Goal: Task Accomplishment & Management: Use online tool/utility

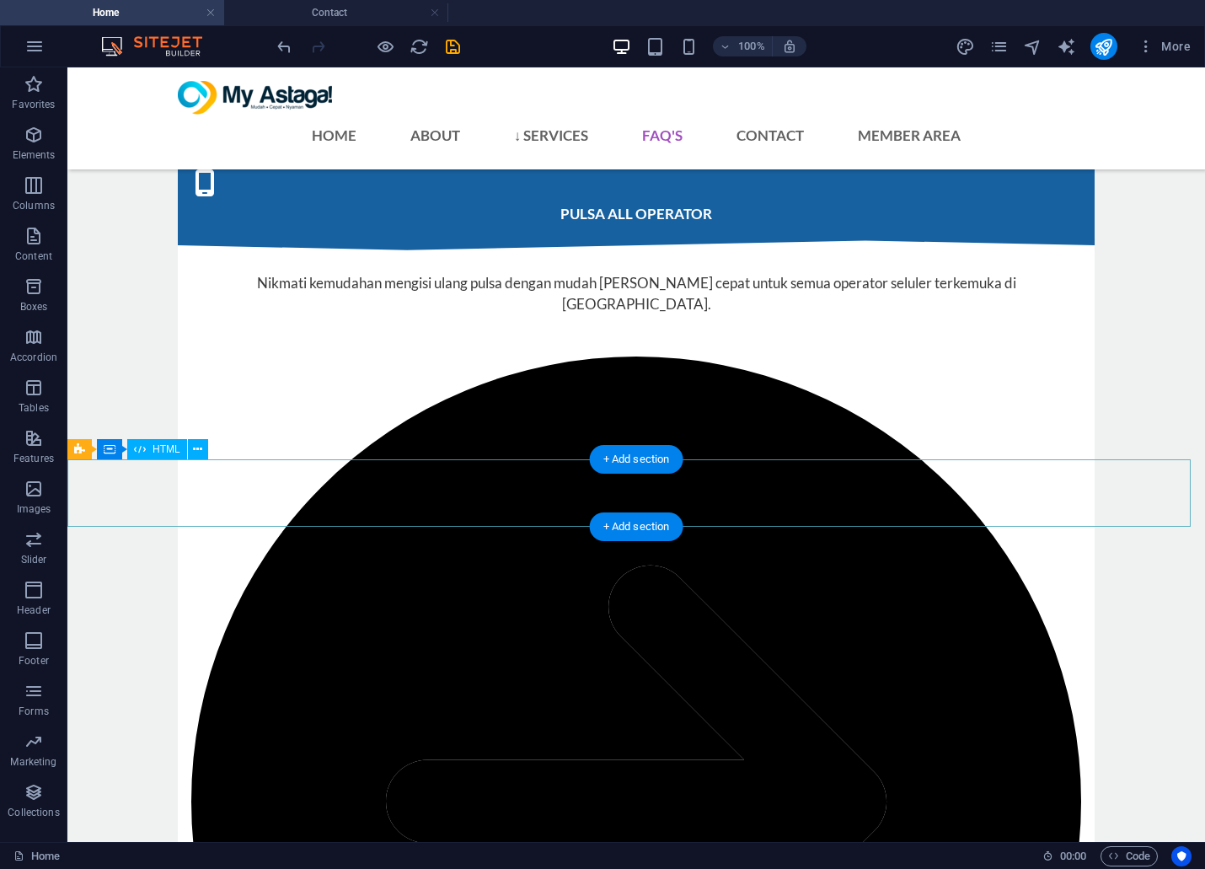
scroll to position [4889, 0]
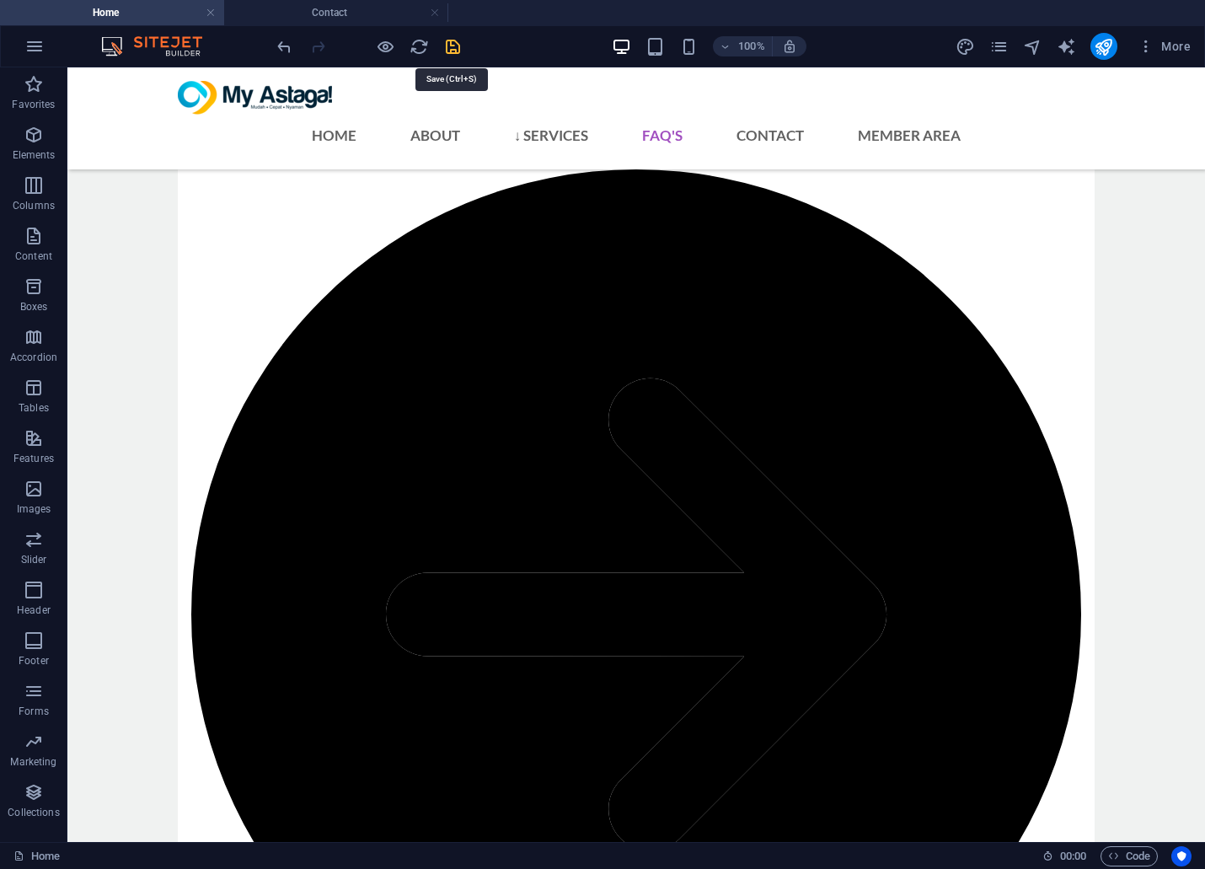
click at [449, 47] on icon "save" at bounding box center [452, 46] width 19 height 19
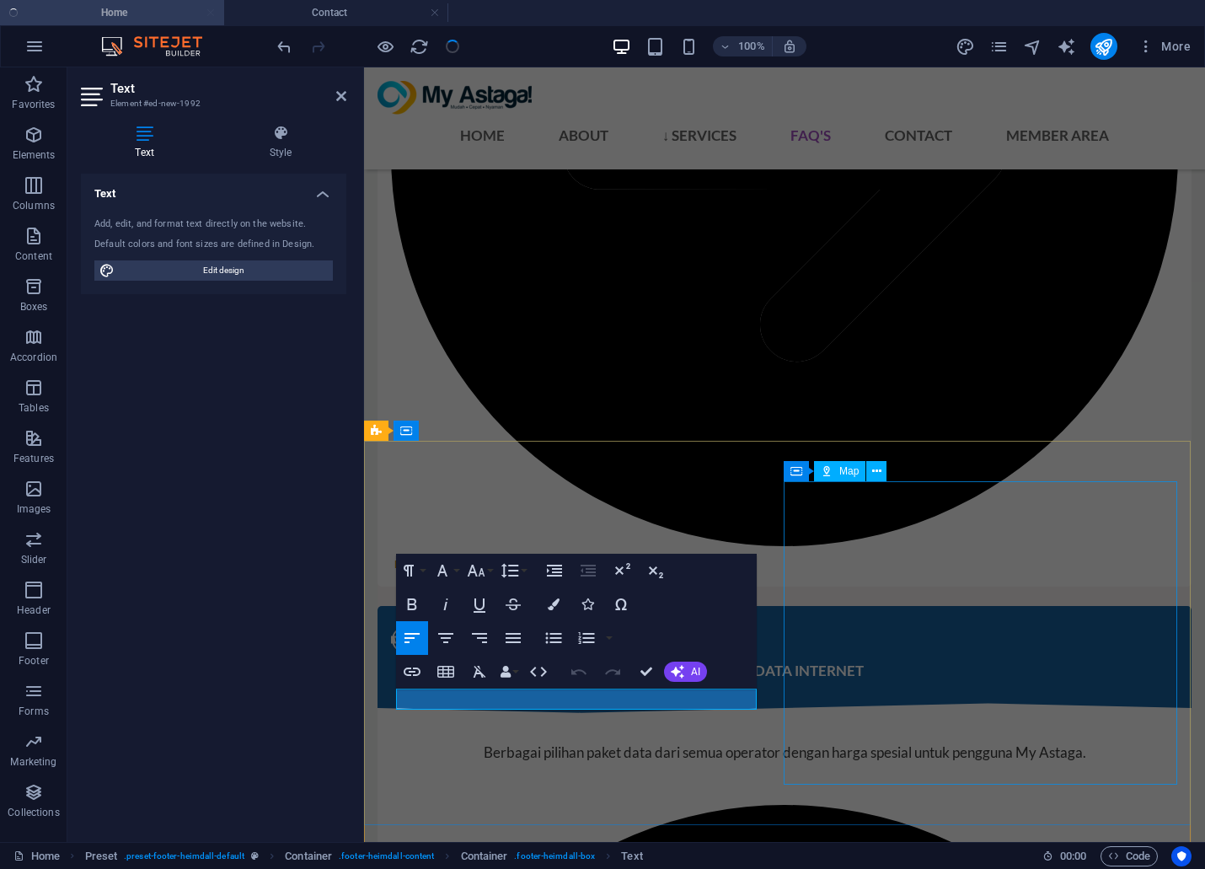
scroll to position [4866, 0]
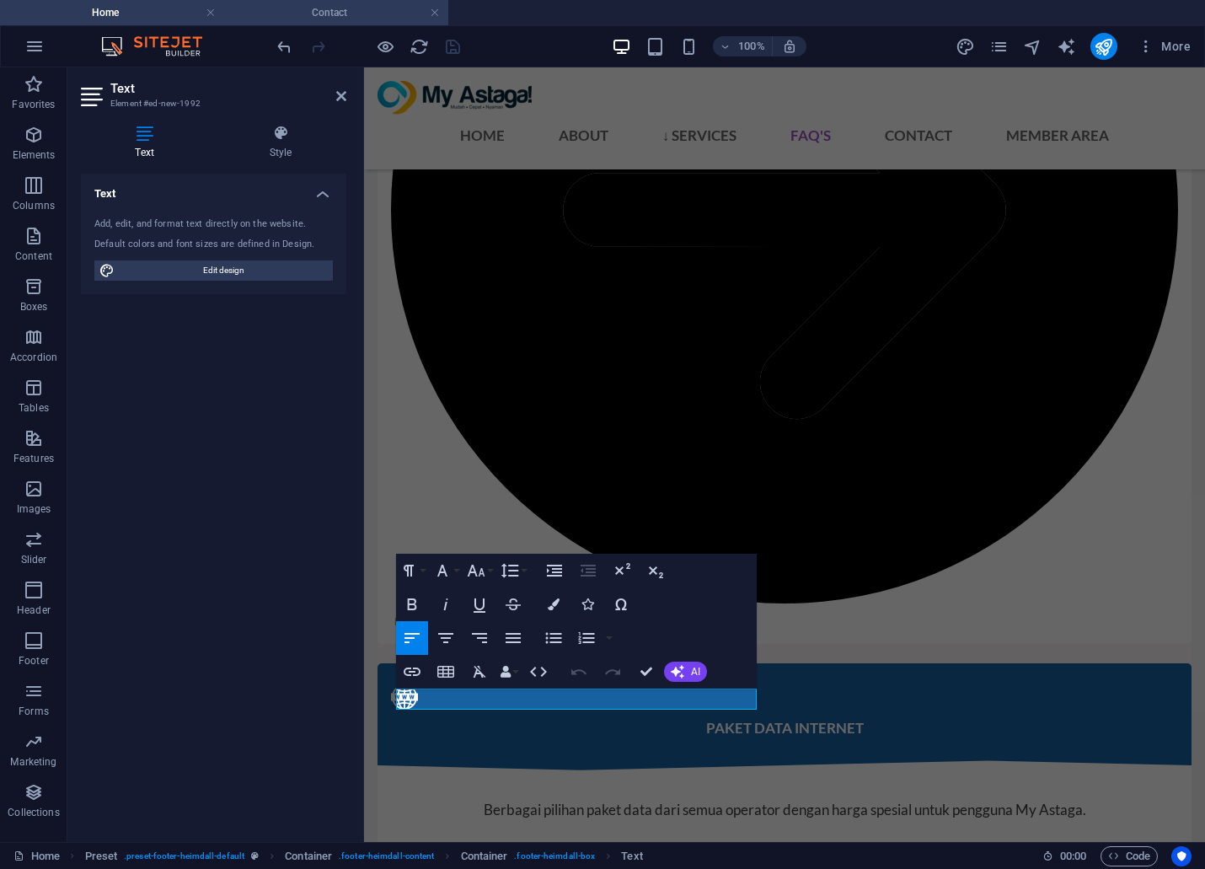
click at [331, 10] on h4 "Contact" at bounding box center [336, 12] width 224 height 19
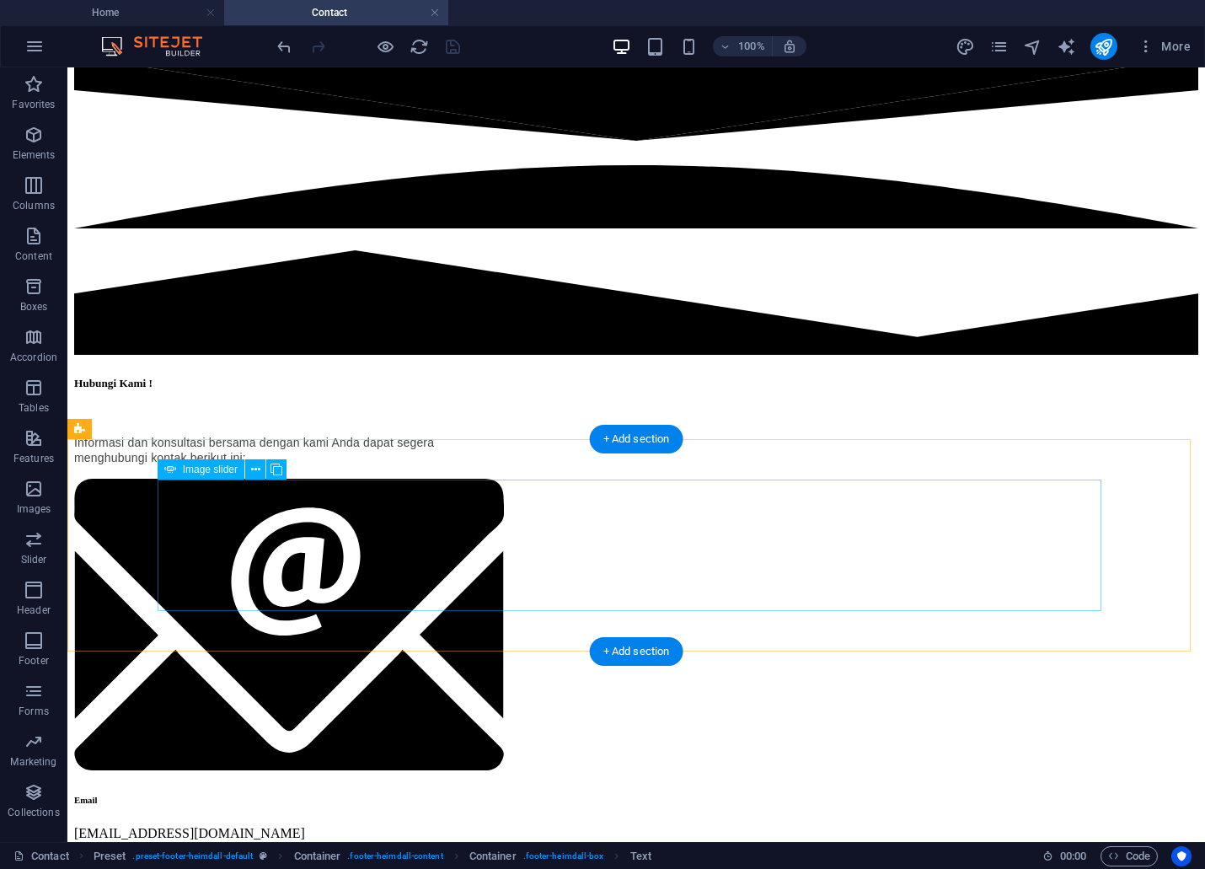
scroll to position [0, 0]
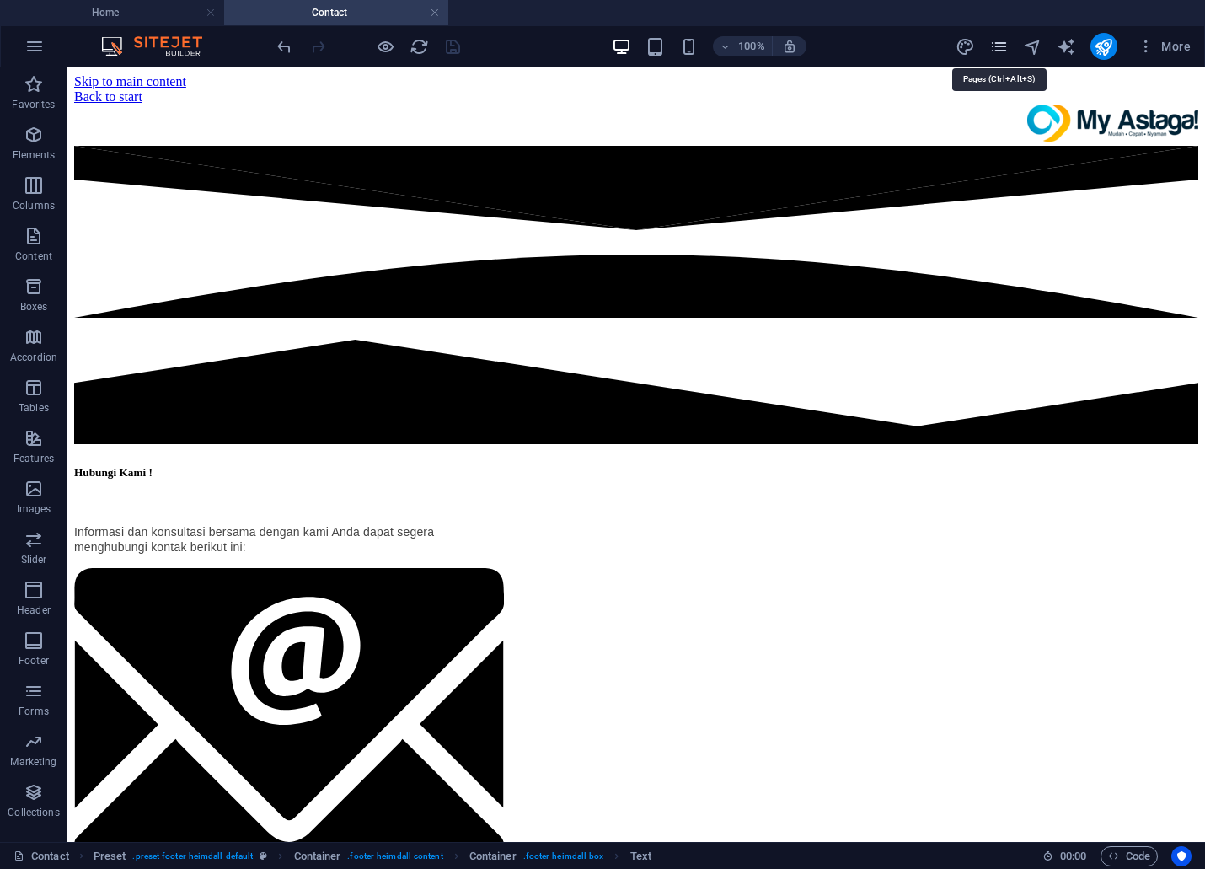
click at [1004, 53] on icon "pages" at bounding box center [998, 46] width 19 height 19
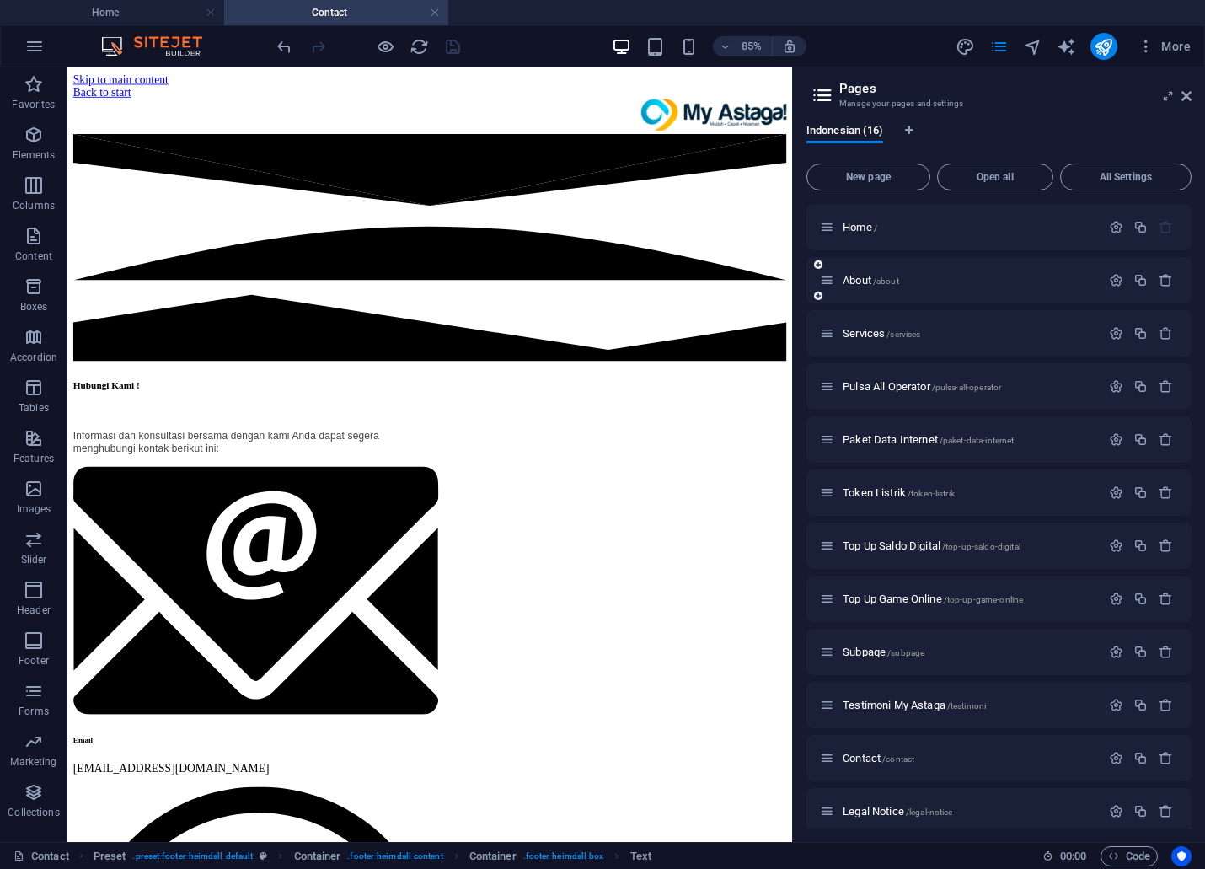
click at [924, 289] on div "About /about" at bounding box center [960, 279] width 281 height 19
click at [848, 278] on span "About /about" at bounding box center [871, 280] width 56 height 13
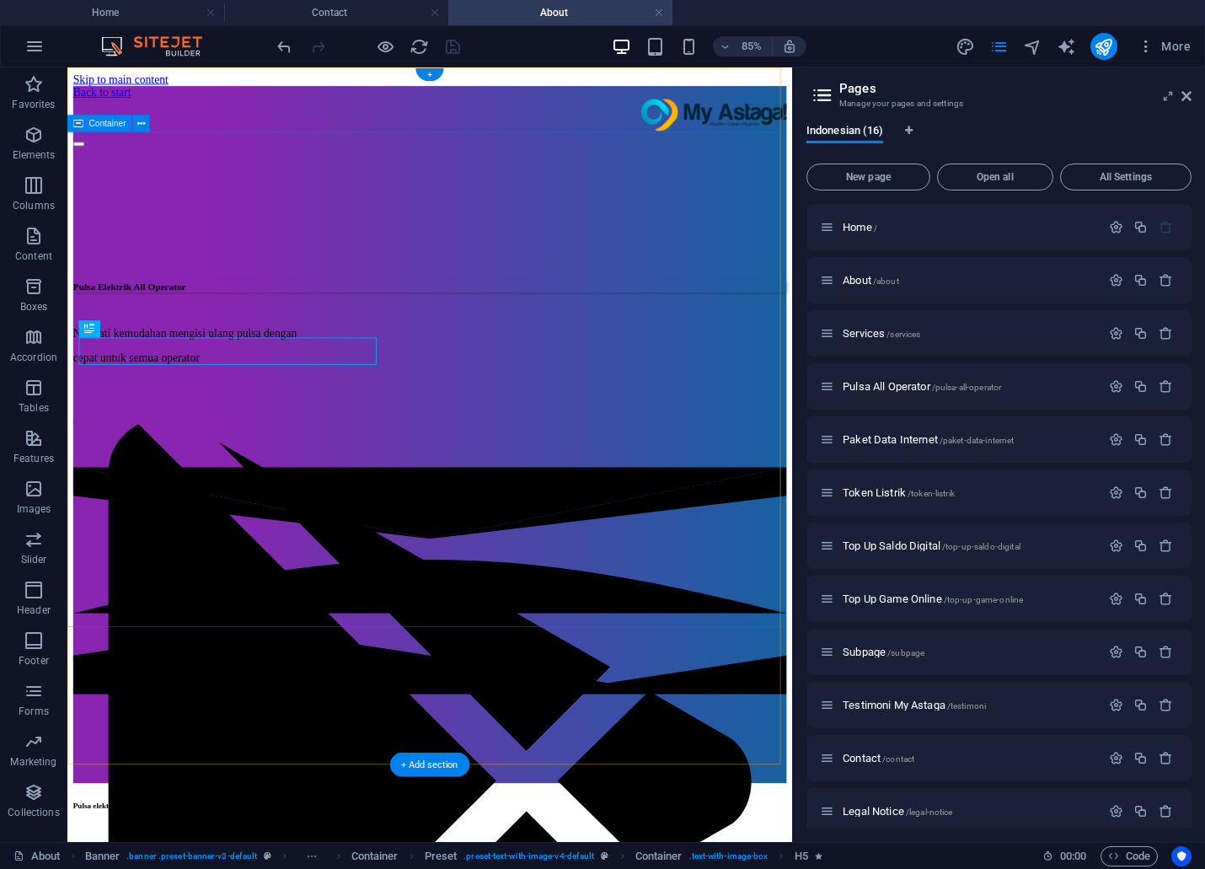
click at [653, 538] on div "Pulsa Elektrik All Operator Nikmati kemudahan mengisi ulang pulsa dengan cepat …" at bounding box center [493, 349] width 839 height 377
click at [474, 170] on div "Pulsa Elektrik All Operator Nikmati kemudahan mengisi ulang pulsa dengan cepat …" at bounding box center [493, 349] width 839 height 377
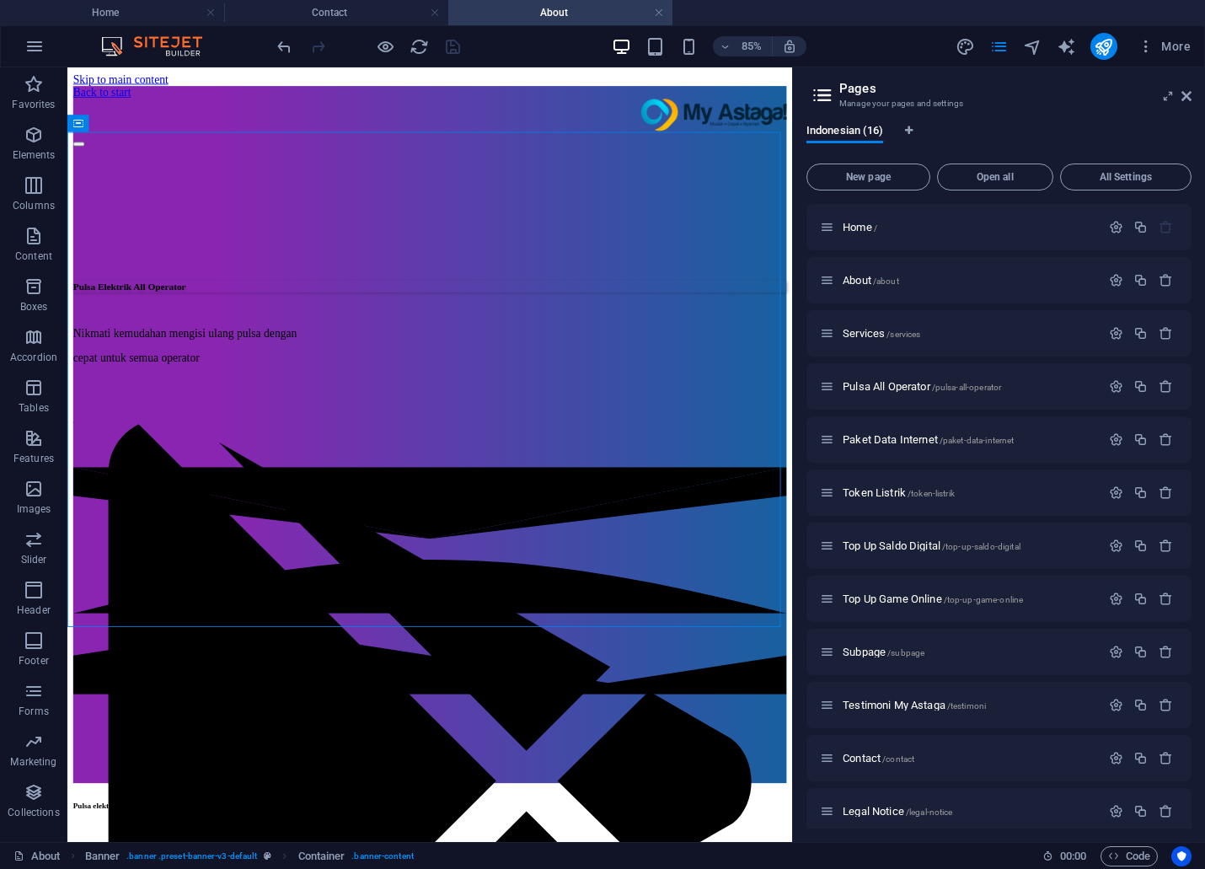
click at [1079, 115] on div "Indonesian (16) New page Open all All Settings Home / About /about Services /se…" at bounding box center [999, 476] width 412 height 731
click at [1188, 98] on icon at bounding box center [1186, 95] width 10 height 13
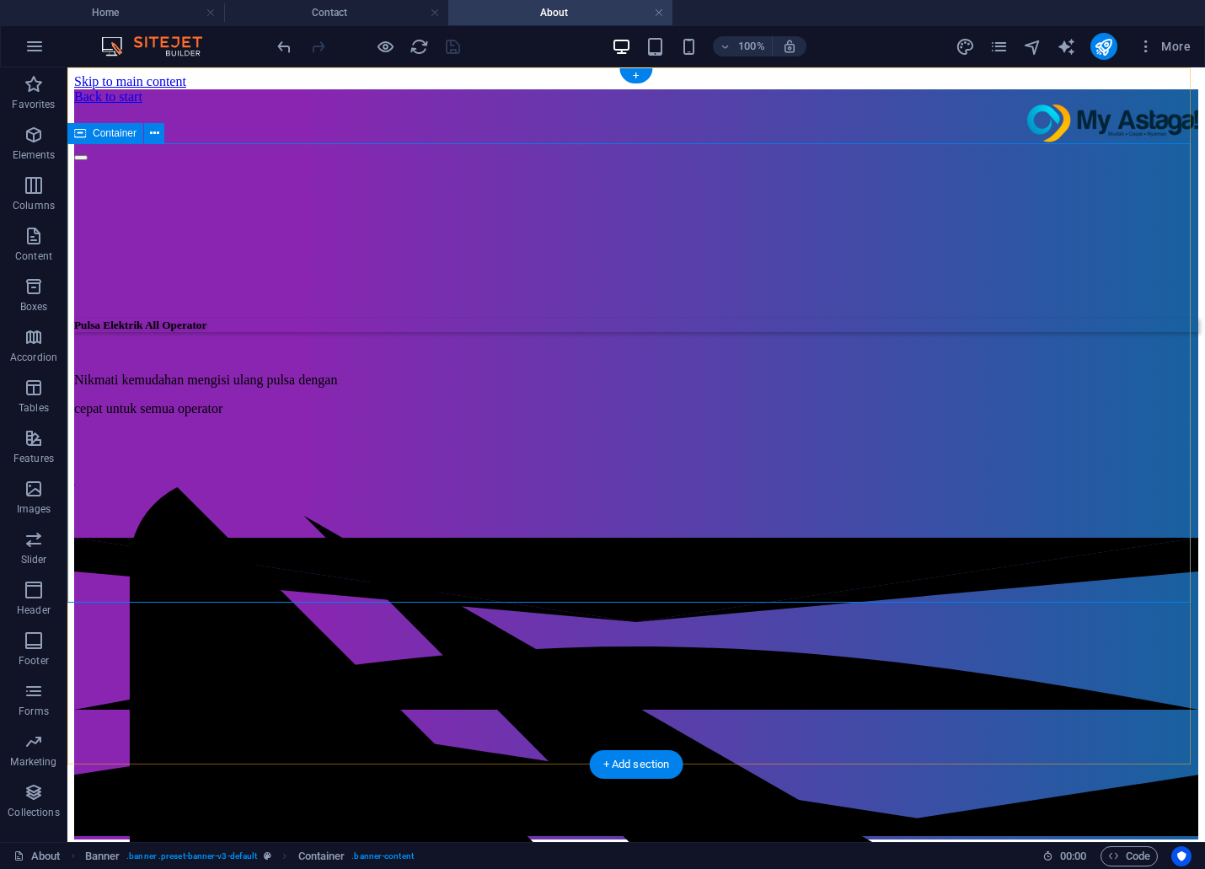
click at [317, 174] on div at bounding box center [636, 167] width 1124 height 13
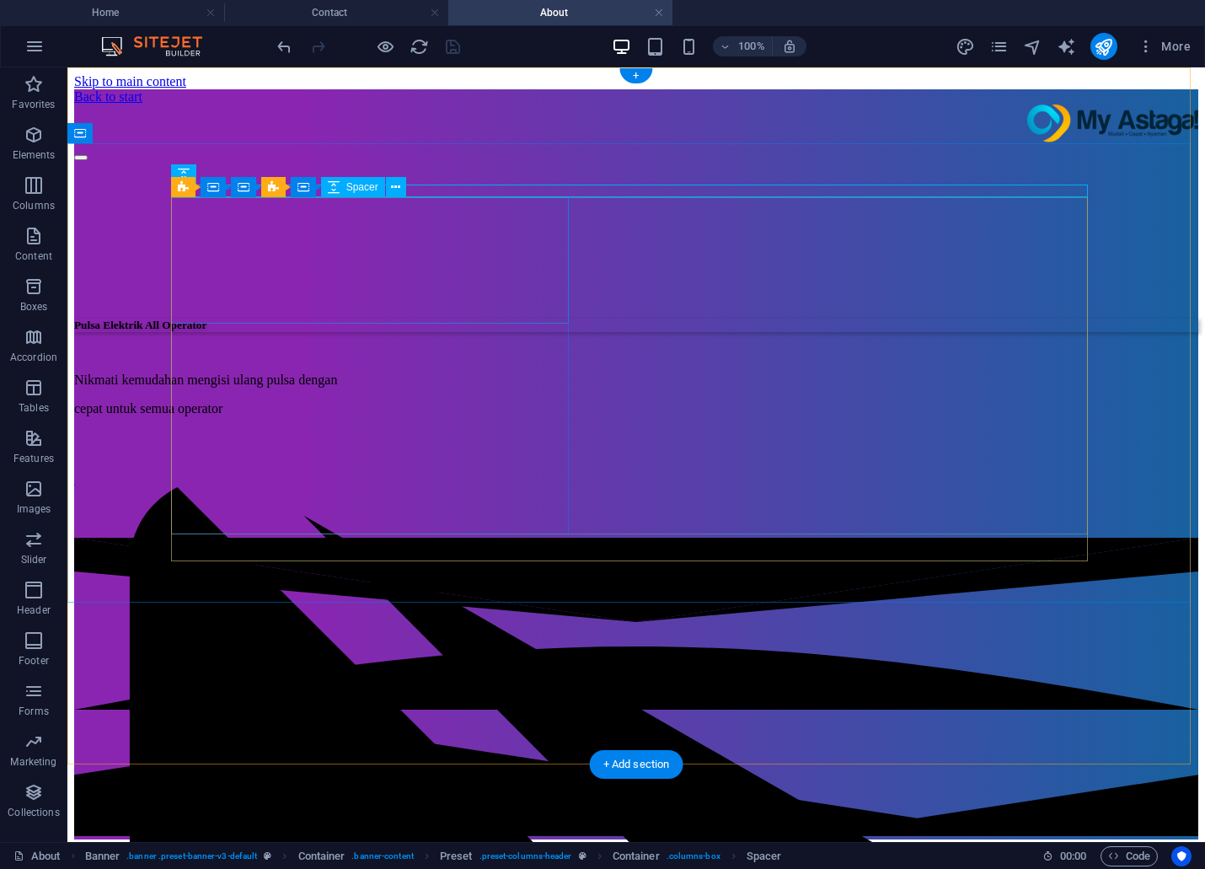
click at [341, 246] on div at bounding box center [636, 237] width 1124 height 126
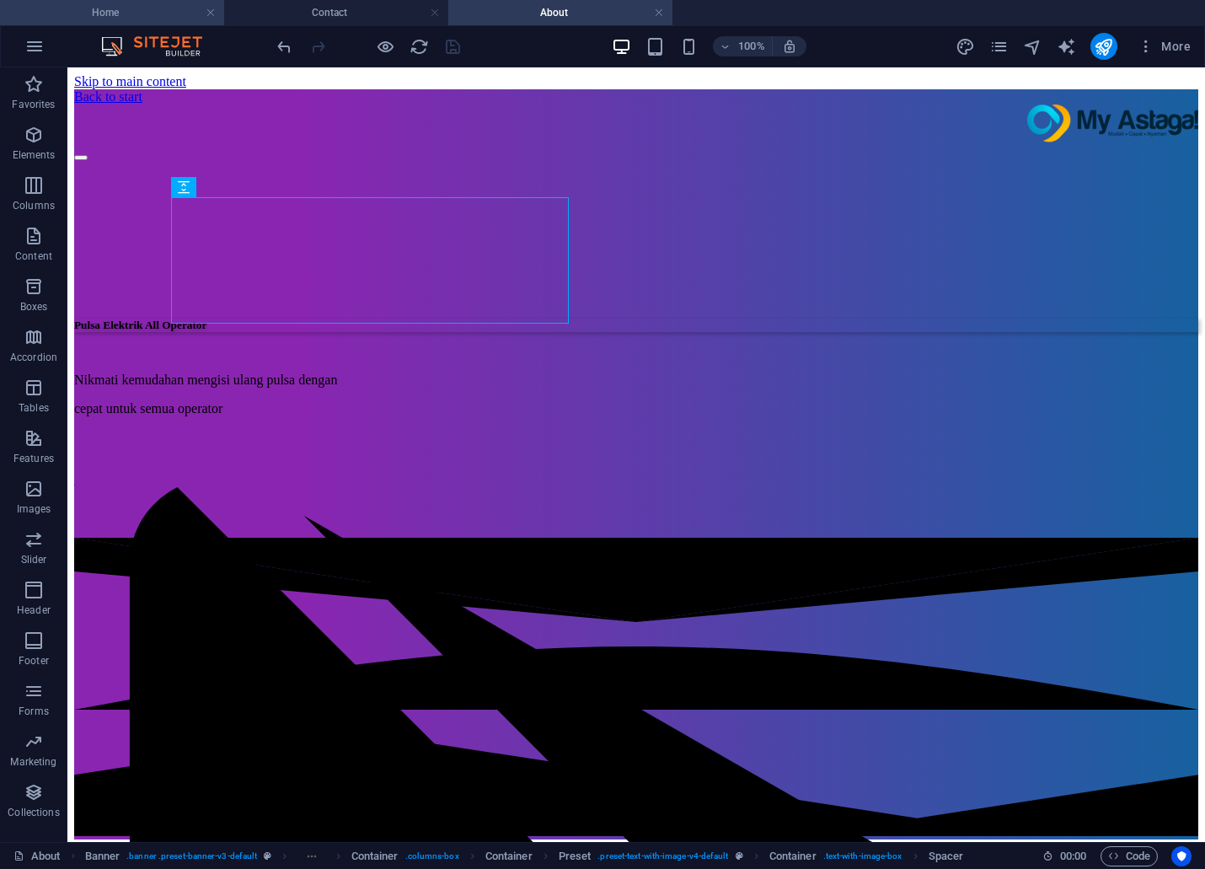
click at [135, 8] on h4 "Home" at bounding box center [112, 12] width 224 height 19
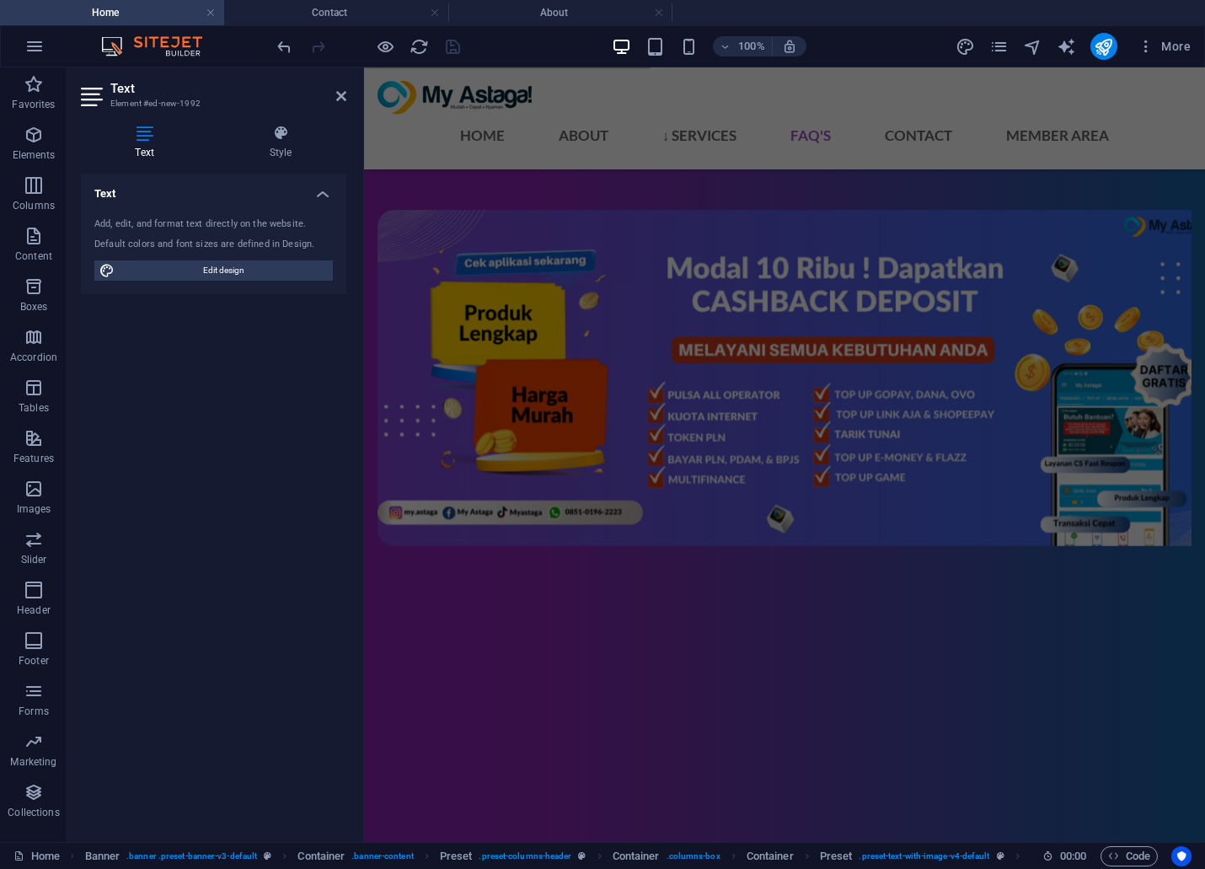
scroll to position [4866, 0]
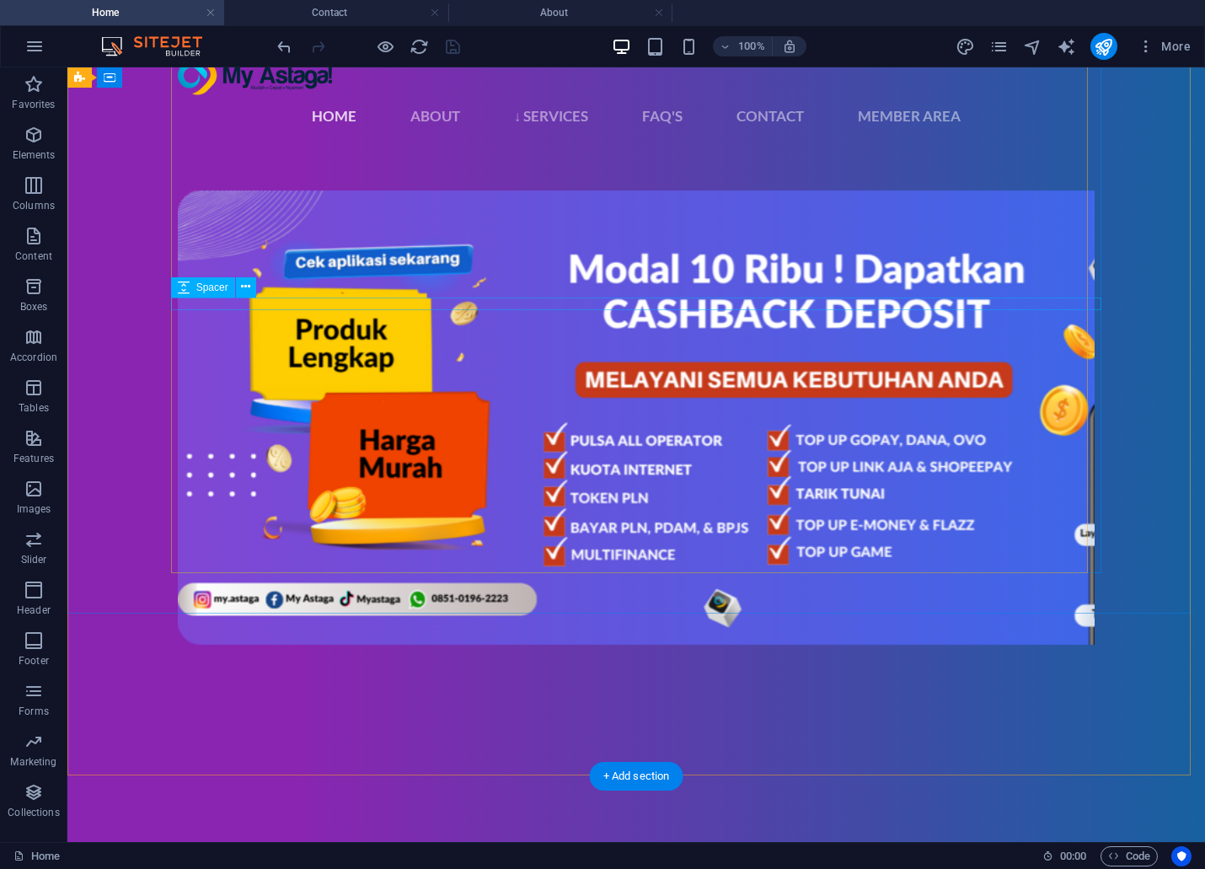
scroll to position [0, 0]
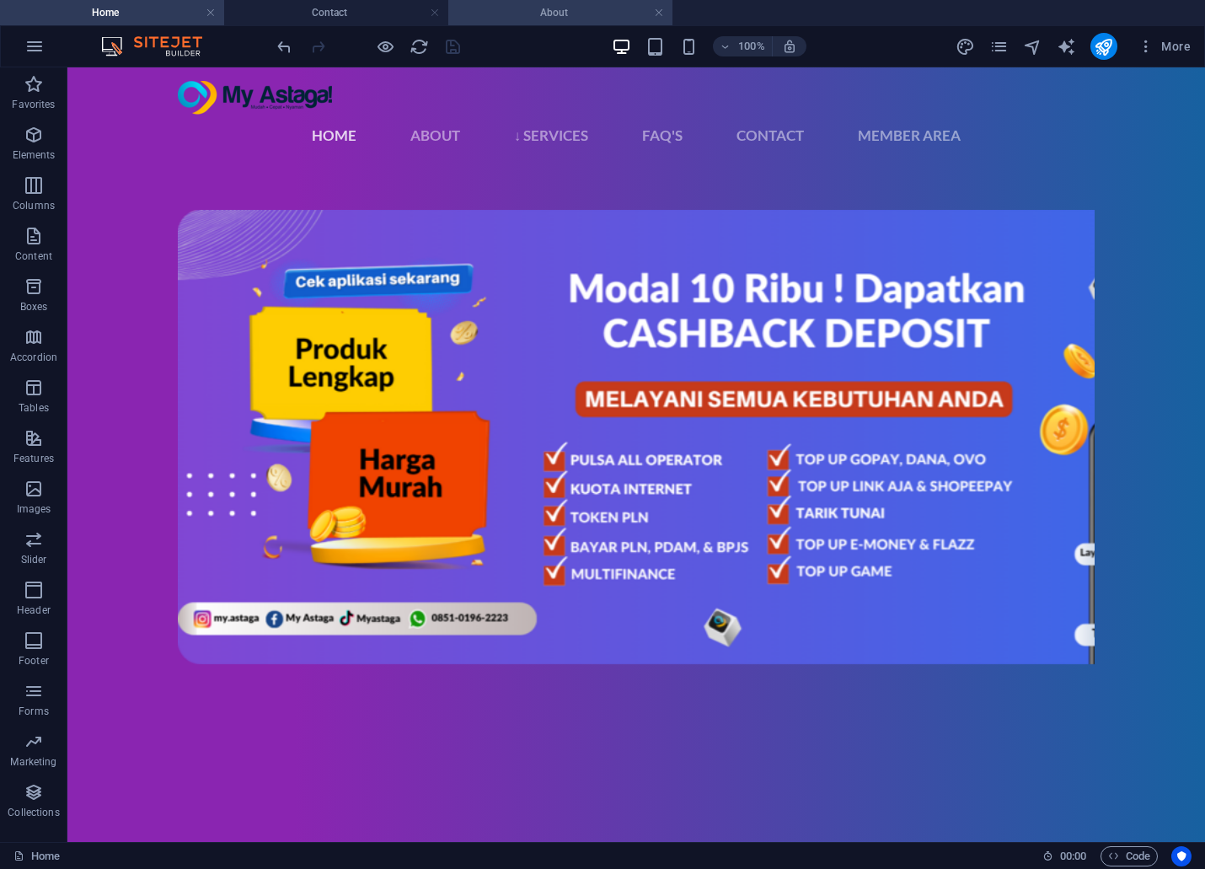
click at [527, 9] on h4 "About" at bounding box center [560, 12] width 224 height 19
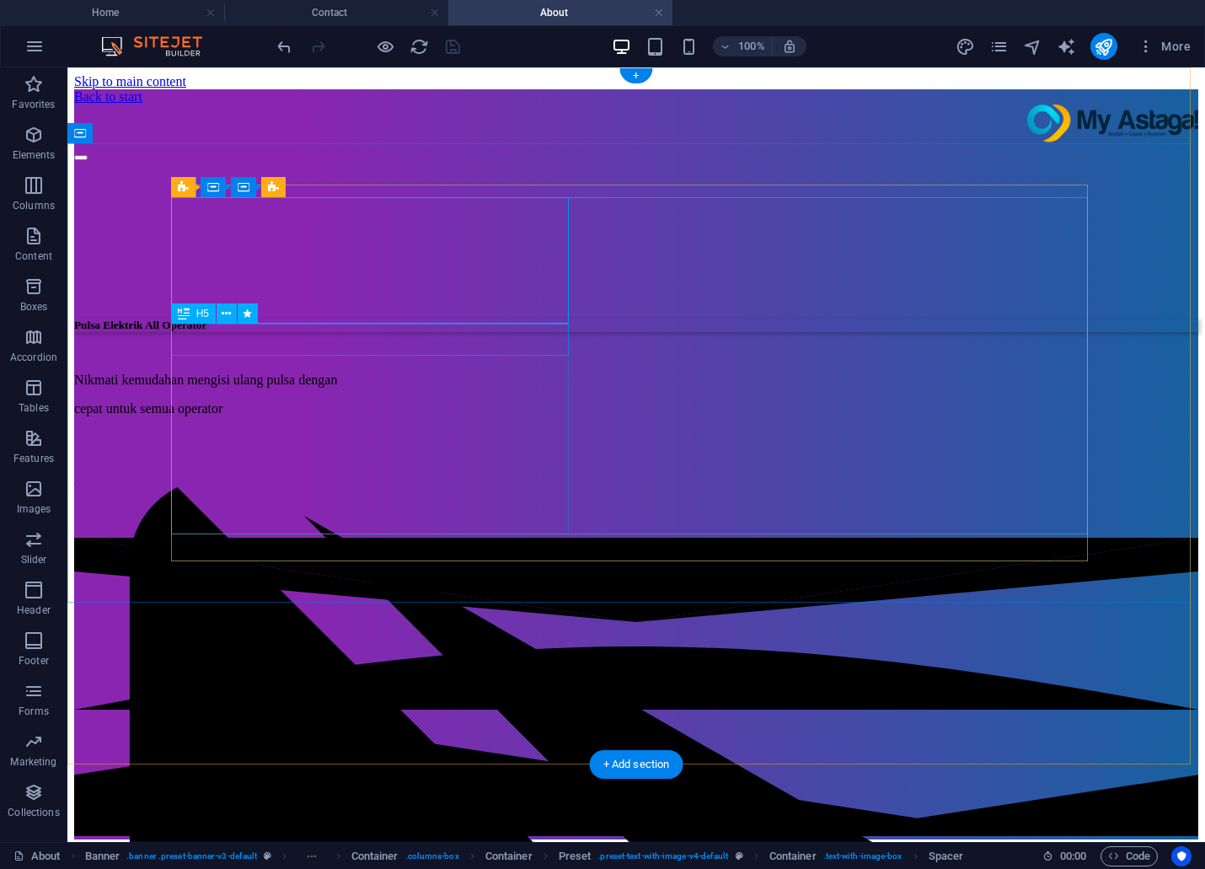
click at [248, 332] on div "Pulsa Elektrik All Operator" at bounding box center [636, 324] width 1124 height 13
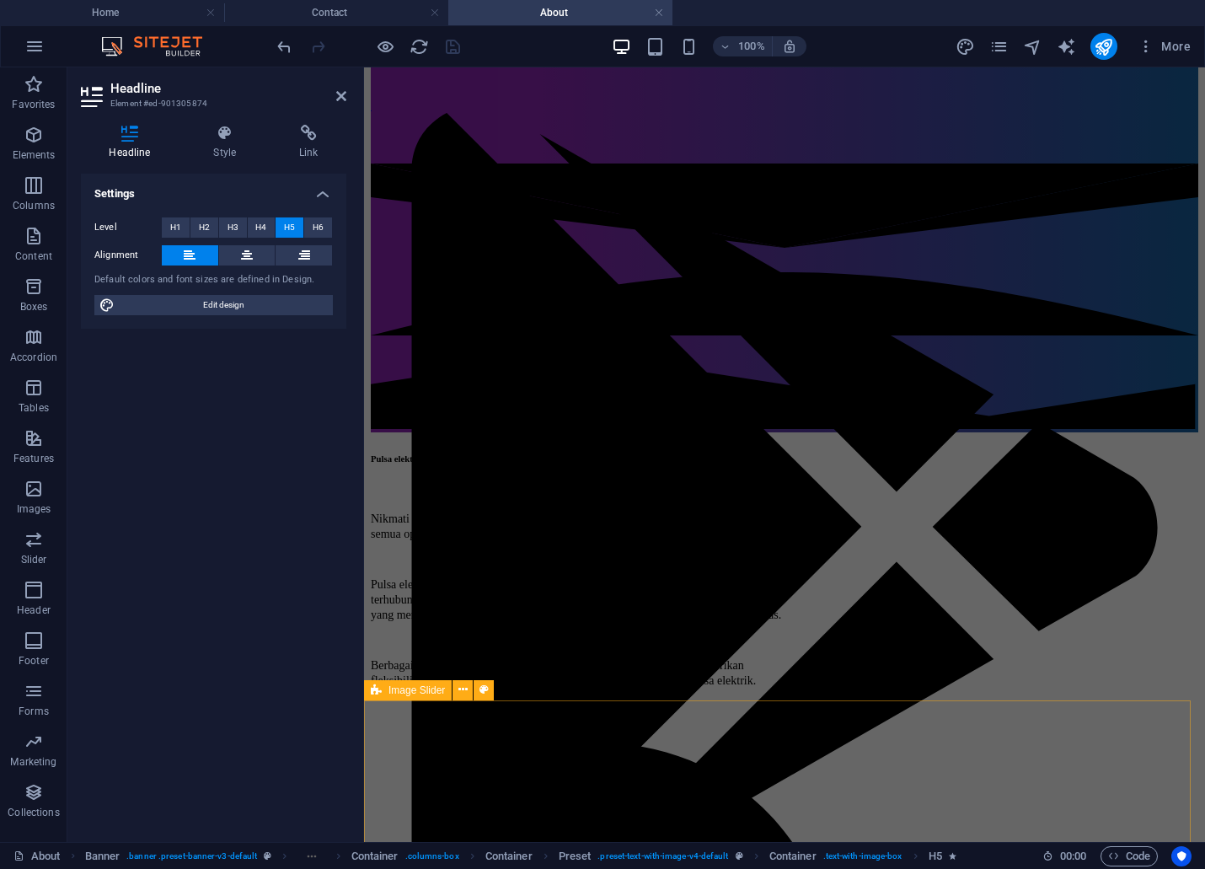
scroll to position [468, 0]
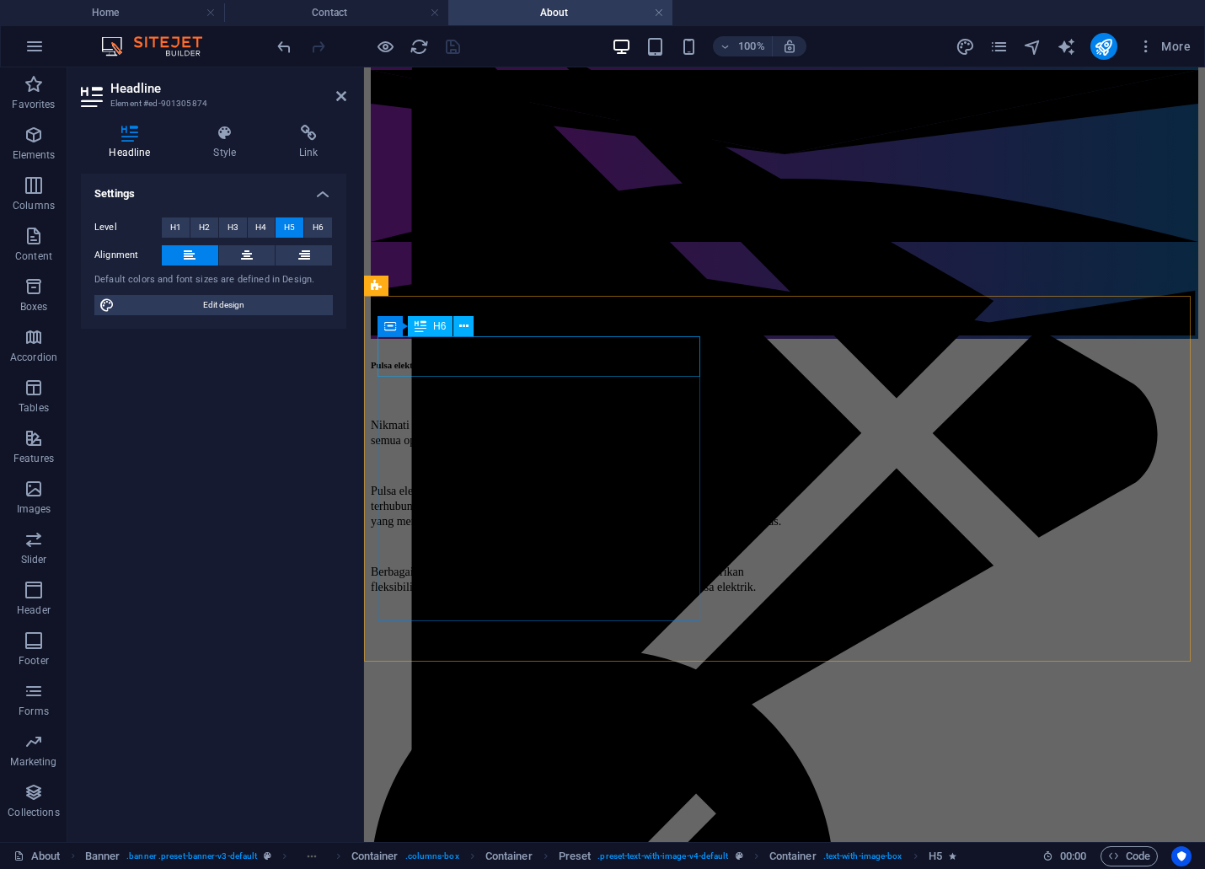
click at [493, 364] on div "Pulsa elektrik all operator peluang bisnis yang menarik" at bounding box center [586, 365] width 430 height 10
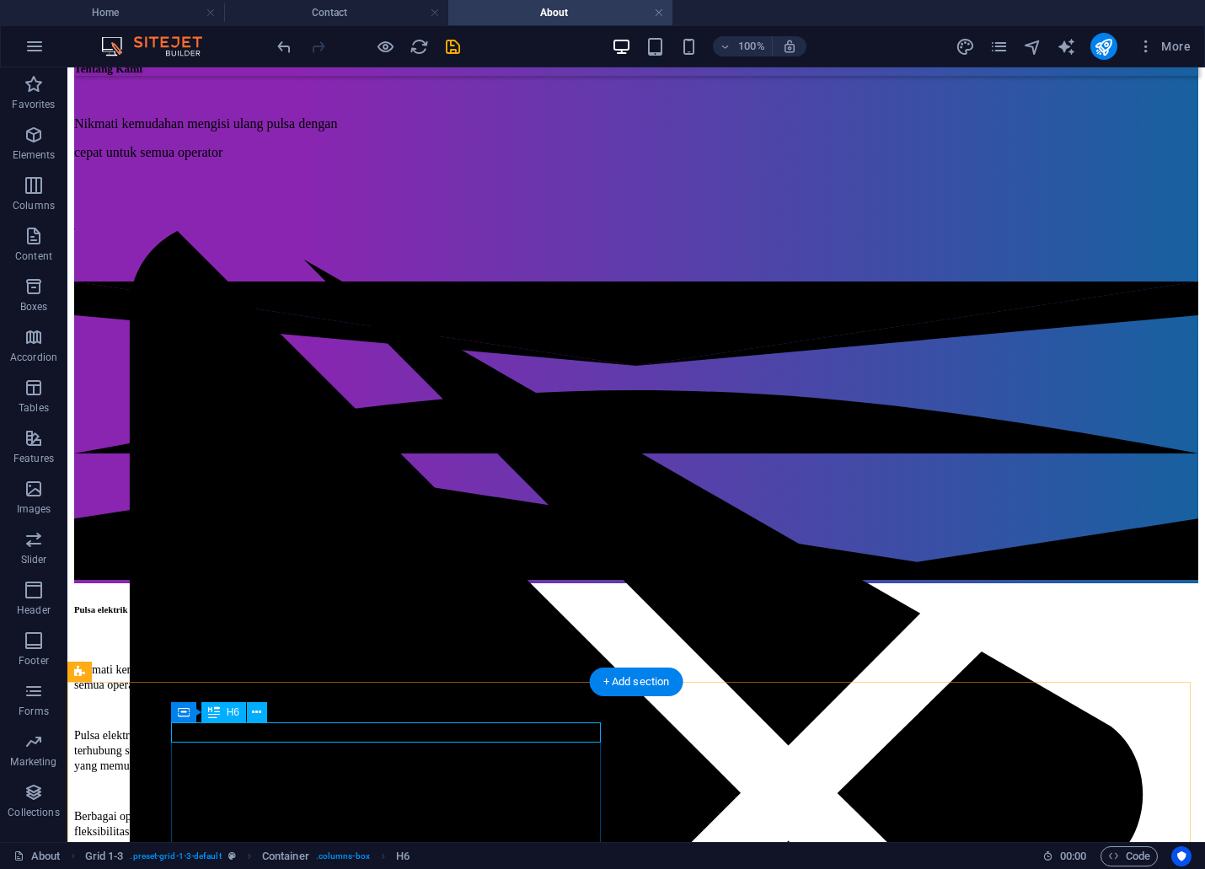
scroll to position [281, 0]
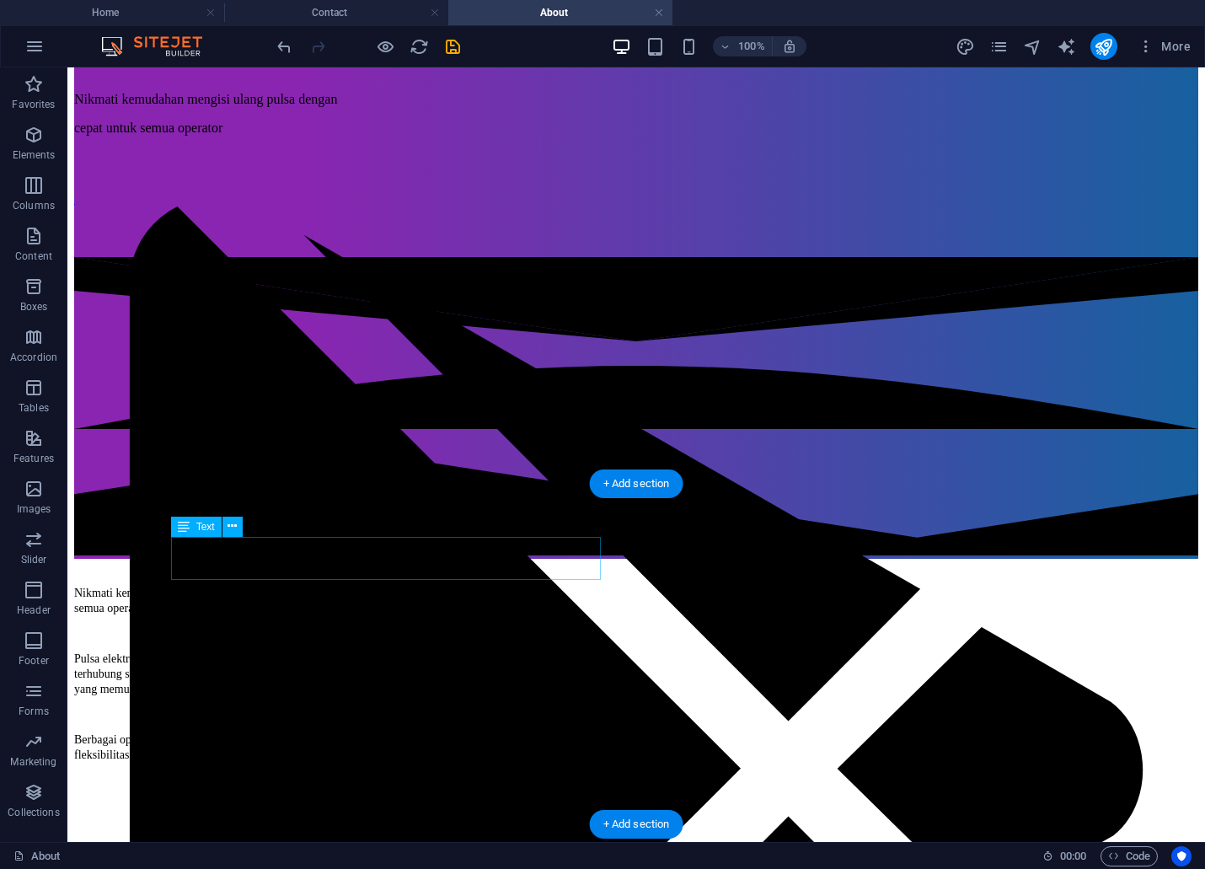
click at [364, 585] on div "Nikmati kemudahan mengisi ulang pulsa dengan mudah [PERSON_NAME] cepat untuk se…" at bounding box center [289, 600] width 430 height 30
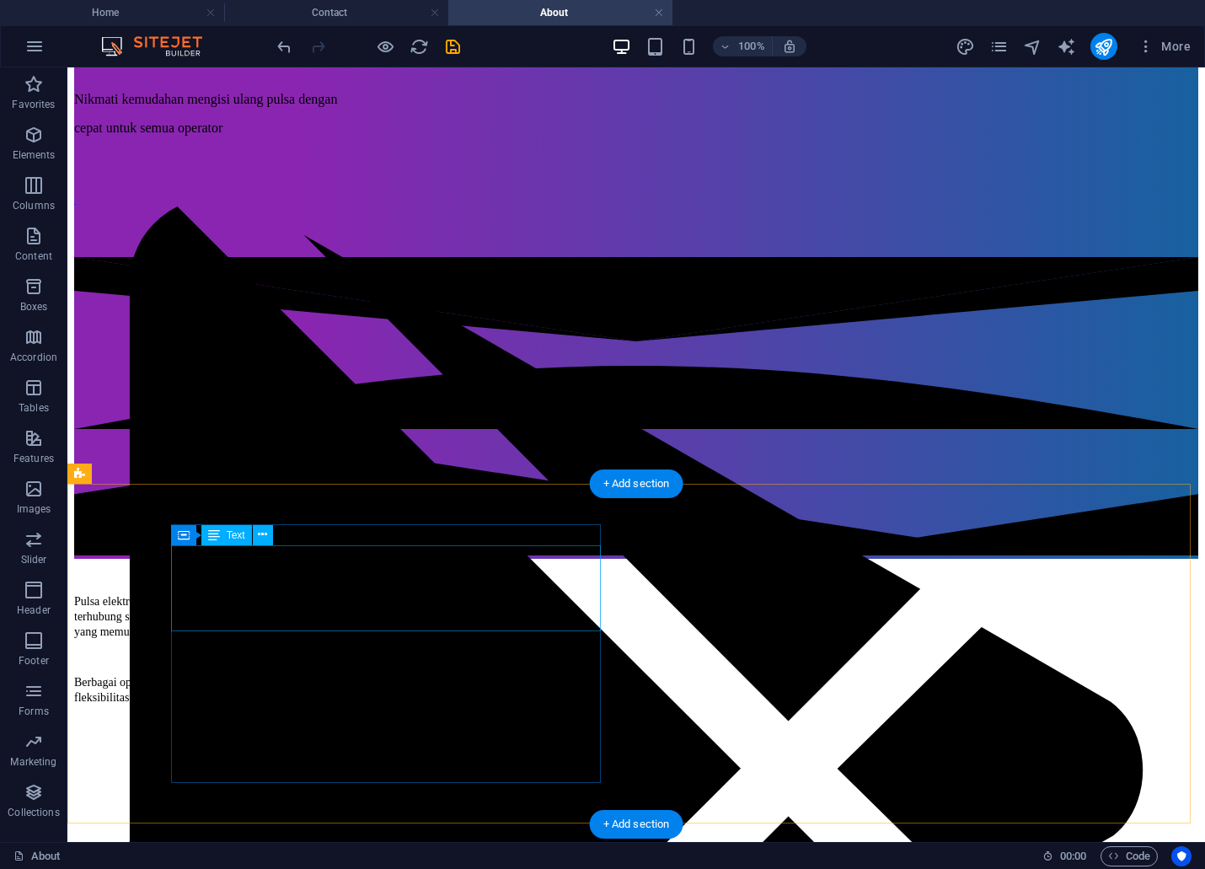
click at [343, 593] on div "Pulsa elektrik telah menjadi kebutuhan penting dalam kehidupan modern yang teru…" at bounding box center [289, 615] width 430 height 45
click at [338, 602] on div "Berbagai operator terkemuka dapat diakses melalui layanan kami, memberikan flek…" at bounding box center [289, 617] width 430 height 30
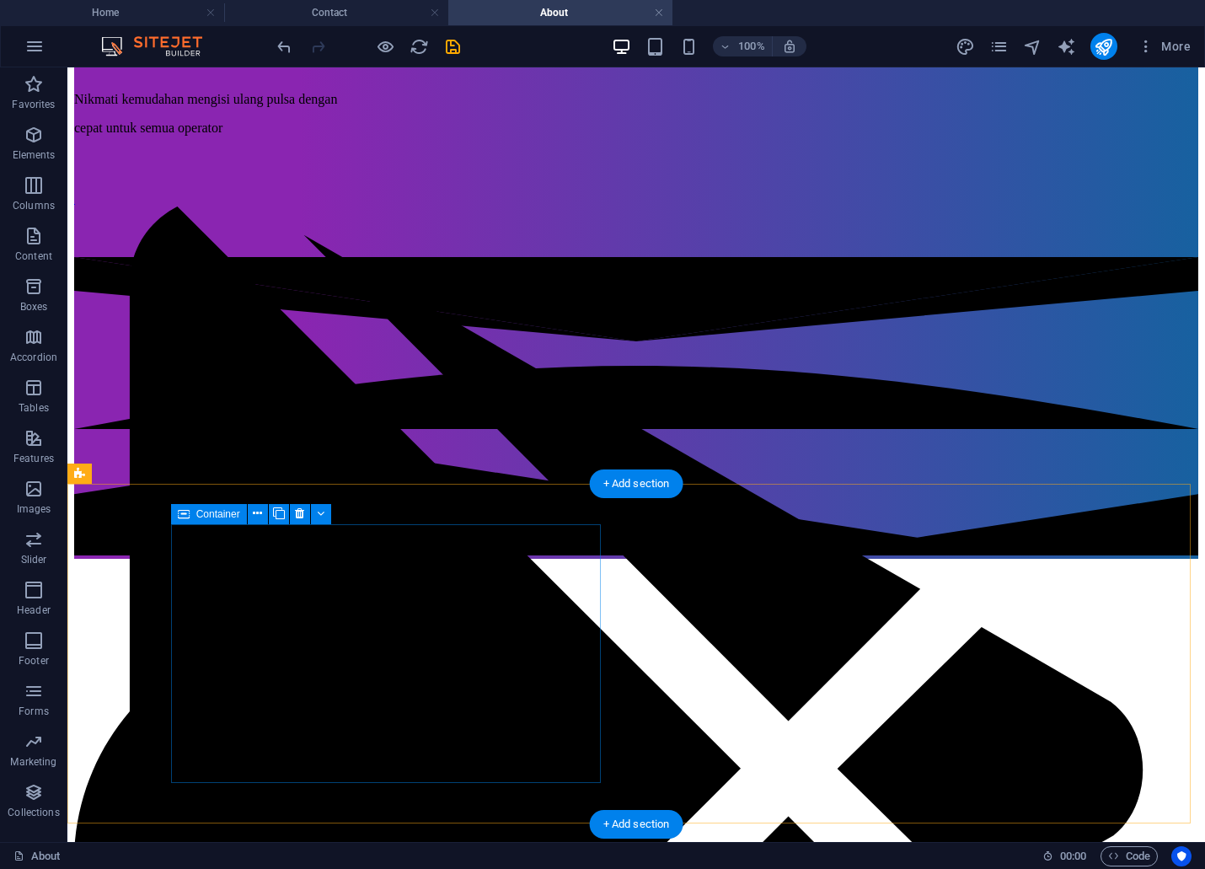
click at [331, 588] on div at bounding box center [289, 573] width 430 height 29
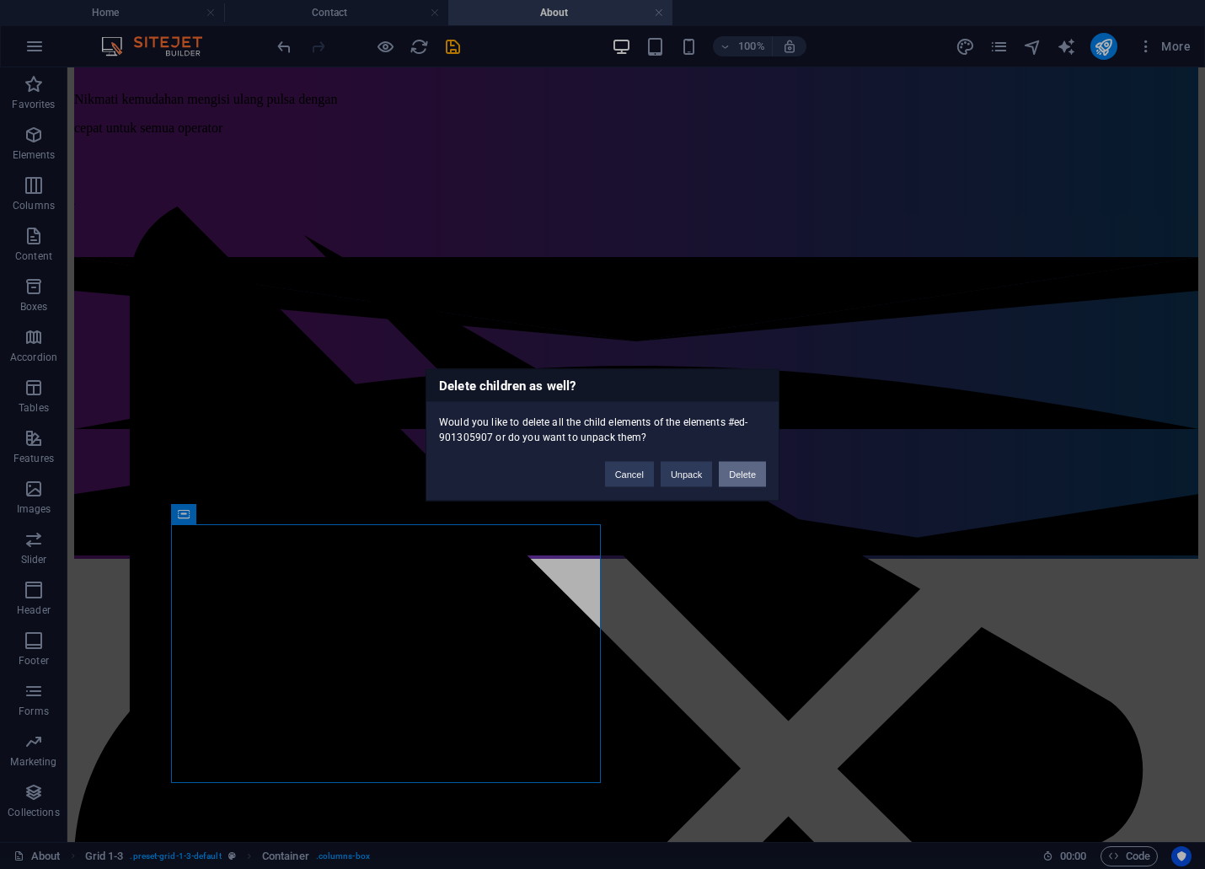
click at [731, 468] on button "Delete" at bounding box center [742, 473] width 47 height 25
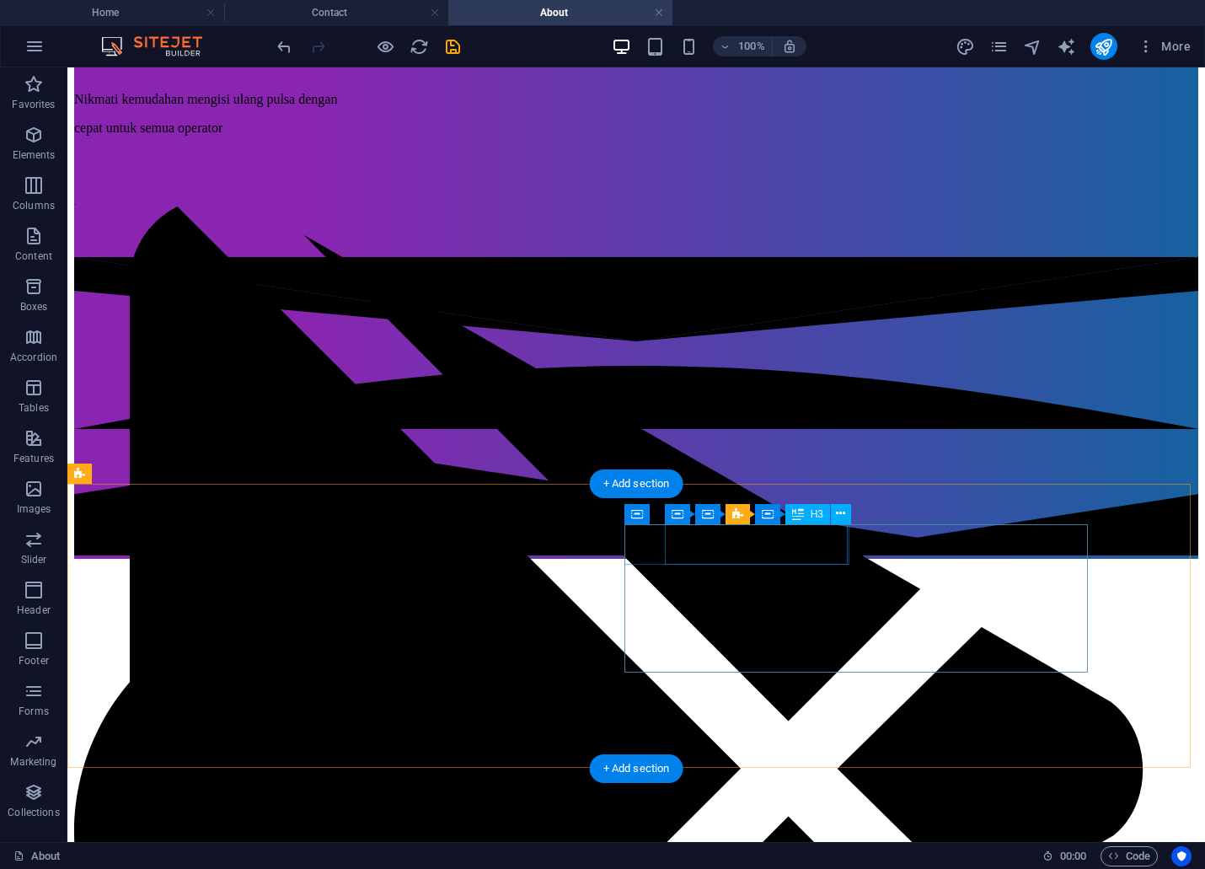
click at [538, 601] on figure at bounding box center [305, 834] width 463 height 467
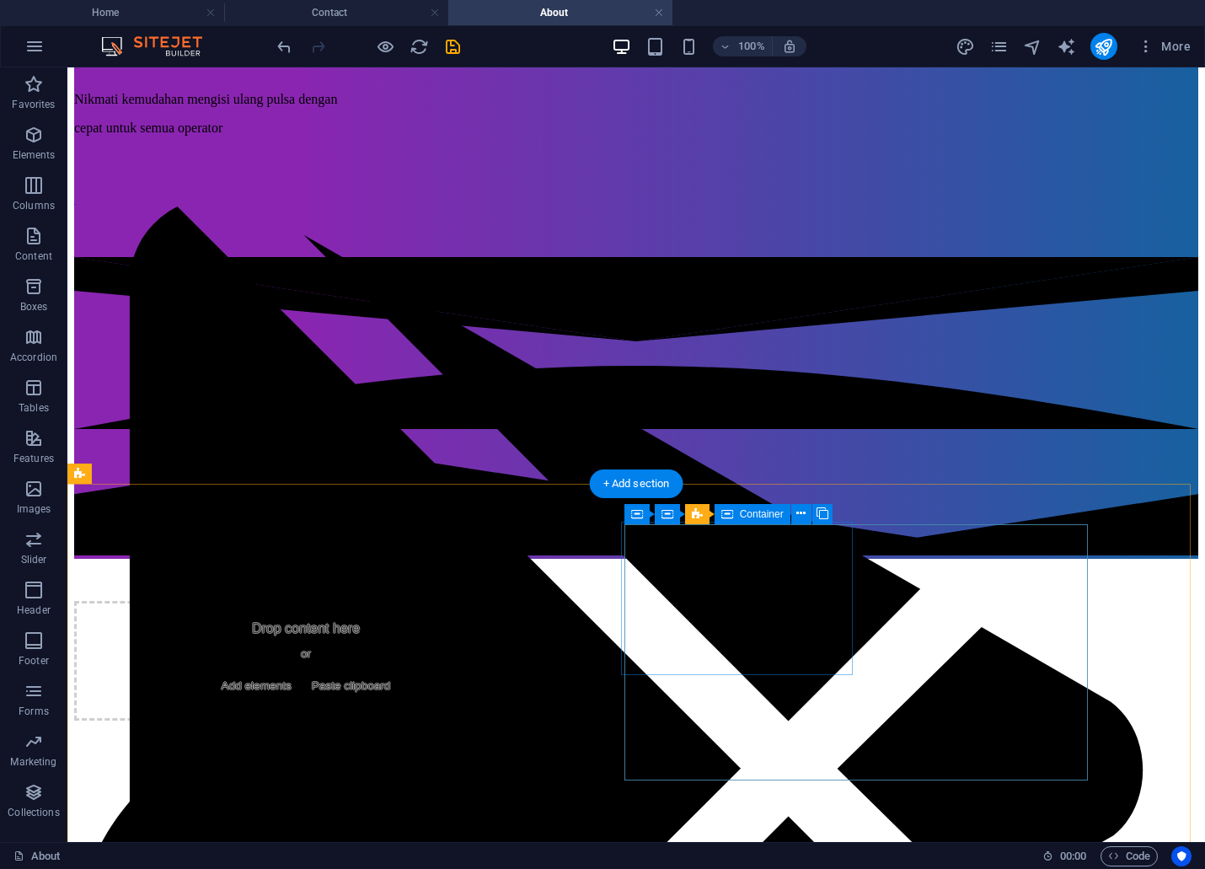
click at [538, 601] on div "Drop content here or Add elements Paste clipboard" at bounding box center [305, 661] width 463 height 120
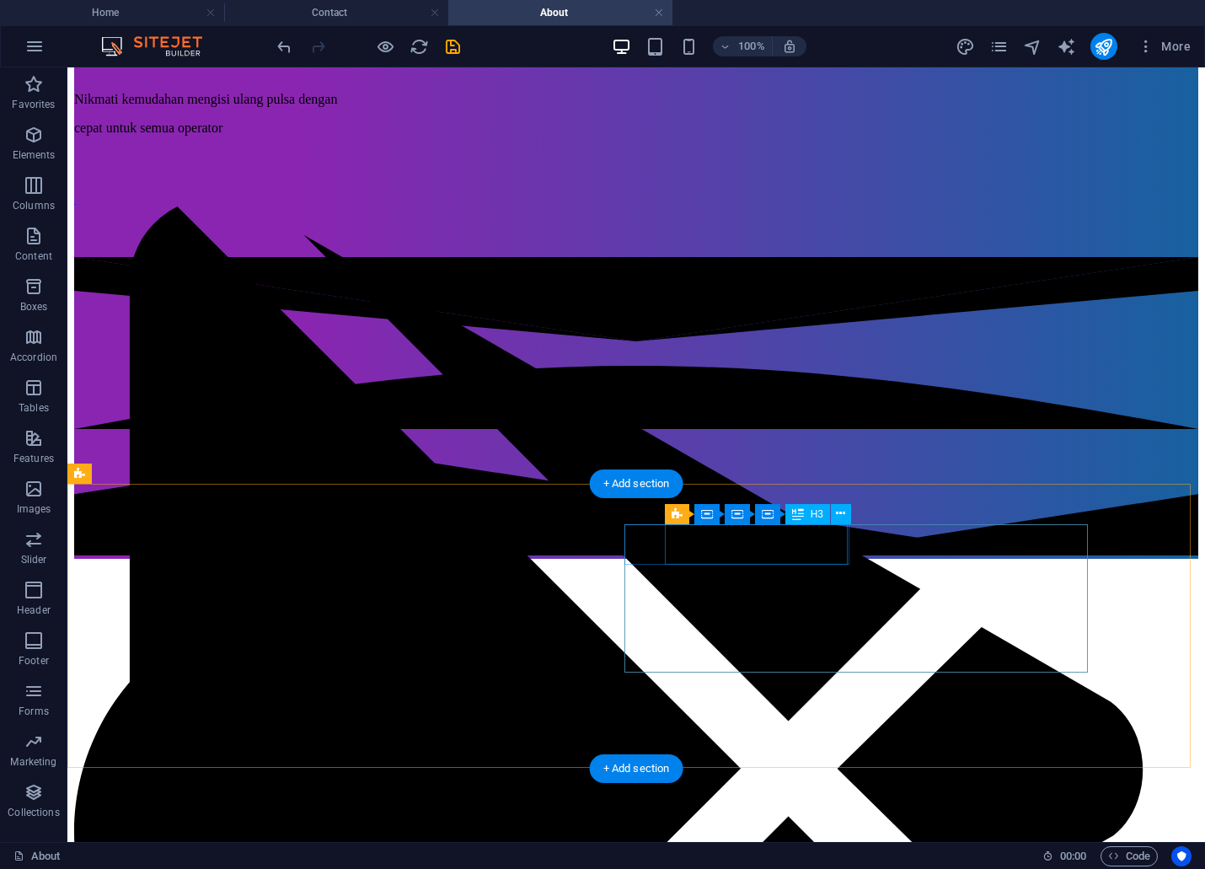
click at [538, 601] on figure at bounding box center [305, 834] width 463 height 467
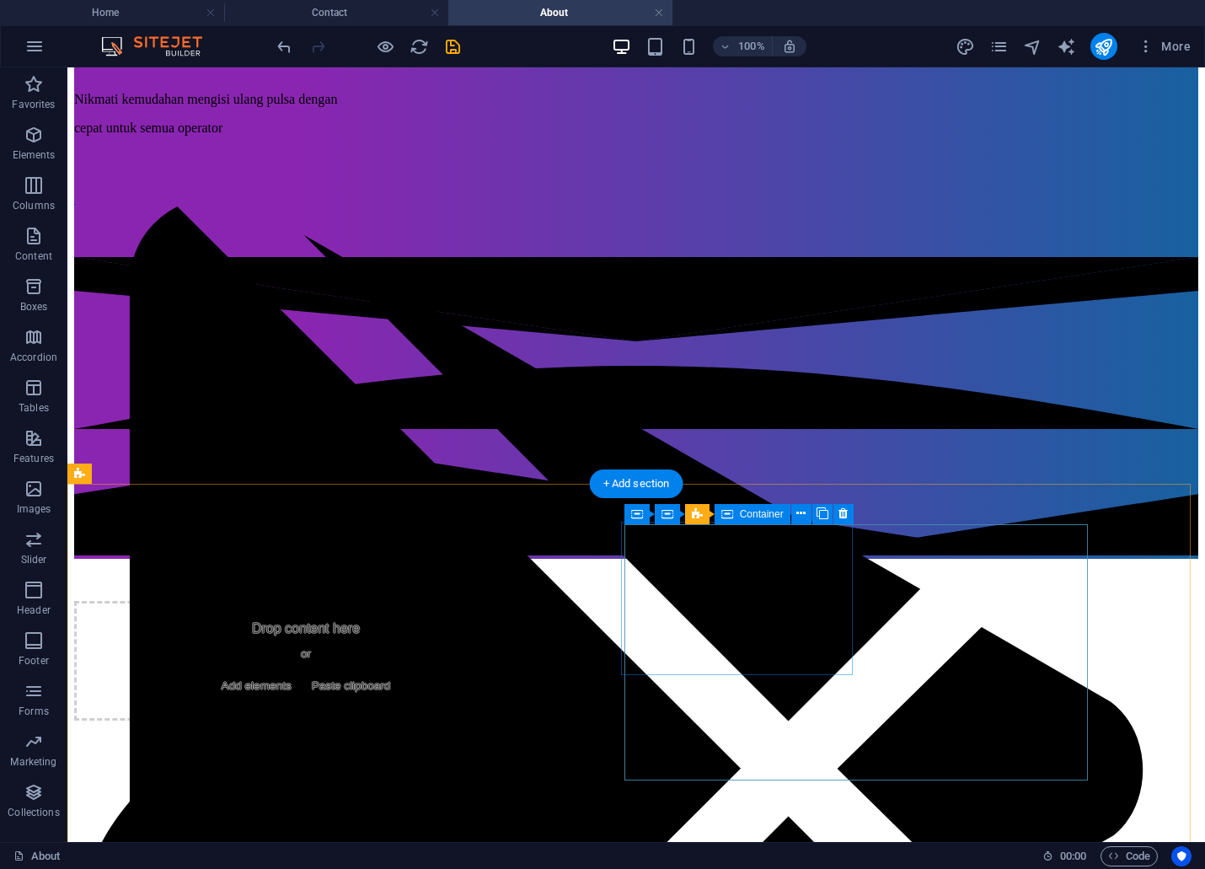
click at [538, 601] on div "Drop content here or Add elements Paste clipboard" at bounding box center [305, 661] width 463 height 120
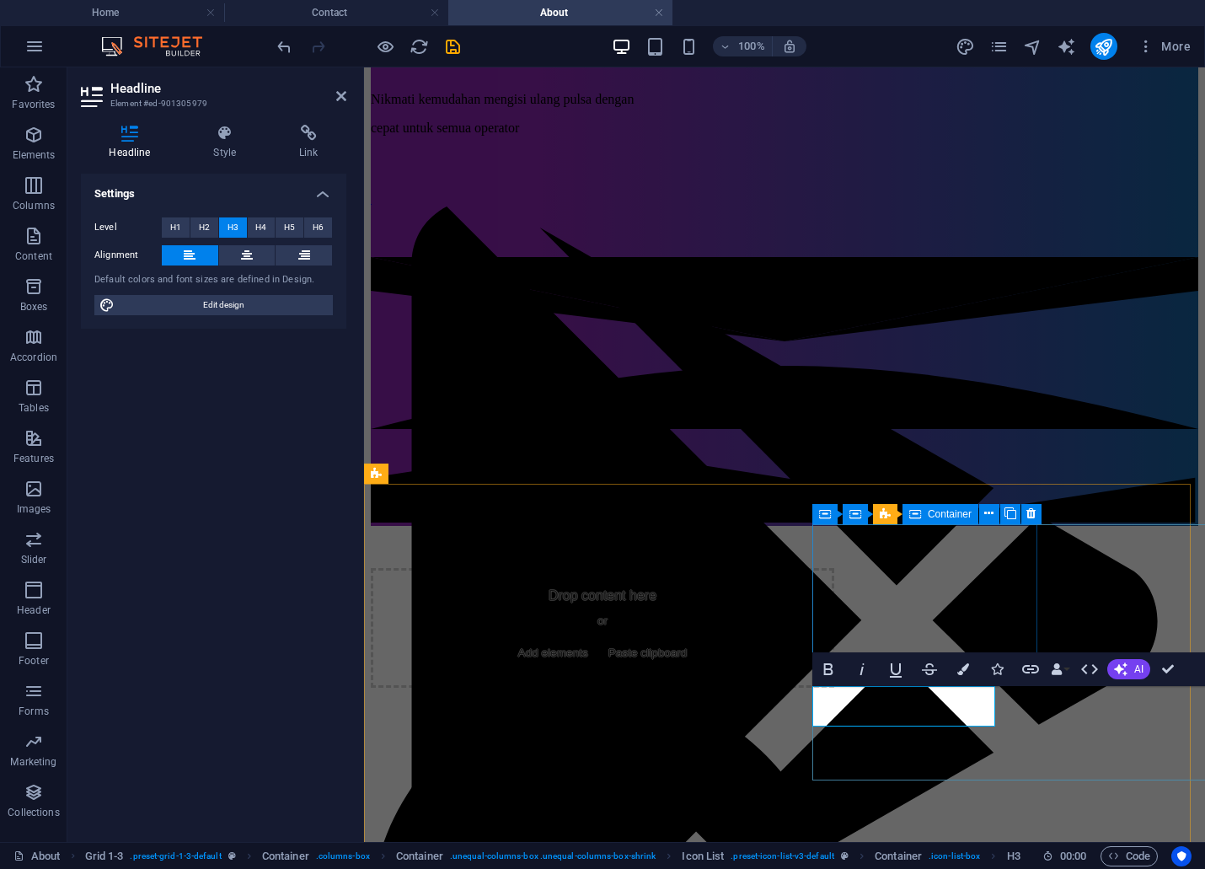
click at [595, 641] on span "Add elements" at bounding box center [552, 653] width 83 height 24
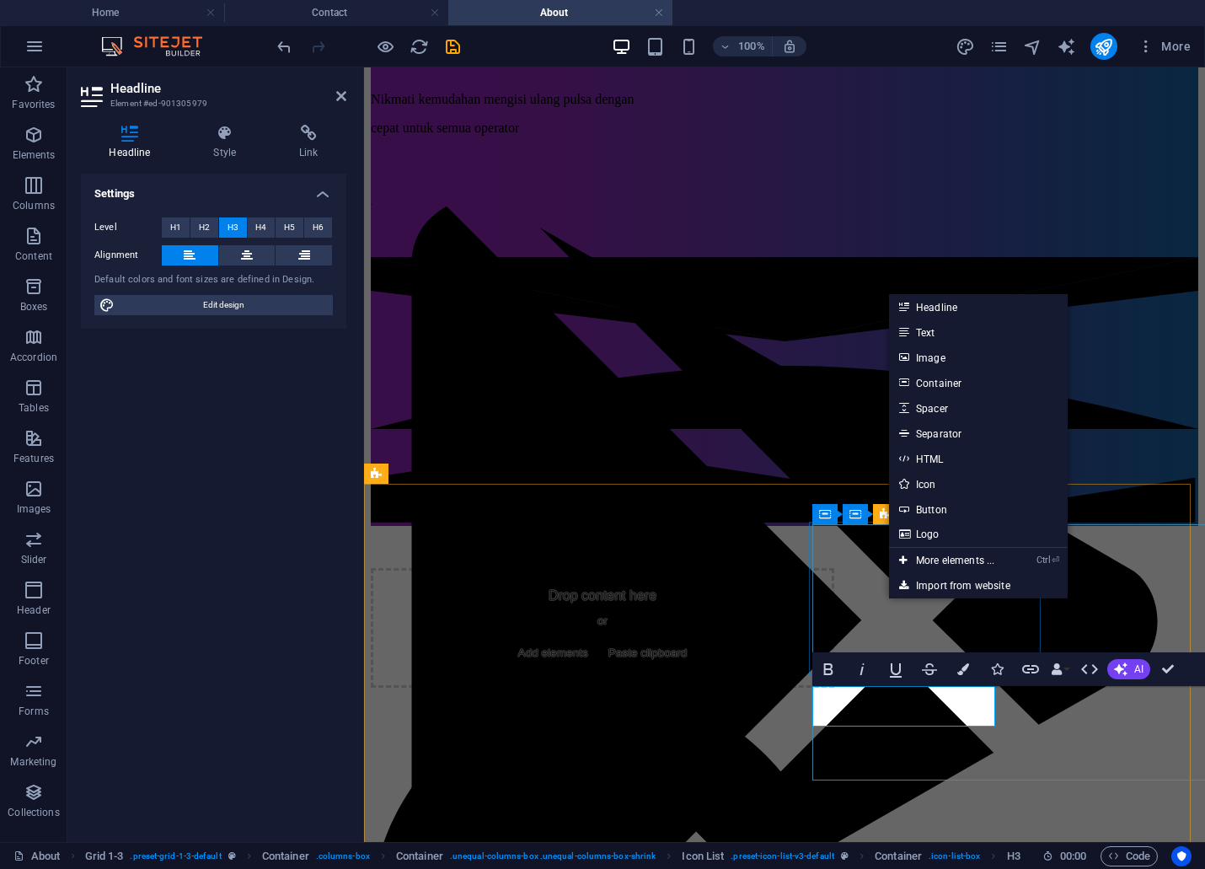
drag, startPoint x: 843, startPoint y: 594, endPoint x: 1190, endPoint y: 613, distance: 346.8
click at [834, 595] on div "Drop content here or Add elements Paste clipboard" at bounding box center [602, 628] width 463 height 120
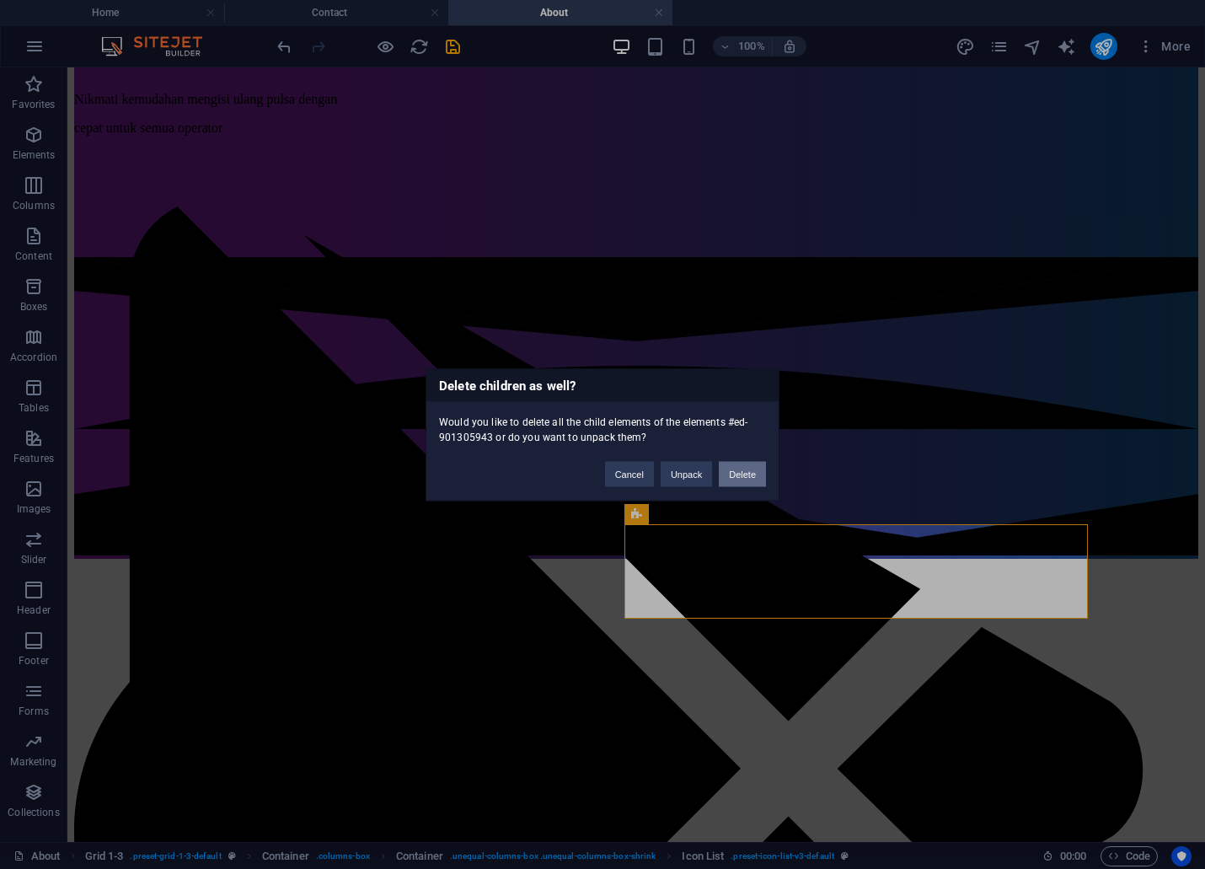
click at [735, 482] on button "Delete" at bounding box center [742, 473] width 47 height 25
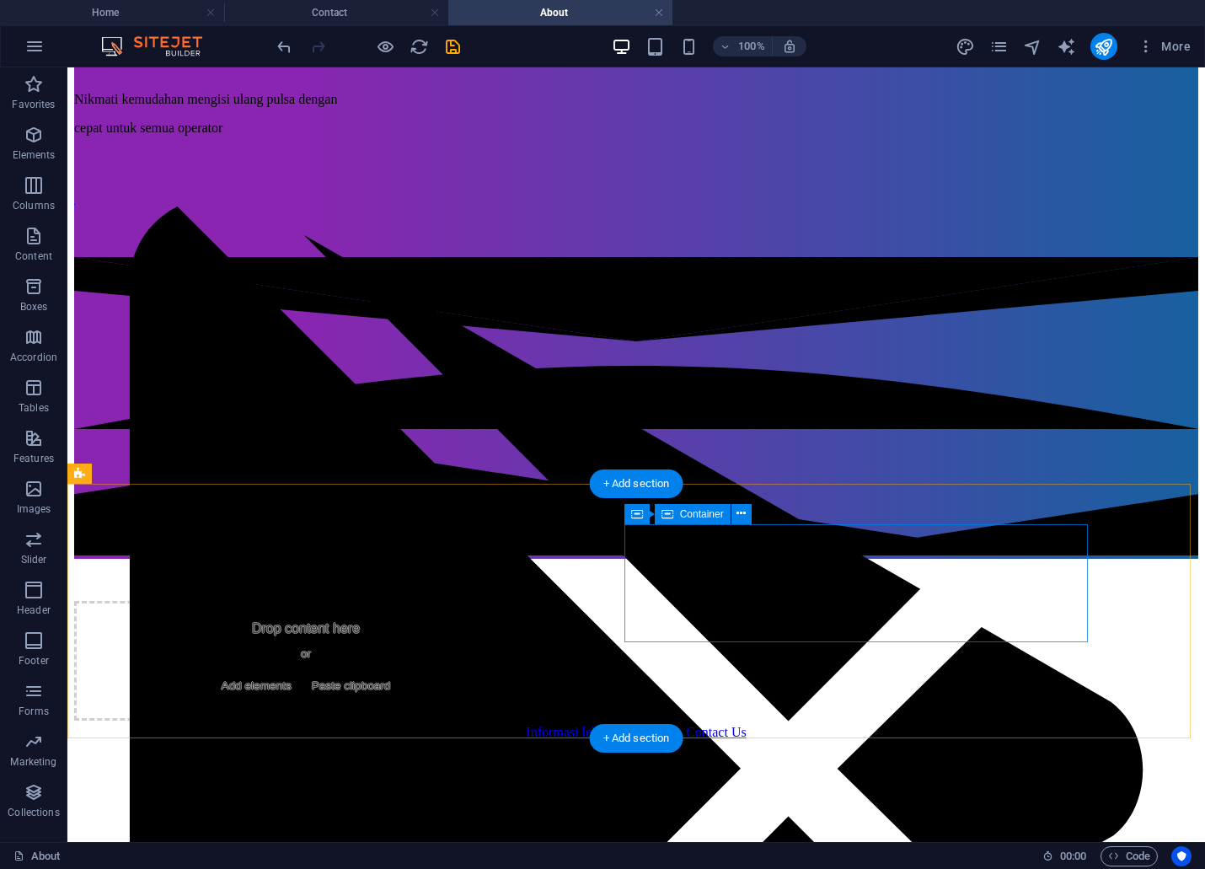
click at [538, 601] on div "Drop content here or Add elements Paste clipboard" at bounding box center [305, 661] width 463 height 120
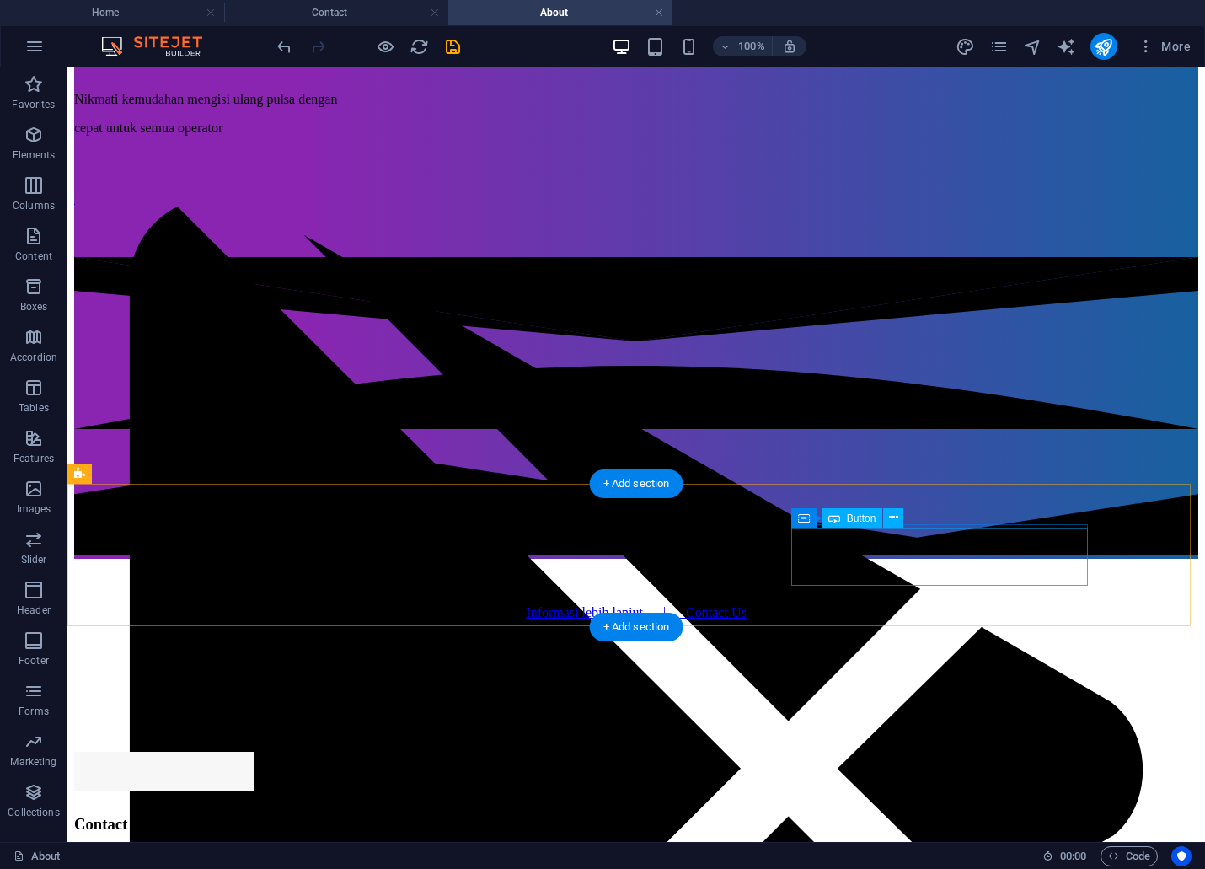
click at [872, 605] on div "Informasi lebih lanjut | Contact Us" at bounding box center [636, 612] width 1124 height 15
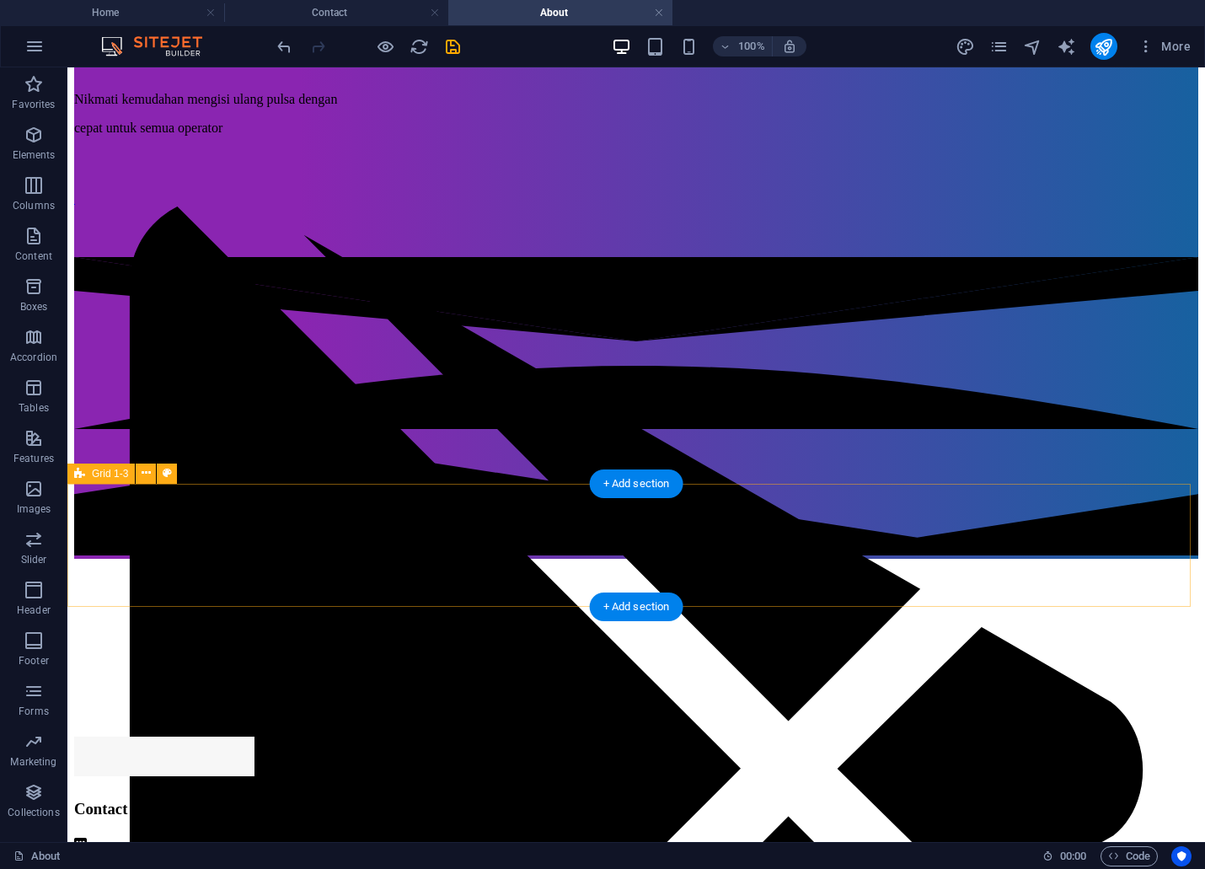
click at [742, 559] on div at bounding box center [636, 582] width 1124 height 46
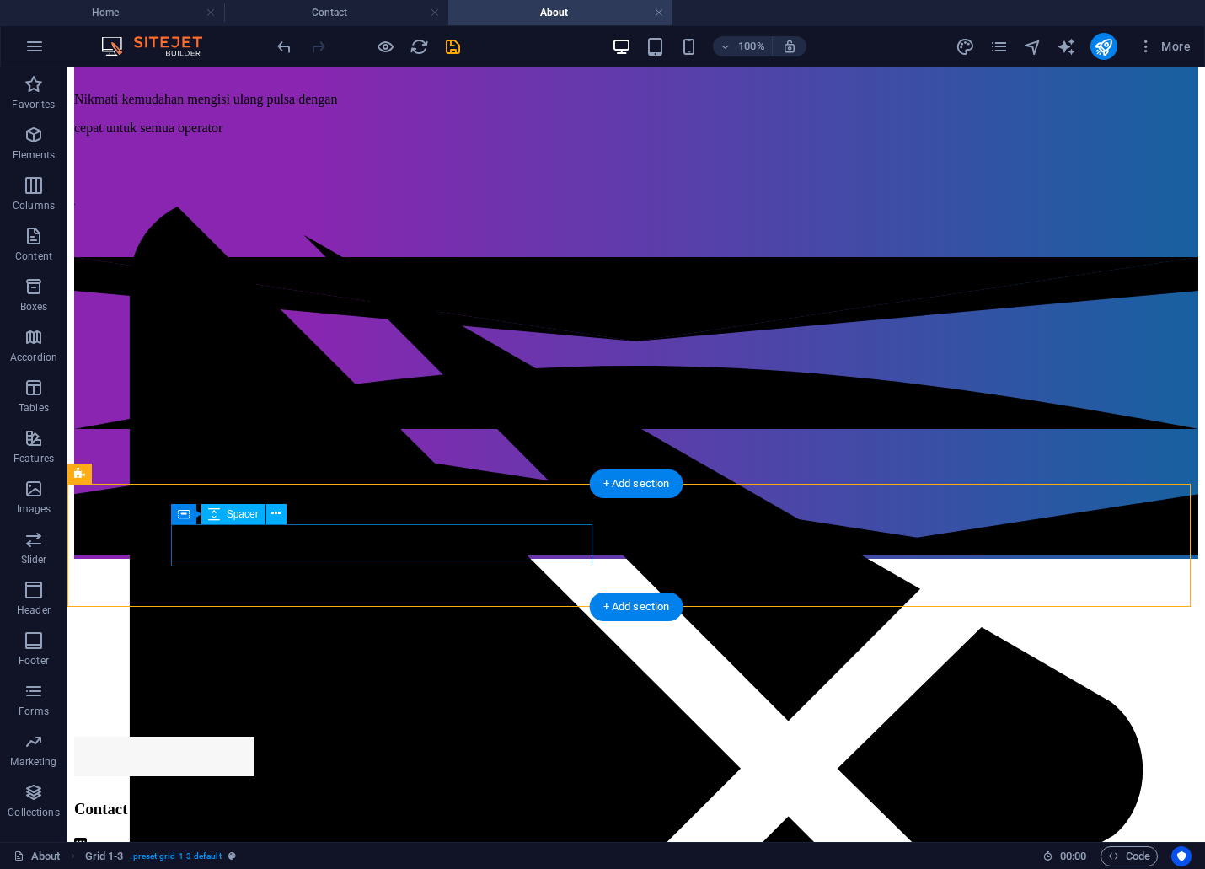
click at [341, 559] on div at bounding box center [284, 580] width 421 height 42
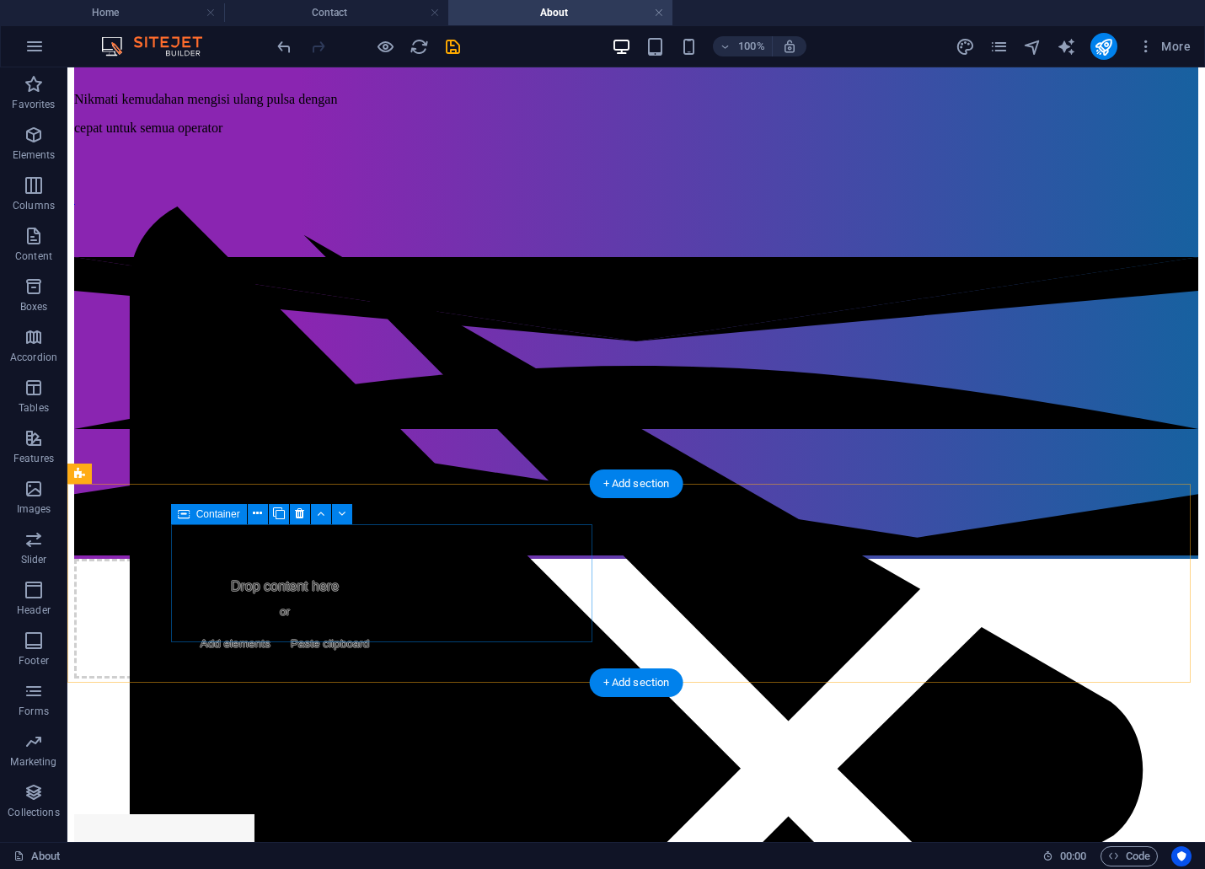
click at [495, 559] on div "Drop content here or Add elements Paste clipboard" at bounding box center [284, 619] width 421 height 120
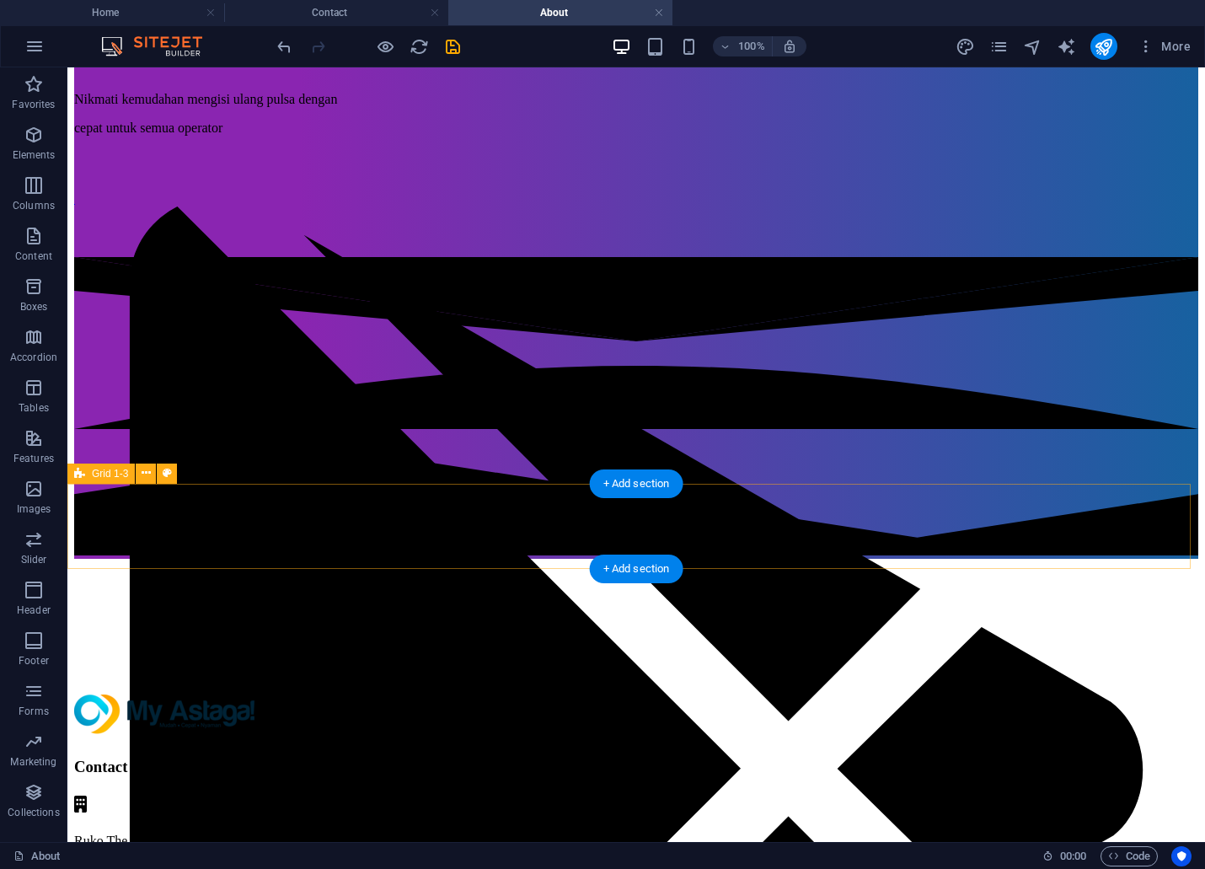
click at [822, 559] on div at bounding box center [636, 561] width 1124 height 4
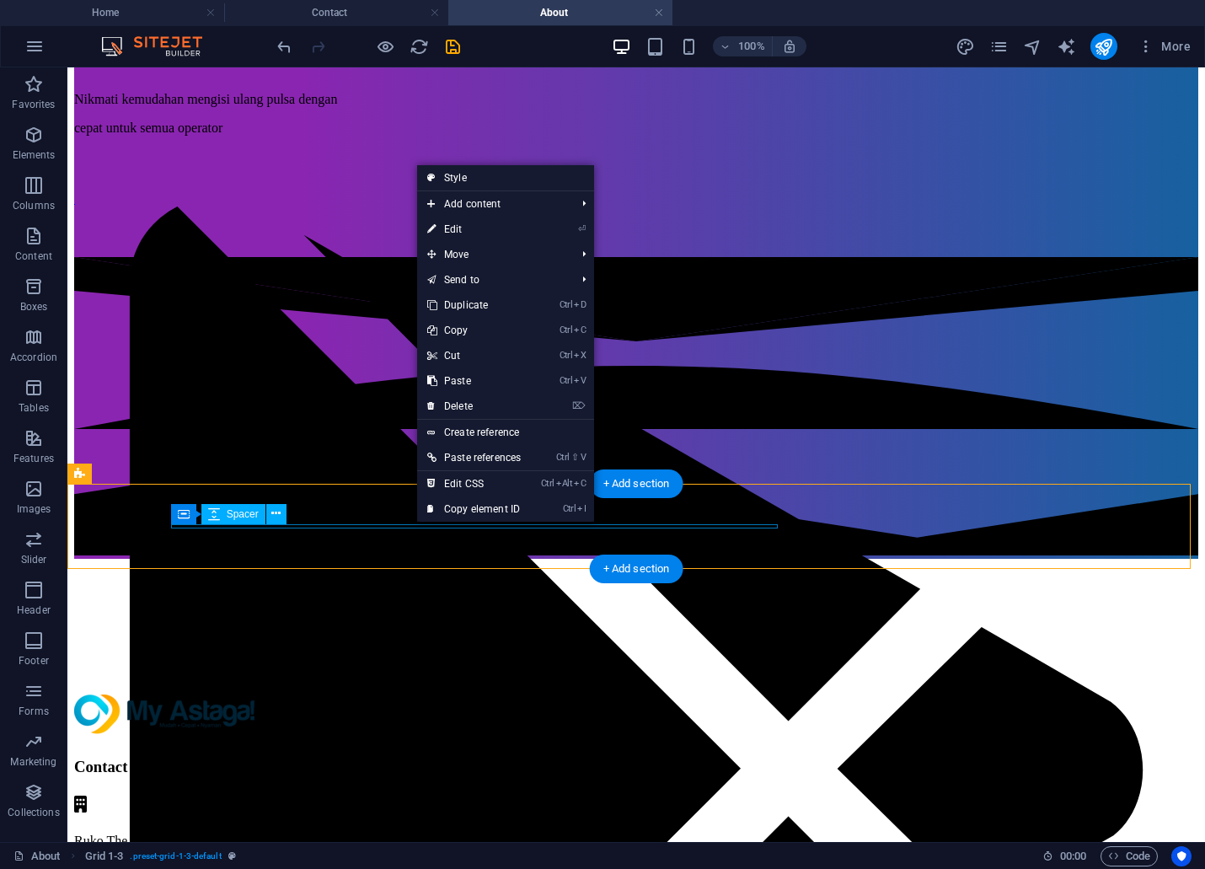
click at [401, 559] on div at bounding box center [636, 561] width 1124 height 4
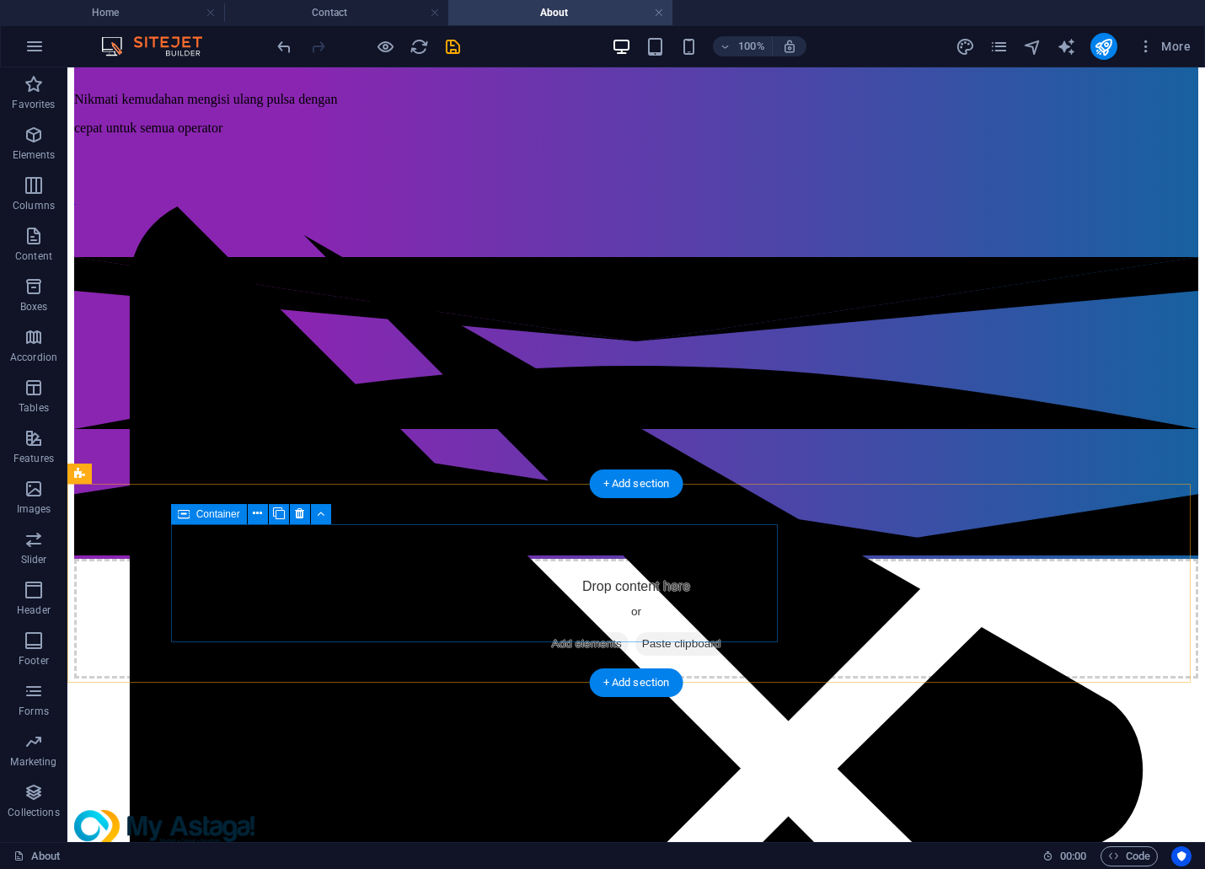
click at [297, 565] on div "Drop content here or Add elements Paste clipboard" at bounding box center [636, 619] width 1124 height 120
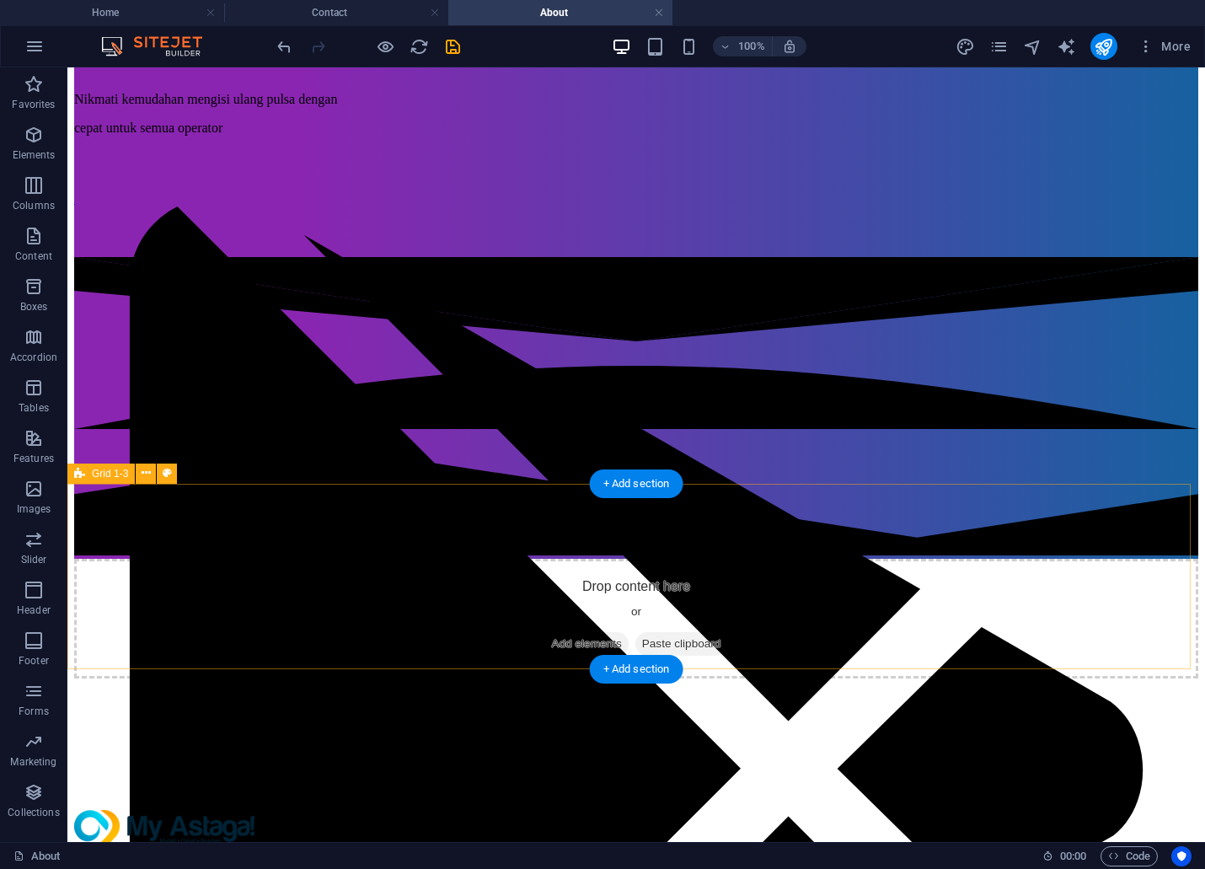
click at [371, 566] on div "Drop content here or Add elements Paste clipboard" at bounding box center [636, 619] width 1124 height 120
click at [456, 566] on div "Drop content here or Add elements Paste clipboard" at bounding box center [636, 619] width 1124 height 120
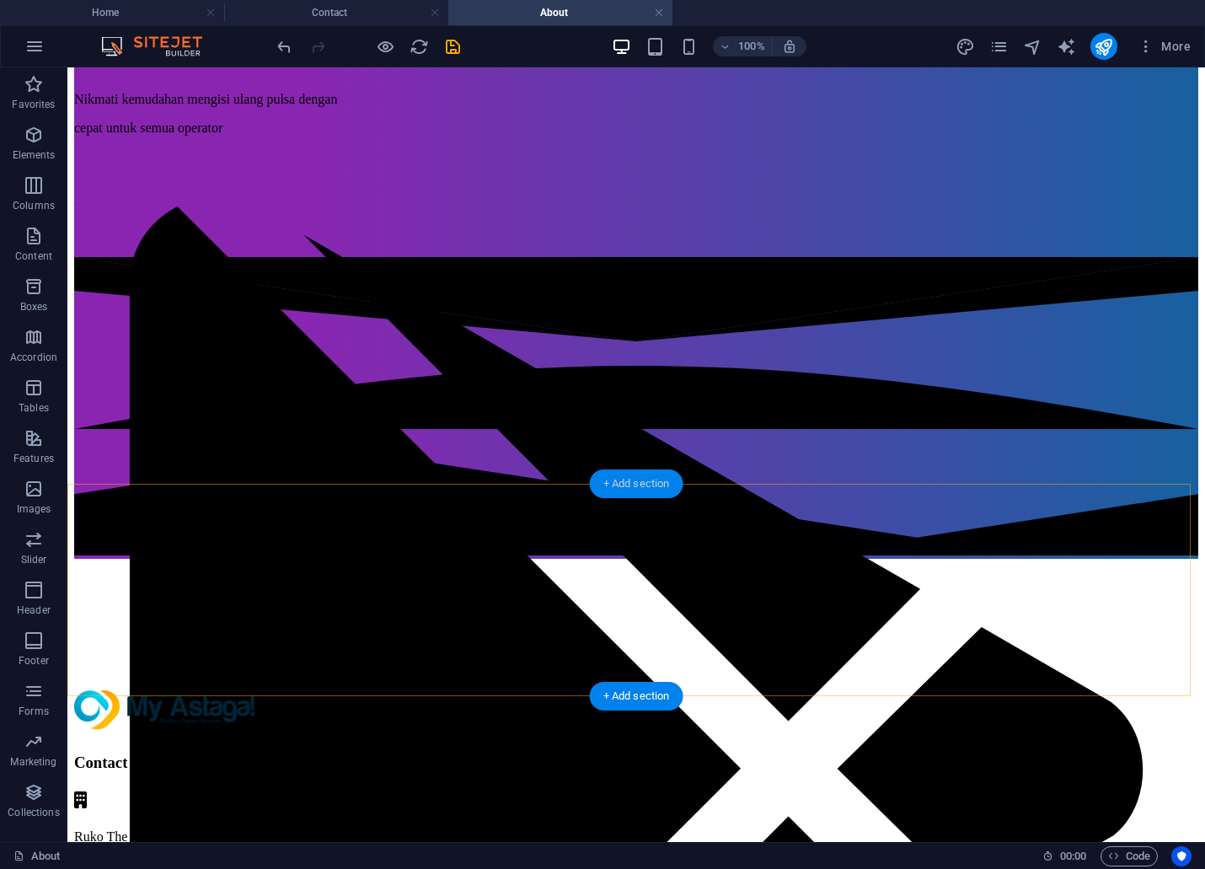
drag, startPoint x: 661, startPoint y: 486, endPoint x: 127, endPoint y: 549, distance: 537.1
click at [661, 486] on div "+ Add section" at bounding box center [637, 483] width 94 height 29
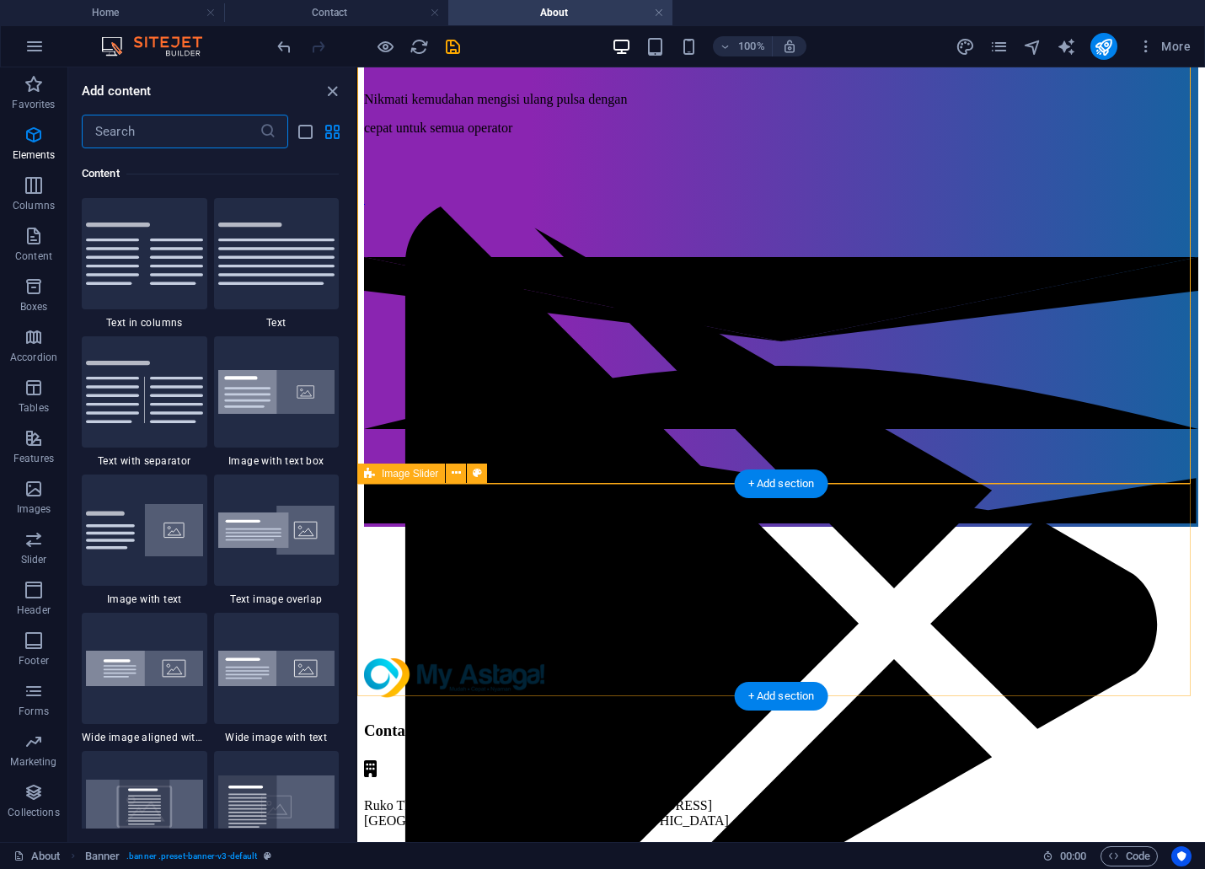
scroll to position [2946, 0]
click at [688, 527] on div at bounding box center [781, 592] width 834 height 131
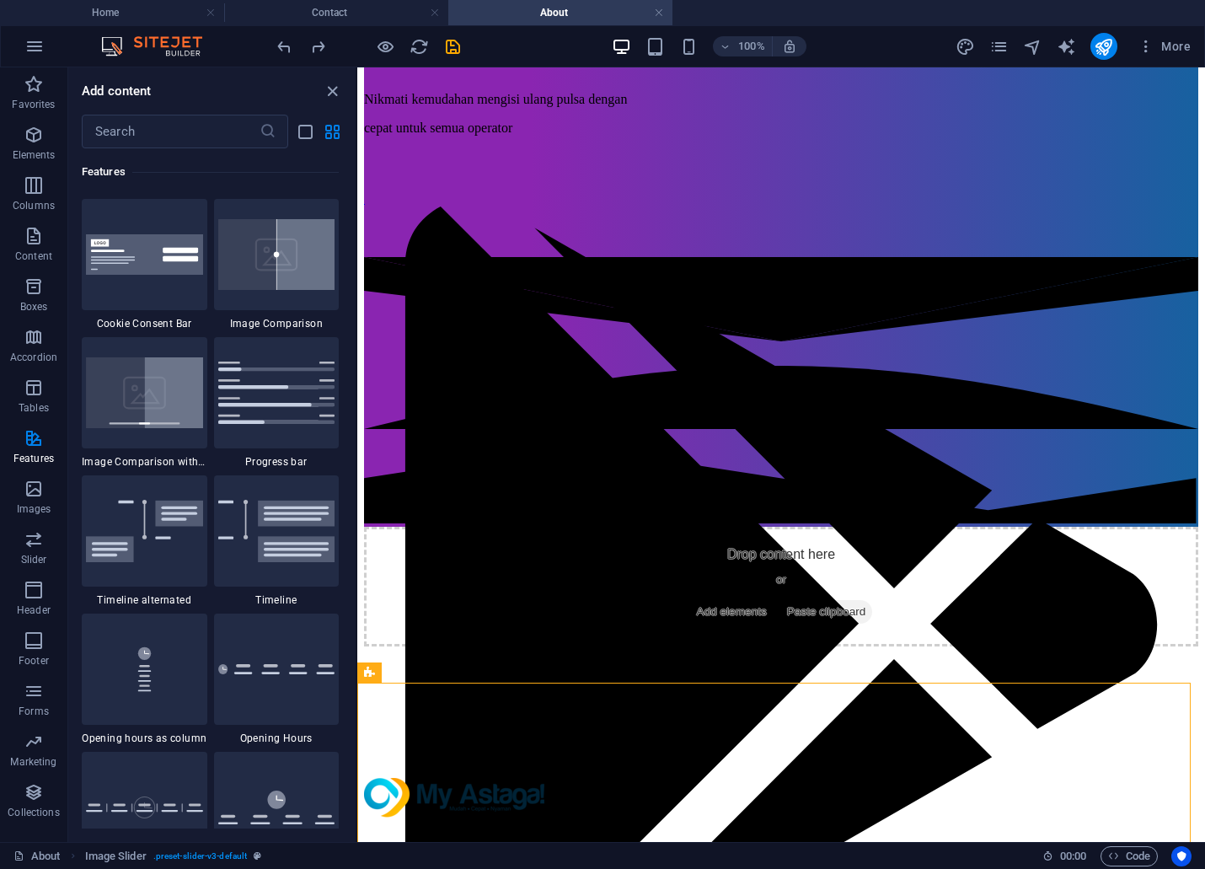
scroll to position [6972, 0]
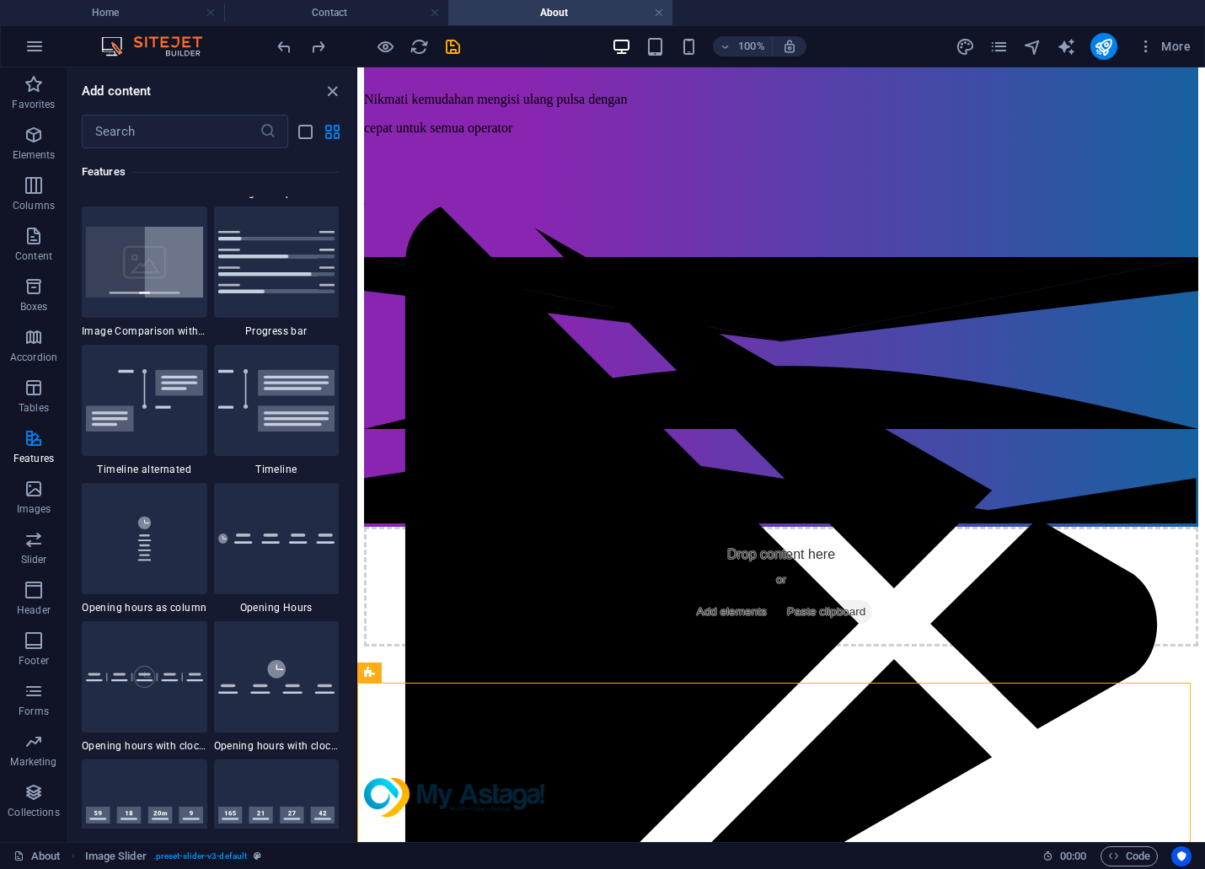
drag, startPoint x: 174, startPoint y: 428, endPoint x: 197, endPoint y: 432, distance: 23.1
click at [174, 428] on img at bounding box center [144, 400] width 117 height 63
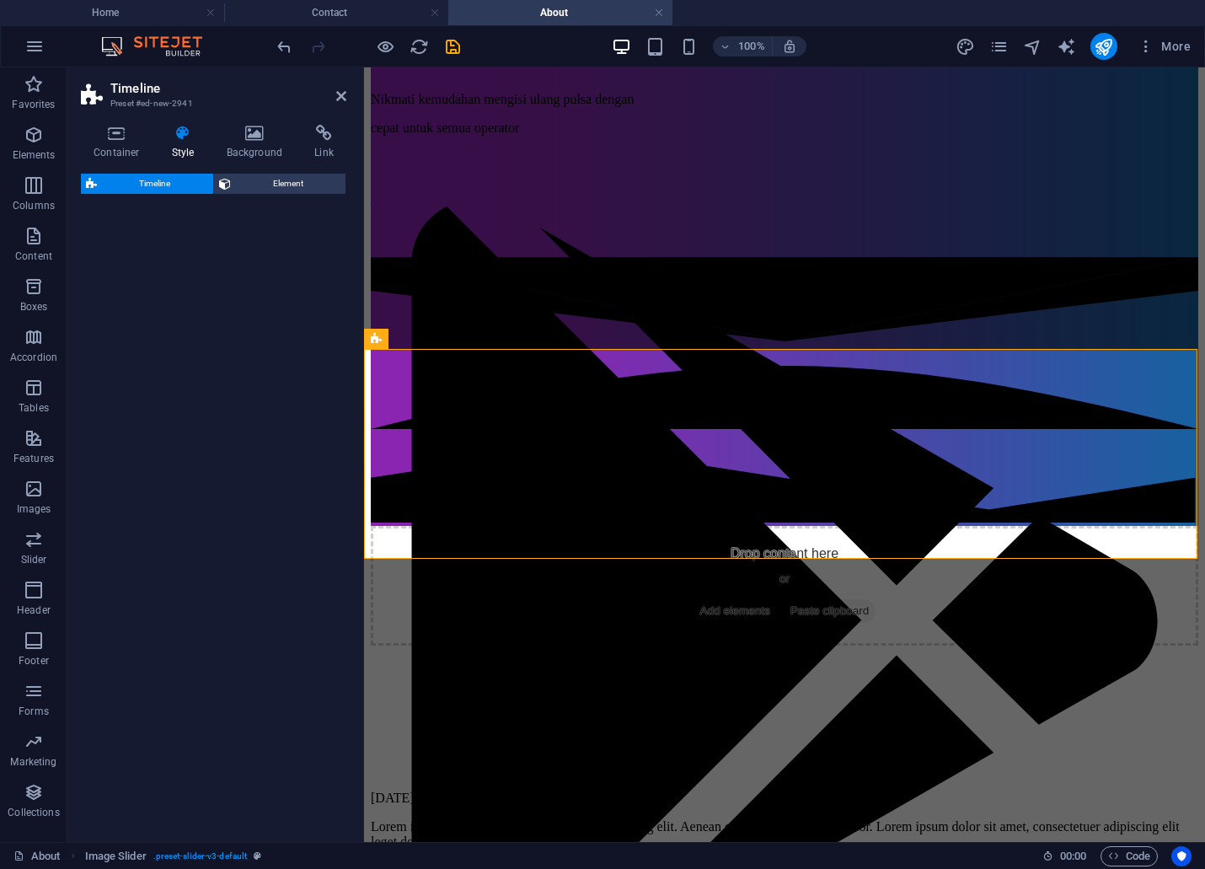
select select "rem"
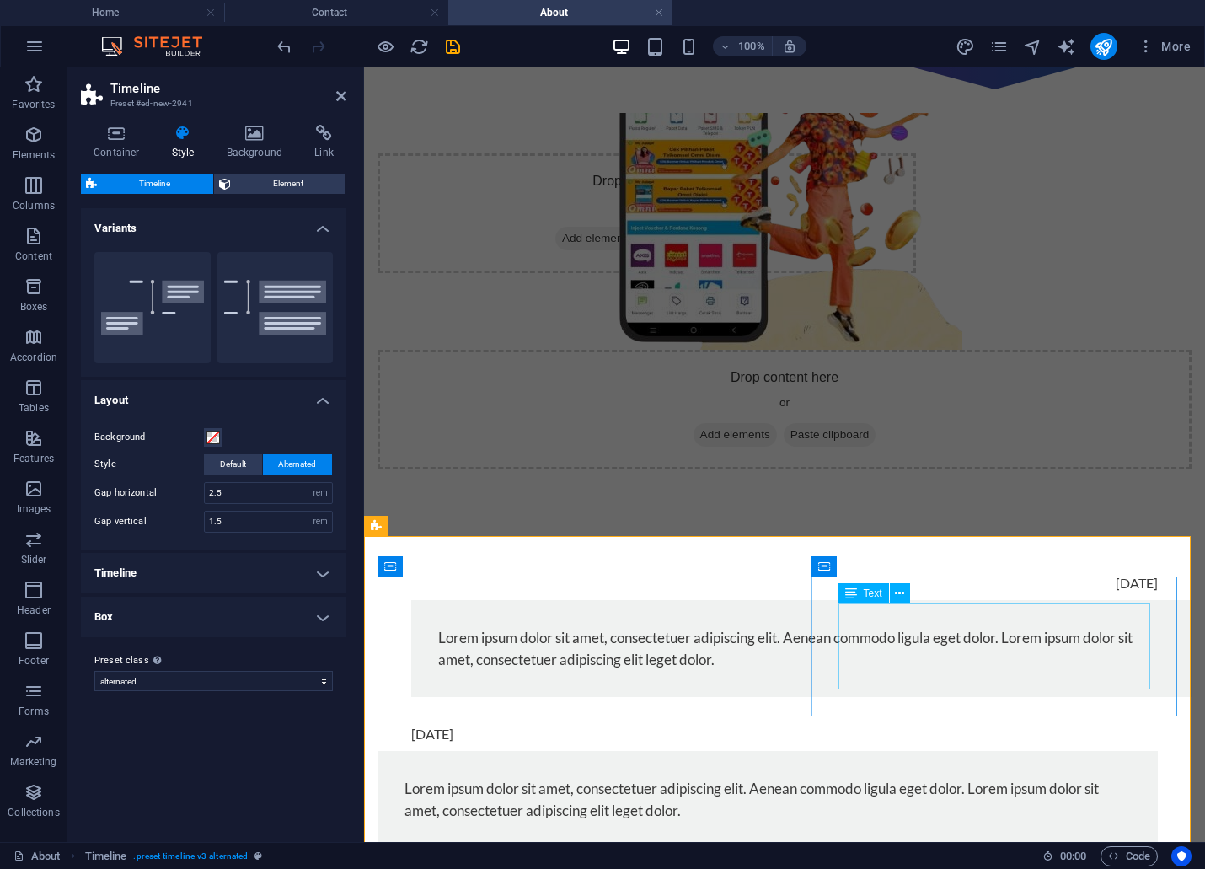
scroll to position [733, 0]
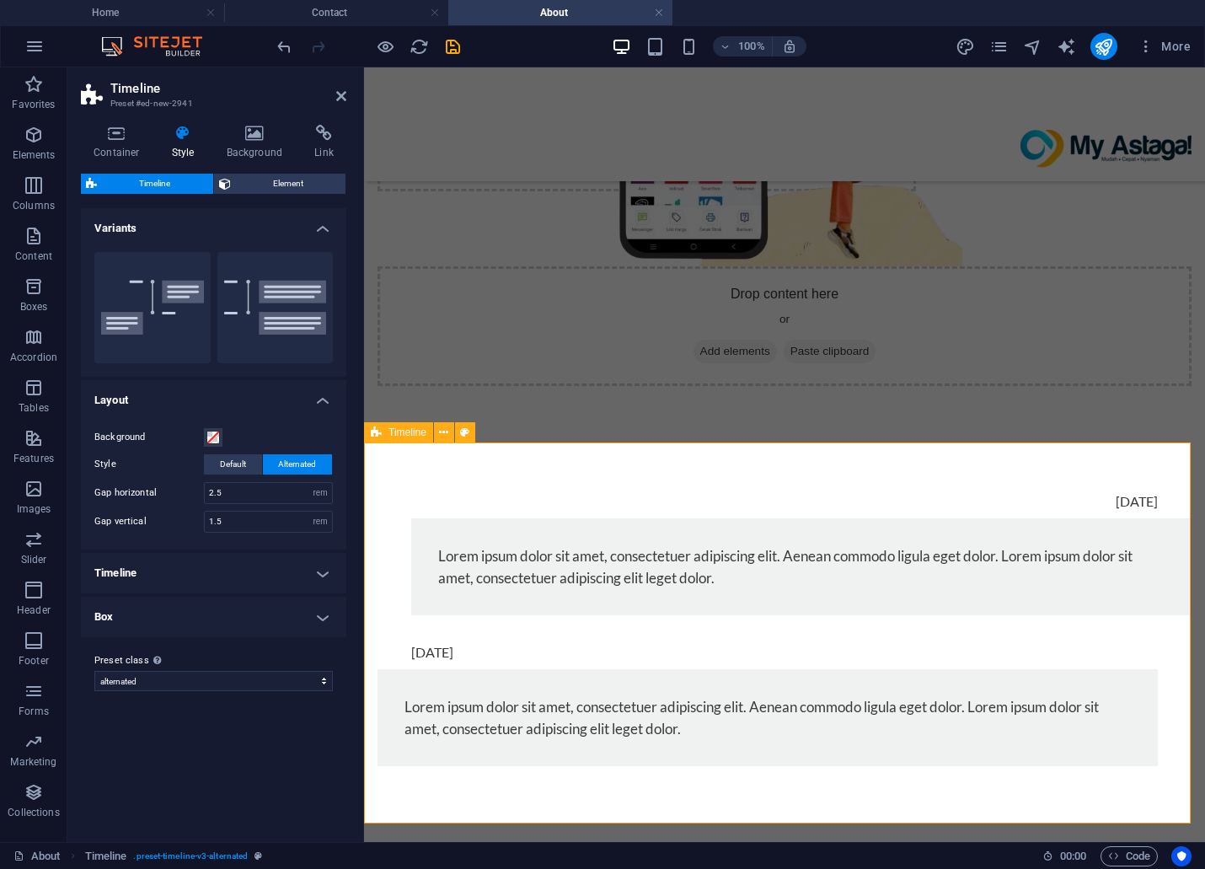
click at [381, 452] on div "[DATE] Lorem ipsum dolor sit amet, consectetuer adipiscing elit. Aenean commodo…" at bounding box center [784, 625] width 841 height 362
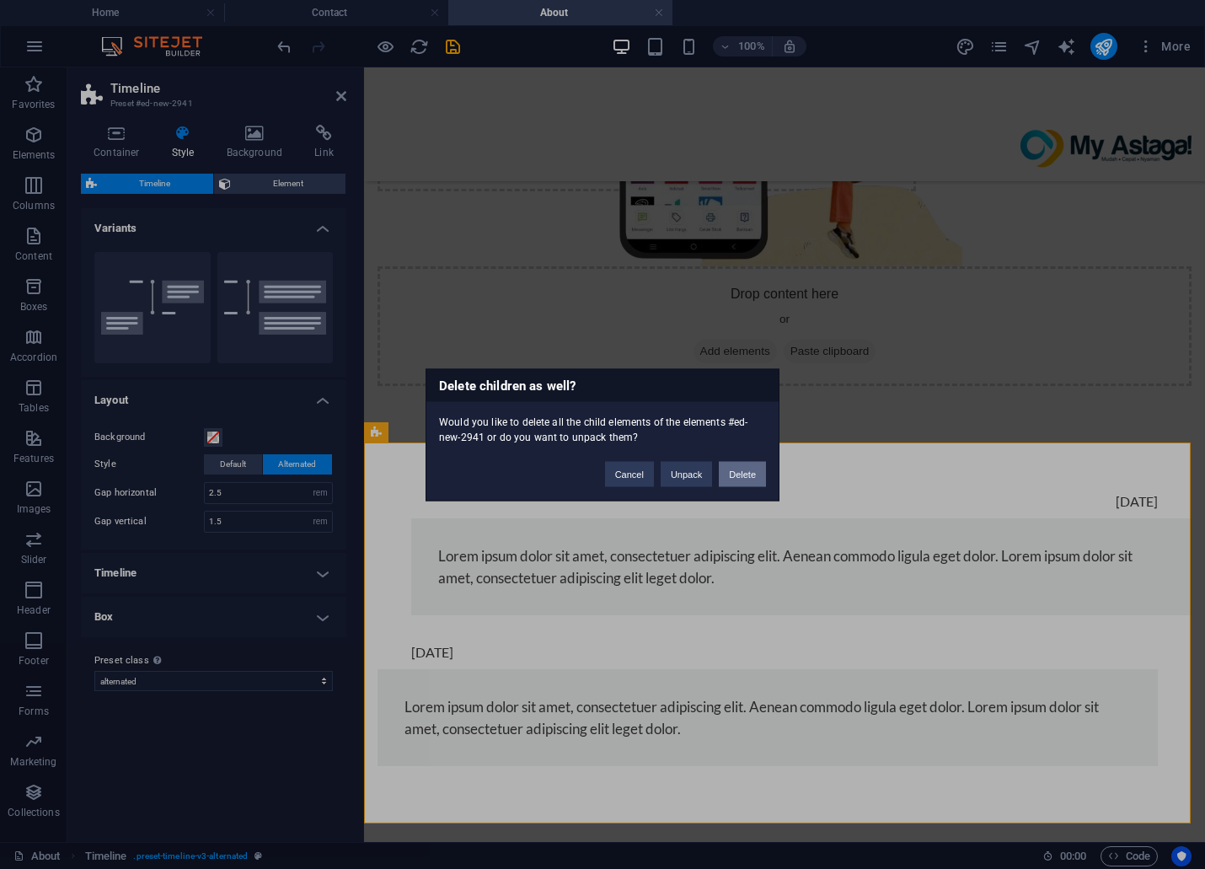
click at [731, 468] on button "Delete" at bounding box center [742, 473] width 47 height 25
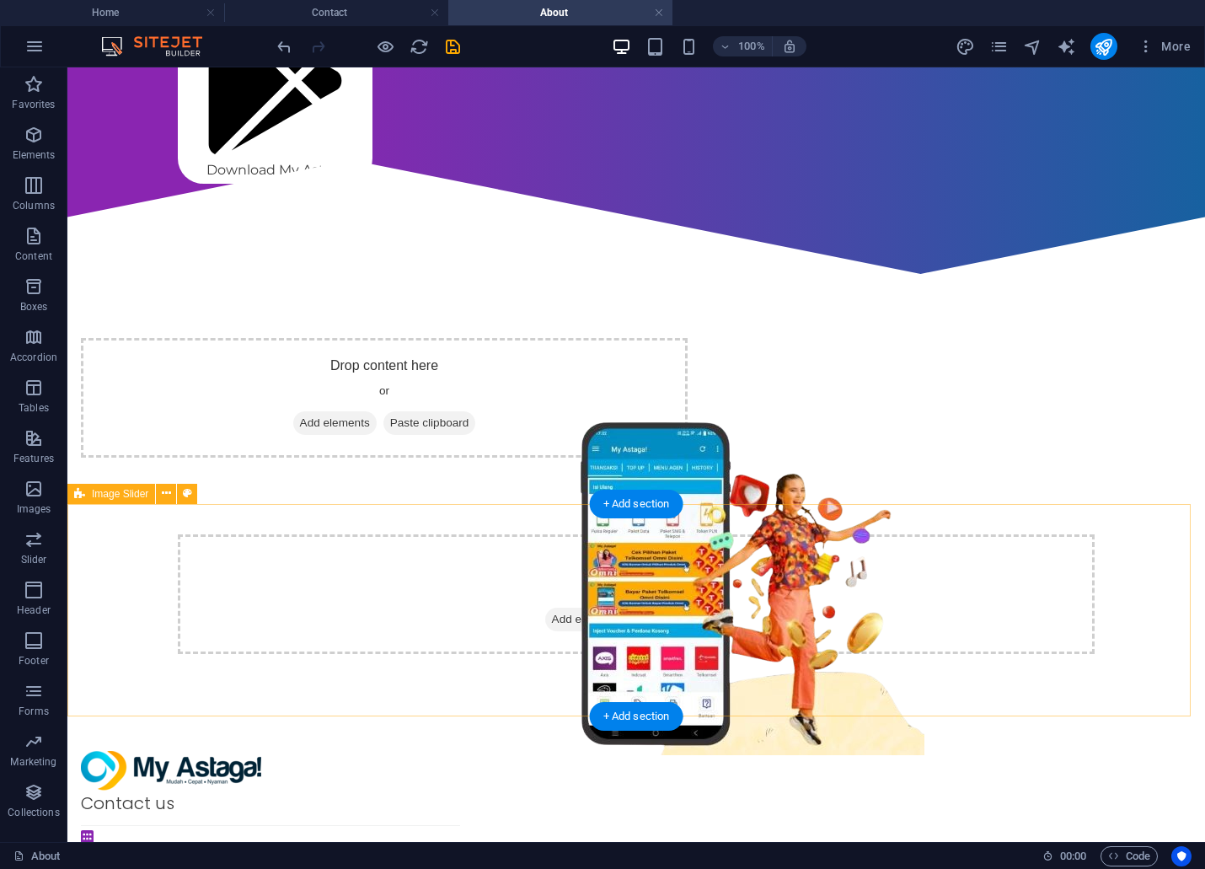
scroll to position [358, 0]
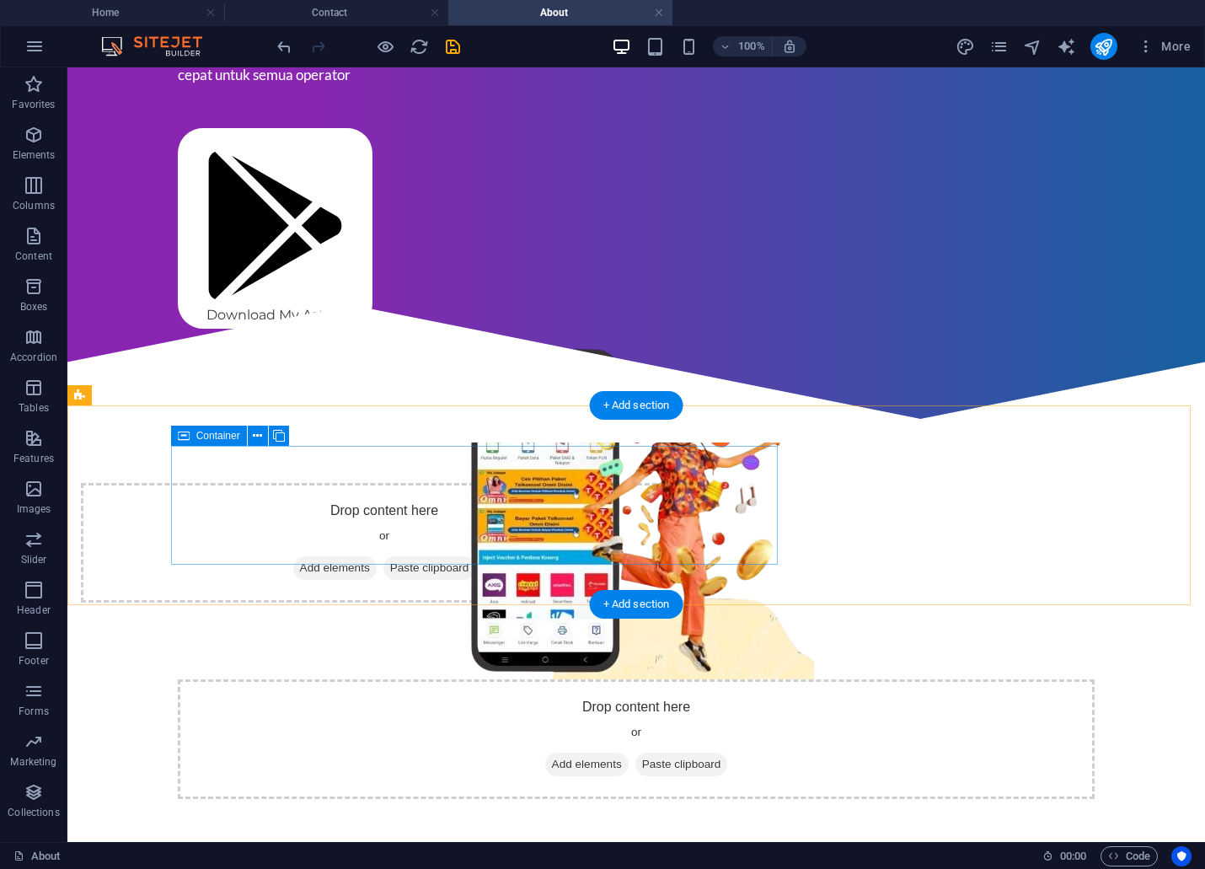
click at [377, 556] on span "Add elements" at bounding box center [334, 568] width 83 height 24
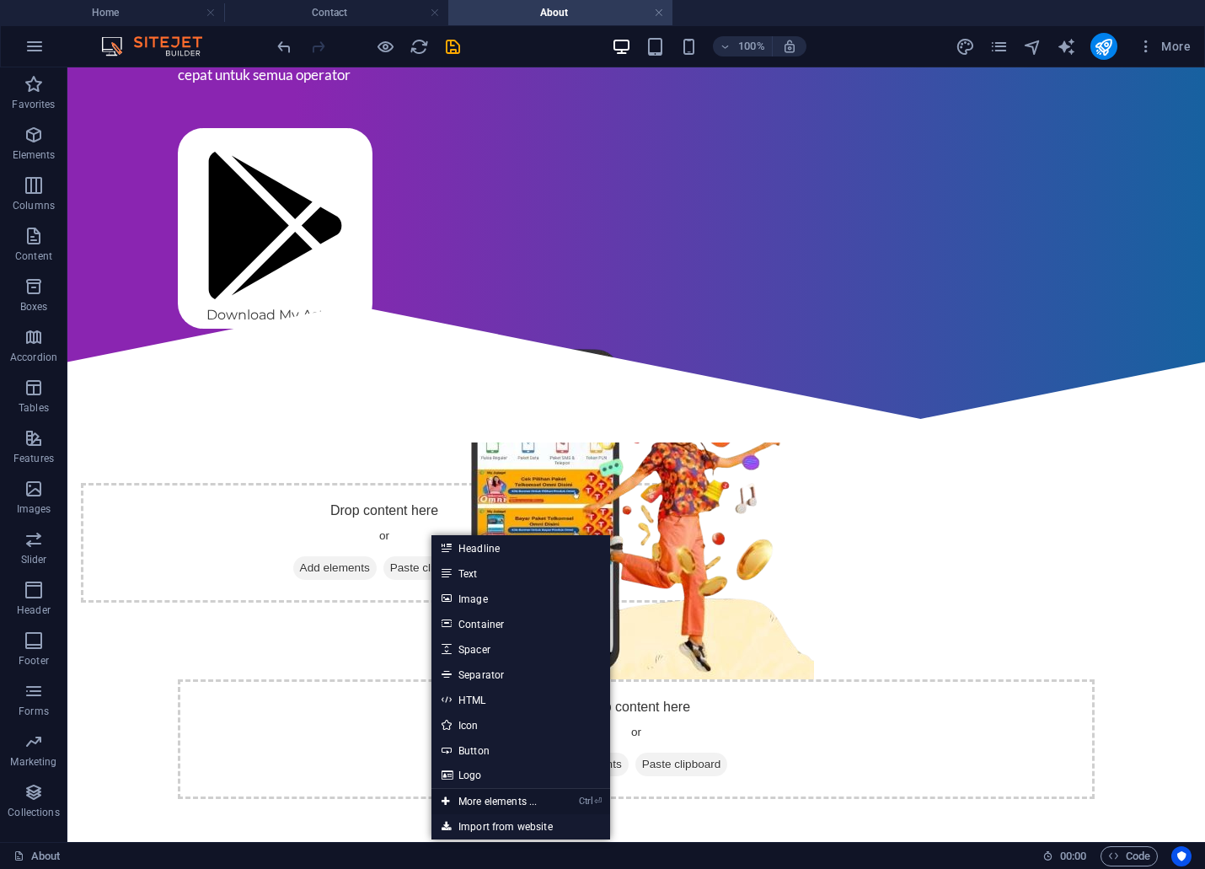
click at [484, 797] on link "Ctrl ⏎ More elements ..." at bounding box center [488, 801] width 115 height 25
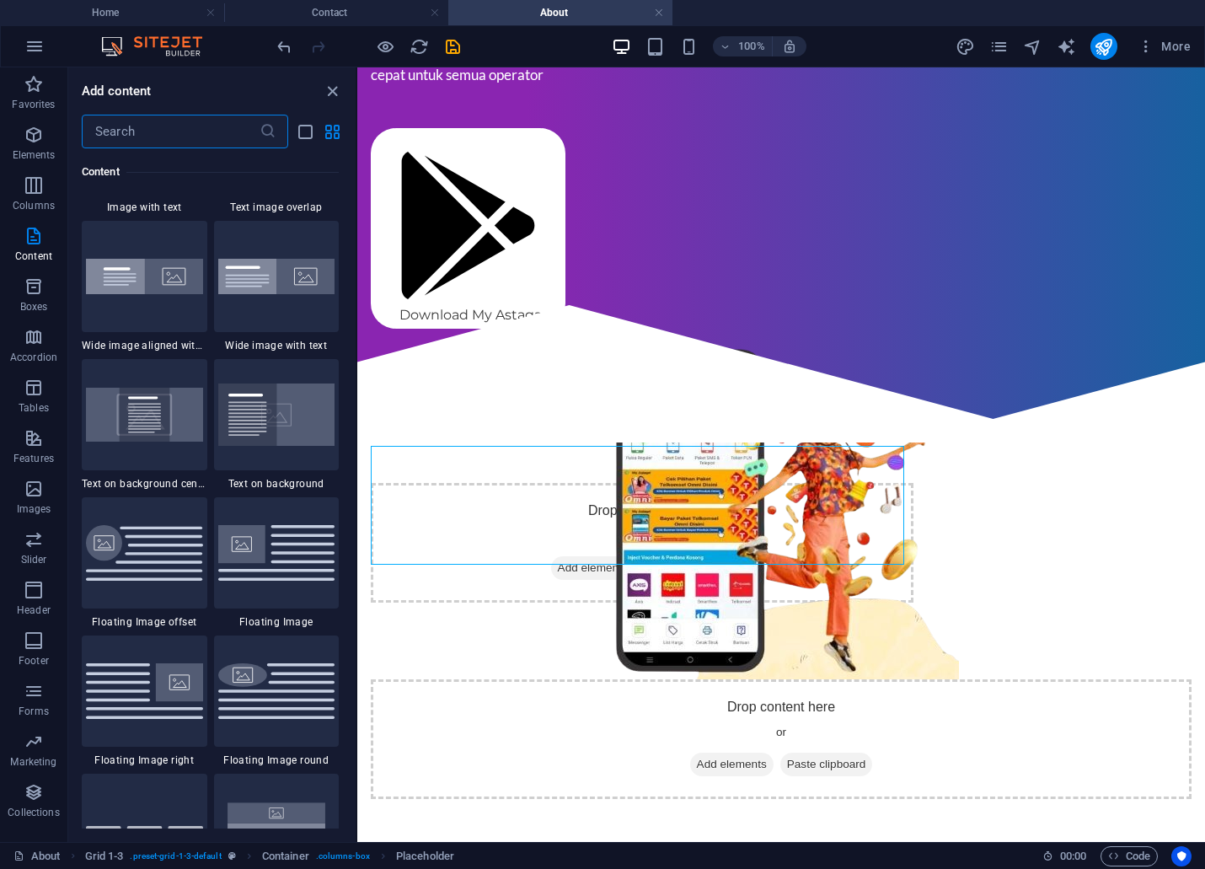
scroll to position [3363, 0]
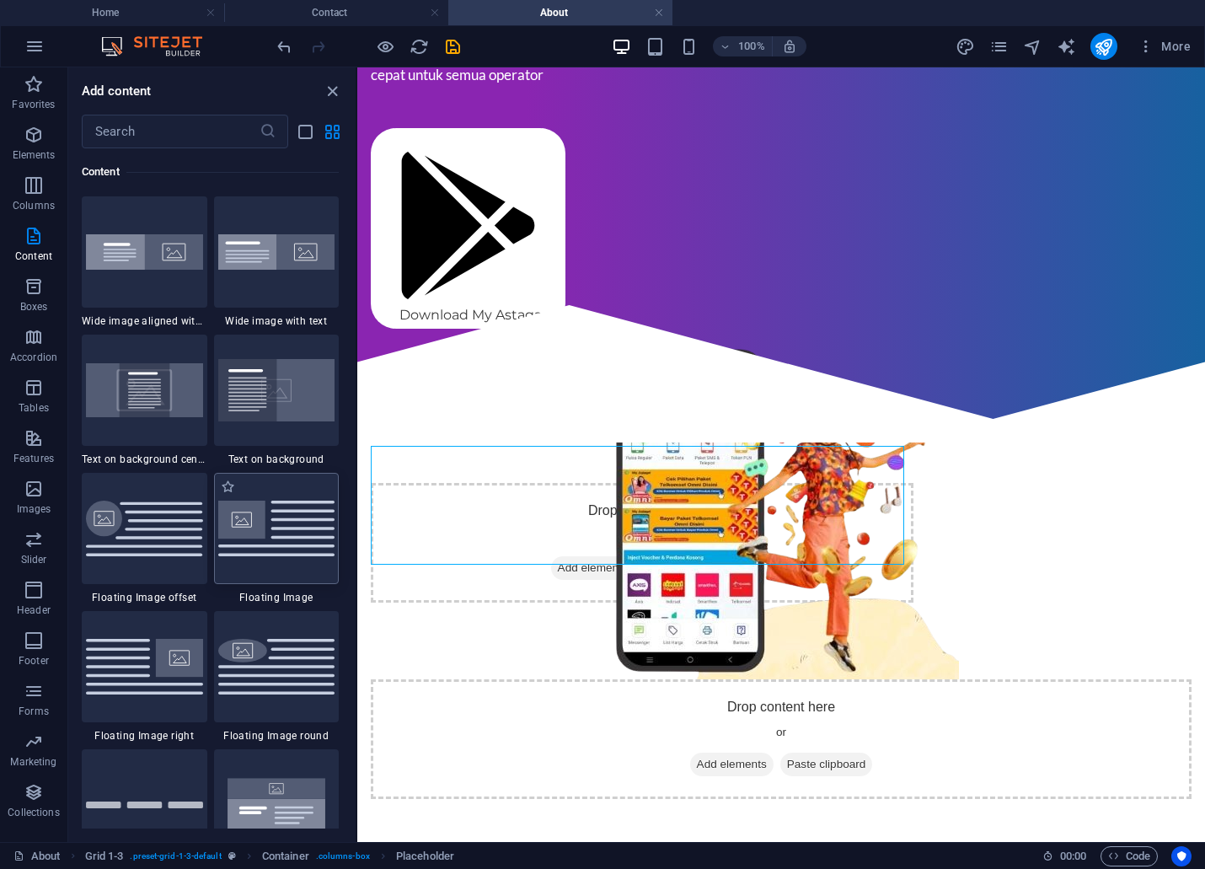
click at [257, 546] on img at bounding box center [276, 527] width 117 height 55
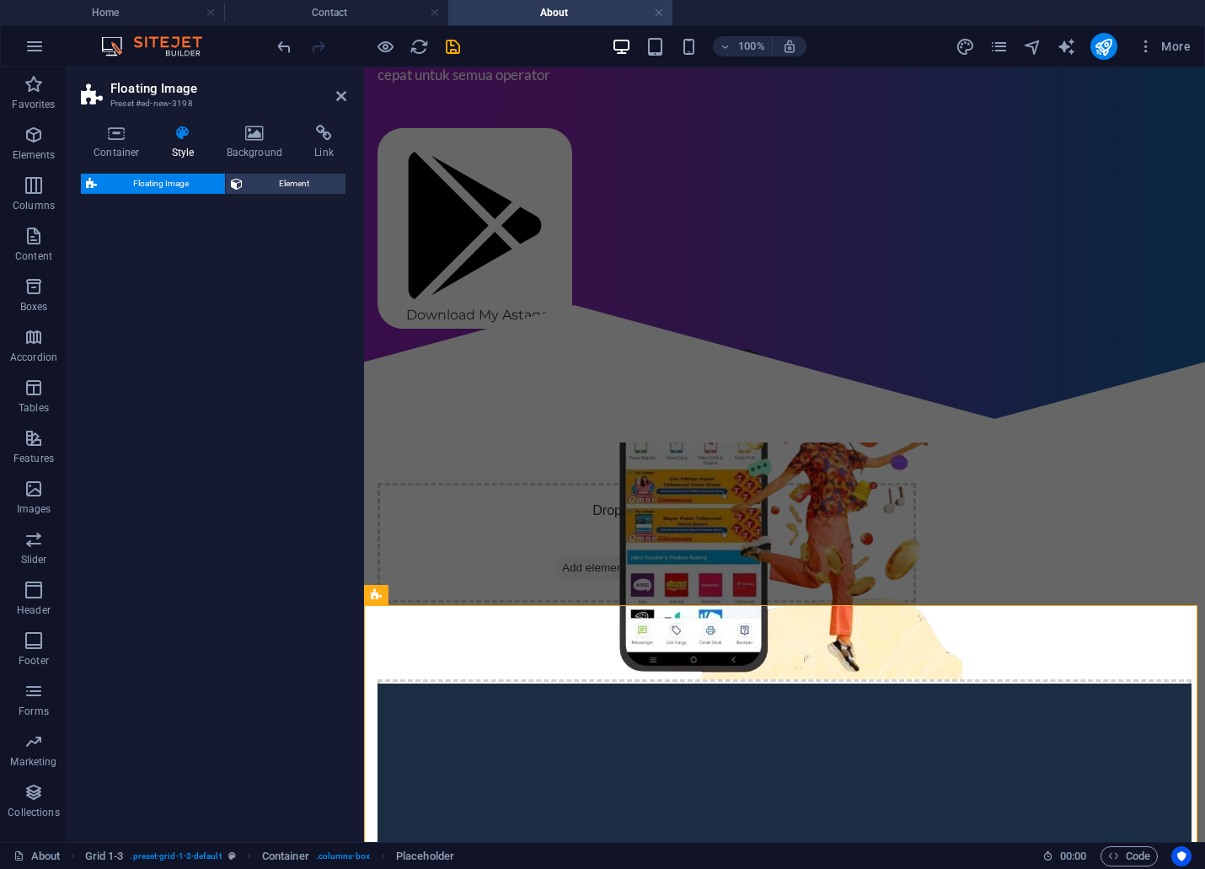
select select "%"
select select "rem"
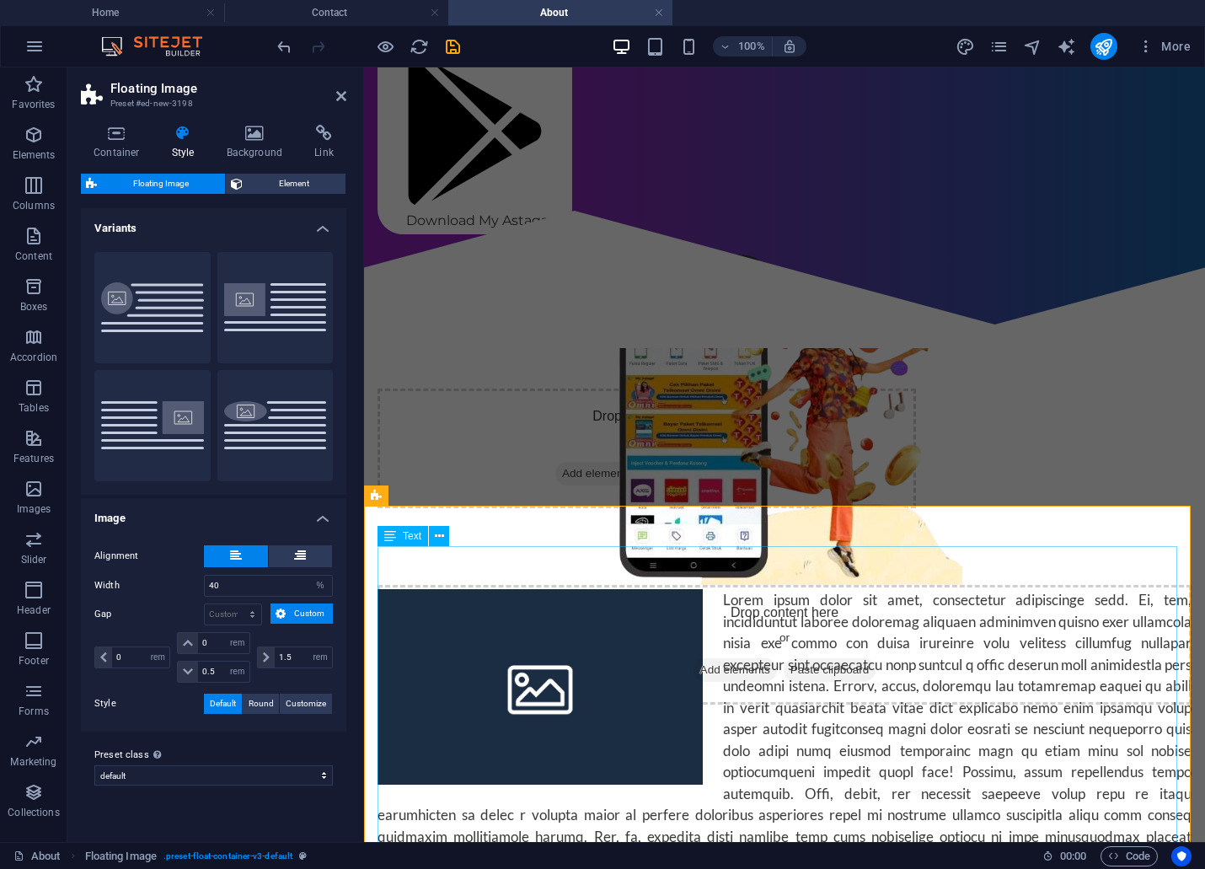
scroll to position [545, 0]
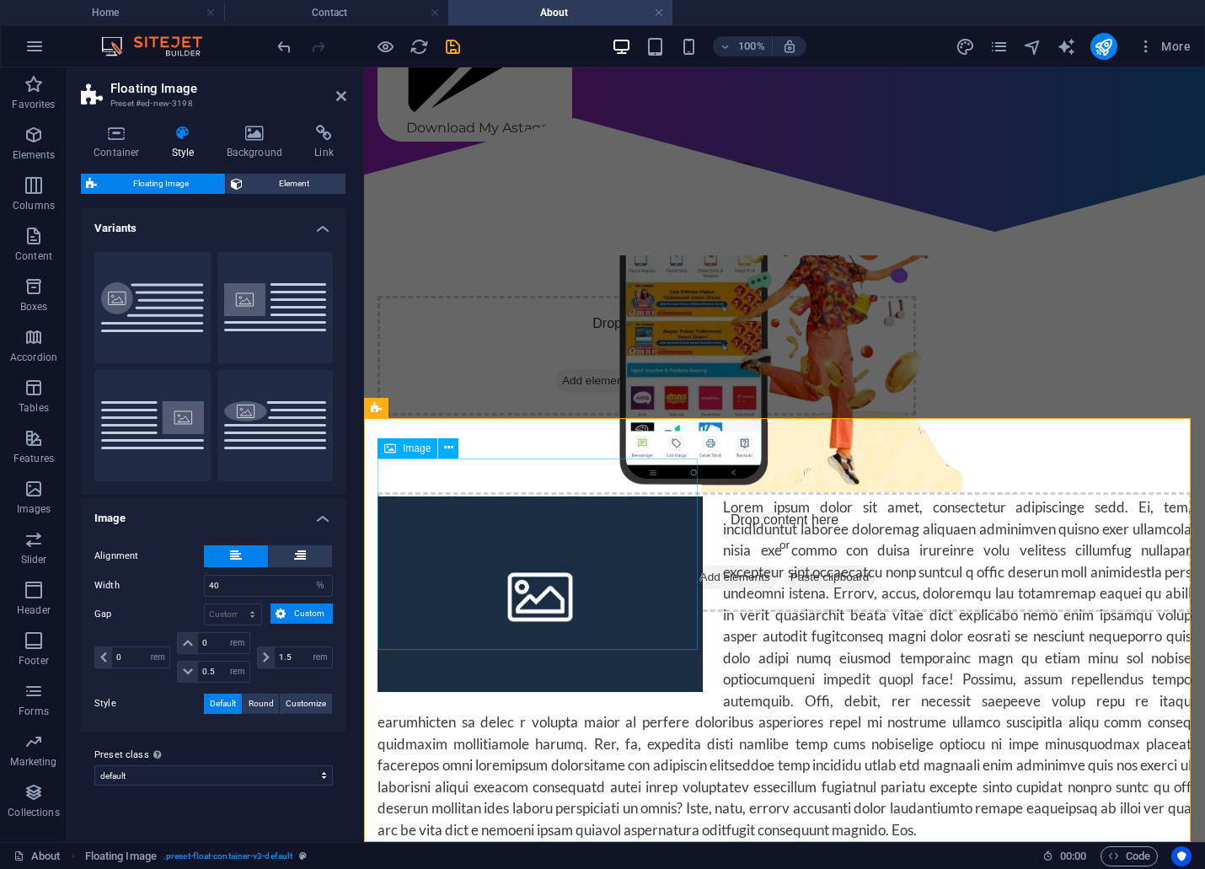
click at [407, 452] on span "Image" at bounding box center [417, 448] width 28 height 10
click at [407, 451] on span "Image" at bounding box center [417, 448] width 28 height 10
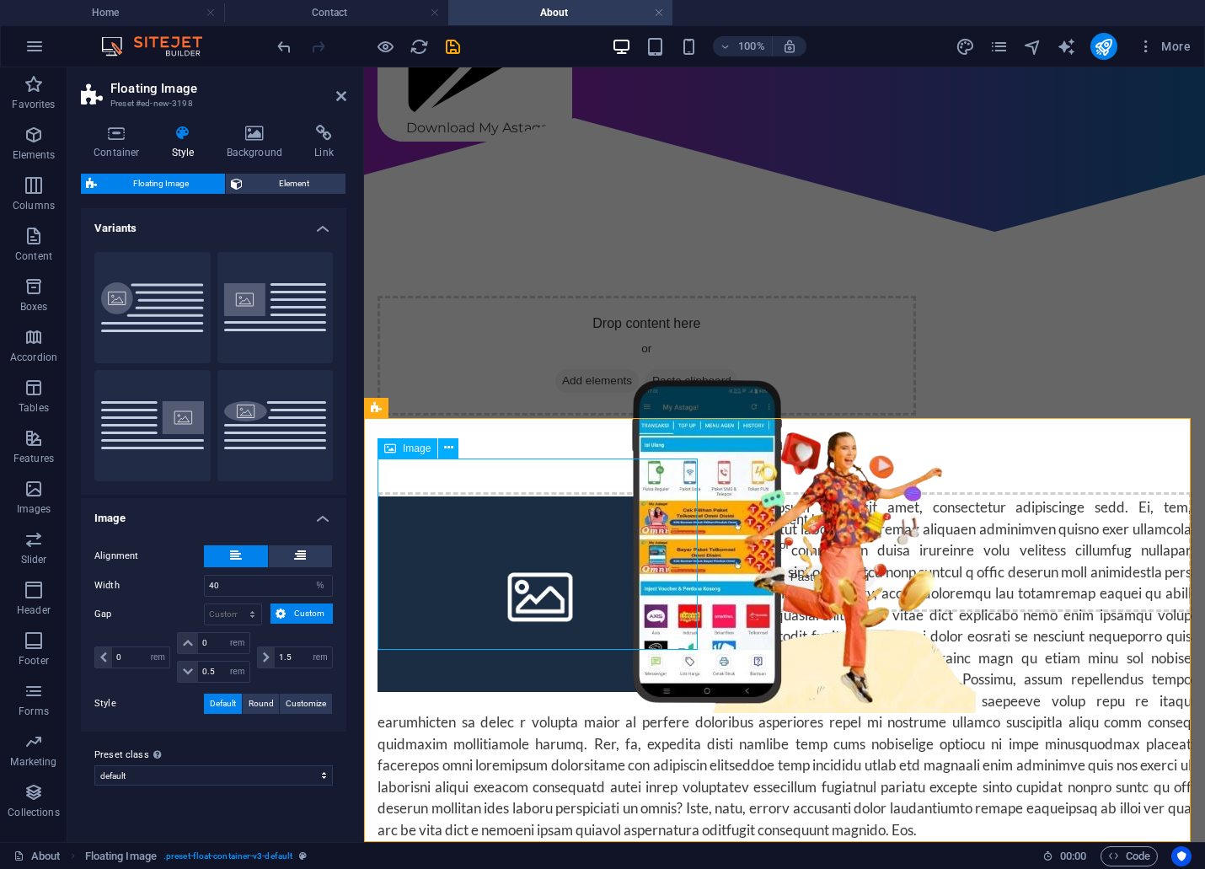
select select "%"
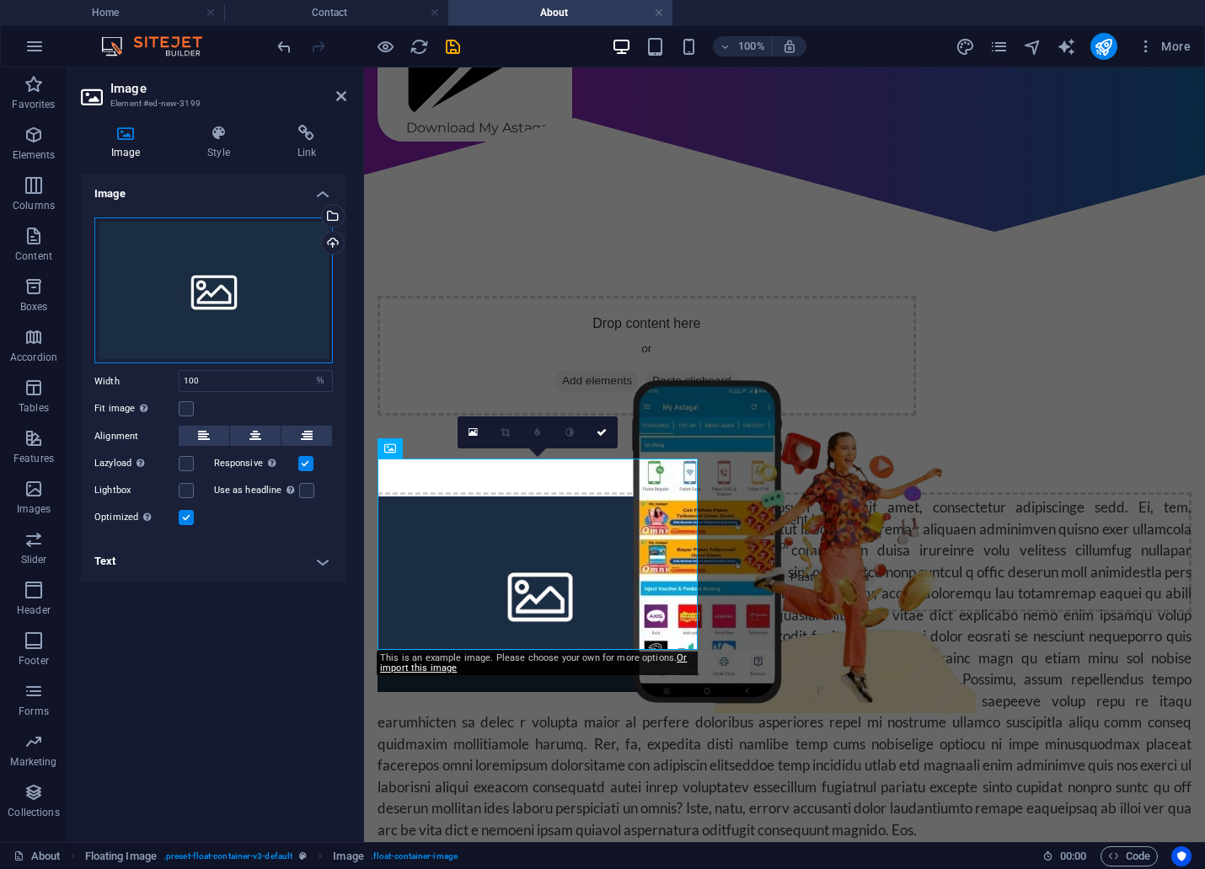
drag, startPoint x: 284, startPoint y: 257, endPoint x: 271, endPoint y: 257, distance: 12.6
click at [271, 257] on div "Drag files here, click to choose files or select files from Files or our free s…" at bounding box center [213, 290] width 238 height 147
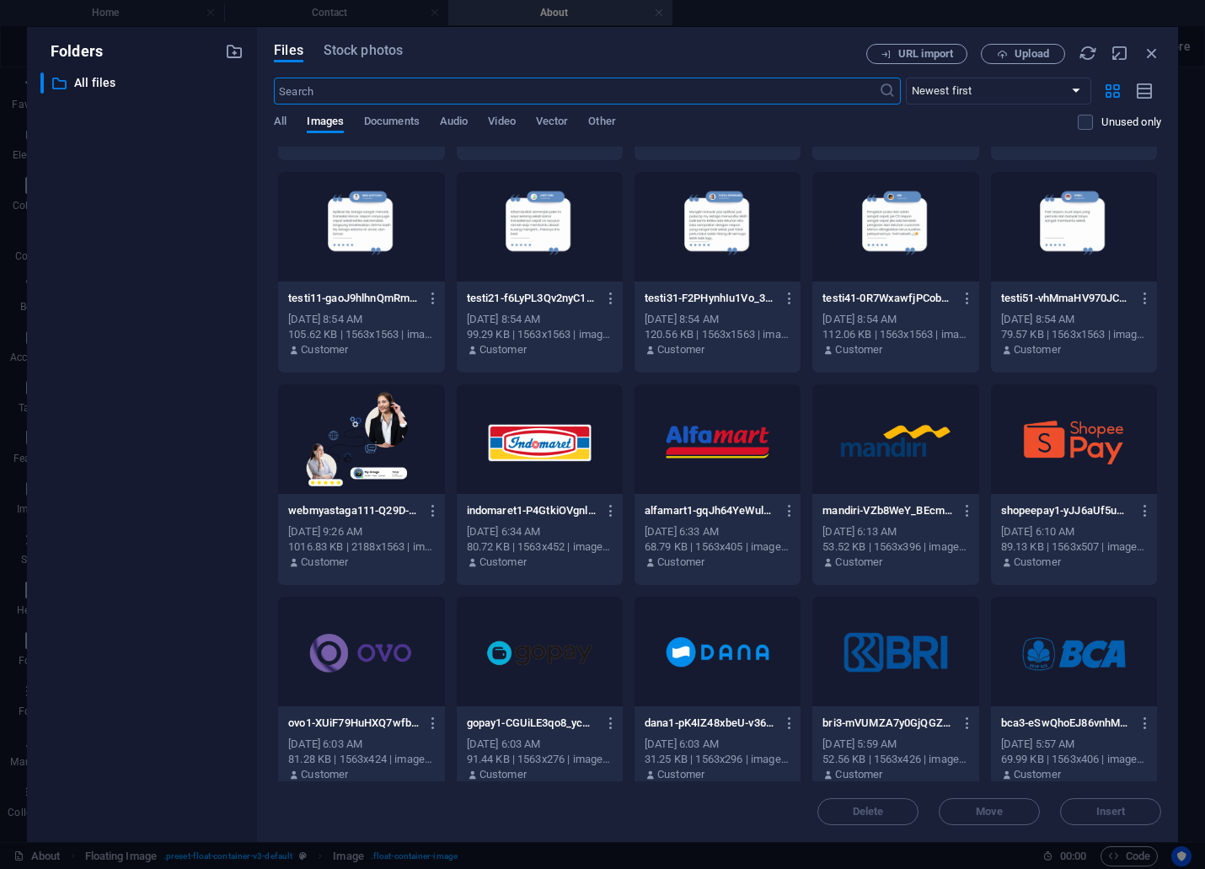
scroll to position [1261, 0]
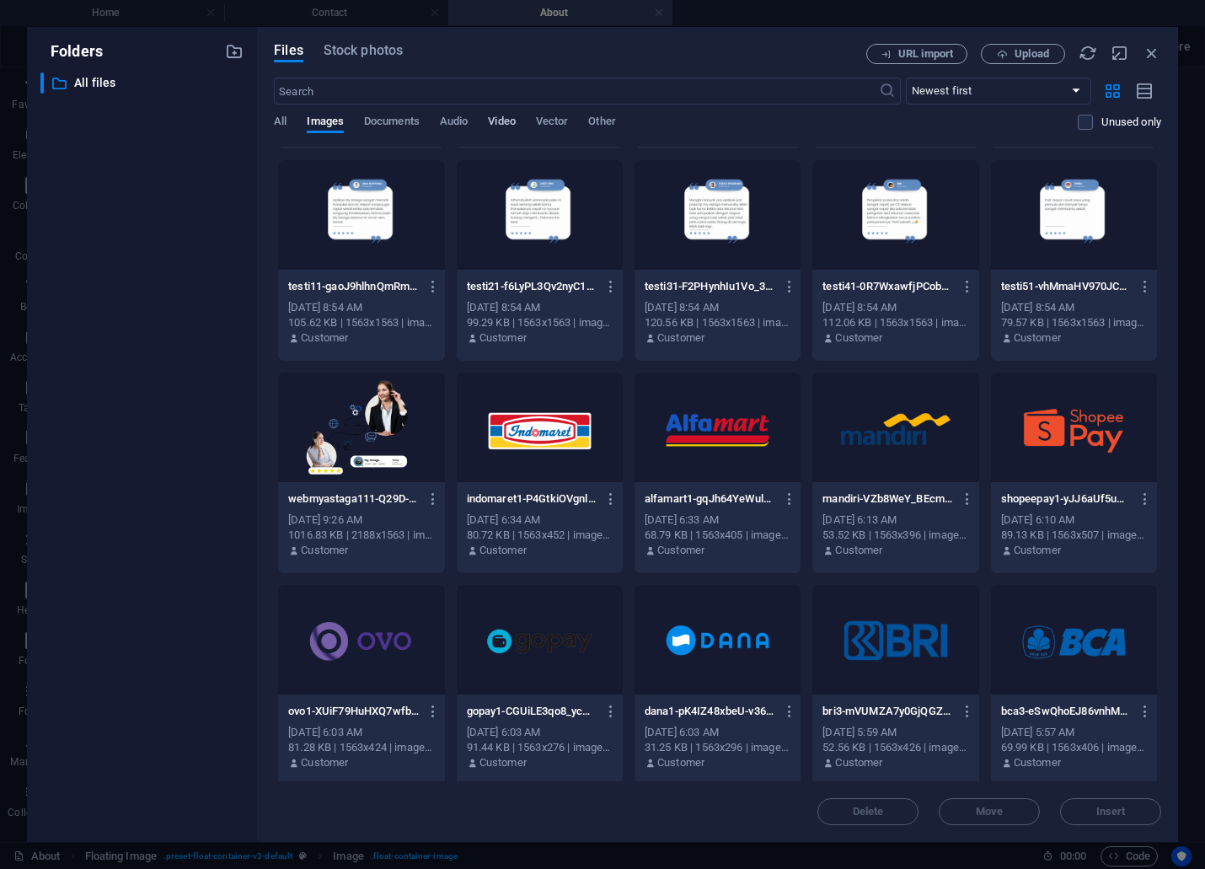
click at [501, 120] on span "Video" at bounding box center [501, 123] width 27 height 24
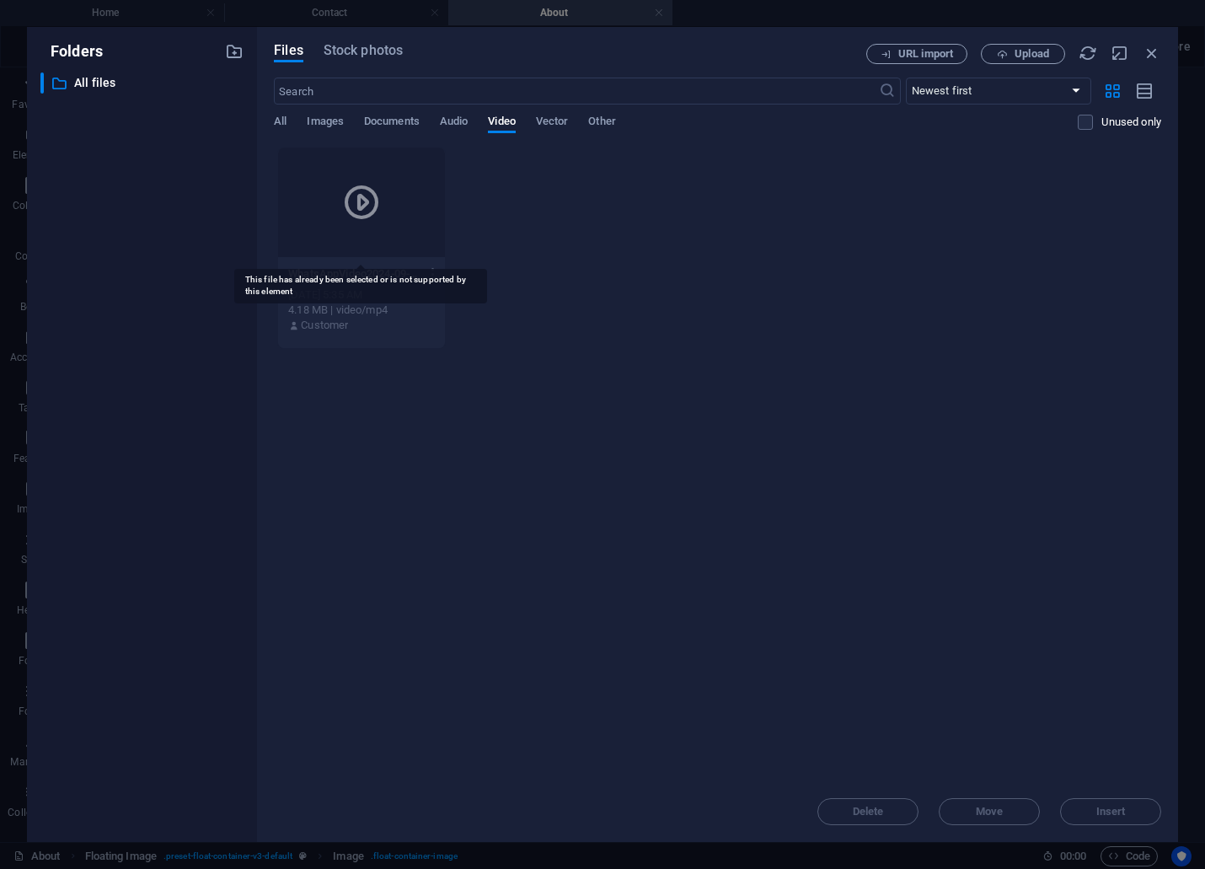
click at [321, 209] on div at bounding box center [361, 202] width 166 height 110
click at [1146, 49] on icon "button" at bounding box center [1152, 53] width 19 height 19
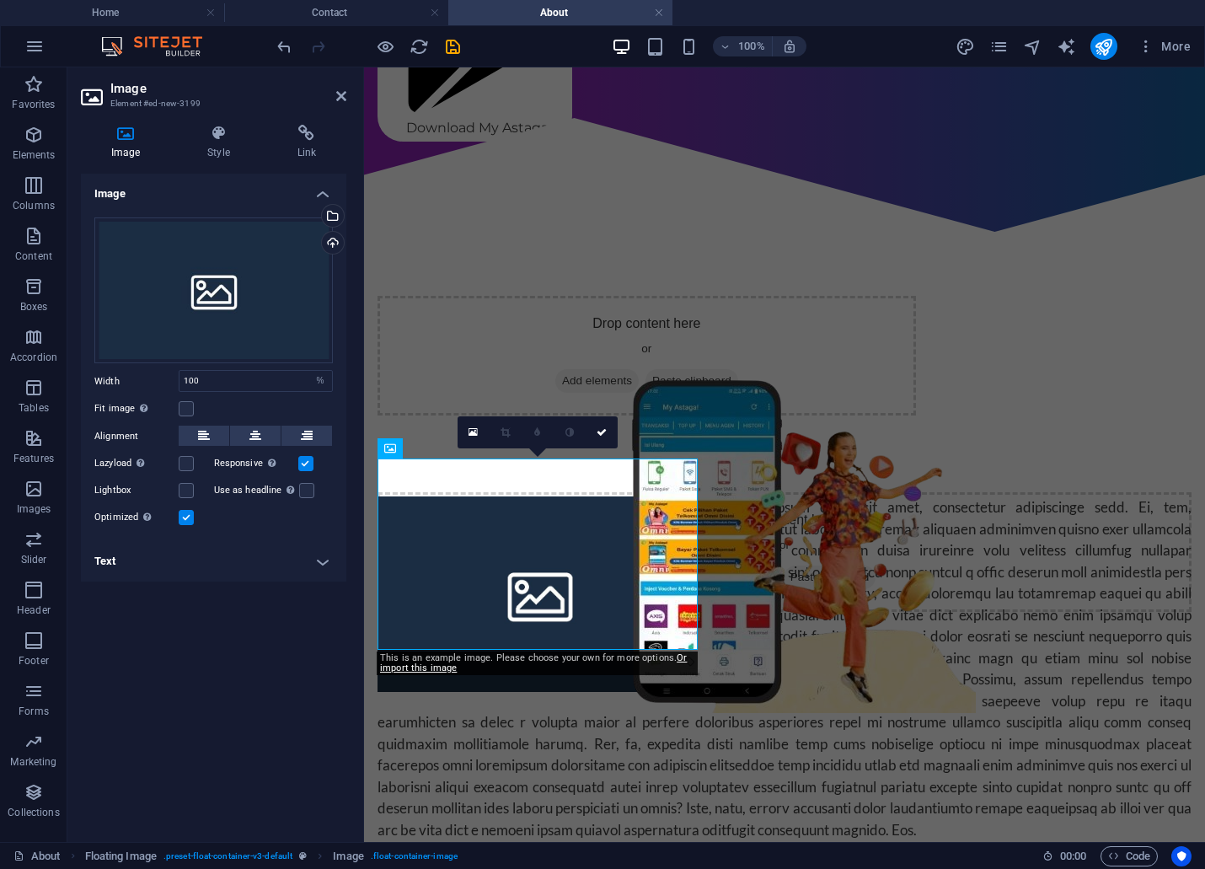
click at [128, 142] on h4 "Image" at bounding box center [129, 142] width 96 height 35
click at [727, 559] on div at bounding box center [784, 668] width 814 height 344
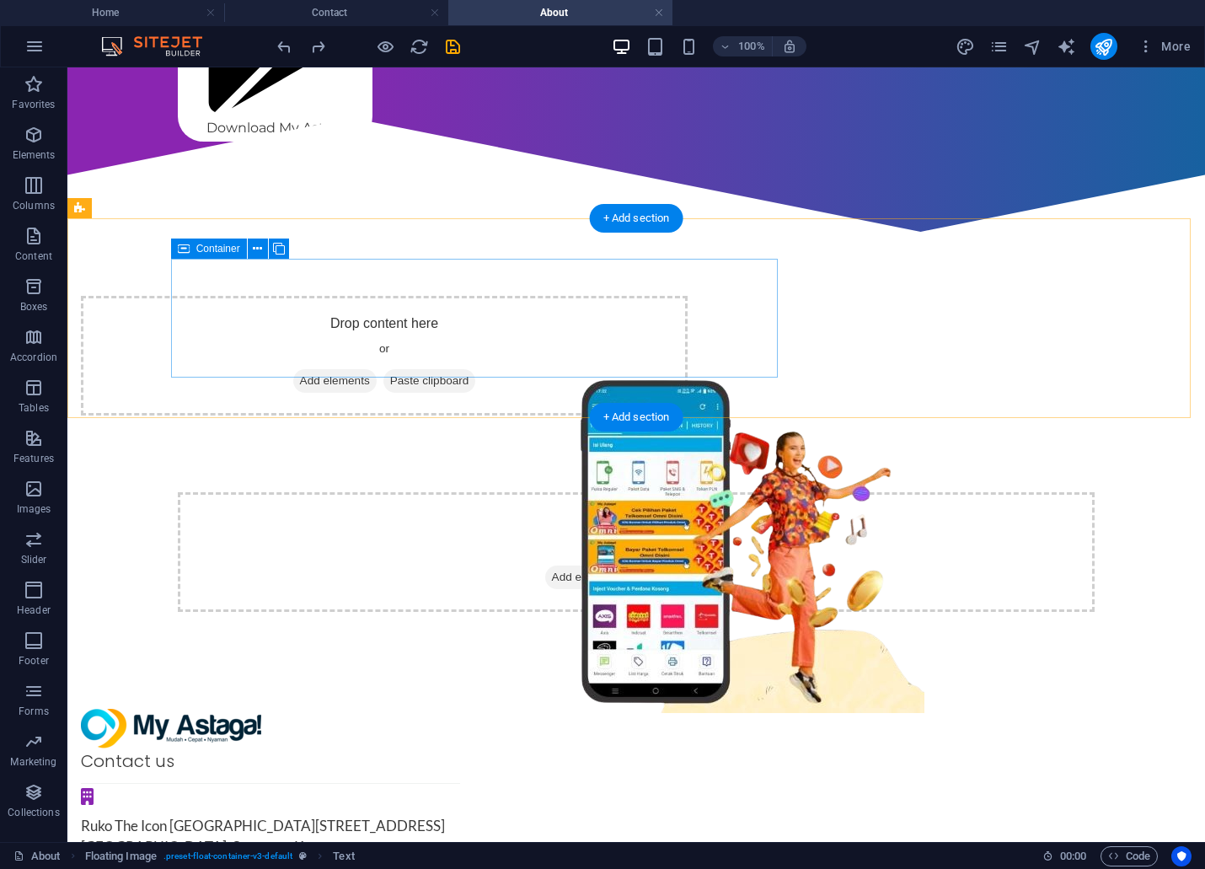
click at [377, 369] on span "Add elements" at bounding box center [334, 381] width 83 height 24
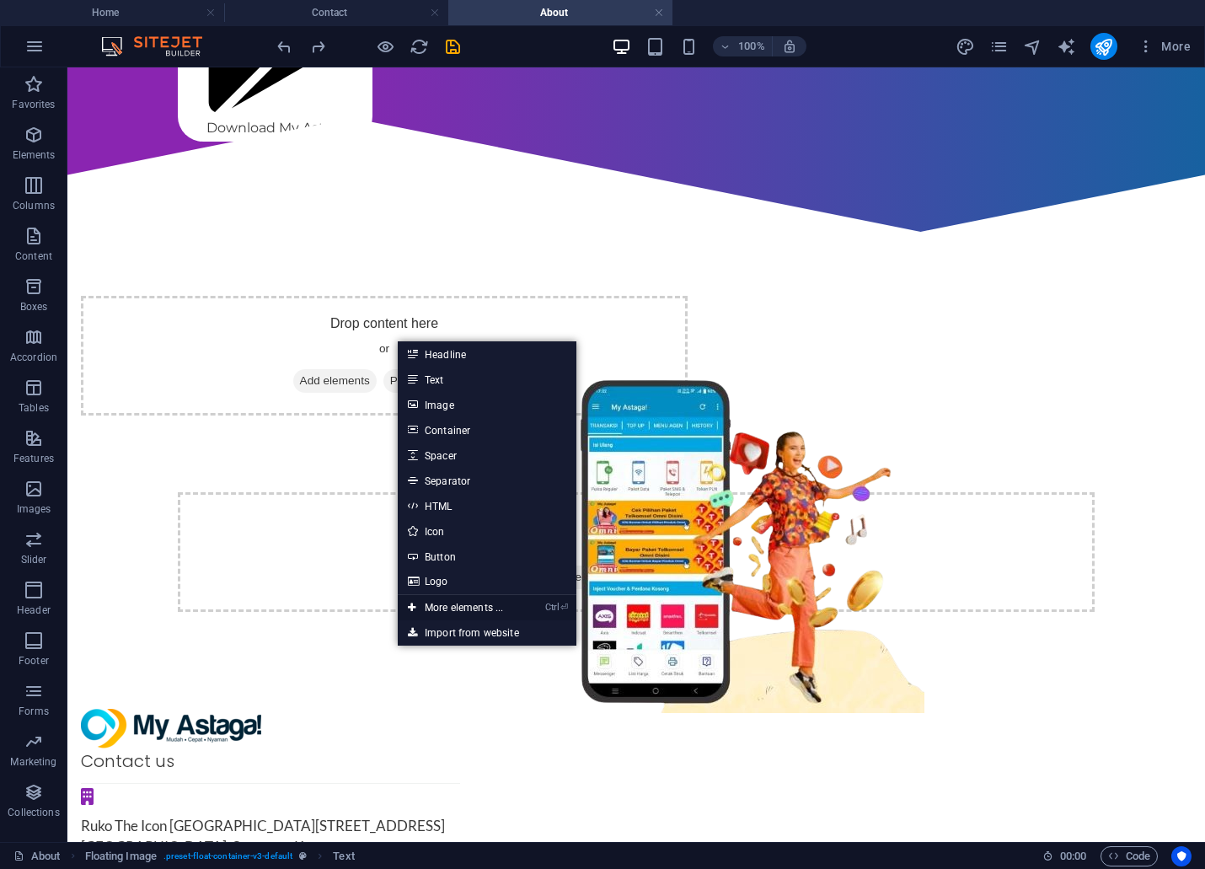
click at [474, 602] on link "Ctrl ⏎ More elements ..." at bounding box center [455, 607] width 115 height 25
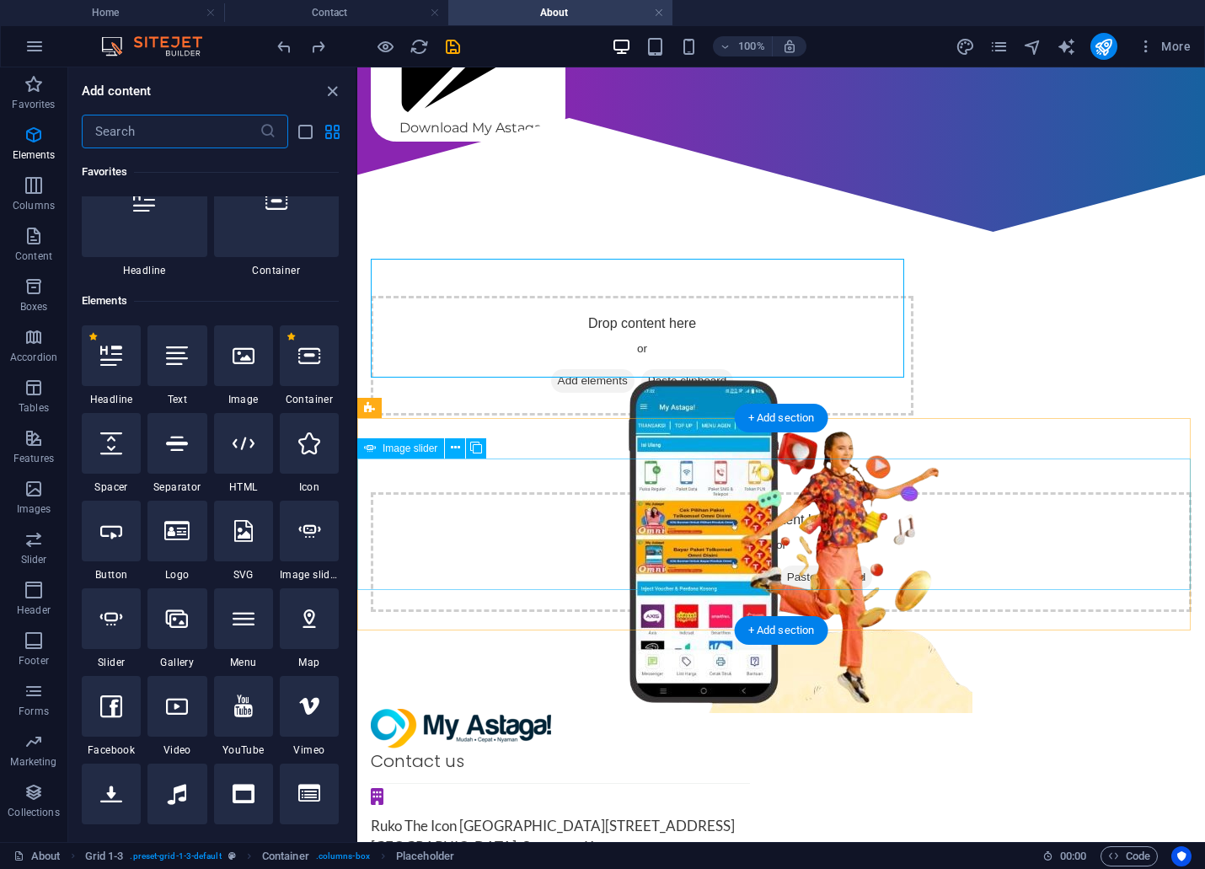
scroll to position [179, 0]
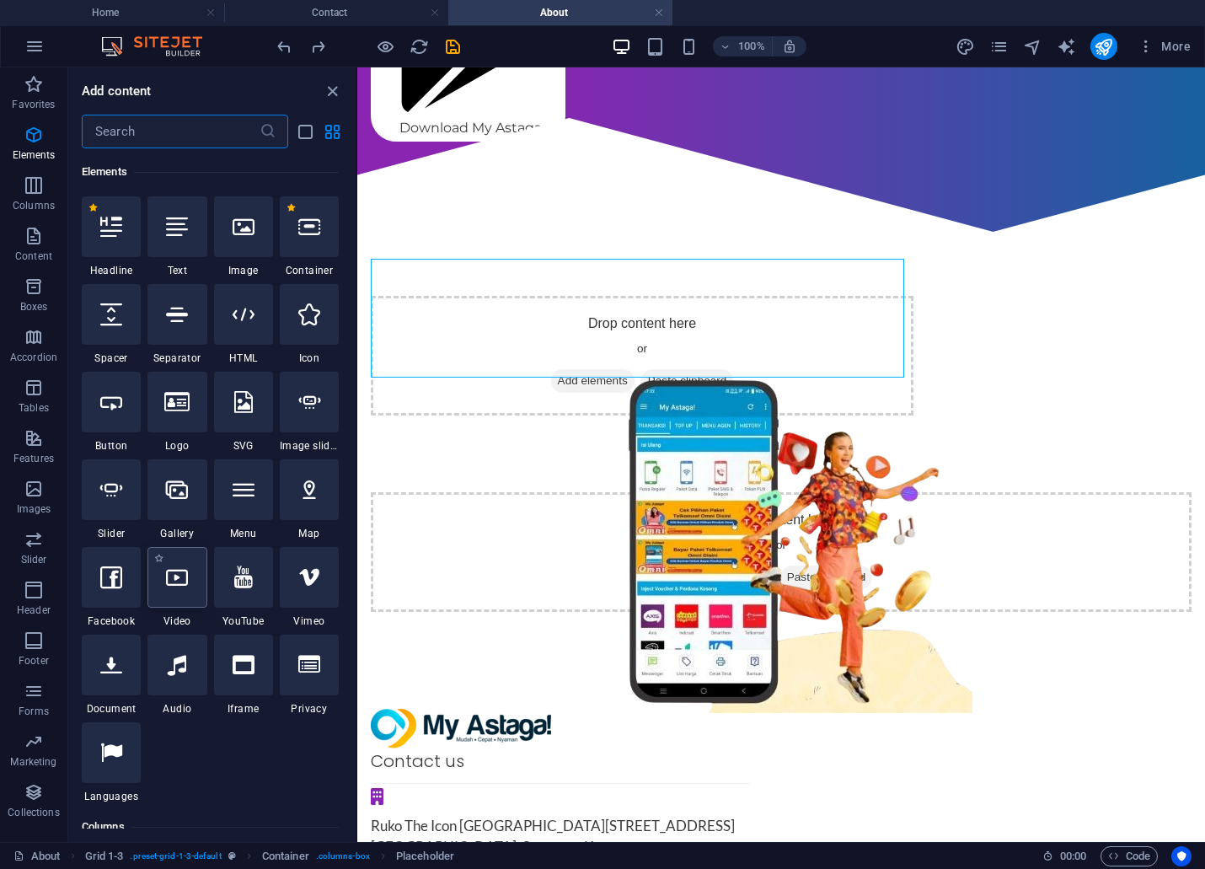
click at [174, 592] on div at bounding box center [176, 577] width 59 height 61
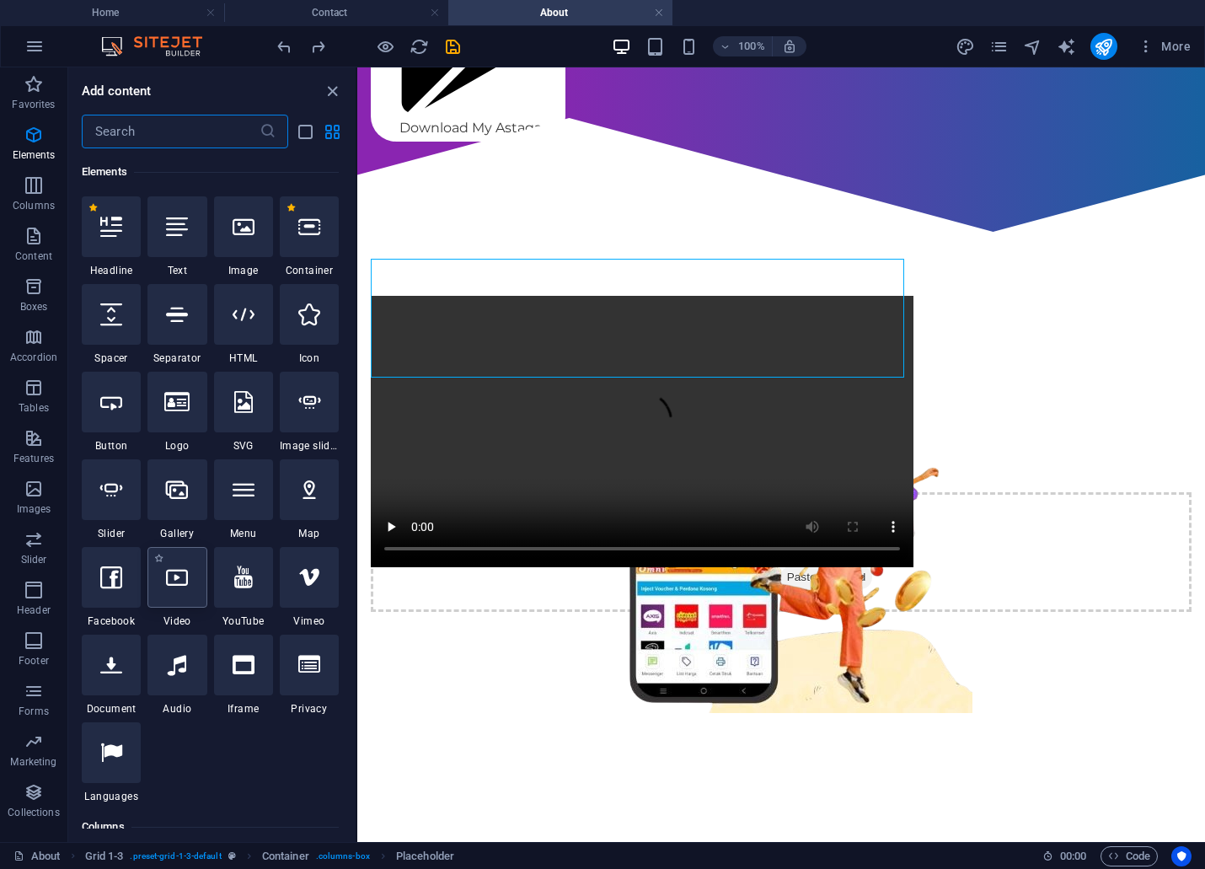
select select "%"
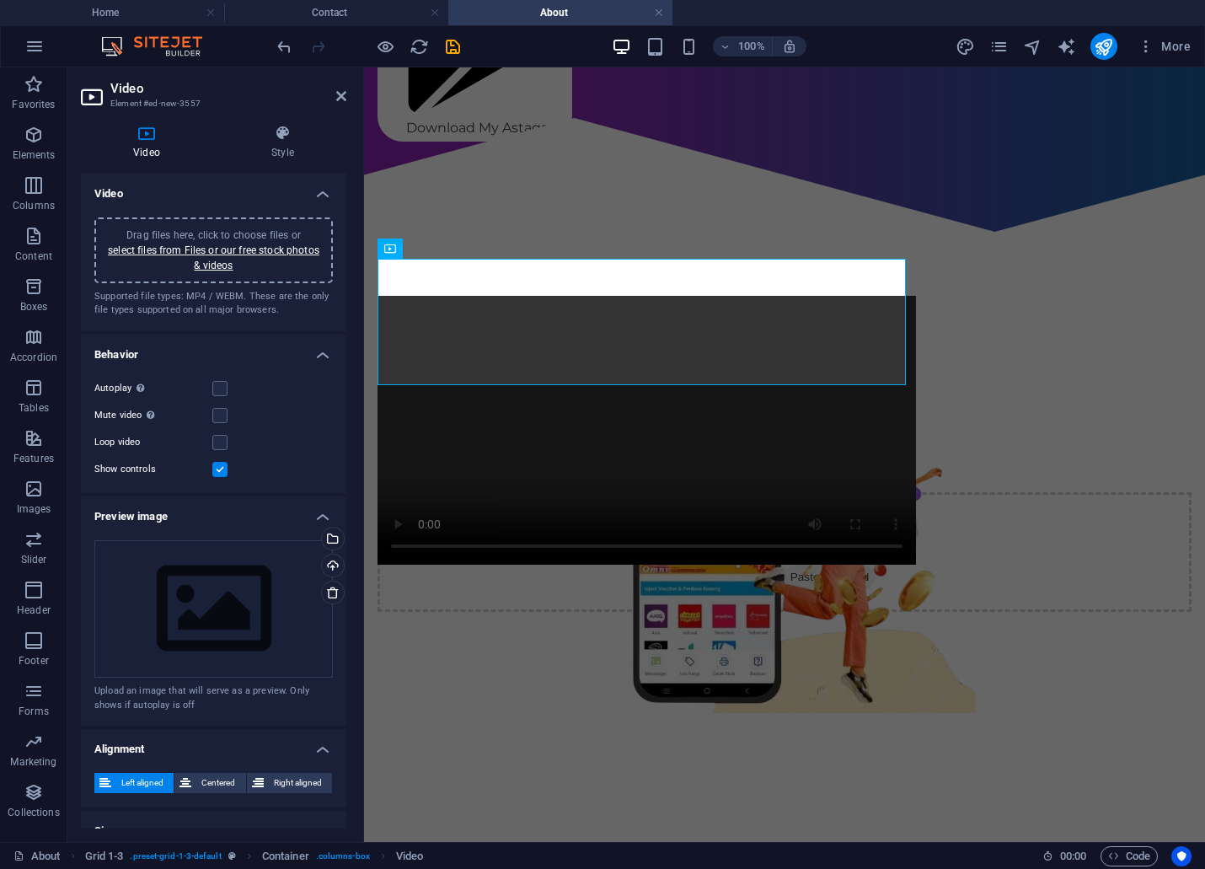
click at [233, 261] on div "Drag files here, click to choose files or select files from Files or our free s…" at bounding box center [213, 249] width 218 height 45
click at [742, 296] on figure at bounding box center [646, 430] width 538 height 269
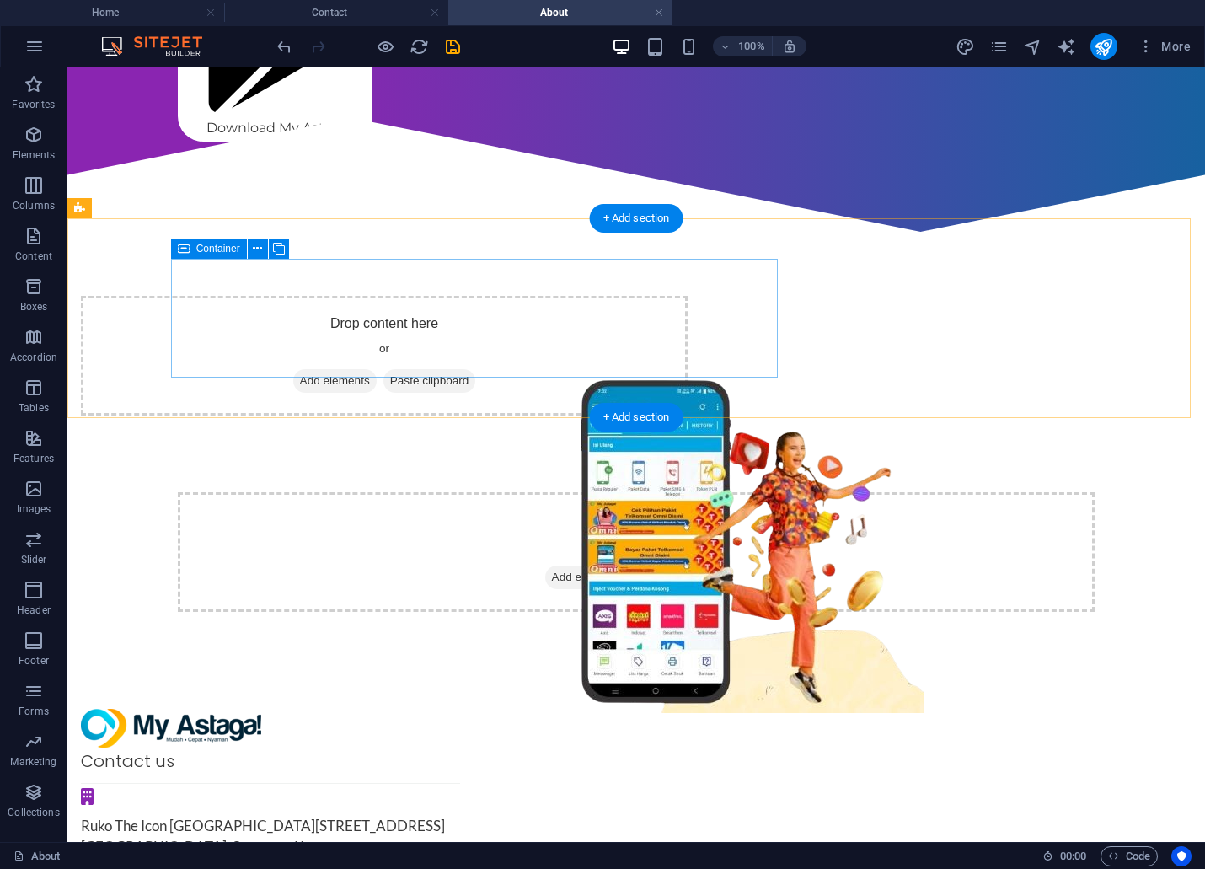
click at [377, 369] on span "Add elements" at bounding box center [334, 381] width 83 height 24
click at [21, 194] on span "Columns" at bounding box center [33, 195] width 67 height 40
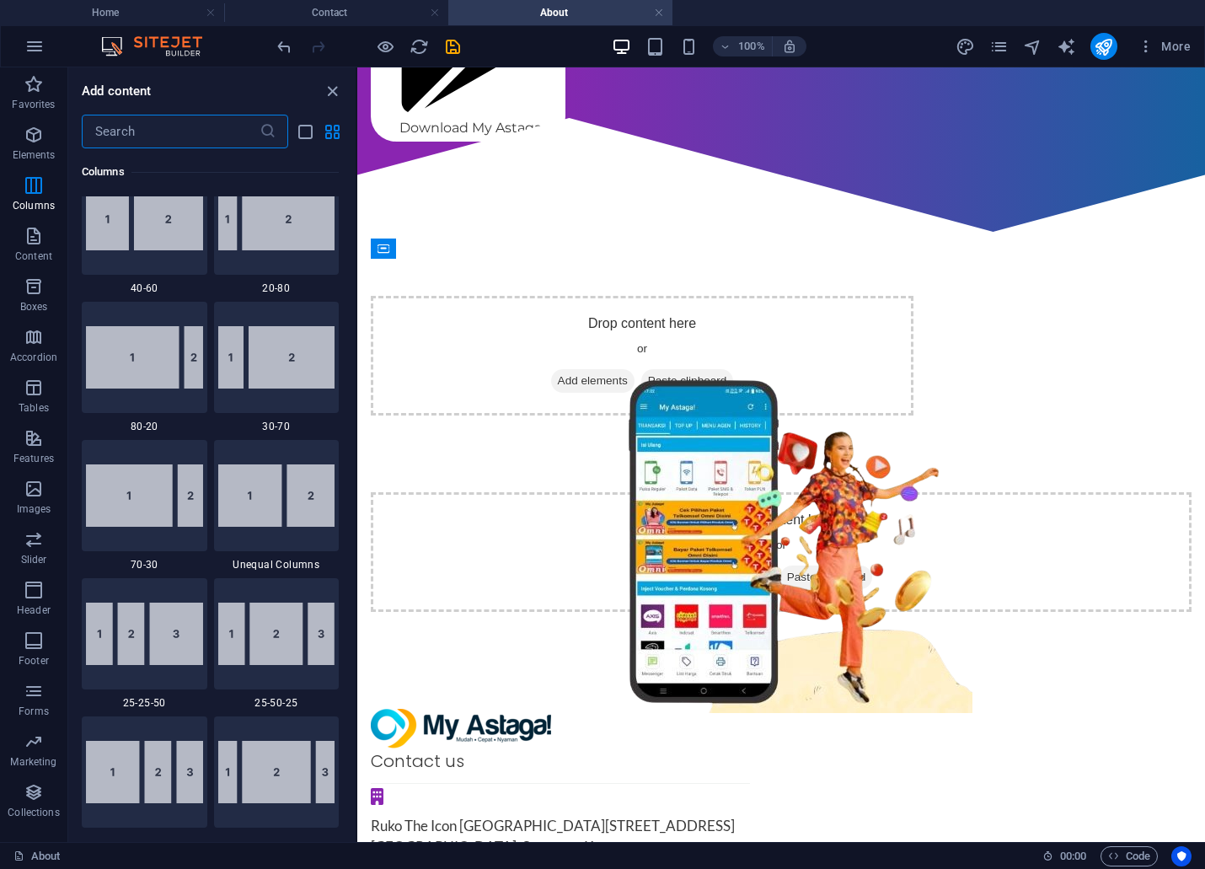
scroll to position [1302, 0]
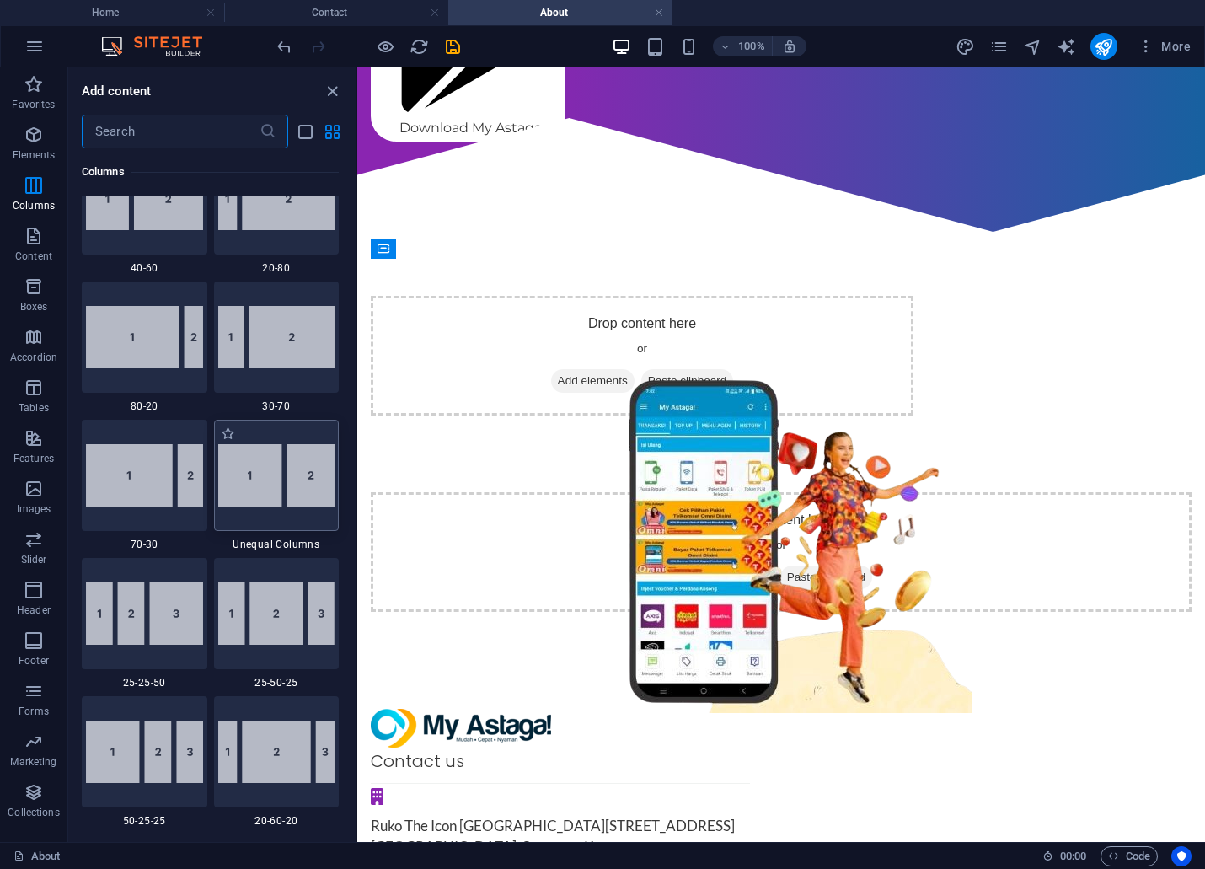
click at [265, 445] on img at bounding box center [276, 475] width 117 height 62
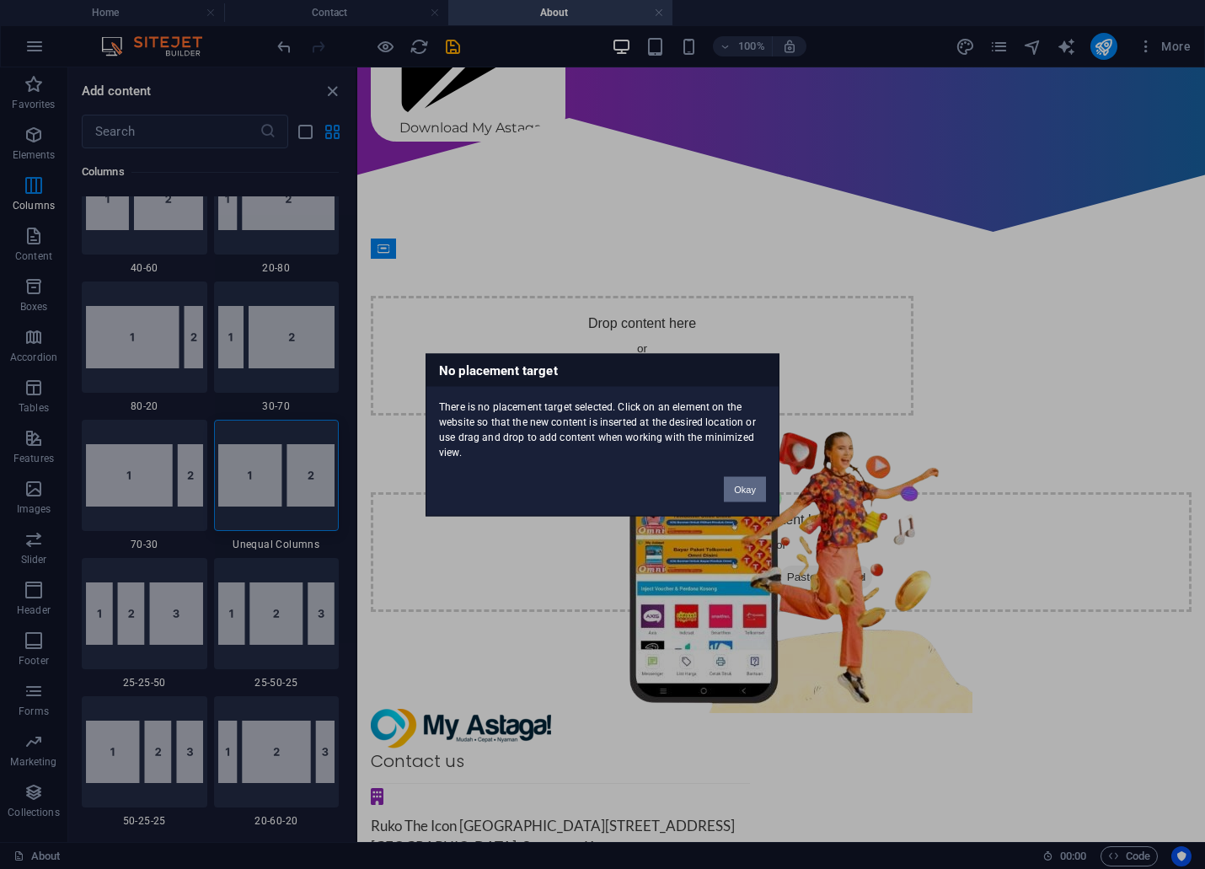
click at [742, 491] on button "Okay" at bounding box center [745, 488] width 42 height 25
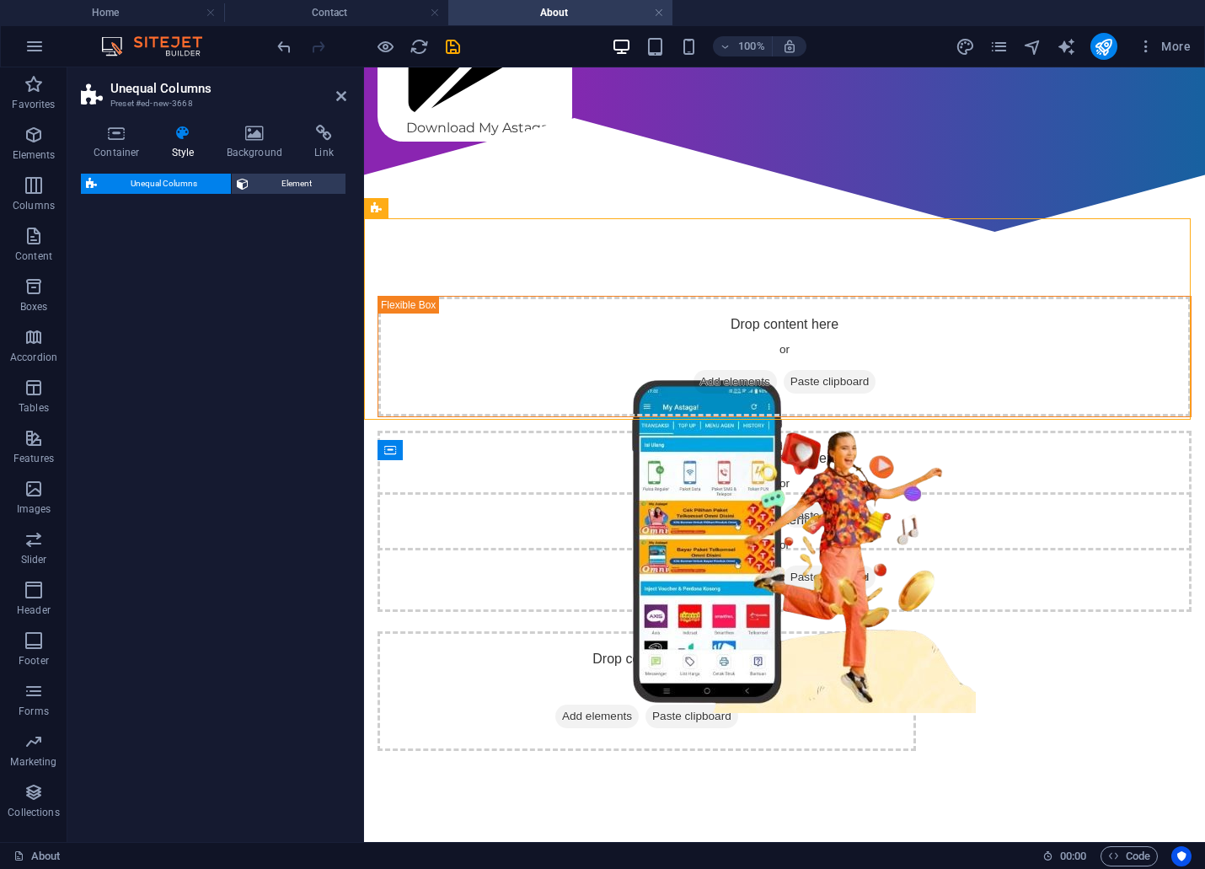
select select "%"
select select "rem"
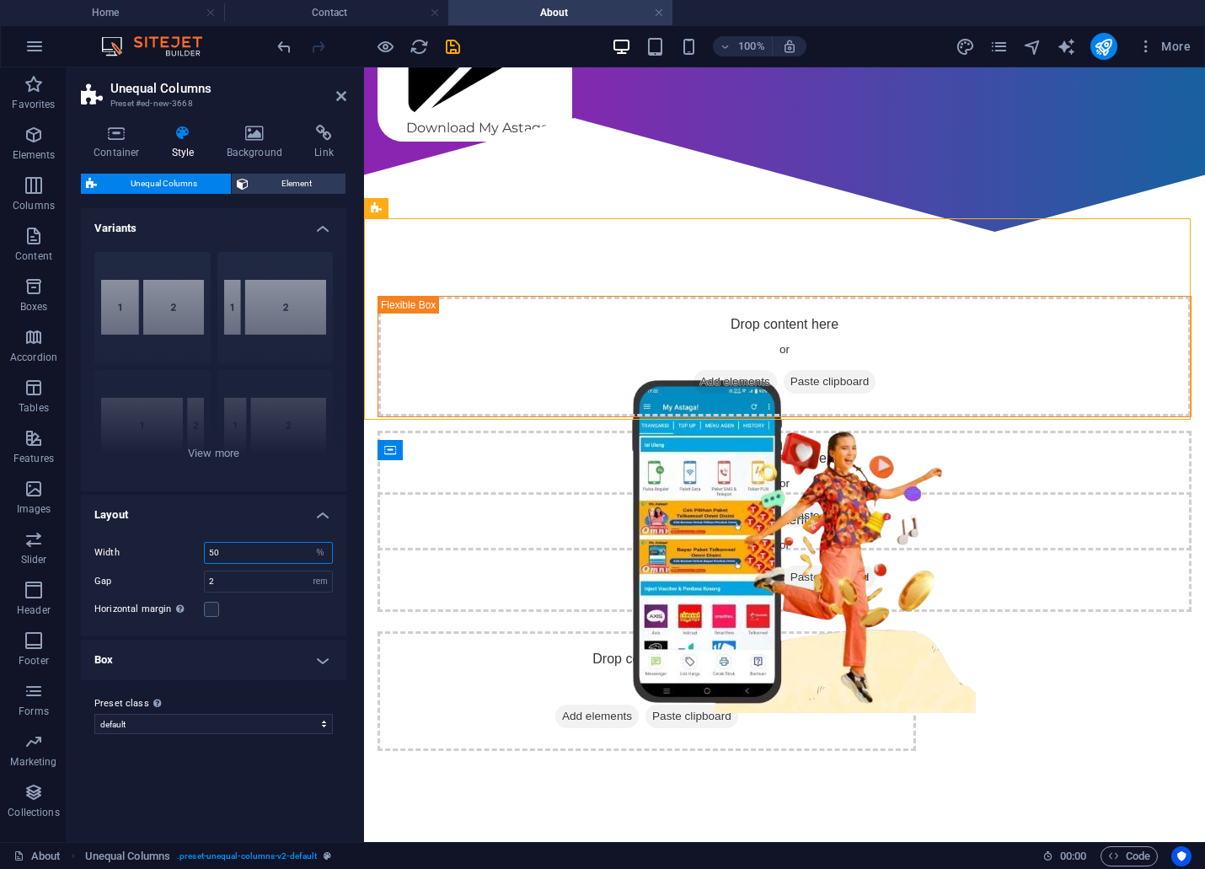
click at [214, 558] on input "50" at bounding box center [268, 553] width 127 height 20
type input "60"
click at [786, 255] on div "Drop content here or Add elements Paste clipboard Drop content here or Add elem…" at bounding box center [784, 422] width 841 height 335
click at [693, 370] on span "Add elements" at bounding box center [734, 382] width 83 height 24
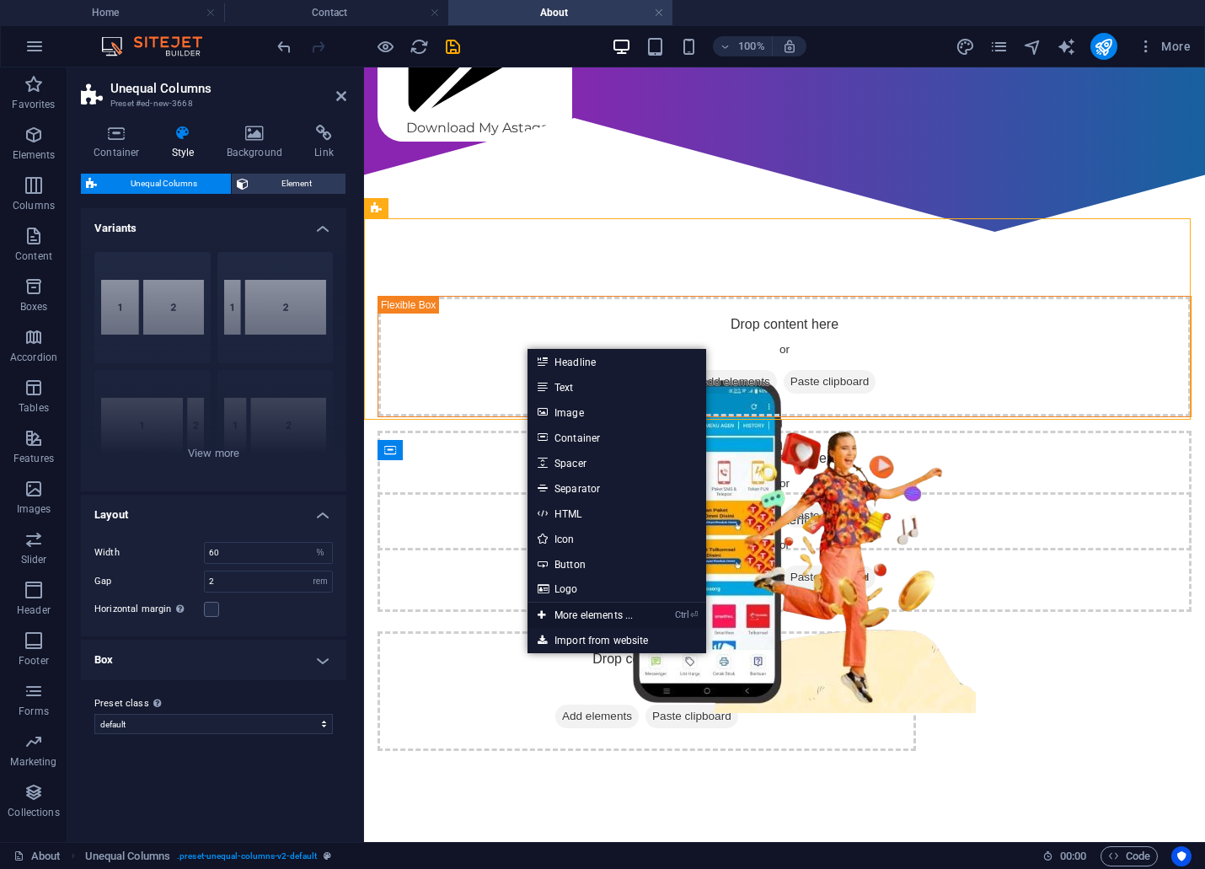
click at [554, 615] on link "Ctrl ⏎ More elements ..." at bounding box center [584, 614] width 115 height 25
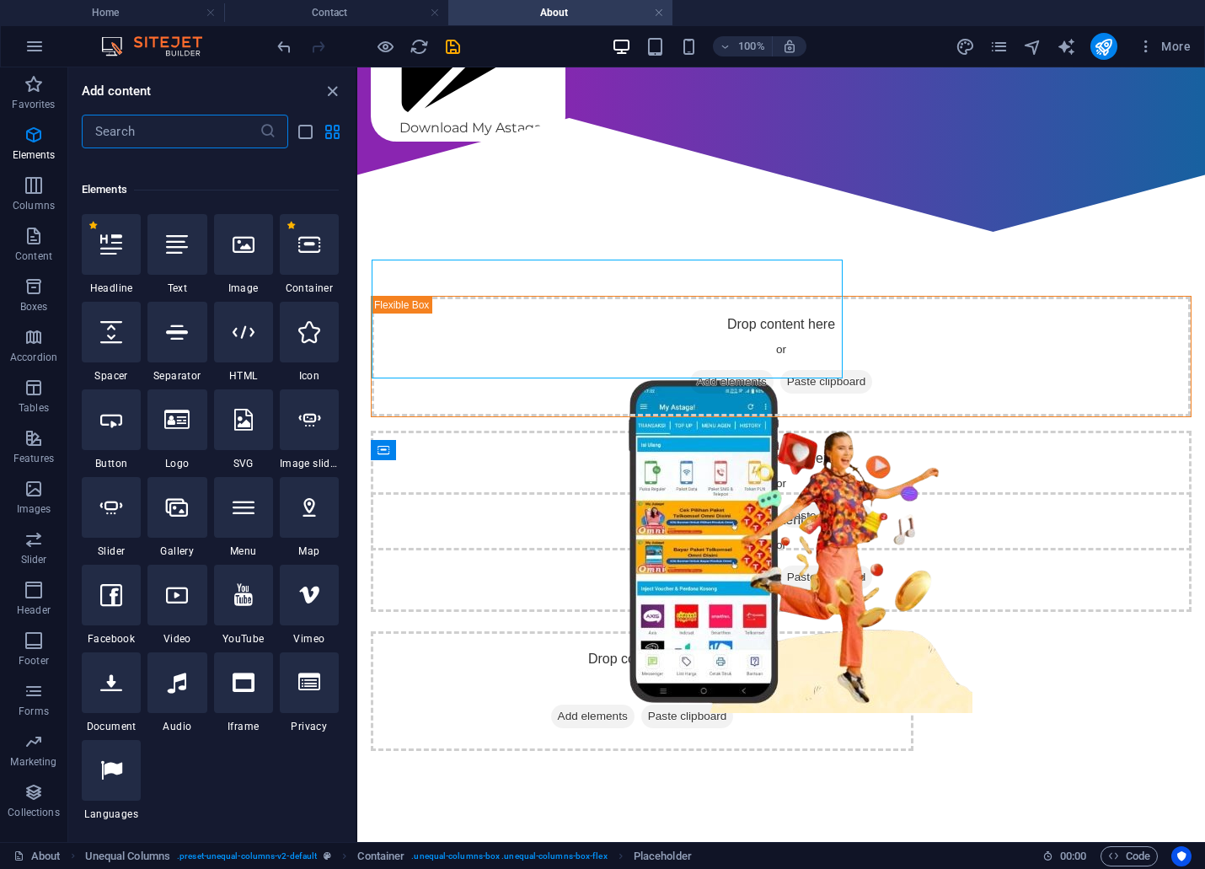
scroll to position [179, 0]
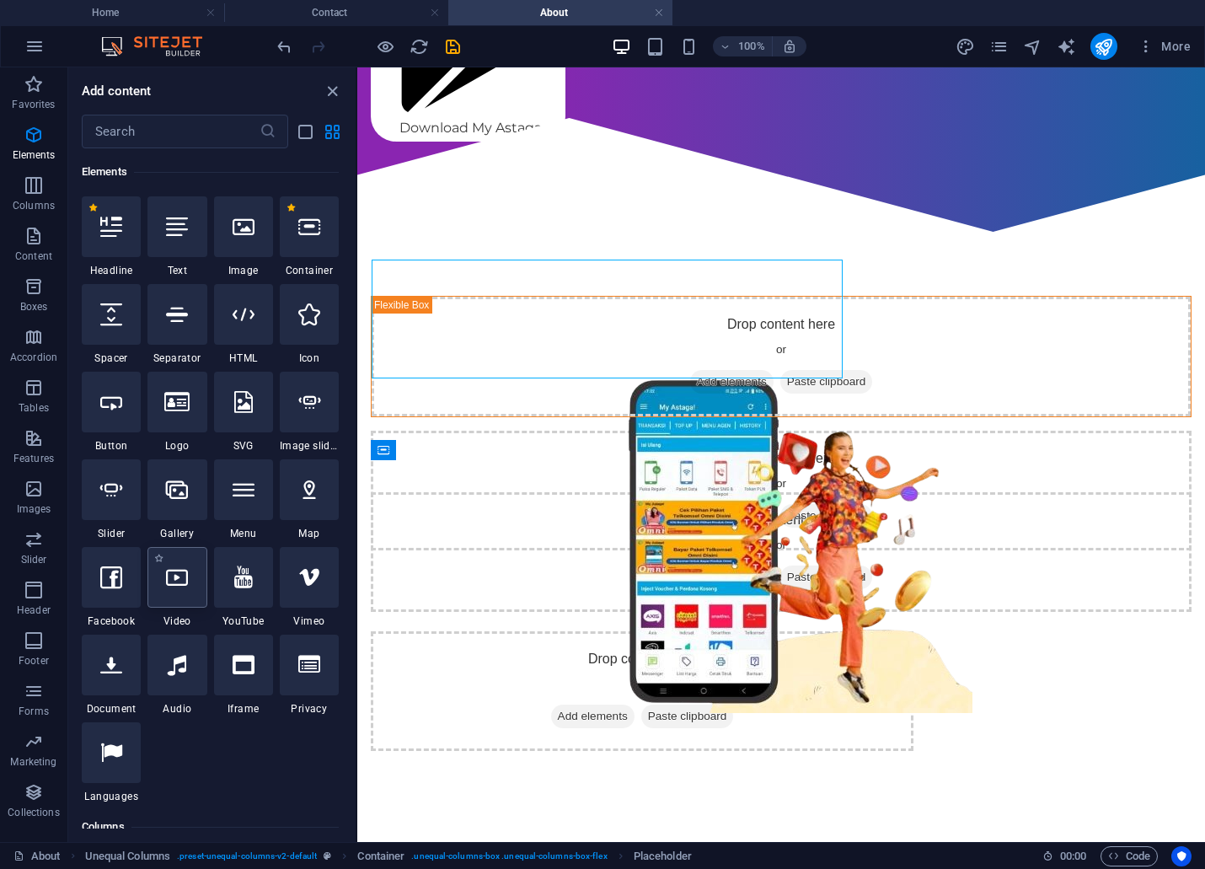
click at [182, 602] on div at bounding box center [176, 577] width 59 height 61
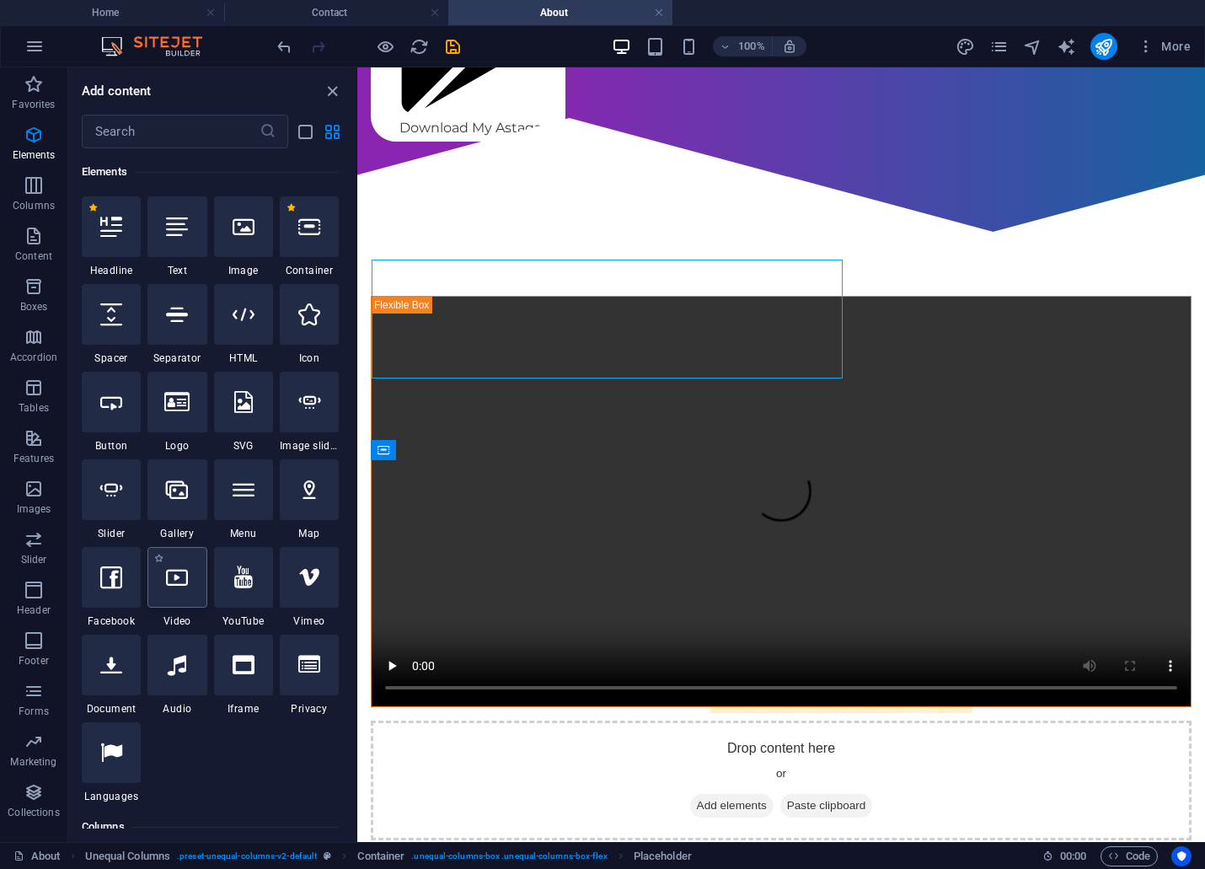
select select "%"
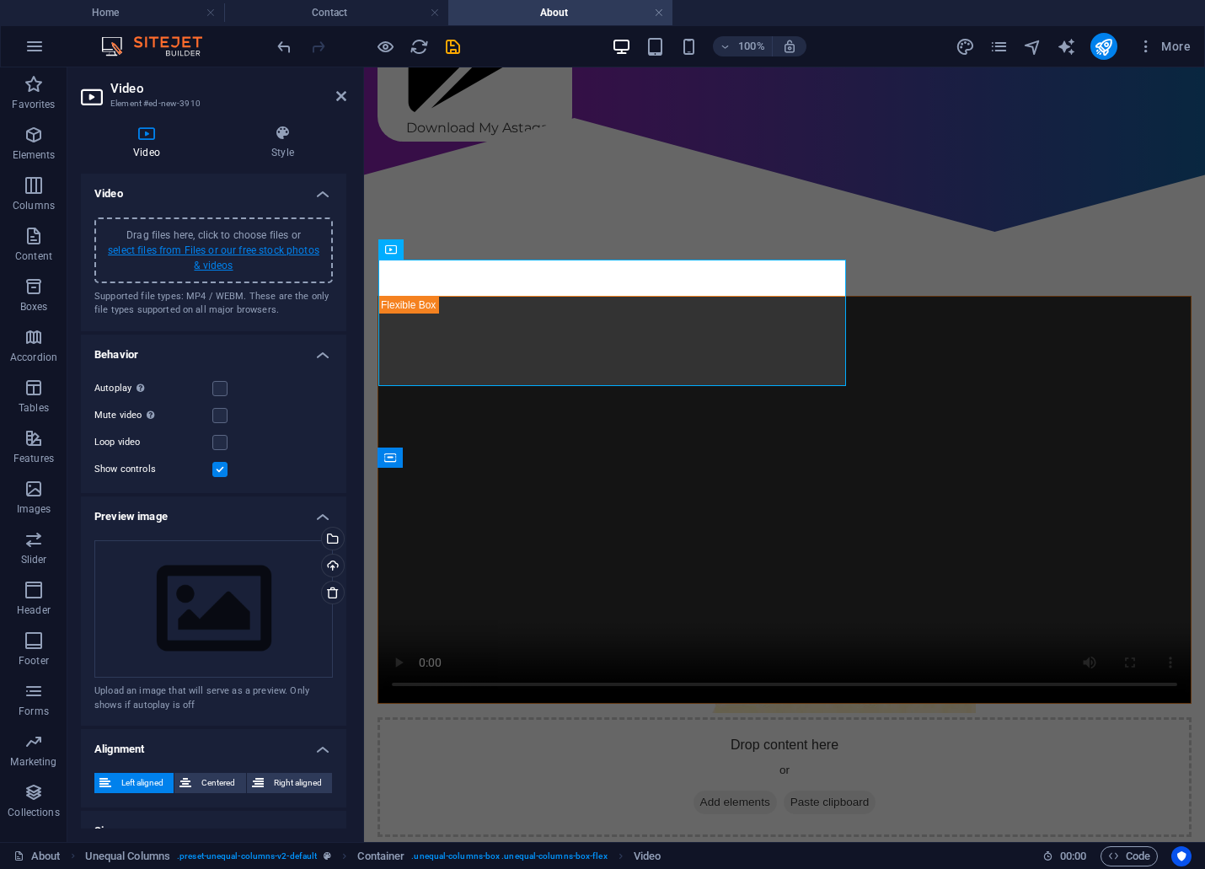
click at [233, 253] on link "select files from Files or our free stock photos & videos" at bounding box center [213, 257] width 211 height 27
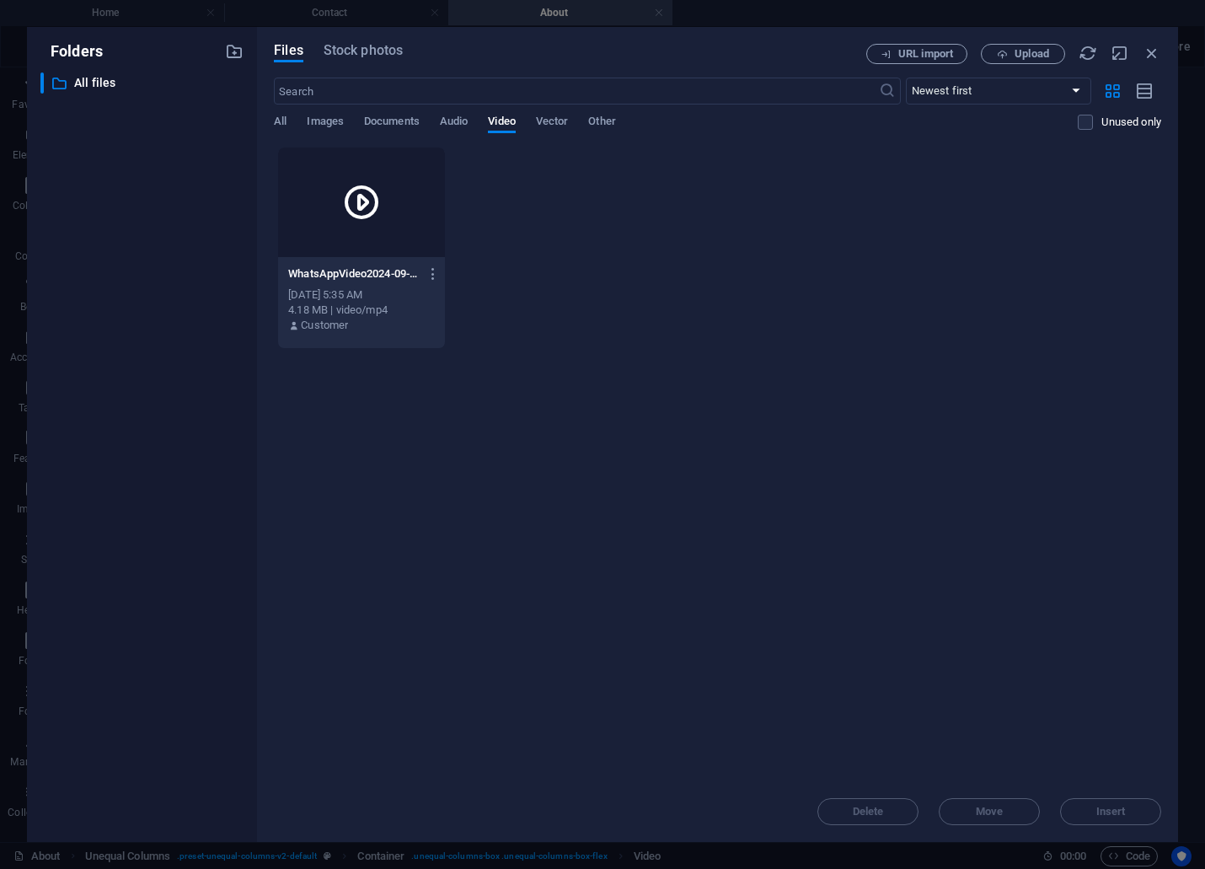
click at [372, 202] on icon at bounding box center [361, 202] width 40 height 40
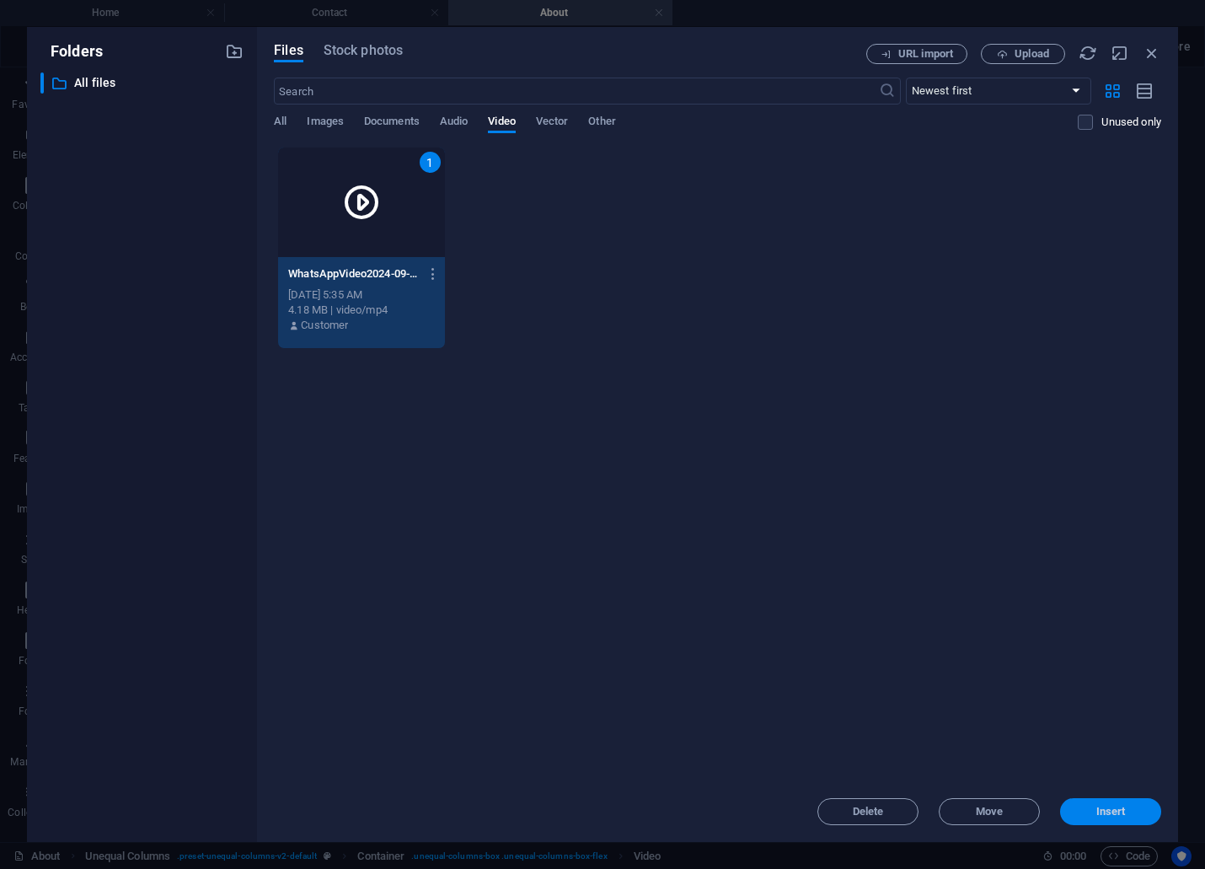
drag, startPoint x: 1084, startPoint y: 803, endPoint x: 709, endPoint y: 714, distance: 386.3
click at [1084, 803] on button "Insert" at bounding box center [1110, 811] width 101 height 27
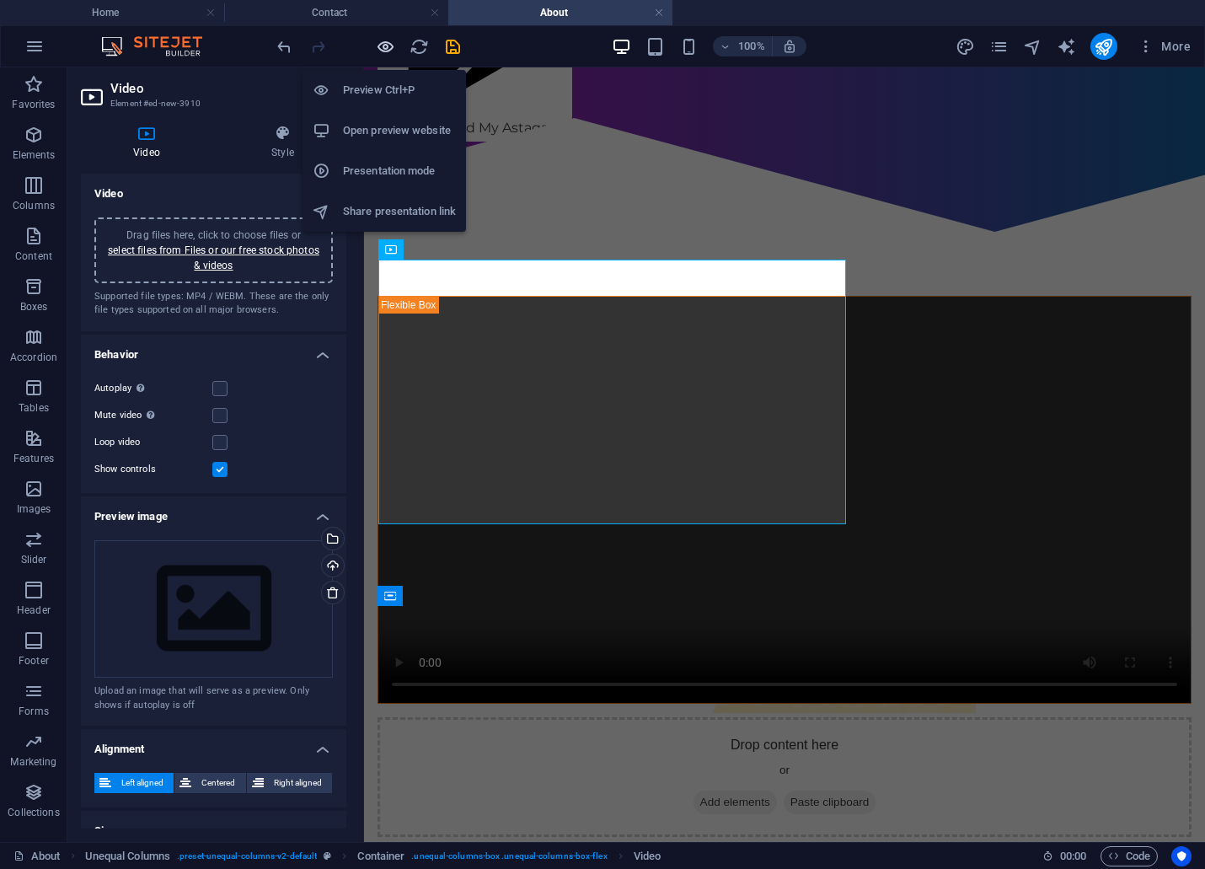
click at [390, 47] on icon "button" at bounding box center [385, 46] width 19 height 19
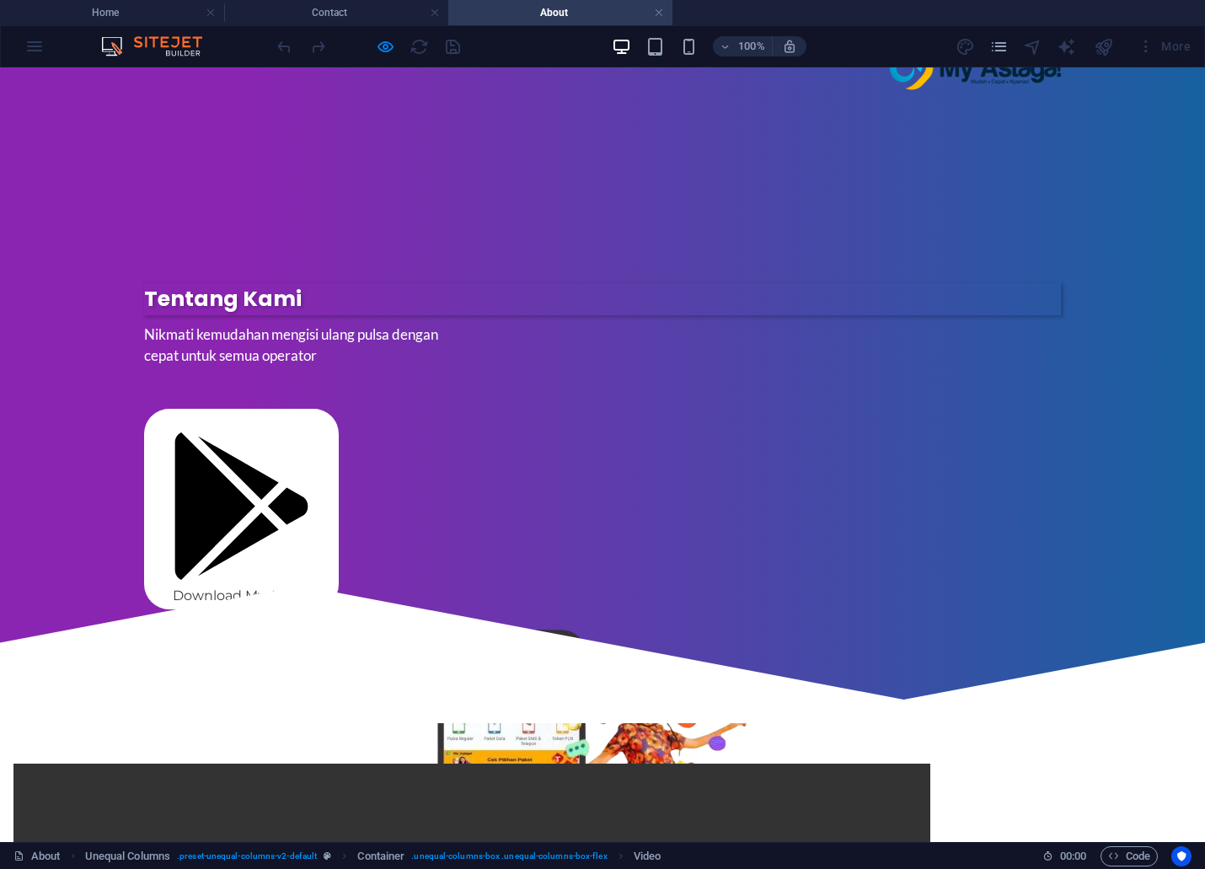
scroll to position [452, 0]
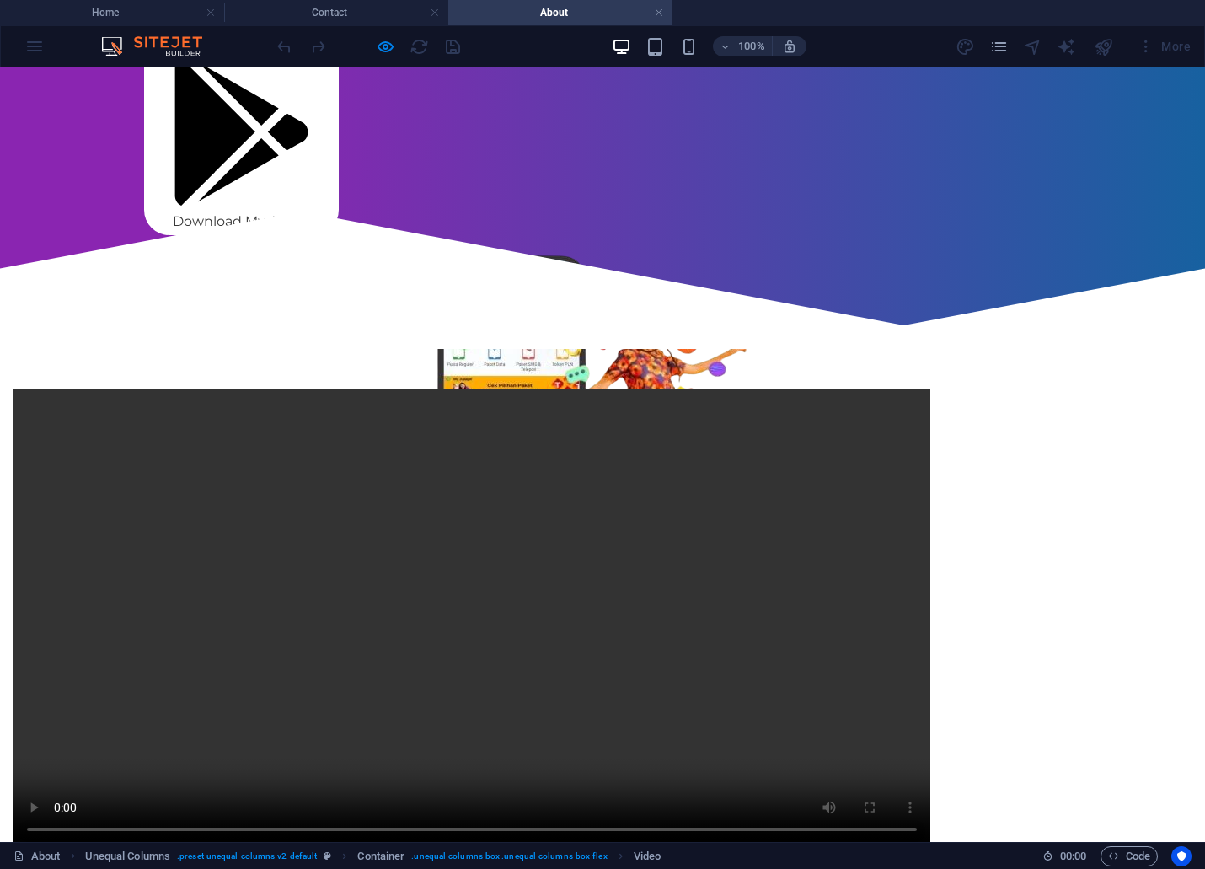
click at [457, 527] on video at bounding box center [471, 618] width 917 height 458
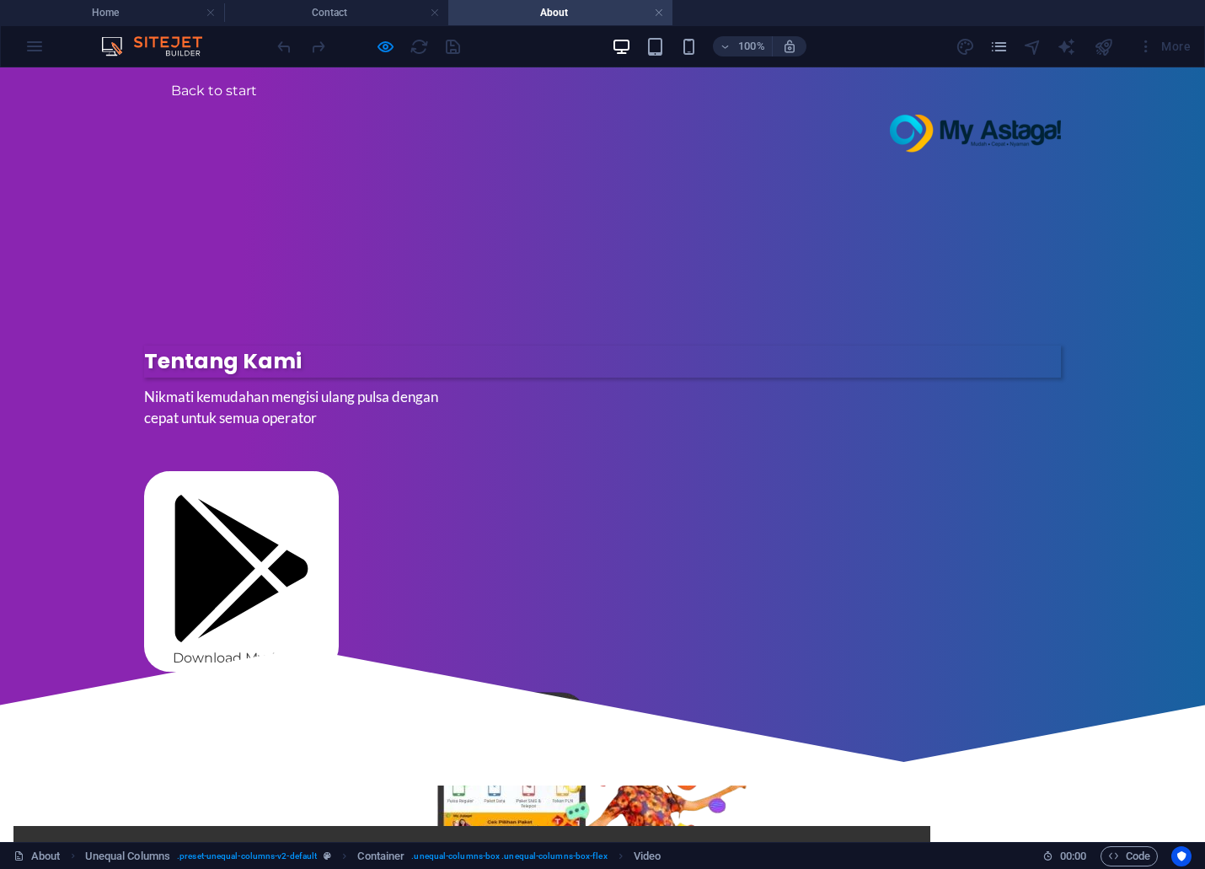
scroll to position [0, 0]
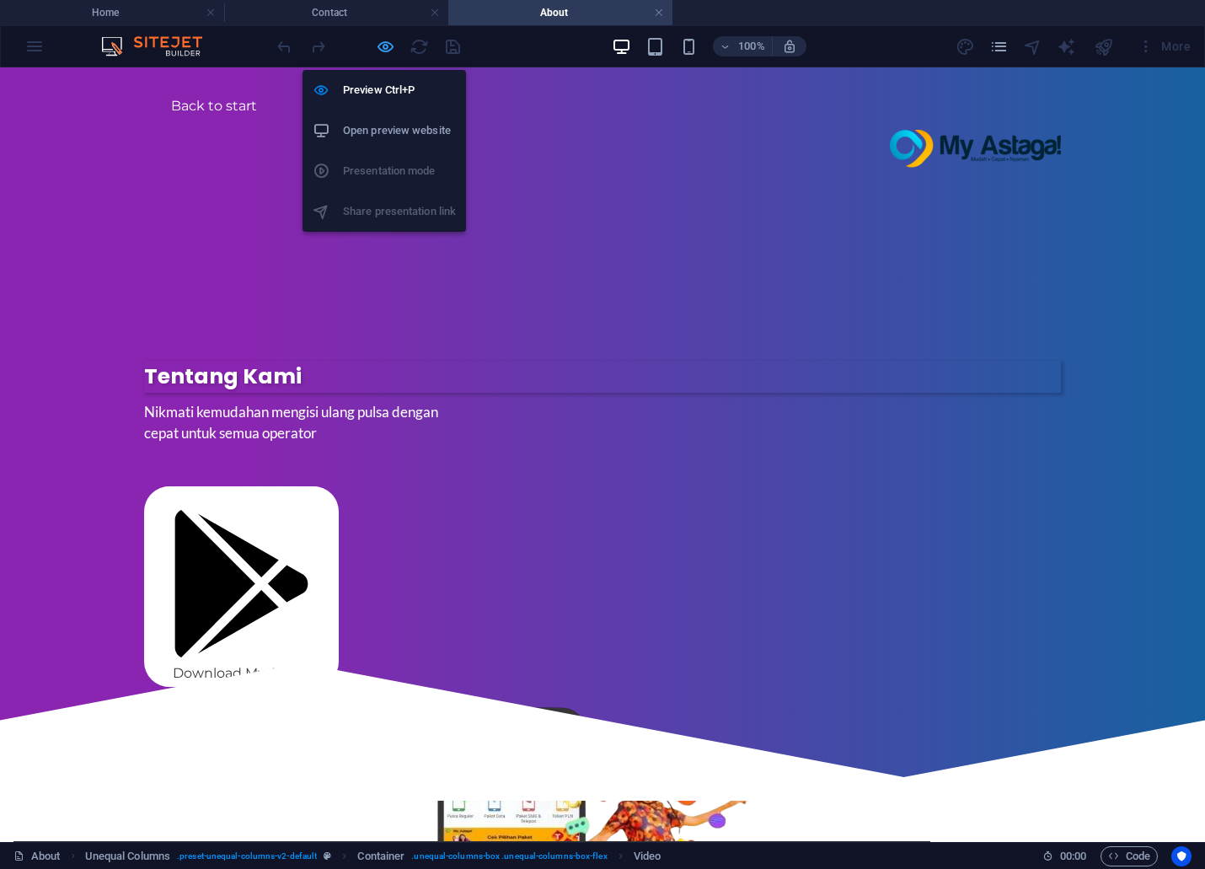
click at [383, 44] on icon "button" at bounding box center [385, 46] width 19 height 19
select select "%"
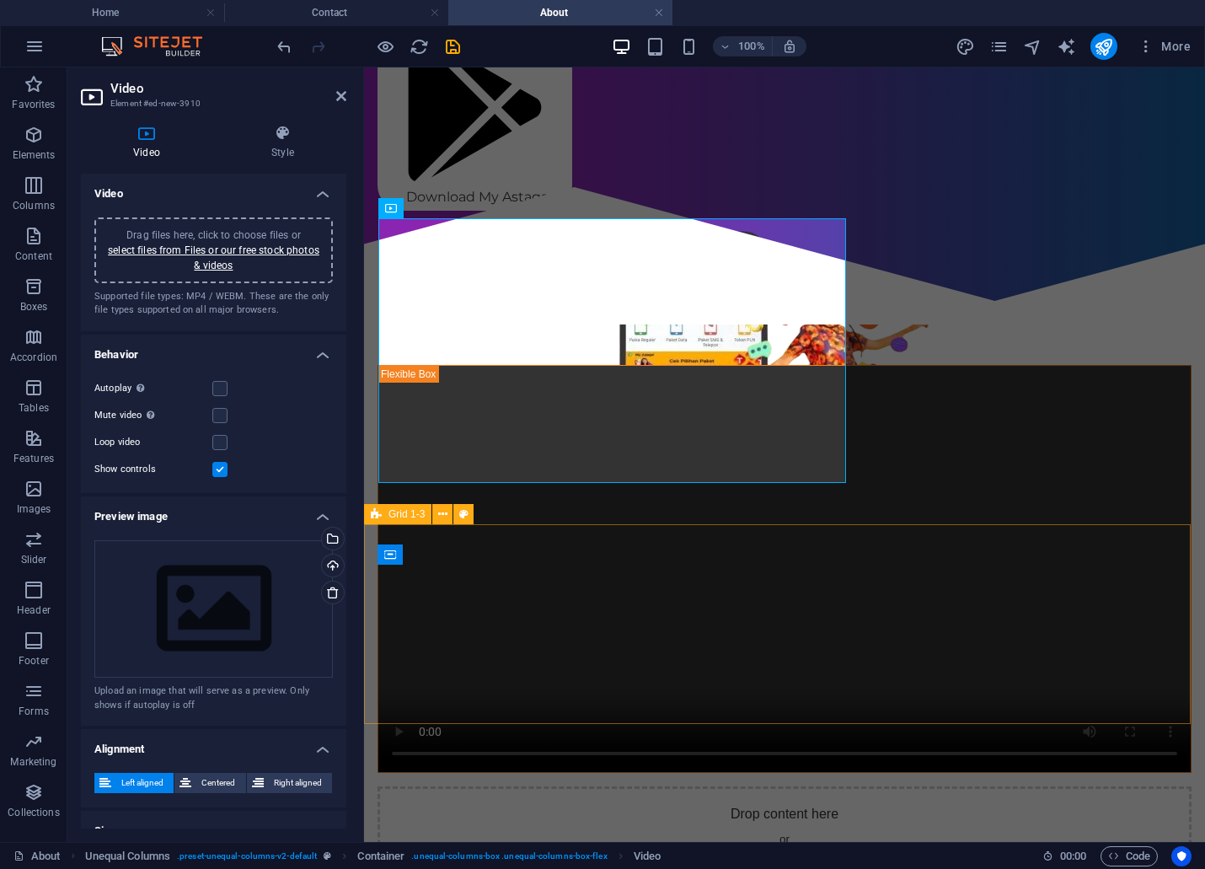
scroll to position [655, 0]
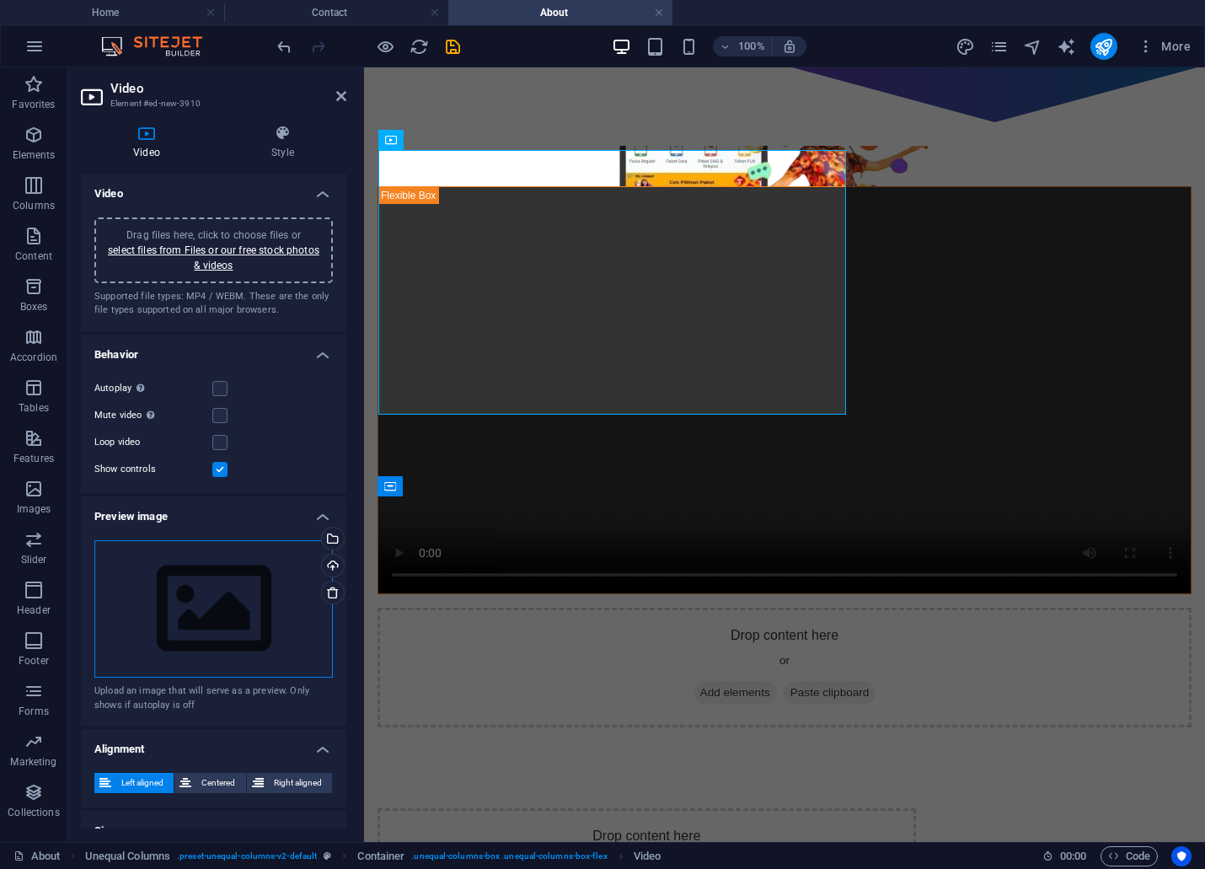
click at [213, 607] on div "Drag files here, click to choose files or select files from Files or our free s…" at bounding box center [213, 609] width 238 height 138
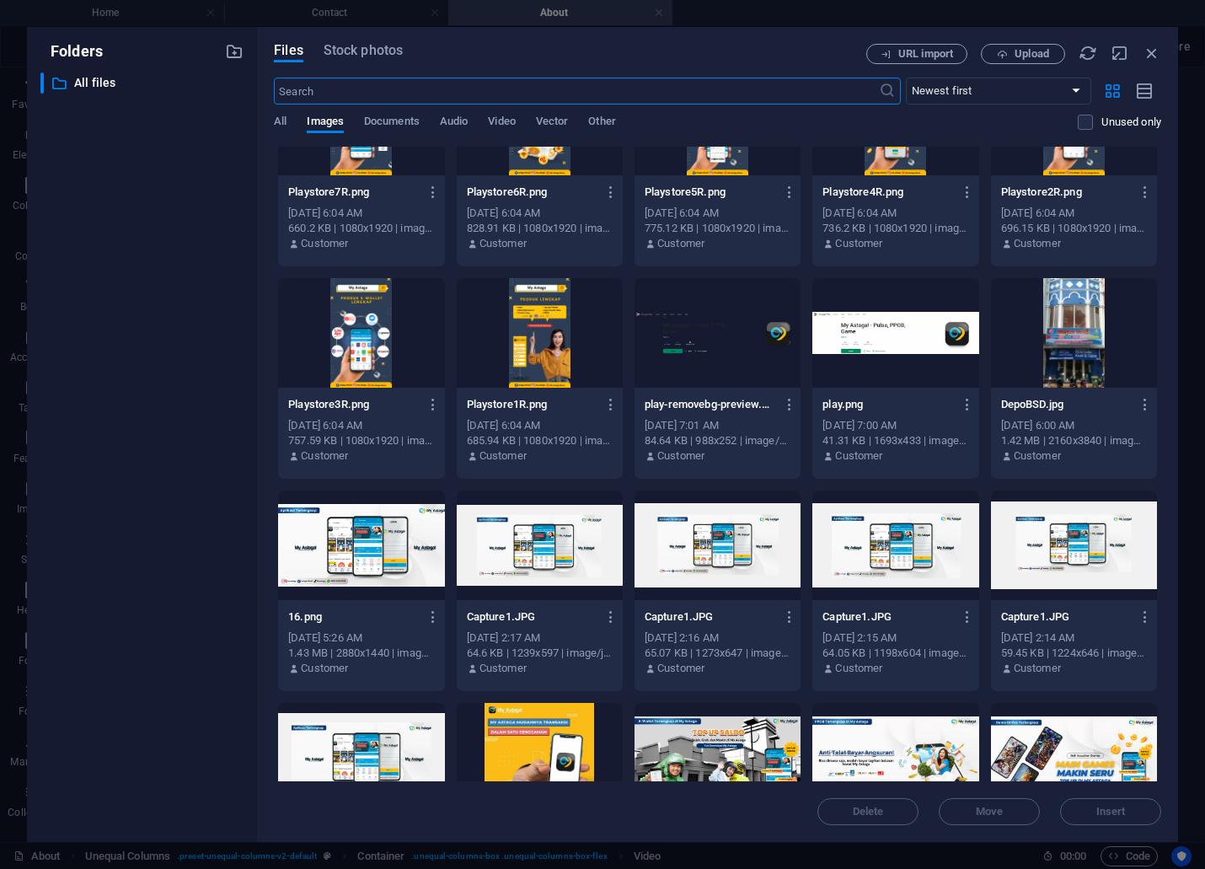
scroll to position [3276, 0]
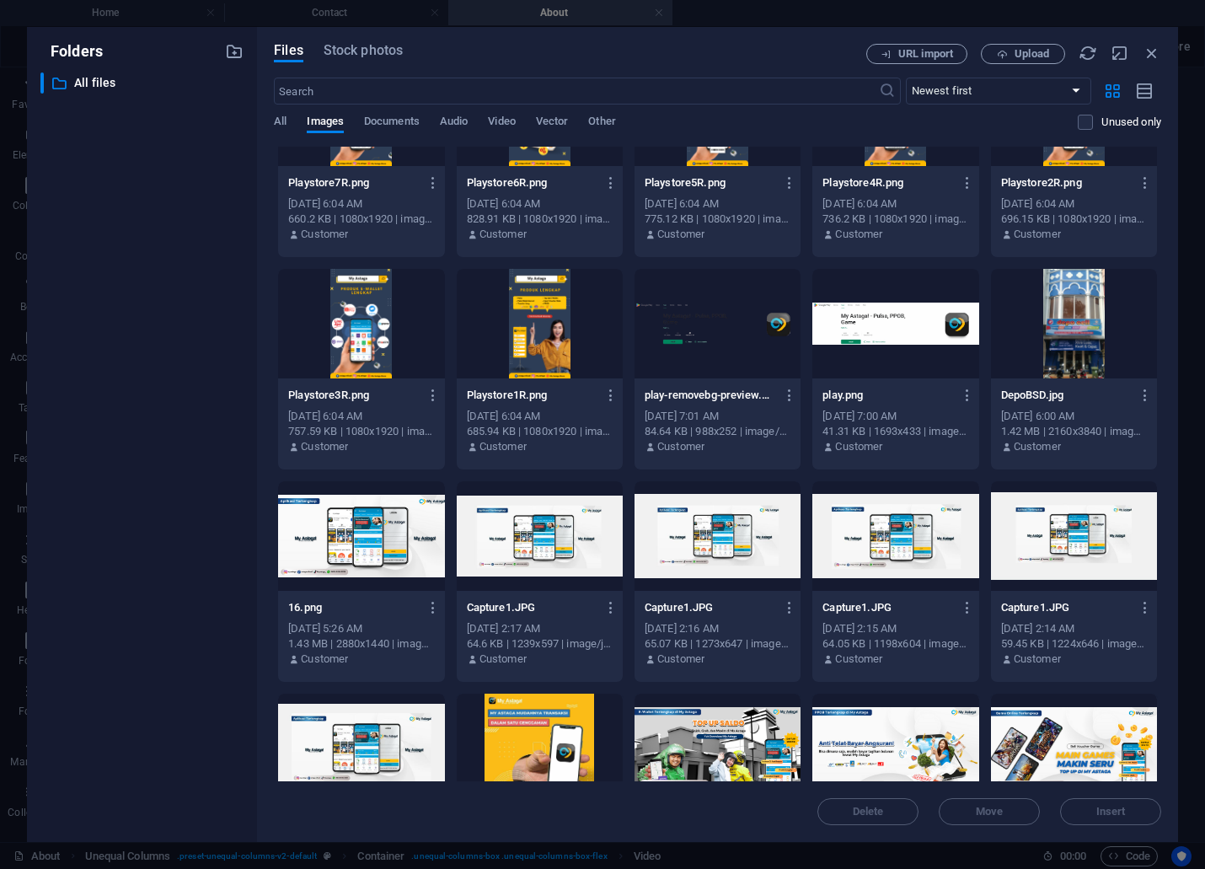
click at [1047, 308] on div at bounding box center [1074, 324] width 166 height 110
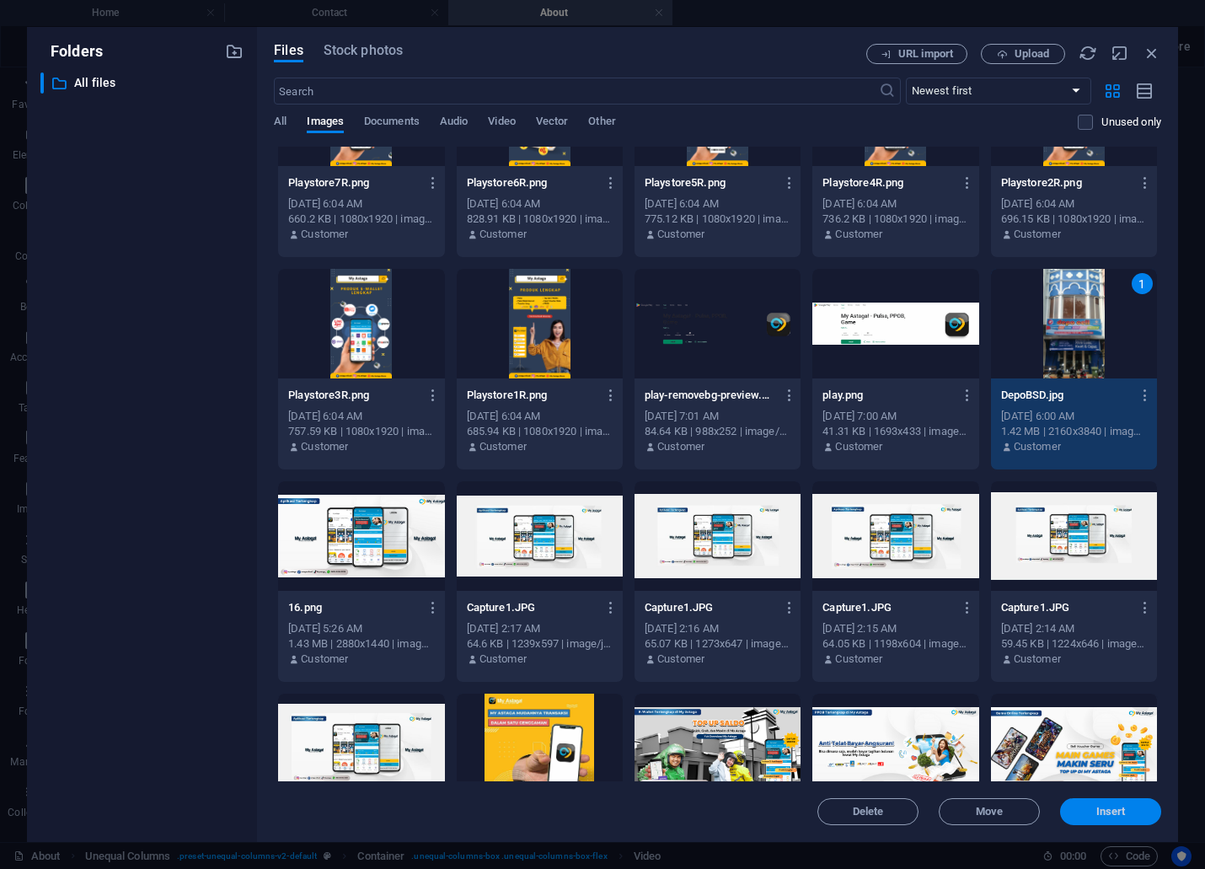
drag, startPoint x: 711, startPoint y: 739, endPoint x: 1075, endPoint y: 806, distance: 370.2
click at [1075, 806] on span "Insert" at bounding box center [1111, 811] width 88 height 10
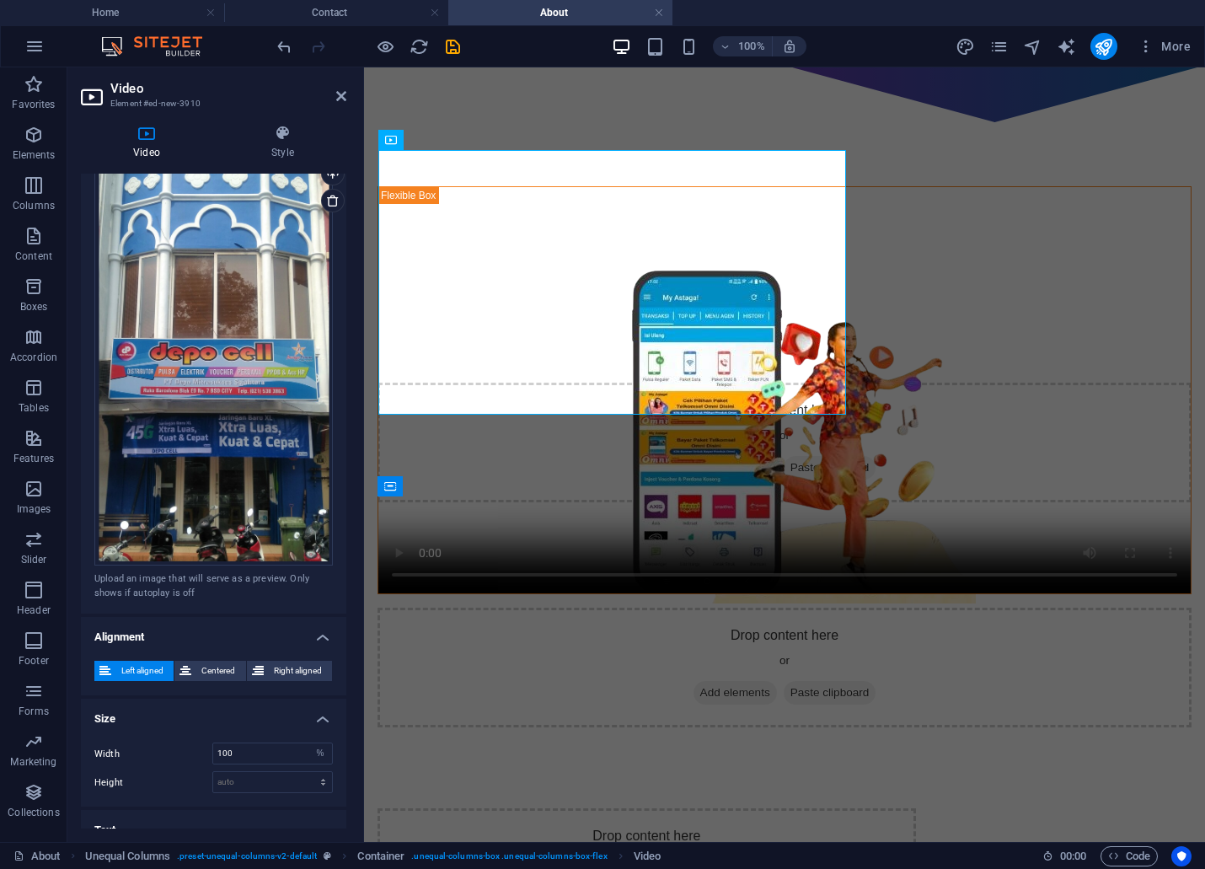
scroll to position [407, 0]
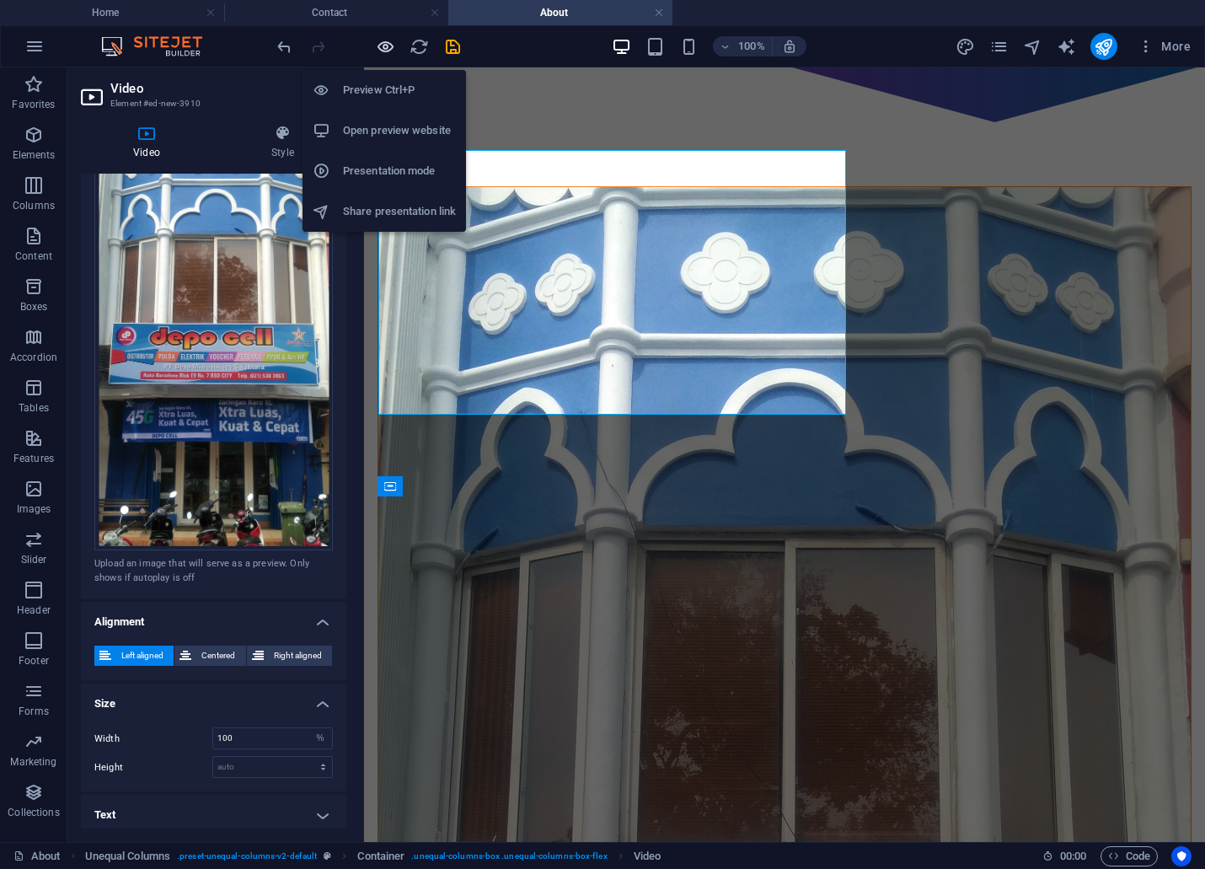
click at [383, 45] on icon "button" at bounding box center [385, 46] width 19 height 19
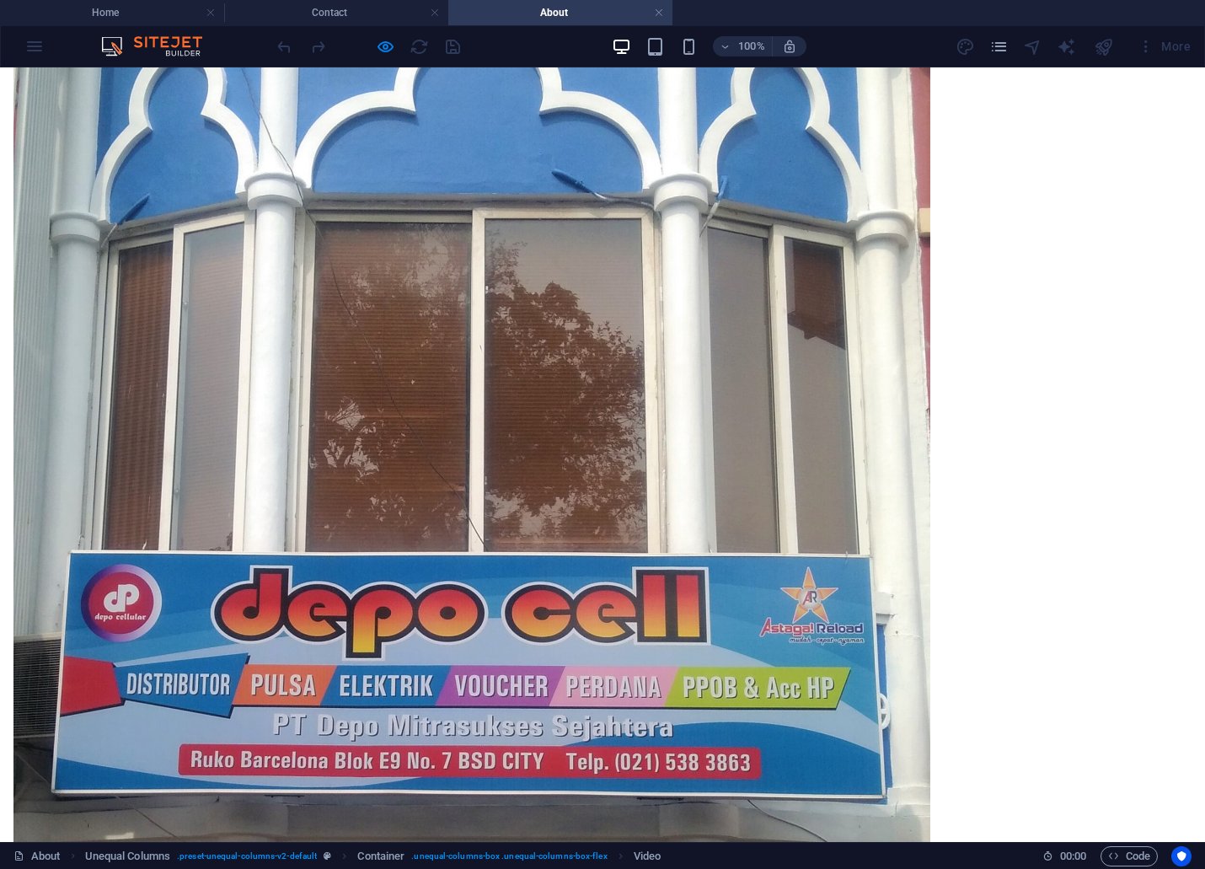
scroll to position [561, 0]
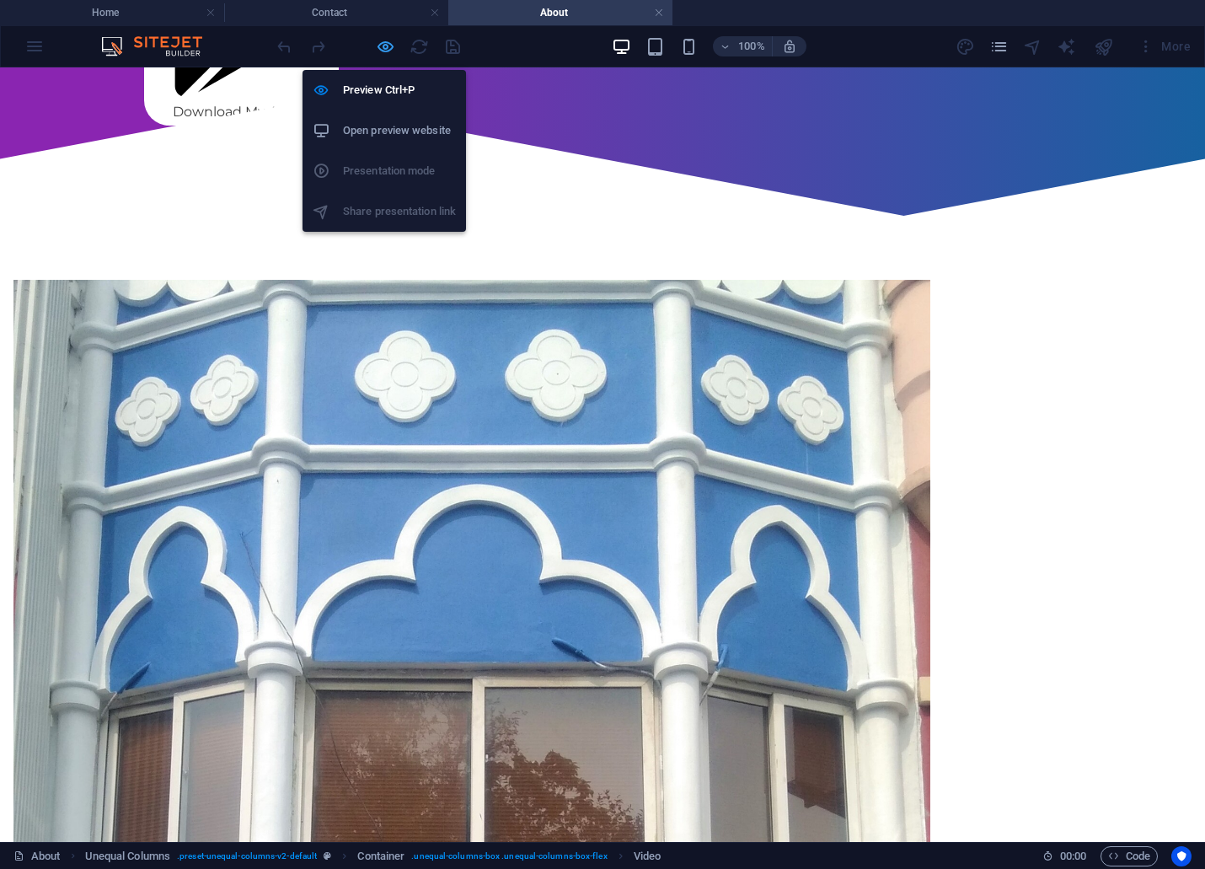
click at [376, 49] on icon "button" at bounding box center [385, 46] width 19 height 19
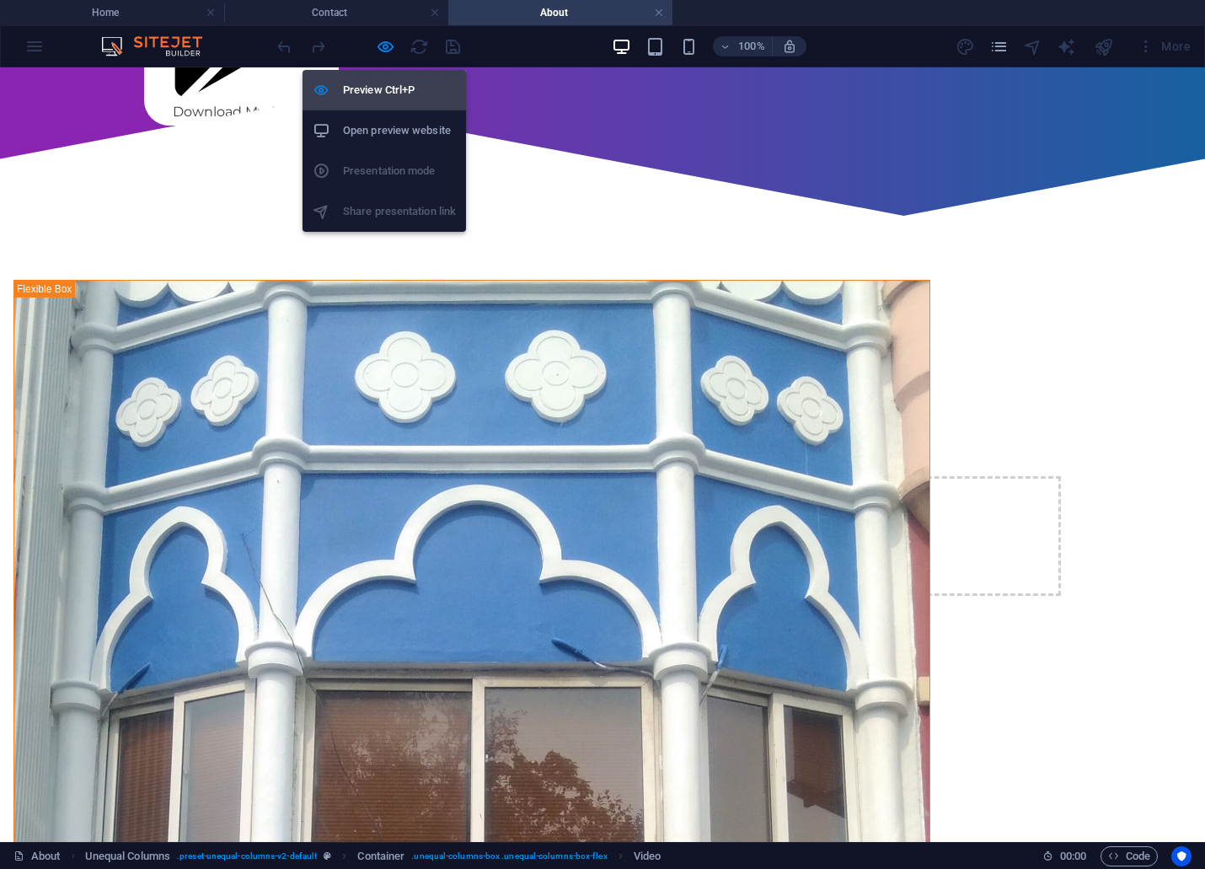
select select "%"
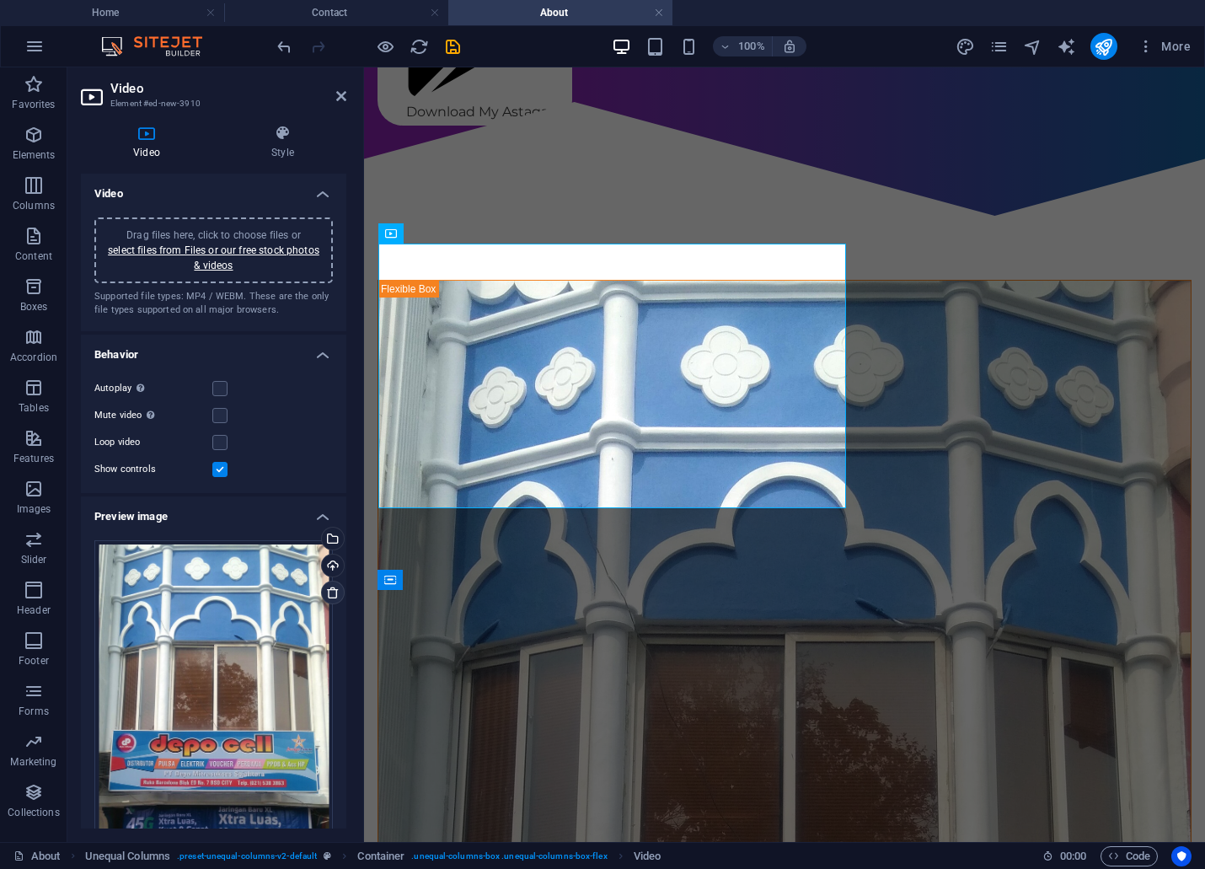
click at [322, 591] on link at bounding box center [333, 593] width 24 height 24
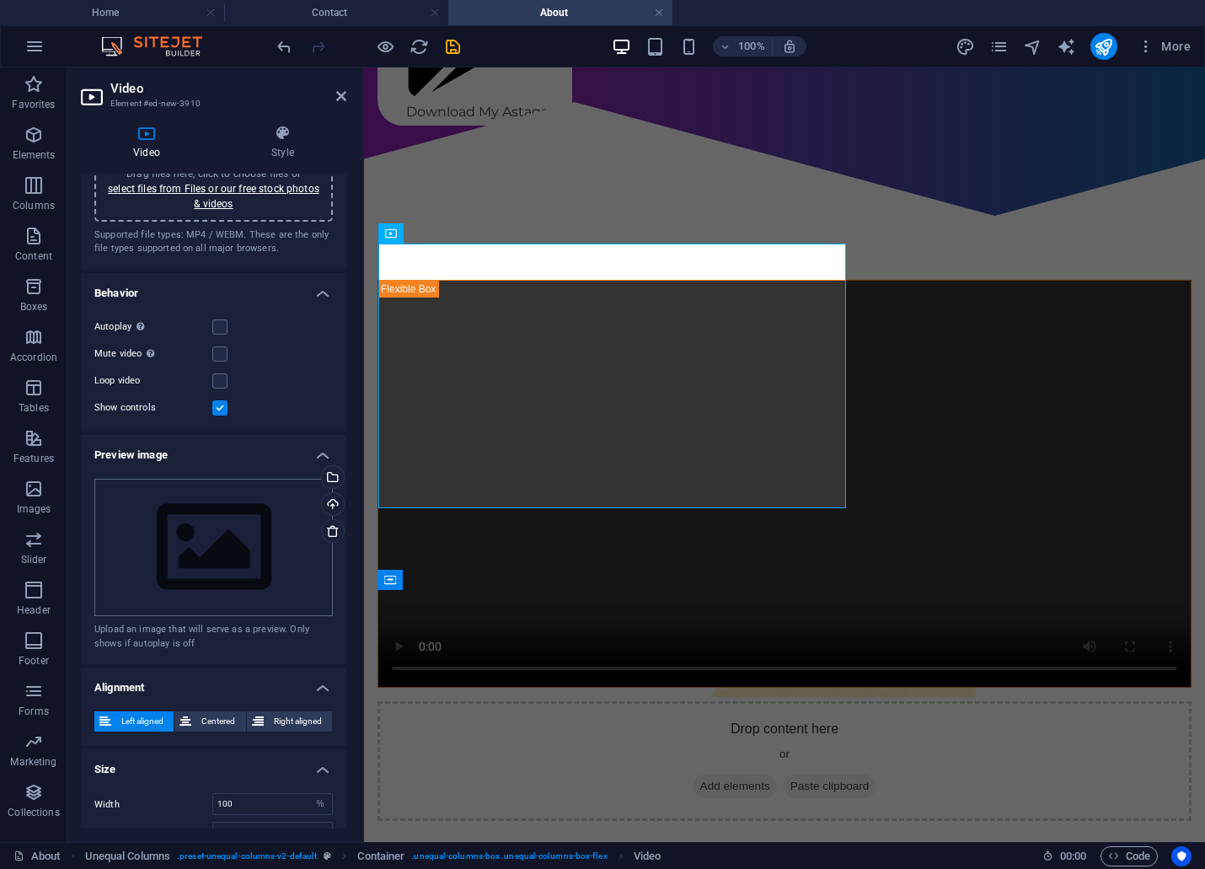
scroll to position [131, 0]
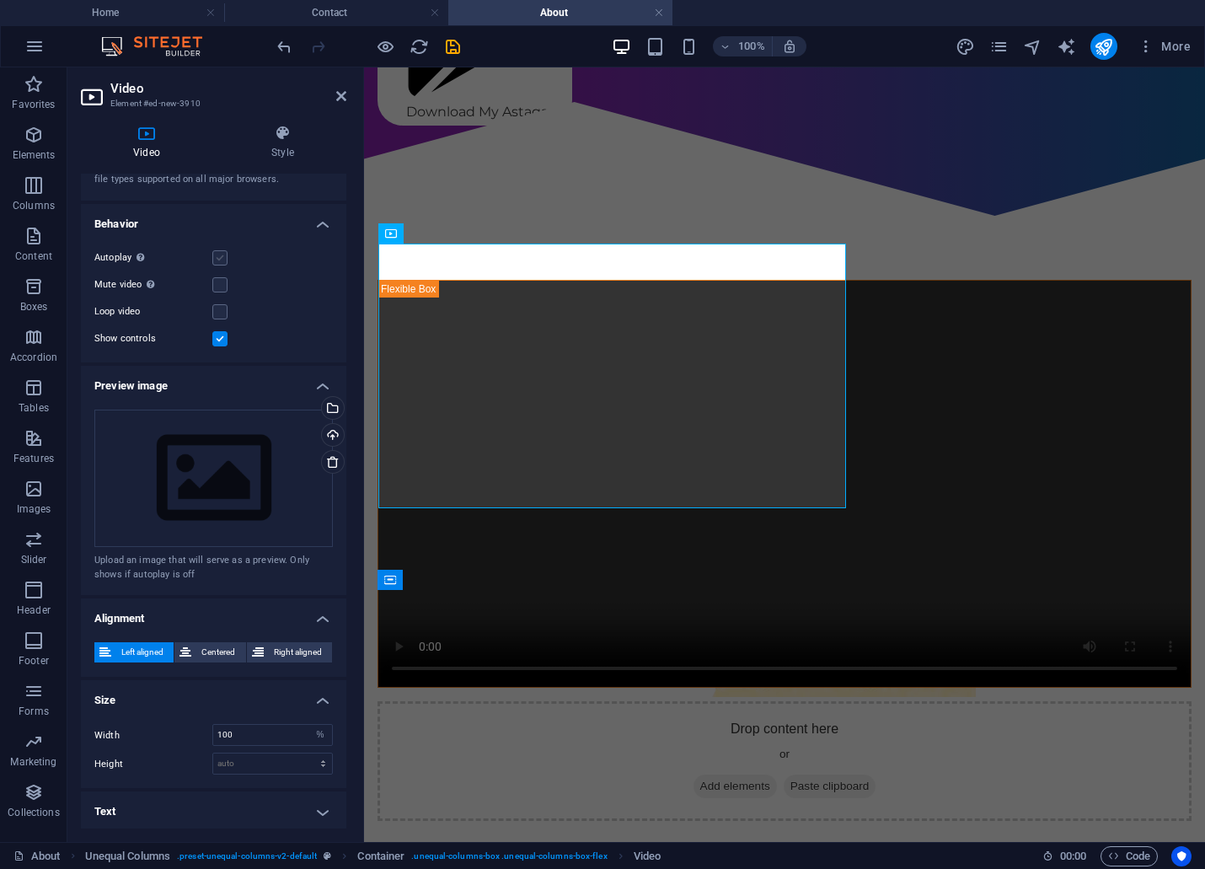
click at [219, 257] on label at bounding box center [219, 257] width 15 height 15
click at [0, 0] on input "Autoplay Autoplay is only available if muted is checked" at bounding box center [0, 0] width 0 height 0
click at [219, 254] on label at bounding box center [219, 257] width 15 height 15
click at [0, 0] on input "Autoplay Autoplay is only available if muted is checked" at bounding box center [0, 0] width 0 height 0
click at [217, 331] on label at bounding box center [219, 338] width 15 height 15
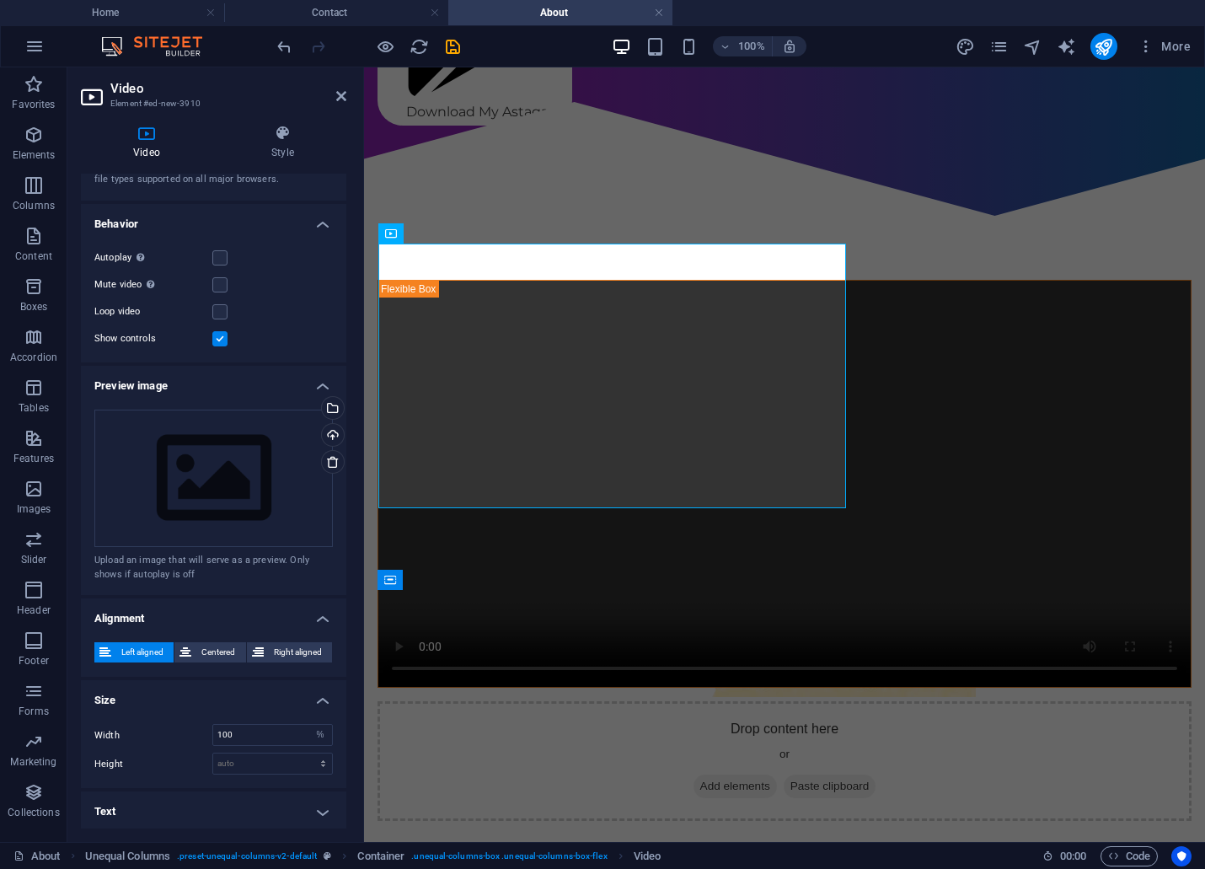
click at [0, 0] on input "Show controls" at bounding box center [0, 0] width 0 height 0
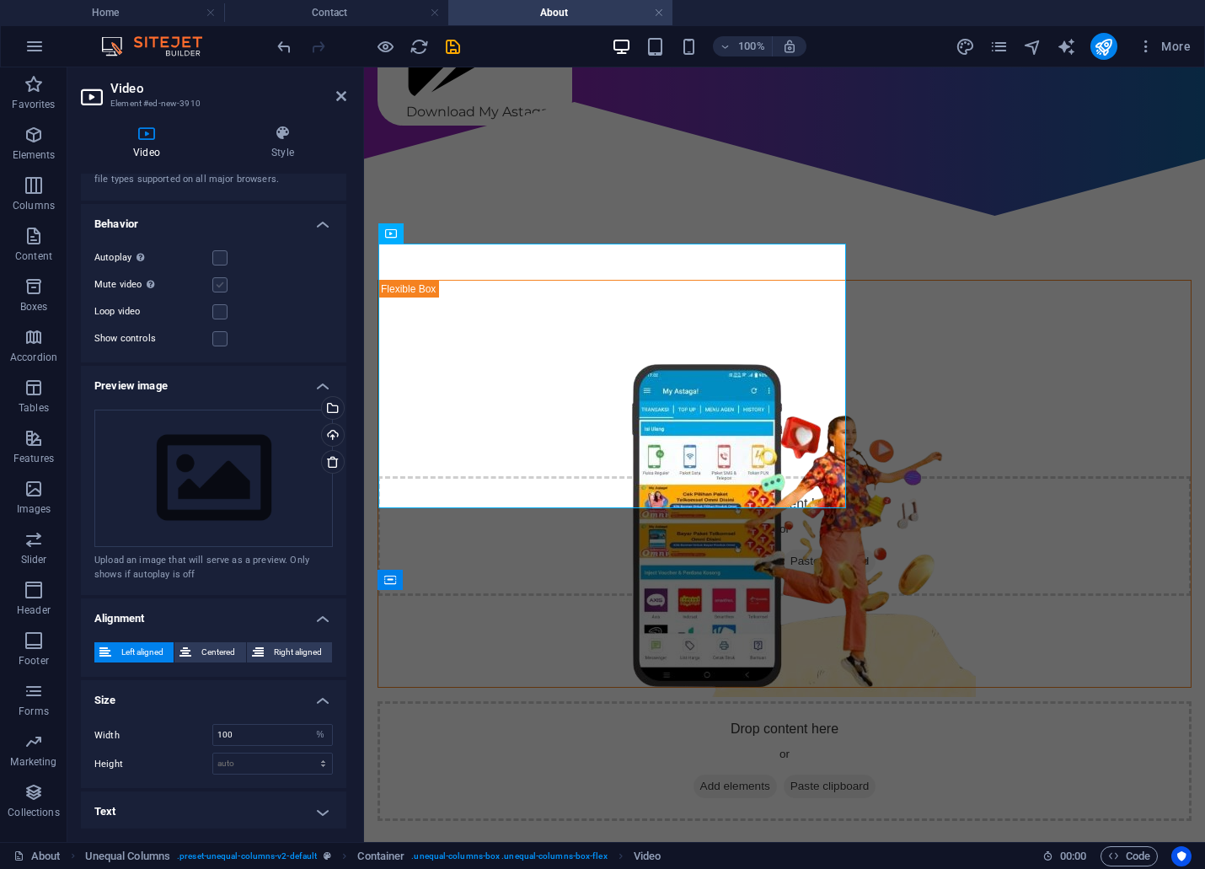
click at [219, 281] on label at bounding box center [219, 284] width 15 height 15
click at [0, 0] on input "Mute video Autoplay will be available if muted is checked" at bounding box center [0, 0] width 0 height 0
click at [220, 254] on label at bounding box center [219, 257] width 15 height 15
click at [0, 0] on input "Autoplay Autoplay is only available if muted is checked" at bounding box center [0, 0] width 0 height 0
click at [217, 310] on label at bounding box center [219, 311] width 15 height 15
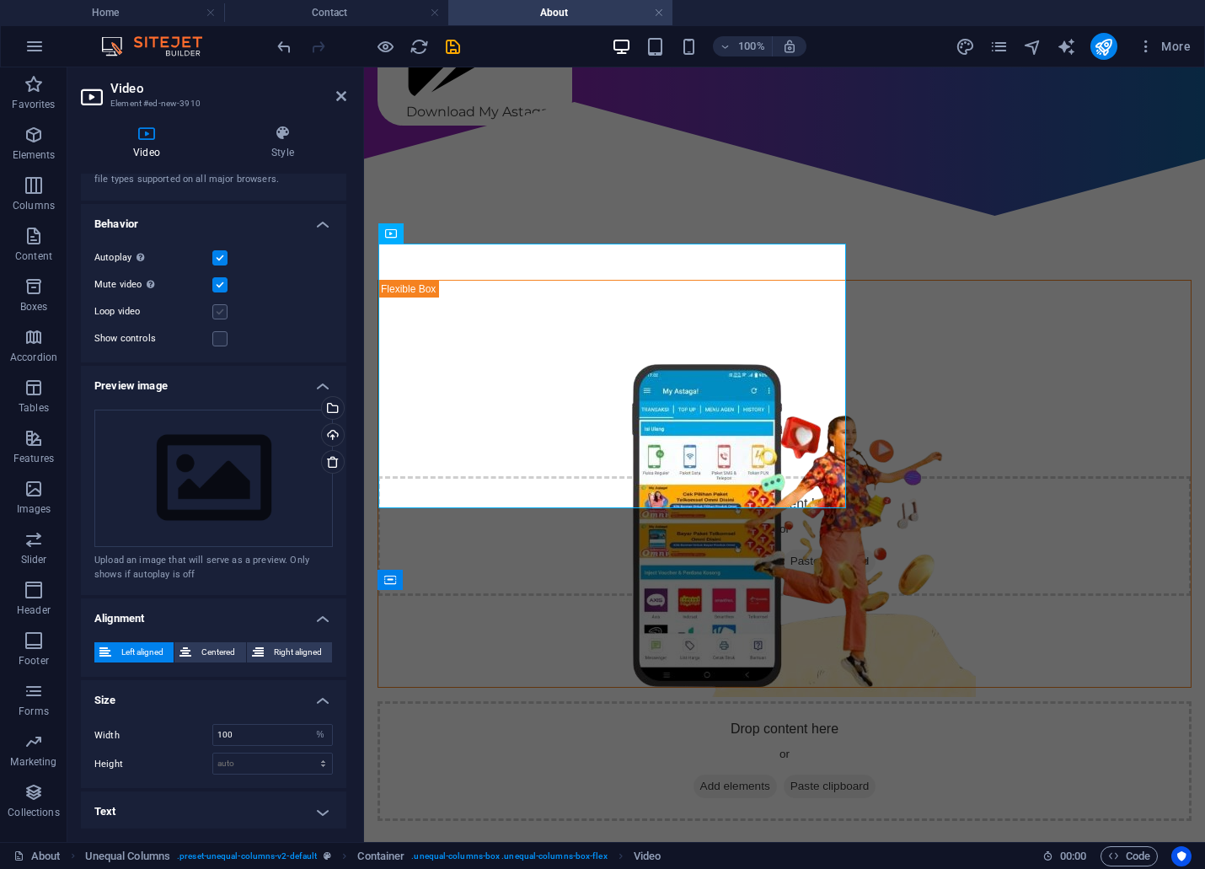
click at [0, 0] on input "Loop video" at bounding box center [0, 0] width 0 height 0
drag, startPoint x: 214, startPoint y: 283, endPoint x: 217, endPoint y: 270, distance: 12.9
click at [214, 282] on label at bounding box center [219, 284] width 15 height 15
click at [0, 0] on input "Mute video Autoplay will be available if muted is checked" at bounding box center [0, 0] width 0 height 0
click at [220, 256] on label at bounding box center [219, 257] width 15 height 15
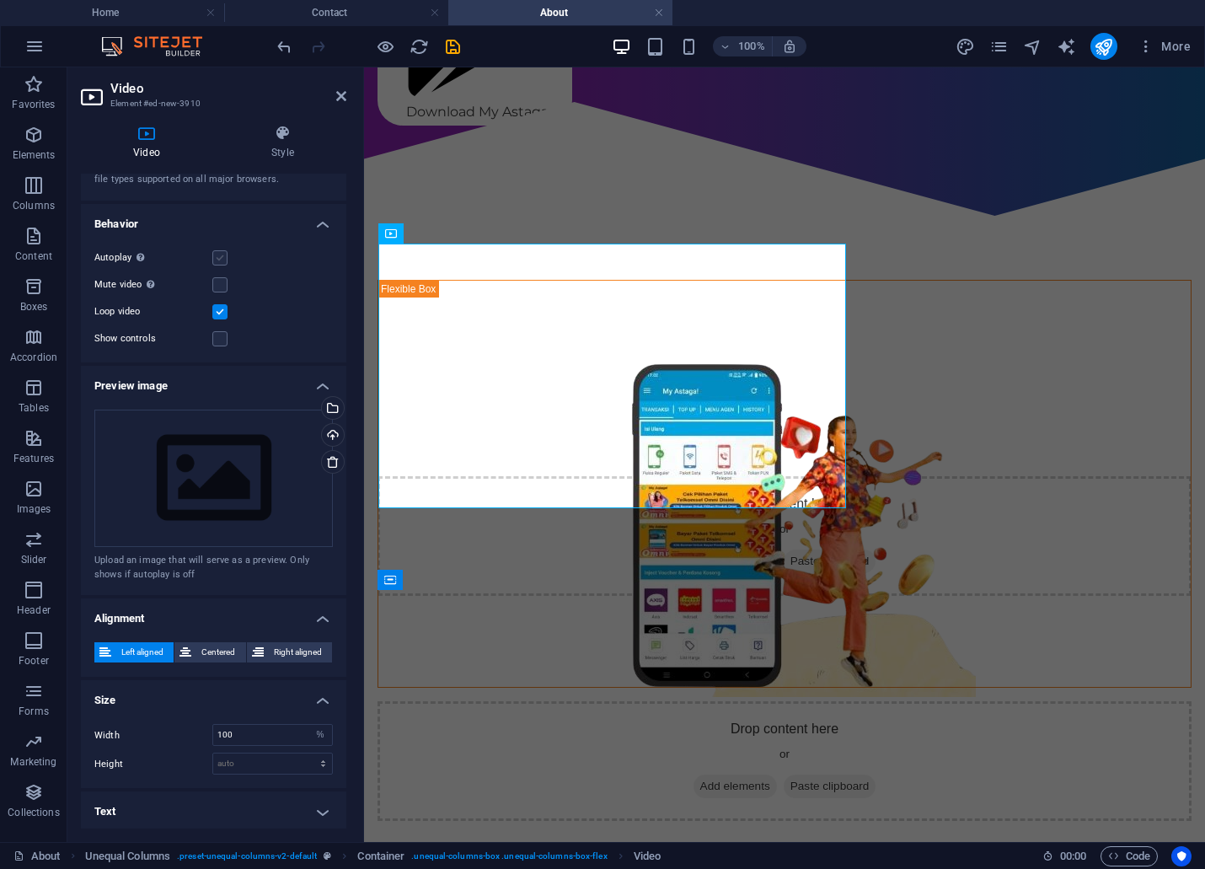
click at [0, 0] on input "Autoplay Autoplay is only available if muted is checked" at bounding box center [0, 0] width 0 height 0
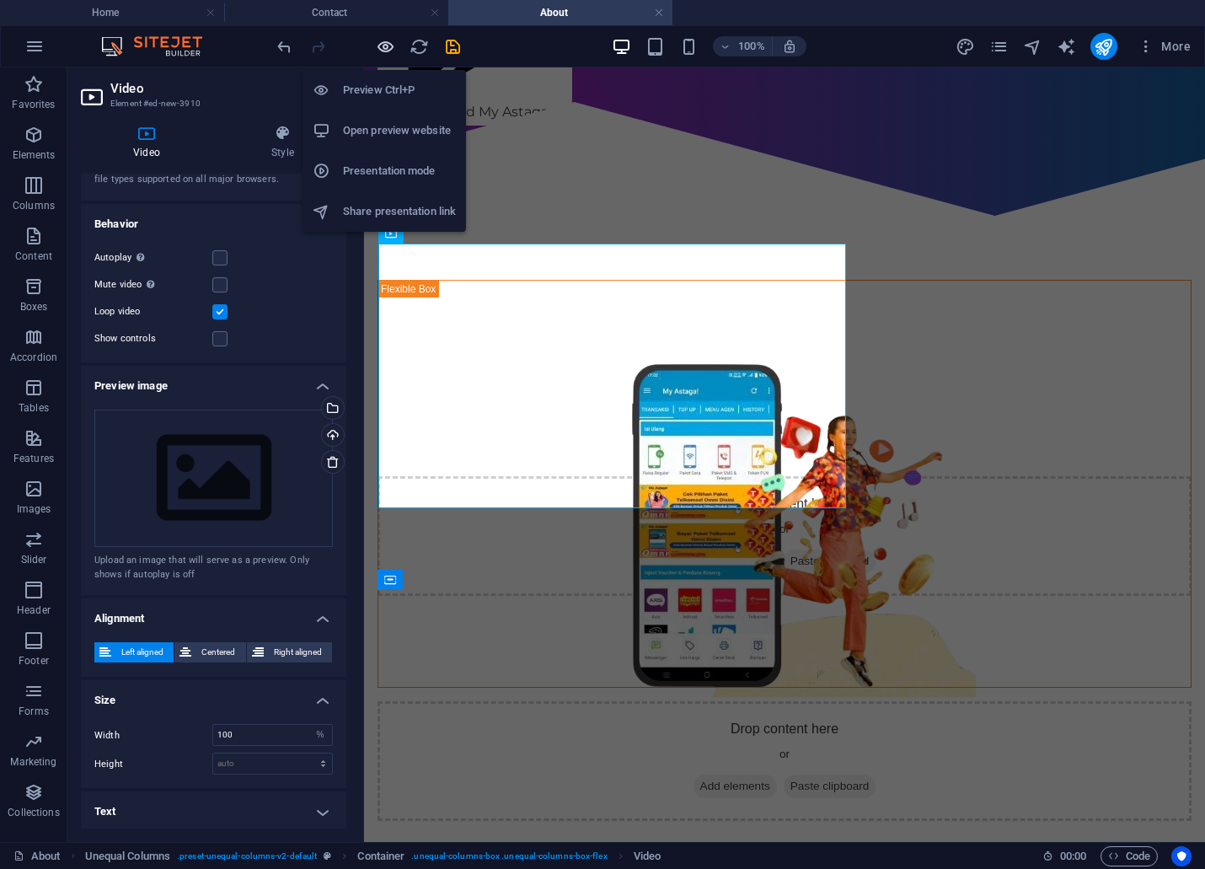
click at [384, 40] on icon "button" at bounding box center [385, 46] width 19 height 19
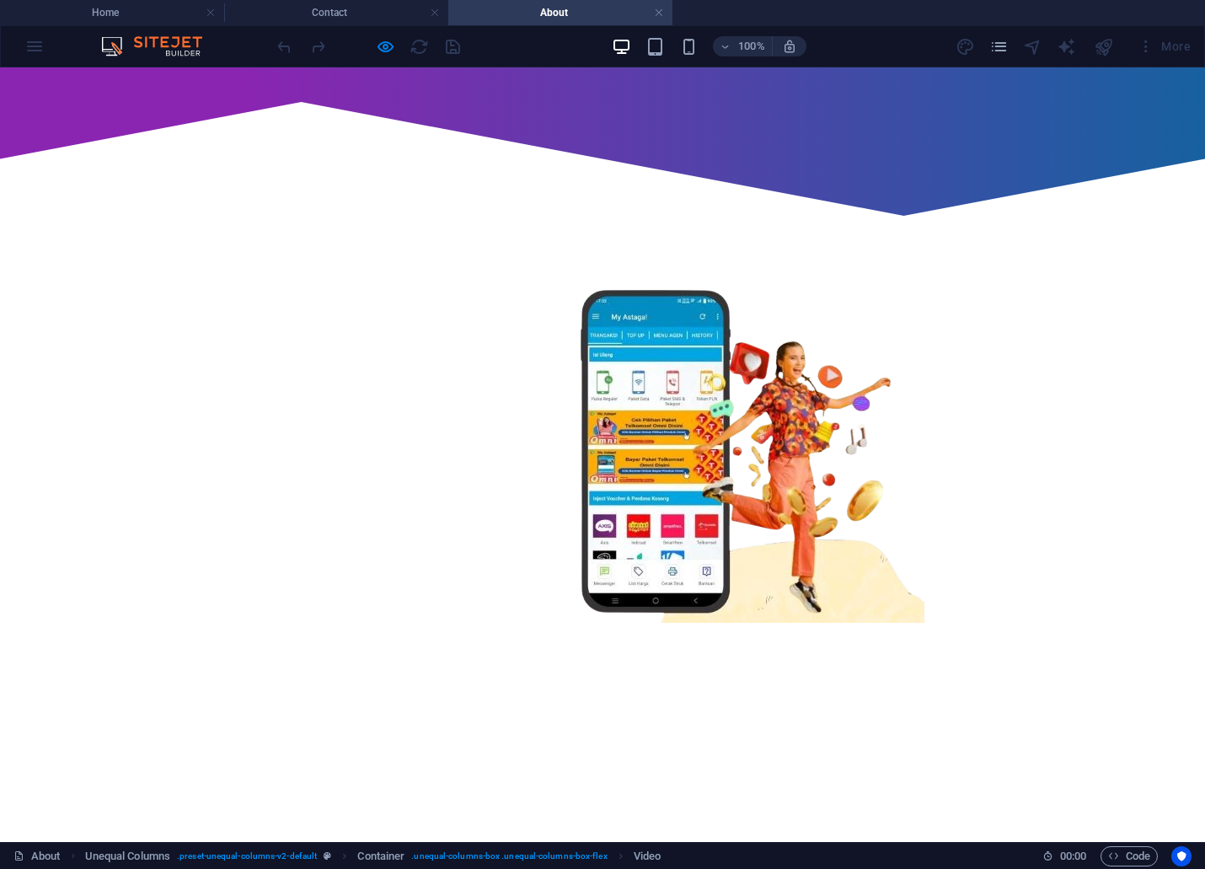
click at [358, 371] on video at bounding box center [471, 509] width 917 height 458
click at [449, 383] on video at bounding box center [471, 509] width 917 height 458
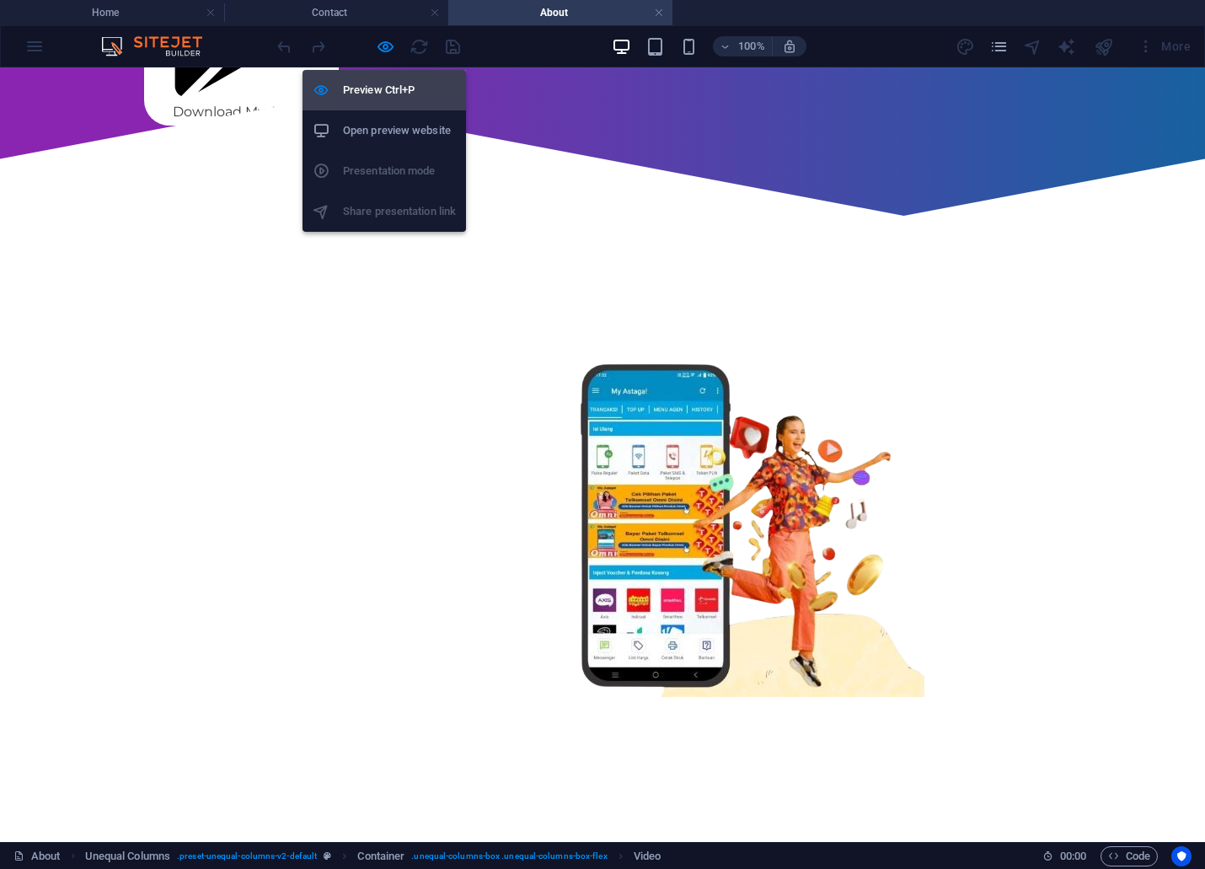
drag, startPoint x: 381, startPoint y: 88, endPoint x: 276, endPoint y: 367, distance: 297.0
click at [381, 88] on h6 "Preview Ctrl+P" at bounding box center [399, 90] width 113 height 20
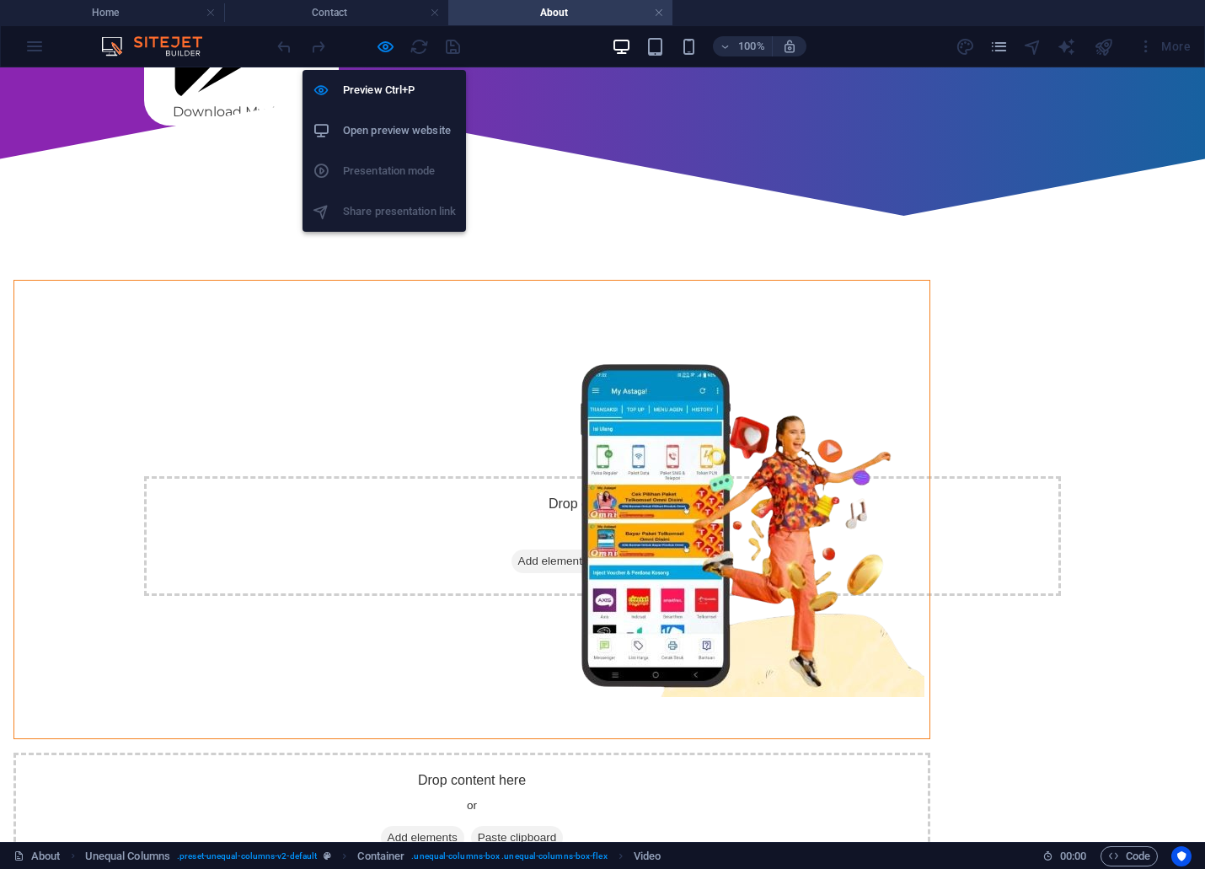
select select "%"
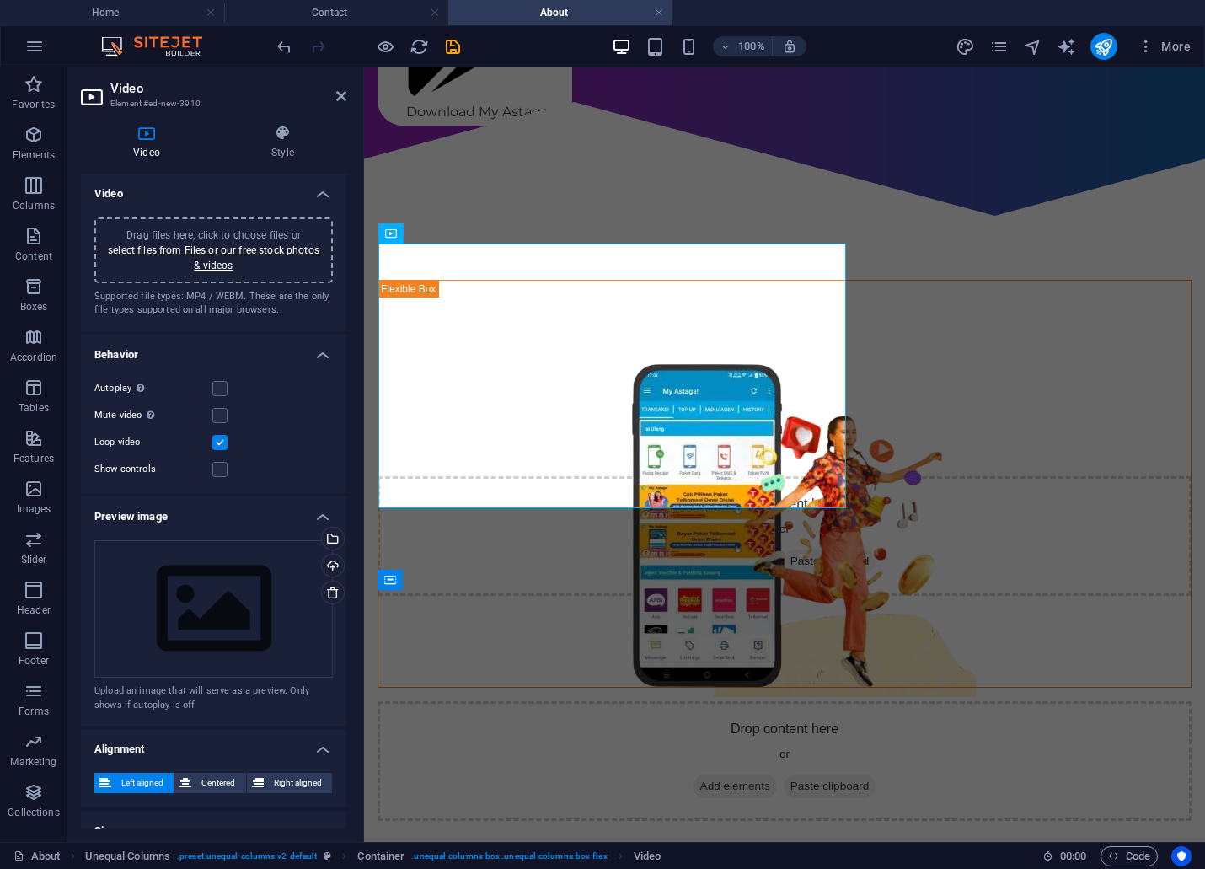
click at [231, 472] on div "Show controls" at bounding box center [213, 469] width 238 height 20
click at [219, 463] on label at bounding box center [219, 469] width 15 height 15
click at [0, 0] on input "Show controls" at bounding box center [0, 0] width 0 height 0
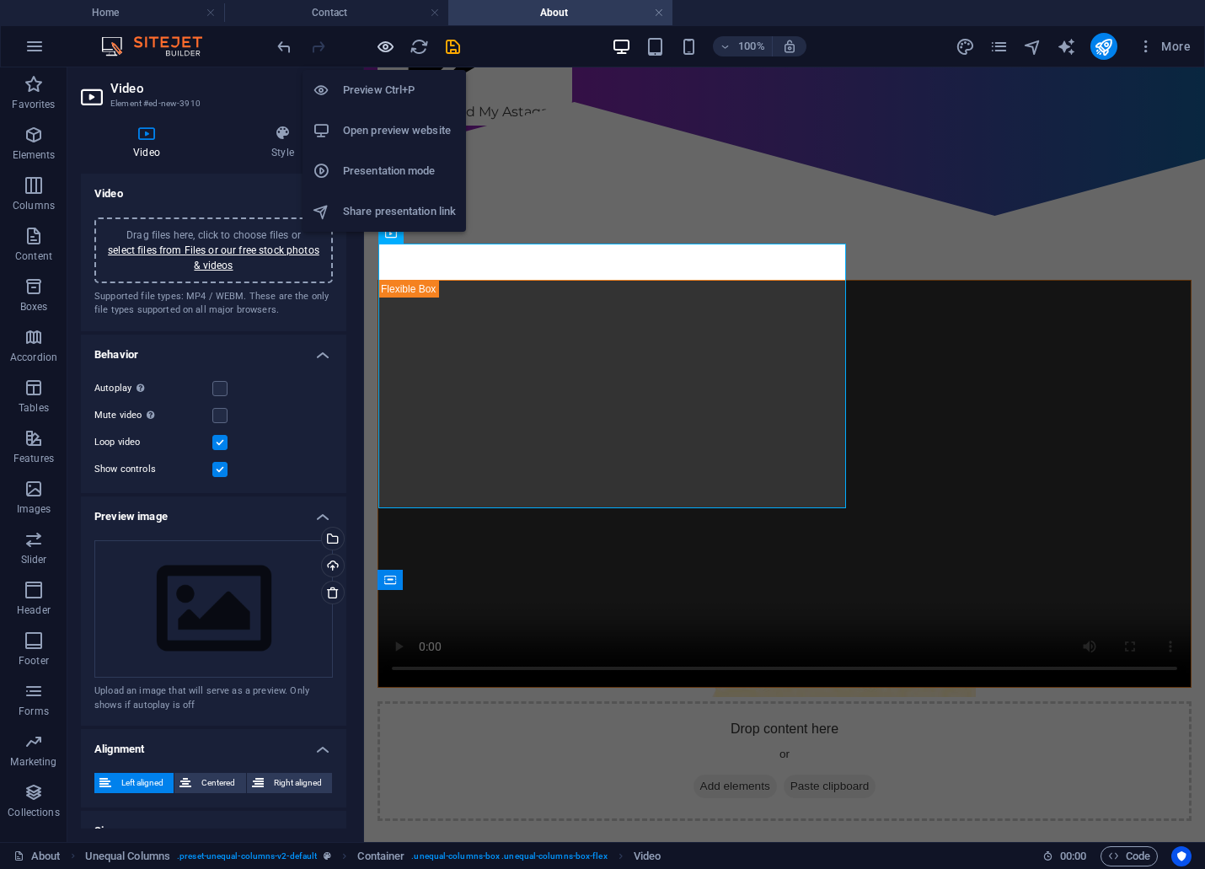
click at [382, 45] on icon "button" at bounding box center [385, 46] width 19 height 19
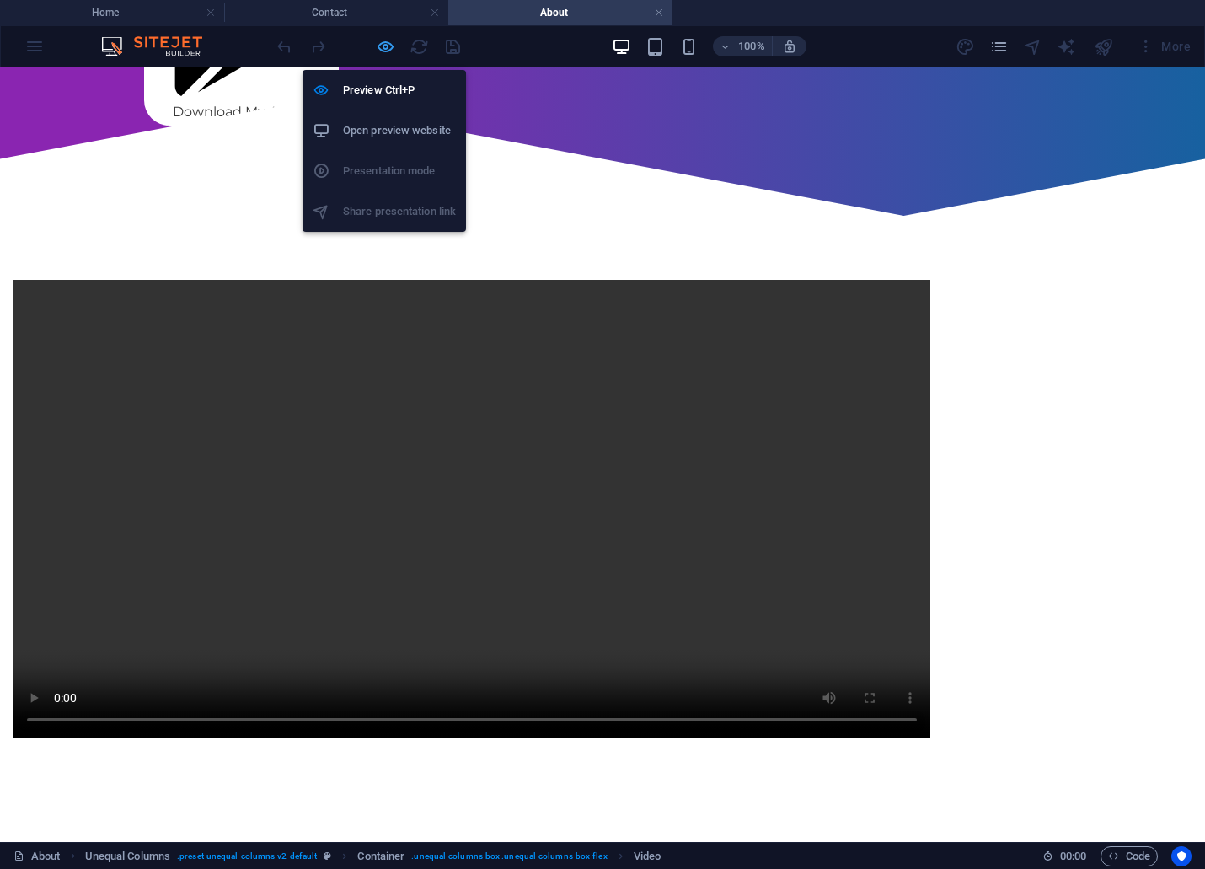
click at [381, 44] on icon "button" at bounding box center [385, 46] width 19 height 19
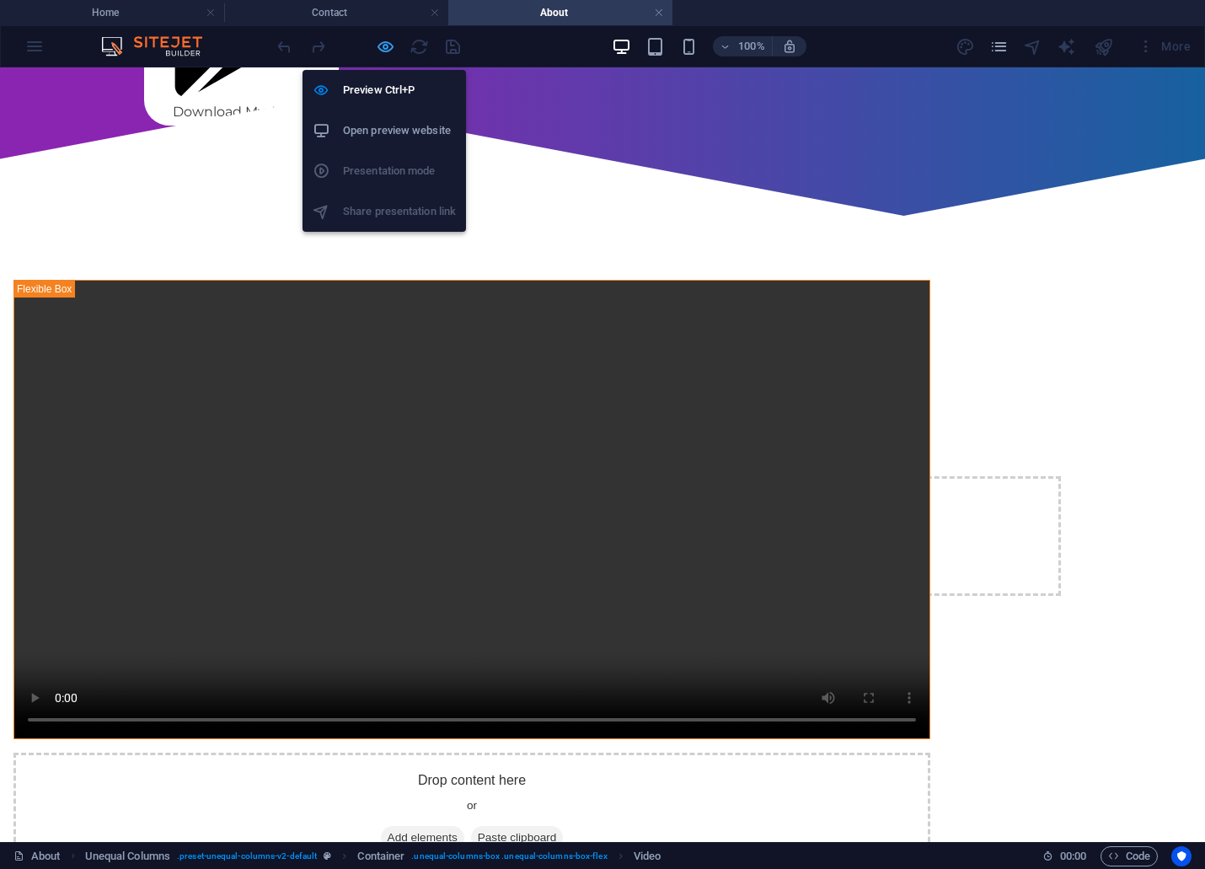
select select "%"
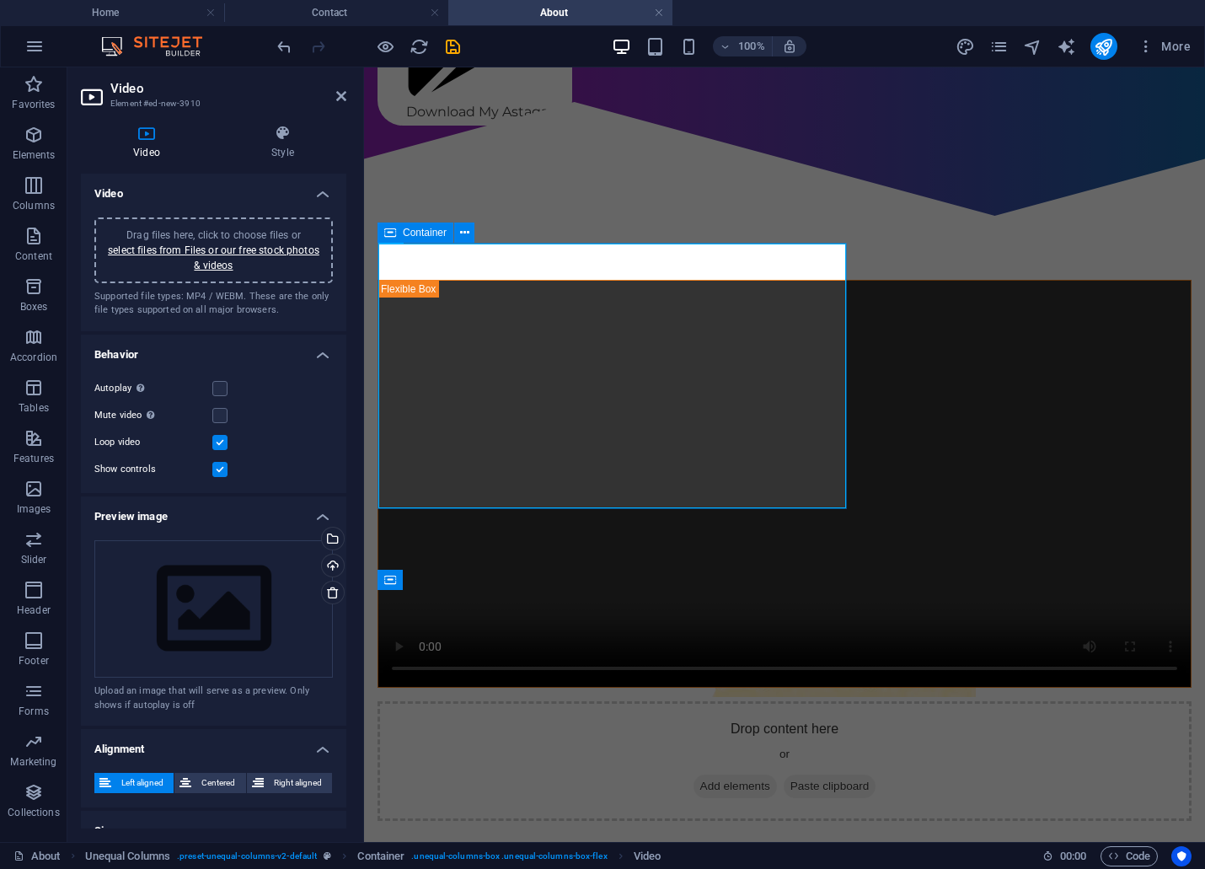
click at [213, 468] on label at bounding box center [219, 469] width 15 height 15
click at [0, 0] on input "Show controls" at bounding box center [0, 0] width 0 height 0
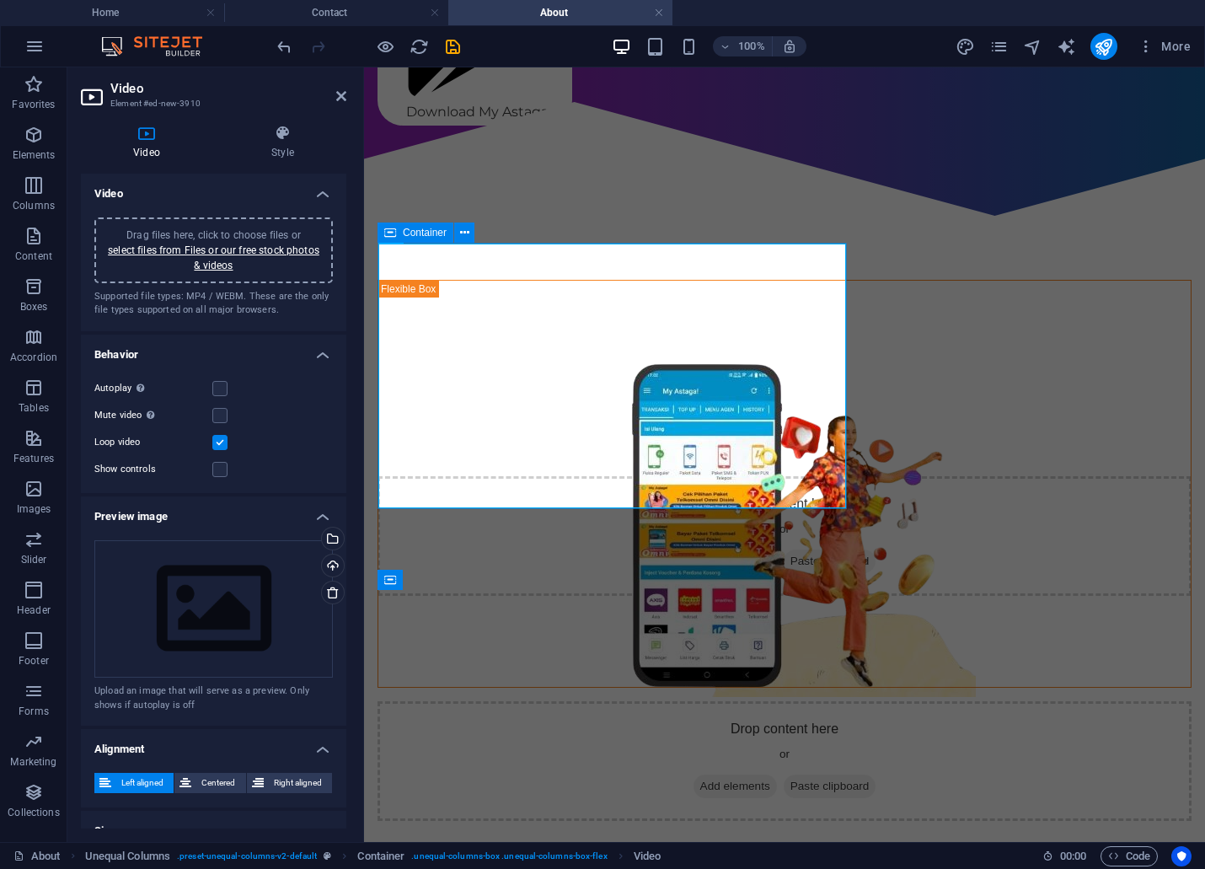
click at [372, 44] on div at bounding box center [368, 46] width 189 height 27
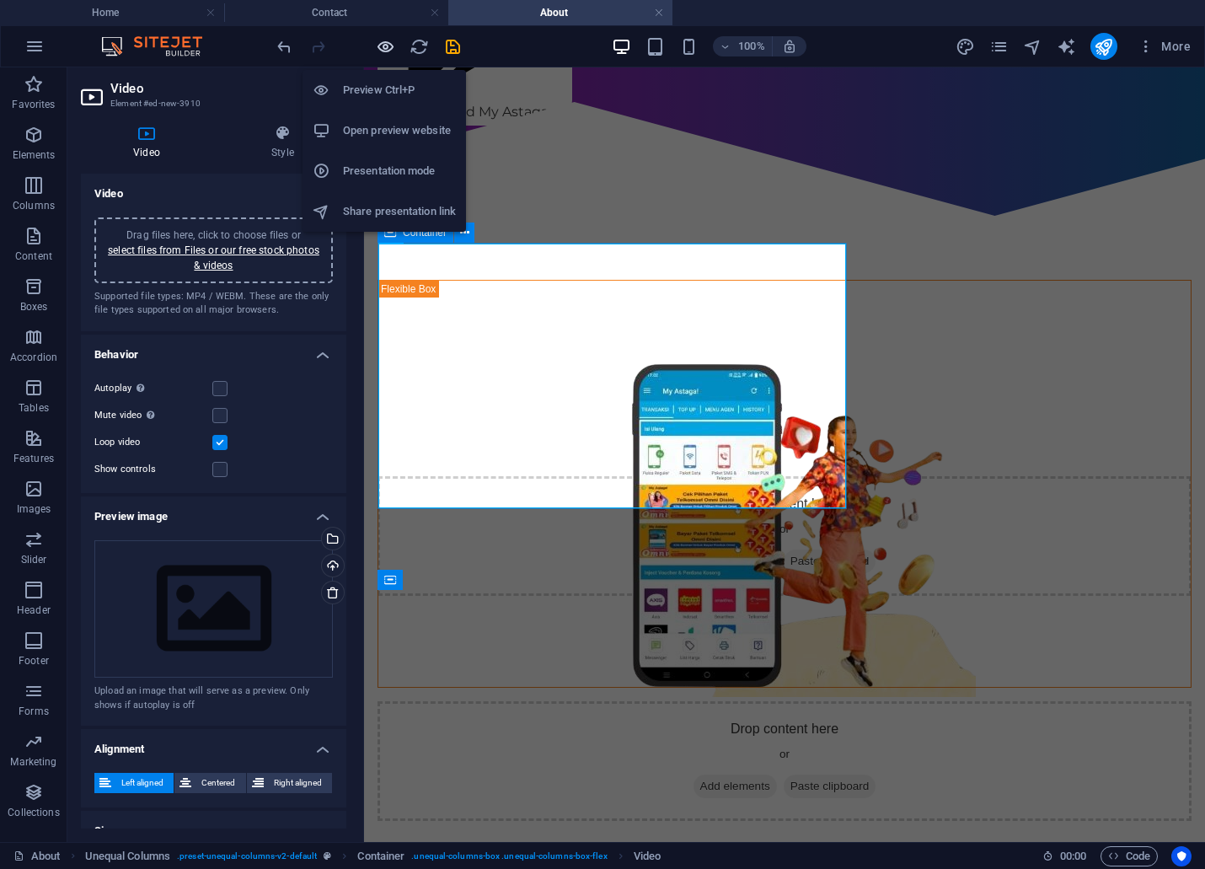
click at [383, 44] on icon "button" at bounding box center [385, 46] width 19 height 19
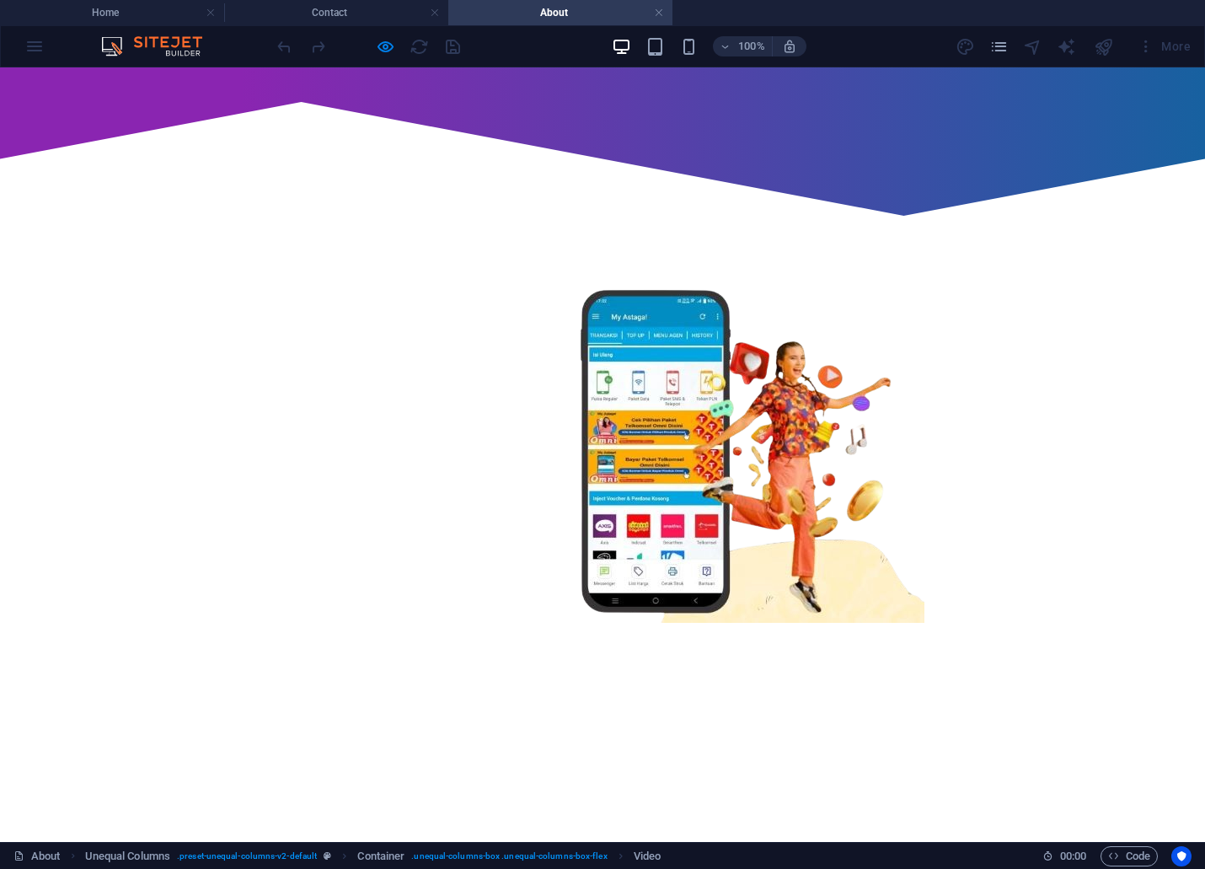
click at [424, 348] on video at bounding box center [471, 509] width 917 height 458
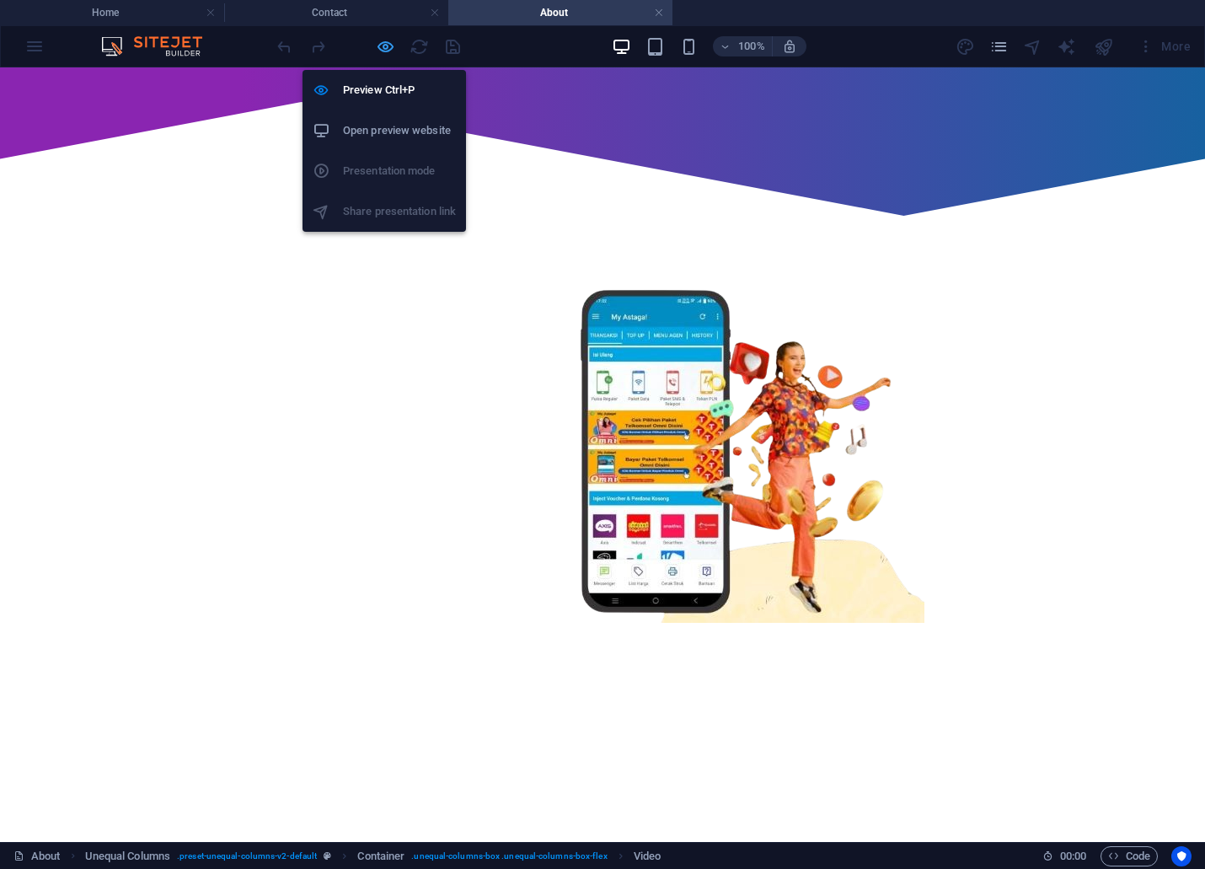
click at [382, 44] on icon "button" at bounding box center [385, 46] width 19 height 19
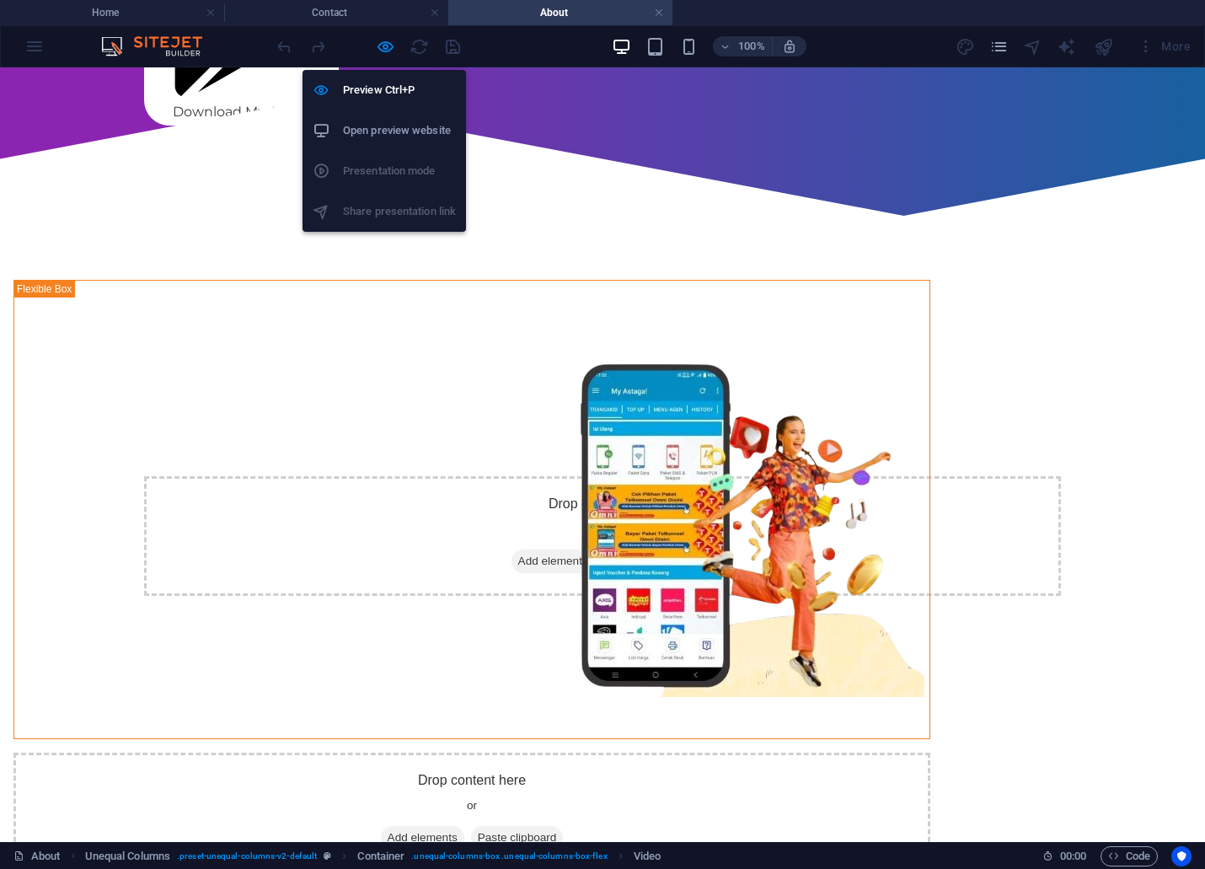
select select "%"
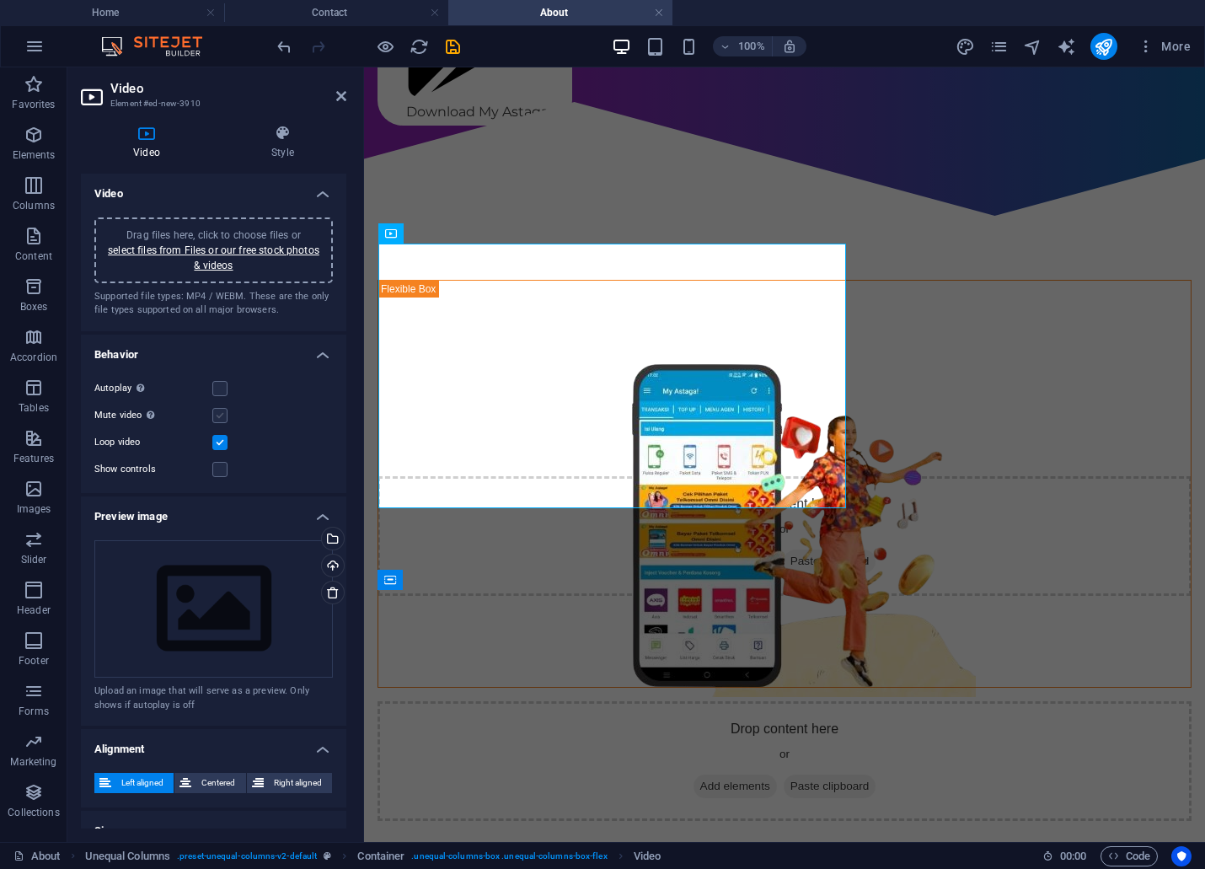
click at [222, 418] on label at bounding box center [219, 415] width 15 height 15
click at [0, 0] on input "Mute video Autoplay will be available if muted is checked" at bounding box center [0, 0] width 0 height 0
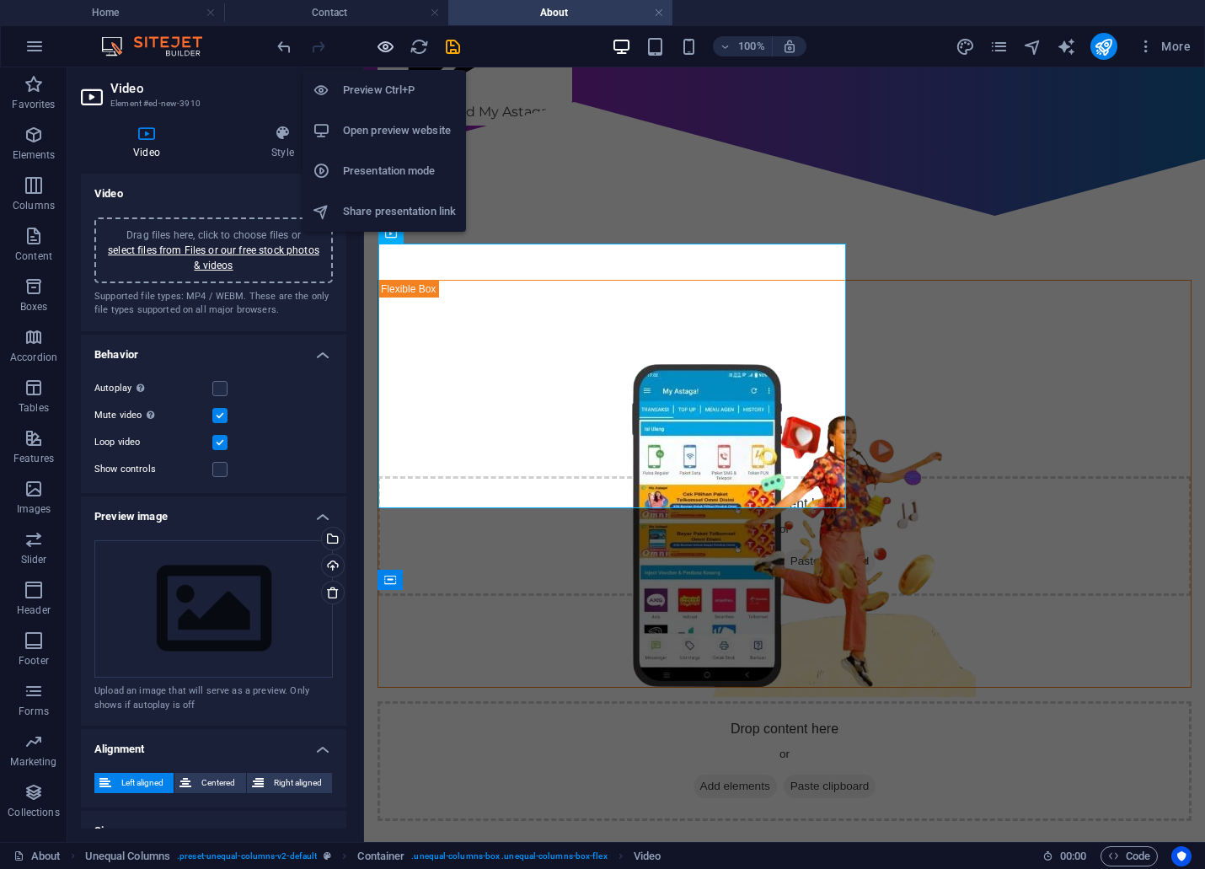
click at [377, 40] on icon "button" at bounding box center [385, 46] width 19 height 19
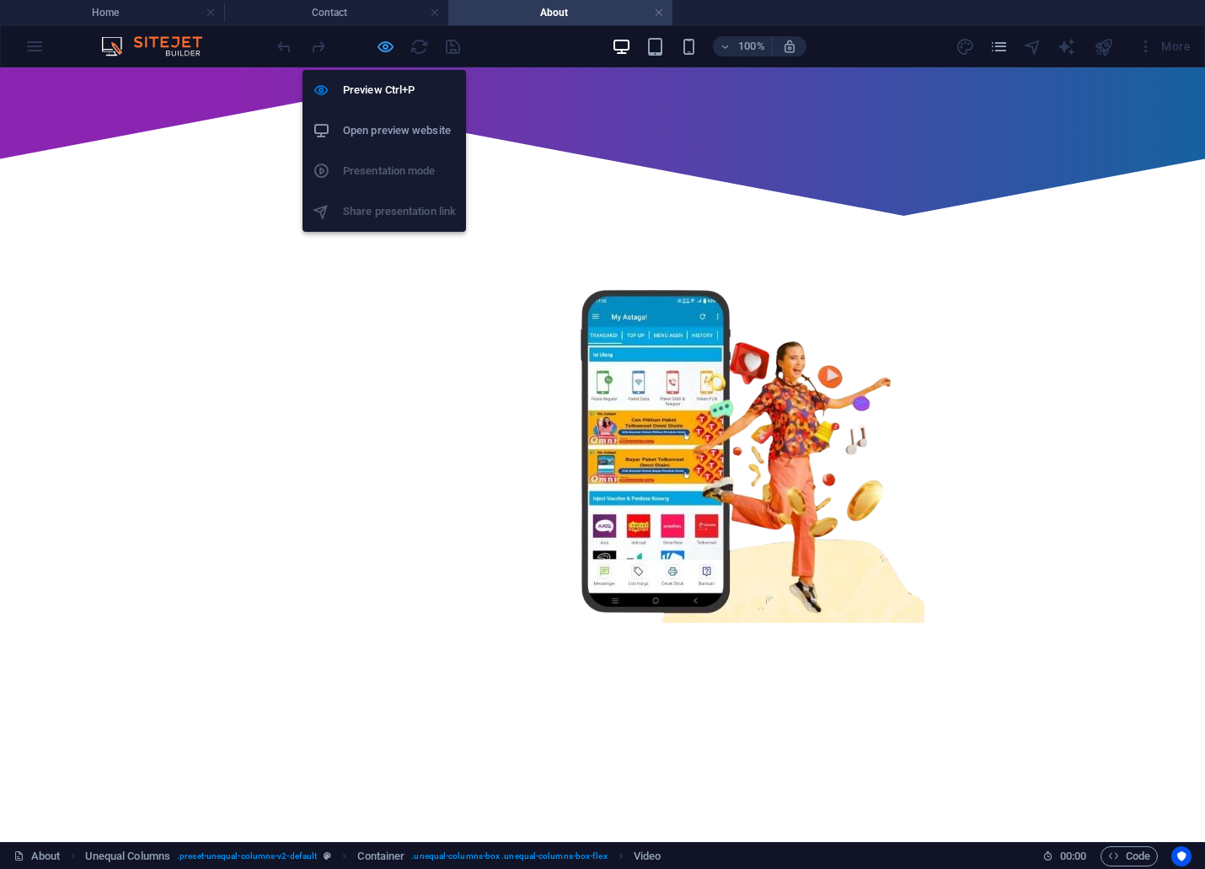
click at [376, 51] on icon "button" at bounding box center [385, 46] width 19 height 19
select select "%"
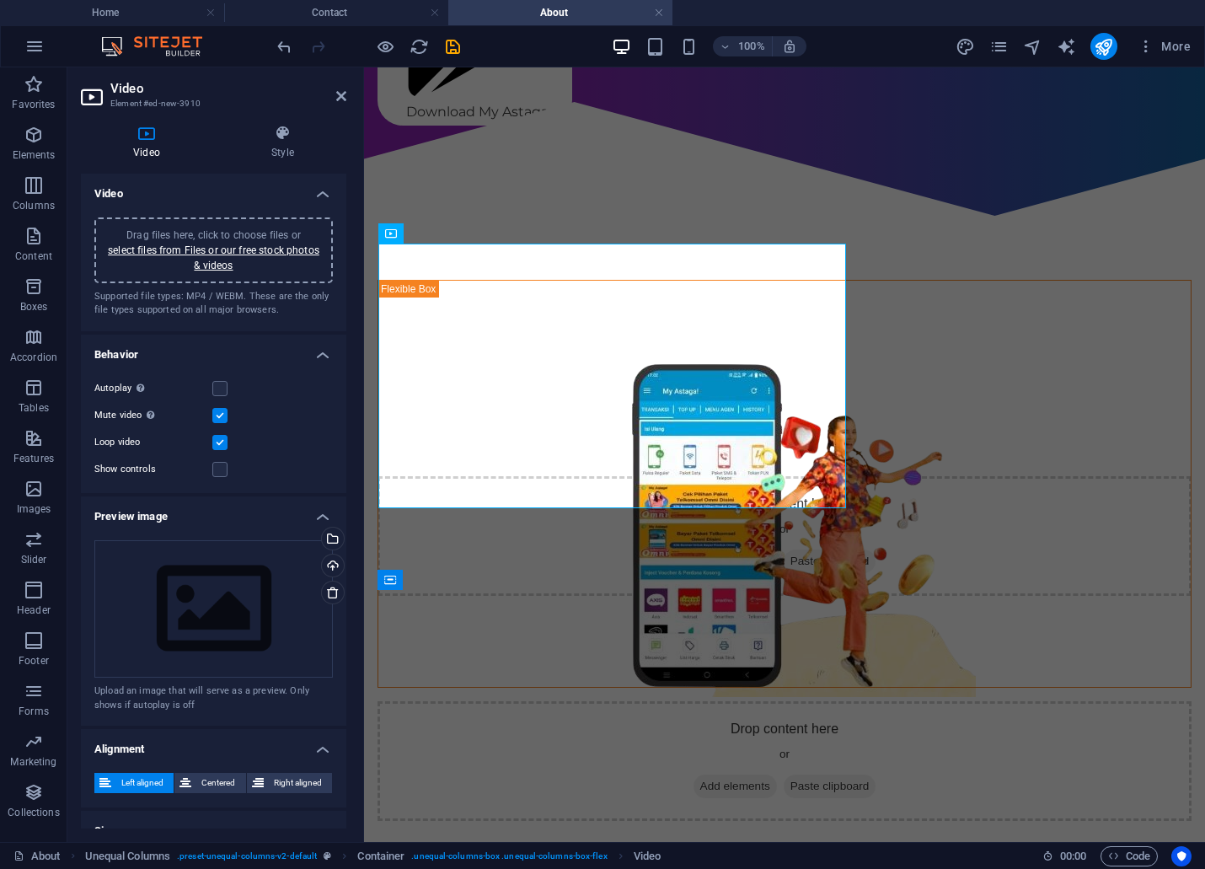
click at [215, 435] on label at bounding box center [219, 442] width 15 height 15
click at [0, 0] on input "Loop video" at bounding box center [0, 0] width 0 height 0
click at [222, 389] on label at bounding box center [219, 388] width 15 height 15
click at [0, 0] on input "Autoplay Autoplay is only available if muted is checked" at bounding box center [0, 0] width 0 height 0
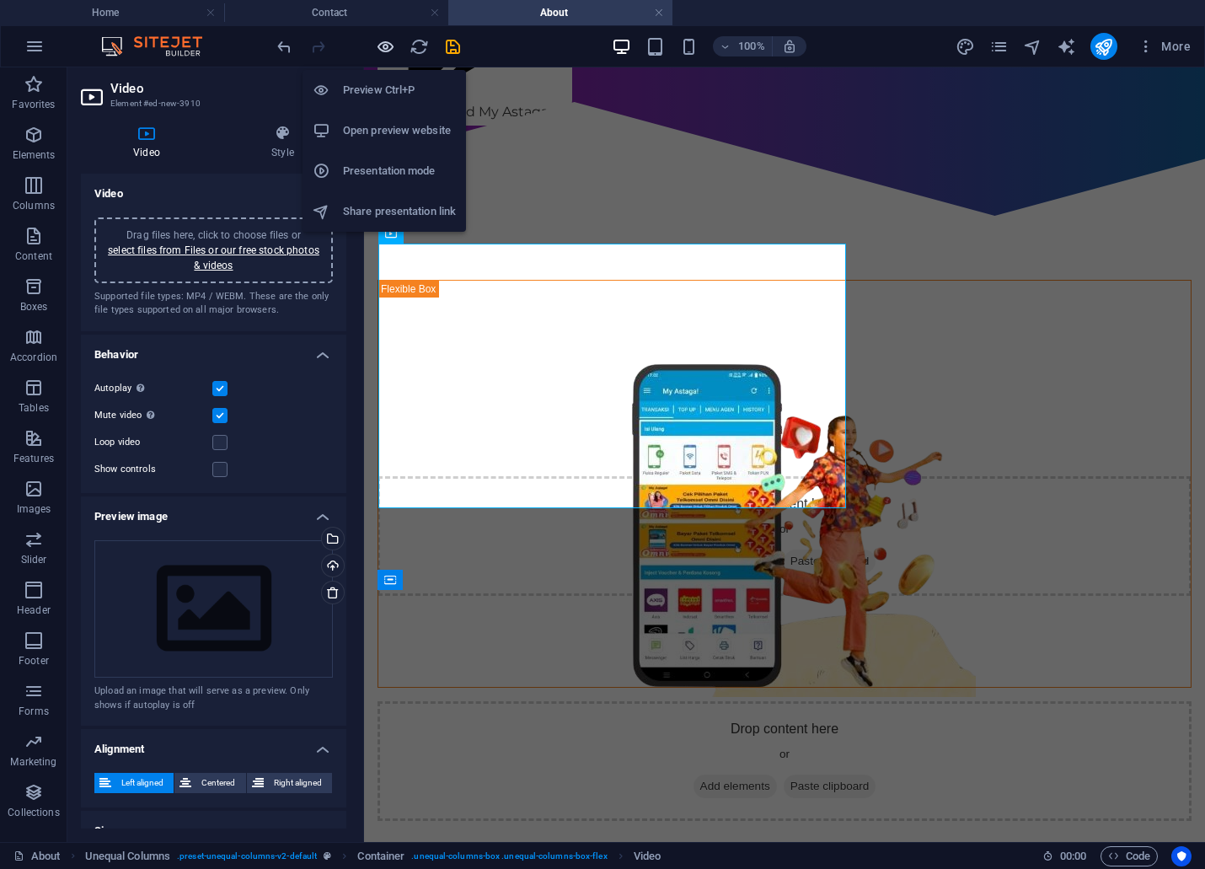
click at [388, 49] on icon "button" at bounding box center [385, 46] width 19 height 19
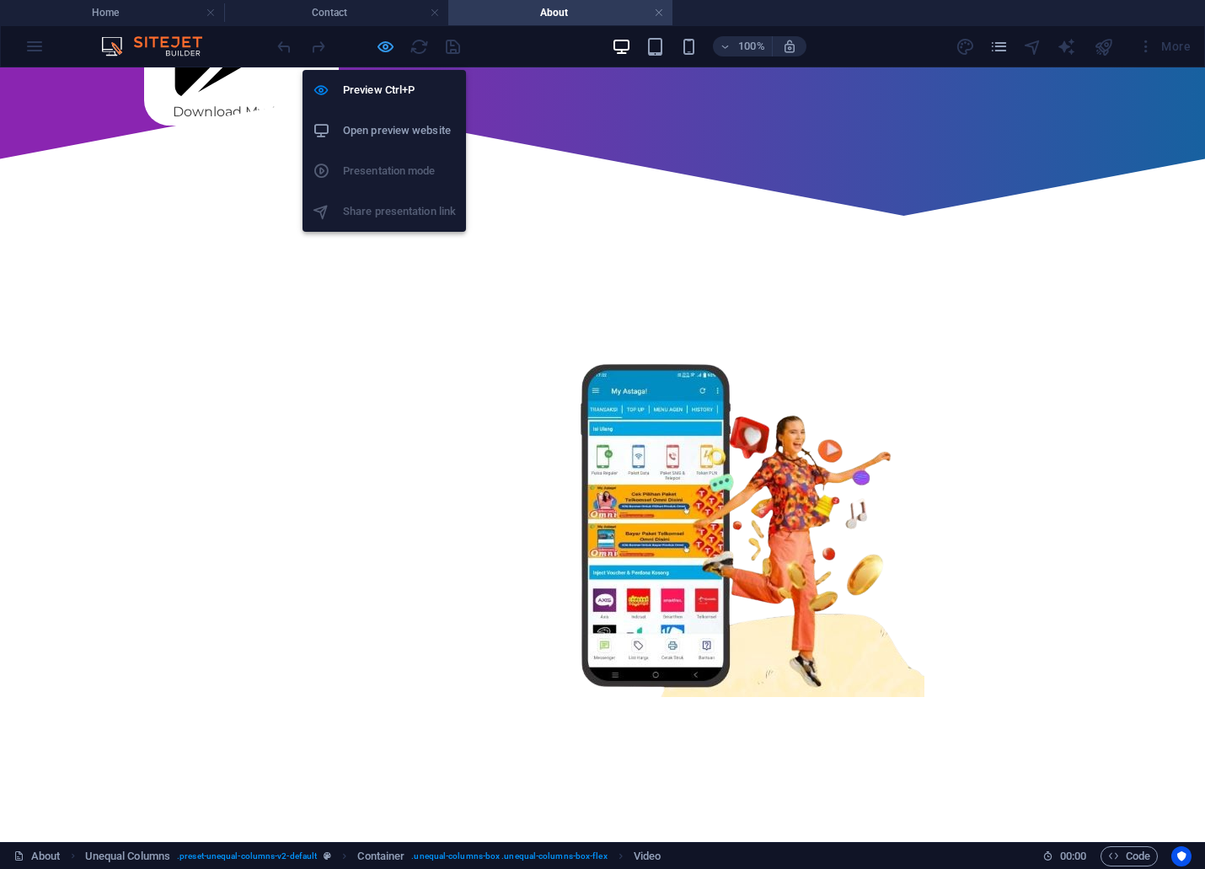
drag, startPoint x: 383, startPoint y: 46, endPoint x: 1171, endPoint y: 6, distance: 789.7
click at [383, 46] on icon "button" at bounding box center [385, 46] width 19 height 19
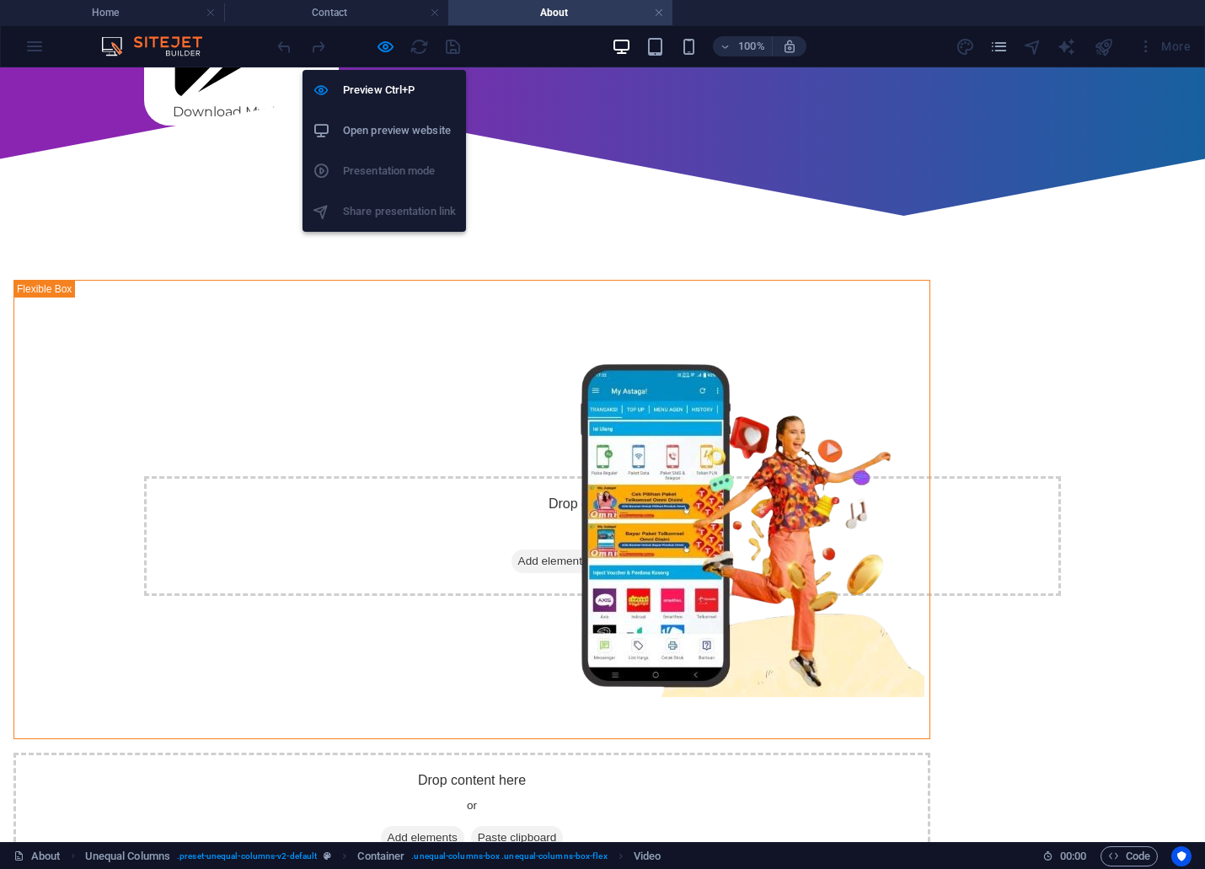
select select "%"
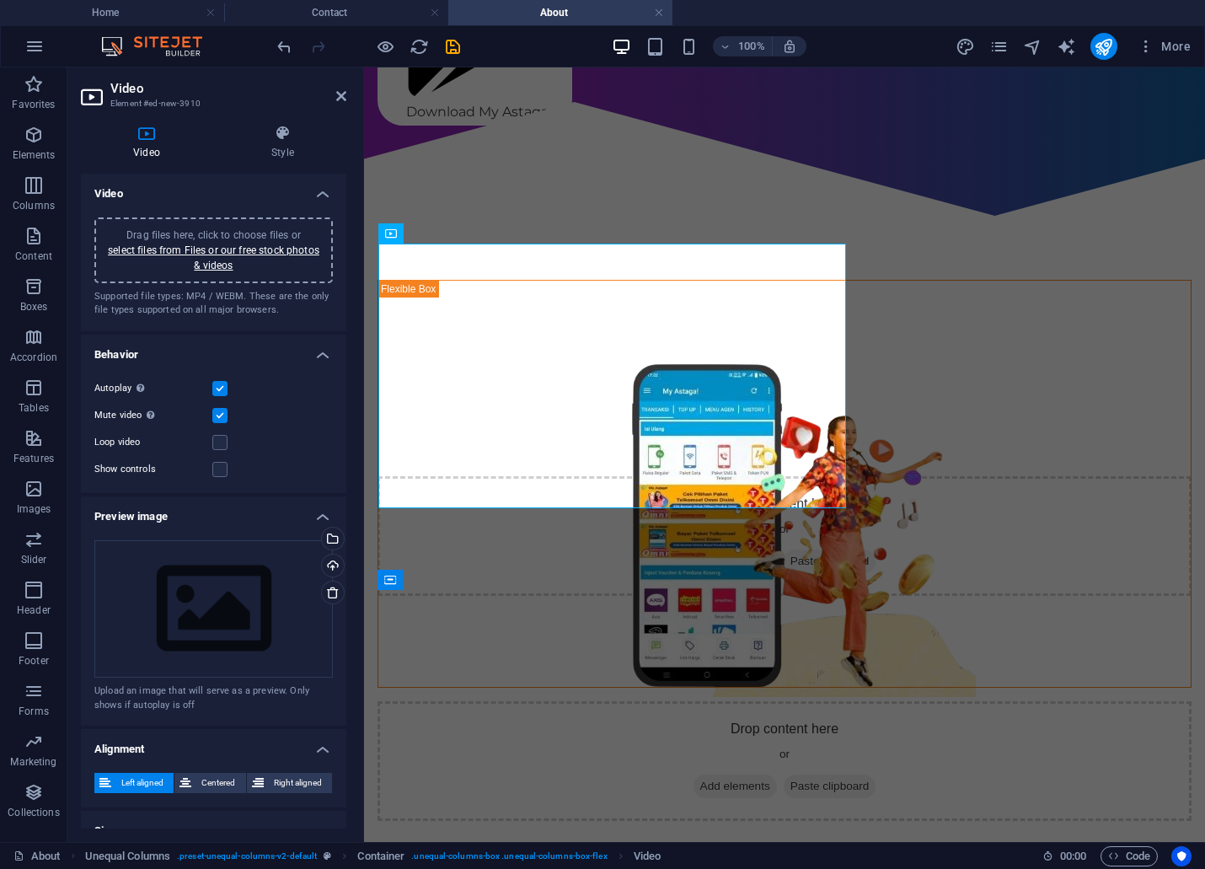
click at [221, 418] on label at bounding box center [219, 415] width 15 height 15
click at [0, 0] on input "Mute video Autoplay will be available if muted is checked" at bounding box center [0, 0] width 0 height 0
click at [219, 389] on label at bounding box center [219, 388] width 15 height 15
click at [0, 0] on input "Autoplay Autoplay is only available if muted is checked" at bounding box center [0, 0] width 0 height 0
click at [219, 391] on label at bounding box center [219, 388] width 15 height 15
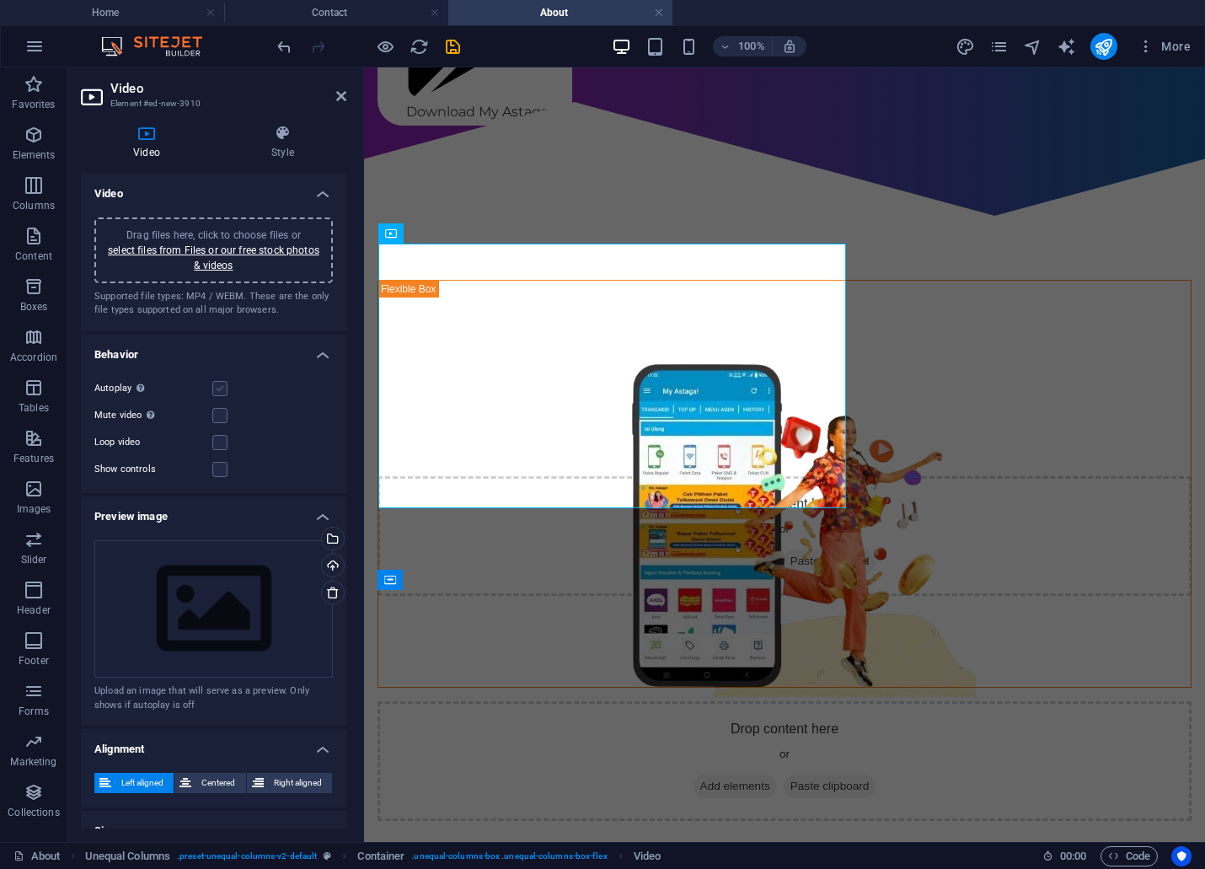
click at [0, 0] on input "Autoplay Autoplay is only available if muted is checked" at bounding box center [0, 0] width 0 height 0
click at [223, 415] on label at bounding box center [219, 415] width 15 height 15
click at [0, 0] on input "Mute video Autoplay will be available if muted is checked" at bounding box center [0, 0] width 0 height 0
click at [226, 383] on label at bounding box center [219, 388] width 15 height 15
click at [0, 0] on input "Autoplay Autoplay is only available if muted is checked" at bounding box center [0, 0] width 0 height 0
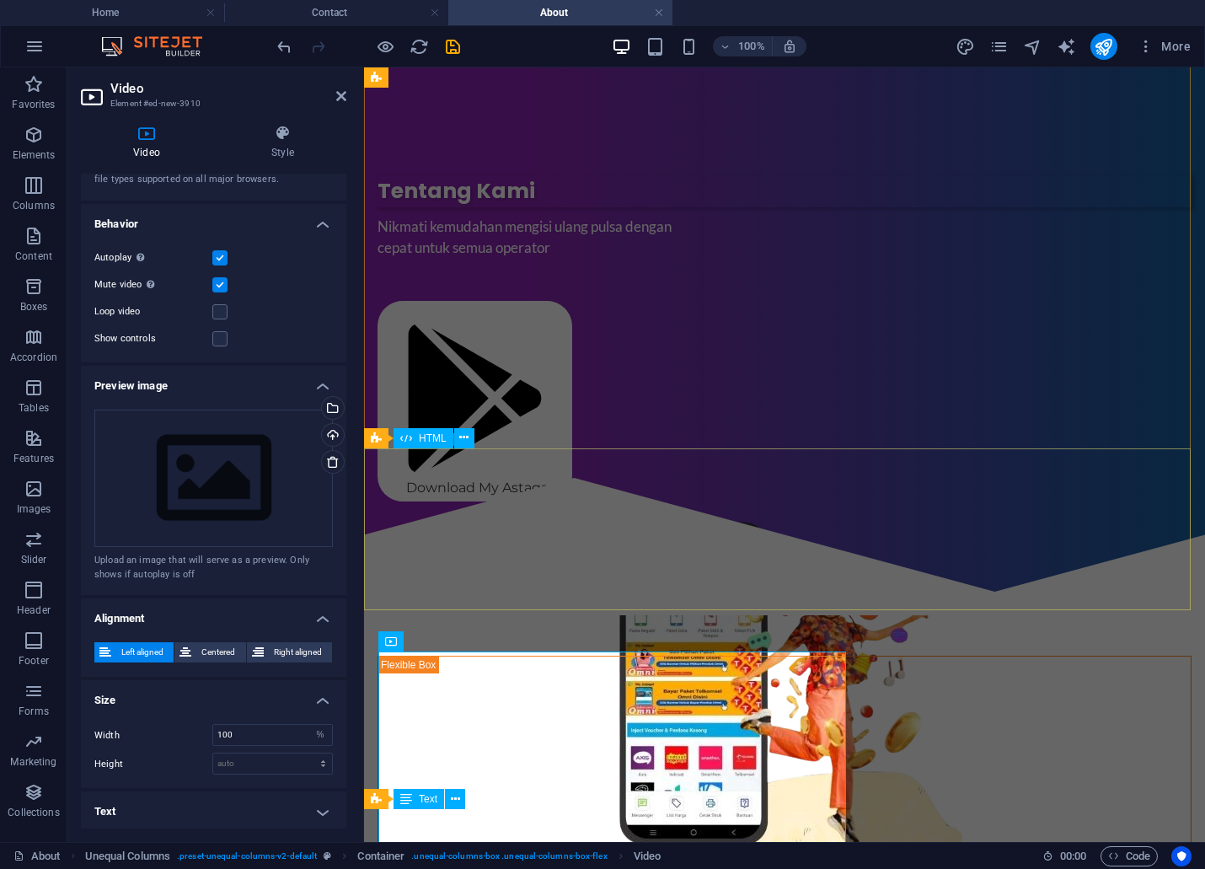
scroll to position [187, 0]
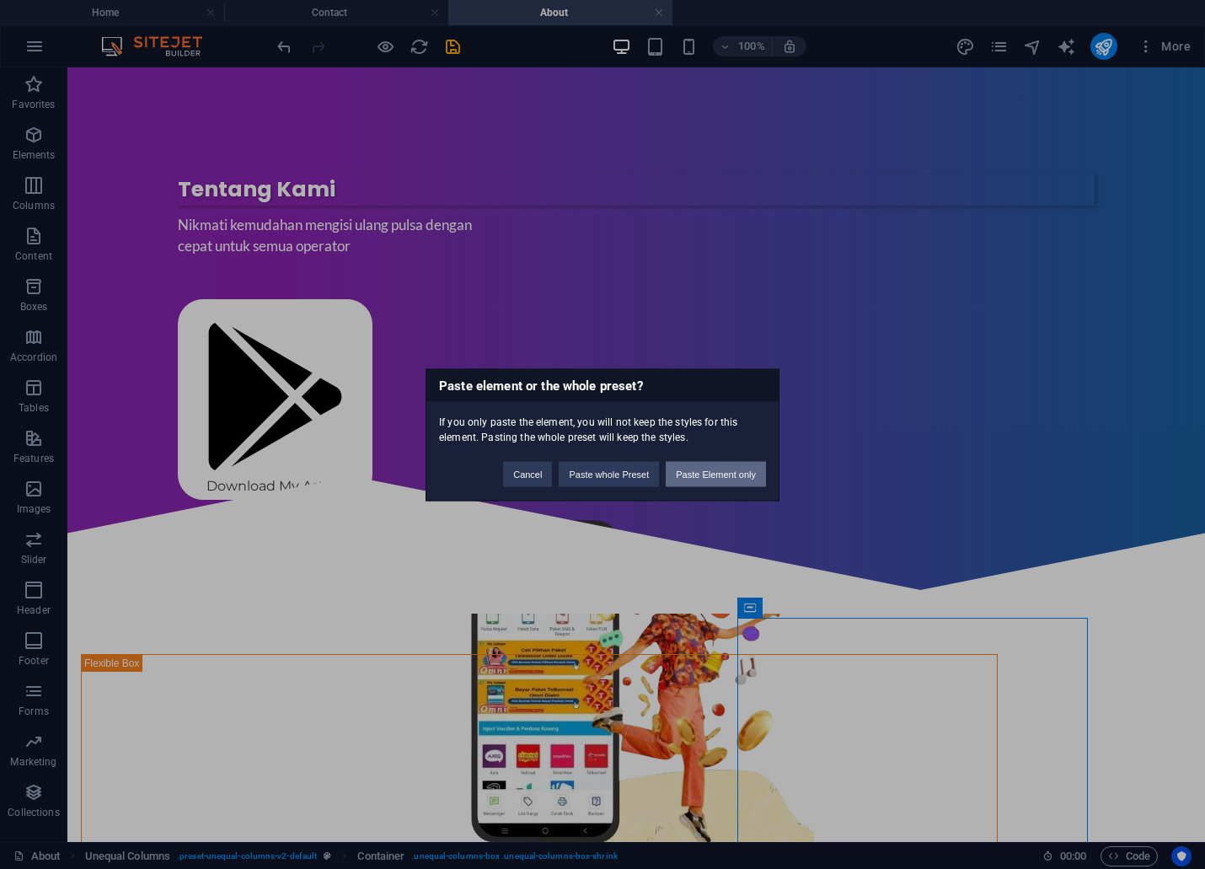
click at [709, 475] on button "Paste Element only" at bounding box center [716, 473] width 100 height 25
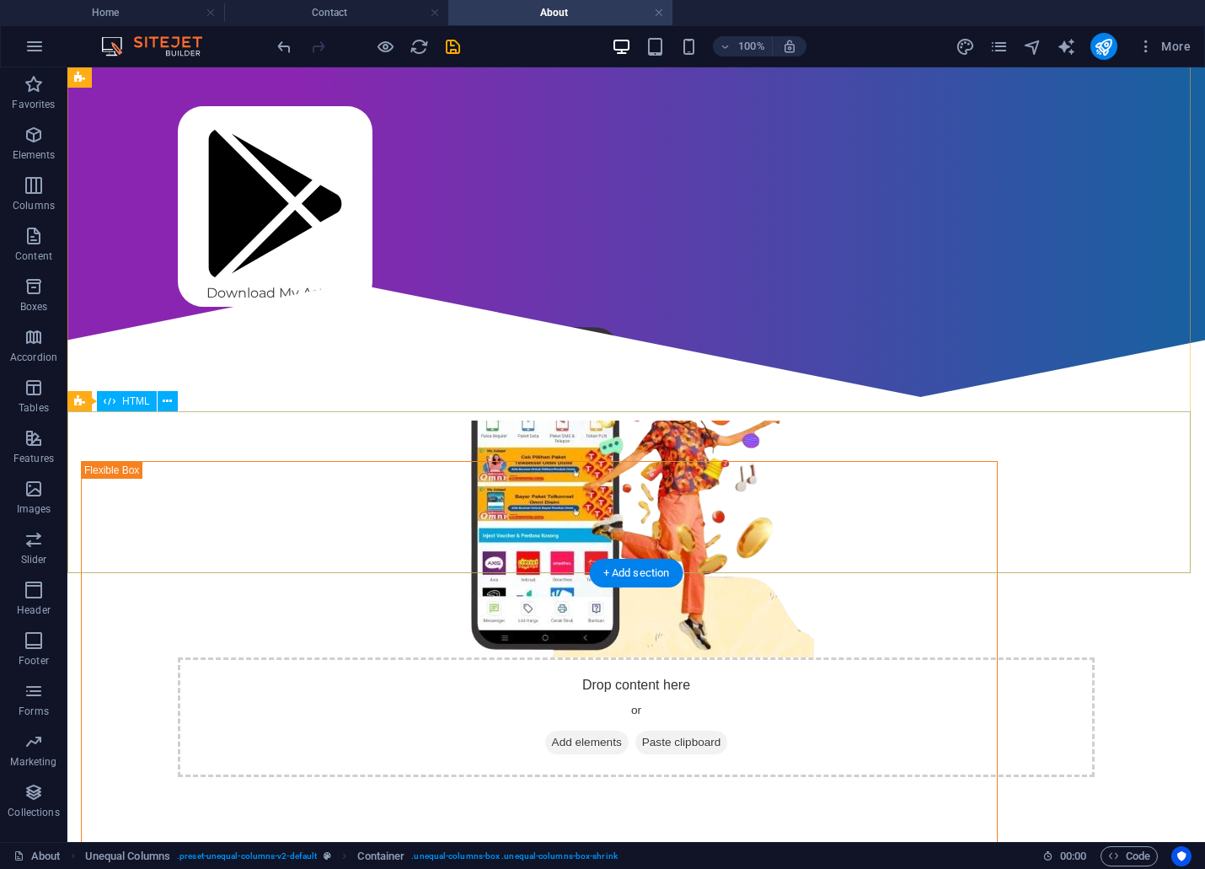
scroll to position [680, 0]
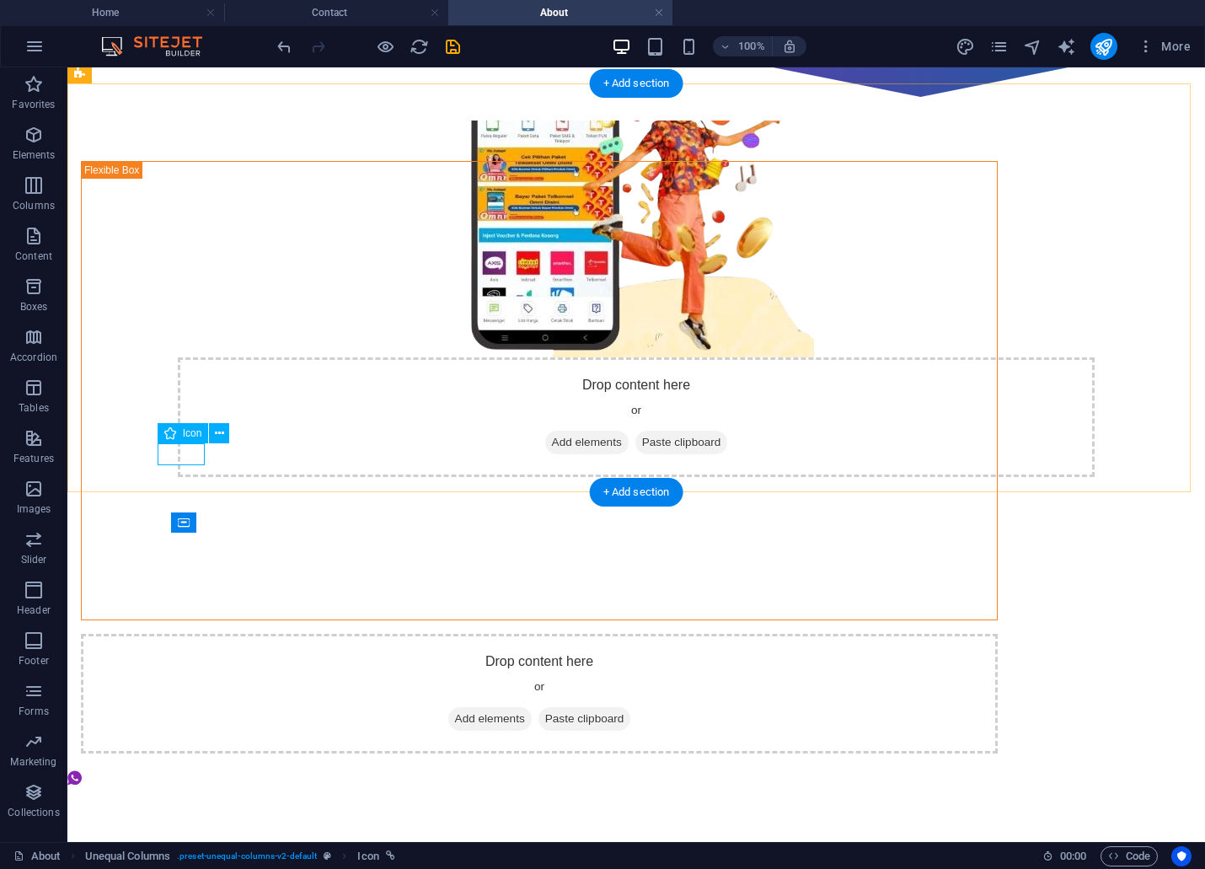
click at [186, 767] on figure at bounding box center [539, 781] width 944 height 28
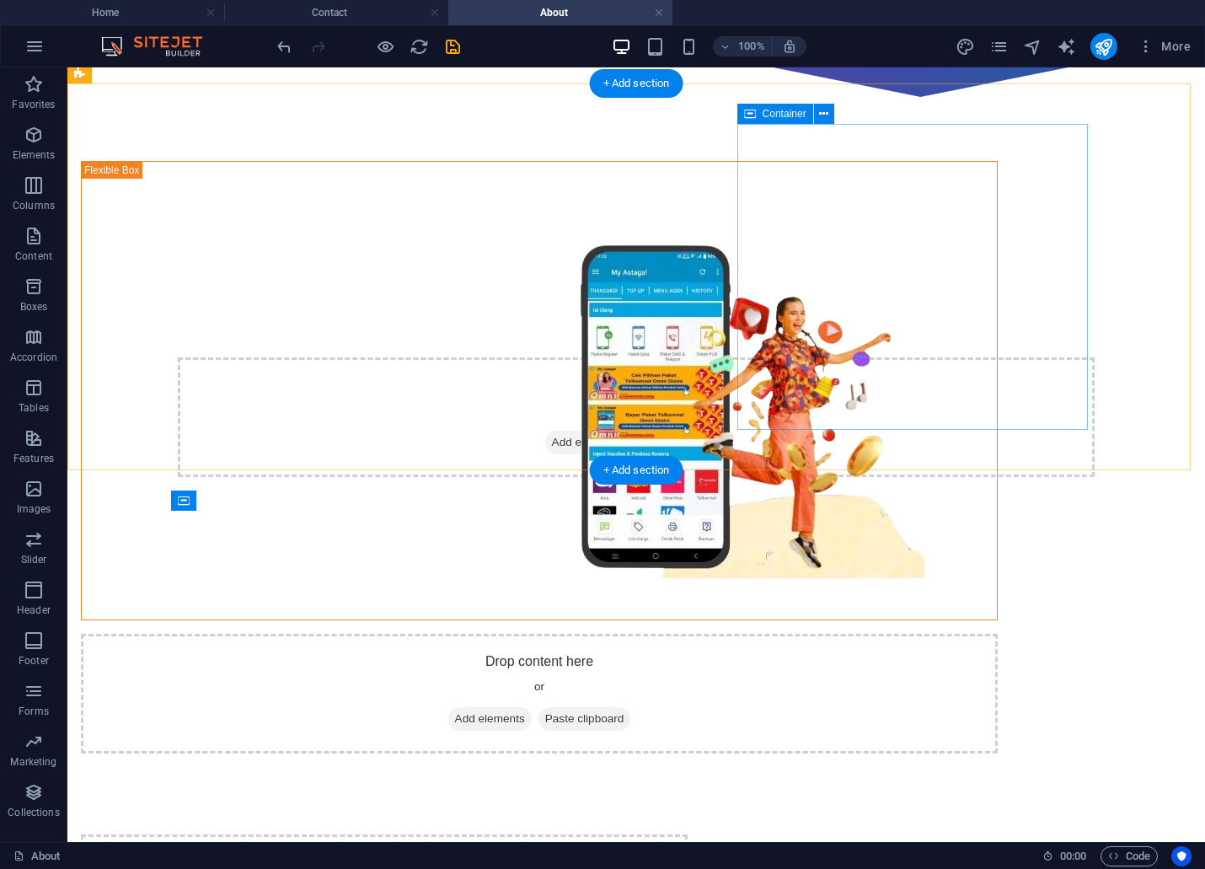
click at [532, 707] on span "Add elements" at bounding box center [489, 719] width 83 height 24
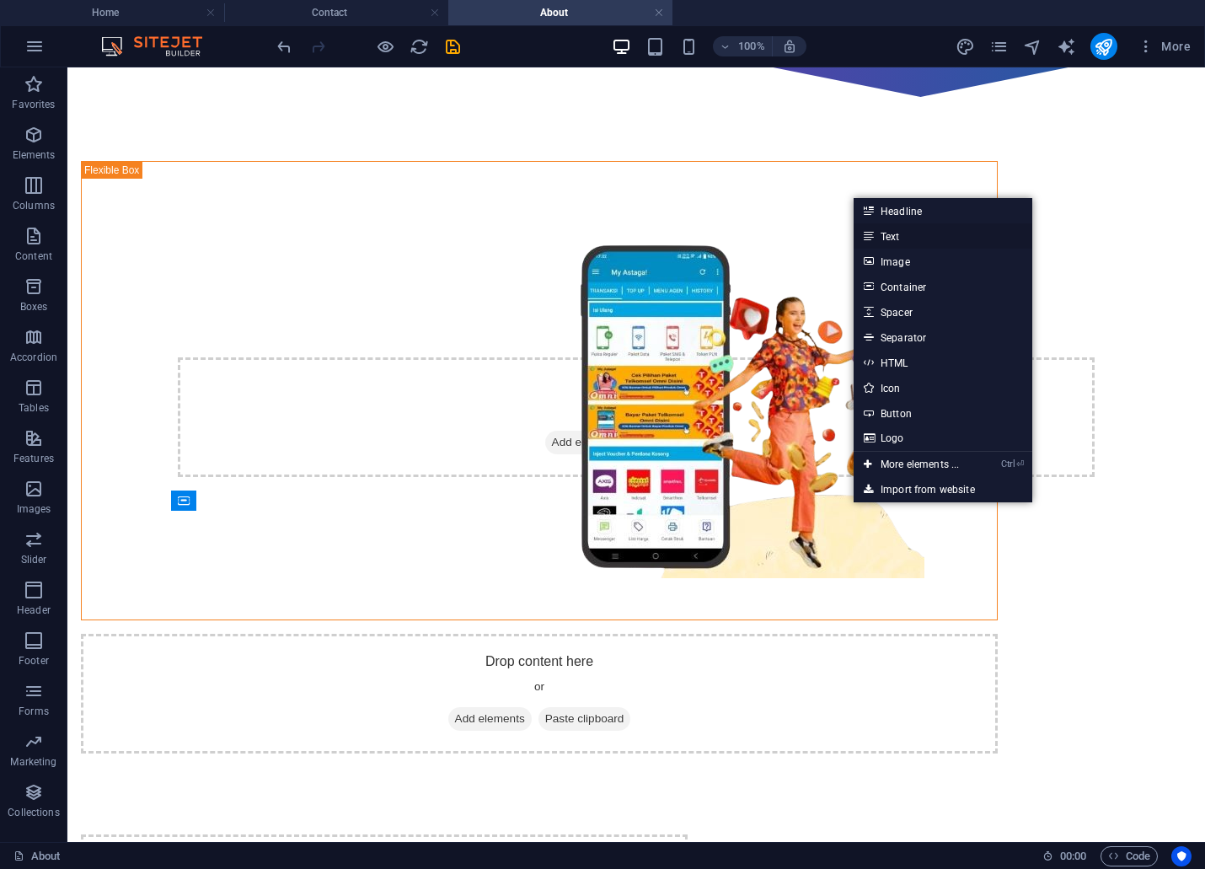
click at [902, 239] on link "Text" at bounding box center [943, 235] width 179 height 25
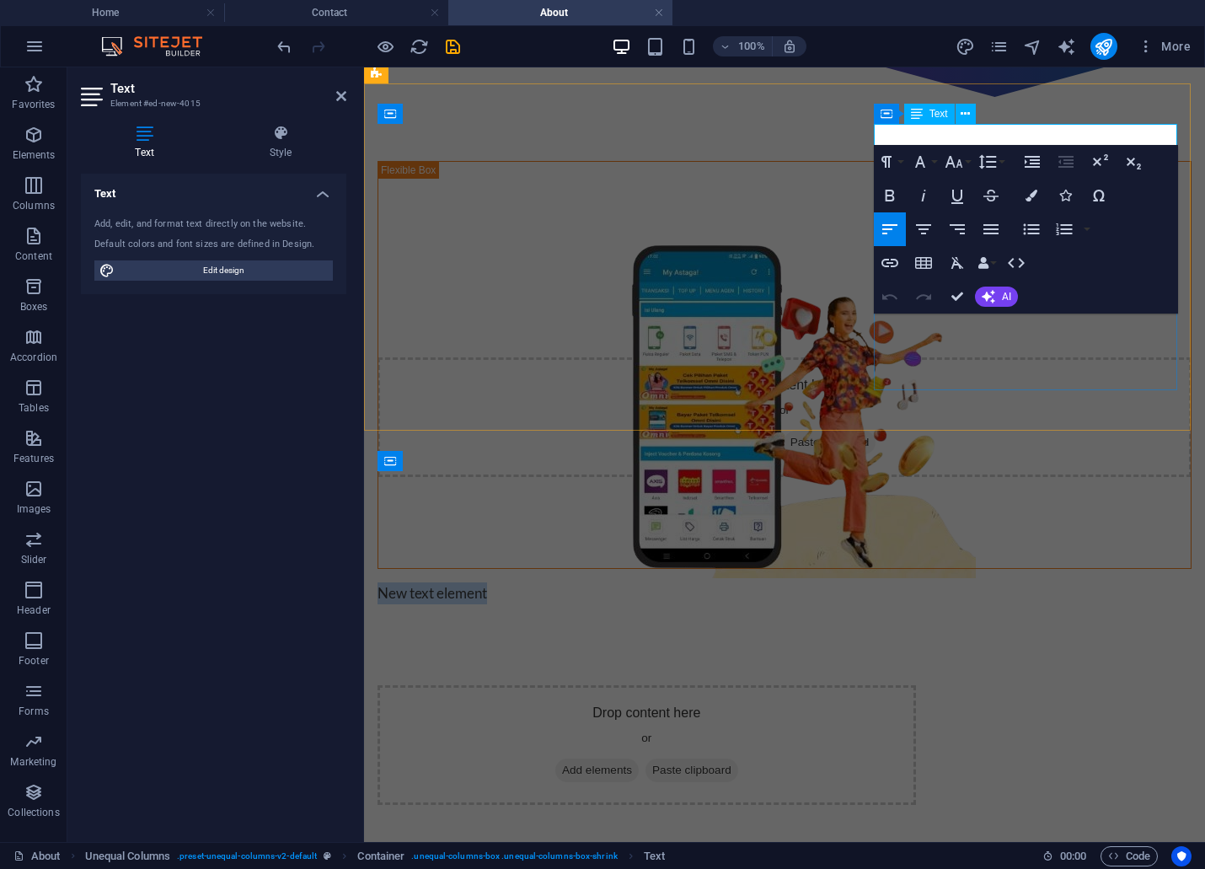
click at [1000, 582] on p "New text element" at bounding box center [784, 593] width 814 height 22
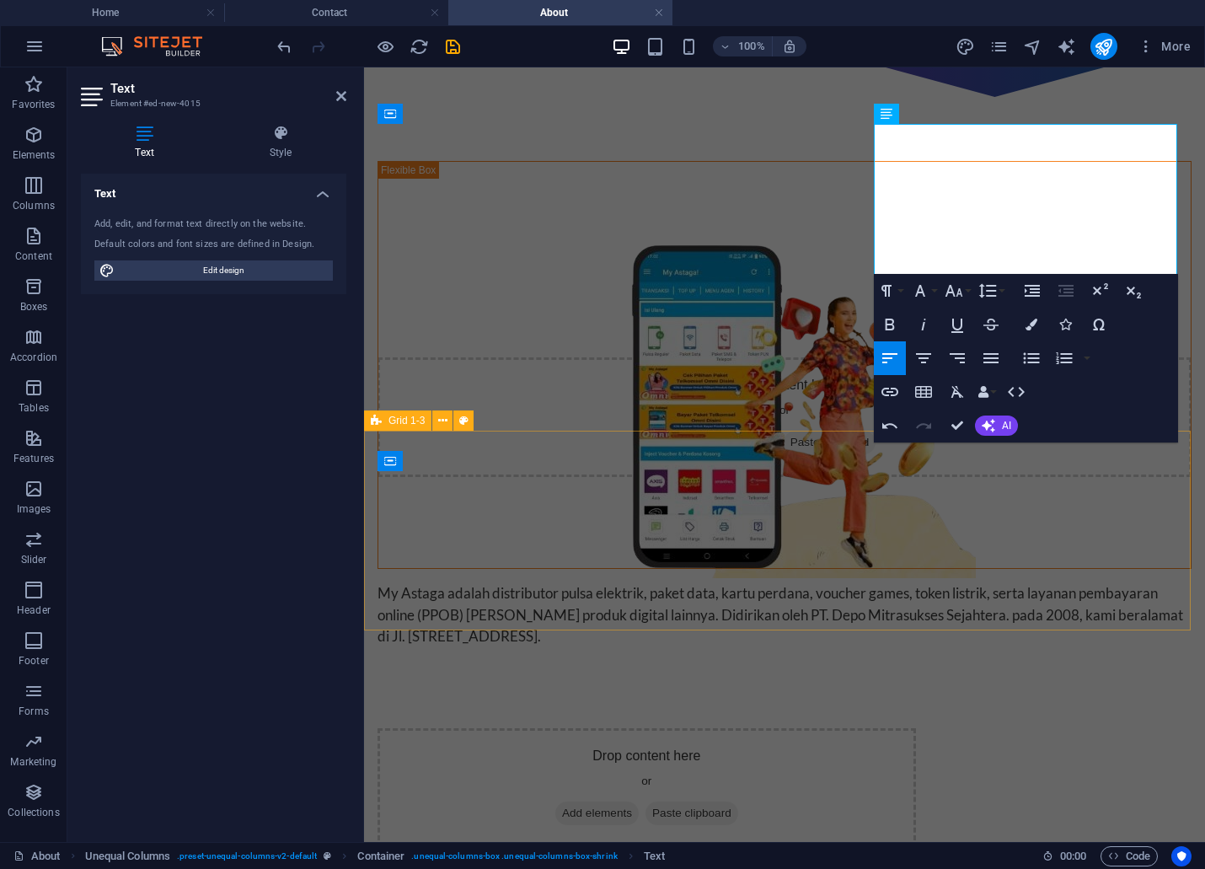
click at [1073, 688] on div "Drop content here or Add elements Paste clipboard" at bounding box center [784, 788] width 841 height 201
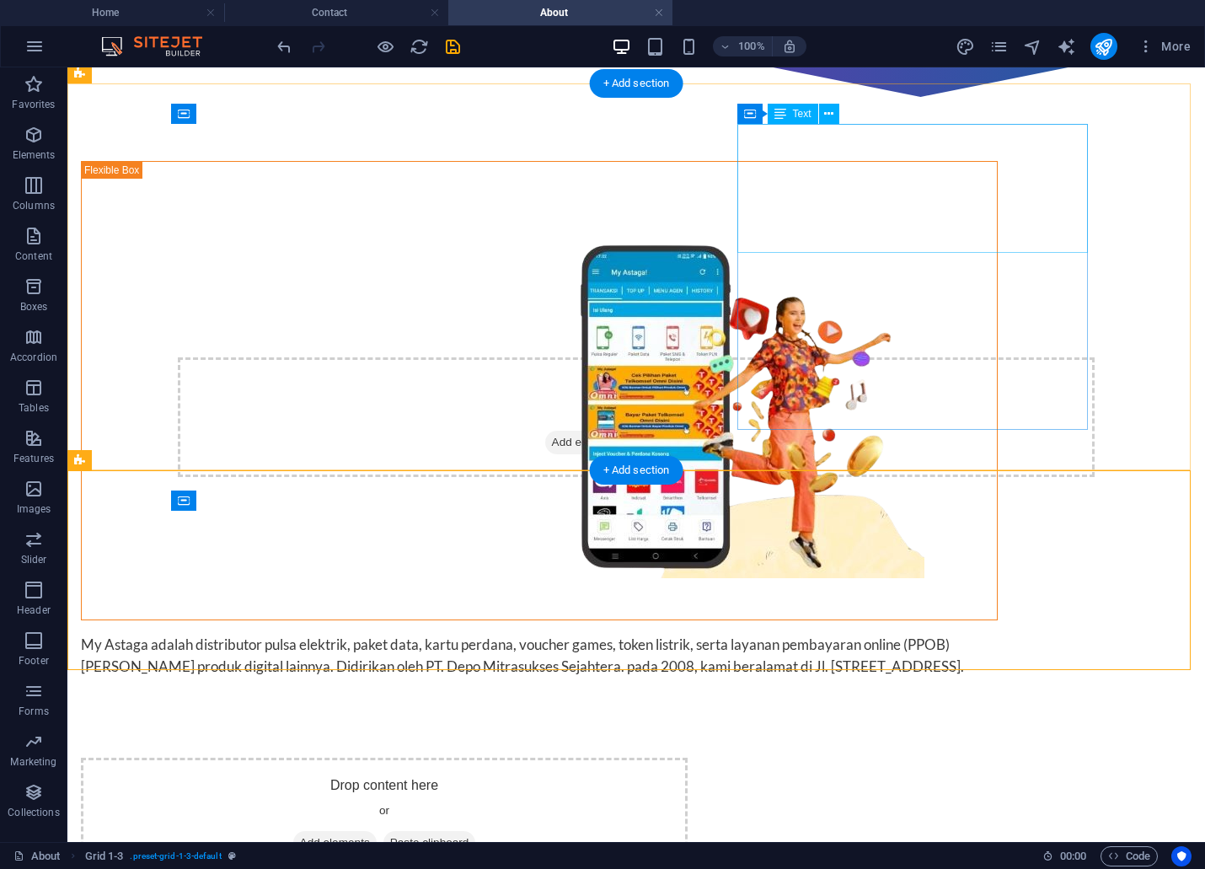
click at [893, 634] on div "My Astaga adalah distributor pulsa elektrik, paket data, kartu perdana, voucher…" at bounding box center [539, 655] width 917 height 43
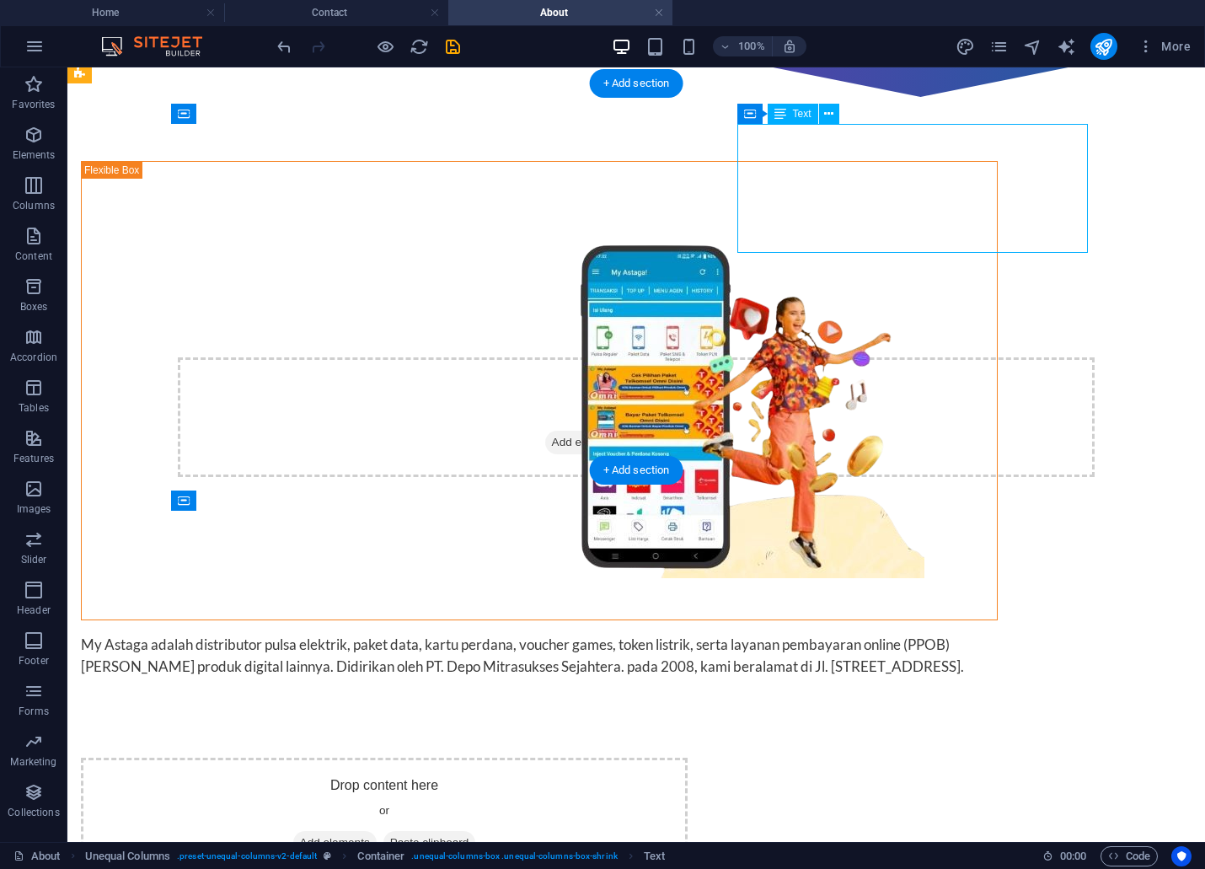
click at [886, 634] on div "My Astaga adalah distributor pulsa elektrik, paket data, kartu perdana, voucher…" at bounding box center [539, 655] width 917 height 43
click at [880, 634] on div "My Astaga adalah distributor pulsa elektrik, paket data, kartu perdana, voucher…" at bounding box center [539, 655] width 917 height 43
click at [883, 634] on div "My Astaga adalah distributor pulsa elektrik, paket data, kartu perdana, voucher…" at bounding box center [539, 655] width 917 height 43
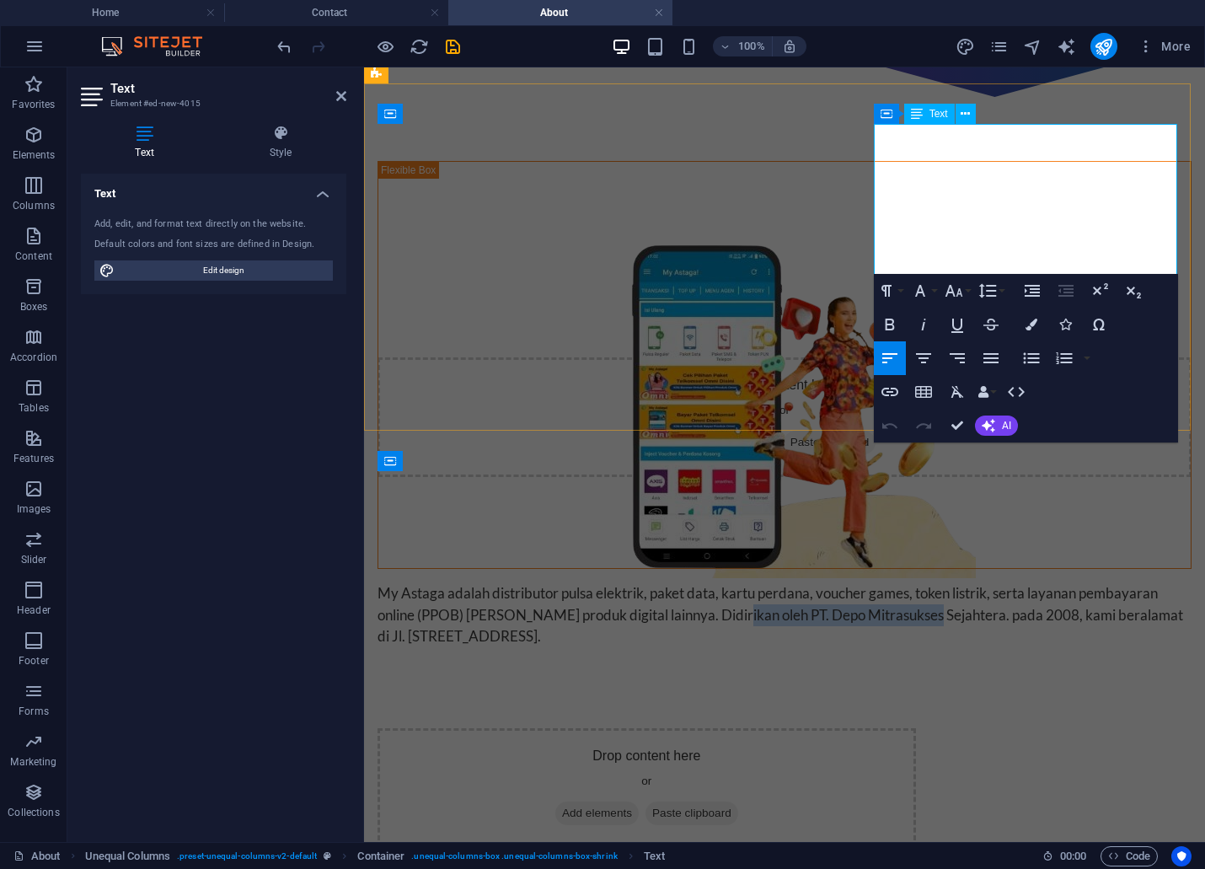
drag, startPoint x: 1132, startPoint y: 199, endPoint x: 1047, endPoint y: 223, distance: 87.7
click at [1047, 582] on p "My Astaga adalah distributor pulsa elektrik, paket data, kartu perdana, voucher…" at bounding box center [784, 614] width 814 height 65
click at [894, 324] on icon "button" at bounding box center [890, 324] width 20 height 20
click at [1114, 582] on p "My Astaga adalah distributor pulsa elektrik, paket data, kartu perdana, voucher…" at bounding box center [784, 614] width 814 height 65
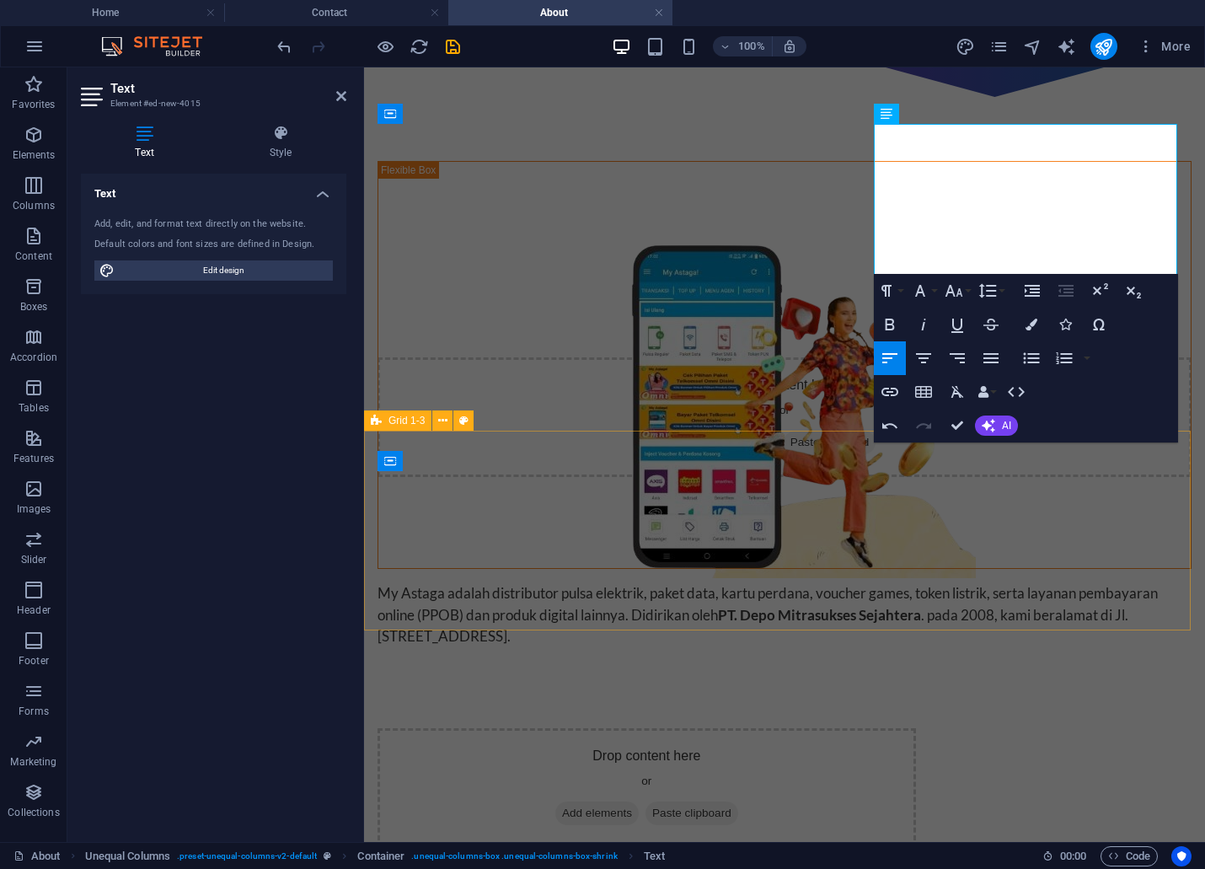
click at [1036, 688] on div "Drop content here or Add elements Paste clipboard" at bounding box center [784, 788] width 841 height 201
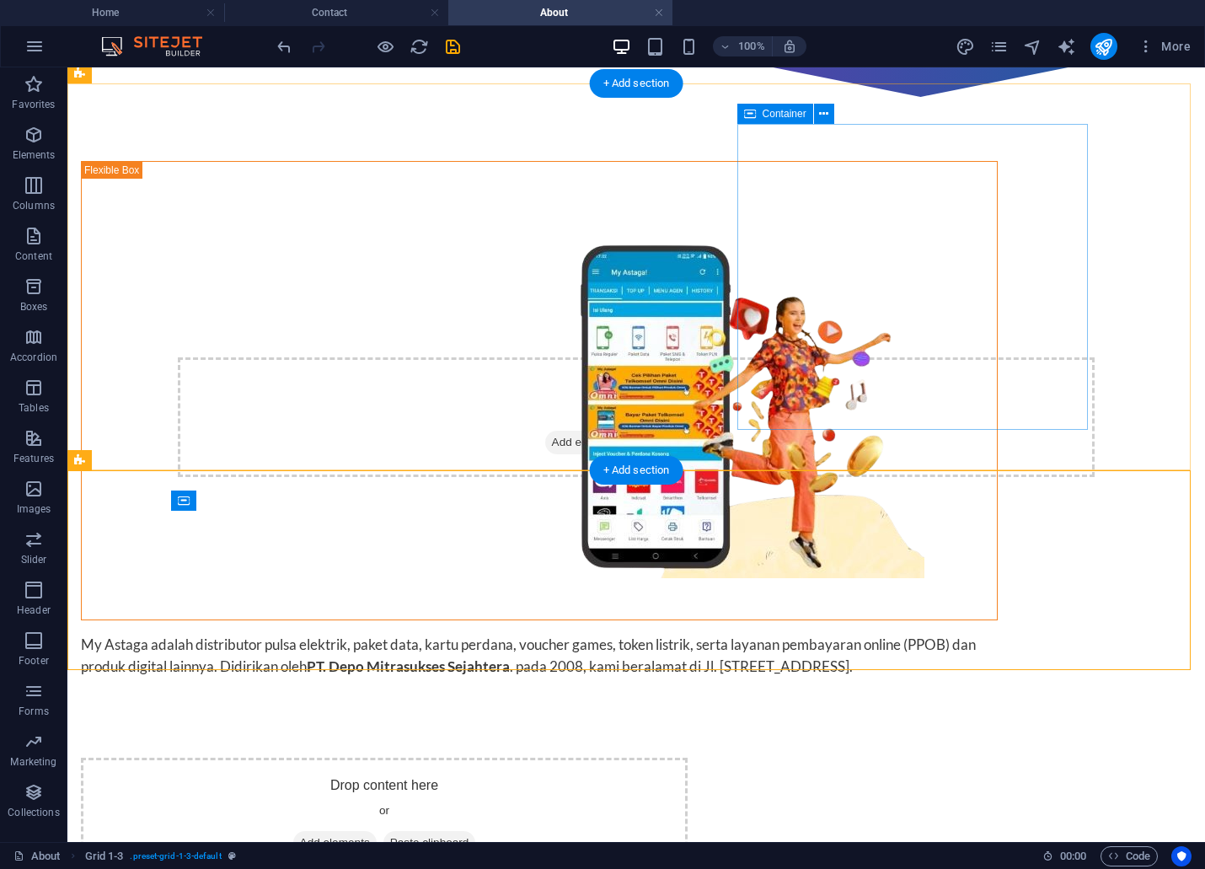
click at [879, 634] on div "My Astaga adalah distributor pulsa elektrik, paket data, kartu perdana, voucher…" at bounding box center [539, 655] width 917 height 43
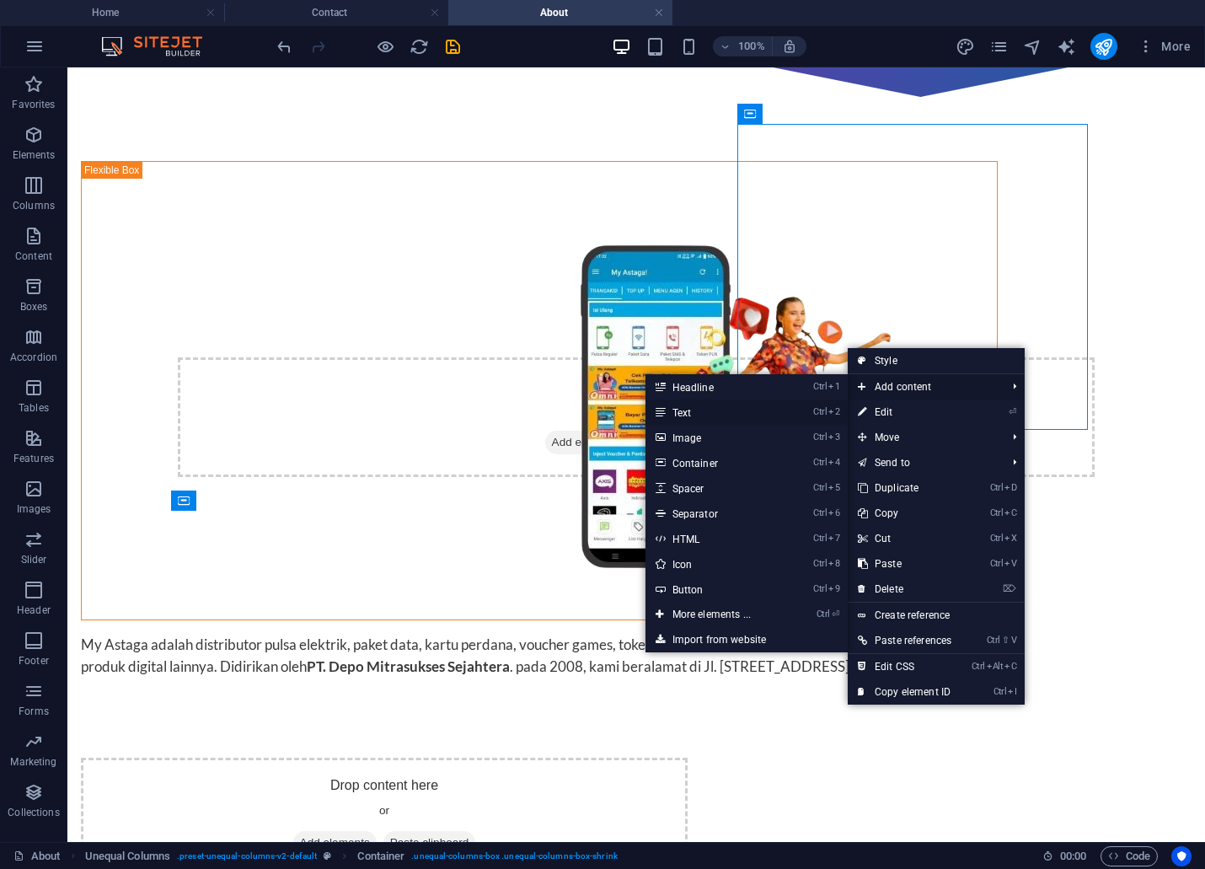
click at [661, 421] on link "Ctrl 2 Text" at bounding box center [714, 411] width 139 height 25
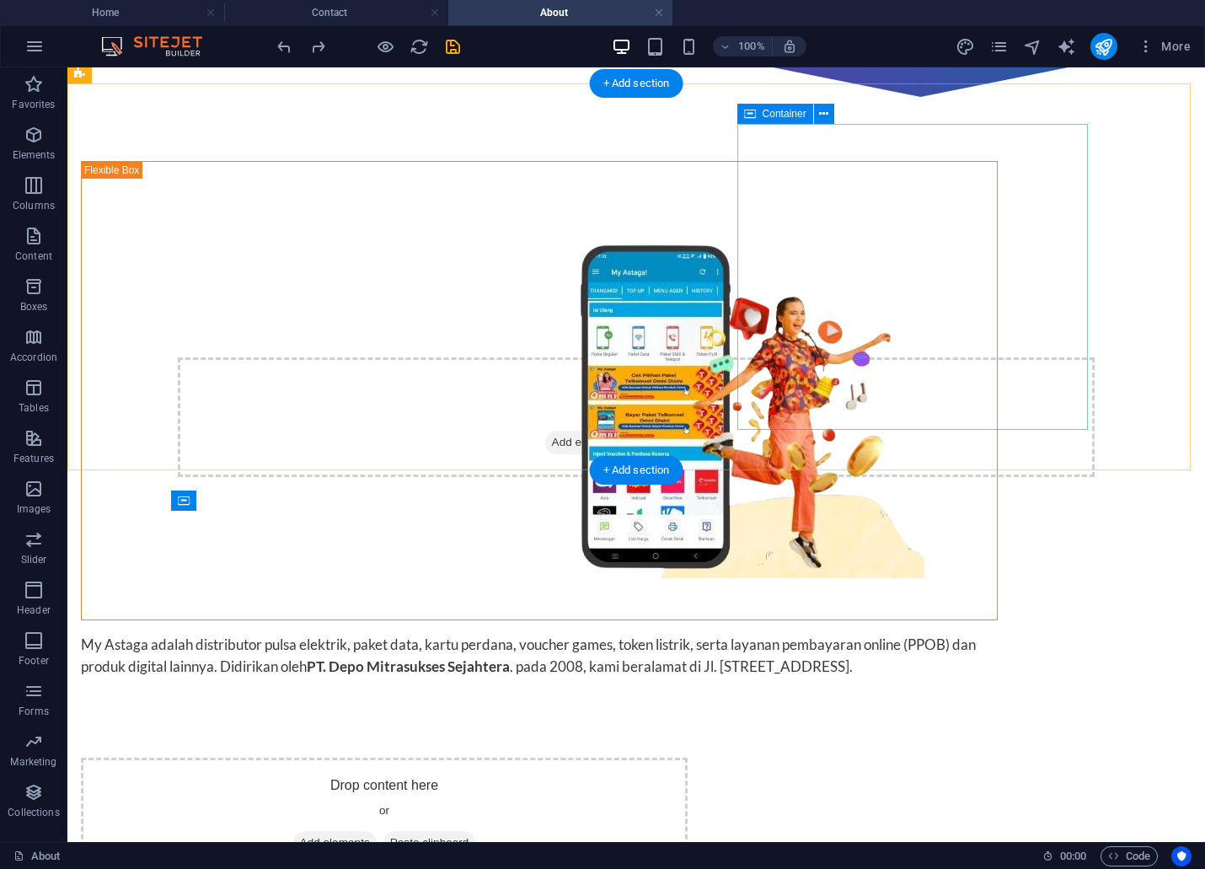
click at [902, 634] on div "My Astaga adalah distributor pulsa elektrik, paket data, kartu perdana, voucher…" at bounding box center [539, 655] width 917 height 43
drag, startPoint x: 902, startPoint y: 303, endPoint x: 647, endPoint y: 299, distance: 254.5
click at [902, 634] on div "My Astaga adalah distributor pulsa elektrik, paket data, kartu perdana, voucher…" at bounding box center [539, 655] width 917 height 43
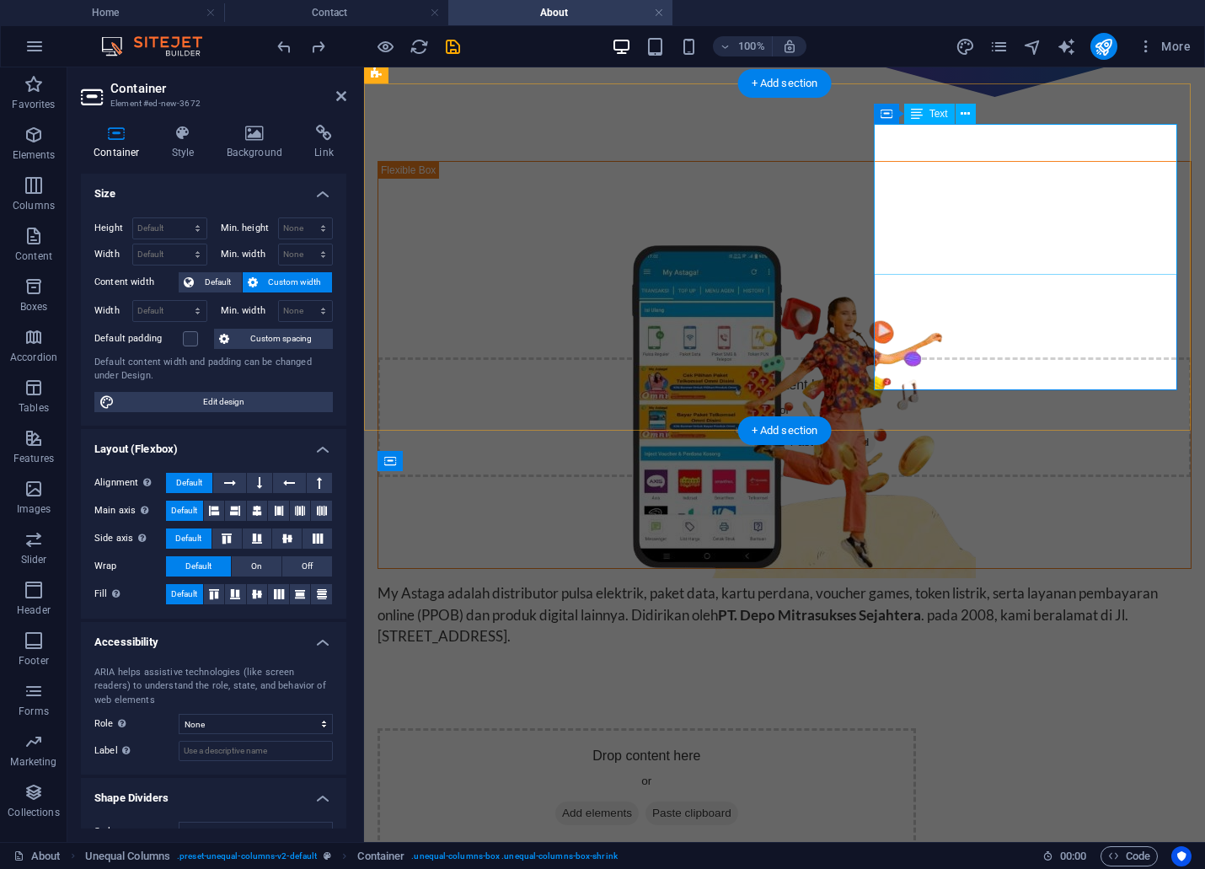
click at [1114, 582] on div "My Astaga adalah distributor pulsa elektrik, paket data, kartu perdana, voucher…" at bounding box center [784, 614] width 814 height 65
click at [1126, 582] on div "My Astaga adalah distributor pulsa elektrik, paket data, kartu perdana, voucher…" at bounding box center [784, 614] width 814 height 65
click at [1115, 582] on div "My Astaga adalah distributor pulsa elektrik, paket data, kartu perdana, voucher…" at bounding box center [784, 614] width 814 height 65
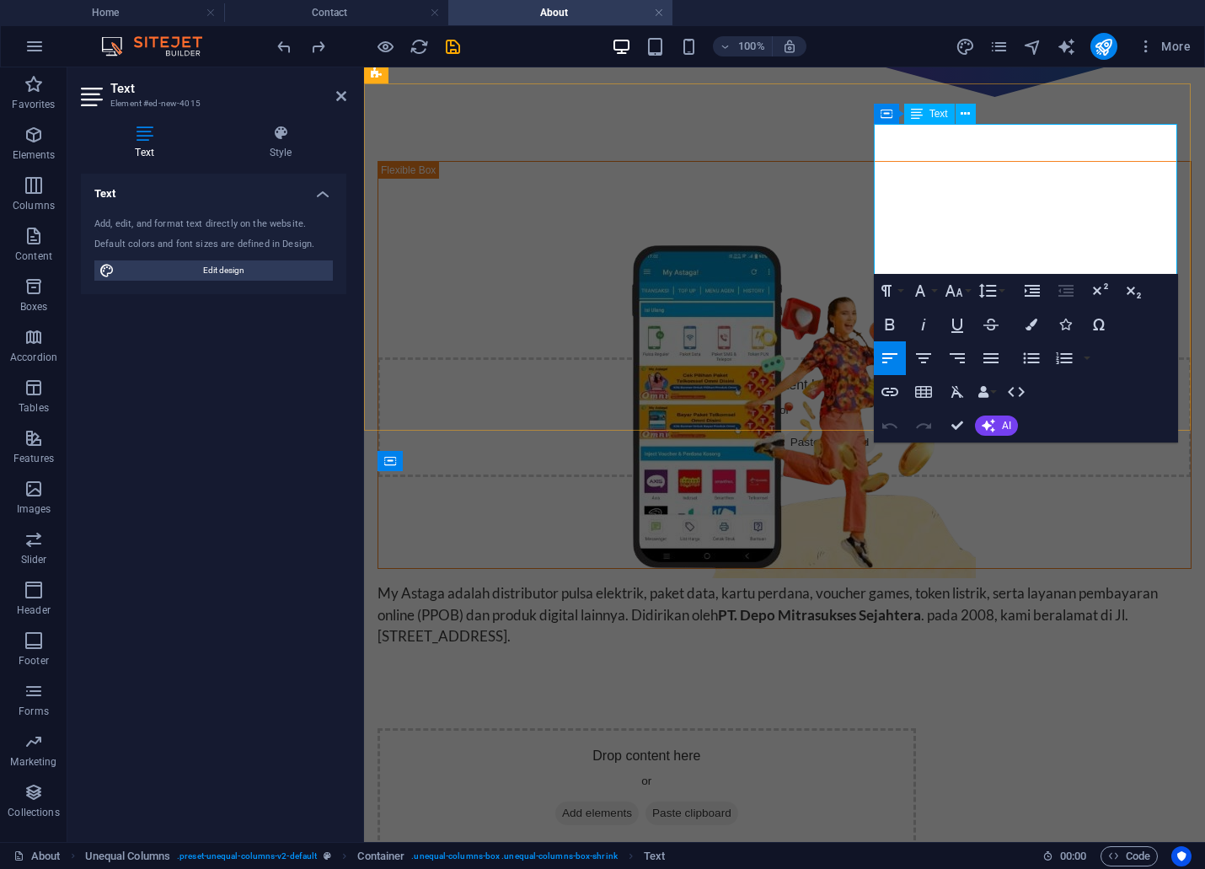
click at [1139, 582] on p "My Astaga adalah distributor pulsa elektrik, paket data, kartu perdana, voucher…" at bounding box center [784, 614] width 814 height 65
click at [984, 688] on div "Drop content here or Add elements Paste clipboard" at bounding box center [784, 788] width 841 height 201
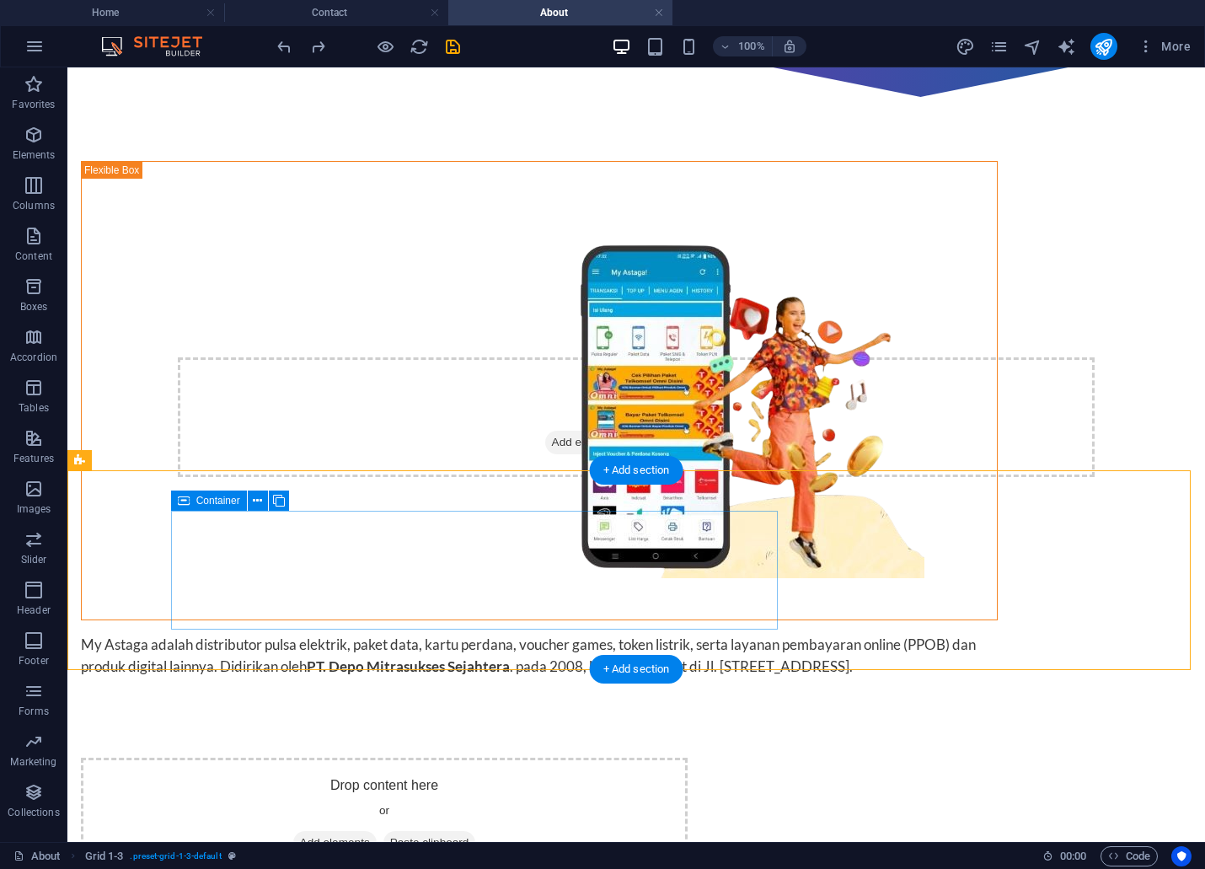
click at [638, 757] on div "Drop content here or Add elements Paste clipboard" at bounding box center [384, 817] width 607 height 120
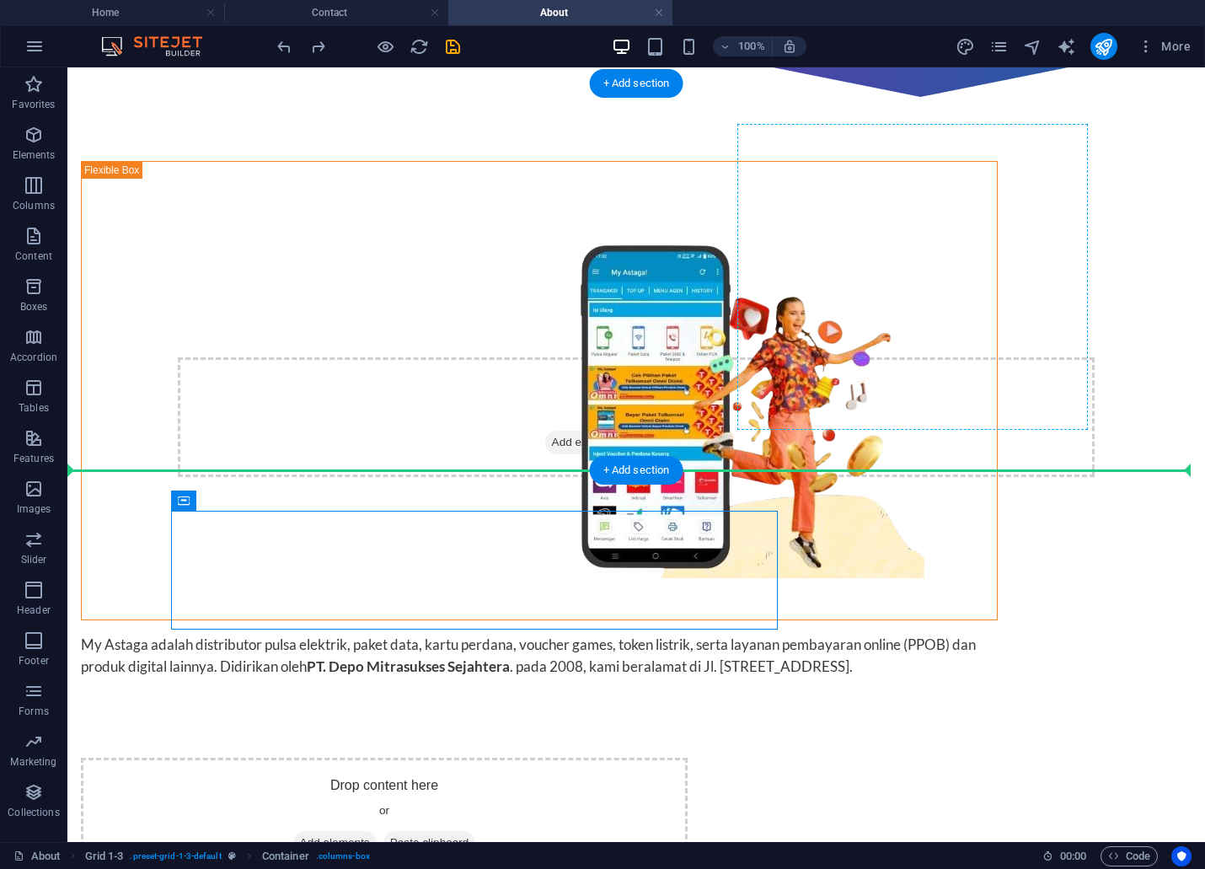
drag, startPoint x: 638, startPoint y: 536, endPoint x: 893, endPoint y: 285, distance: 358.1
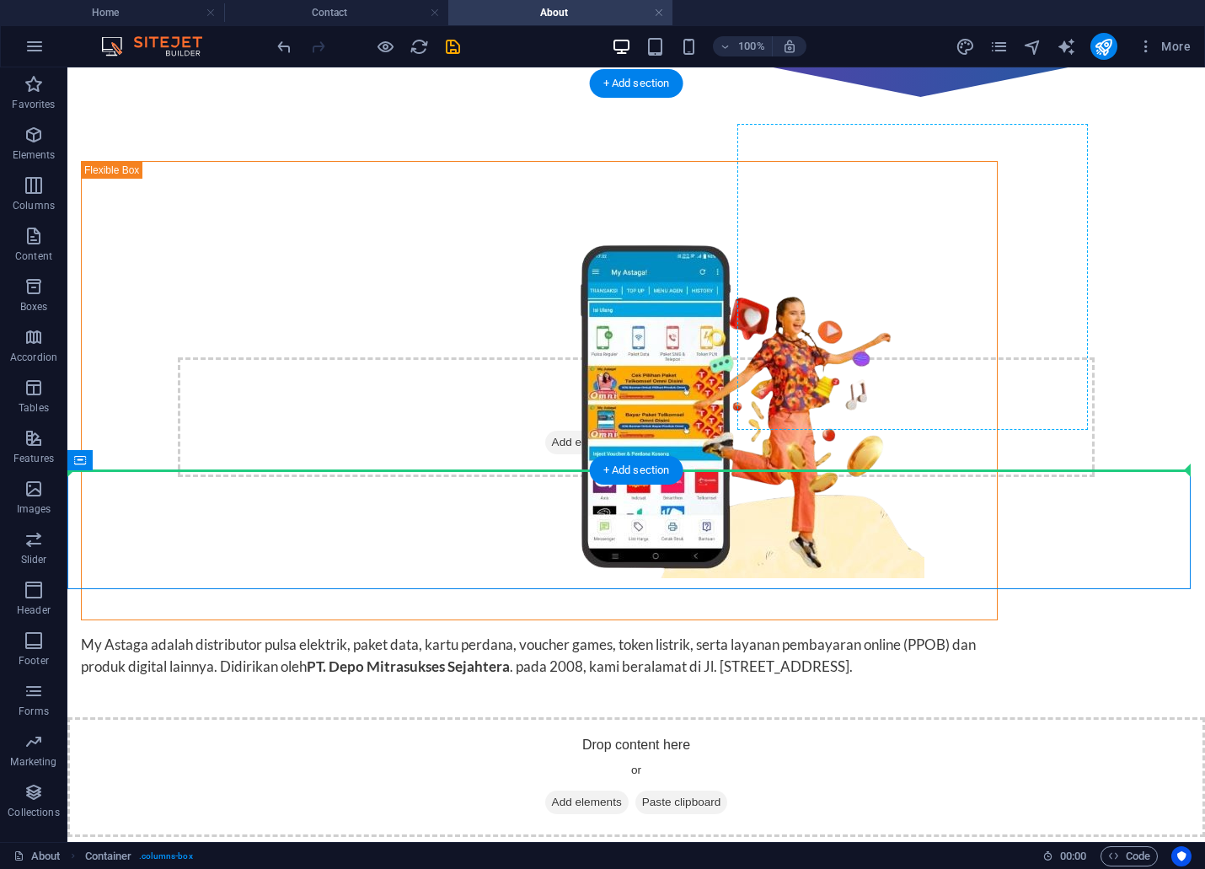
drag, startPoint x: 767, startPoint y: 533, endPoint x: 879, endPoint y: 307, distance: 252.8
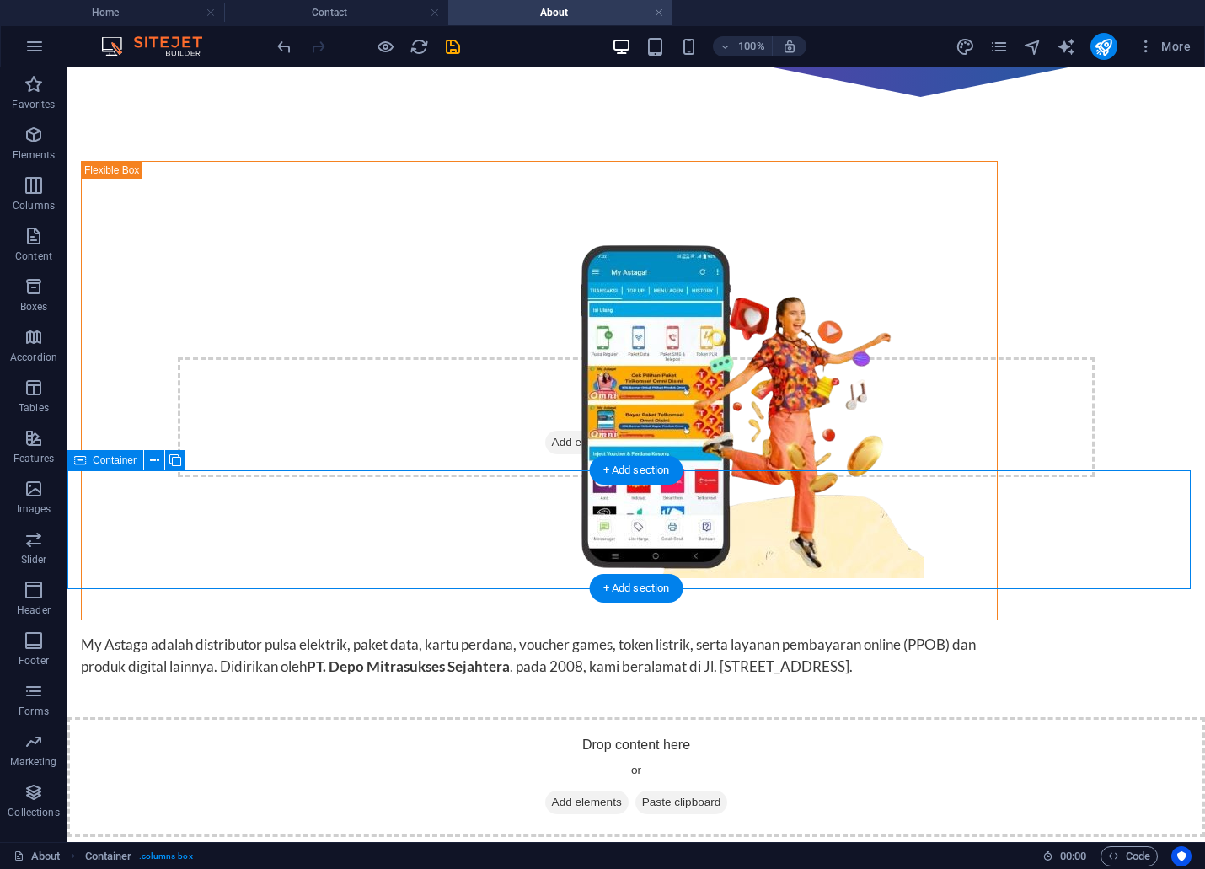
click at [372, 717] on div "Drop content here or Add elements Paste clipboard" at bounding box center [635, 777] width 1137 height 120
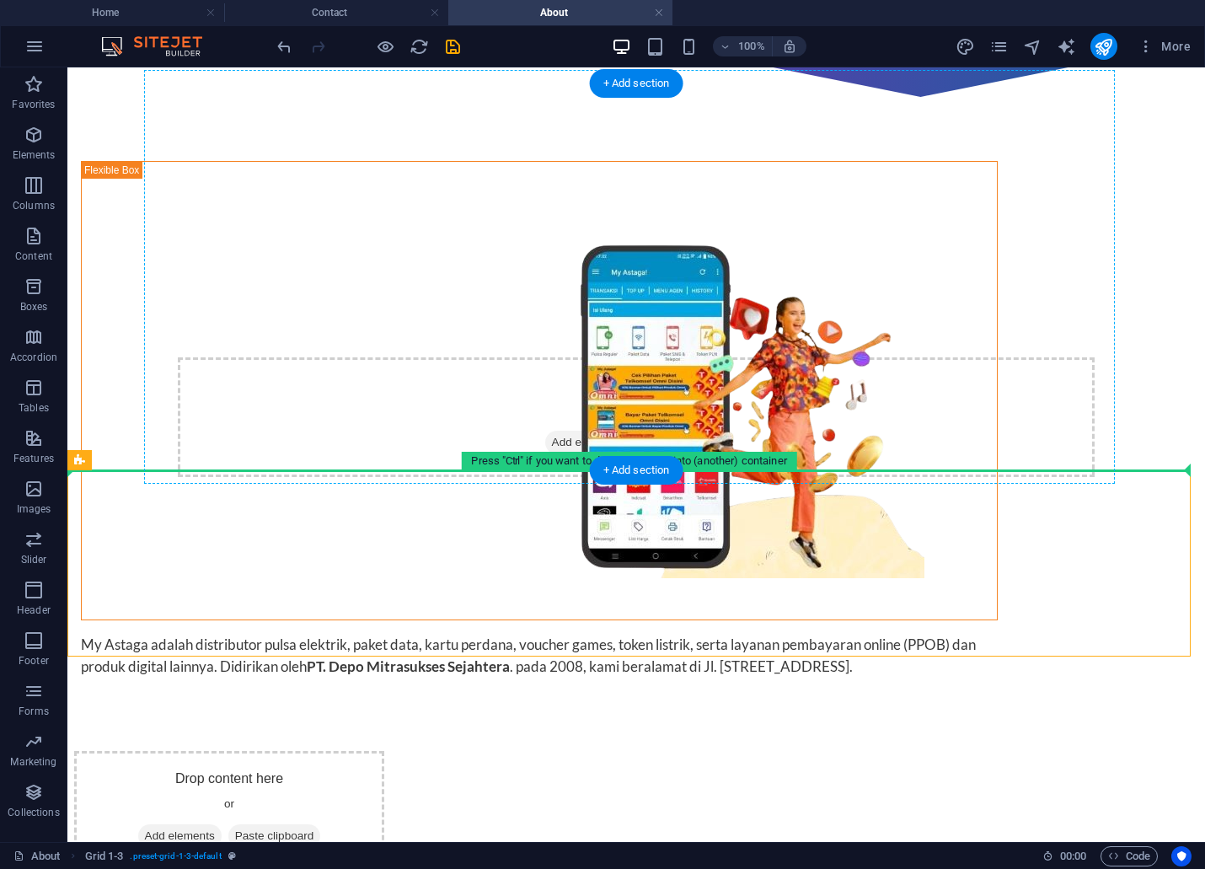
drag, startPoint x: 200, startPoint y: 540, endPoint x: 883, endPoint y: 283, distance: 730.1
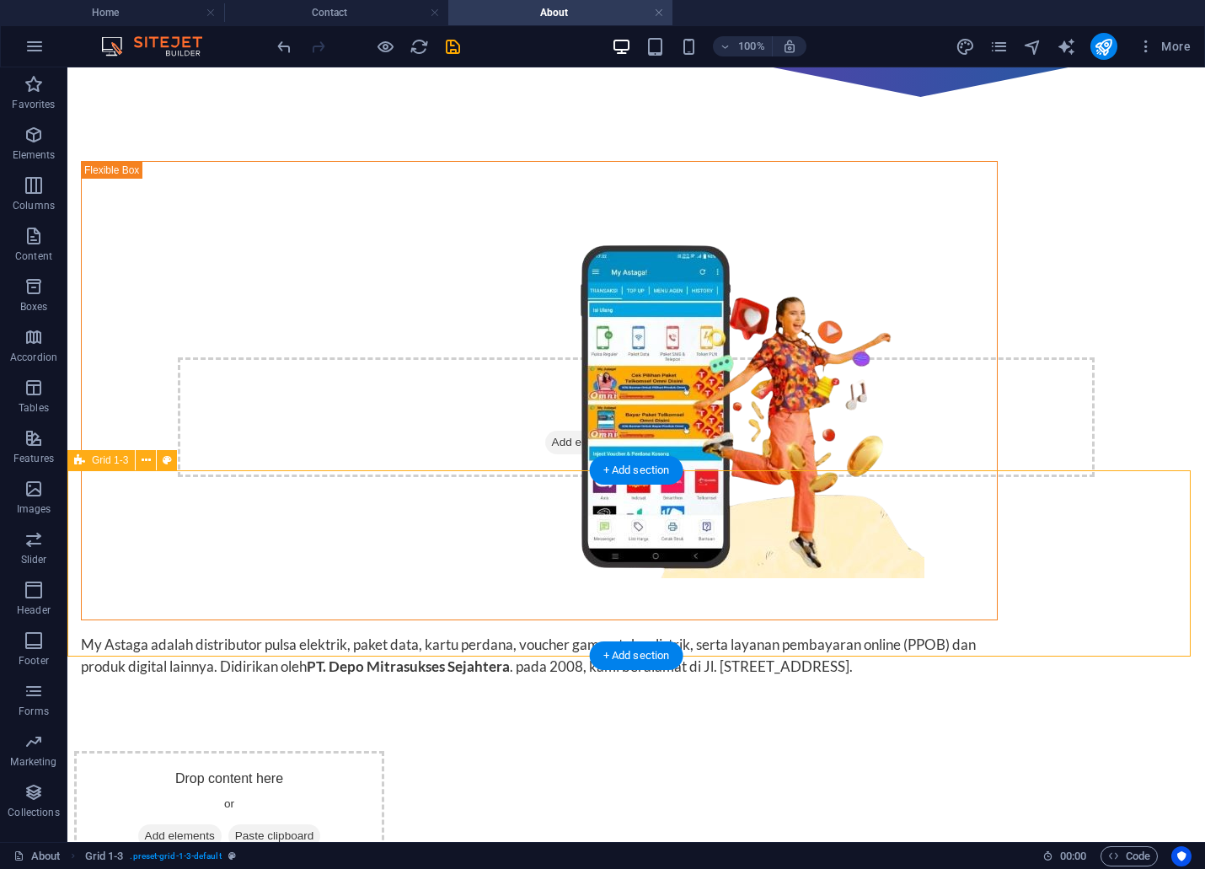
click at [384, 751] on div "Drop content here or Add elements Paste clipboard" at bounding box center [229, 811] width 310 height 120
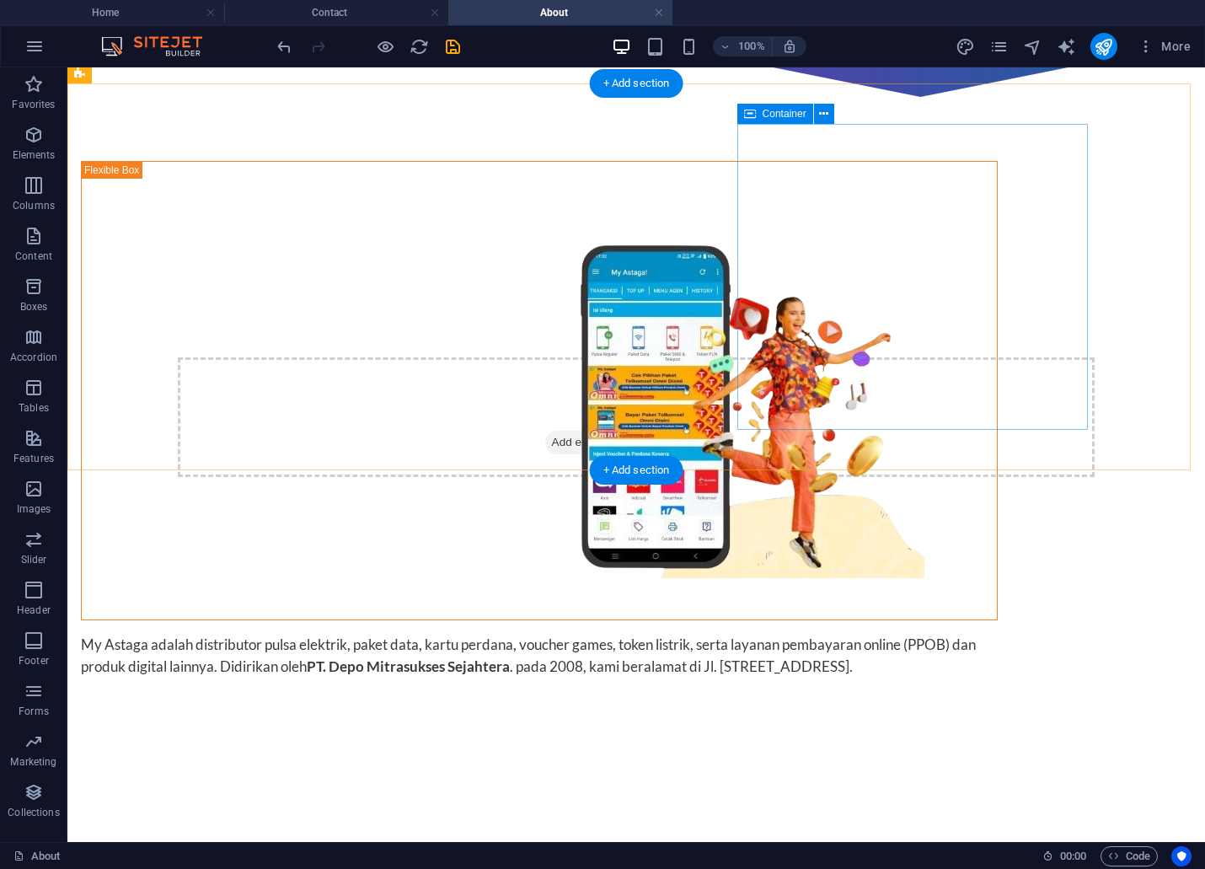
click at [873, 634] on div "My Astaga adalah distributor pulsa elektrik, paket data, kartu perdana, voucher…" at bounding box center [539, 655] width 917 height 43
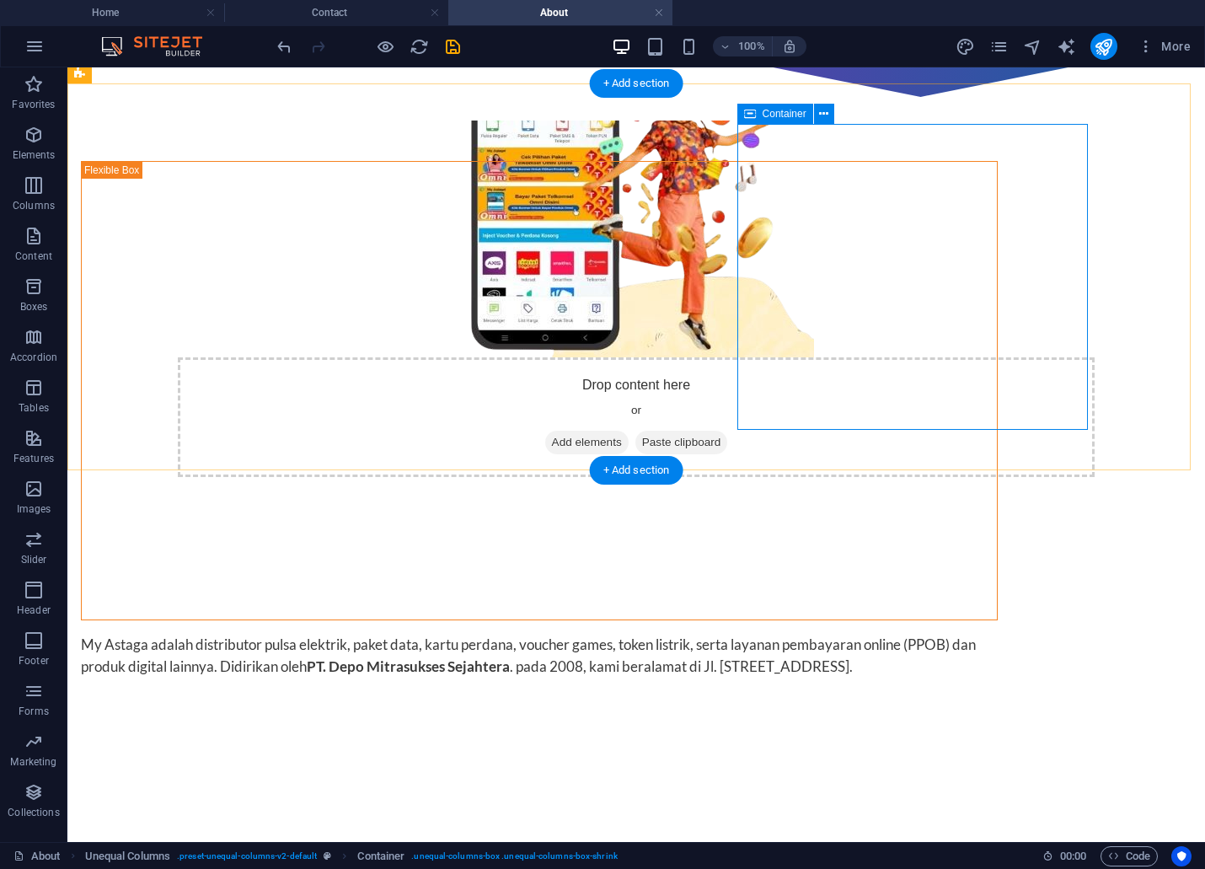
click at [862, 634] on div "My Astaga adalah distributor pulsa elektrik, paket data, kartu perdana, voucher…" at bounding box center [539, 655] width 917 height 43
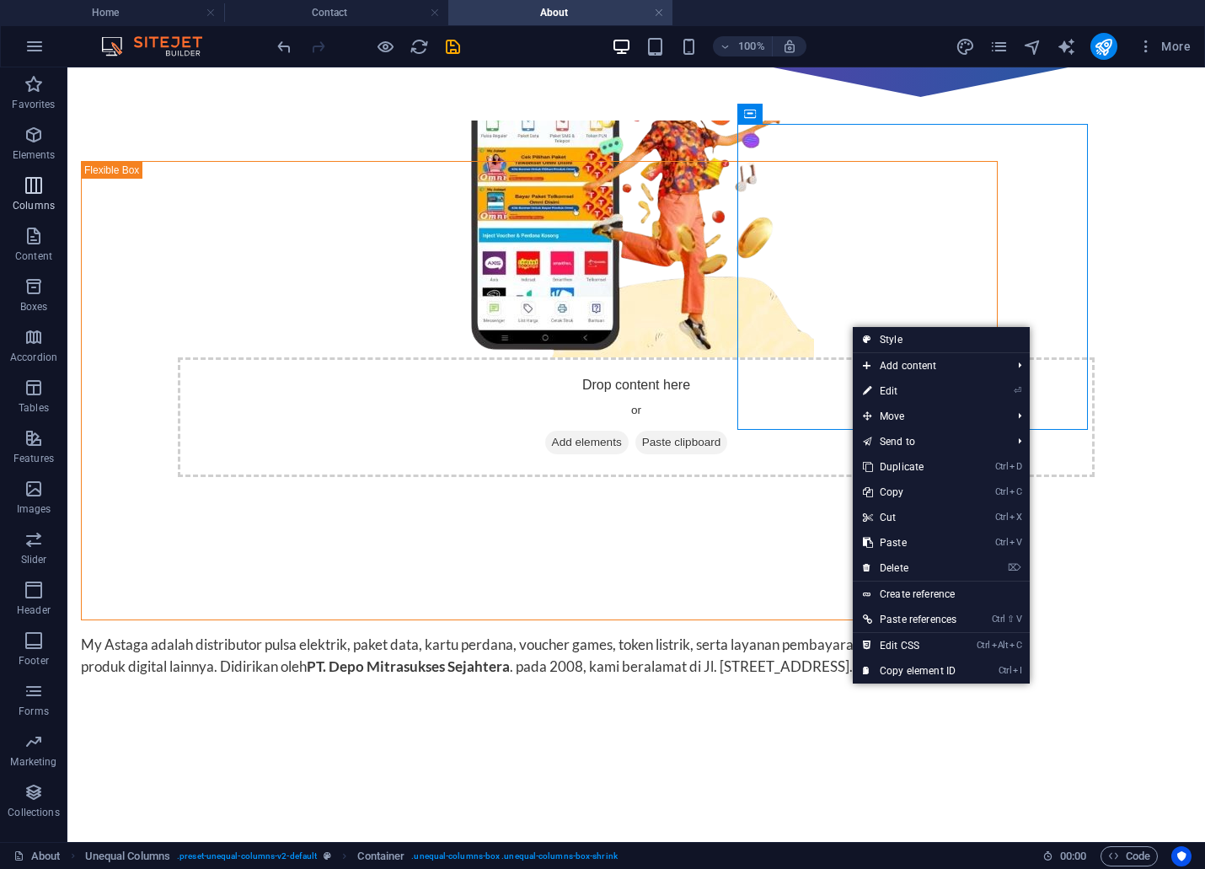
click at [40, 200] on p "Columns" at bounding box center [34, 205] width 42 height 13
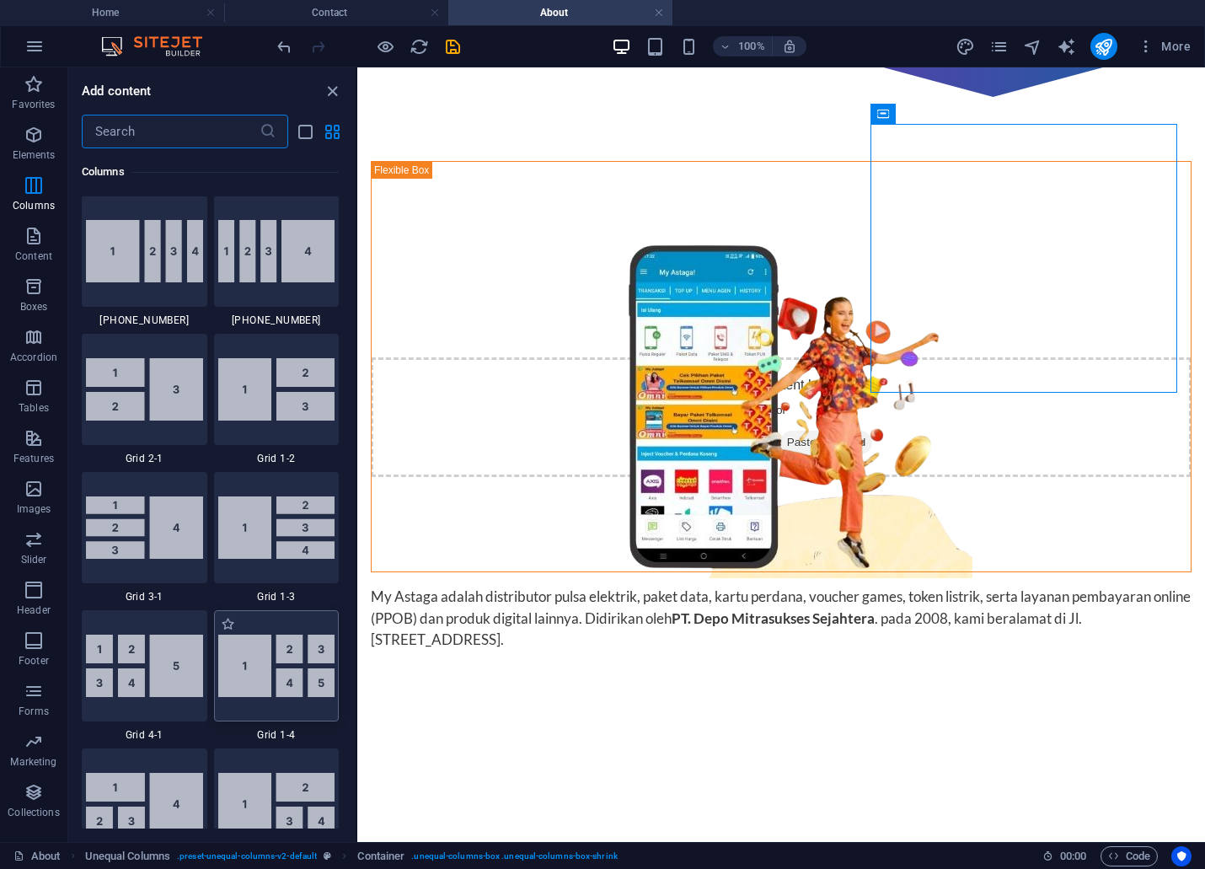
scroll to position [1957, 0]
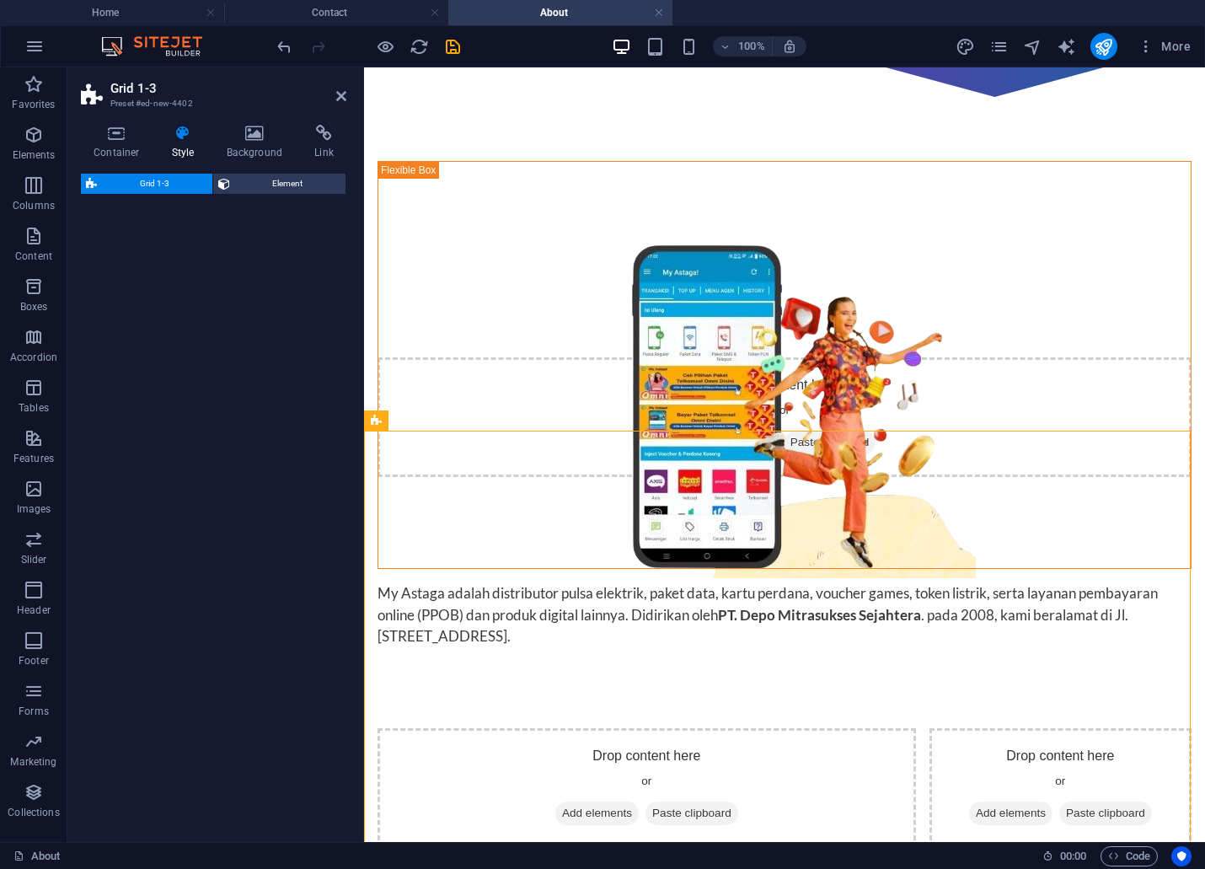
select select "rem"
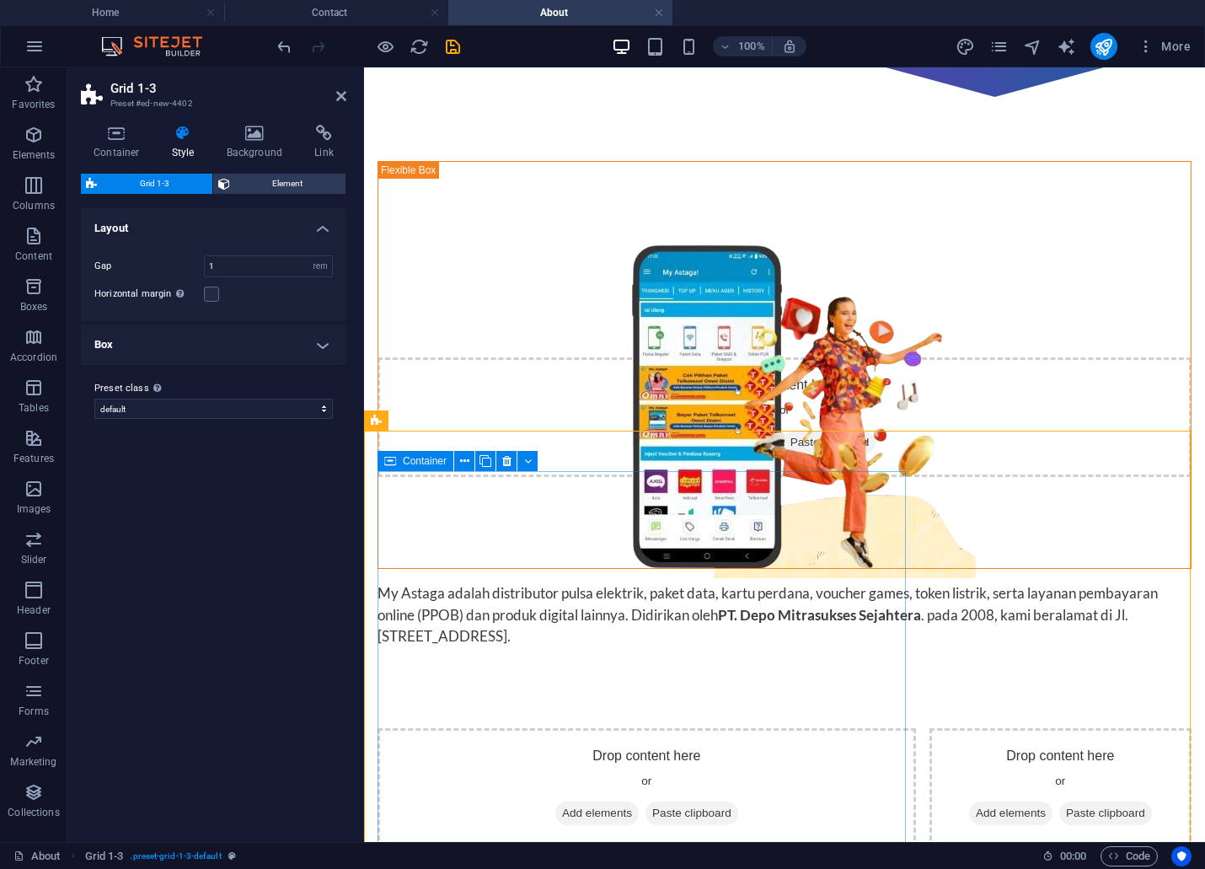
click at [568, 801] on span "Add elements" at bounding box center [596, 813] width 83 height 24
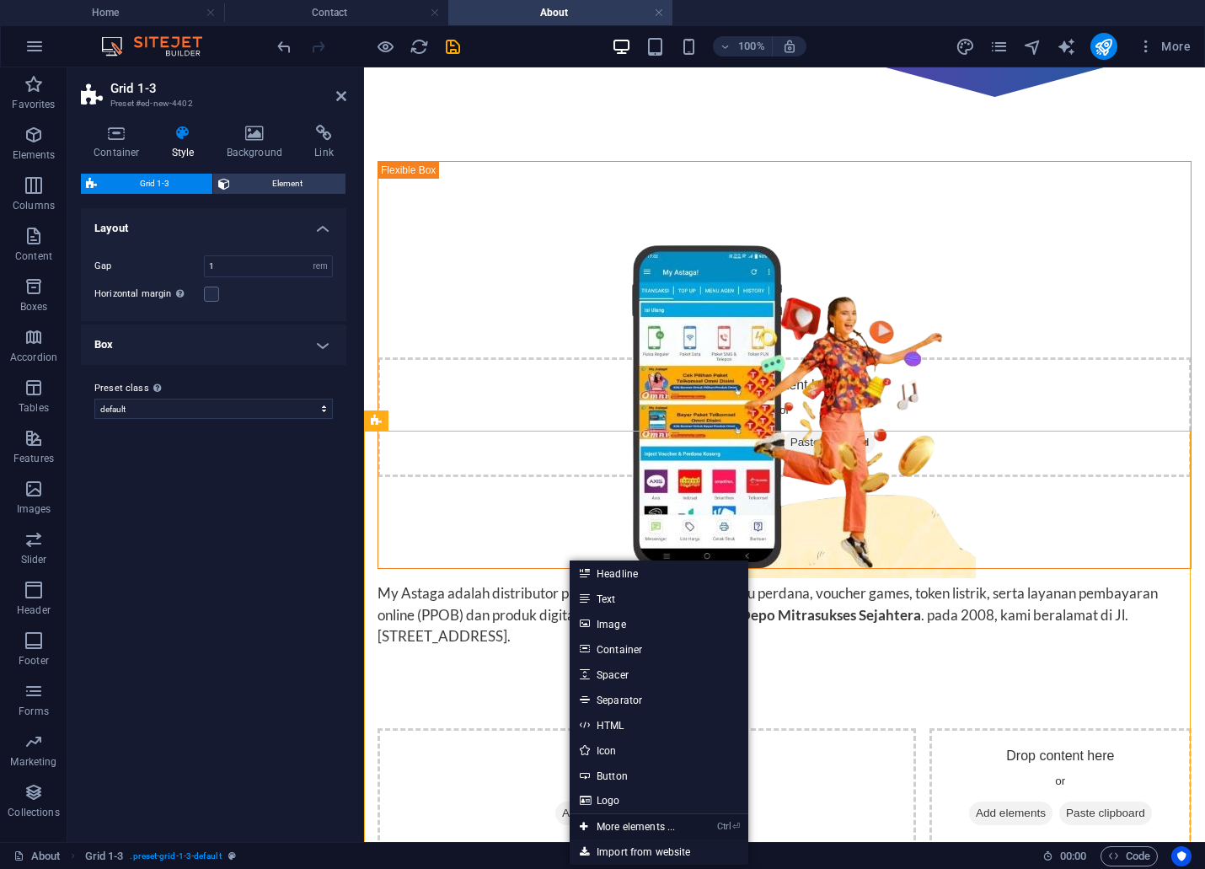
click at [624, 830] on link "Ctrl ⏎ More elements ..." at bounding box center [627, 826] width 115 height 25
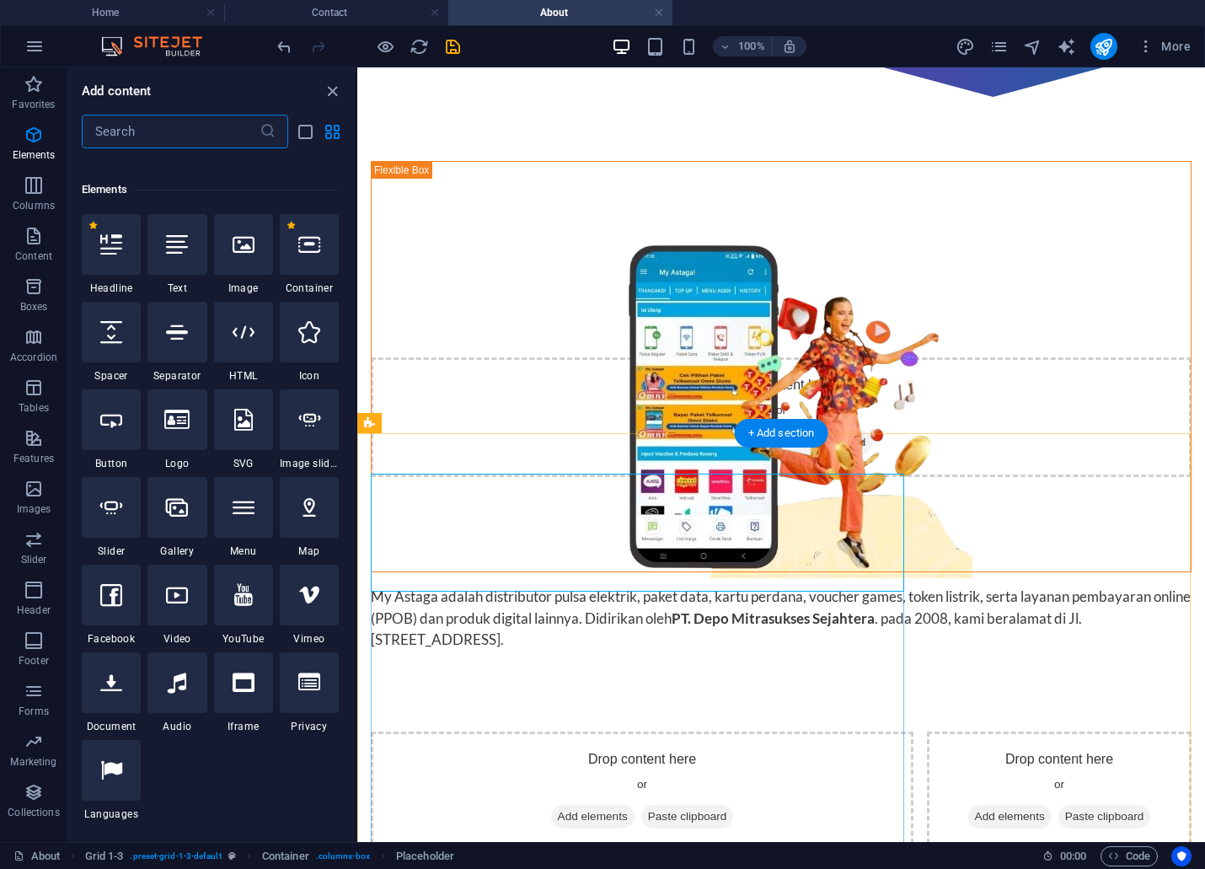
scroll to position [179, 0]
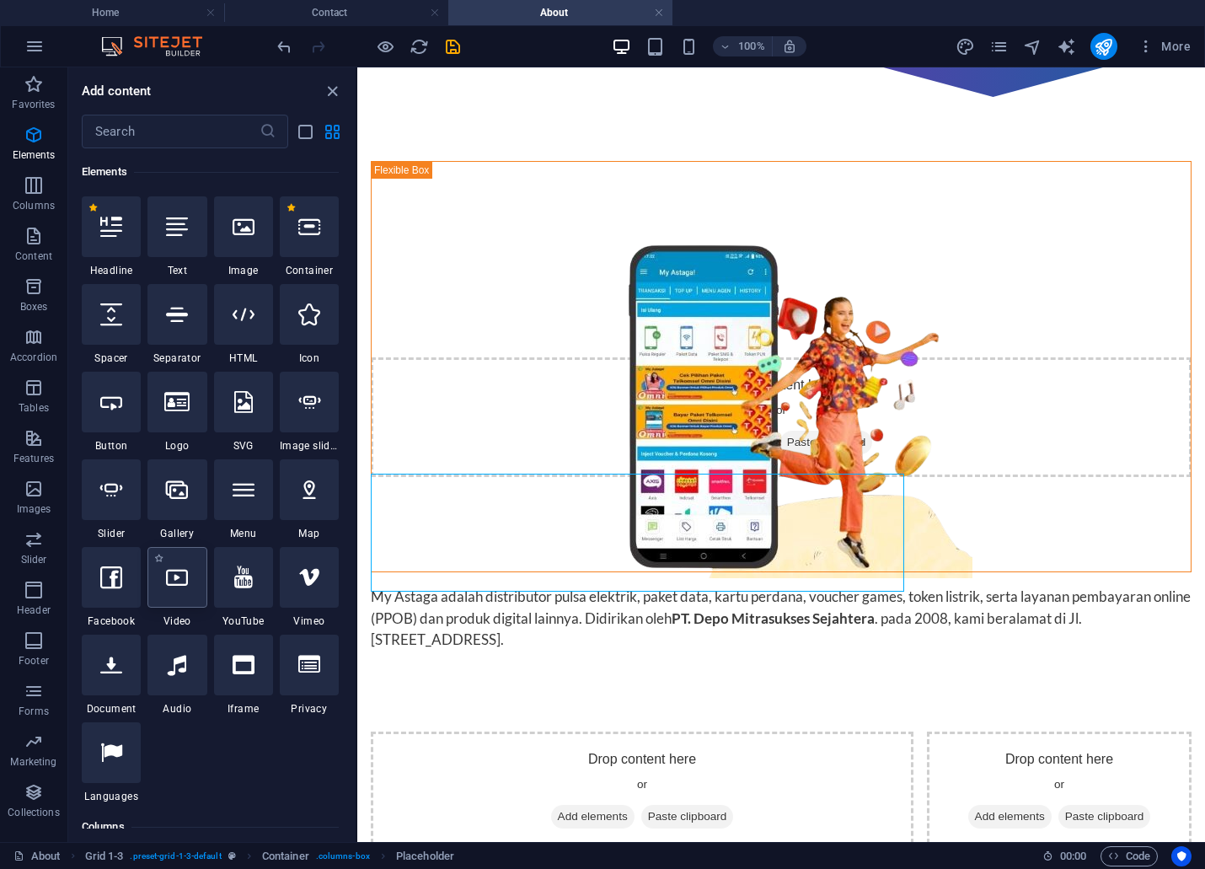
click at [177, 595] on div at bounding box center [176, 577] width 59 height 61
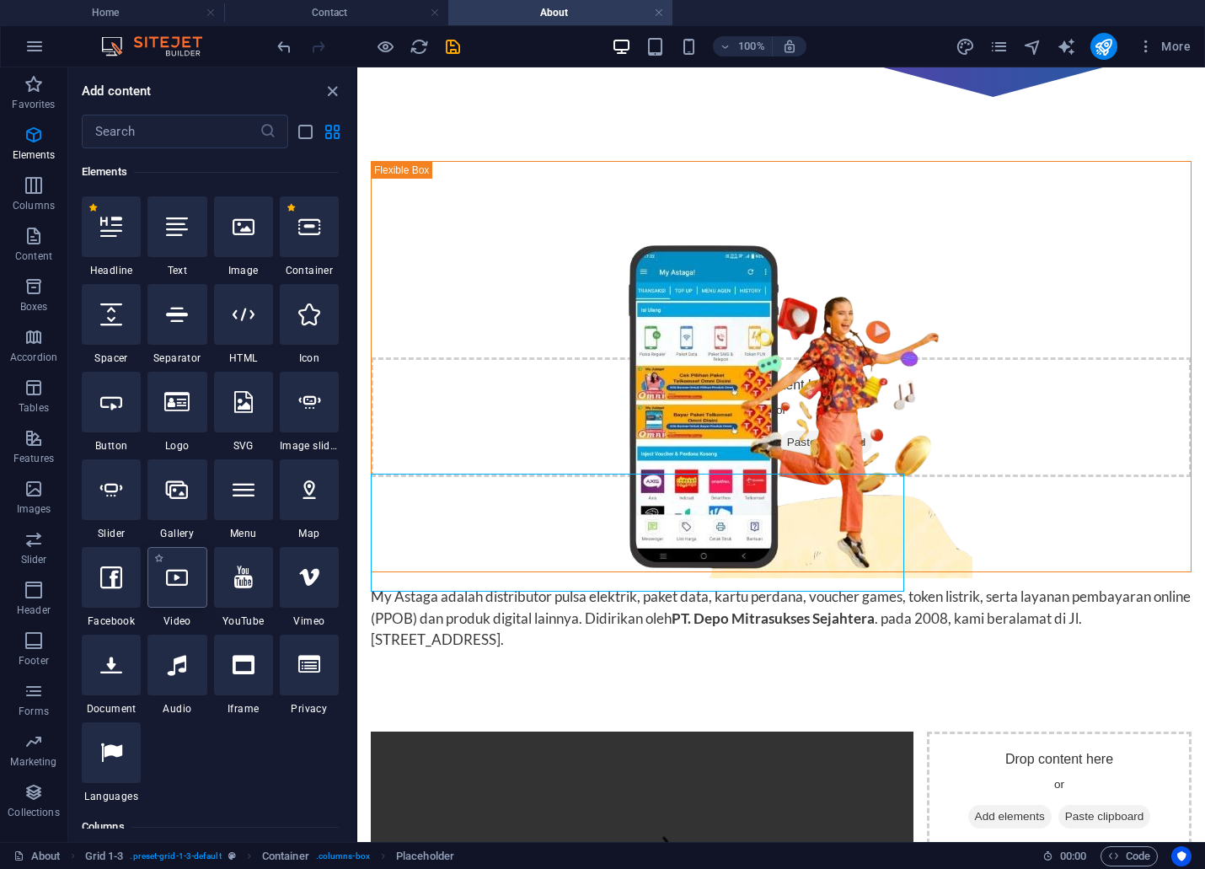
select select "%"
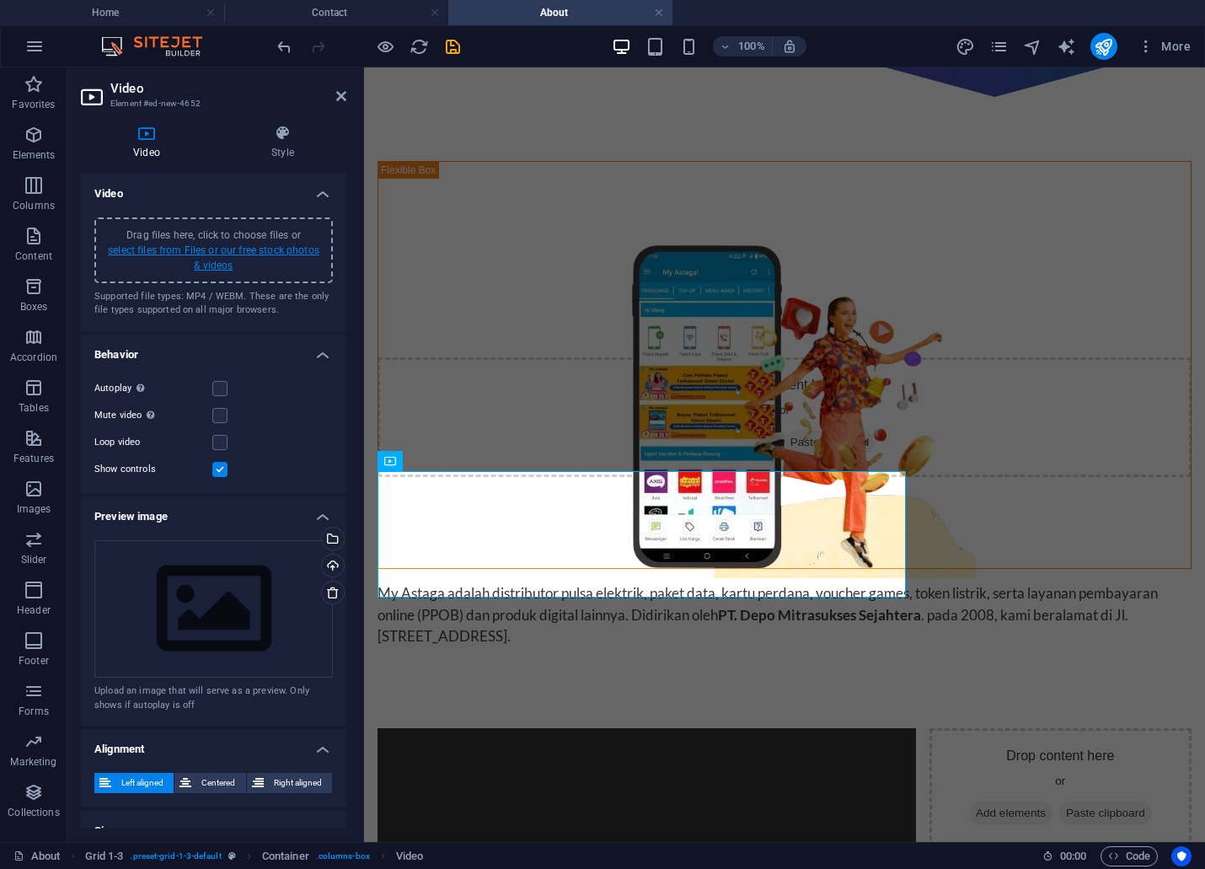
click at [174, 245] on link "select files from Files or our free stock photos & videos" at bounding box center [213, 257] width 211 height 27
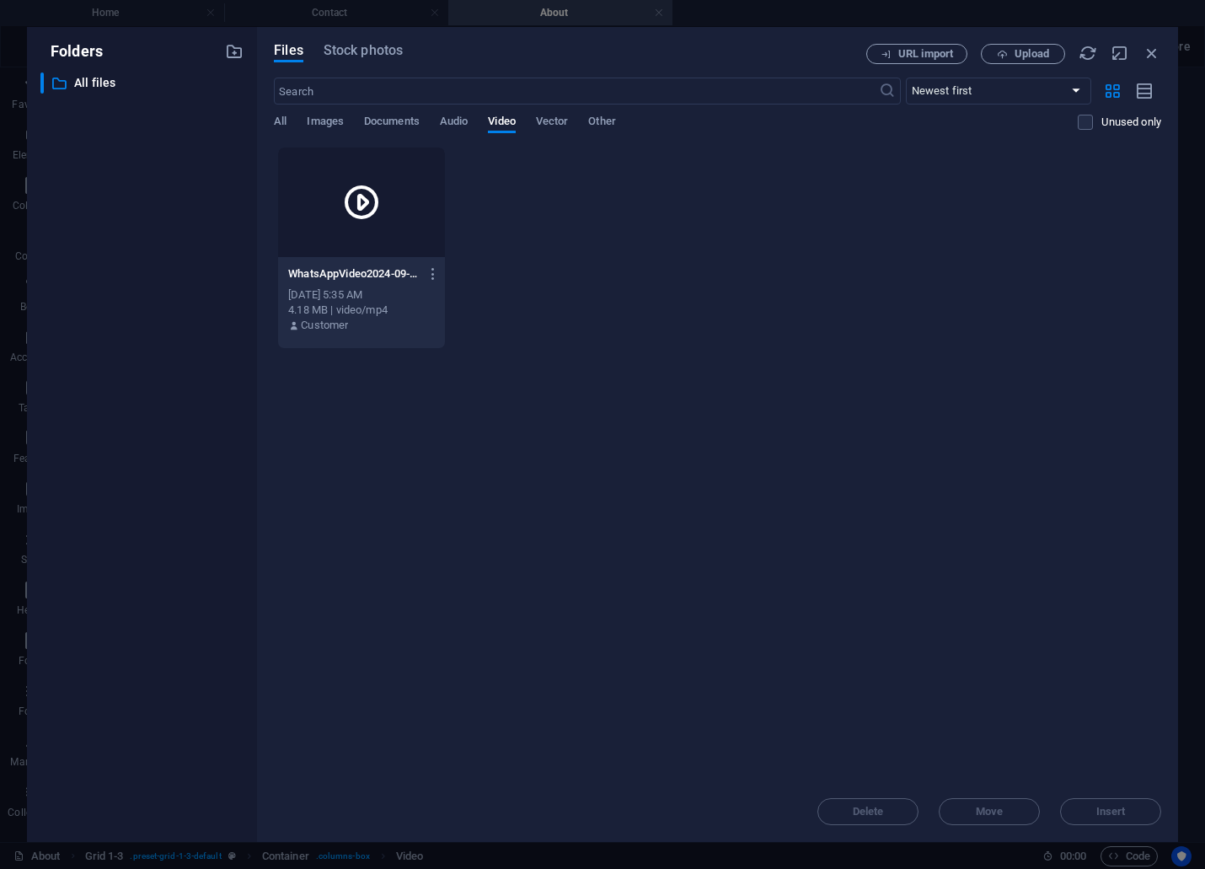
click at [375, 197] on icon at bounding box center [361, 202] width 40 height 40
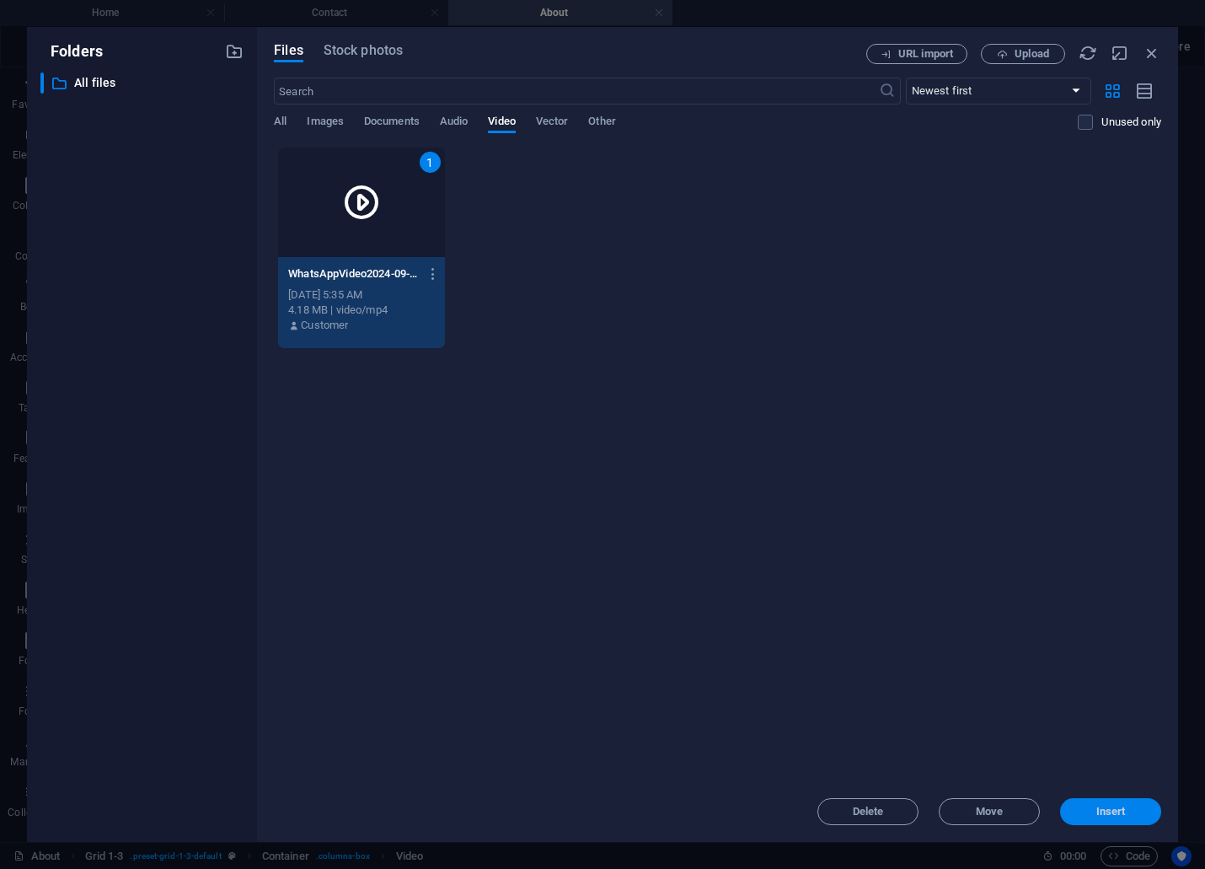
drag, startPoint x: 1108, startPoint y: 804, endPoint x: 741, endPoint y: 722, distance: 375.5
click at [1108, 806] on span "Insert" at bounding box center [1110, 811] width 29 height 10
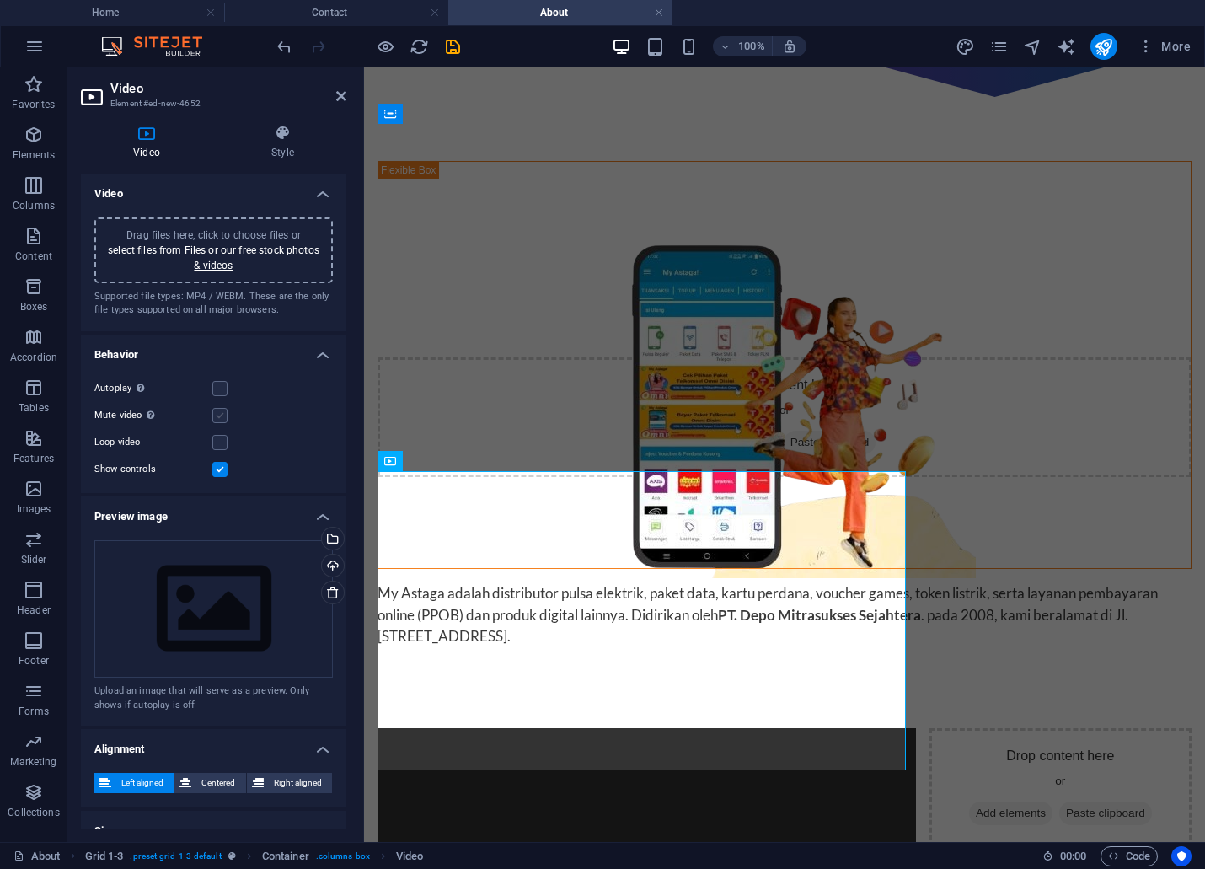
click at [221, 419] on label at bounding box center [219, 415] width 15 height 15
click at [0, 0] on input "Mute video Autoplay will be available if muted is checked" at bounding box center [0, 0] width 0 height 0
click at [219, 392] on label at bounding box center [219, 388] width 15 height 15
click at [0, 0] on input "Autoplay Autoplay is only available if muted is checked" at bounding box center [0, 0] width 0 height 0
click at [222, 467] on label at bounding box center [219, 469] width 15 height 15
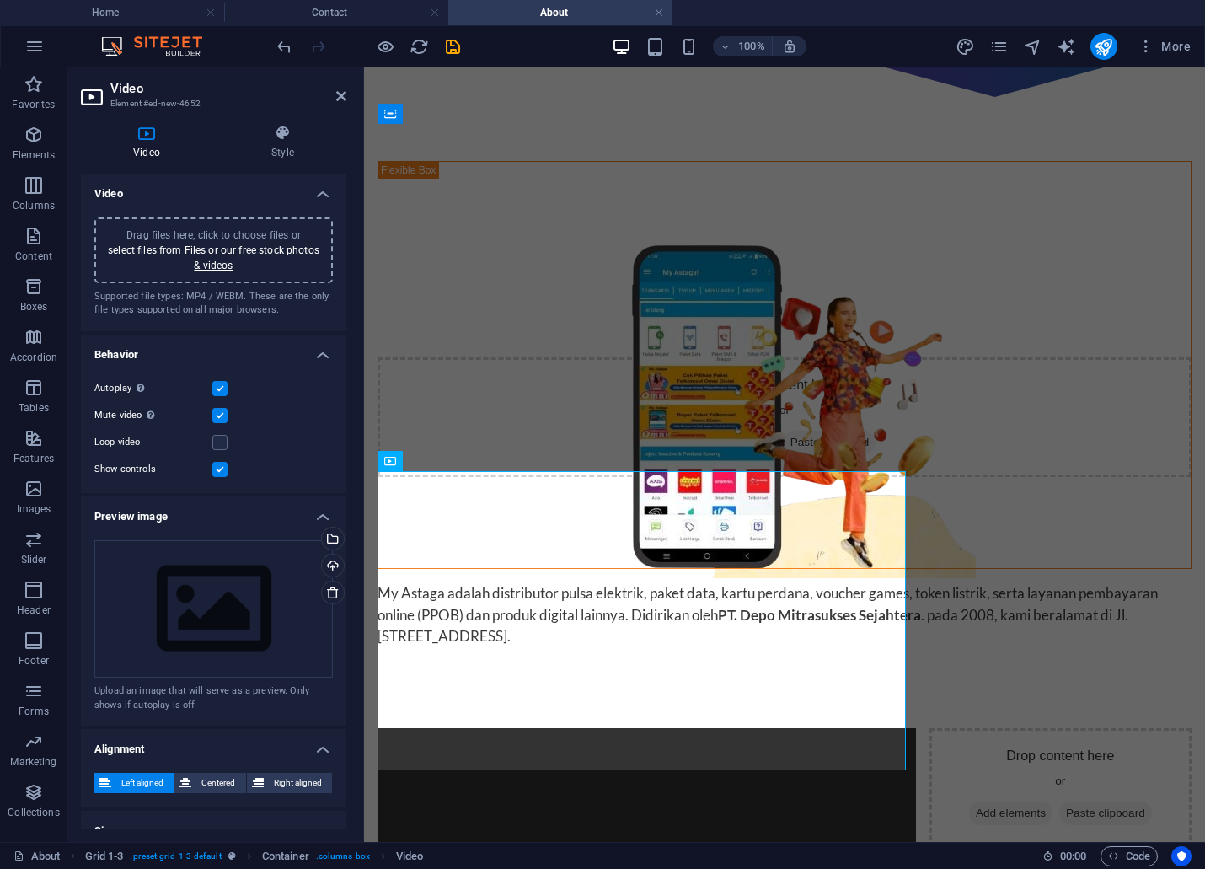
click at [0, 0] on input "Show controls" at bounding box center [0, 0] width 0 height 0
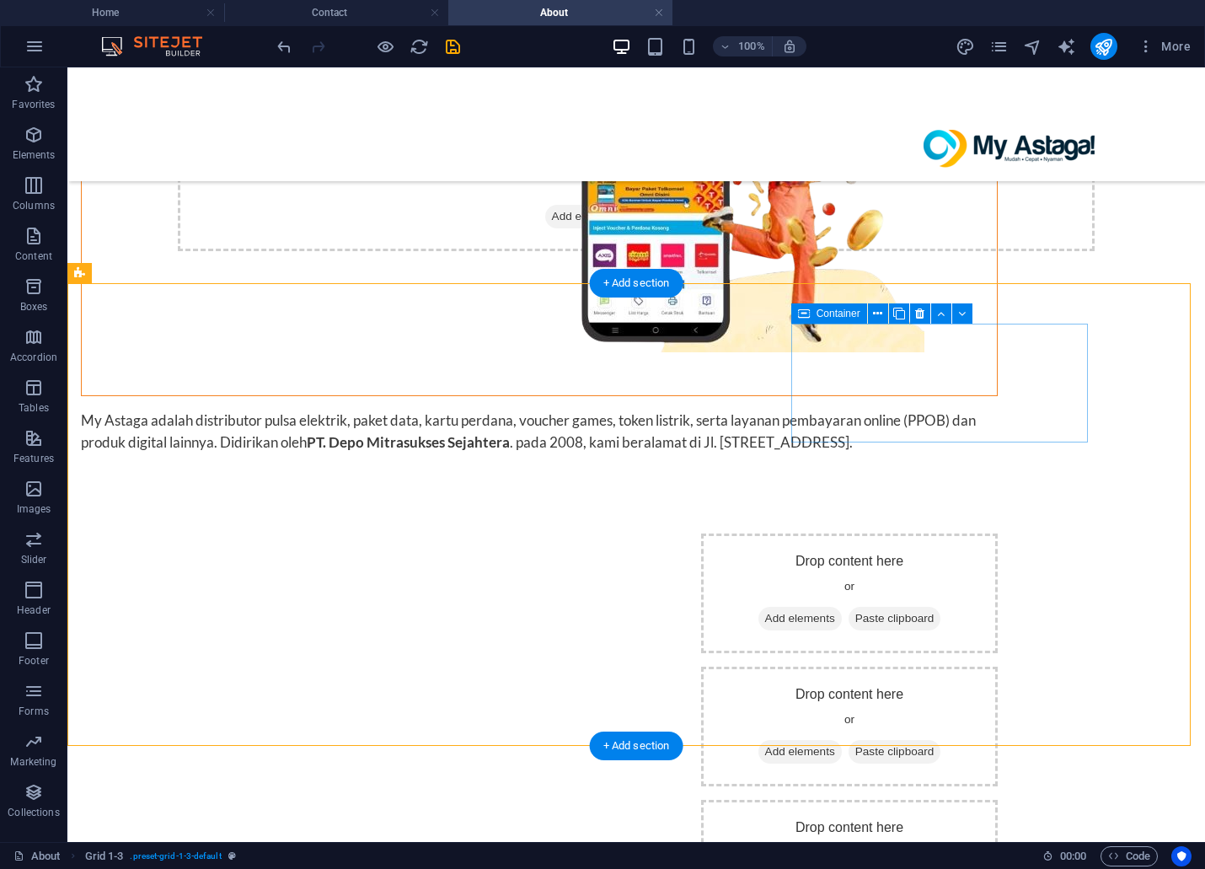
scroll to position [773, 0]
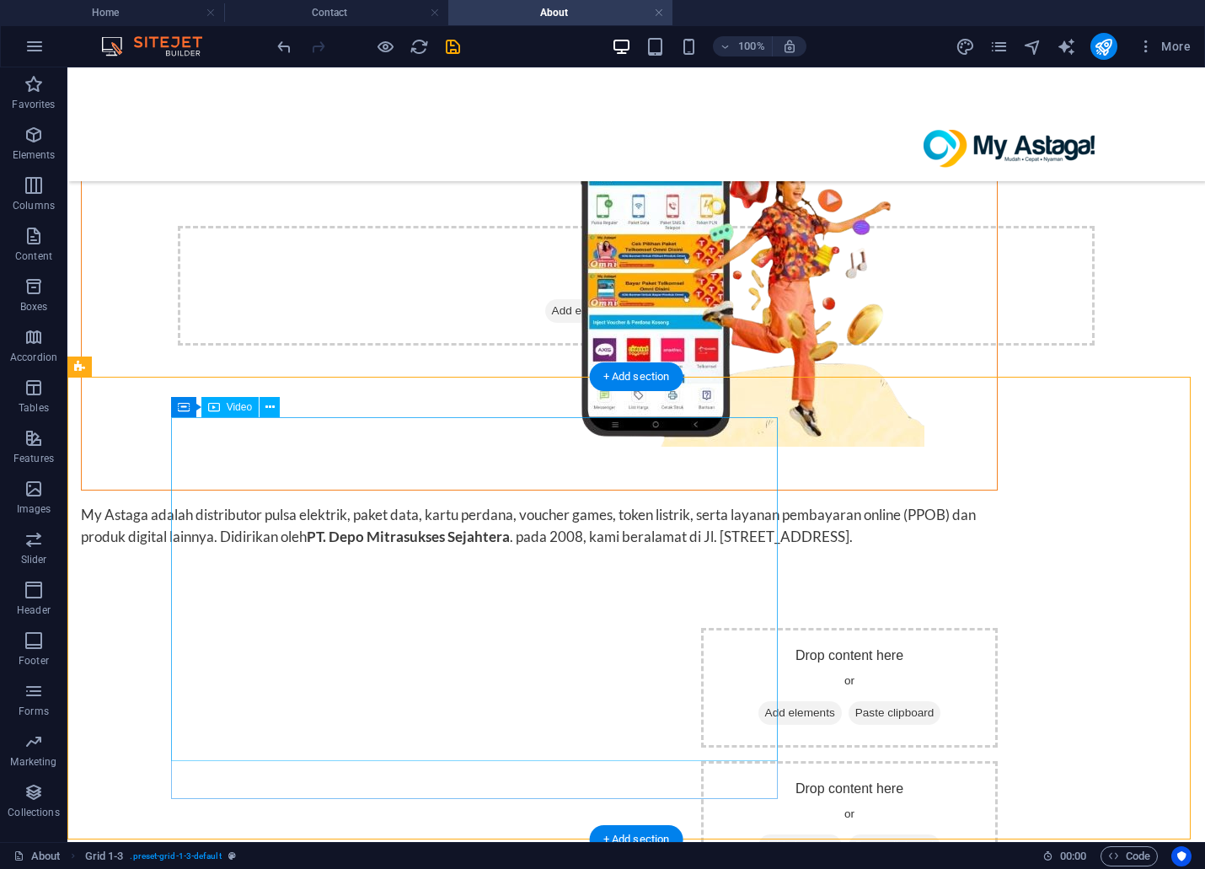
click at [688, 628] on figure at bounding box center [384, 779] width 607 height 303
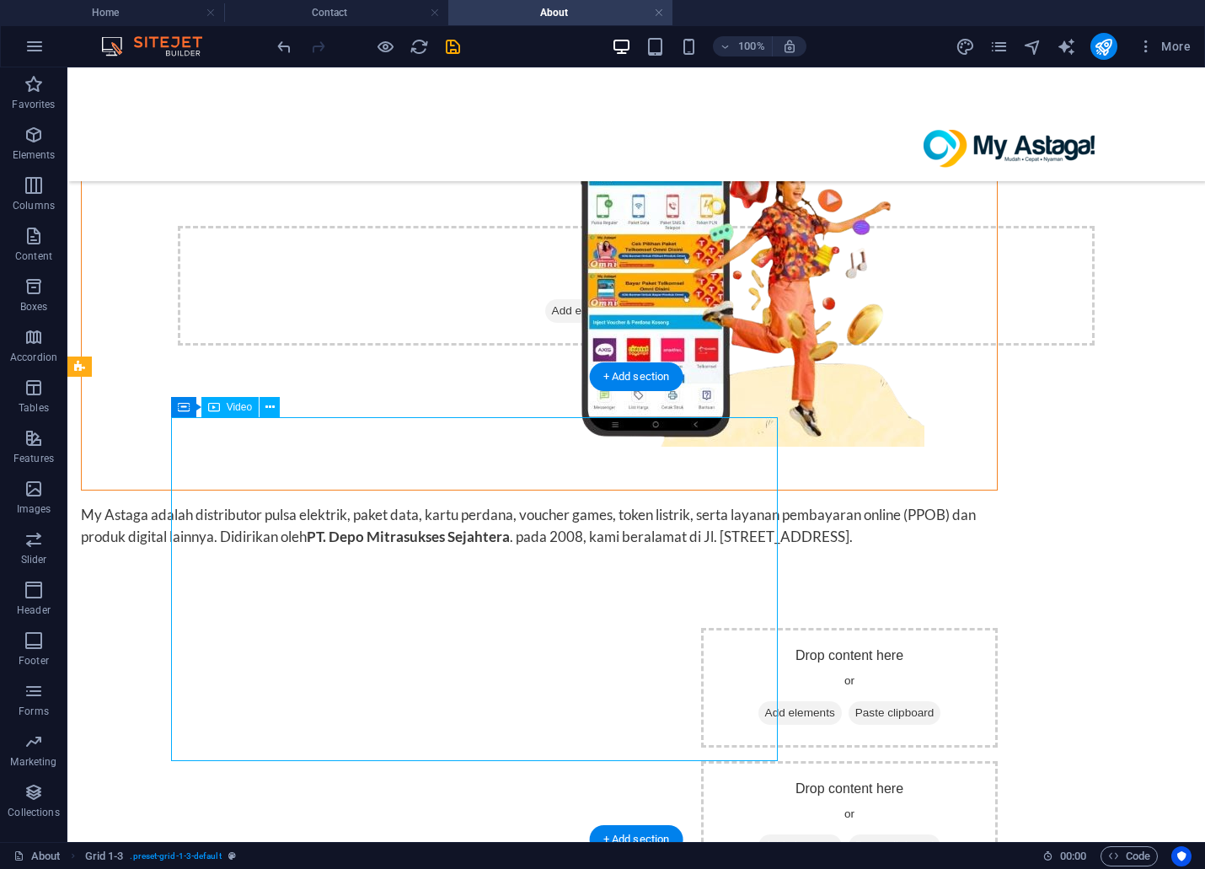
click at [688, 628] on figure at bounding box center [384, 779] width 607 height 303
select select "%"
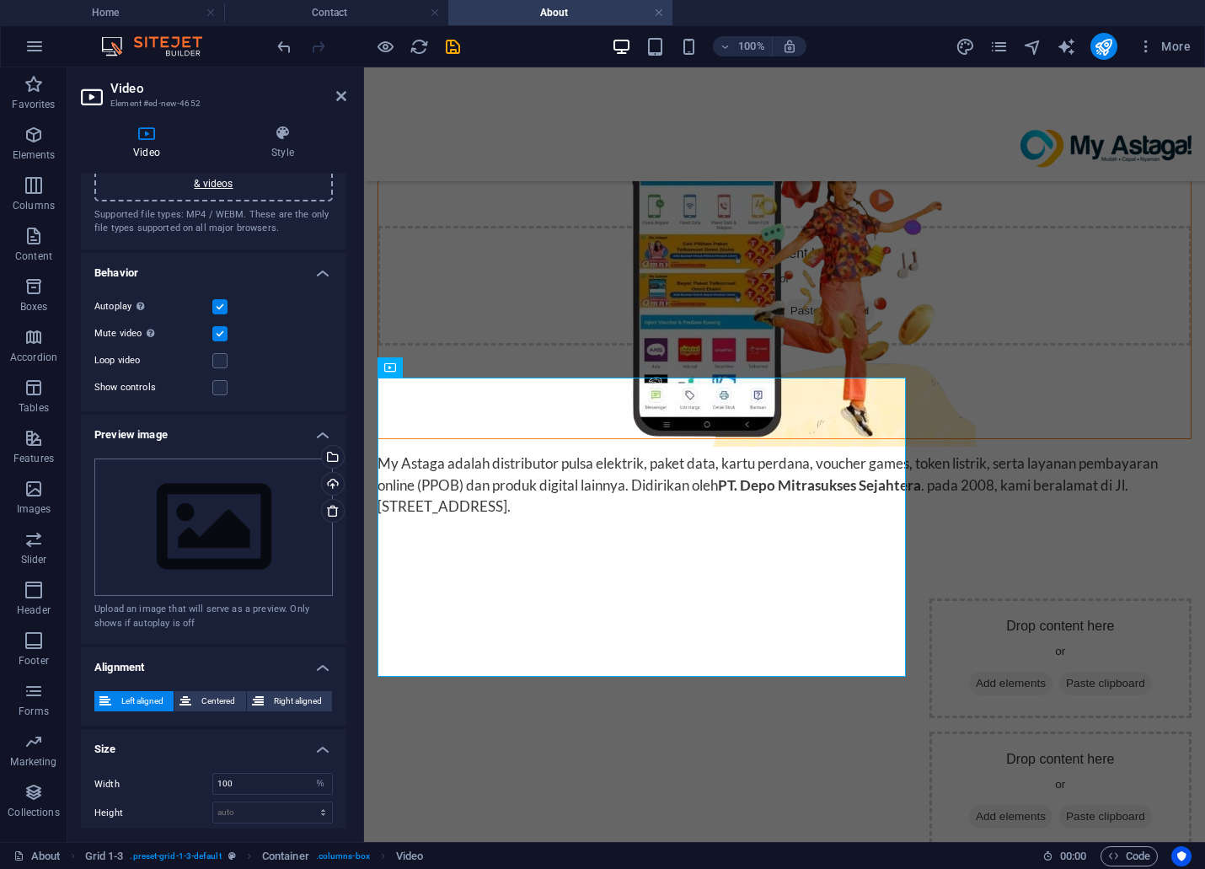
scroll to position [131, 0]
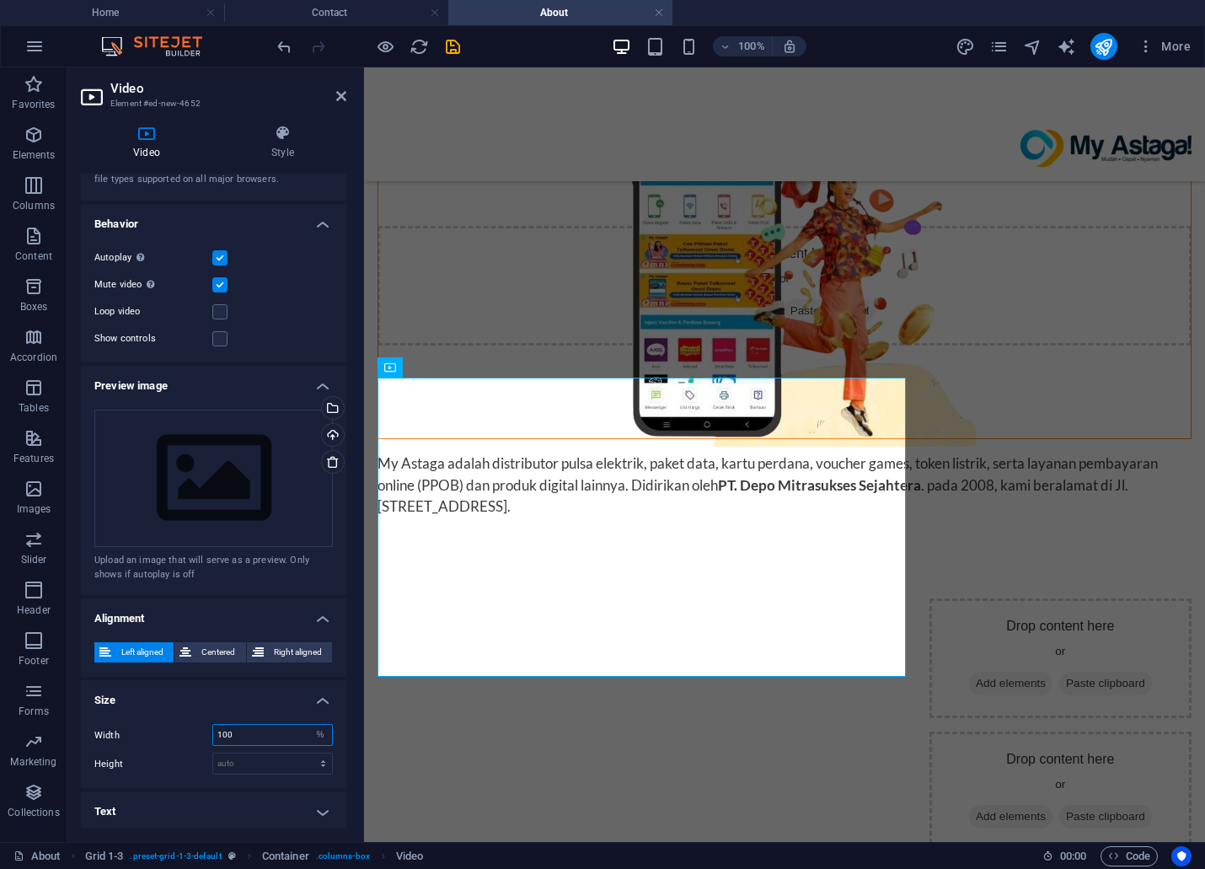
click at [237, 725] on input "100" at bounding box center [272, 735] width 119 height 20
drag, startPoint x: 240, startPoint y: 725, endPoint x: 201, endPoint y: 718, distance: 40.2
click at [201, 718] on div "Width 100 auto px % Height auto px" at bounding box center [213, 749] width 265 height 78
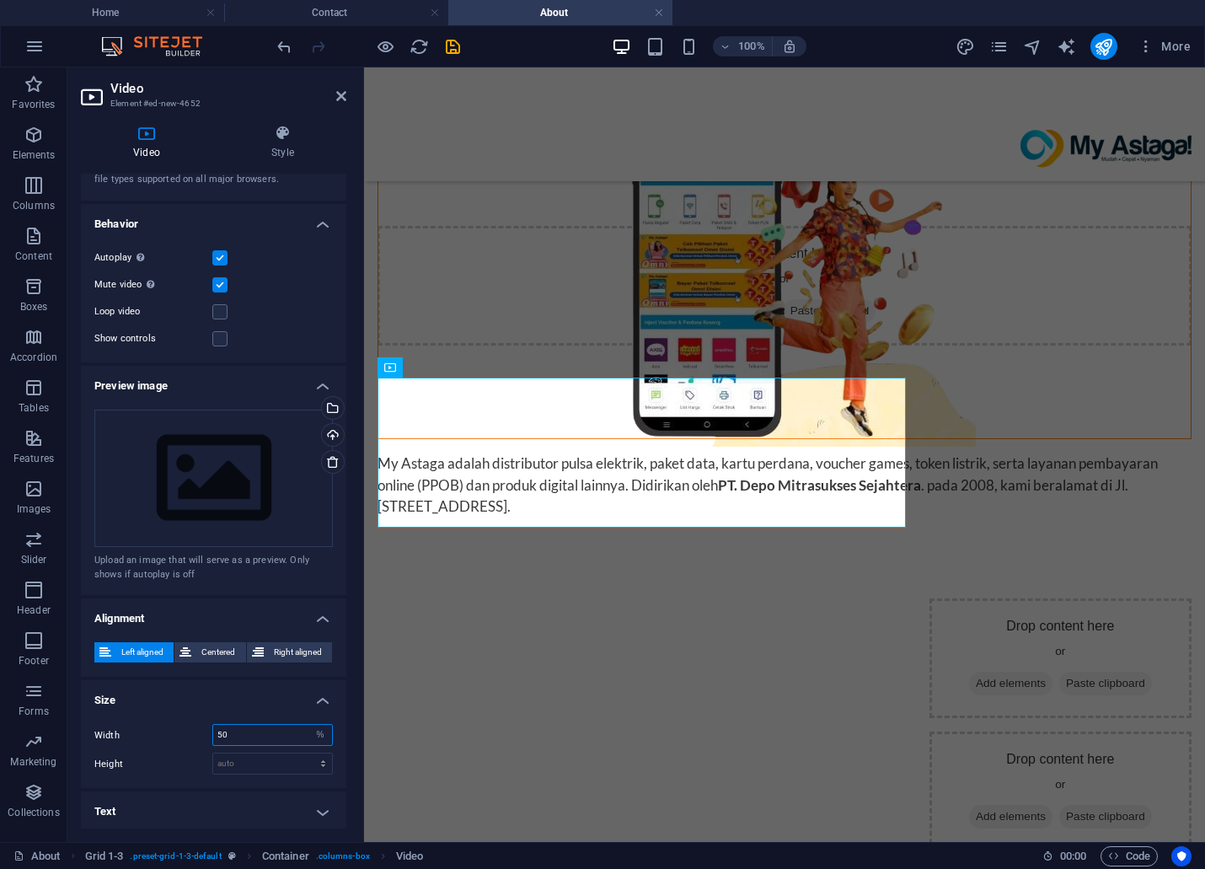
drag, startPoint x: 238, startPoint y: 725, endPoint x: 185, endPoint y: 720, distance: 52.6
click at [185, 724] on div "Width 50 auto px %" at bounding box center [213, 735] width 238 height 22
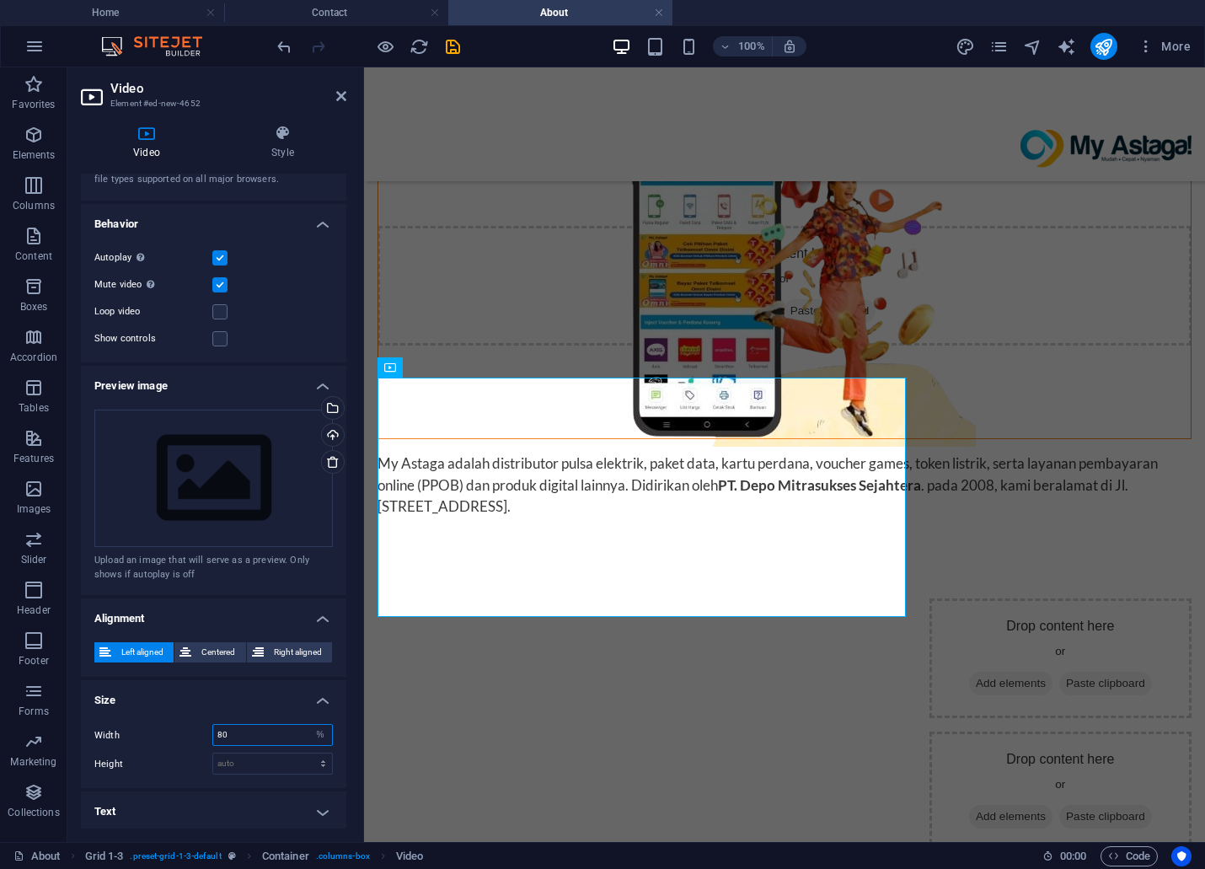
drag, startPoint x: 229, startPoint y: 734, endPoint x: 179, endPoint y: 731, distance: 49.8
click at [179, 731] on div "Width 80 auto px %" at bounding box center [213, 735] width 238 height 22
type input "100"
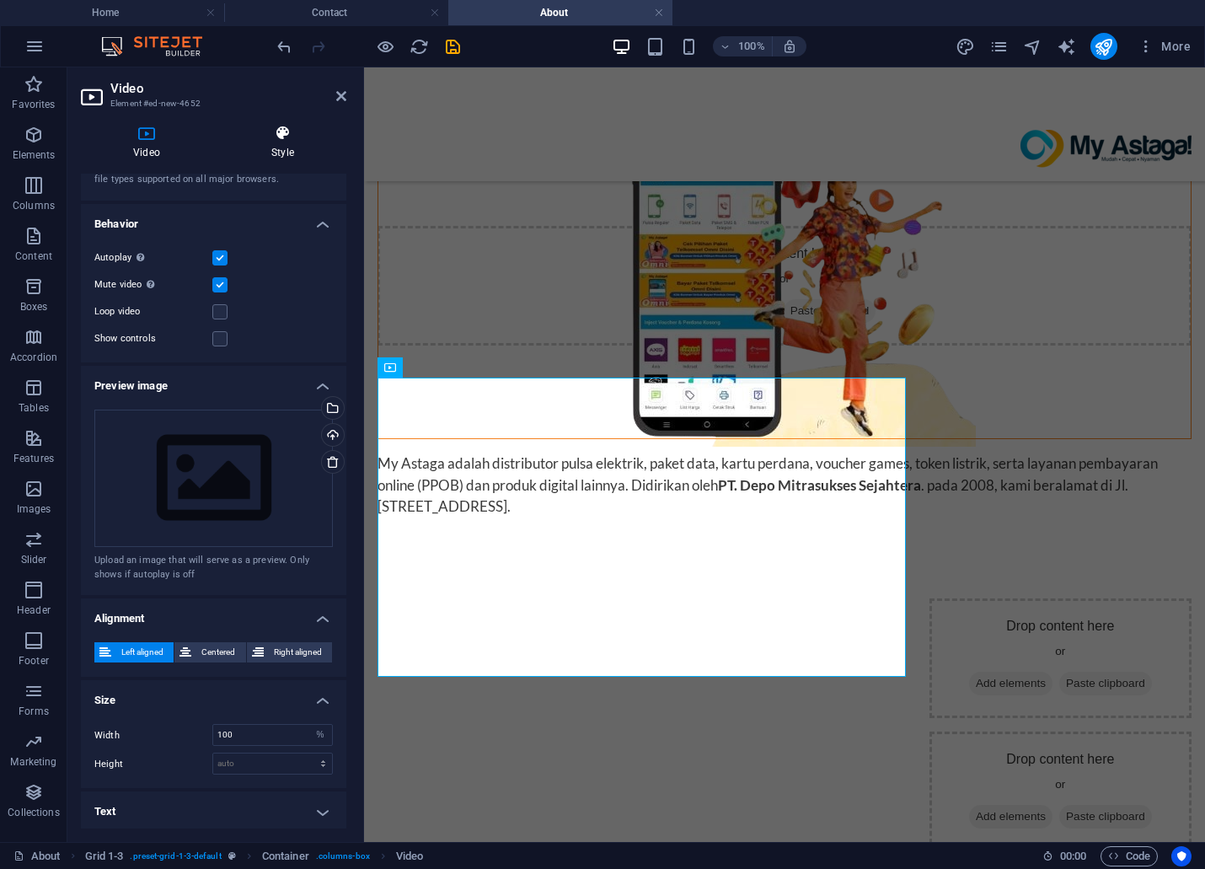
click at [297, 147] on h4 "Style" at bounding box center [282, 142] width 127 height 35
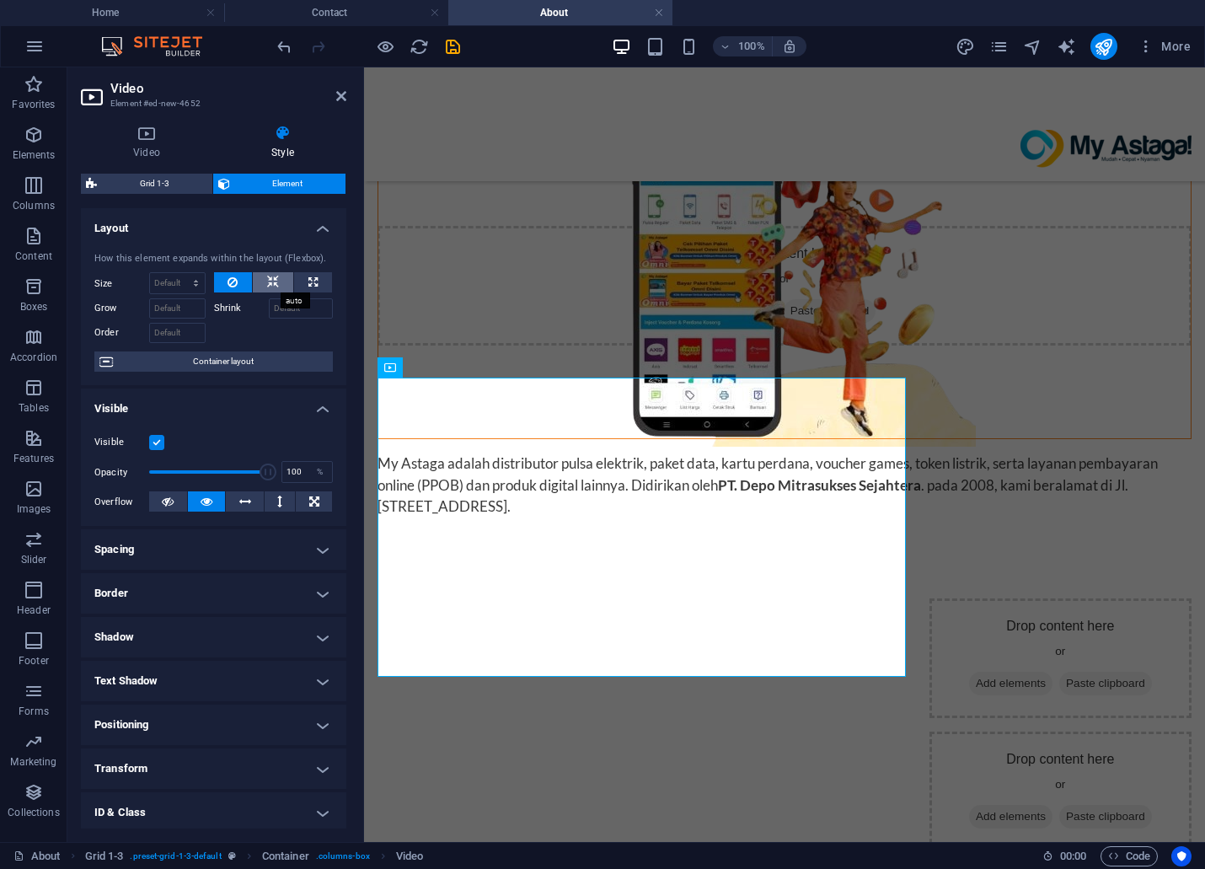
click at [262, 284] on button at bounding box center [273, 282] width 40 height 20
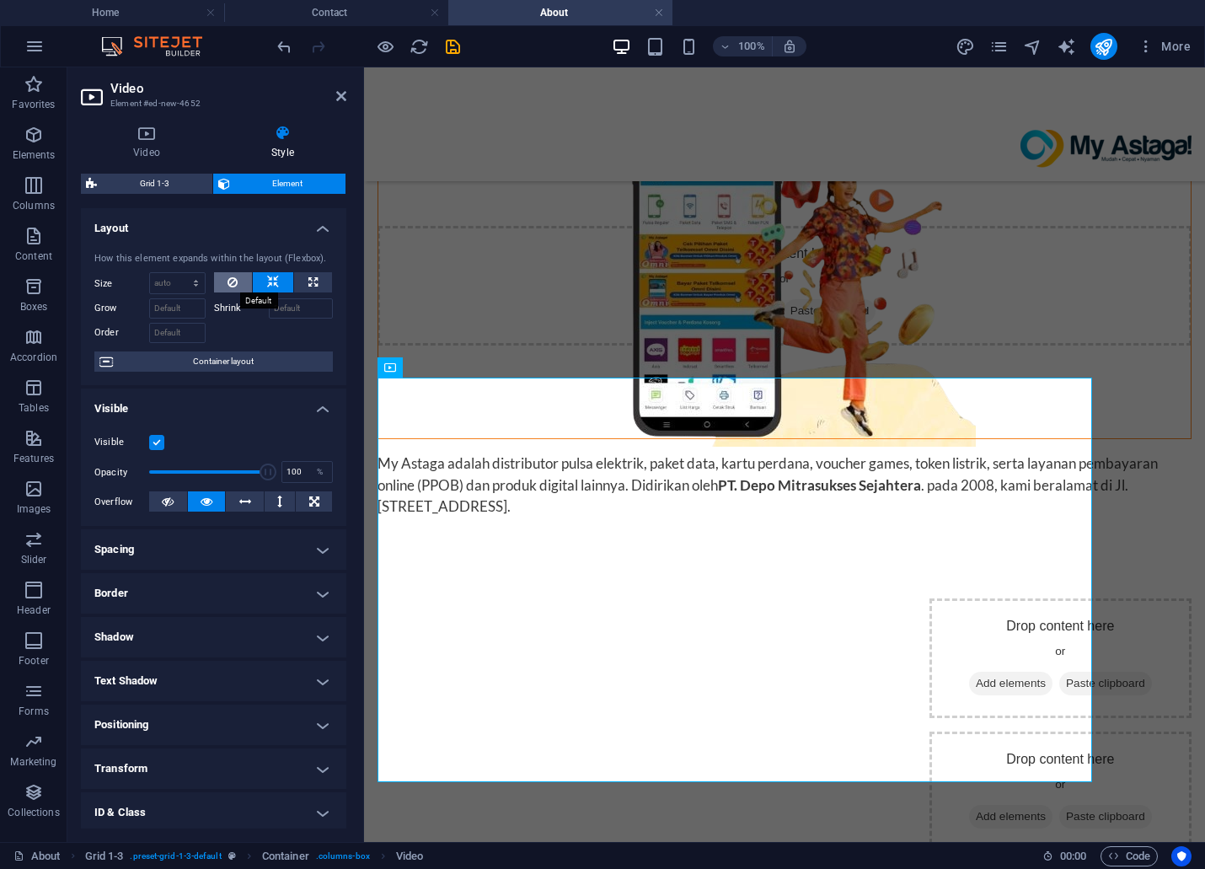
click at [230, 279] on icon at bounding box center [232, 282] width 10 height 20
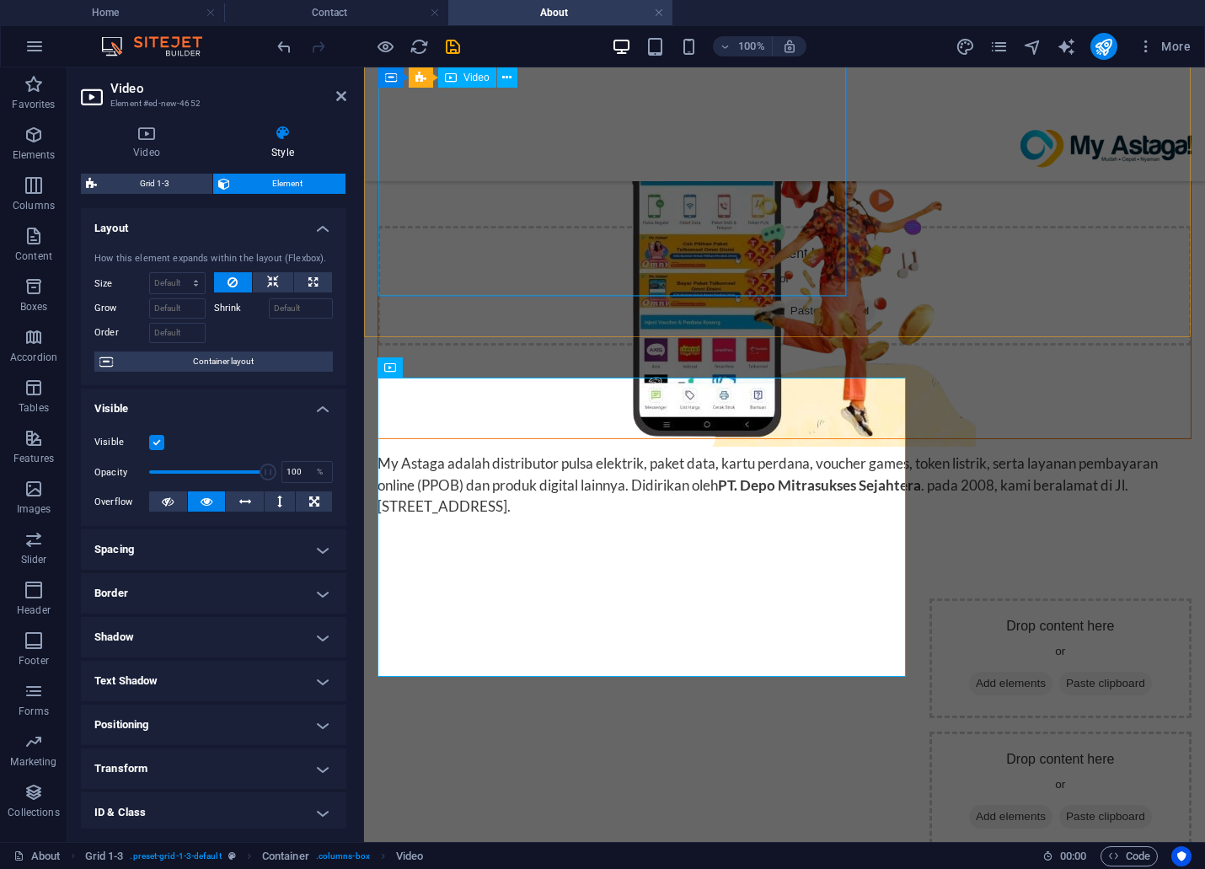
click at [745, 222] on figure at bounding box center [784, 235] width 812 height 406
select select "%"
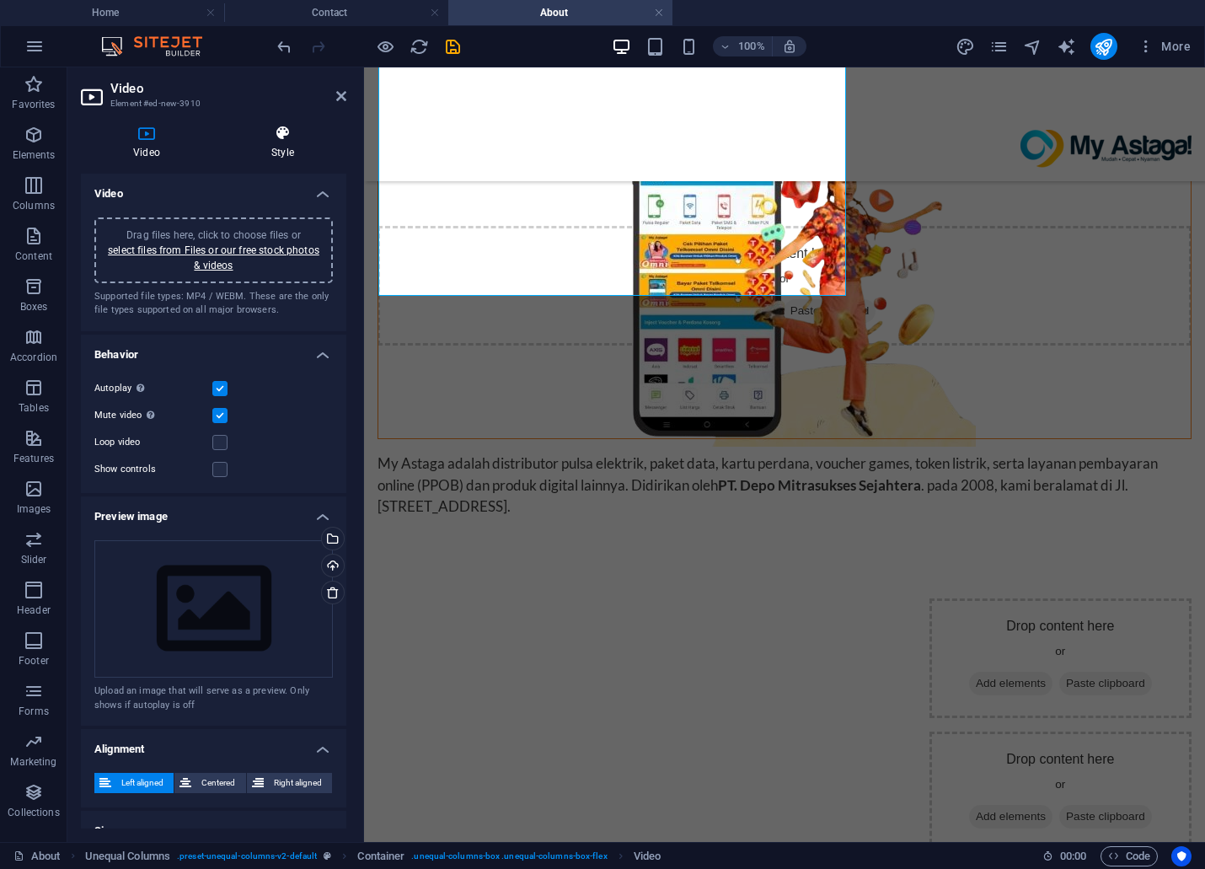
click at [284, 131] on icon at bounding box center [282, 133] width 127 height 17
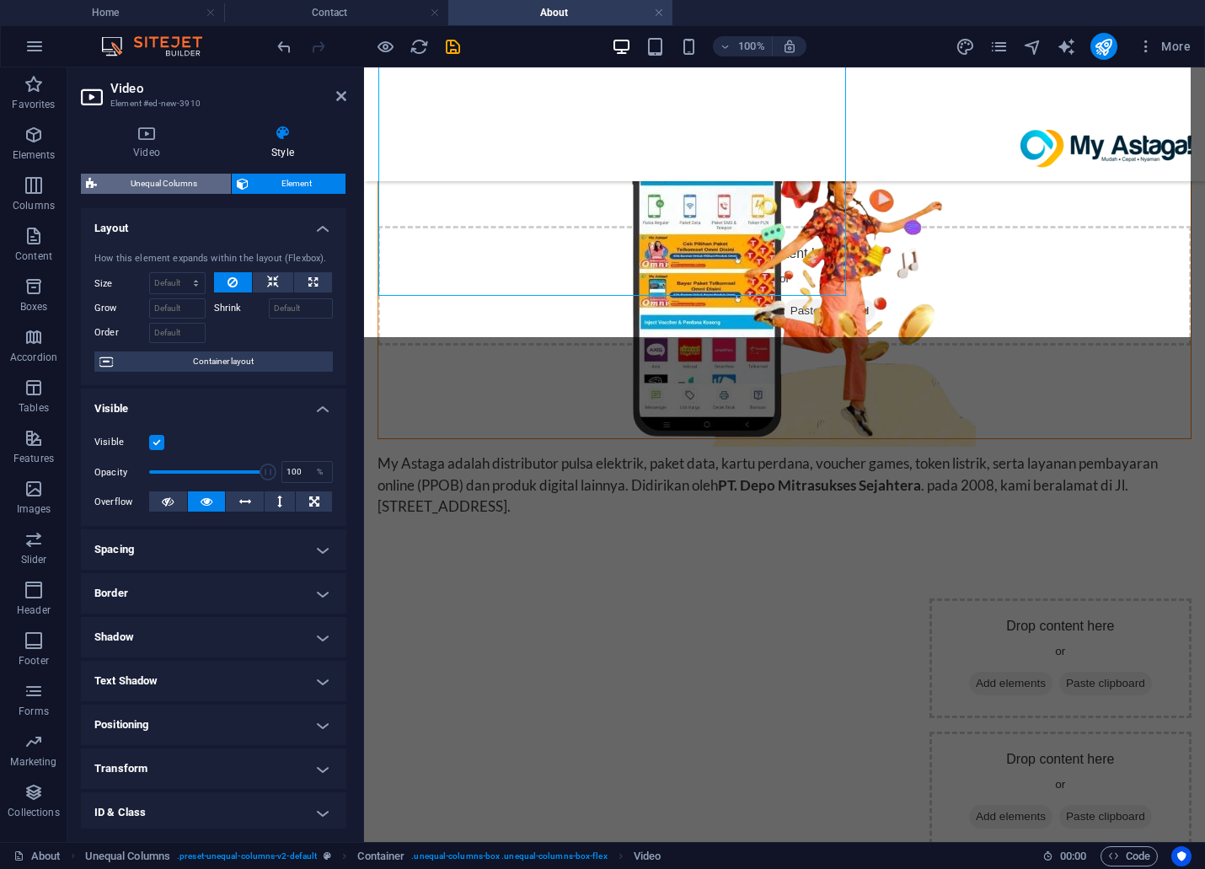
click at [179, 186] on span "Unequal Columns" at bounding box center [164, 184] width 124 height 20
select select "%"
select select "rem"
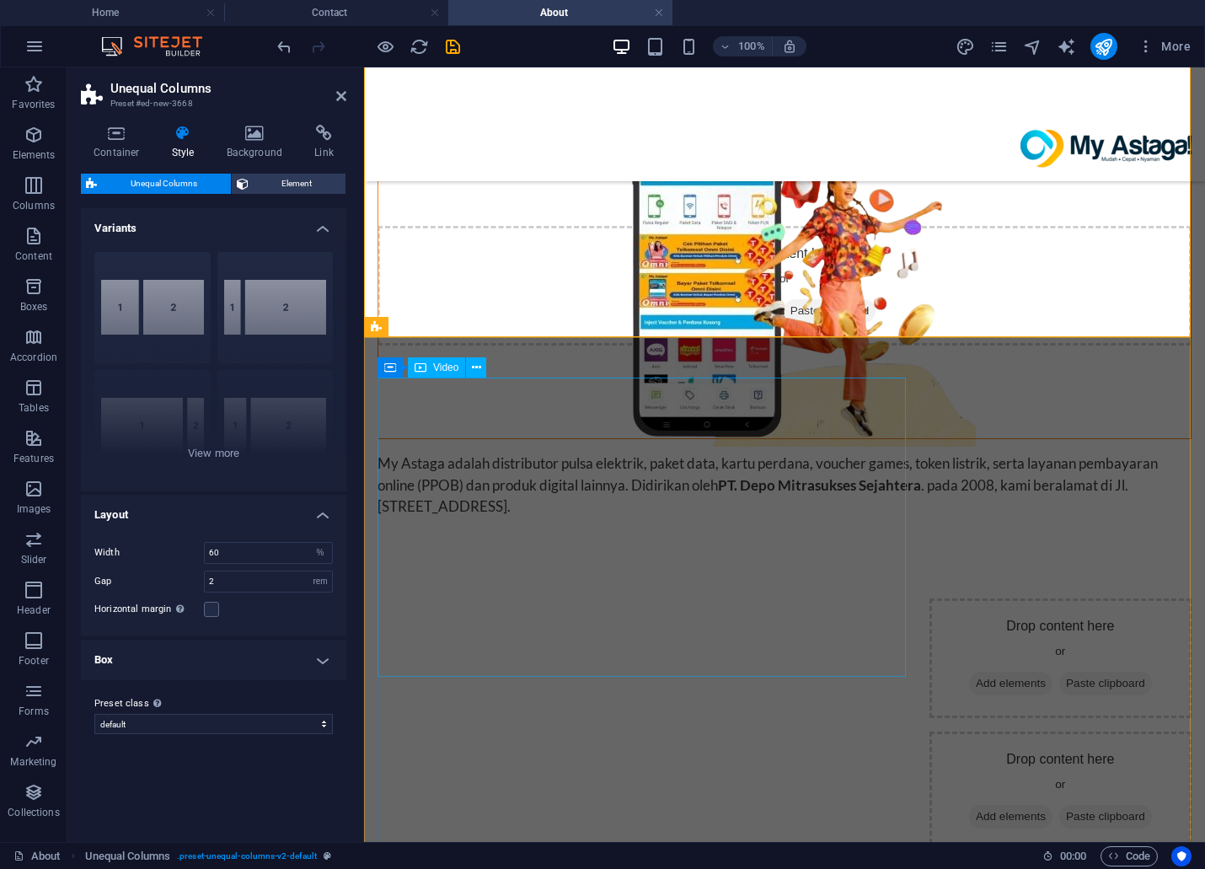
click at [762, 664] on figure at bounding box center [646, 732] width 538 height 269
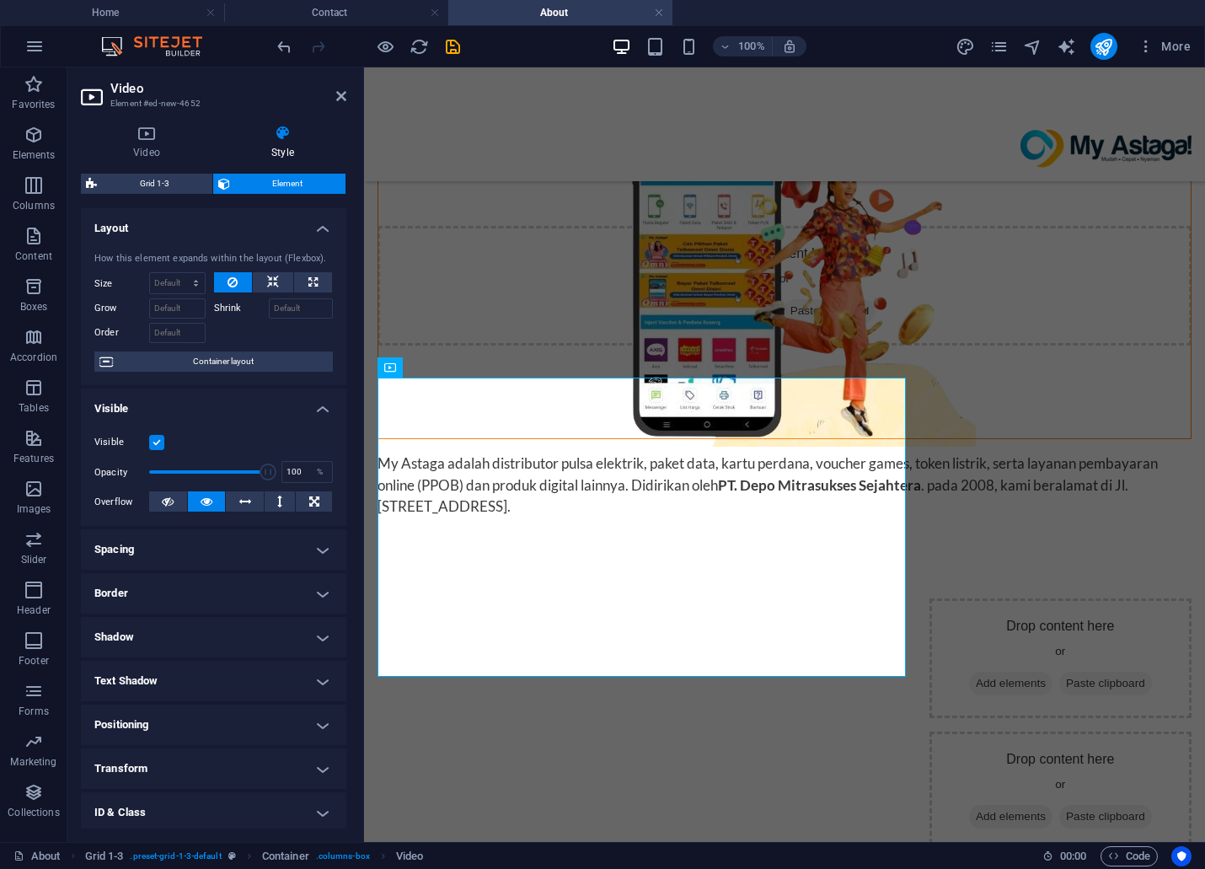
click at [296, 182] on span "Element" at bounding box center [288, 184] width 106 height 20
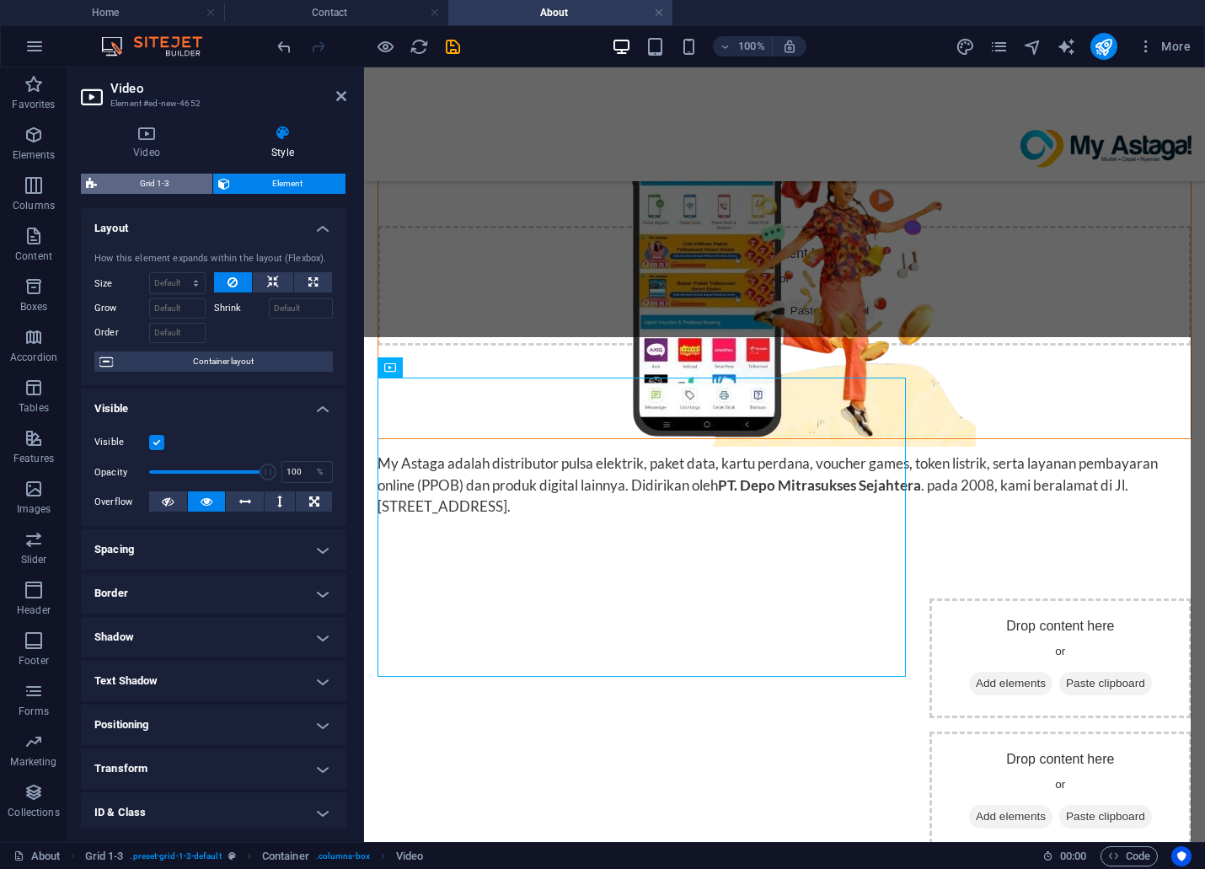
click at [158, 183] on span "Grid 1-3" at bounding box center [154, 184] width 105 height 20
select select "rem"
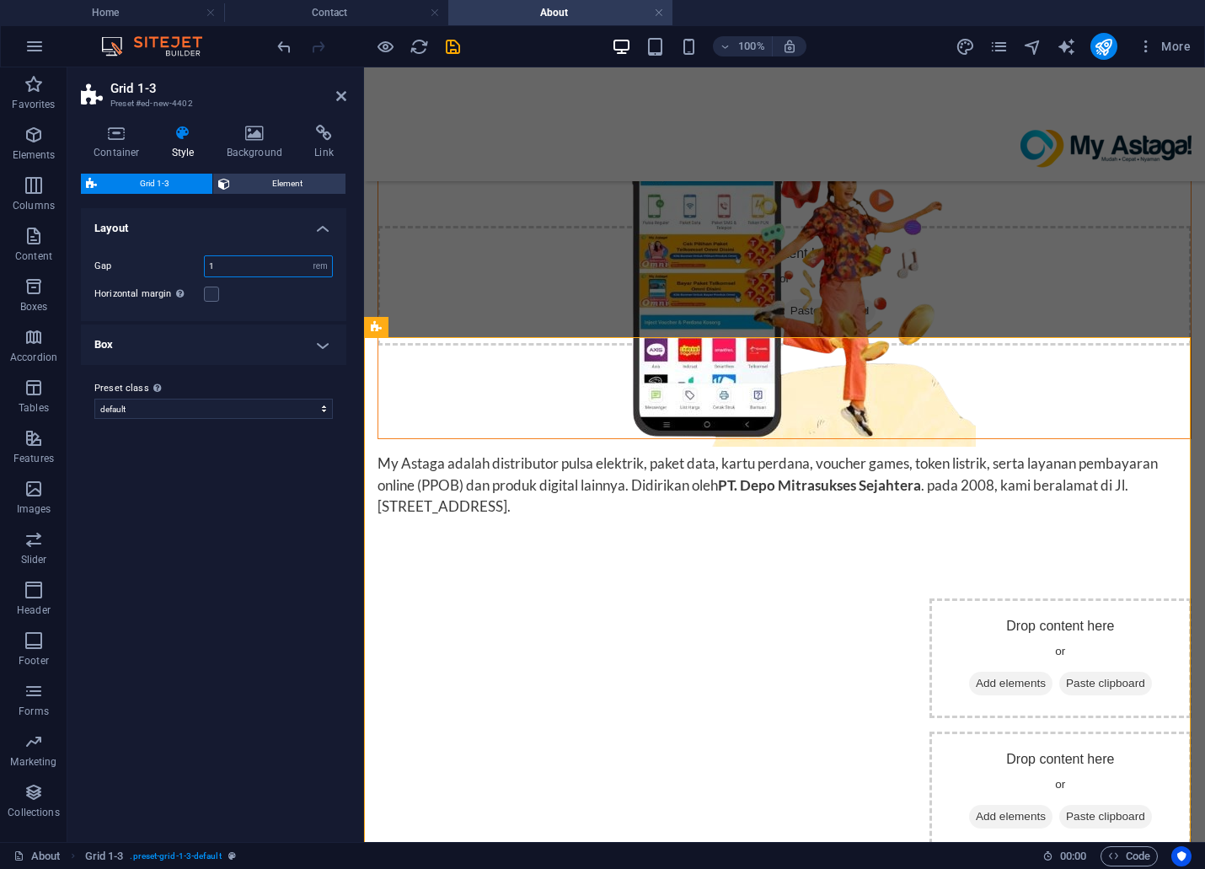
click at [246, 262] on input "1" at bounding box center [268, 266] width 127 height 20
type input "0"
click at [246, 262] on input "0" at bounding box center [268, 266] width 127 height 20
type input "0"
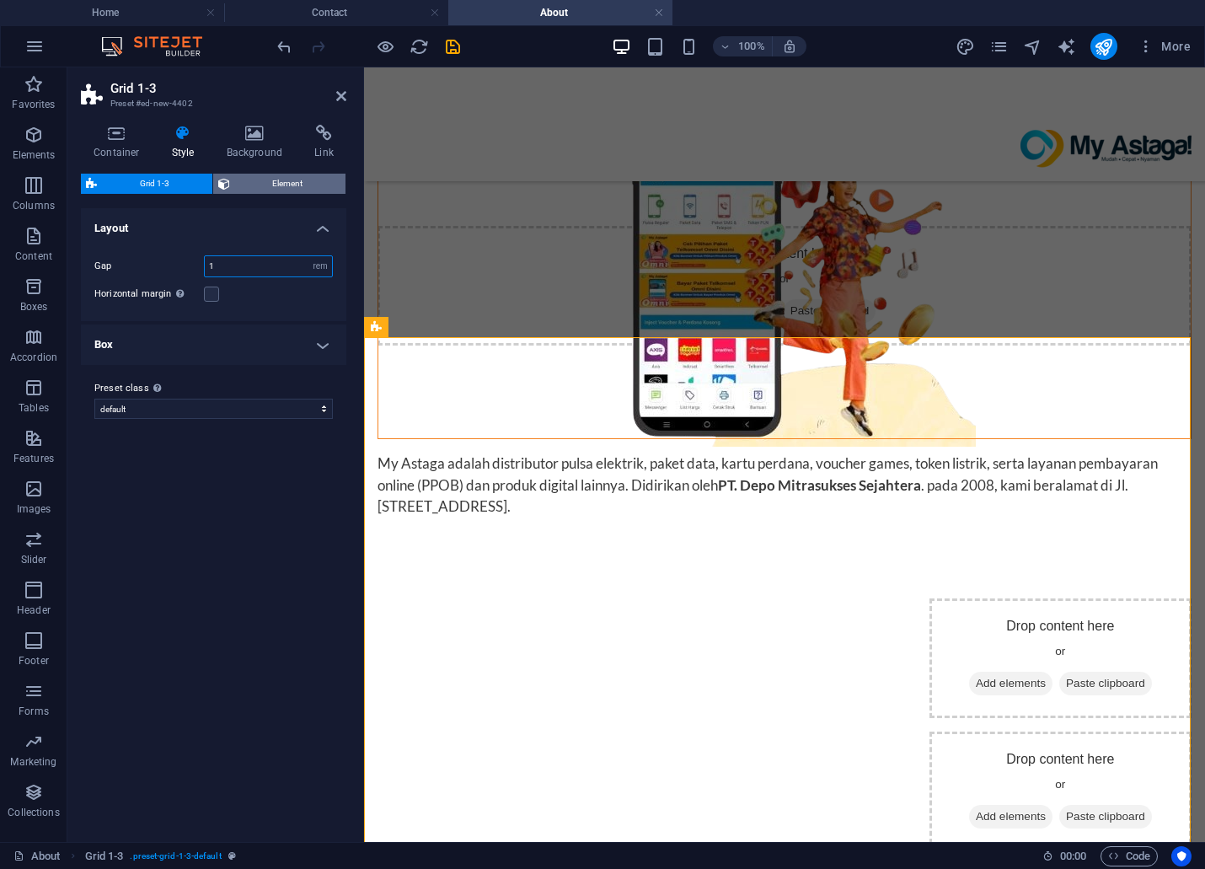
type input "1"
click at [273, 178] on span "Element" at bounding box center [288, 184] width 106 height 20
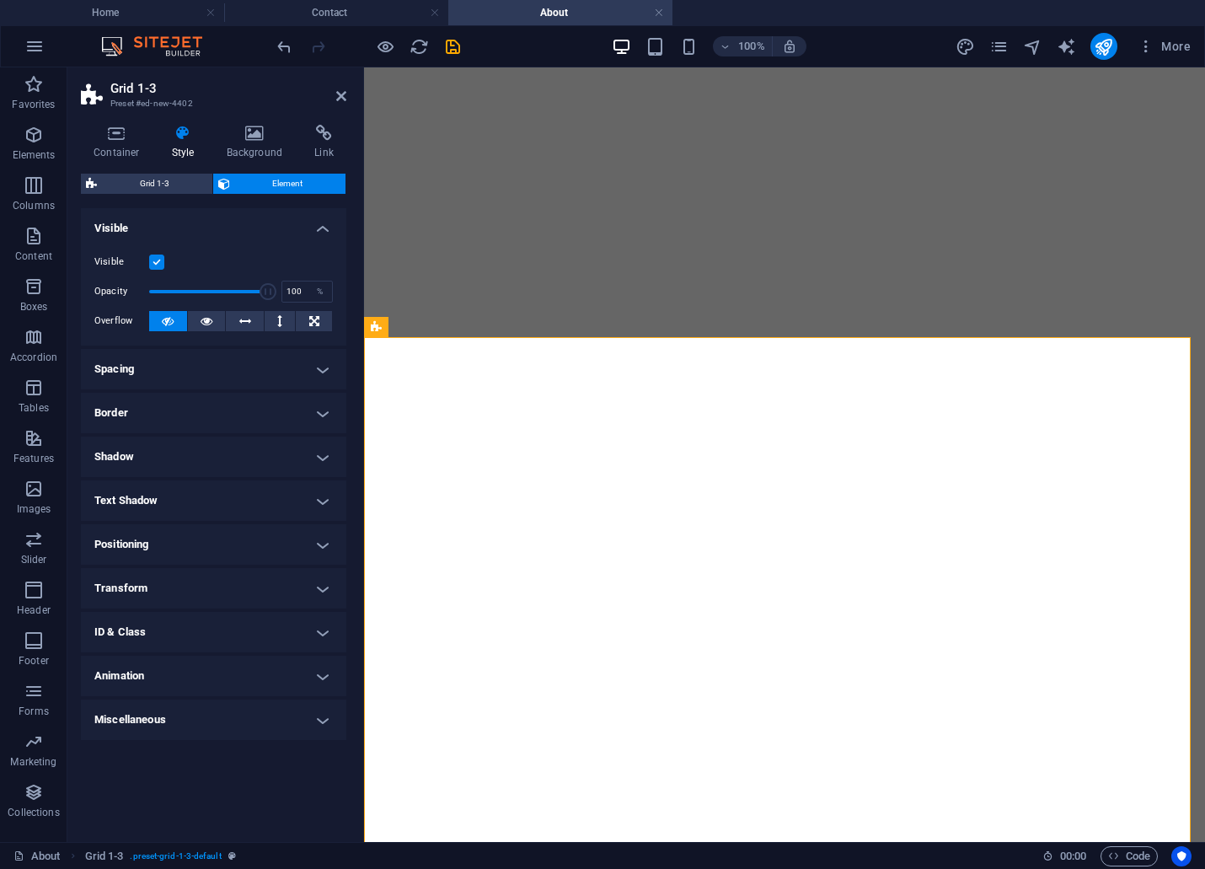
select select "rem"
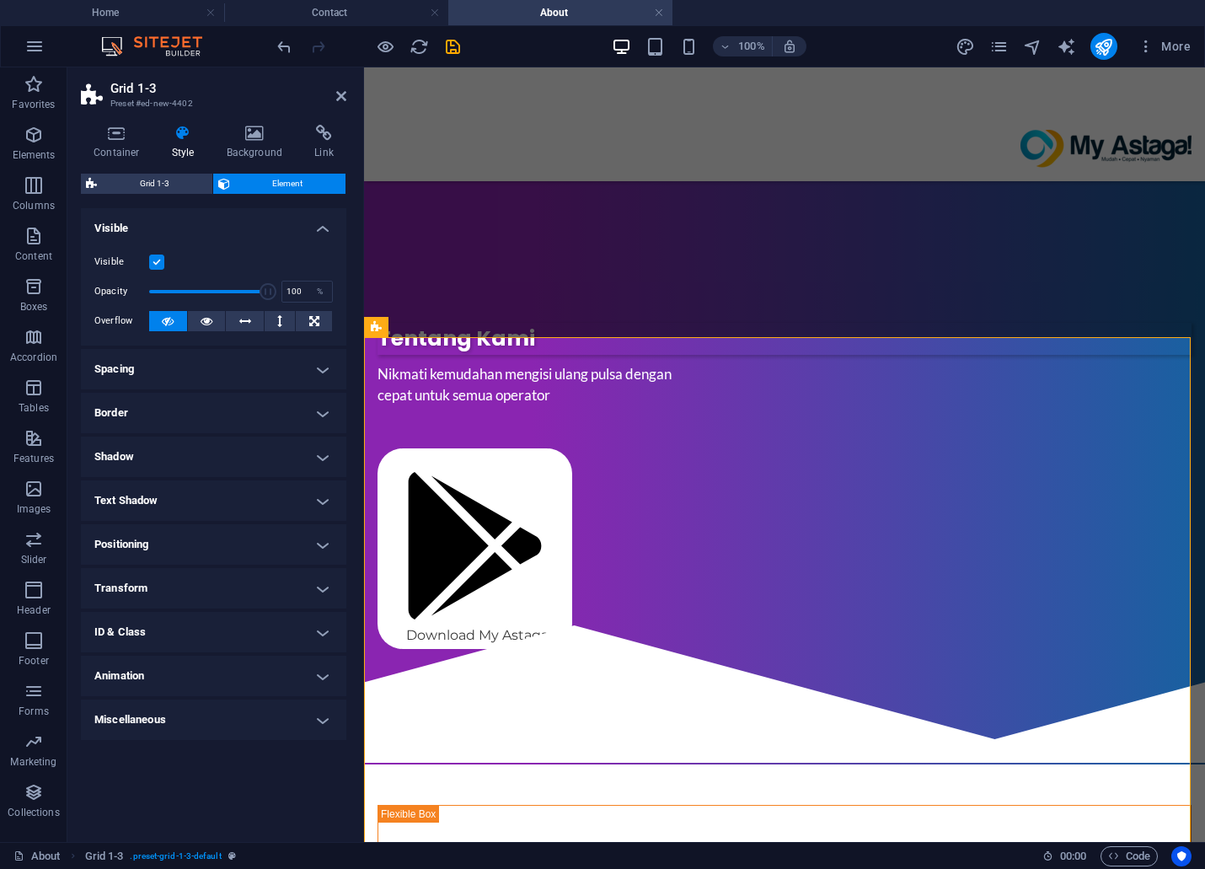
scroll to position [773, 0]
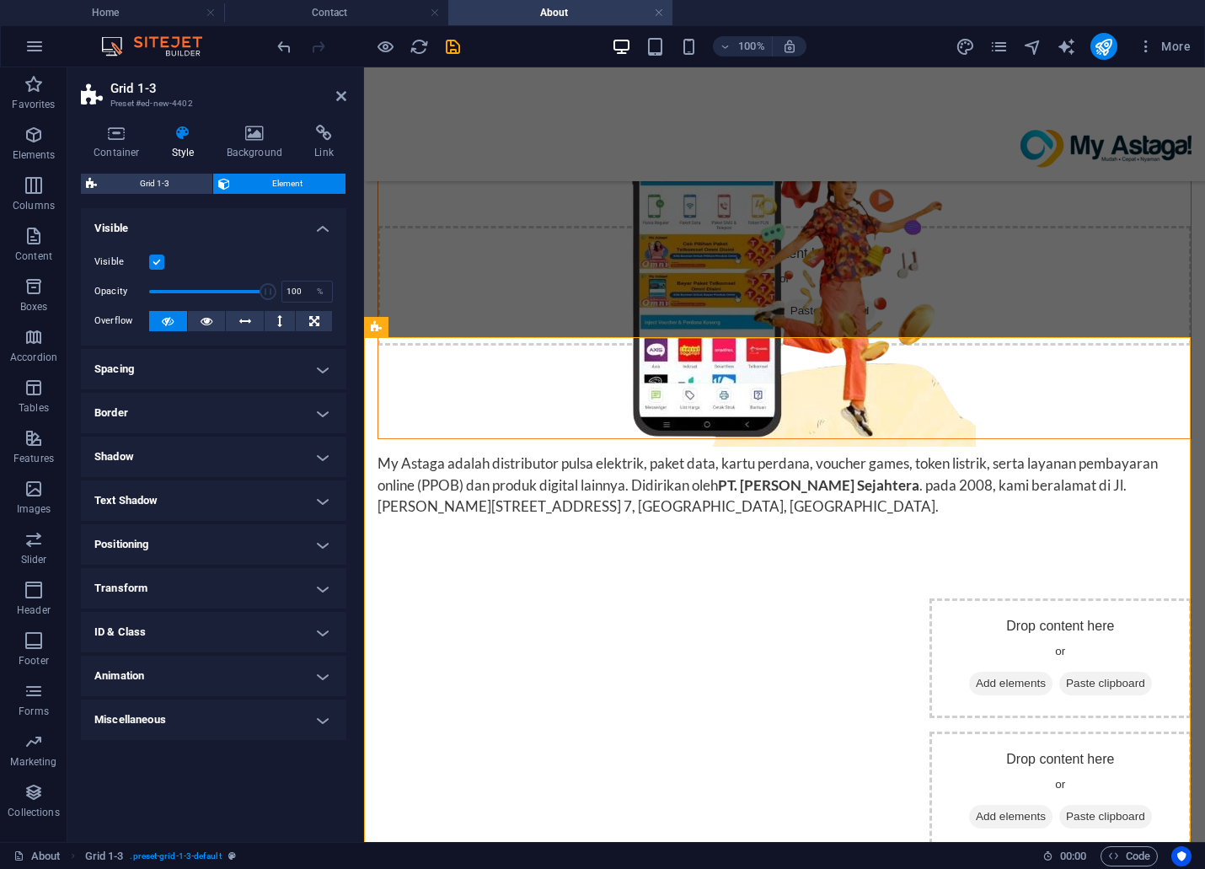
click at [198, 360] on h4 "Spacing" at bounding box center [213, 369] width 265 height 40
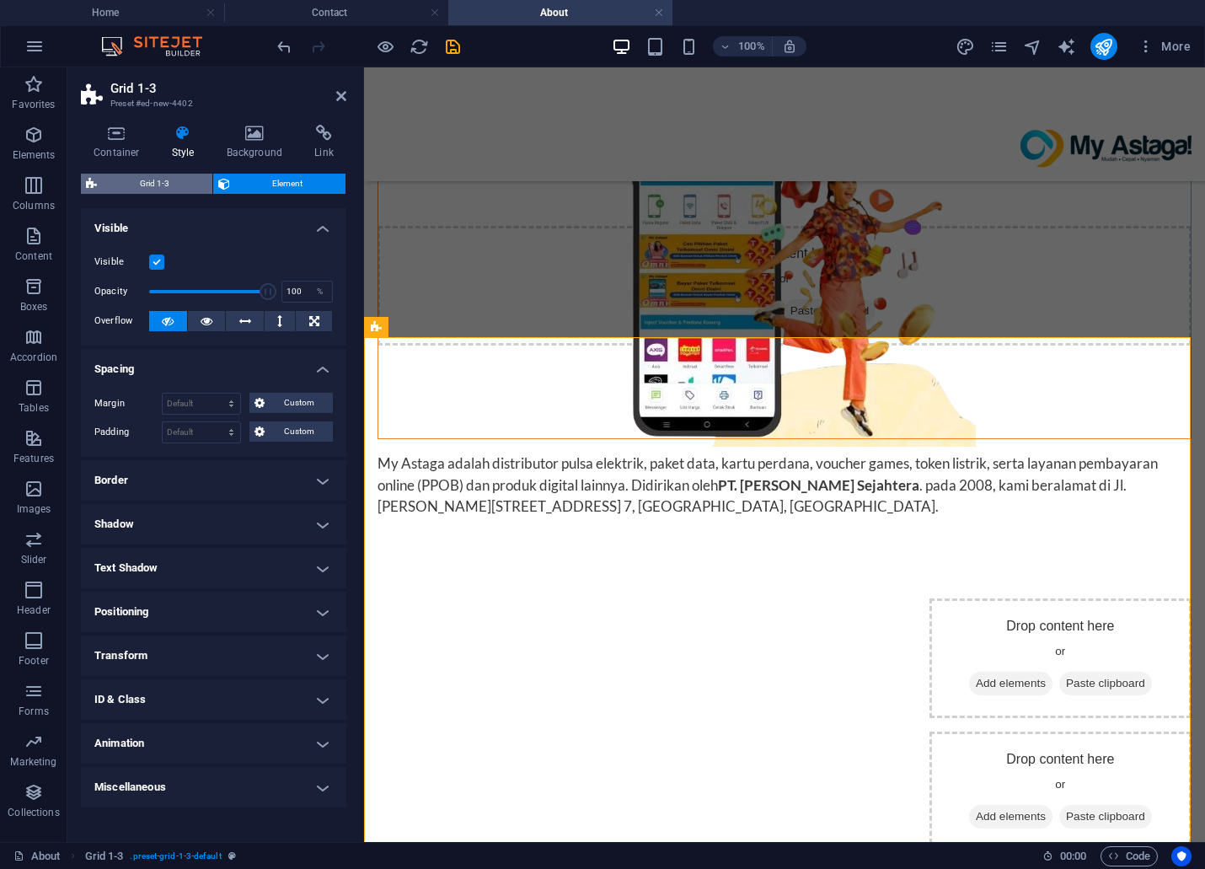
click at [158, 174] on span "Grid 1-3" at bounding box center [154, 184] width 105 height 20
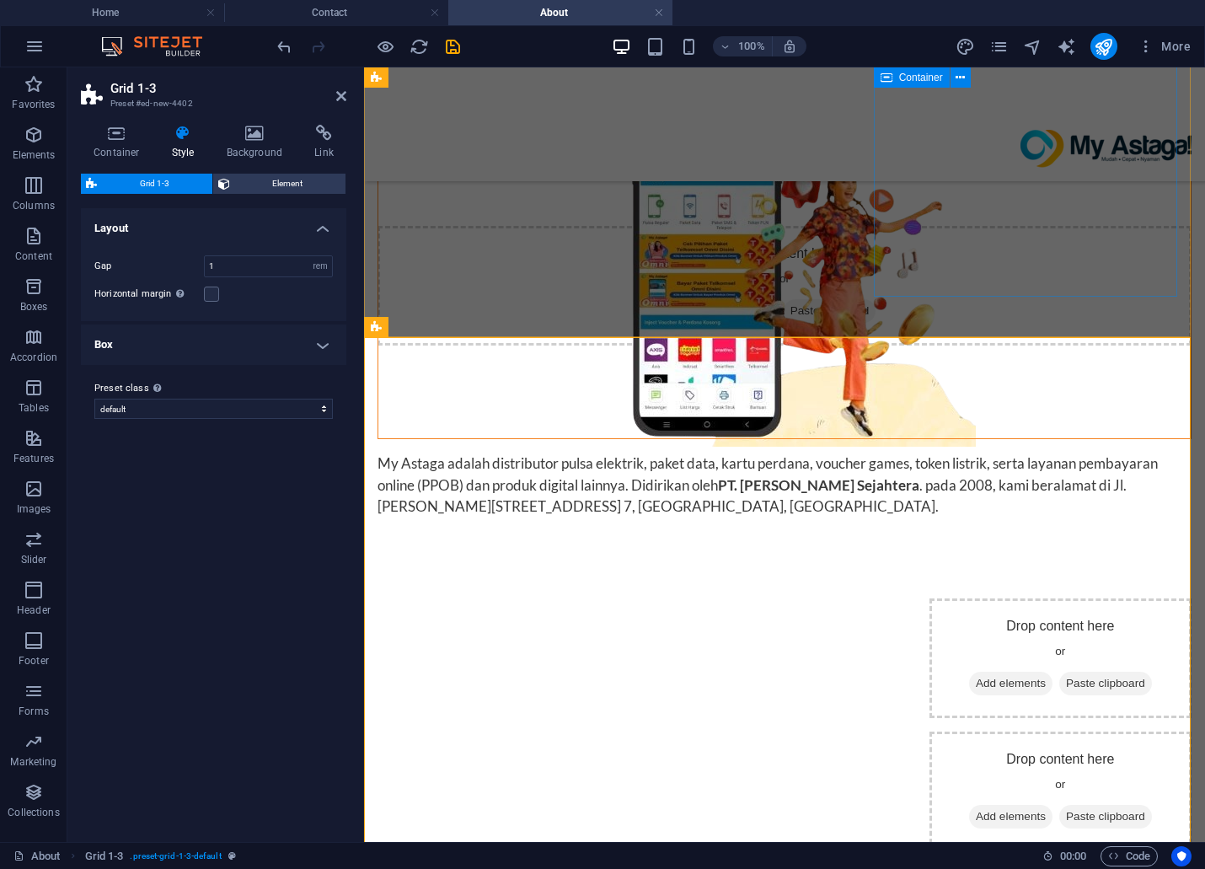
click at [902, 452] on div "My Astaga adalah distributor pulsa elektrik, paket data, kartu perdana, voucher…" at bounding box center [784, 484] width 814 height 65
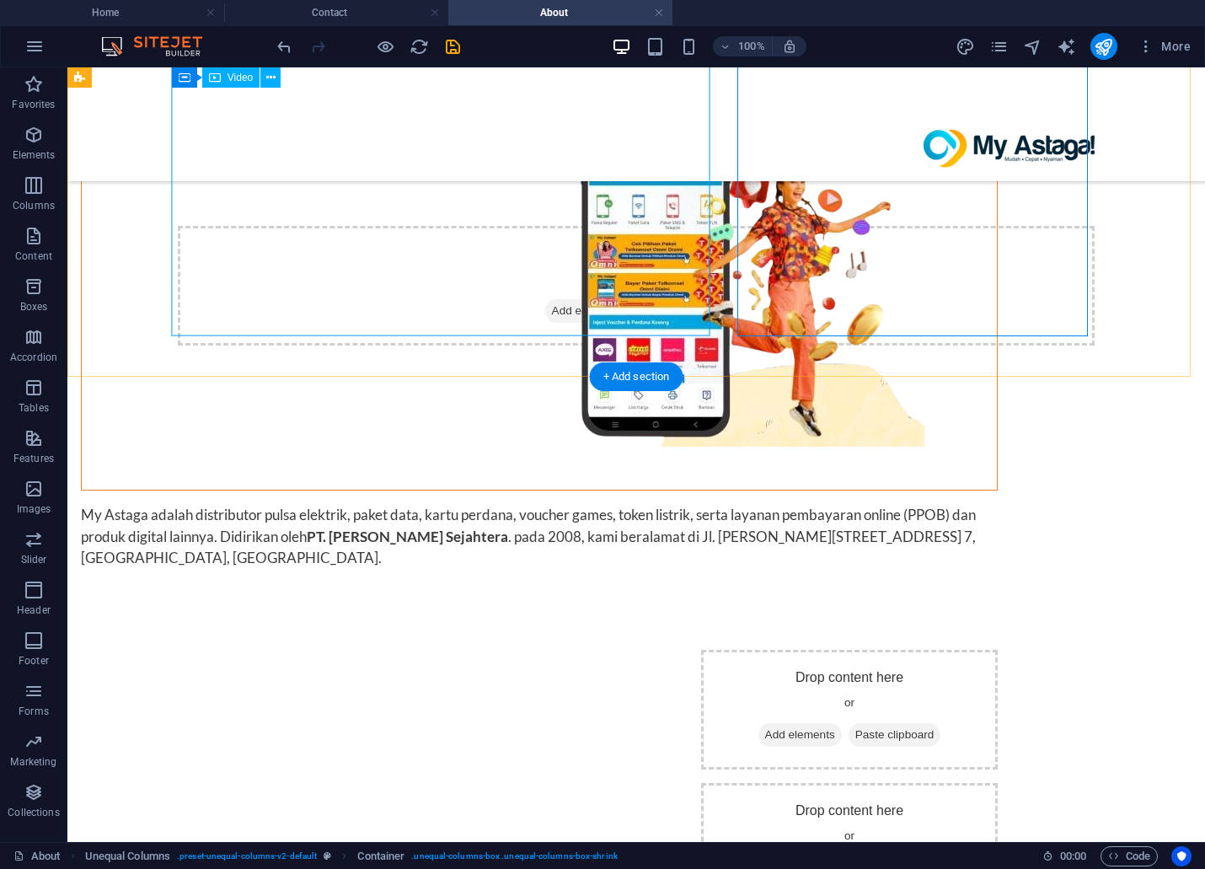
click at [698, 308] on figure at bounding box center [539, 261] width 915 height 458
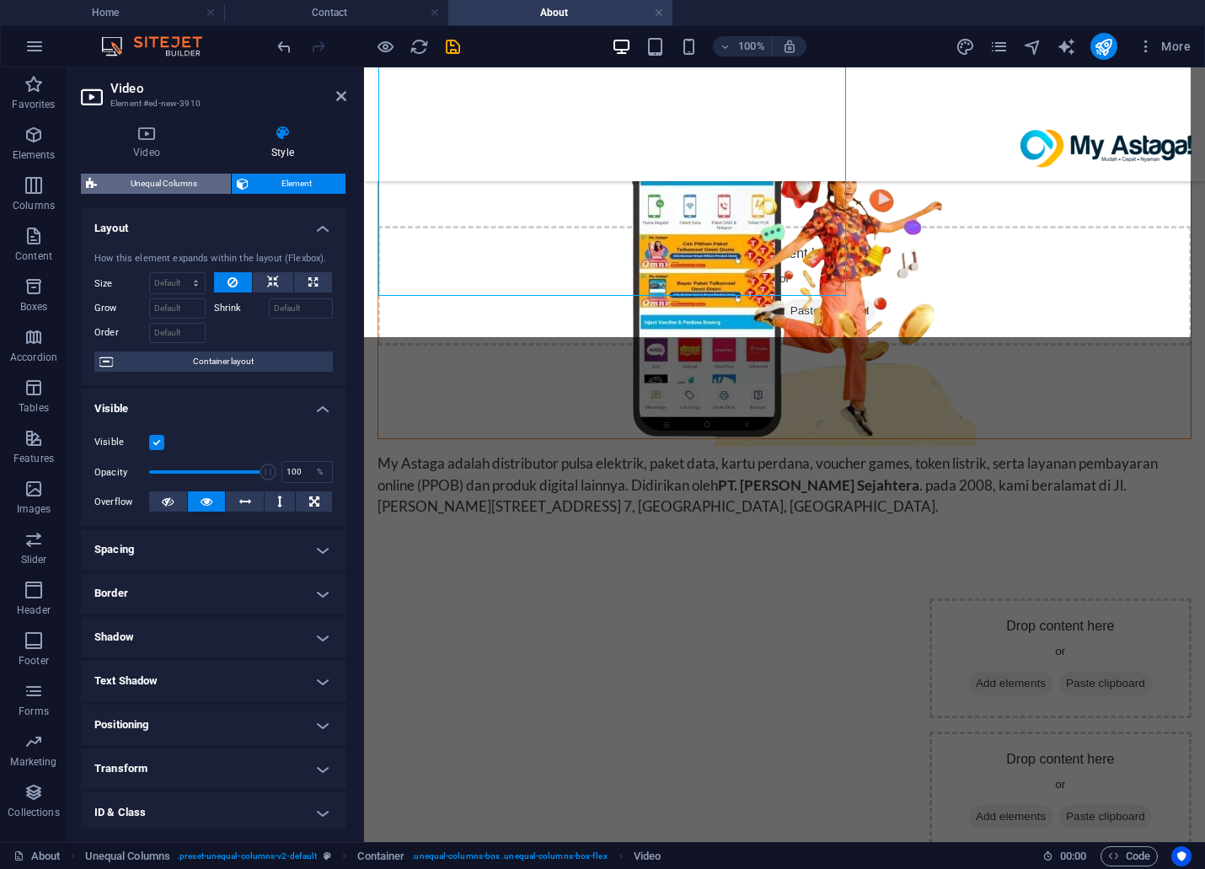
click at [195, 177] on span "Unequal Columns" at bounding box center [164, 184] width 124 height 20
select select "%"
select select "rem"
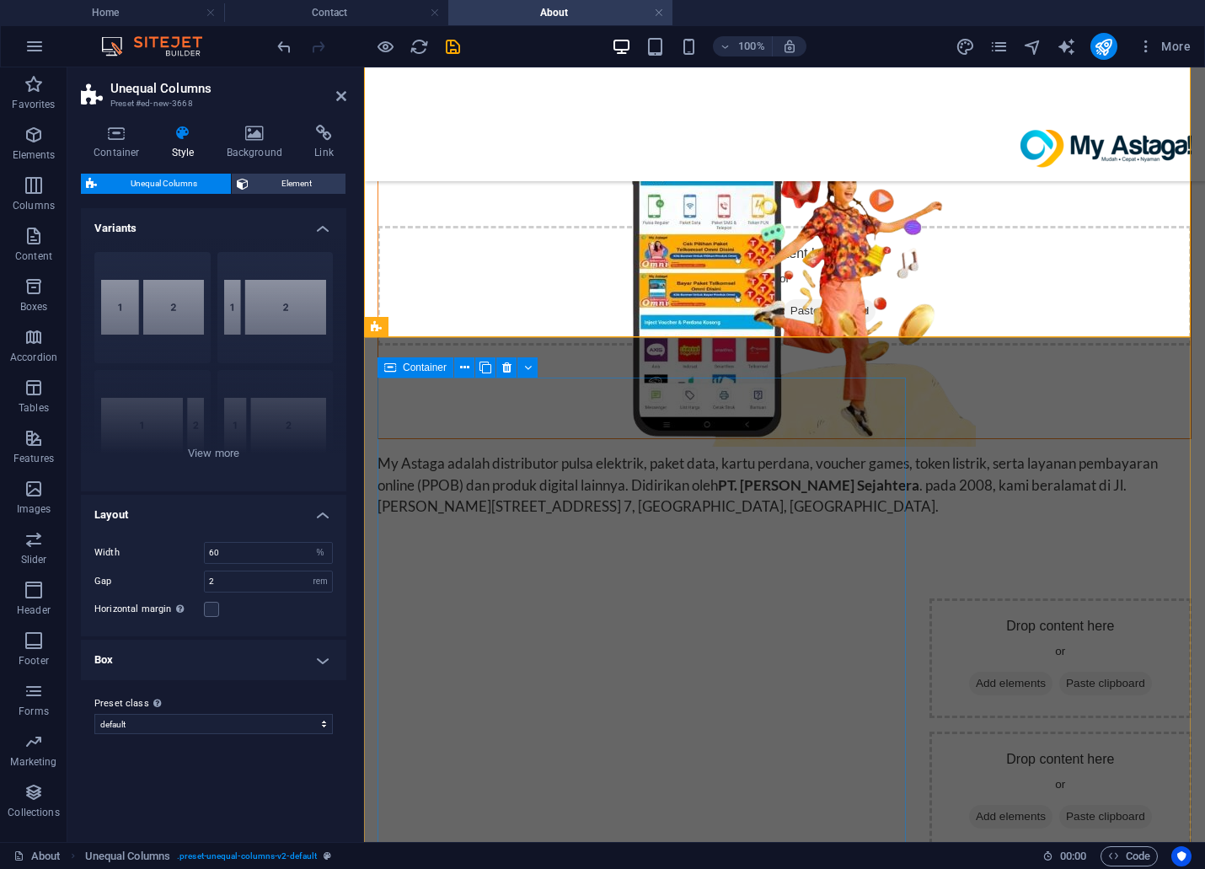
click at [761, 757] on div at bounding box center [646, 791] width 538 height 386
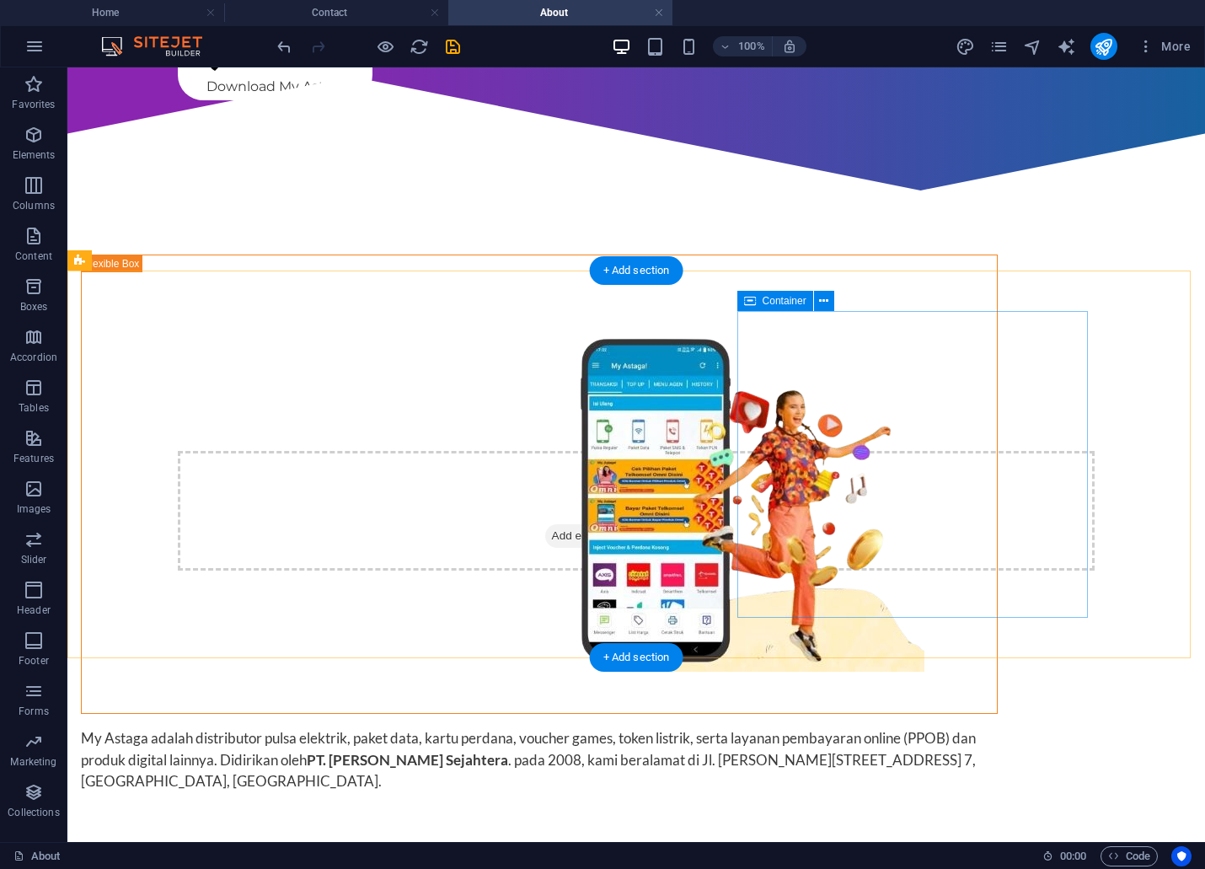
scroll to position [493, 0]
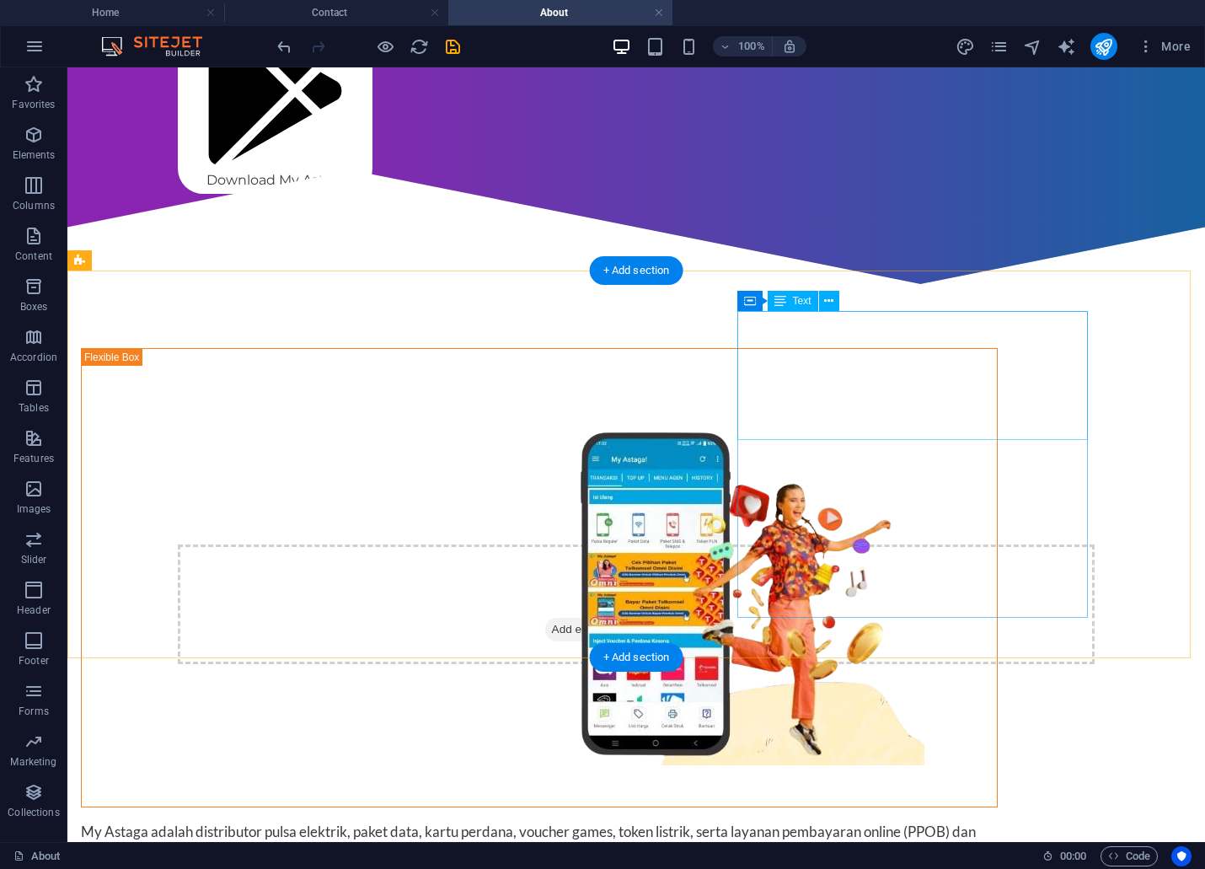
click at [990, 821] on div "My Astaga adalah distributor pulsa elektrik, paket data, kartu perdana, voucher…" at bounding box center [539, 853] width 917 height 65
click at [998, 821] on div "My Astaga adalah distributor pulsa elektrik, paket data, kartu perdana, voucher…" at bounding box center [539, 853] width 917 height 65
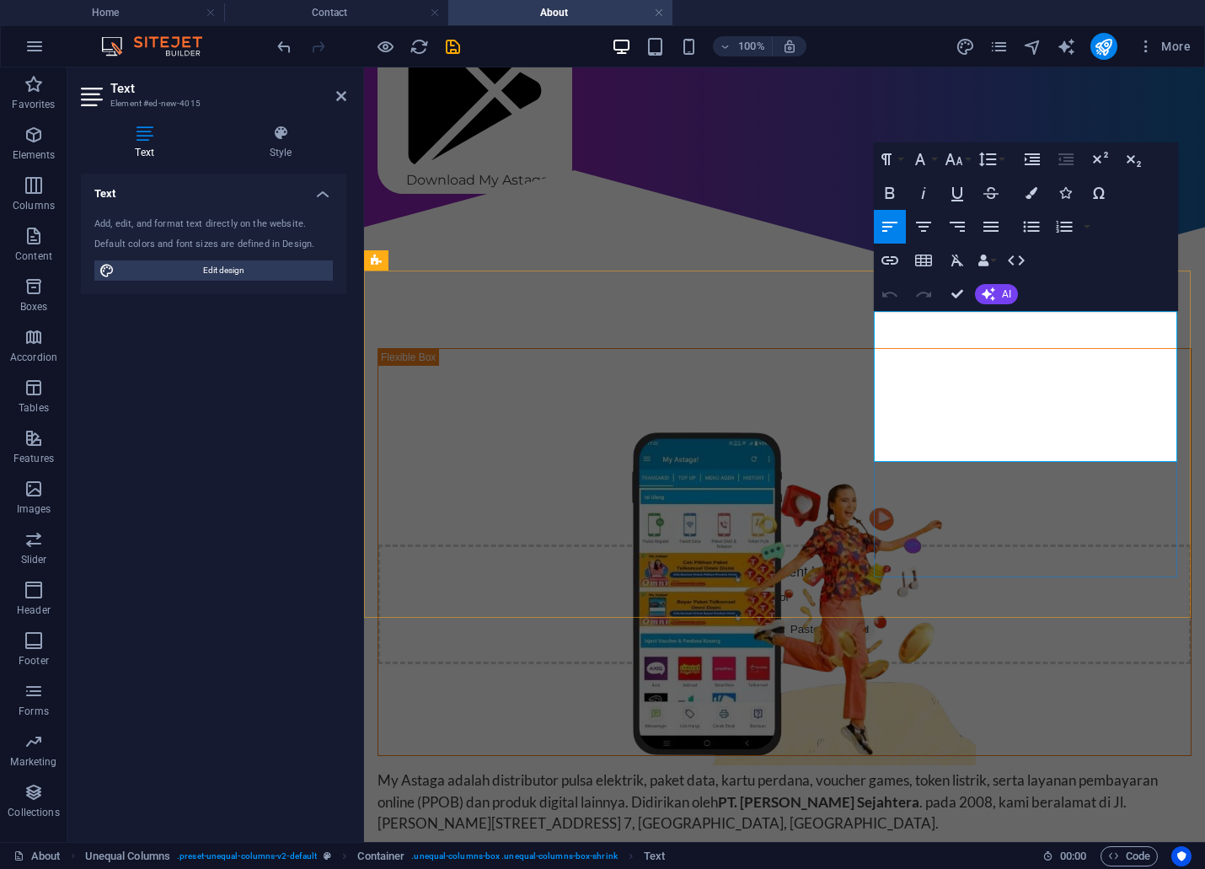
click at [1113, 769] on p "My Astaga adalah distributor pulsa elektrik, paket data, kartu perdana, voucher…" at bounding box center [784, 801] width 814 height 65
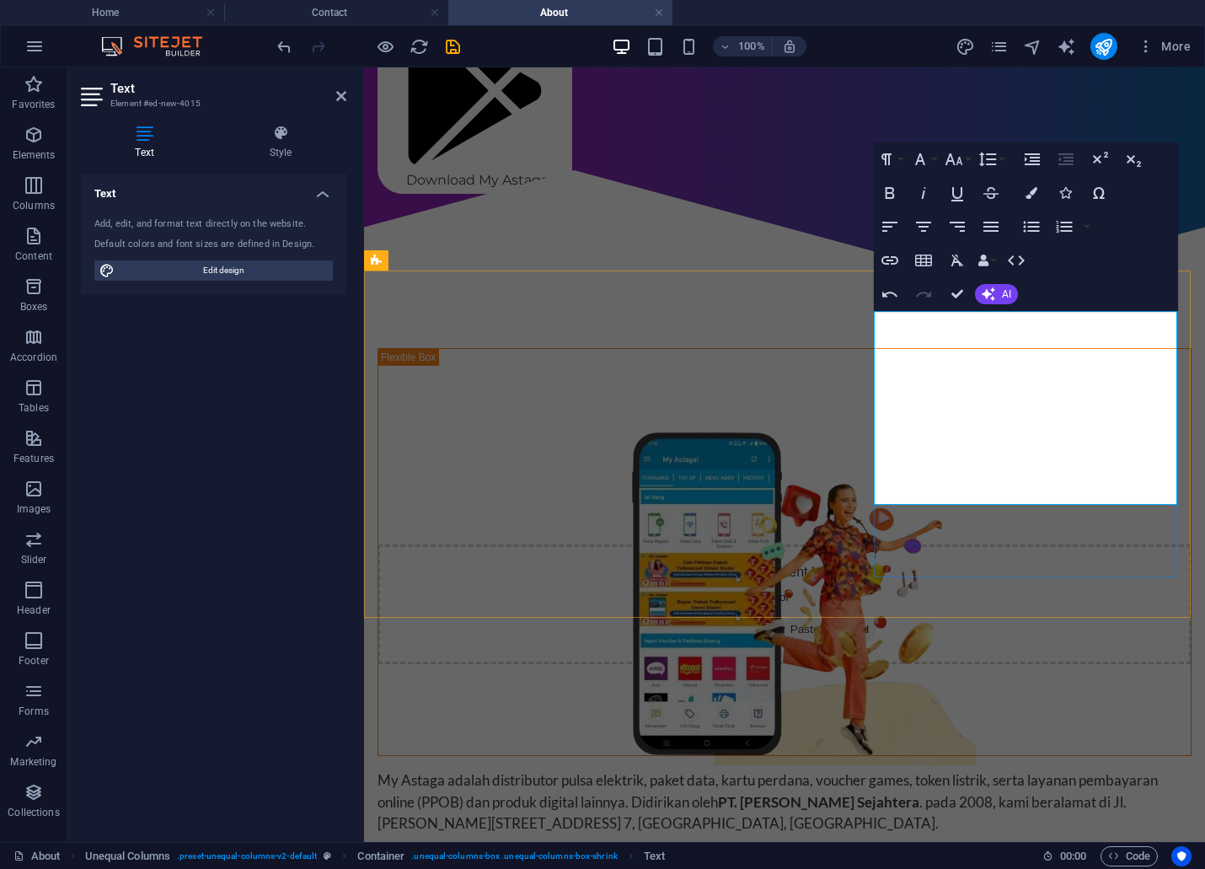
click at [1014, 855] on p at bounding box center [784, 866] width 814 height 22
click at [1020, 855] on p at bounding box center [784, 866] width 814 height 22
click at [1022, 855] on p at bounding box center [784, 866] width 814 height 22
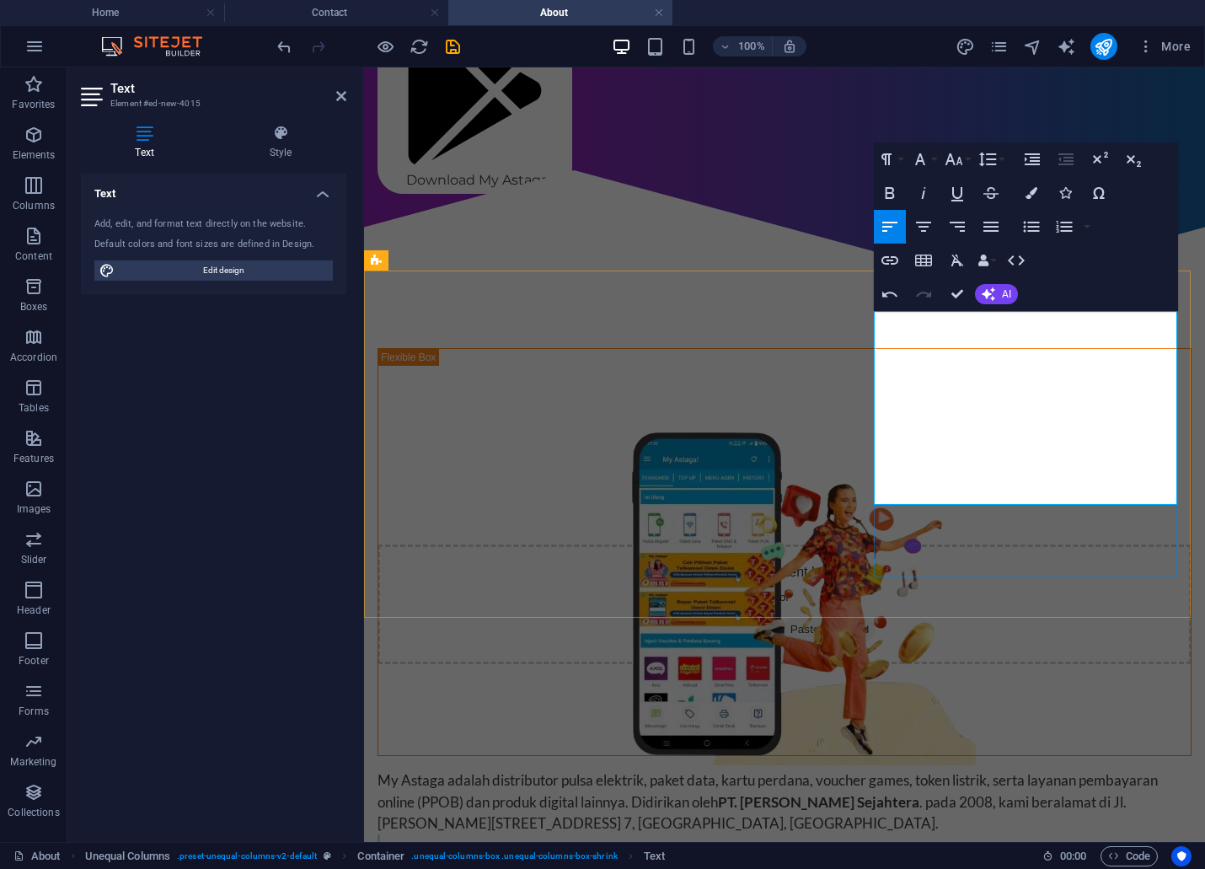
click at [1022, 855] on p at bounding box center [784, 866] width 814 height 22
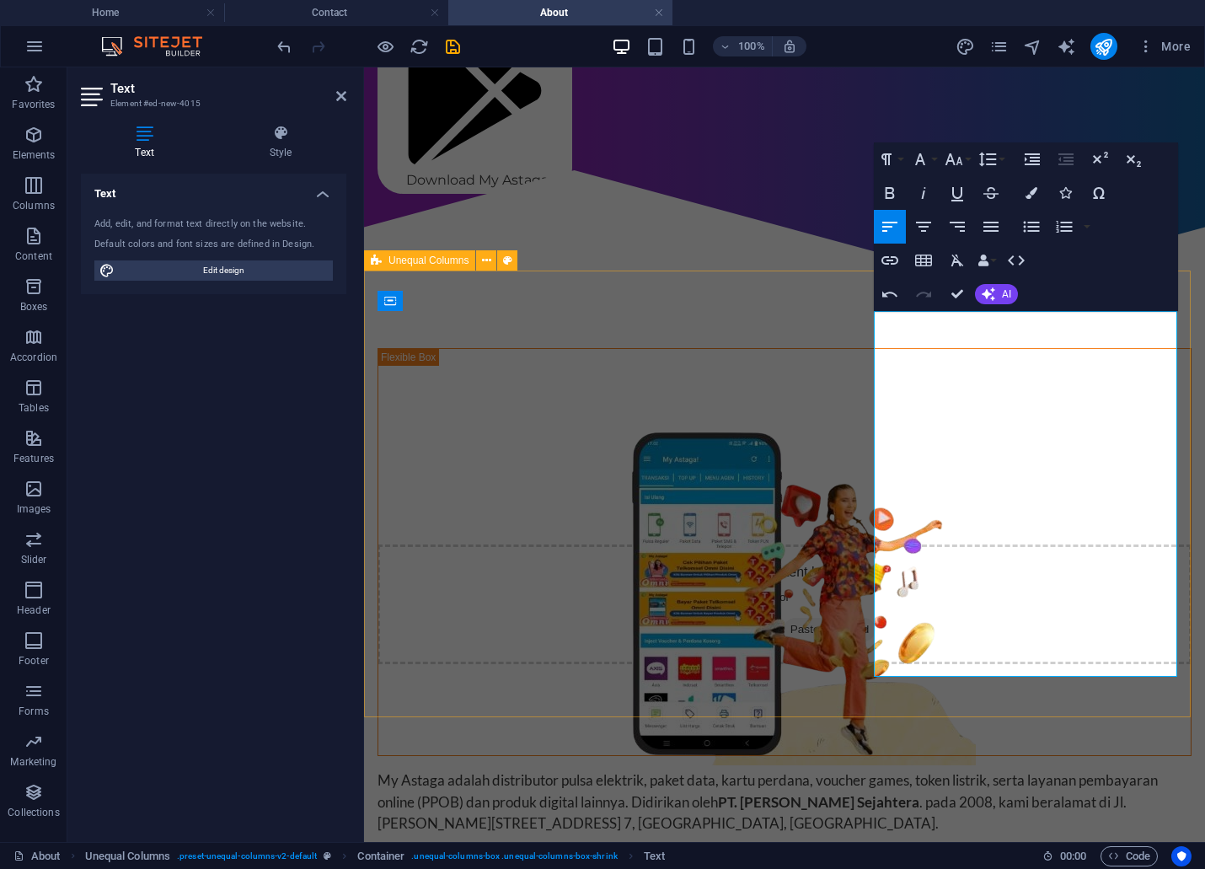
click at [999, 706] on div "My Astaga adalah distributor pulsa elektrik, paket data, kartu perdana, voucher…" at bounding box center [784, 645] width 841 height 674
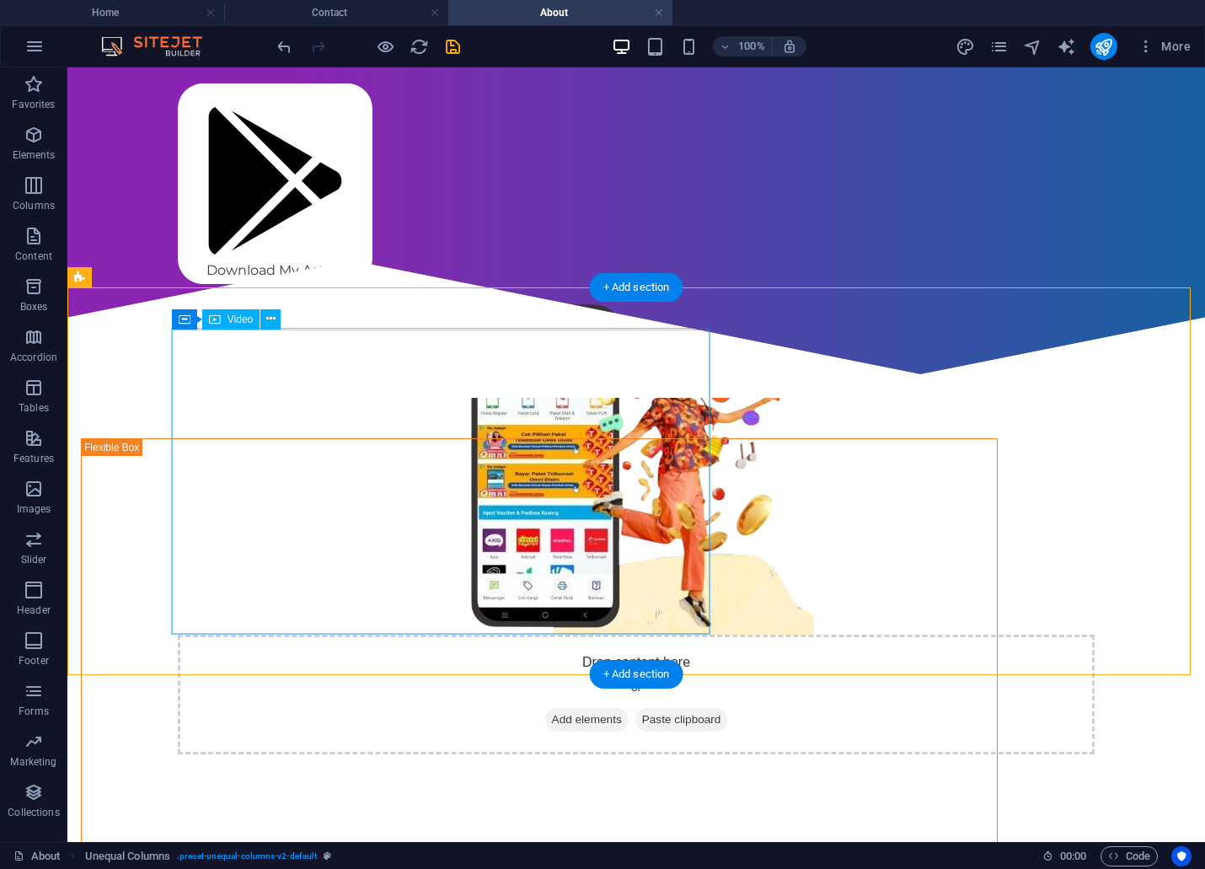
scroll to position [119, 0]
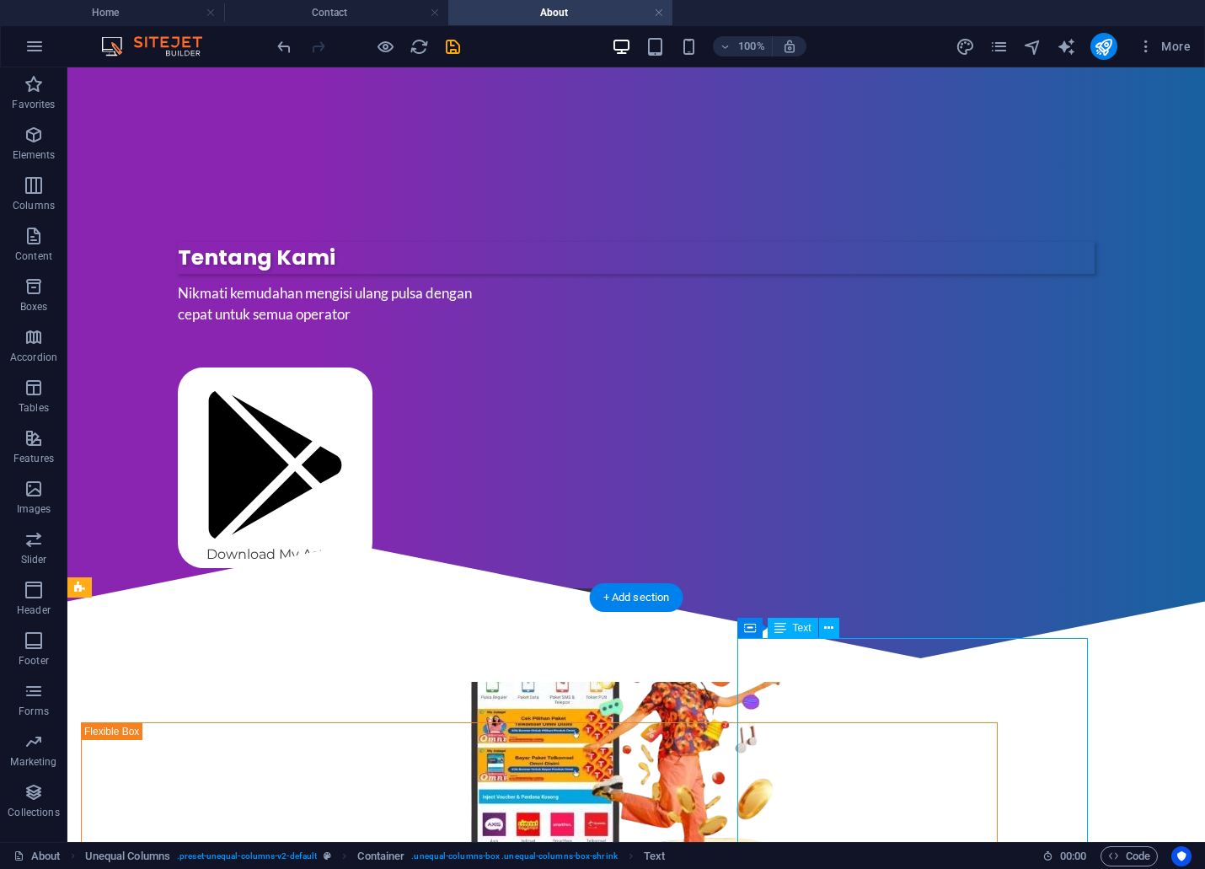
scroll to position [399, 0]
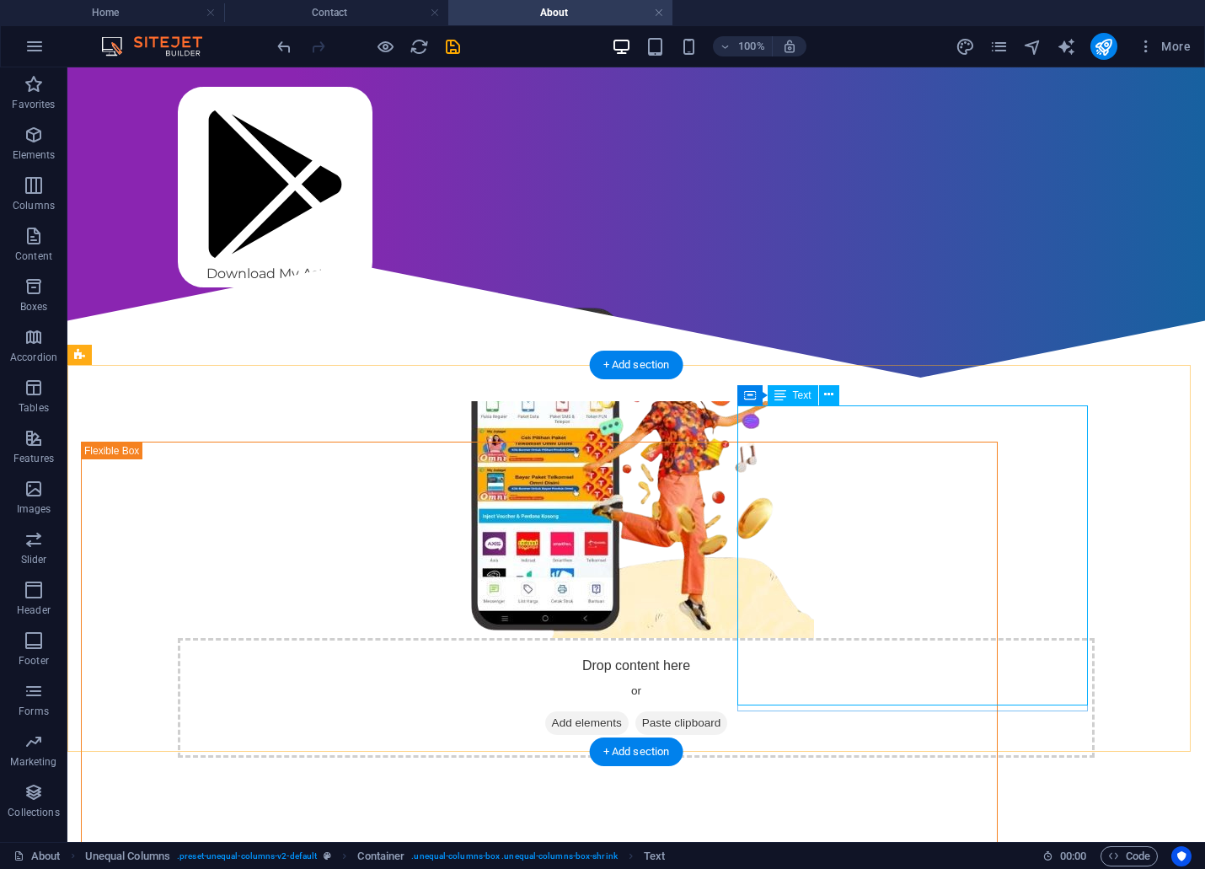
drag, startPoint x: 882, startPoint y: 474, endPoint x: 862, endPoint y: 474, distance: 20.2
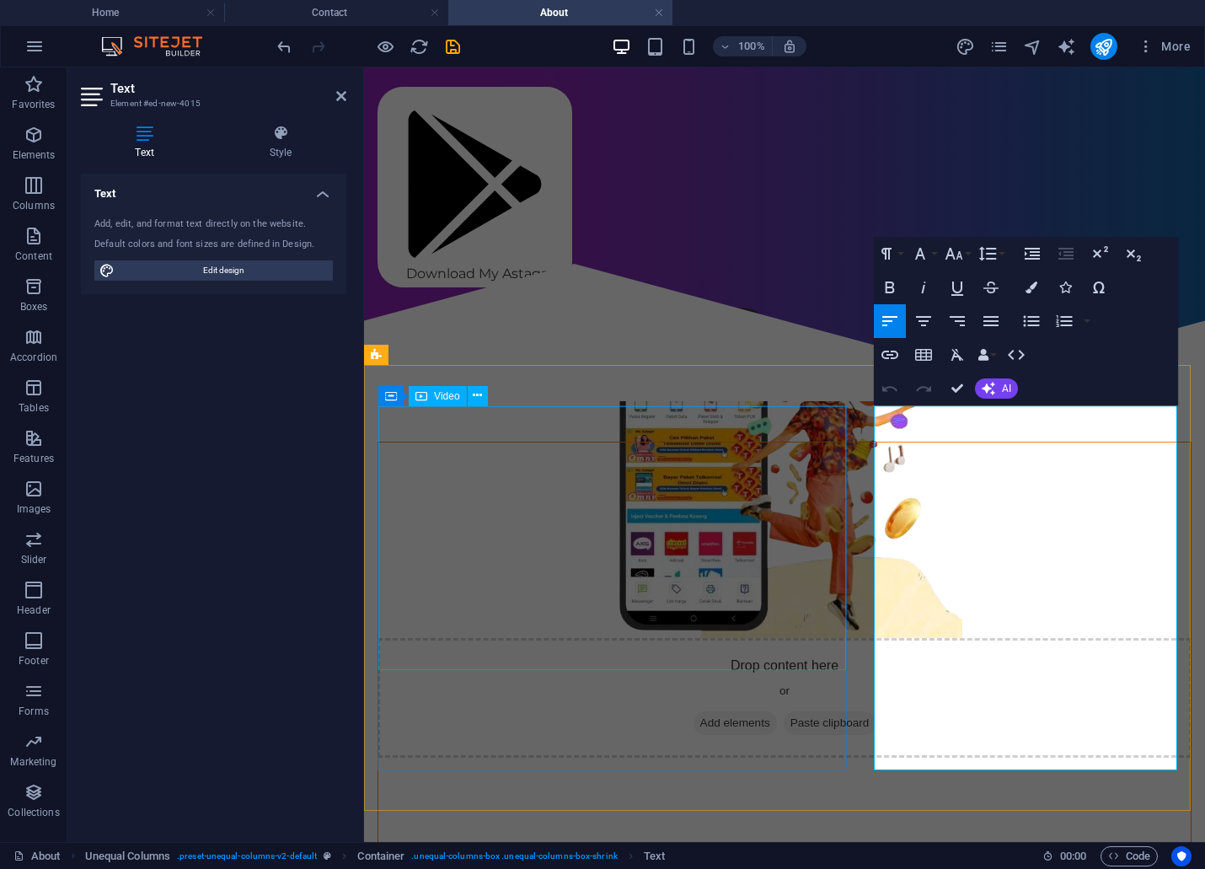
drag, startPoint x: 1041, startPoint y: 483, endPoint x: 841, endPoint y: 406, distance: 213.9
click at [841, 406] on div "My Astaga adalah distributor pulsa elektrik, paket data, kartu perdana, voucher…" at bounding box center [785, 738] width 868 height 701
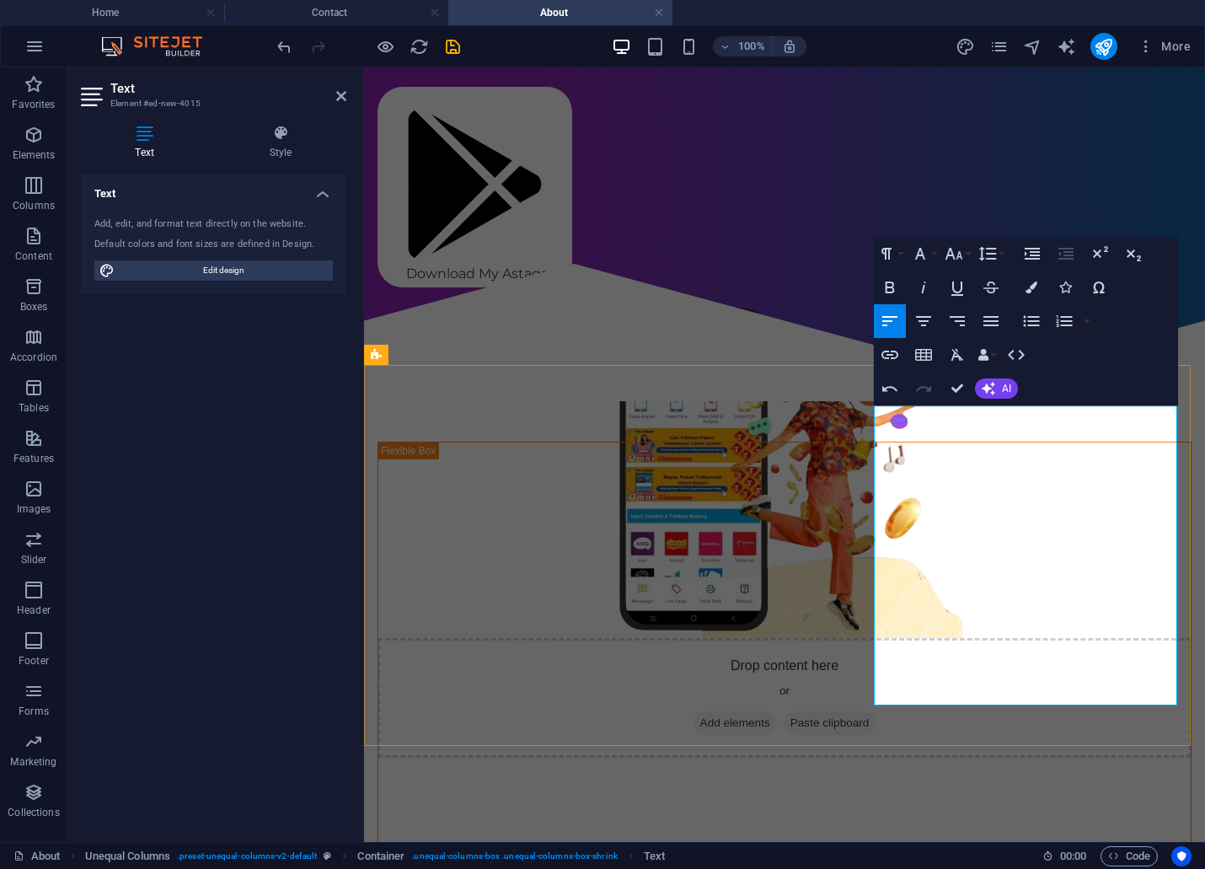
click at [1003, 863] on p "Didirikan oleh PT. Depo Mitrasukses Sejahtera . pada 2008, kami beralamat di Jl…" at bounding box center [784, 884] width 814 height 43
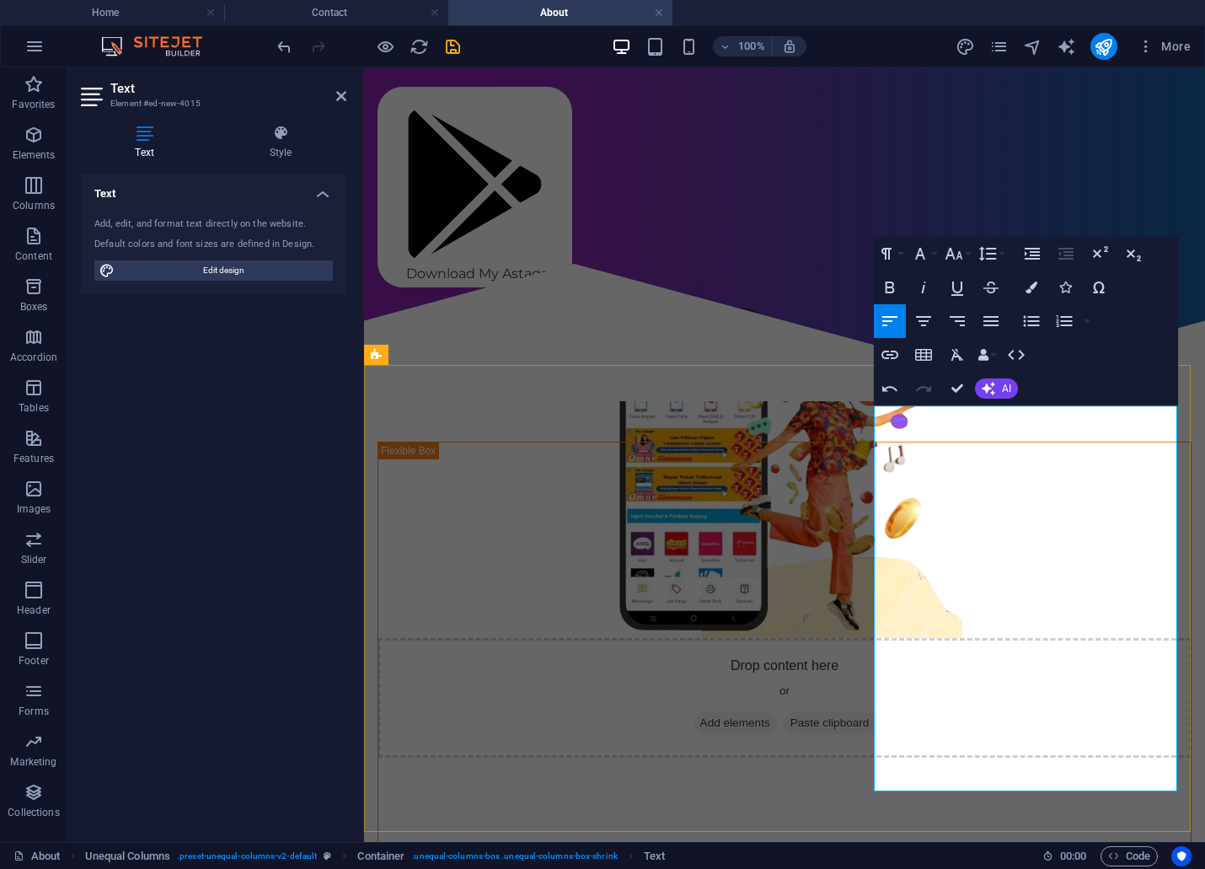
drag, startPoint x: 1046, startPoint y: 436, endPoint x: 945, endPoint y: 436, distance: 101.1
click at [118, 10] on h4 "Home" at bounding box center [112, 12] width 224 height 19
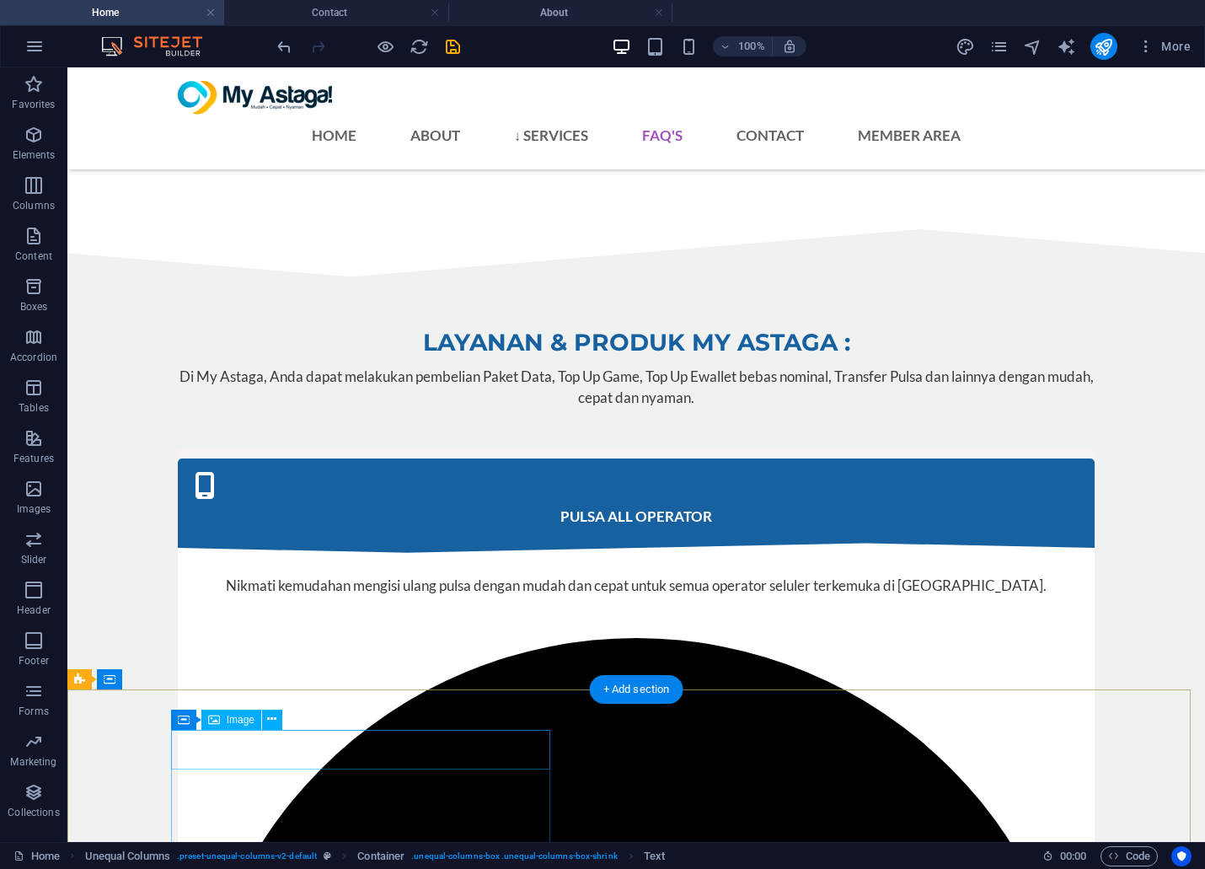
scroll to position [4889, 0]
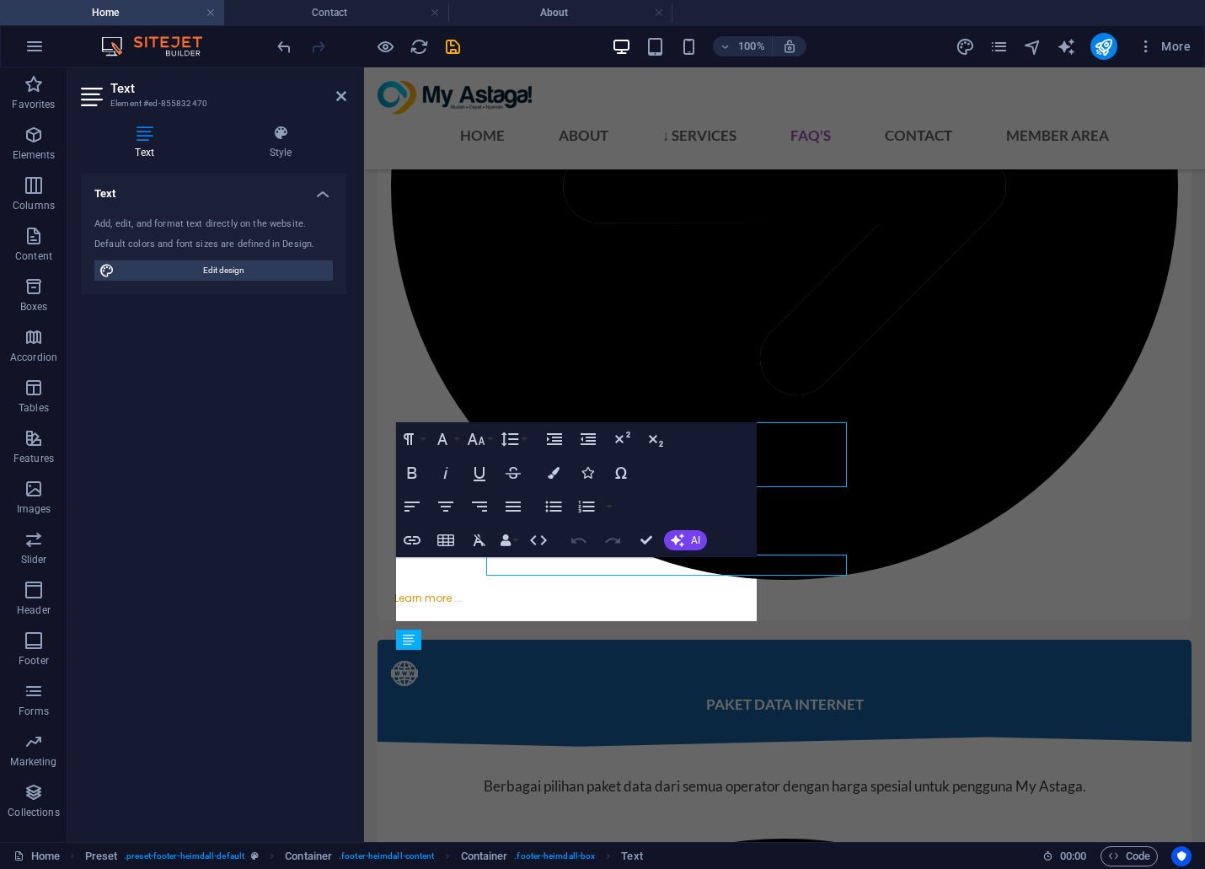
scroll to position [4865, 0]
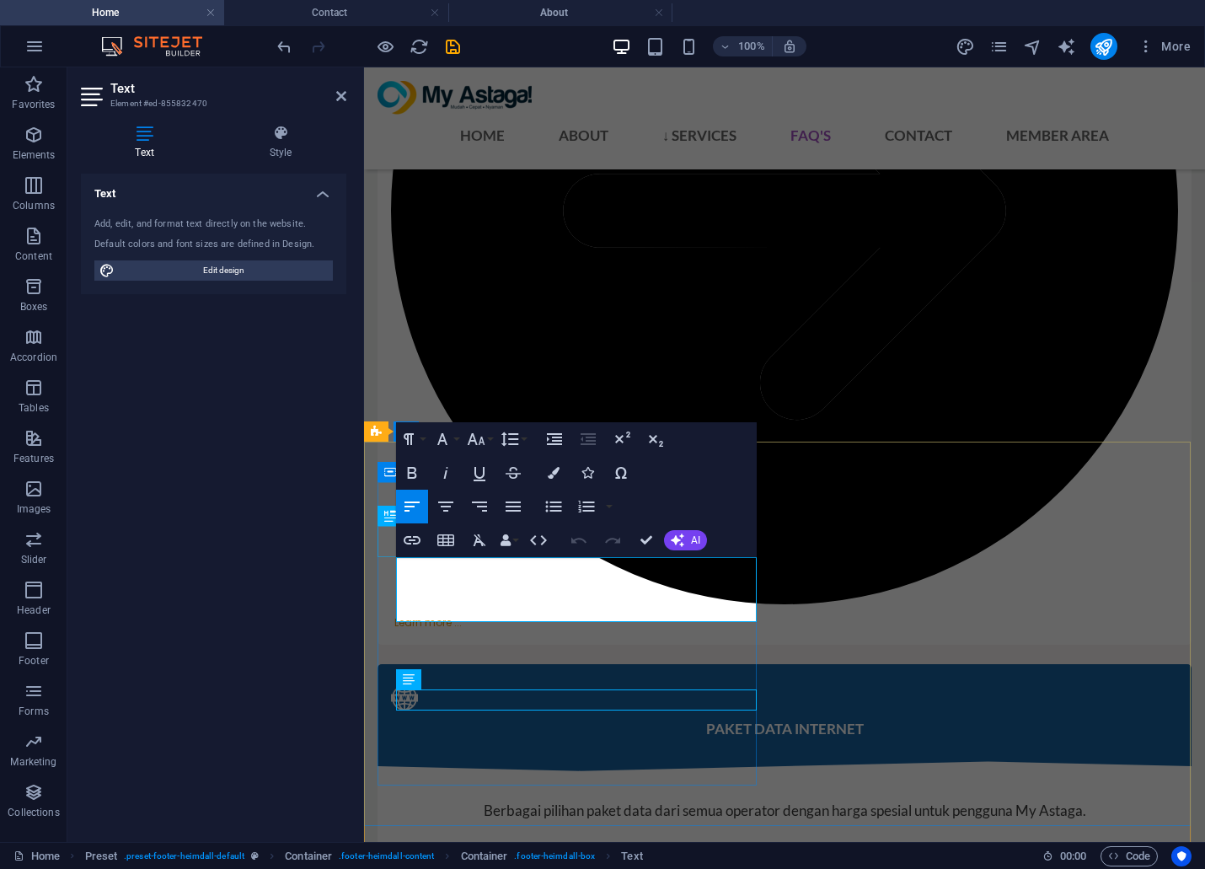
drag, startPoint x: 527, startPoint y: 586, endPoint x: 386, endPoint y: 554, distance: 144.3
copy span "Ruko The Icon [GEOGRAPHIC_DATA][STREET_ADDRESS][GEOGRAPHIC_DATA]. Sampora, Kec.…"
click at [492, 21] on h4 "About" at bounding box center [560, 12] width 224 height 19
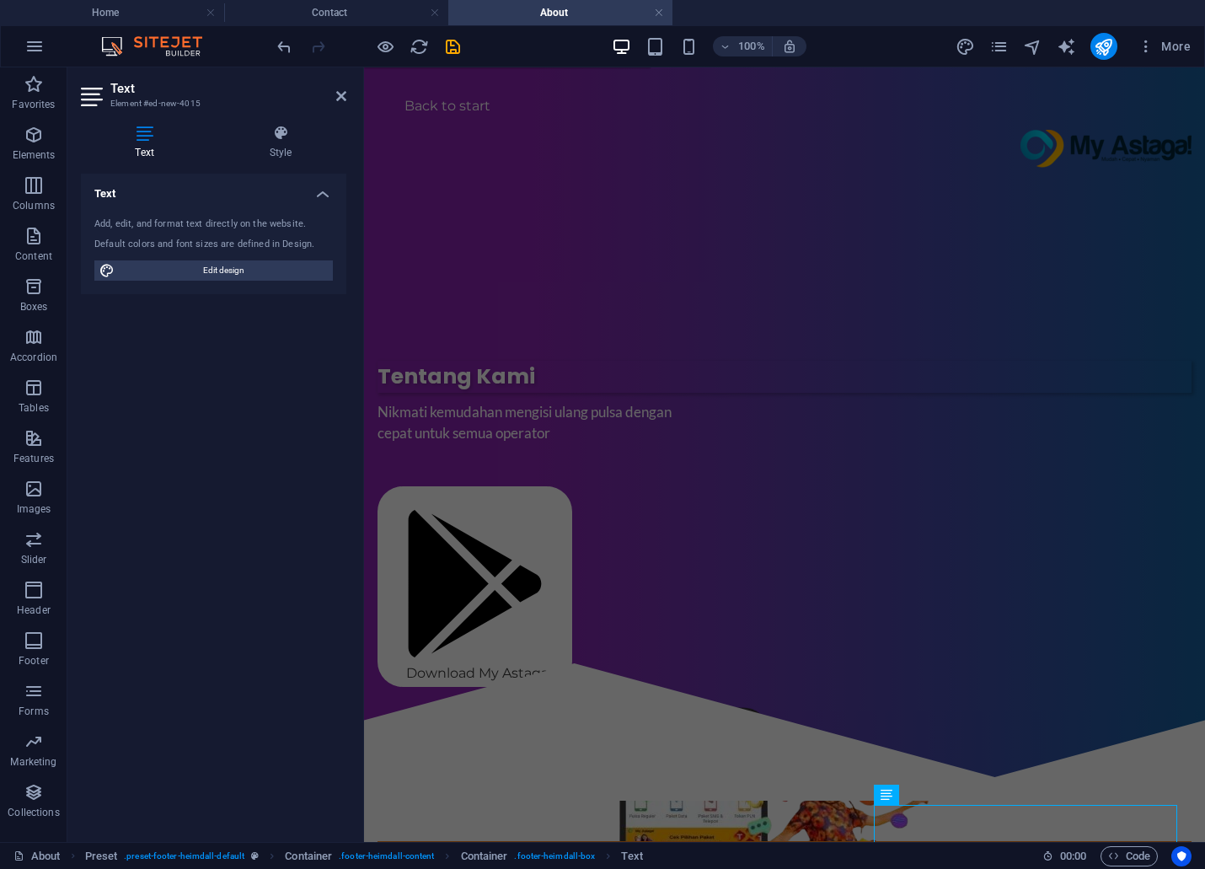
scroll to position [399, 0]
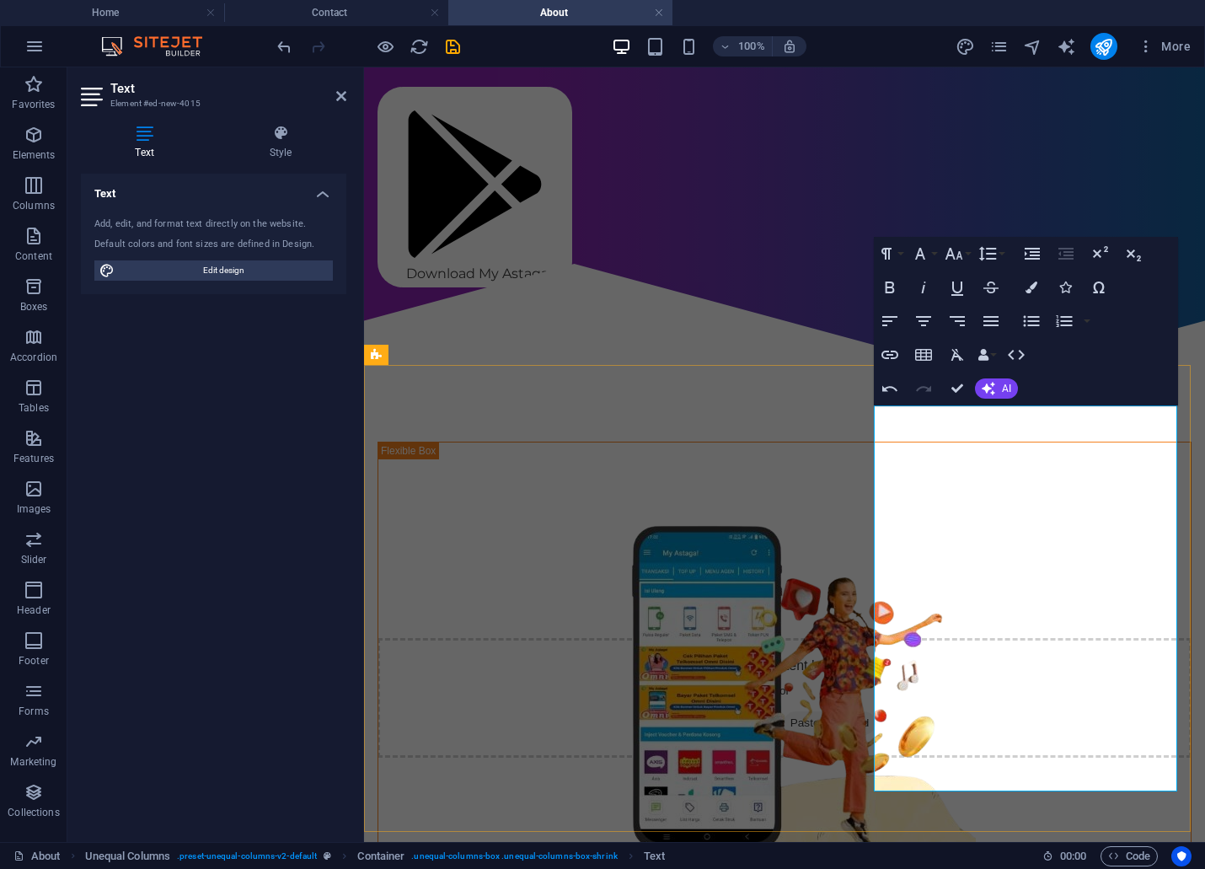
drag, startPoint x: 1104, startPoint y: 441, endPoint x: 1169, endPoint y: 451, distance: 65.7
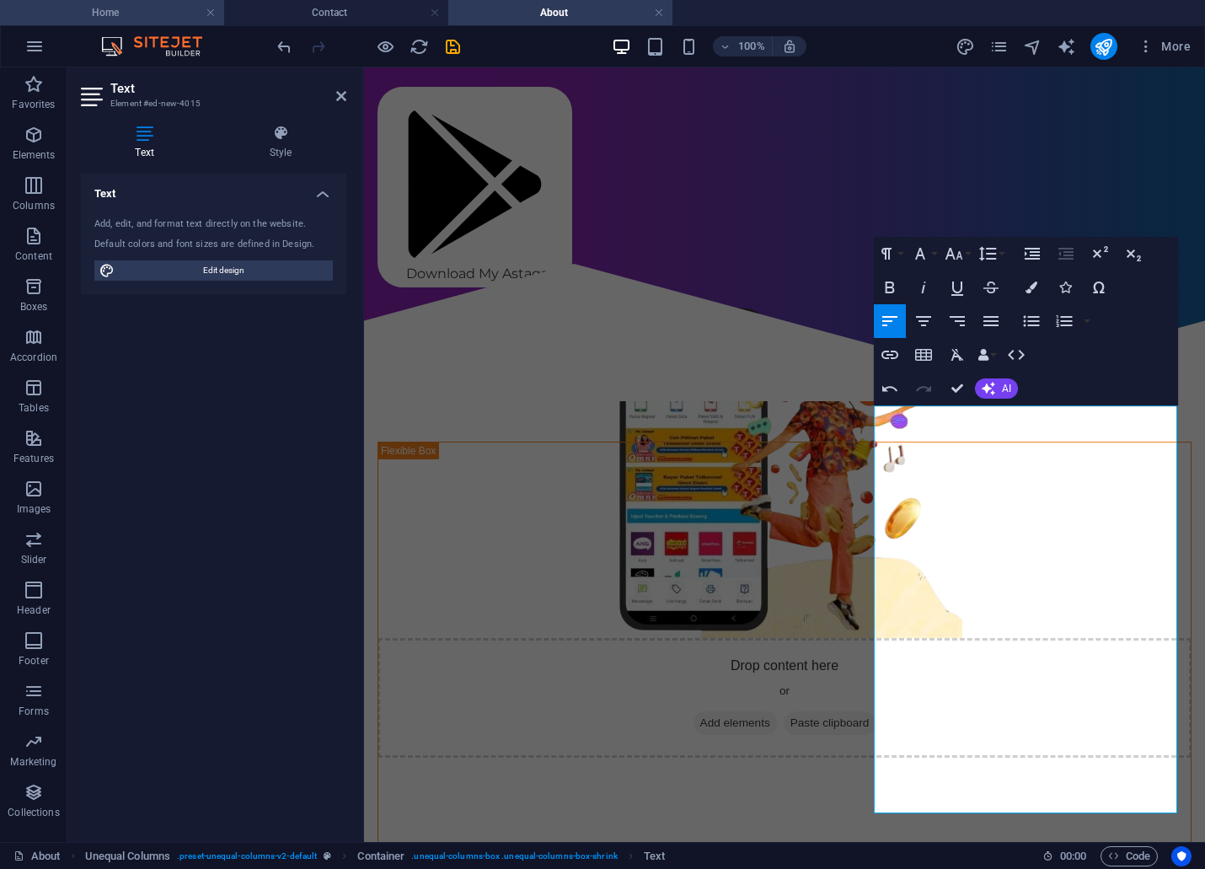
click at [171, 19] on h4 "Home" at bounding box center [112, 12] width 224 height 19
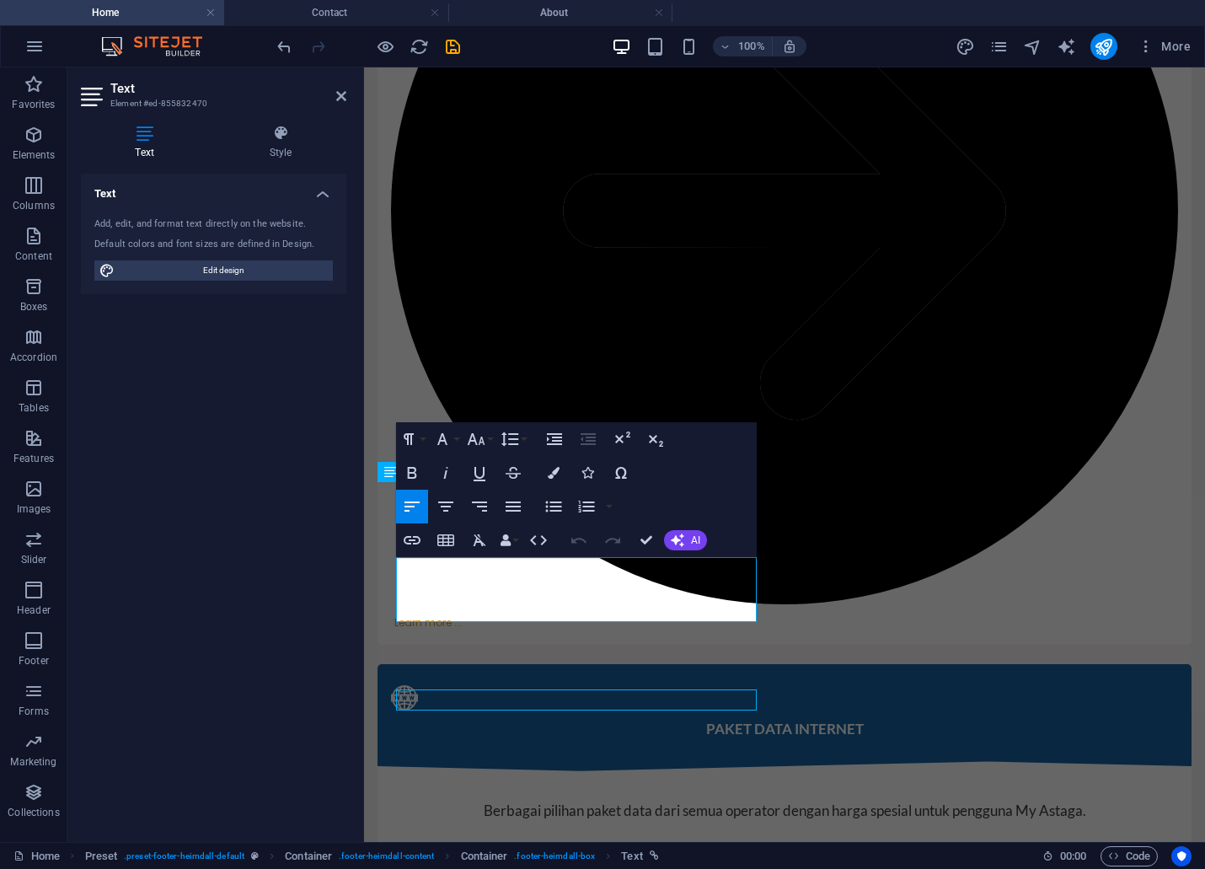
scroll to position [0, 0]
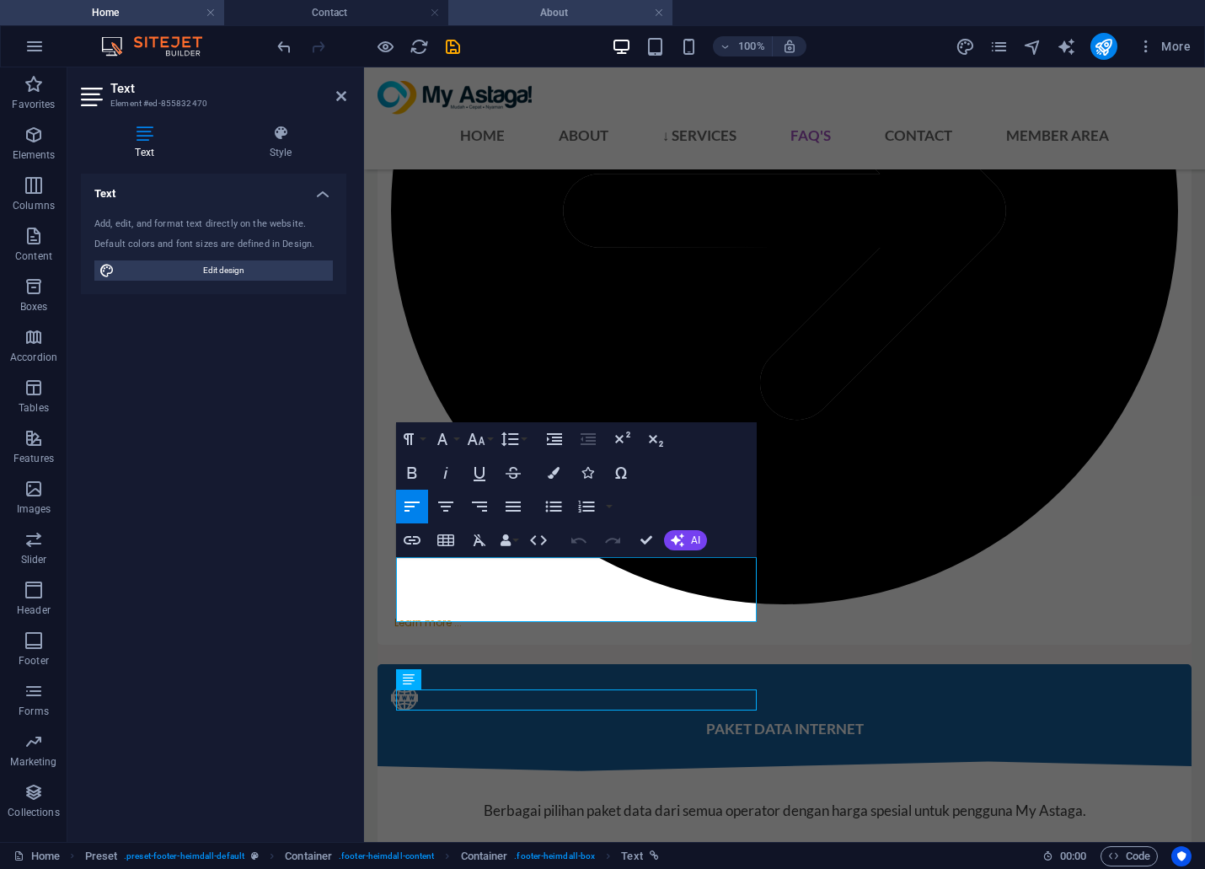
click at [559, 14] on h4 "About" at bounding box center [560, 12] width 224 height 19
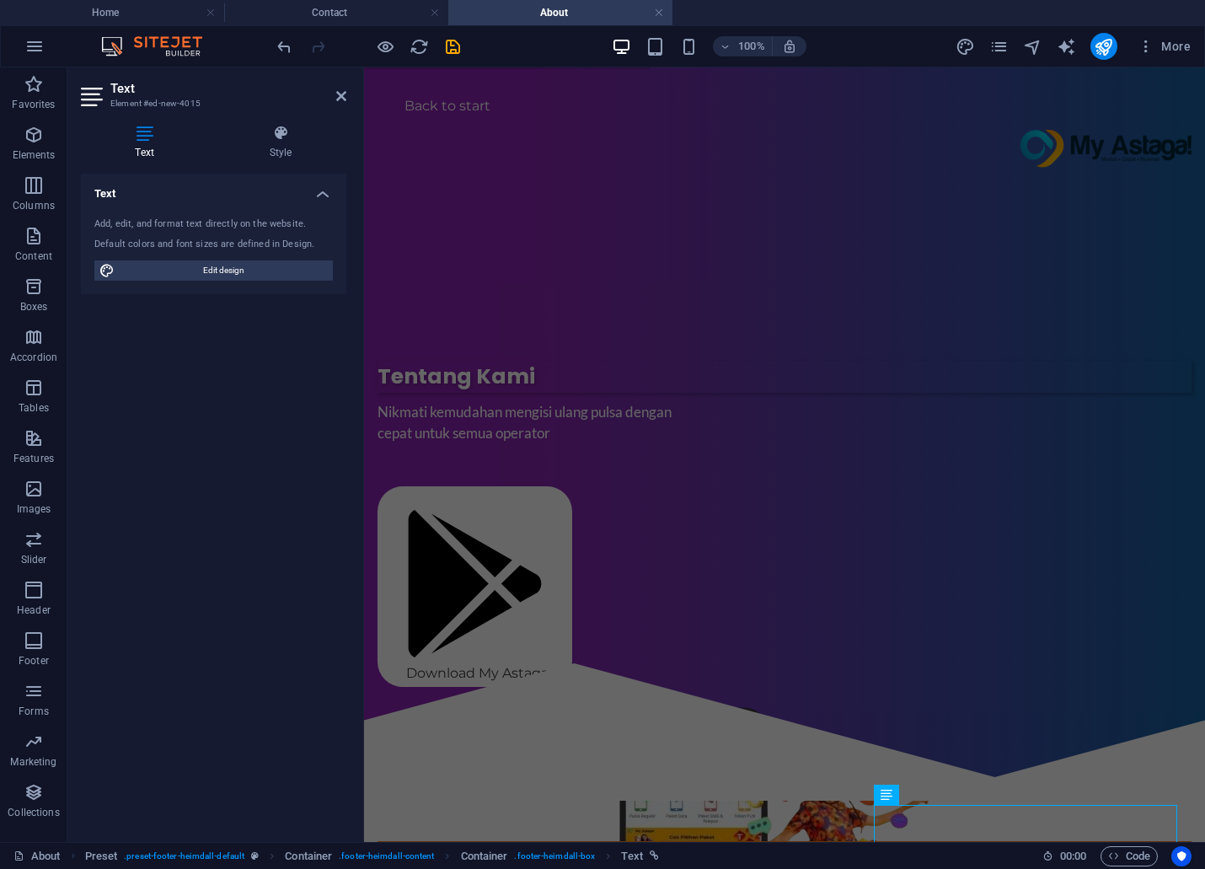
scroll to position [399, 0]
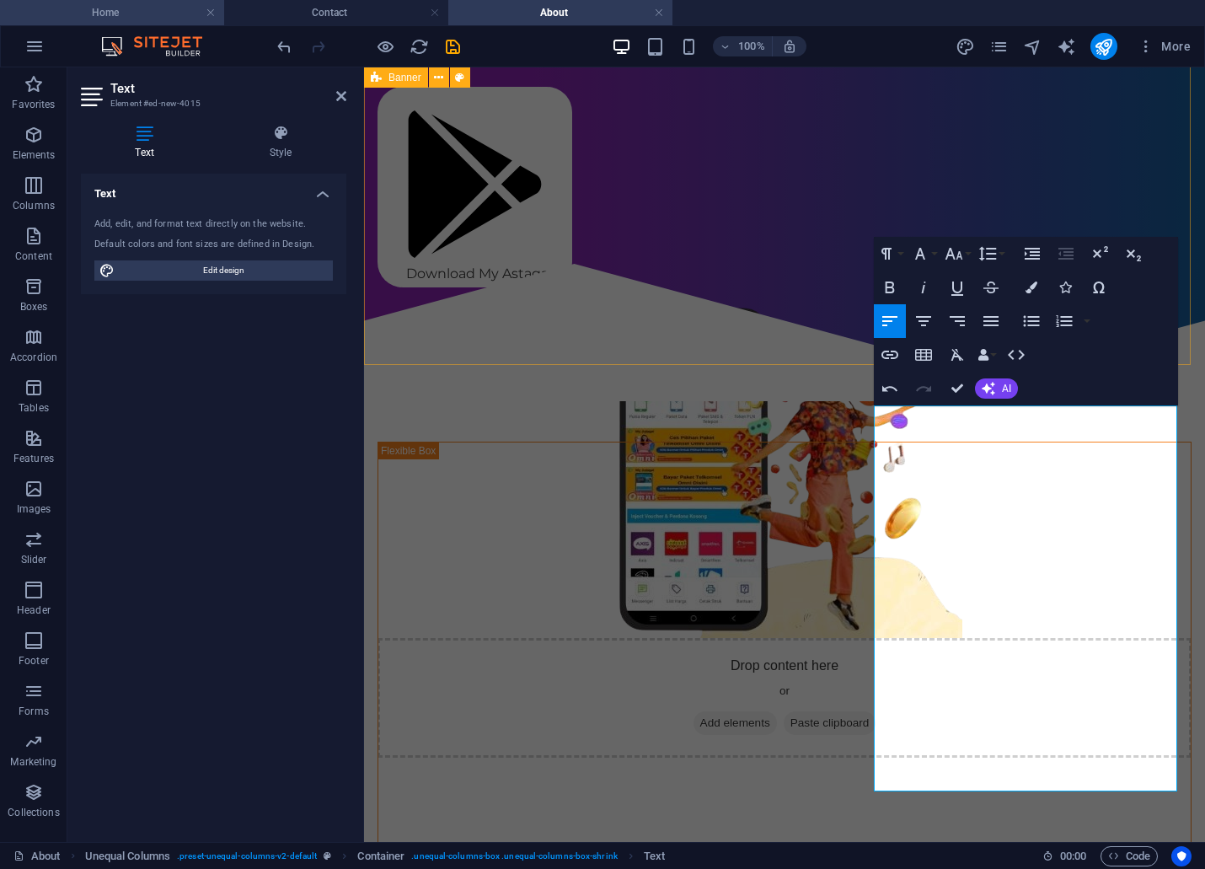
click at [169, 9] on h4 "Home" at bounding box center [112, 12] width 224 height 19
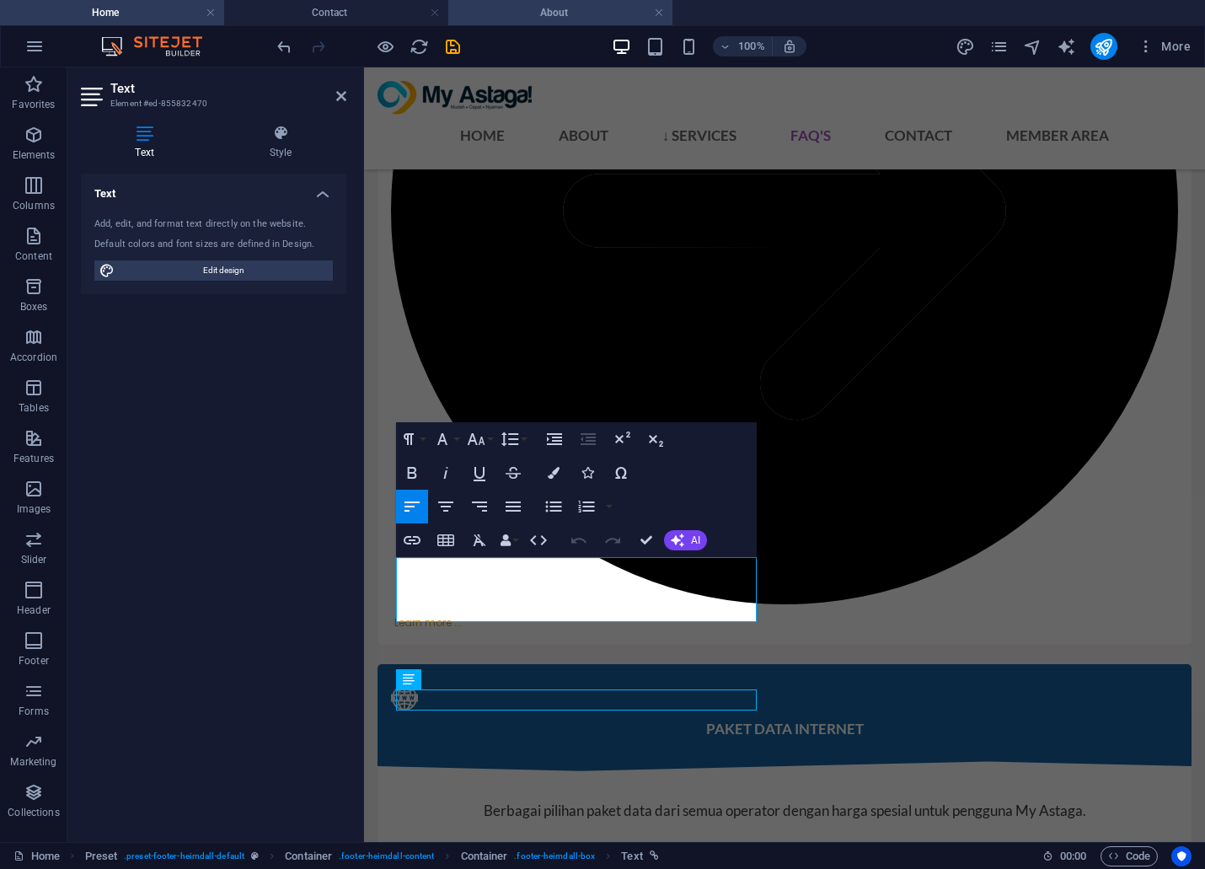
click at [575, 11] on h4 "About" at bounding box center [560, 12] width 224 height 19
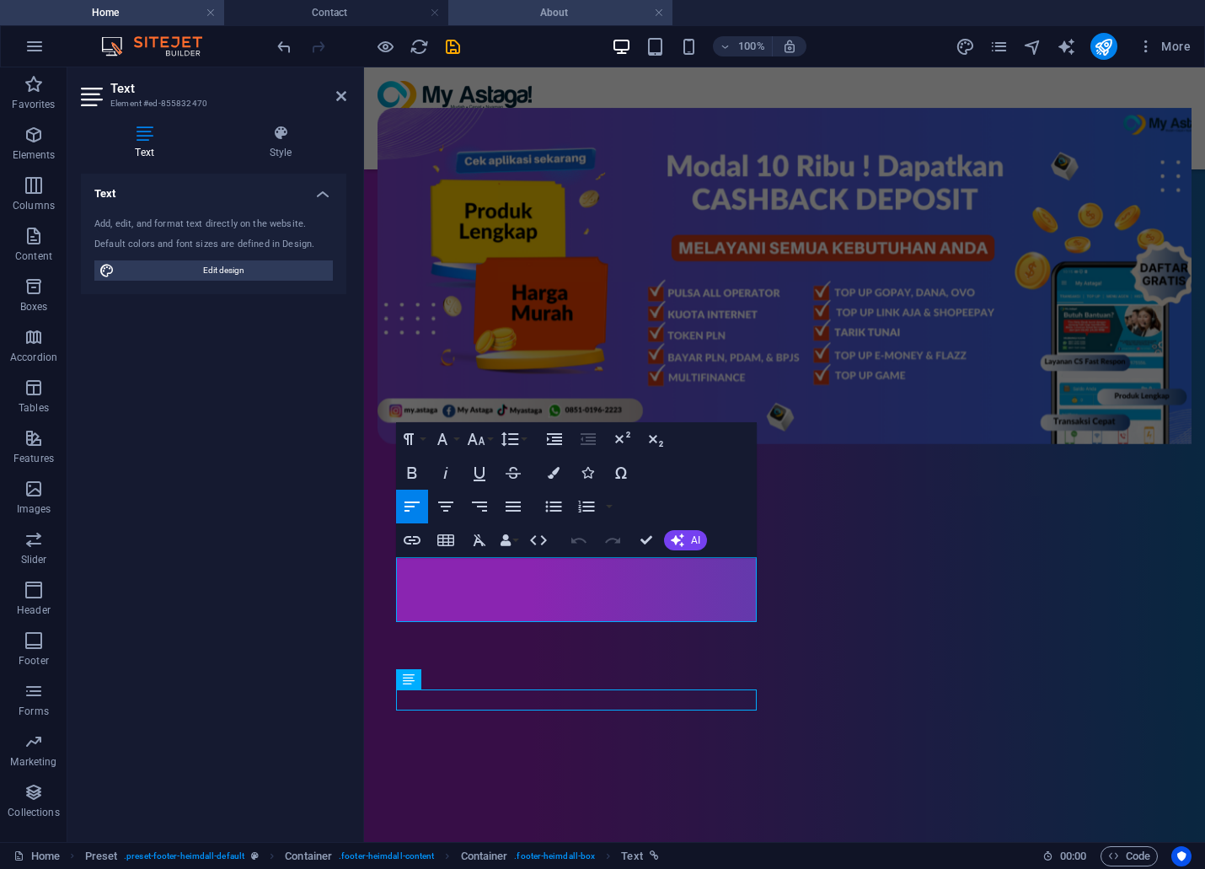
scroll to position [399, 0]
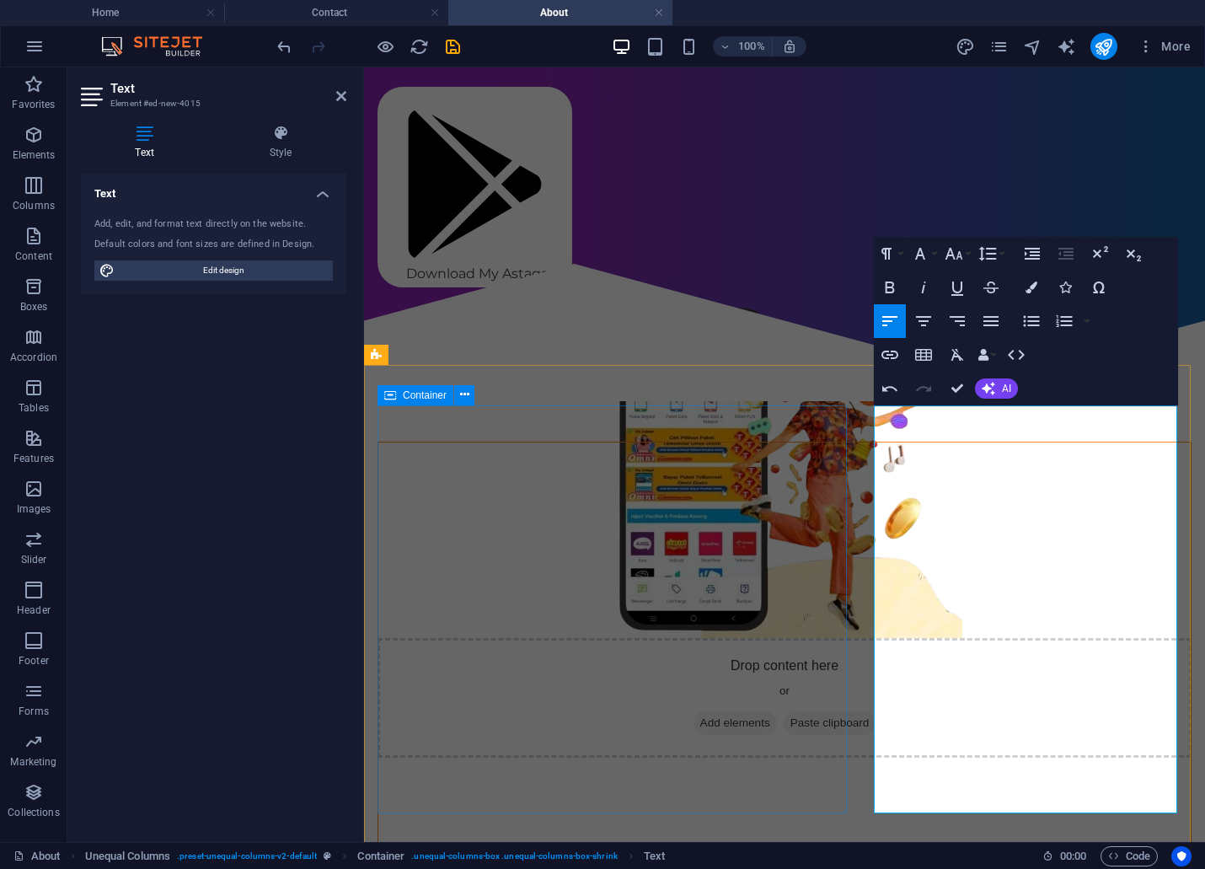
click at [761, 740] on div at bounding box center [784, 646] width 814 height 408
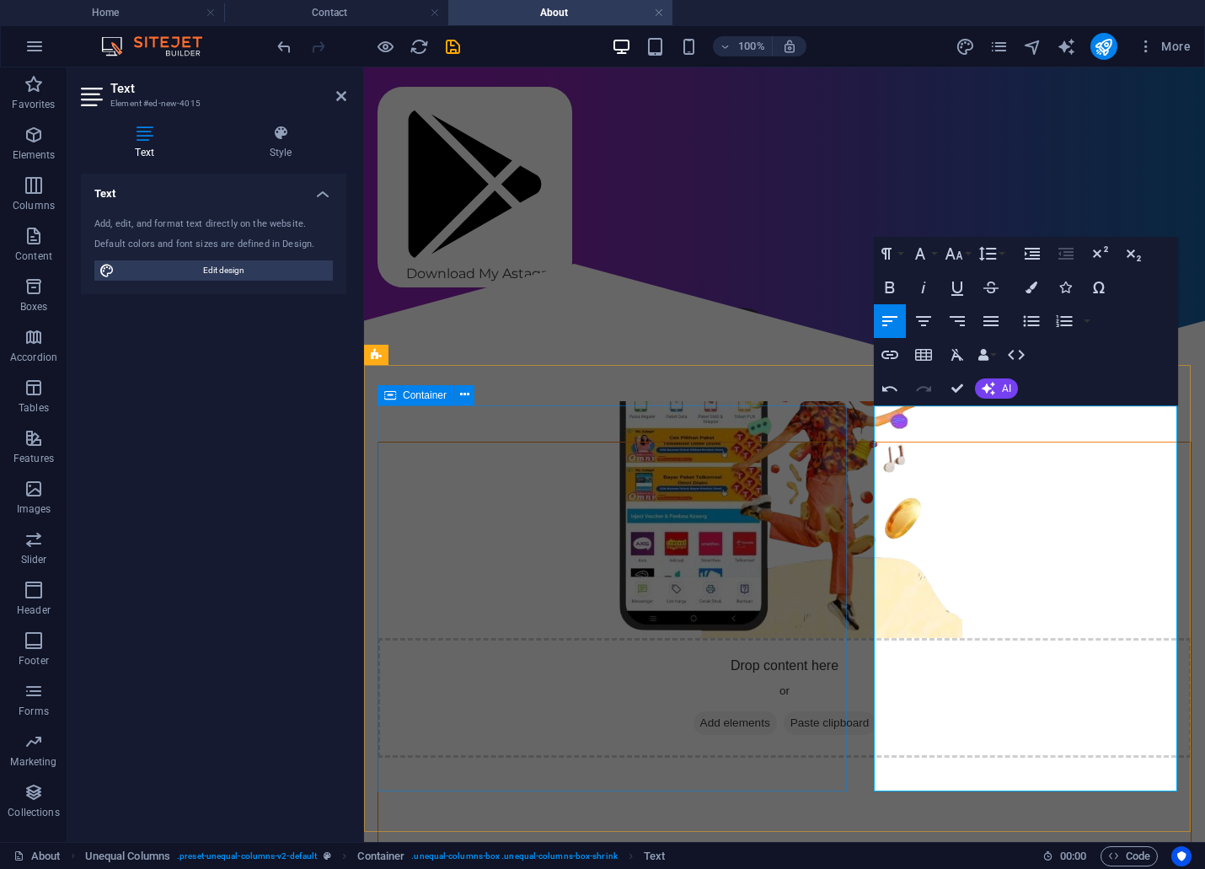
click at [798, 735] on div at bounding box center [784, 646] width 814 height 408
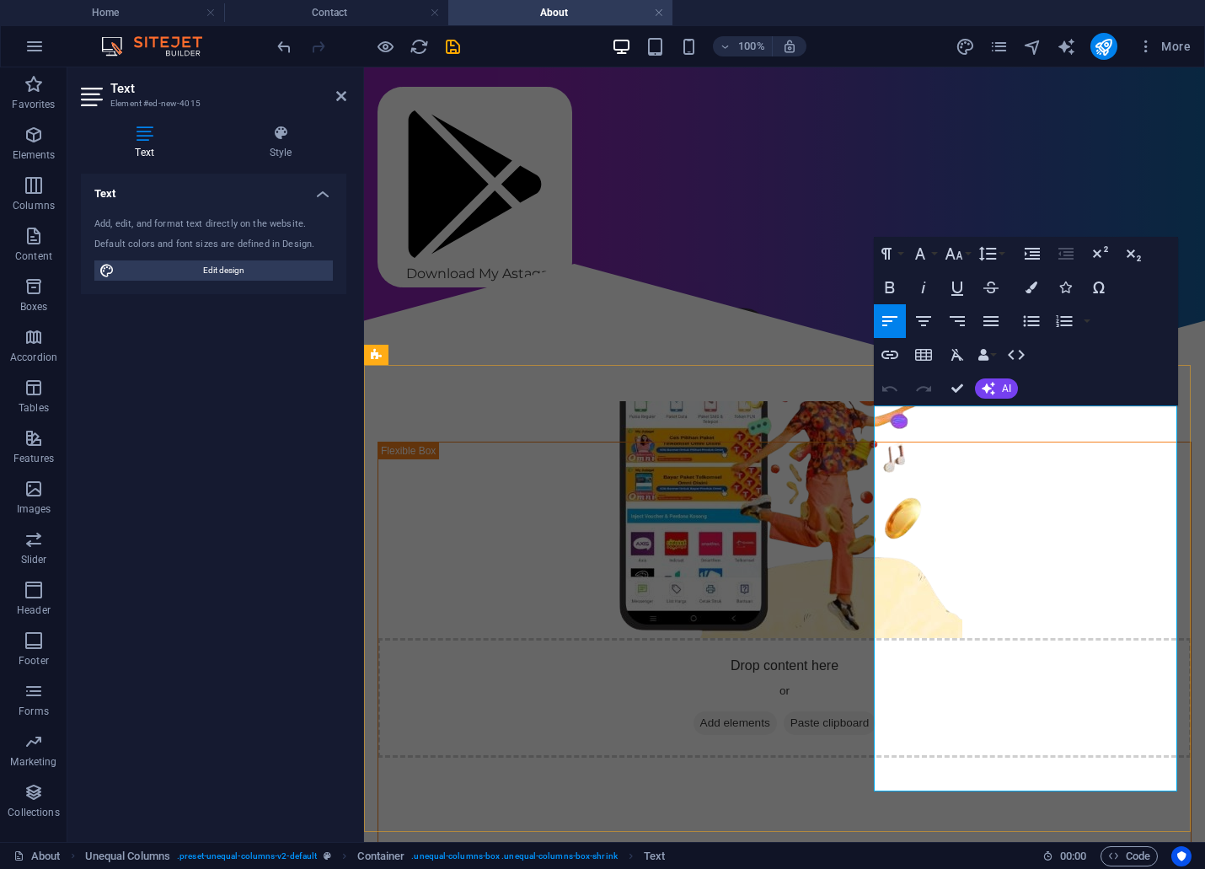
drag, startPoint x: 923, startPoint y: 503, endPoint x: 1150, endPoint y: 563, distance: 234.4
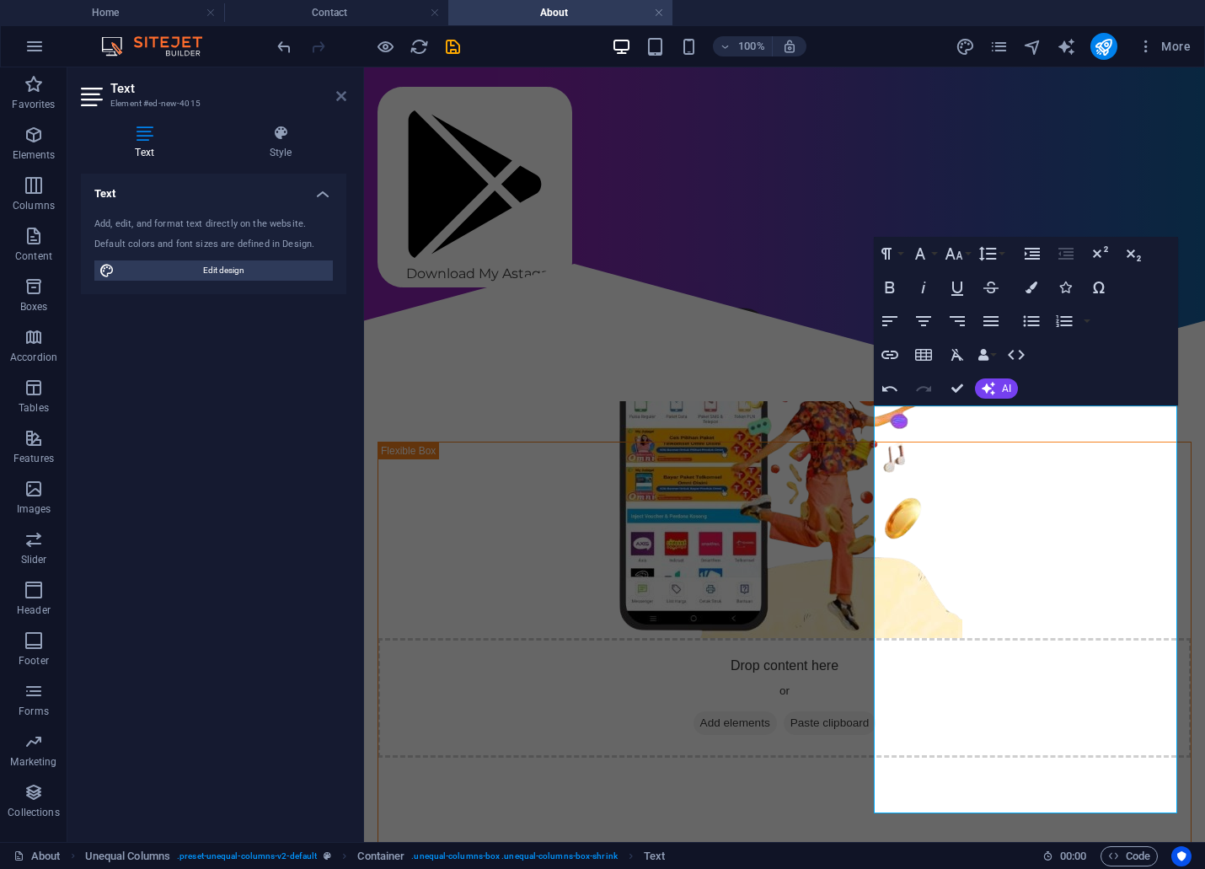
click at [340, 96] on icon at bounding box center [341, 95] width 10 height 13
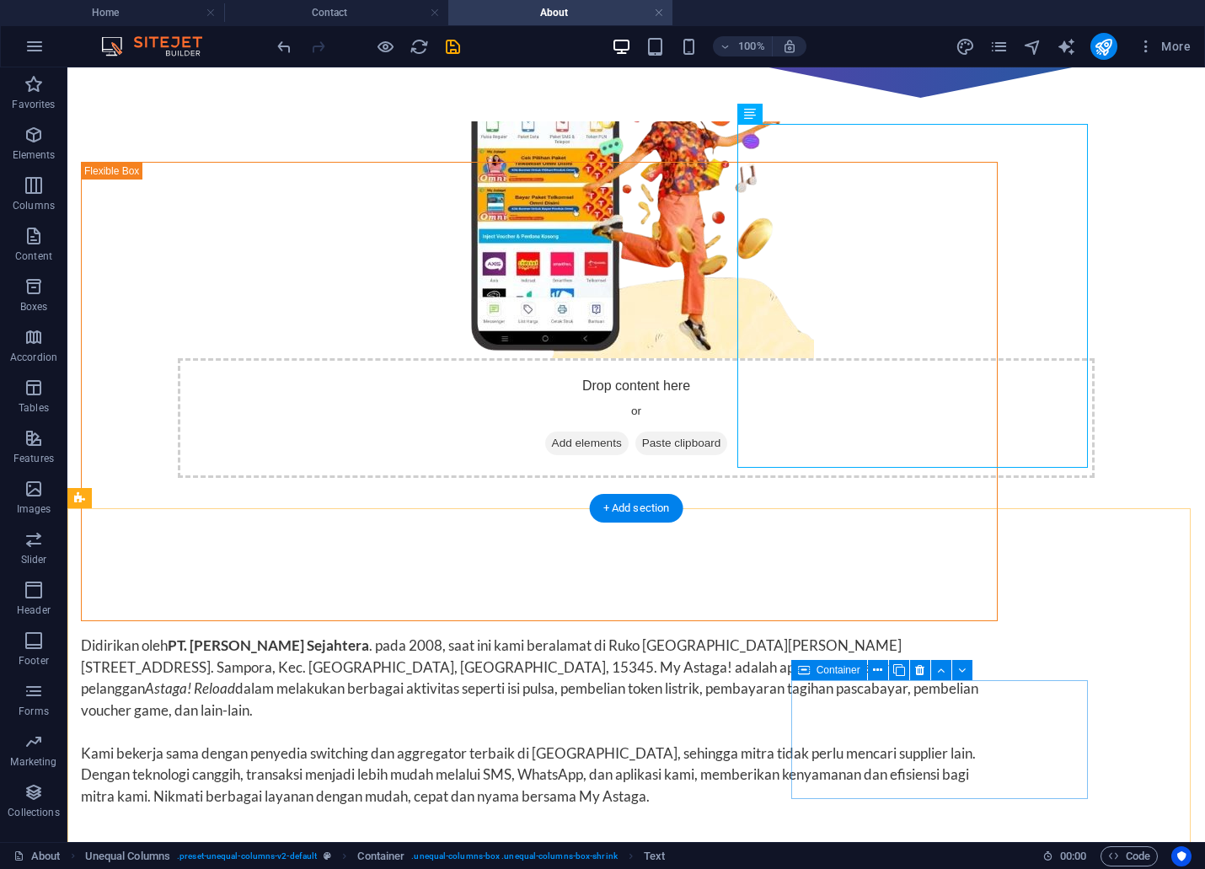
scroll to position [680, 0]
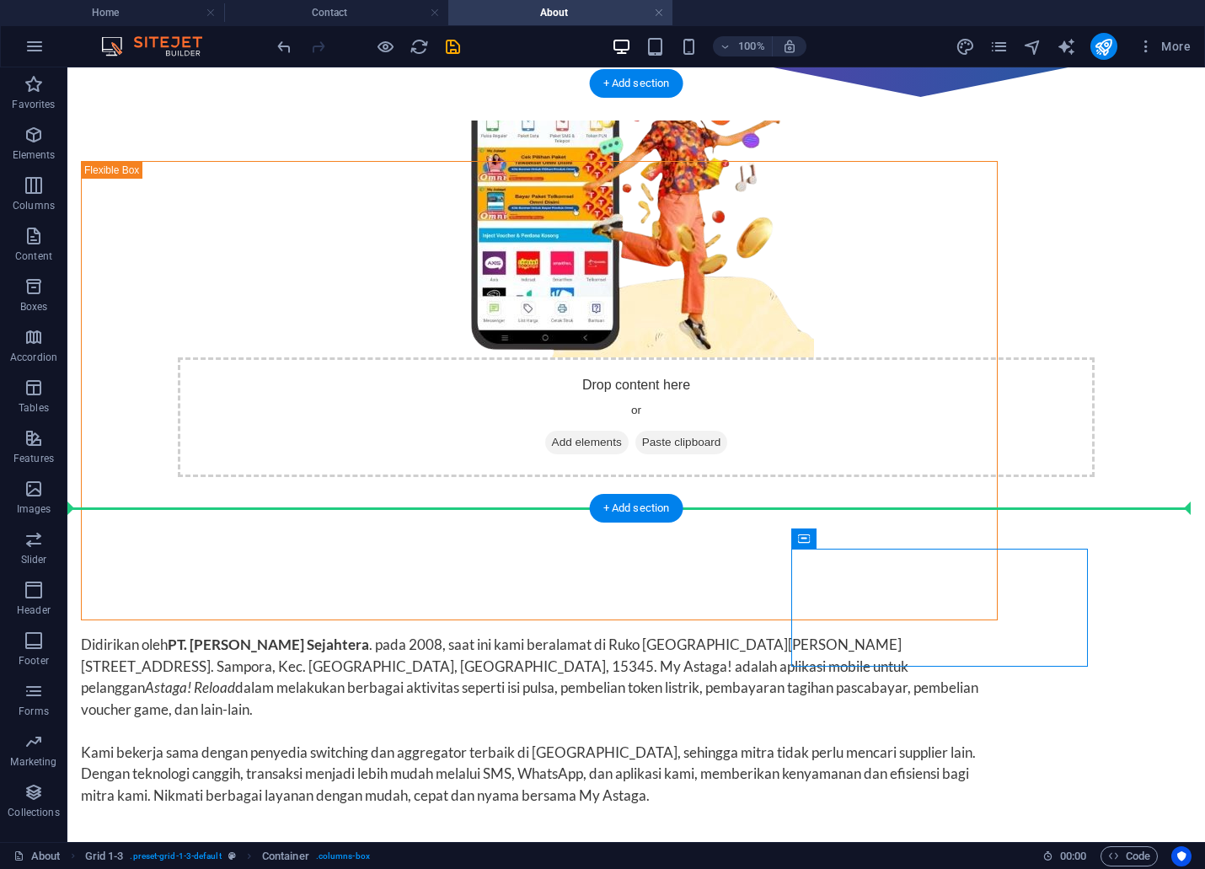
drag, startPoint x: 896, startPoint y: 592, endPoint x: 713, endPoint y: 476, distance: 216.7
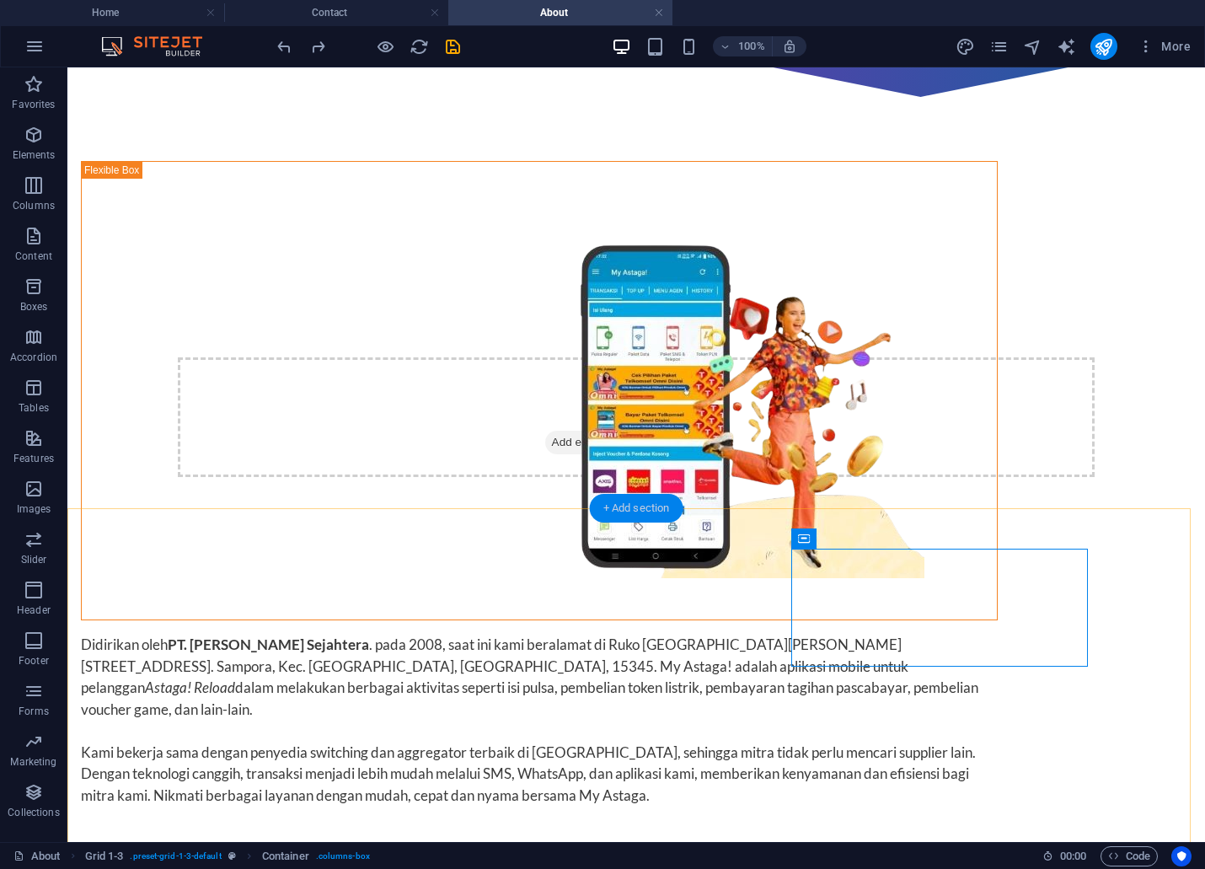
click at [642, 506] on div "+ Add section" at bounding box center [637, 508] width 94 height 29
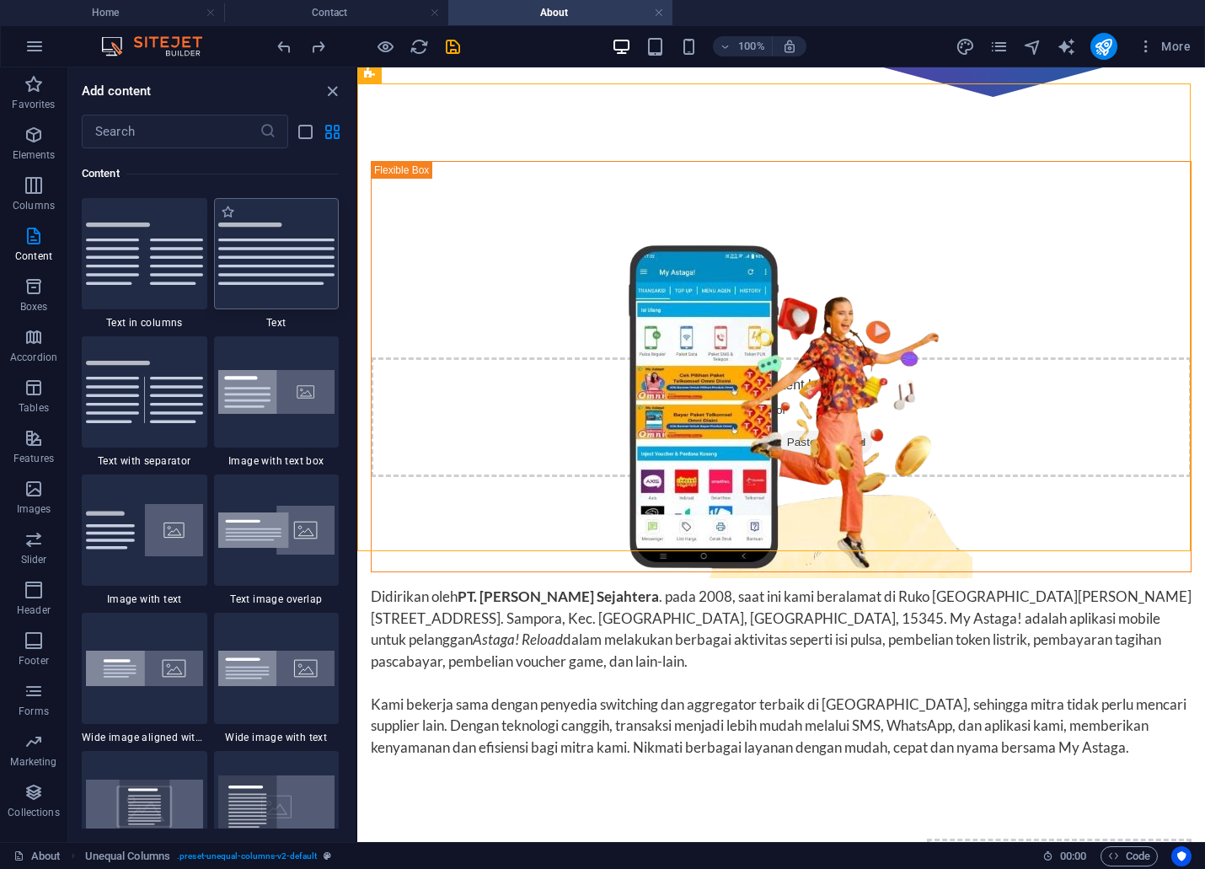
click at [249, 268] on img at bounding box center [276, 253] width 117 height 62
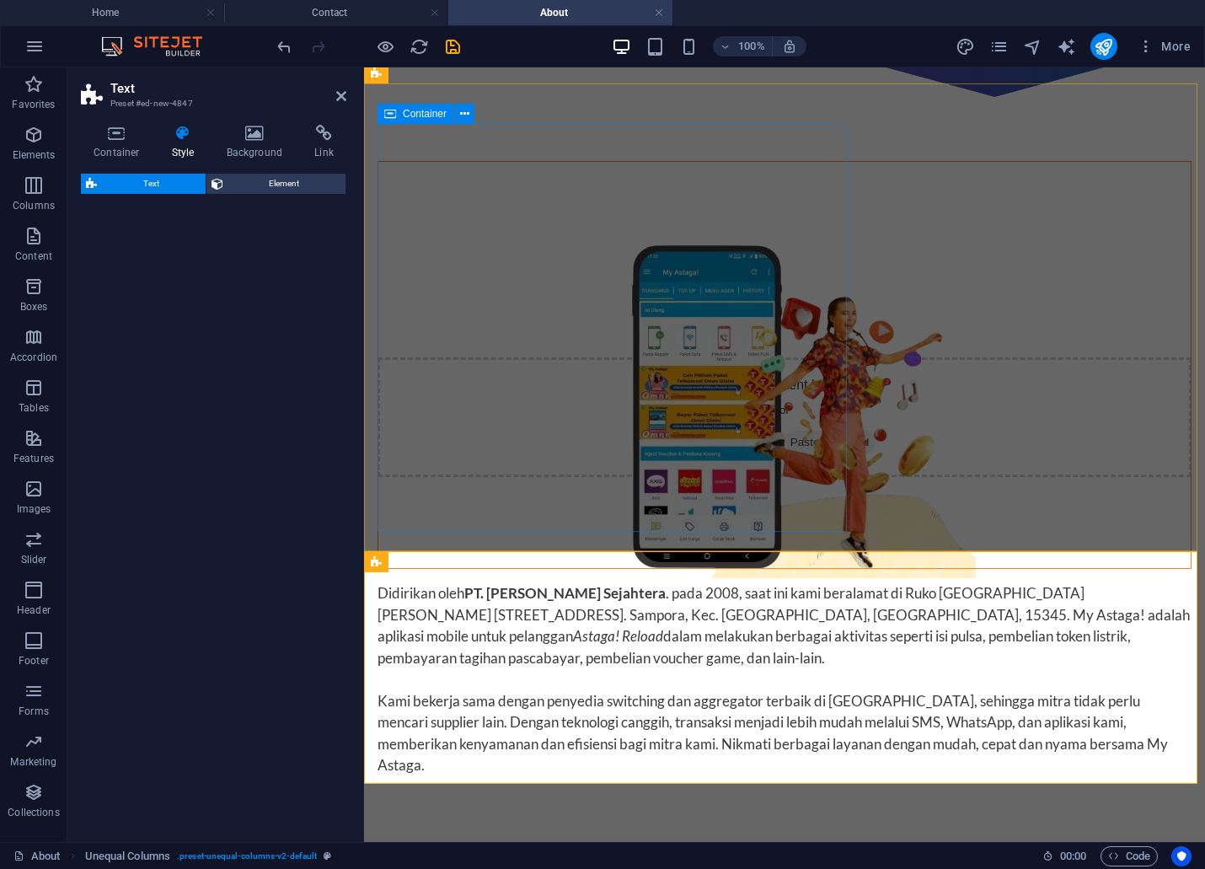
select select "preset-text-v2-default"
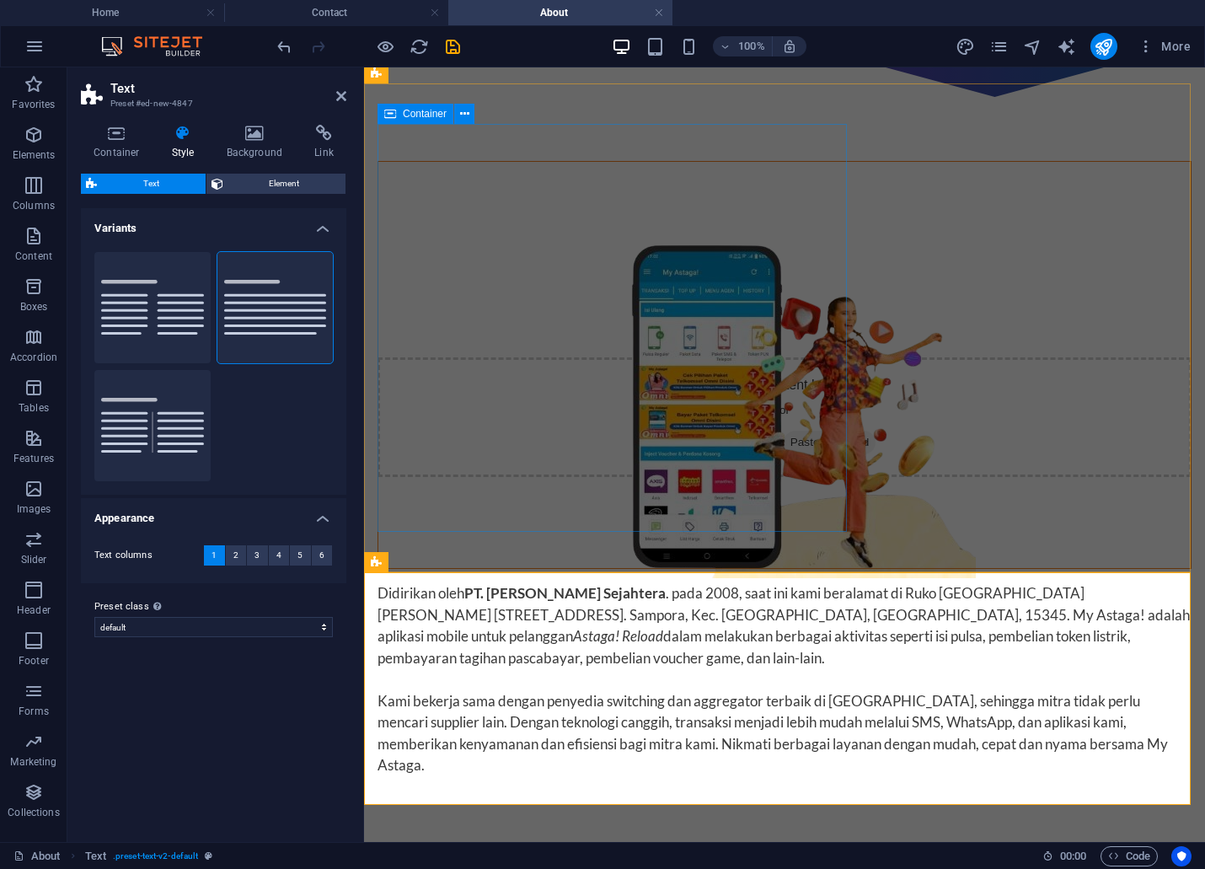
drag, startPoint x: 939, startPoint y: 504, endPoint x: 731, endPoint y: 517, distance: 208.6
click at [339, 94] on icon at bounding box center [341, 95] width 10 height 13
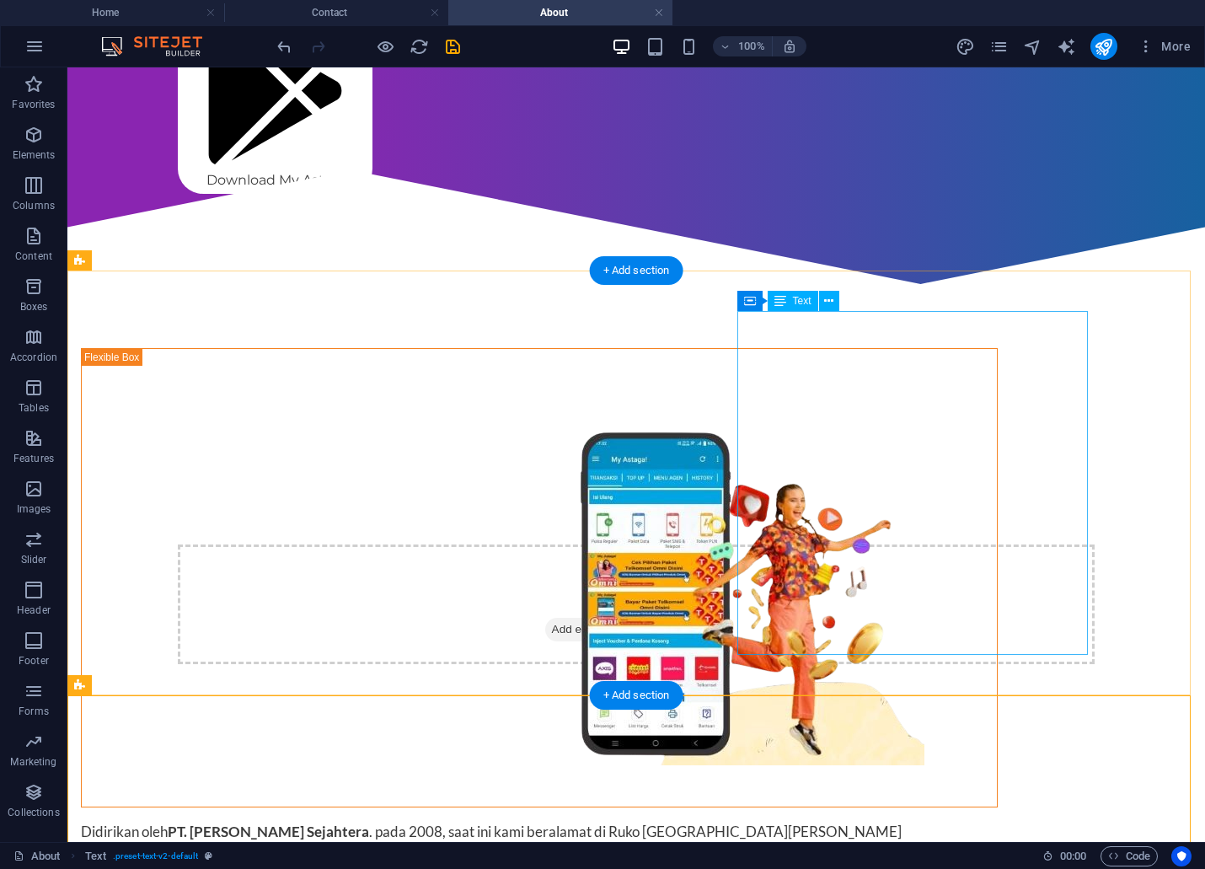
scroll to position [586, 0]
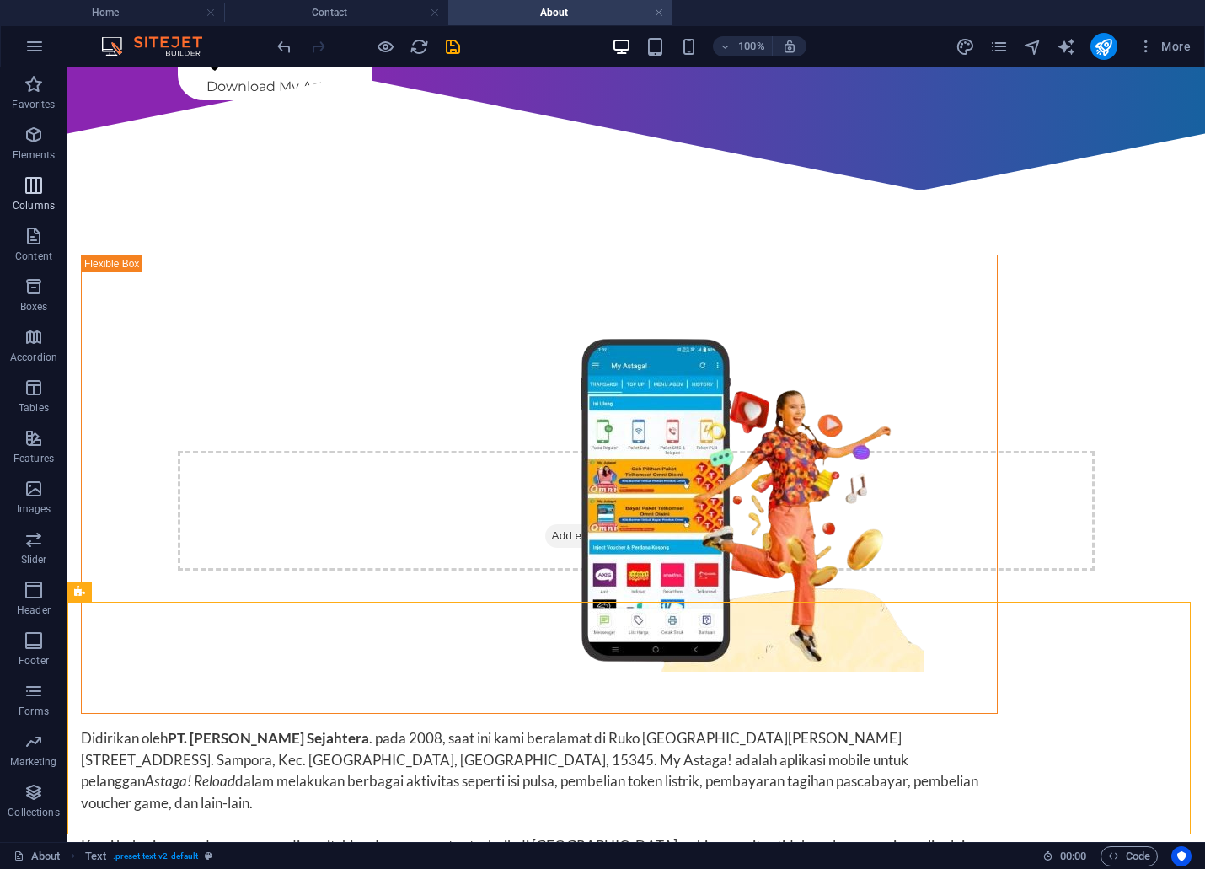
click at [17, 199] on p "Columns" at bounding box center [34, 205] width 42 height 13
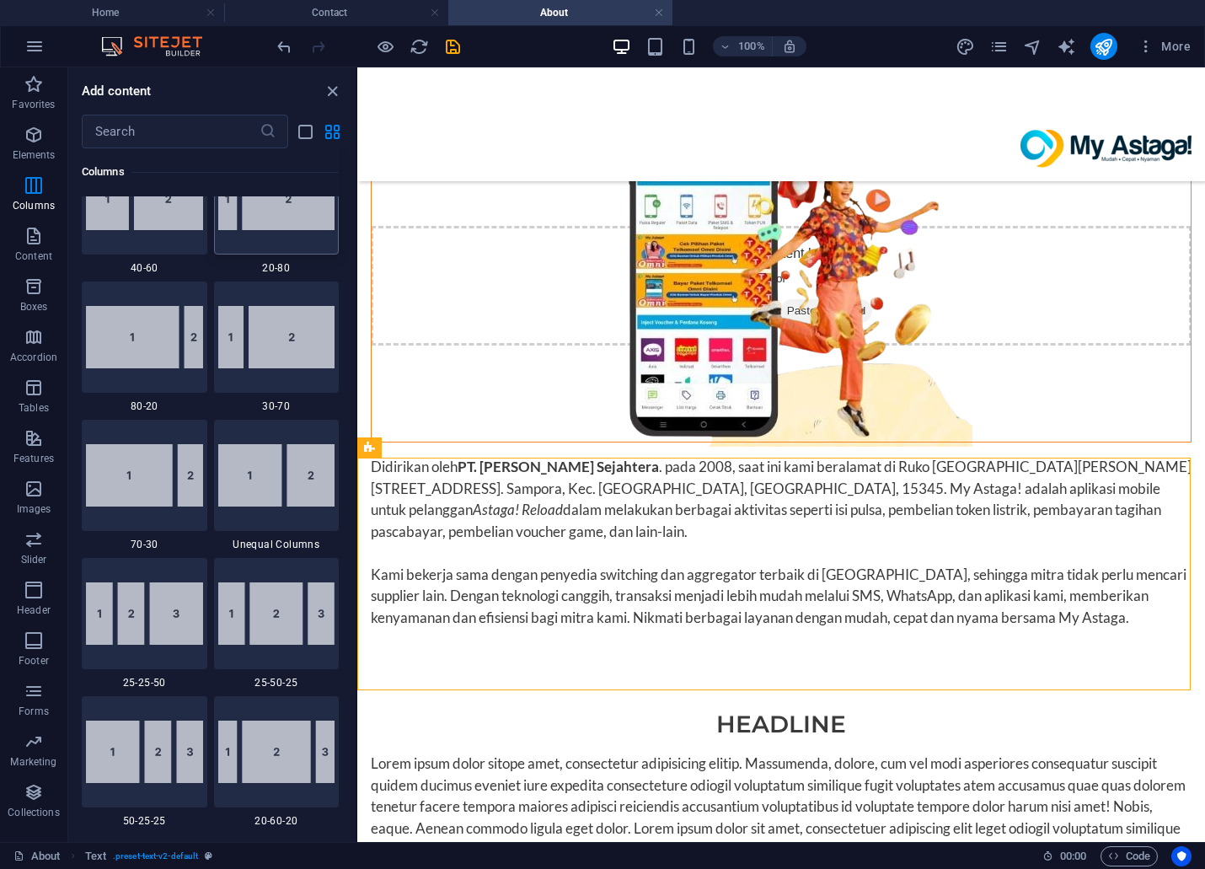
scroll to position [1208, 0]
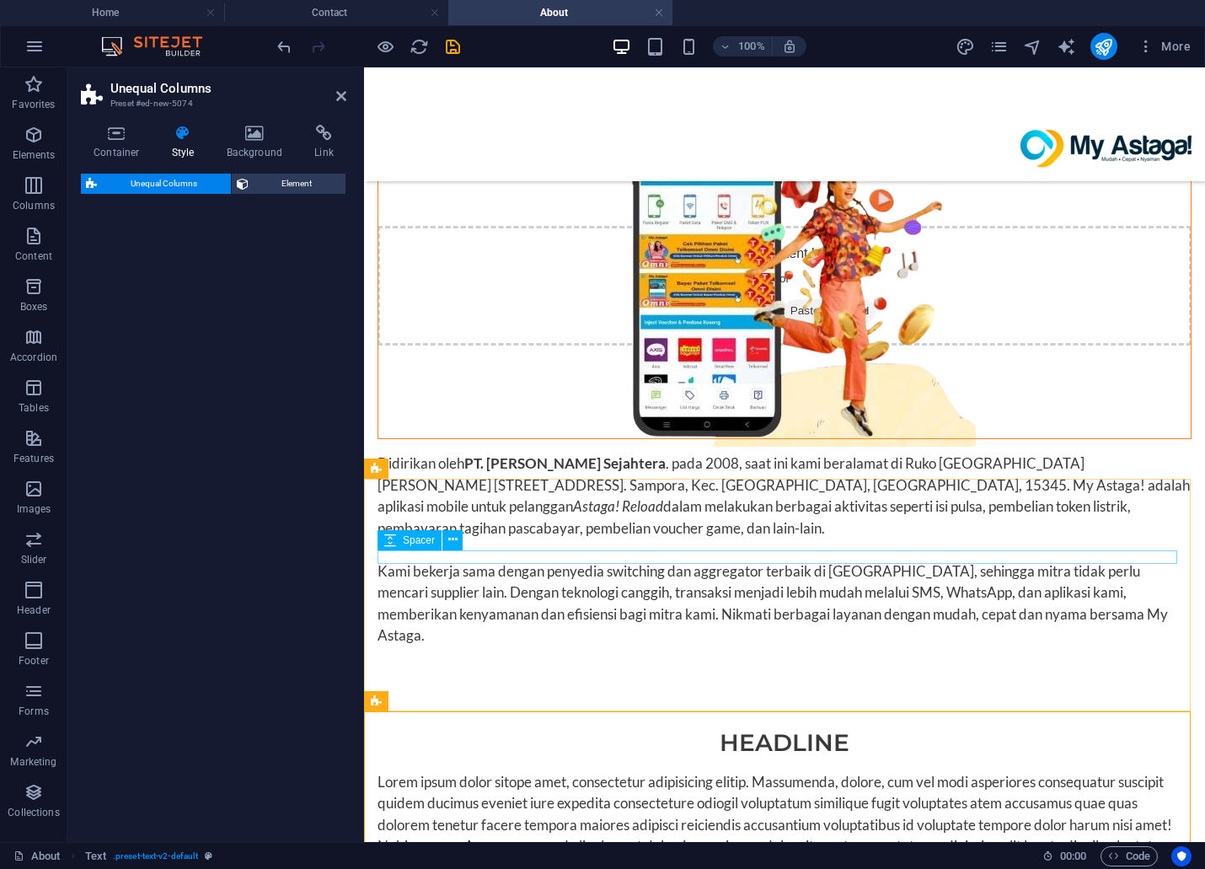
select select "%"
select select "rem"
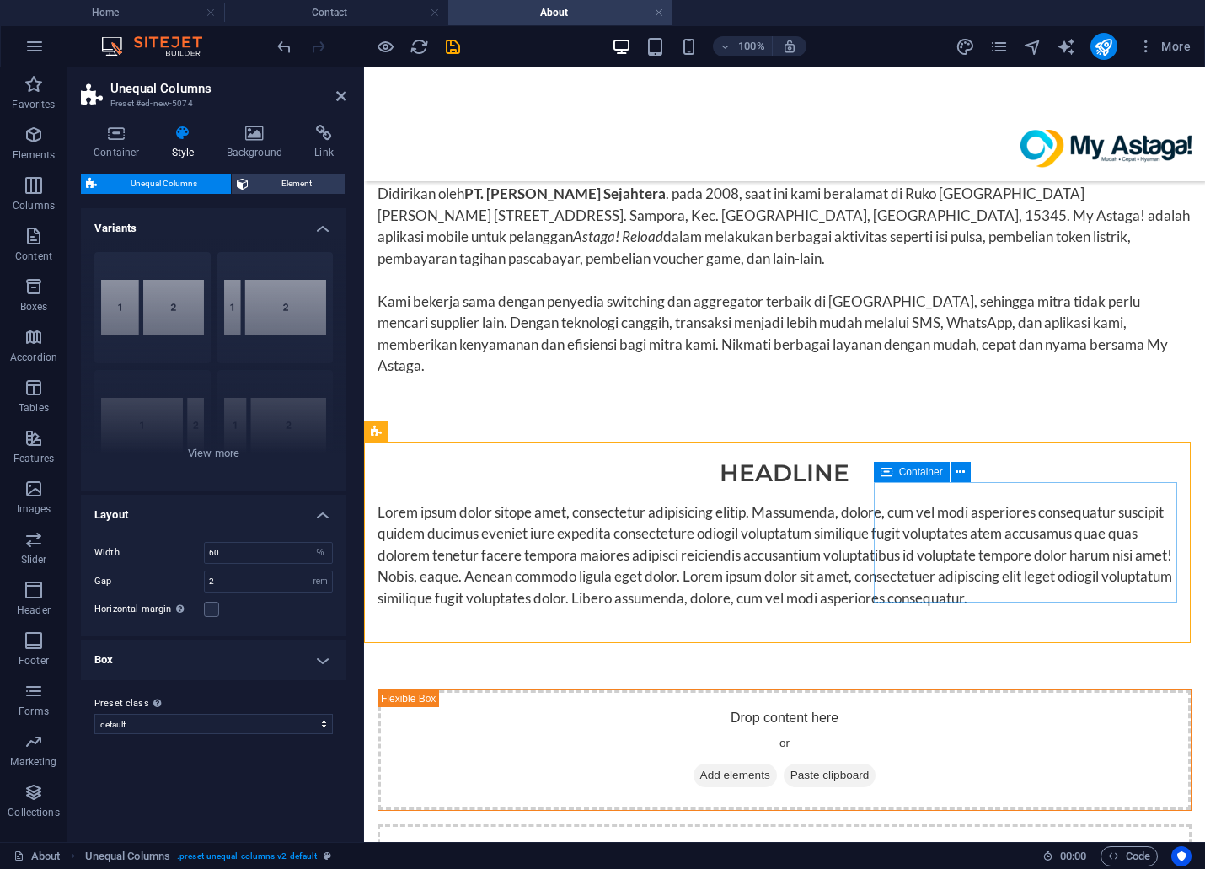
scroll to position [1055, 0]
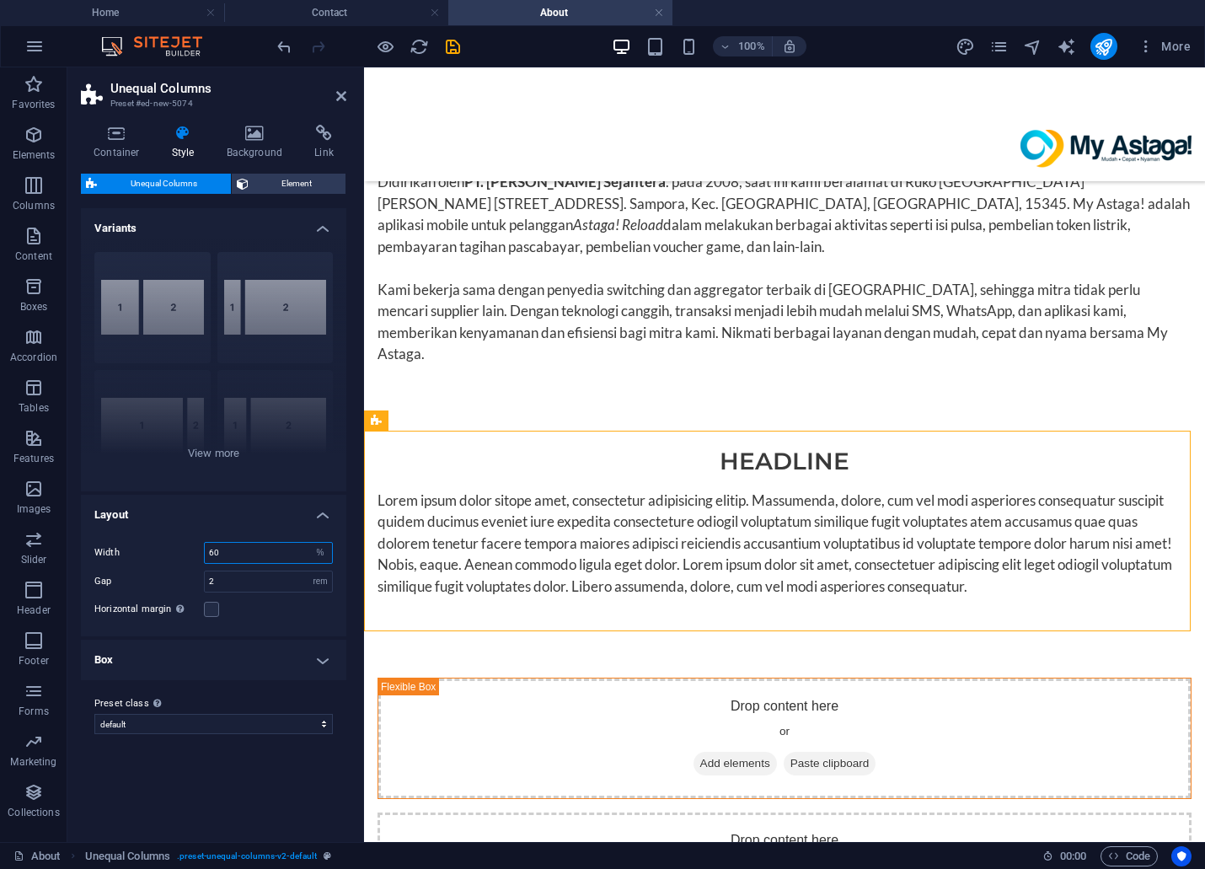
drag, startPoint x: 219, startPoint y: 552, endPoint x: 191, endPoint y: 549, distance: 27.9
click at [191, 549] on div "Width 60 px rem % vh vw" at bounding box center [213, 553] width 238 height 22
type input "40"
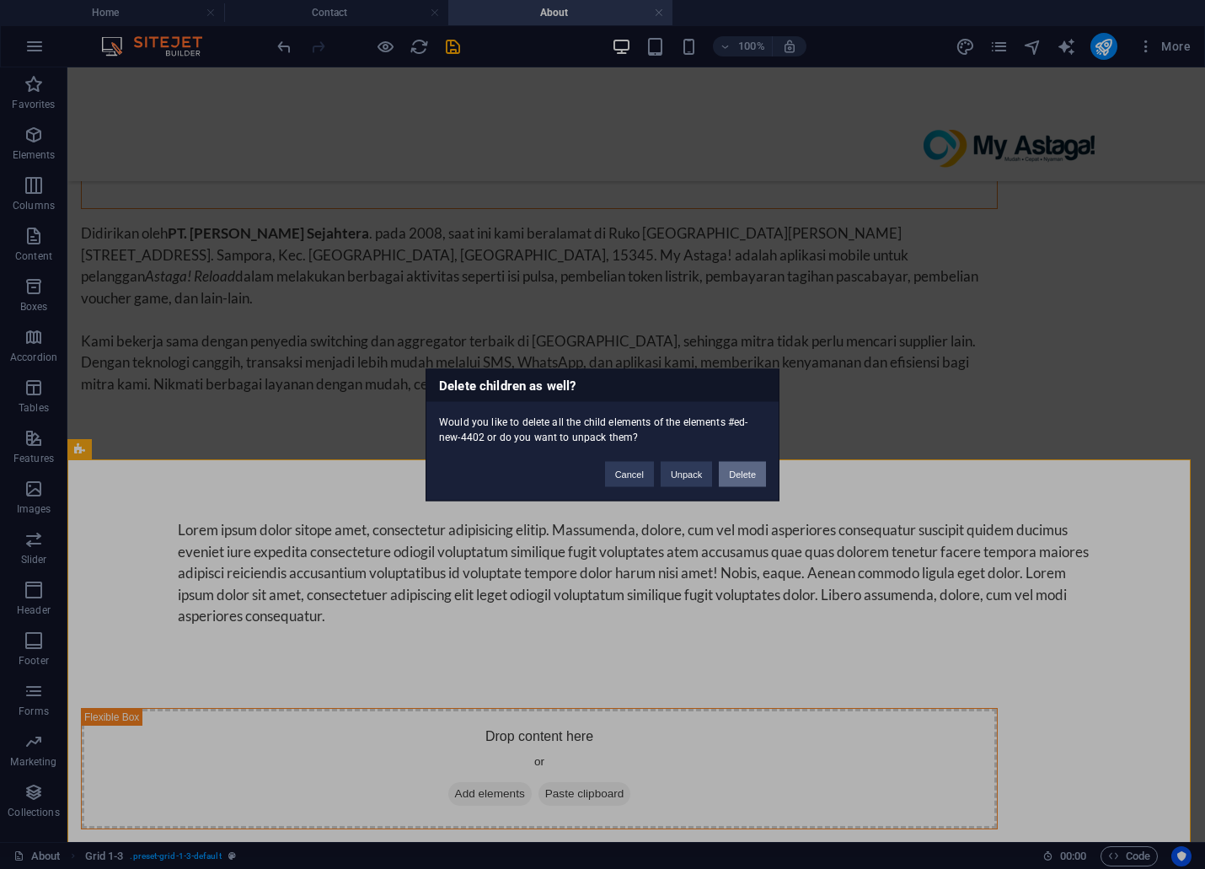
click at [729, 468] on button "Delete" at bounding box center [742, 473] width 47 height 25
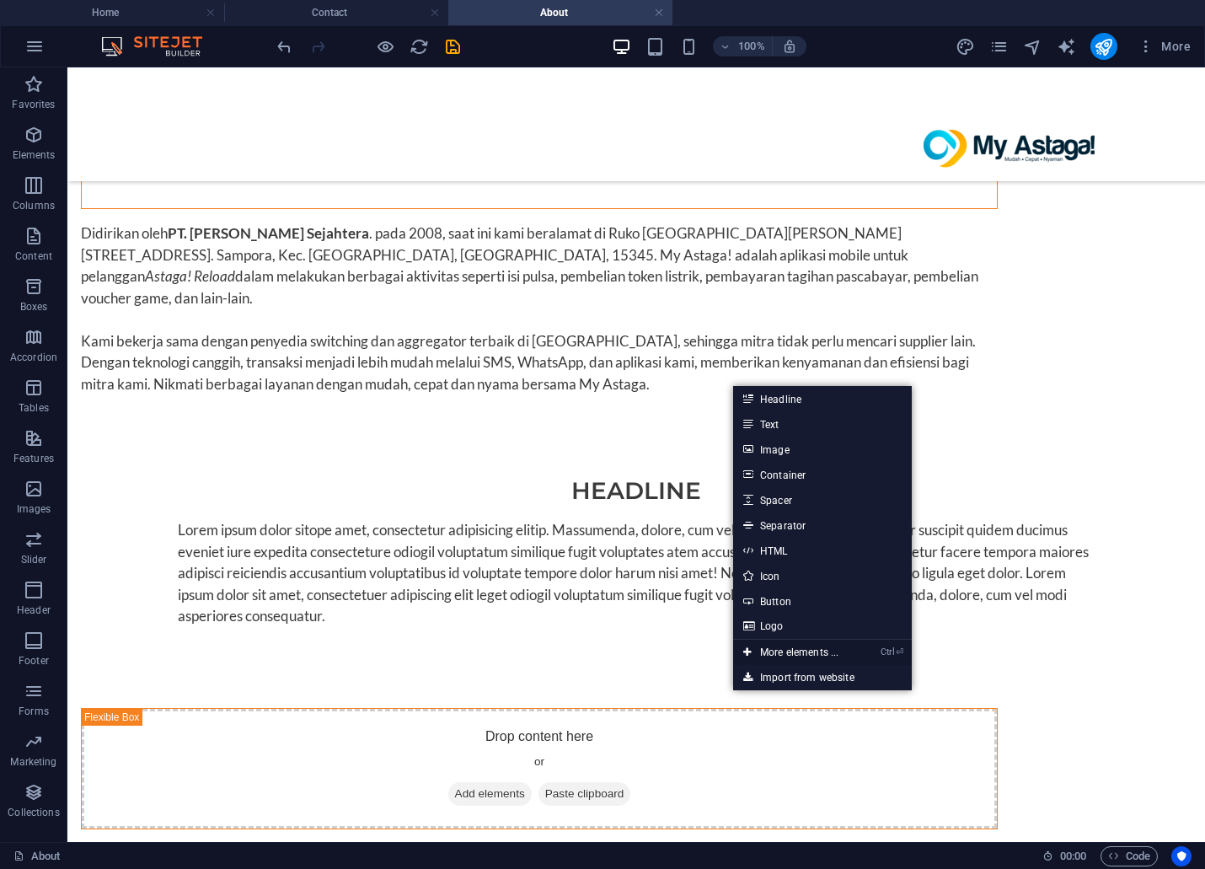
click at [788, 654] on link "Ctrl ⏎ More elements ..." at bounding box center [790, 652] width 115 height 25
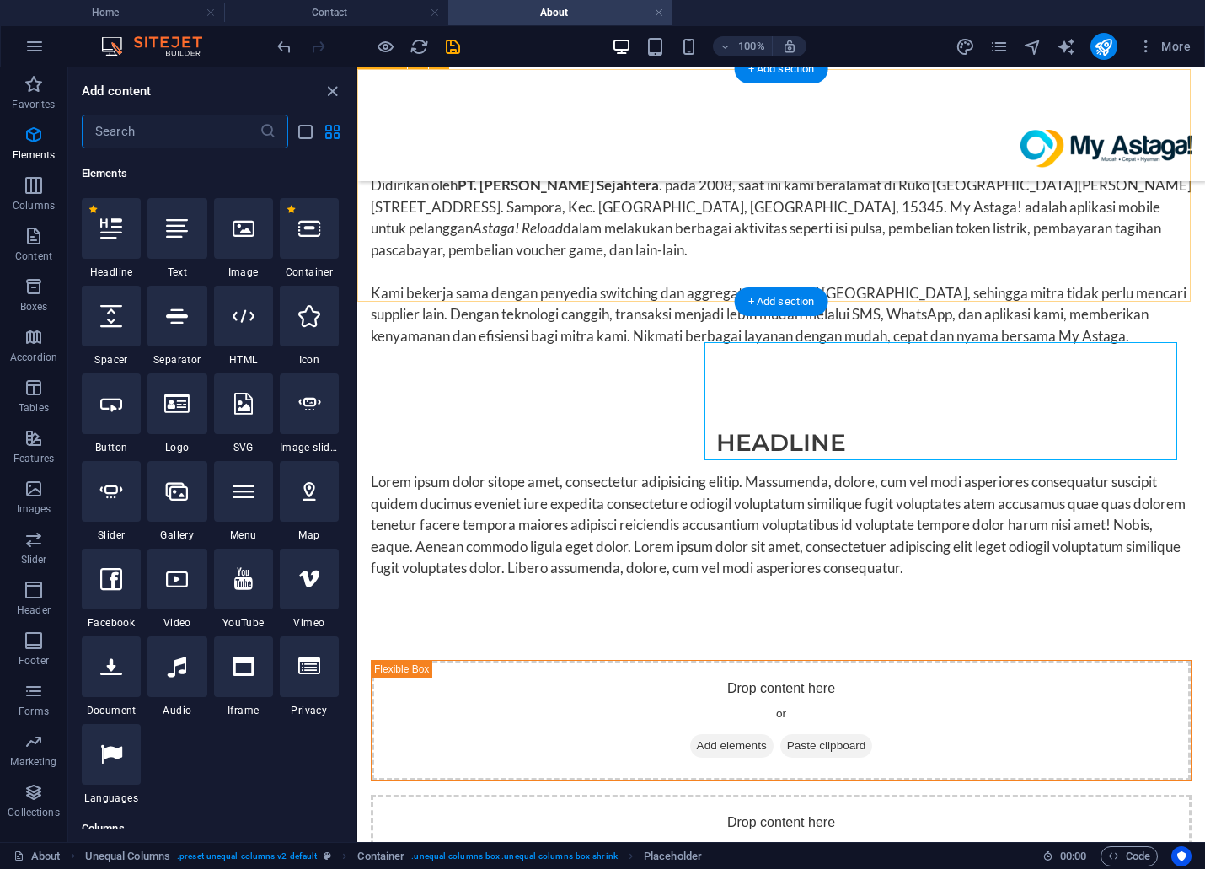
scroll to position [179, 0]
click at [174, 593] on div at bounding box center [176, 577] width 59 height 61
select select "%"
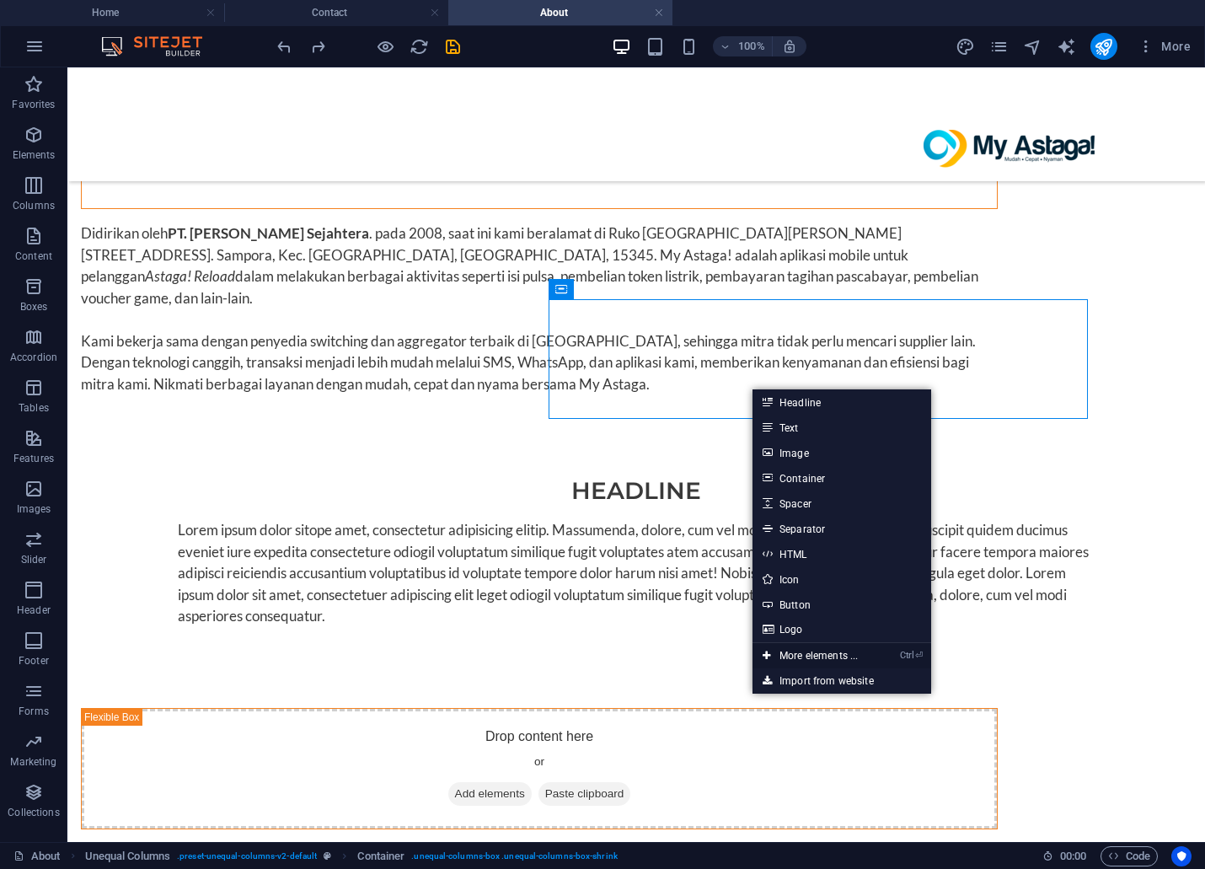
click at [817, 656] on link "Ctrl ⏎ More elements ..." at bounding box center [809, 655] width 115 height 25
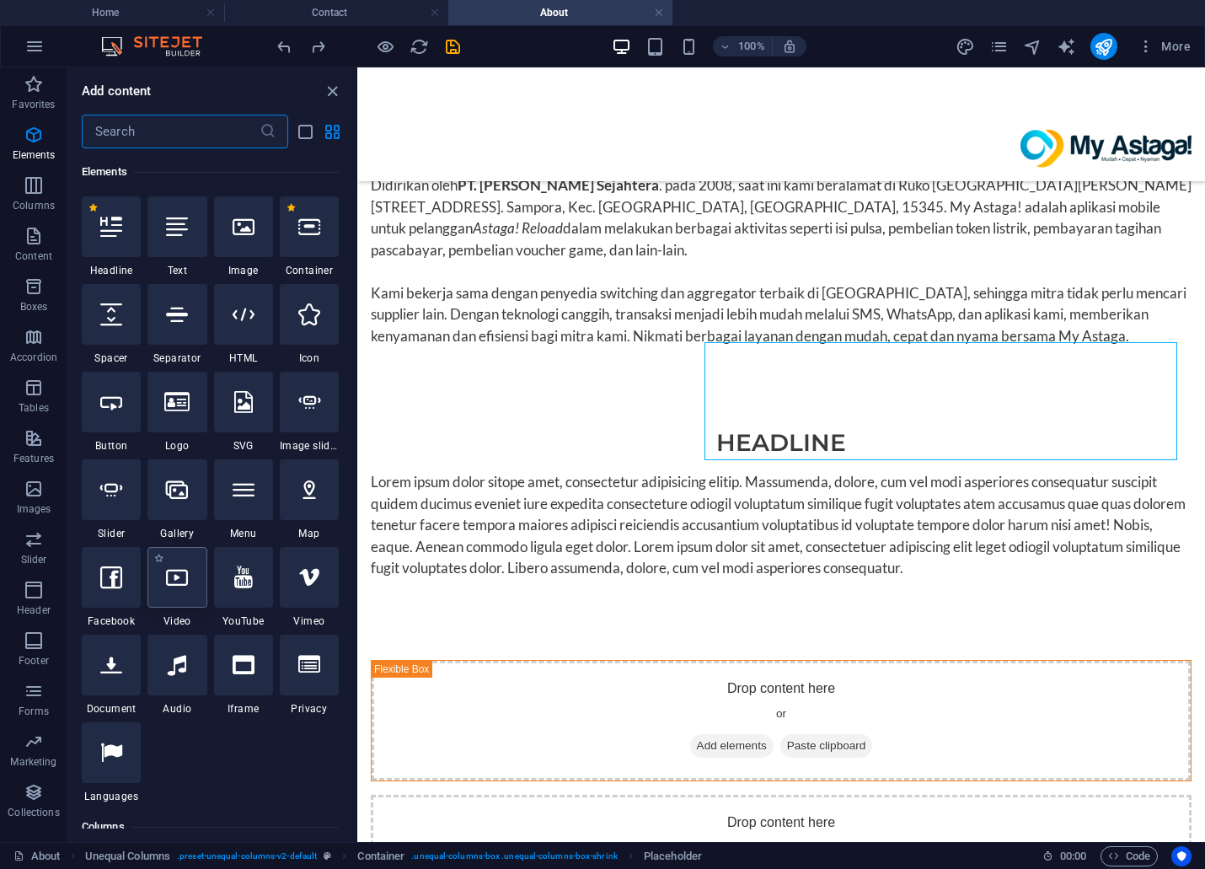
click at [185, 586] on icon at bounding box center [177, 577] width 22 height 22
select select "%"
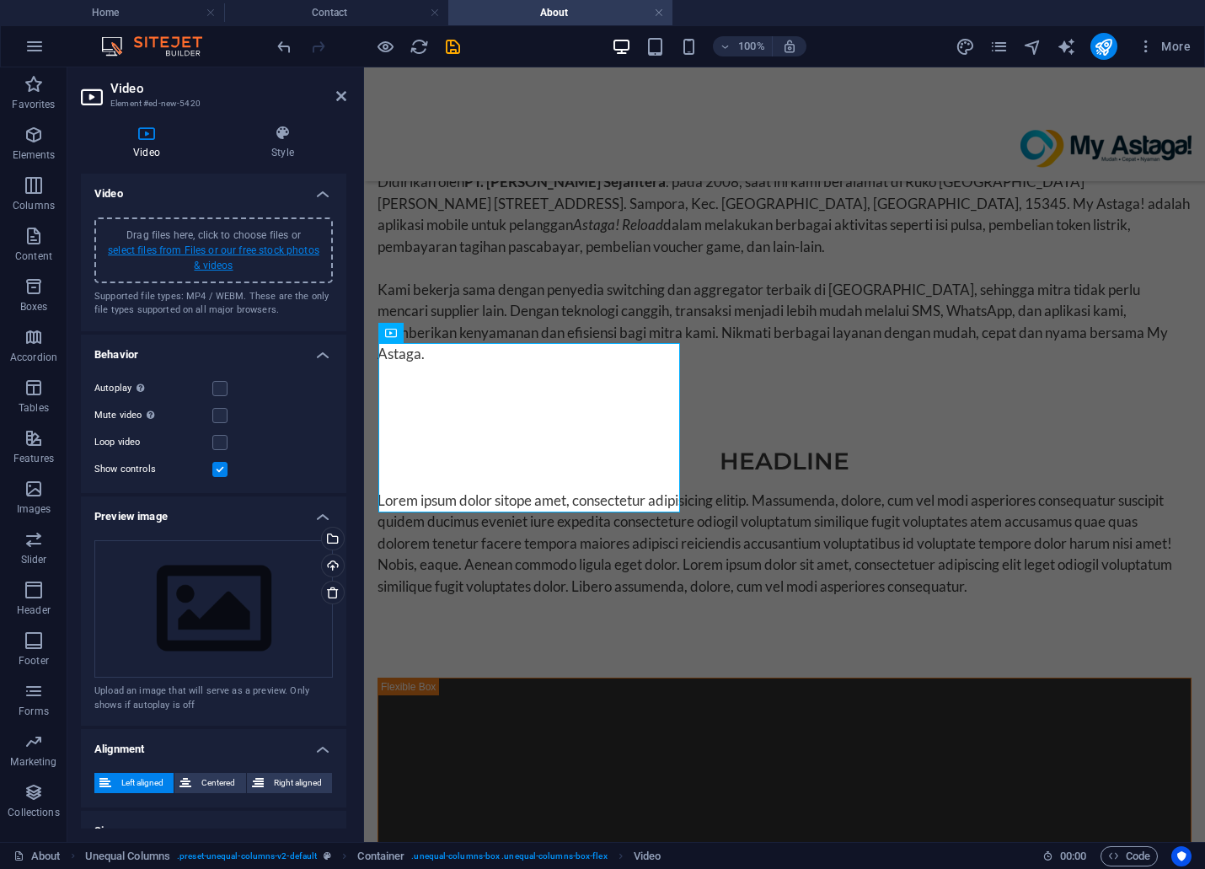
click at [200, 250] on link "select files from Files or our free stock photos & videos" at bounding box center [213, 257] width 211 height 27
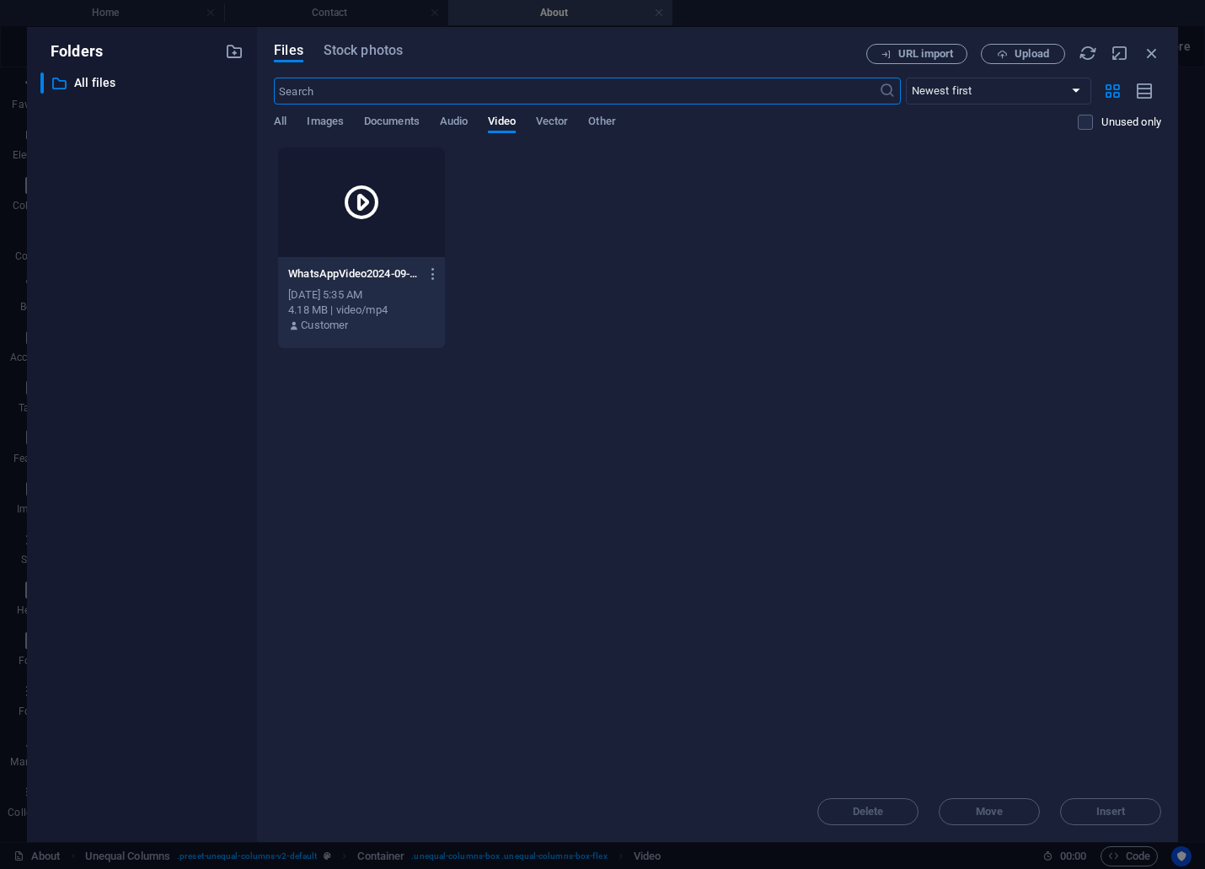
scroll to position [1385, 0]
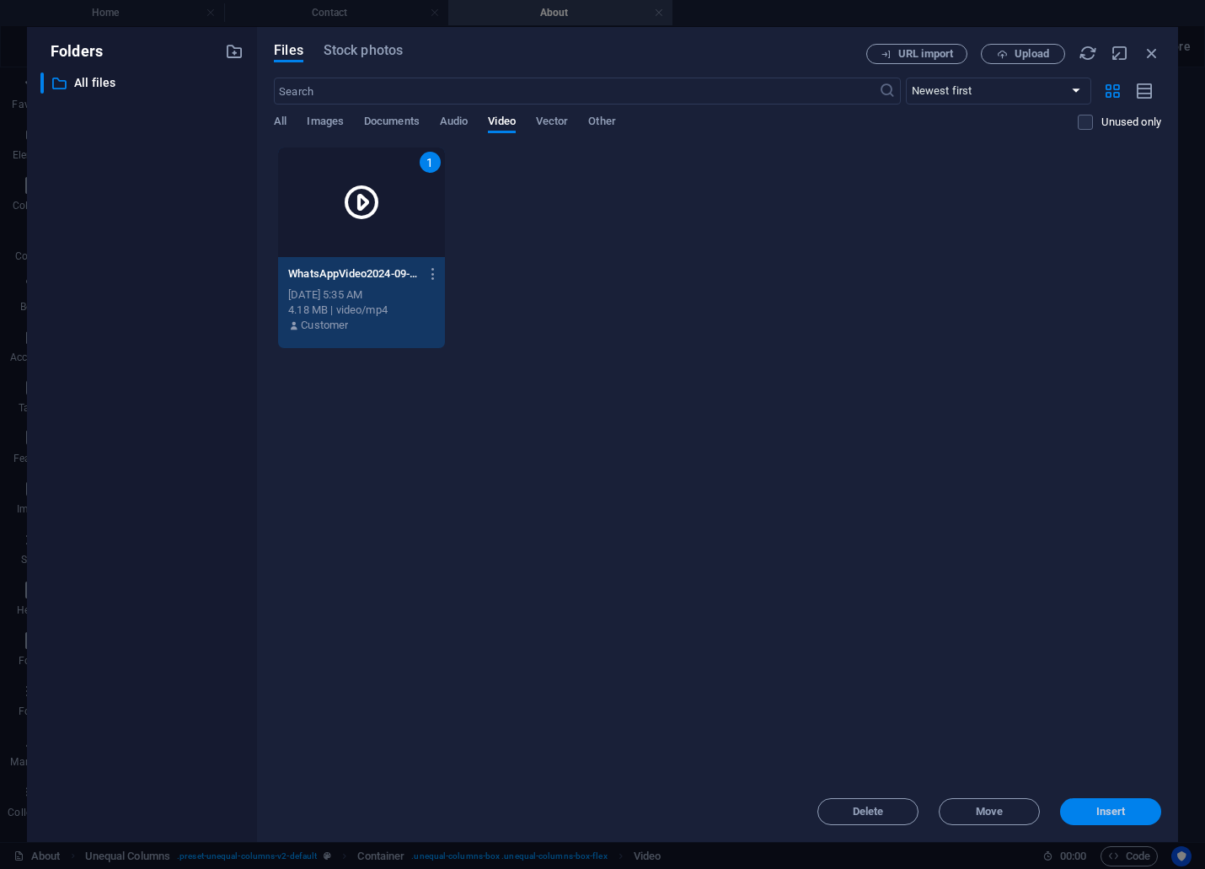
click at [1123, 806] on span "Insert" at bounding box center [1110, 811] width 29 height 10
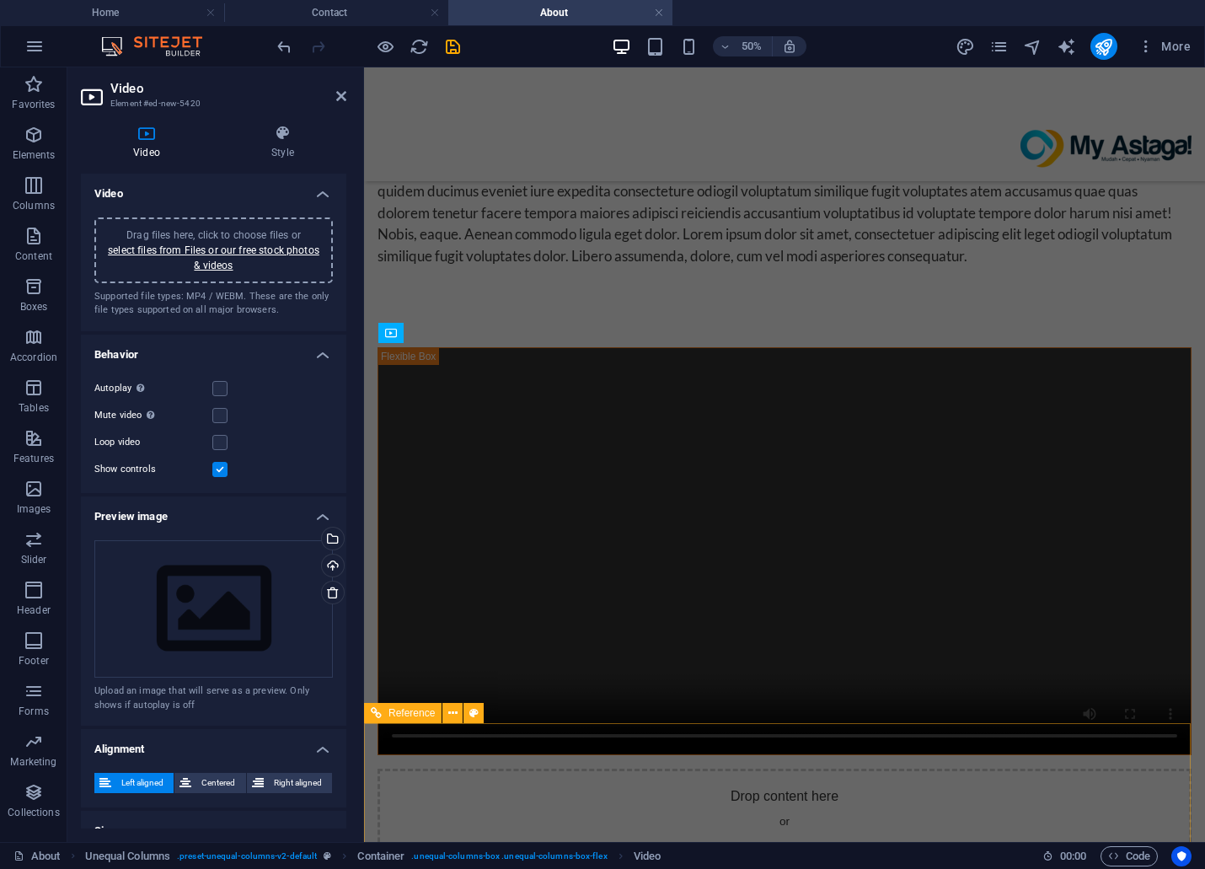
scroll to position [1055, 0]
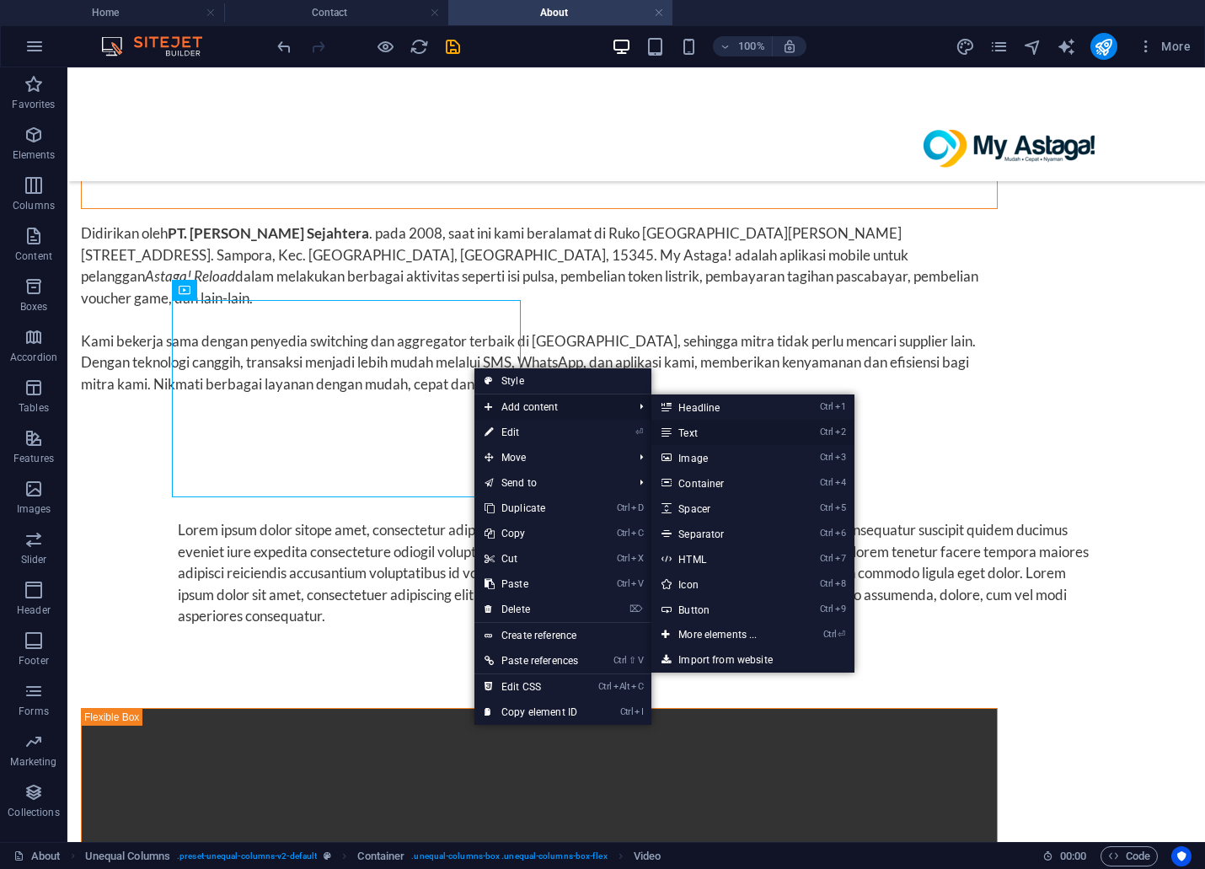
click at [693, 435] on link "Ctrl 2 Text" at bounding box center [720, 432] width 139 height 25
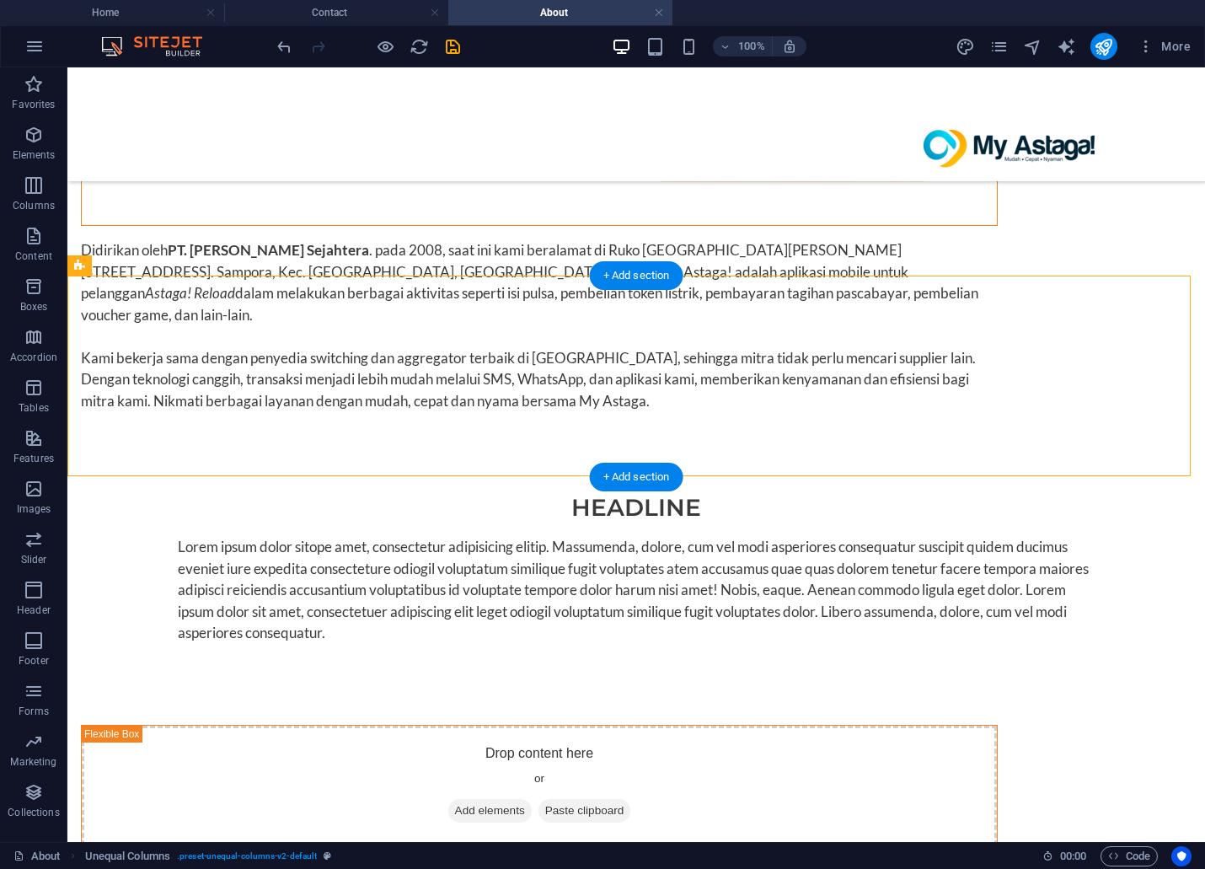
drag, startPoint x: 246, startPoint y: 349, endPoint x: 629, endPoint y: 367, distance: 383.8
click at [629, 671] on div "Drop content here or Add elements Paste clipboard Drop content here or Add elem…" at bounding box center [539, 852] width 971 height 362
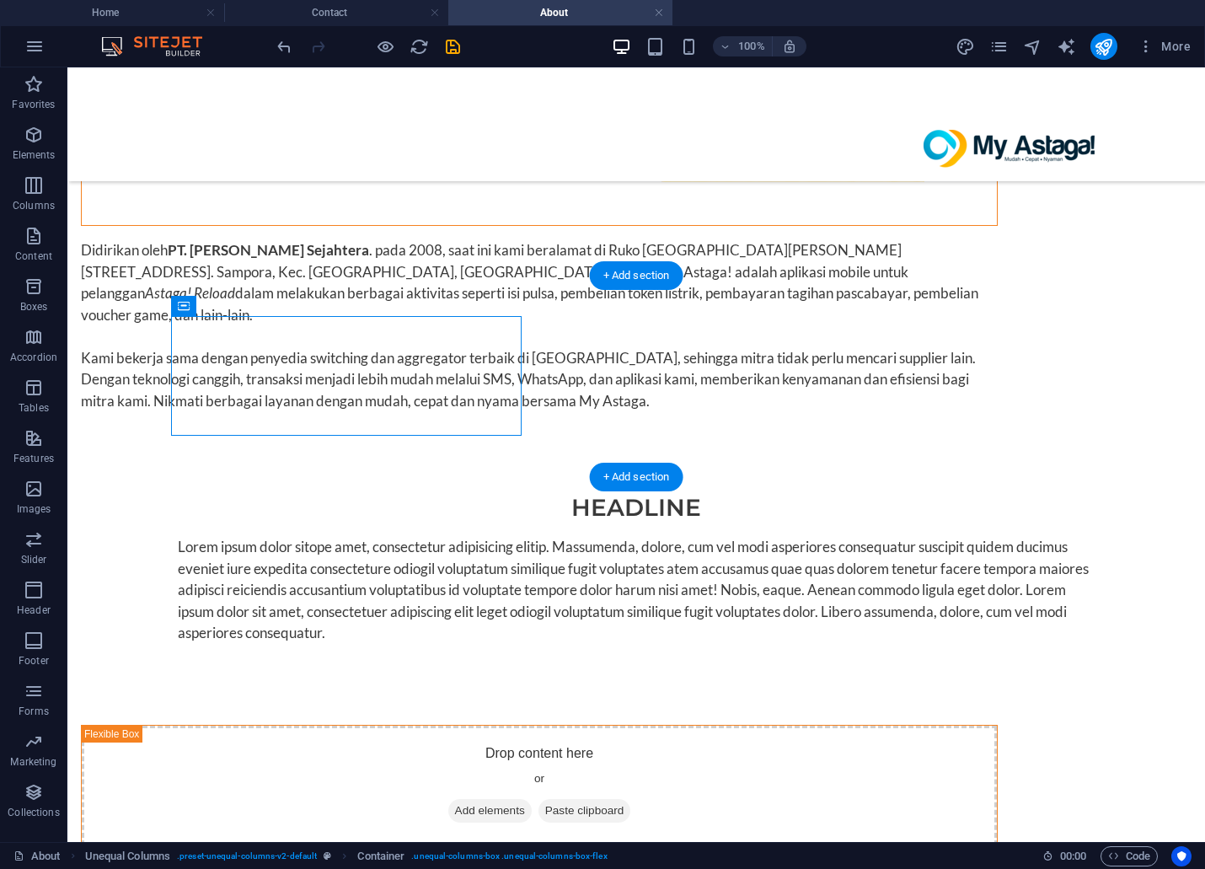
drag, startPoint x: 475, startPoint y: 356, endPoint x: 568, endPoint y: 352, distance: 92.8
click at [448, 799] on span "Add elements" at bounding box center [489, 811] width 83 height 24
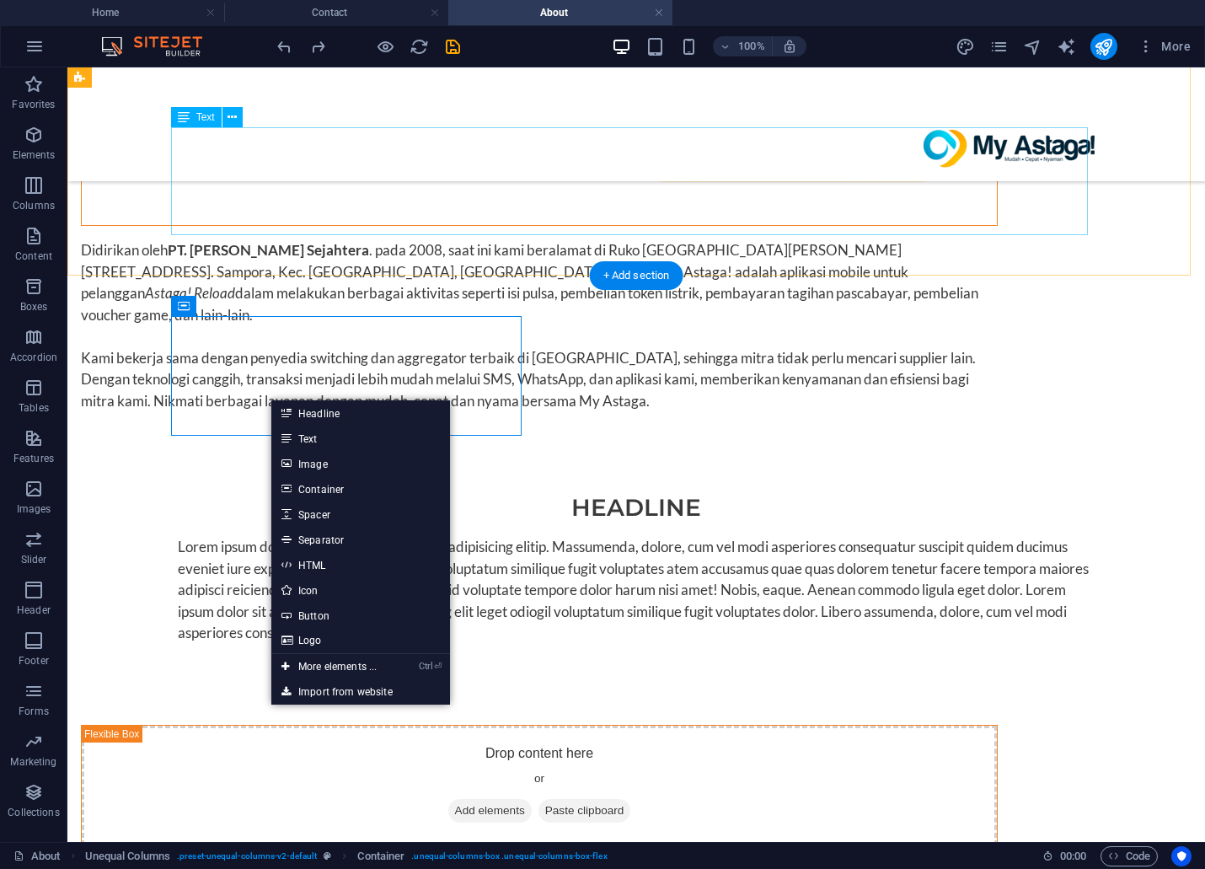
click at [517, 536] on div "Lorem ipsum dolor sitope amet, consectetur adipisicing elitip. Massumenda, dolo…" at bounding box center [636, 590] width 917 height 108
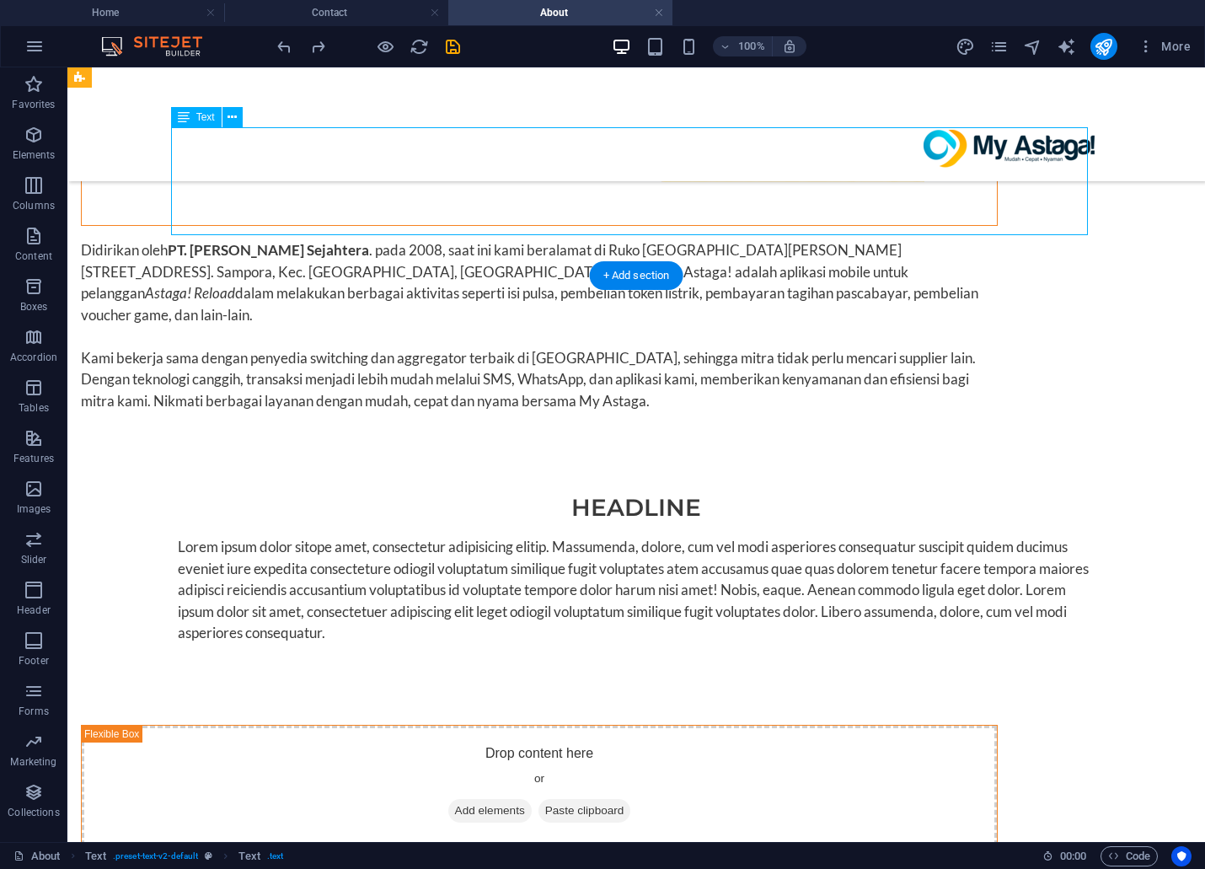
click at [414, 536] on div "Lorem ipsum dolor sitope amet, consectetur adipisicing elitip. Massumenda, dolo…" at bounding box center [636, 590] width 917 height 108
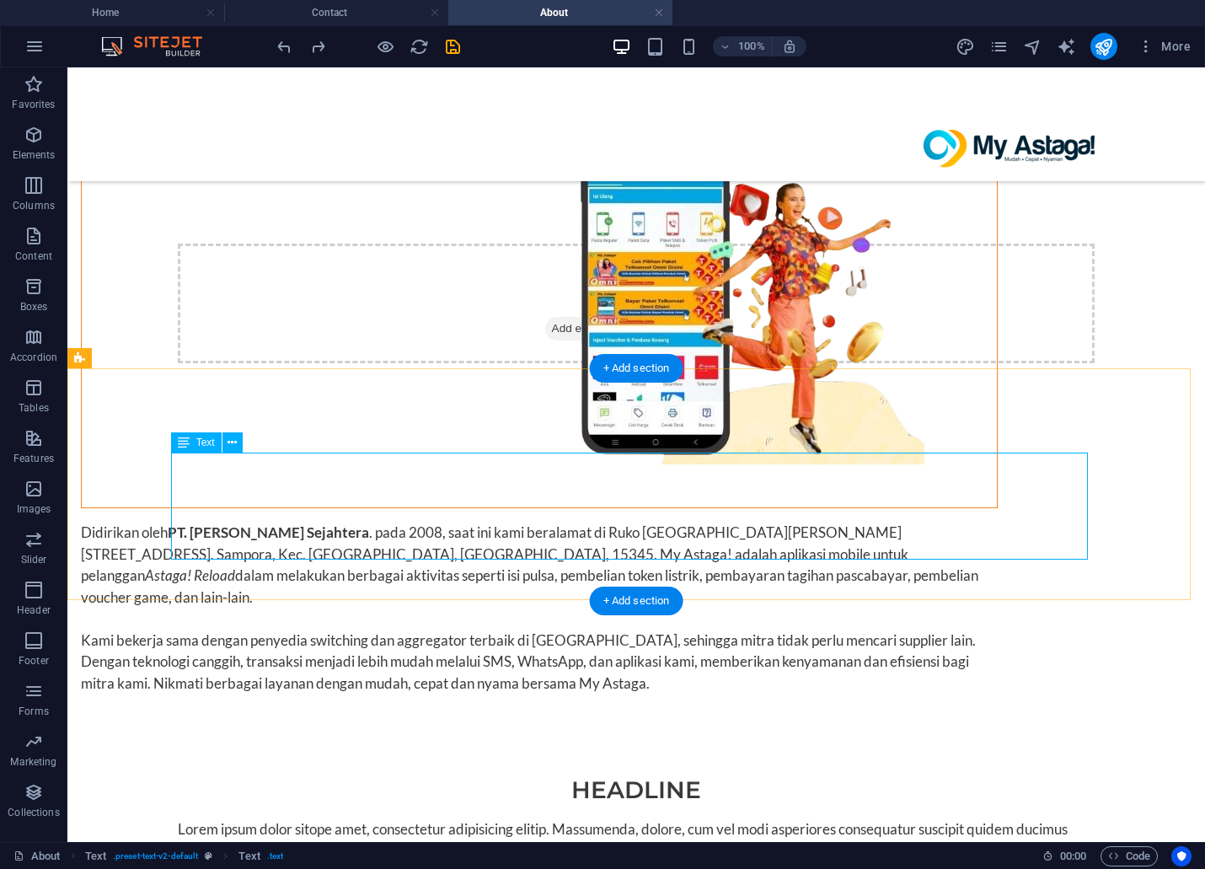
scroll to position [757, 0]
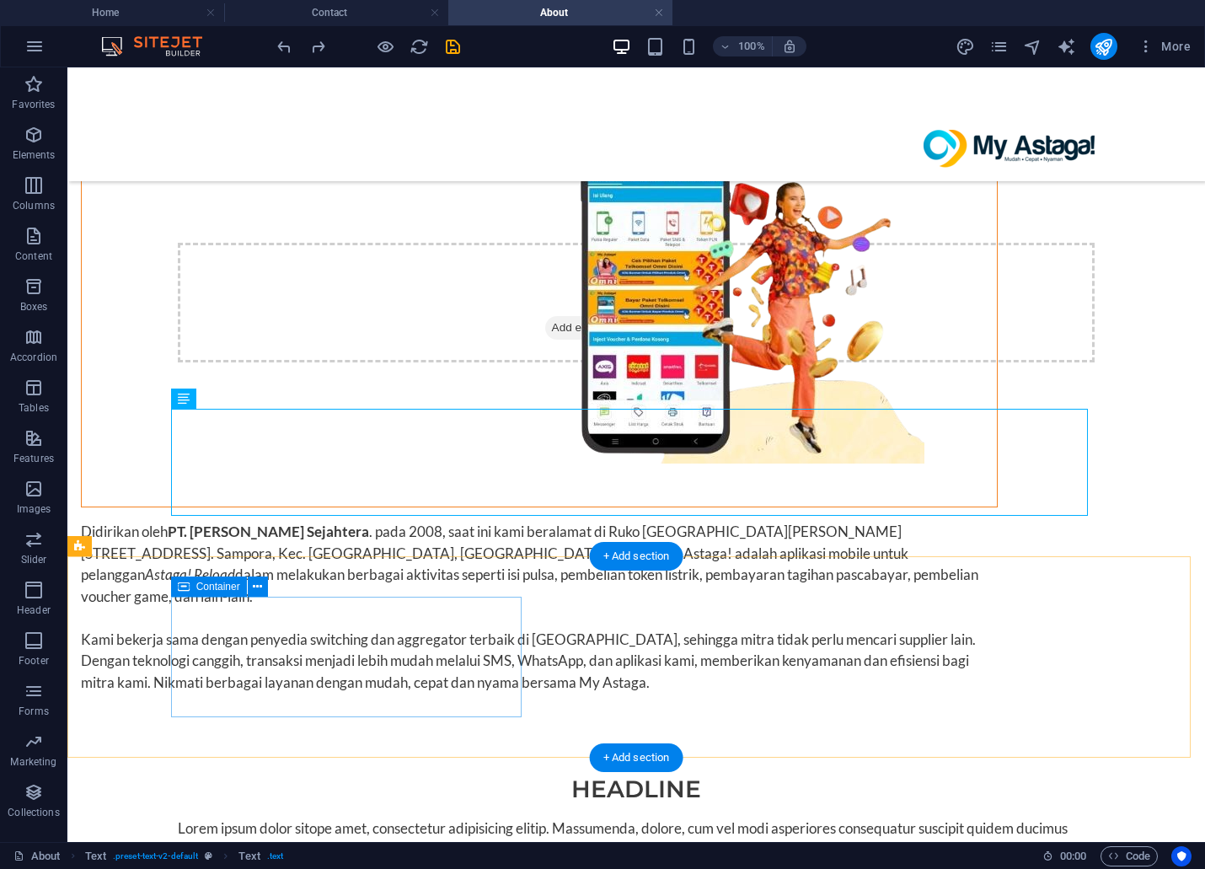
drag, startPoint x: 347, startPoint y: 625, endPoint x: 318, endPoint y: 629, distance: 29.8
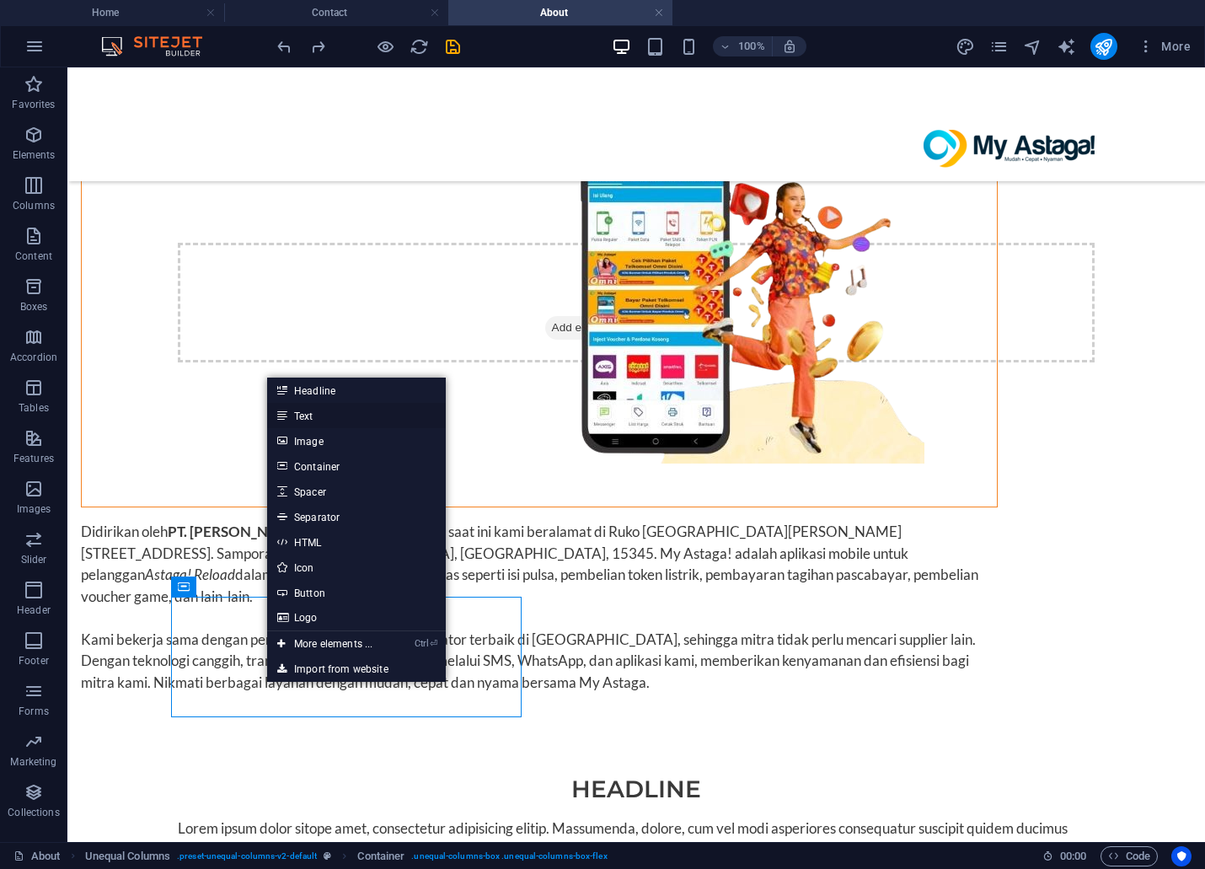
click at [332, 415] on link "Text" at bounding box center [356, 415] width 179 height 25
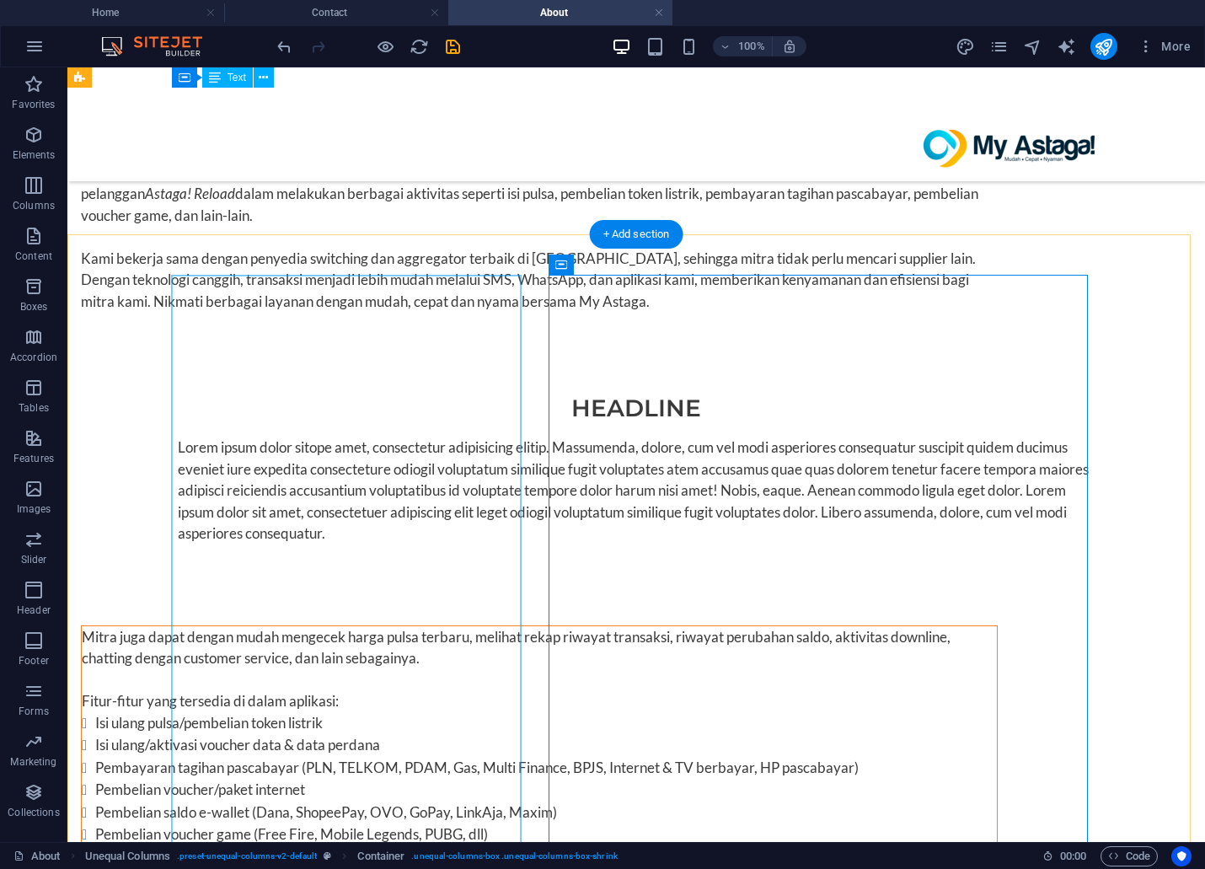
scroll to position [966, 0]
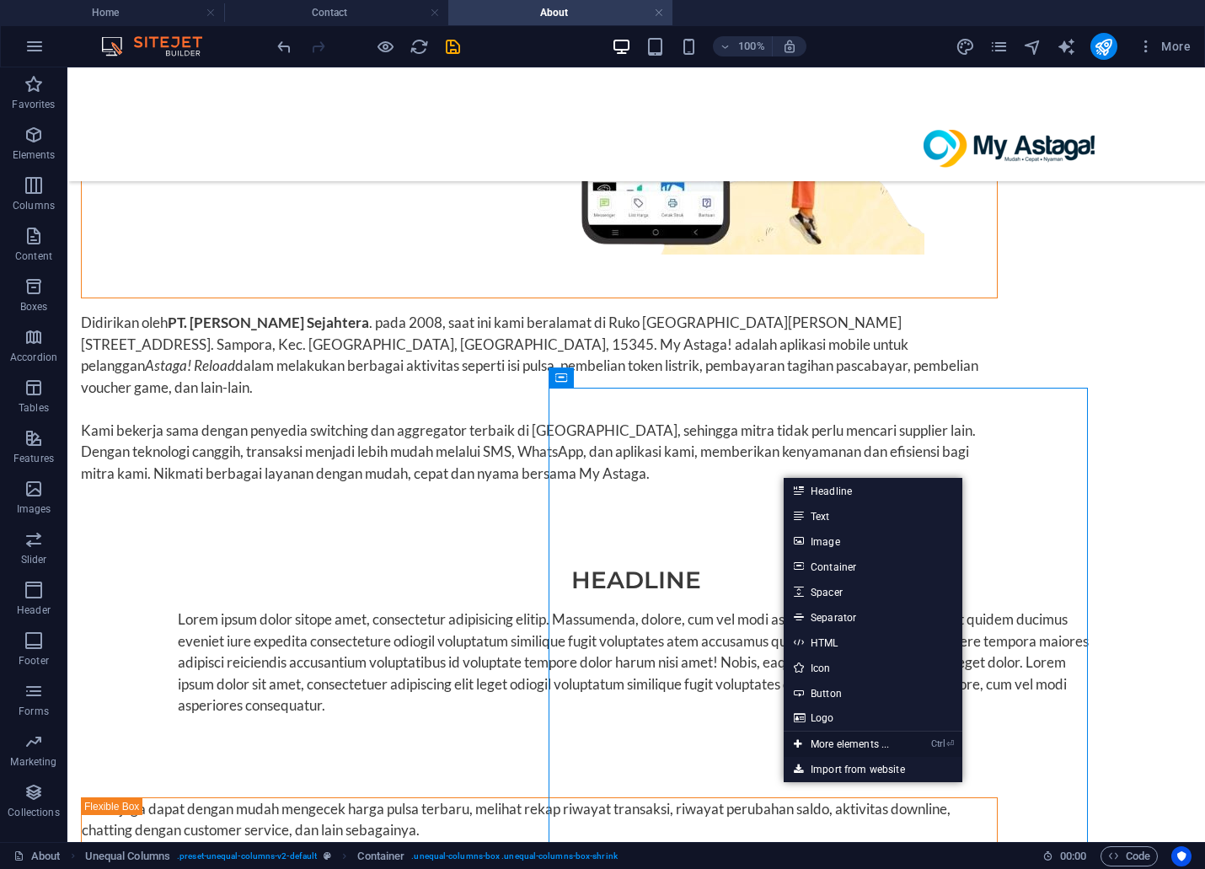
click at [819, 744] on link "Ctrl ⏎ More elements ..." at bounding box center [841, 743] width 115 height 25
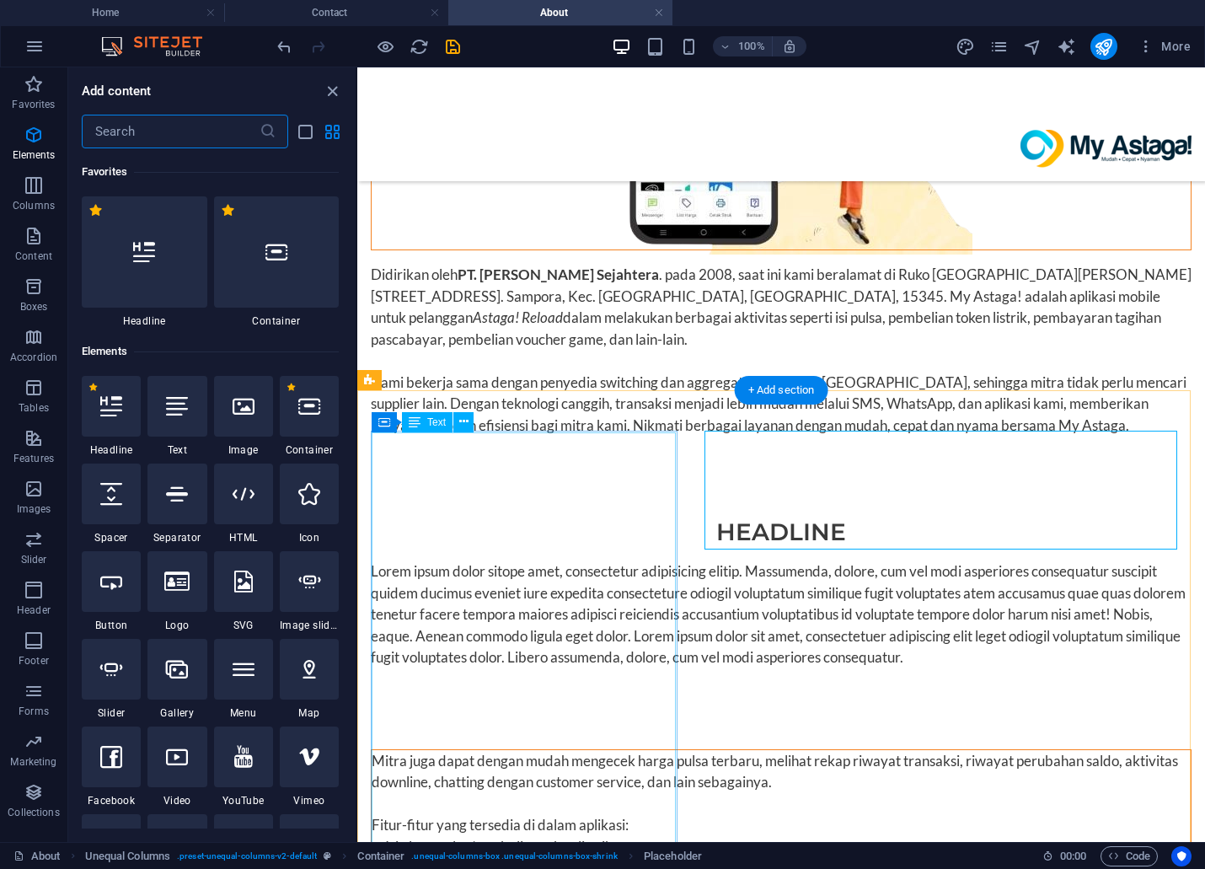
scroll to position [179, 0]
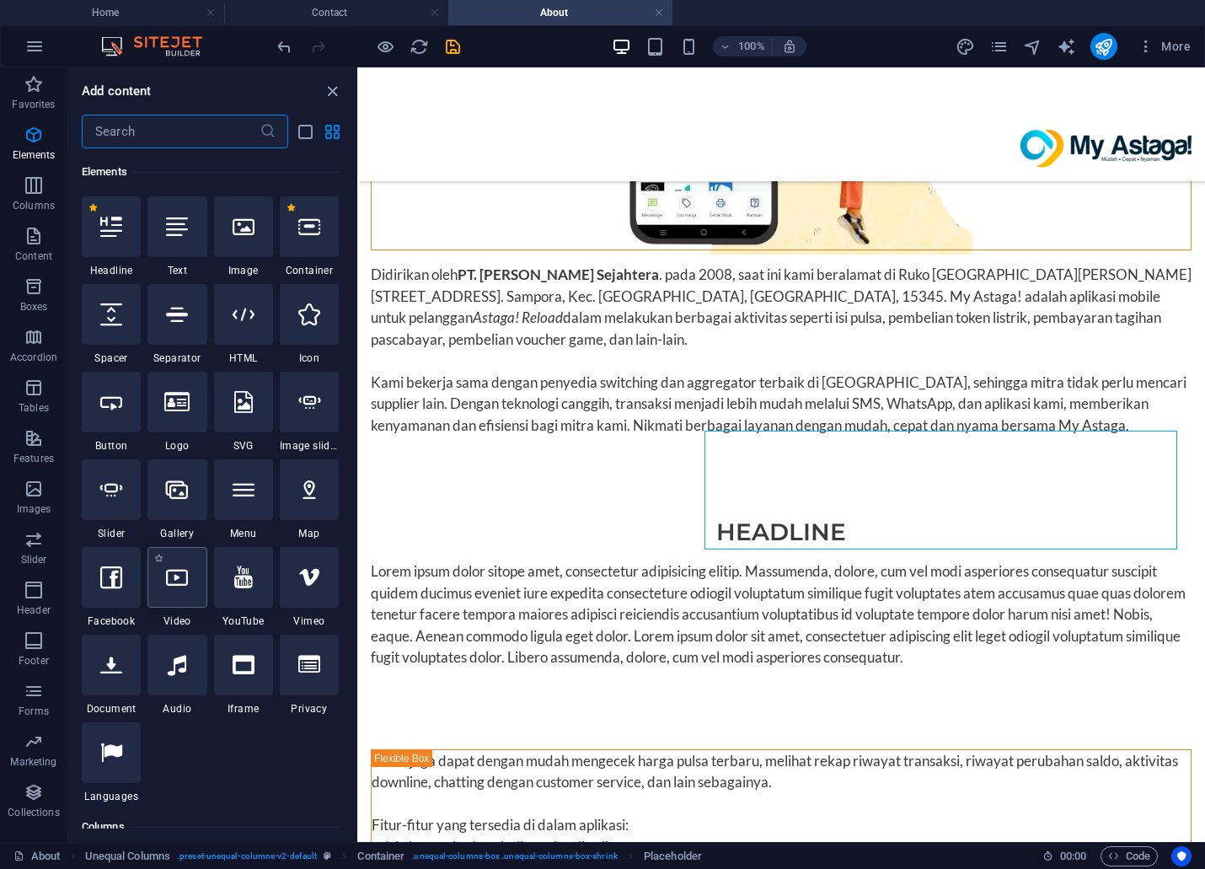
click at [174, 604] on div at bounding box center [176, 577] width 59 height 61
select select "%"
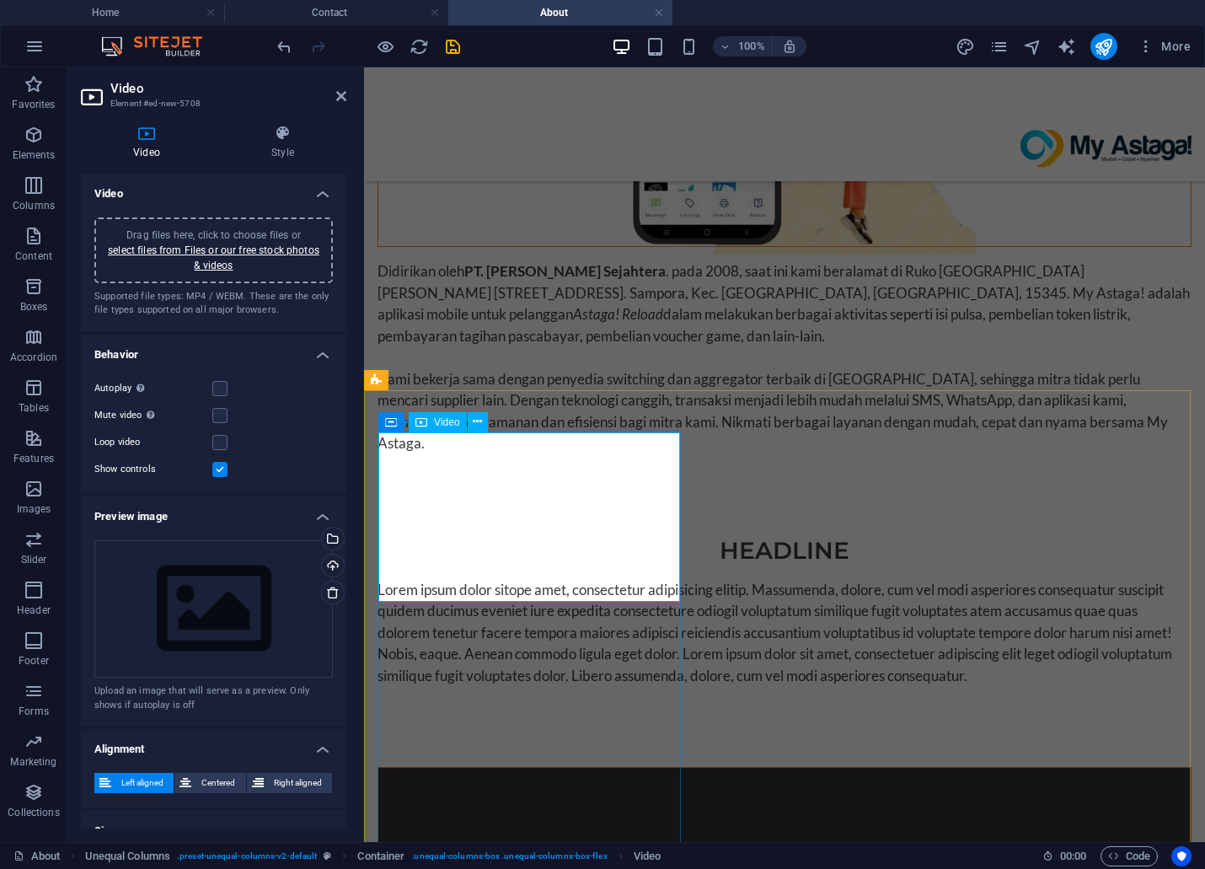
click at [688, 495] on div "Headline Lorem ipsum dolor sitope amet, consectetur adipisicing elitip. Massume…" at bounding box center [784, 611] width 841 height 233
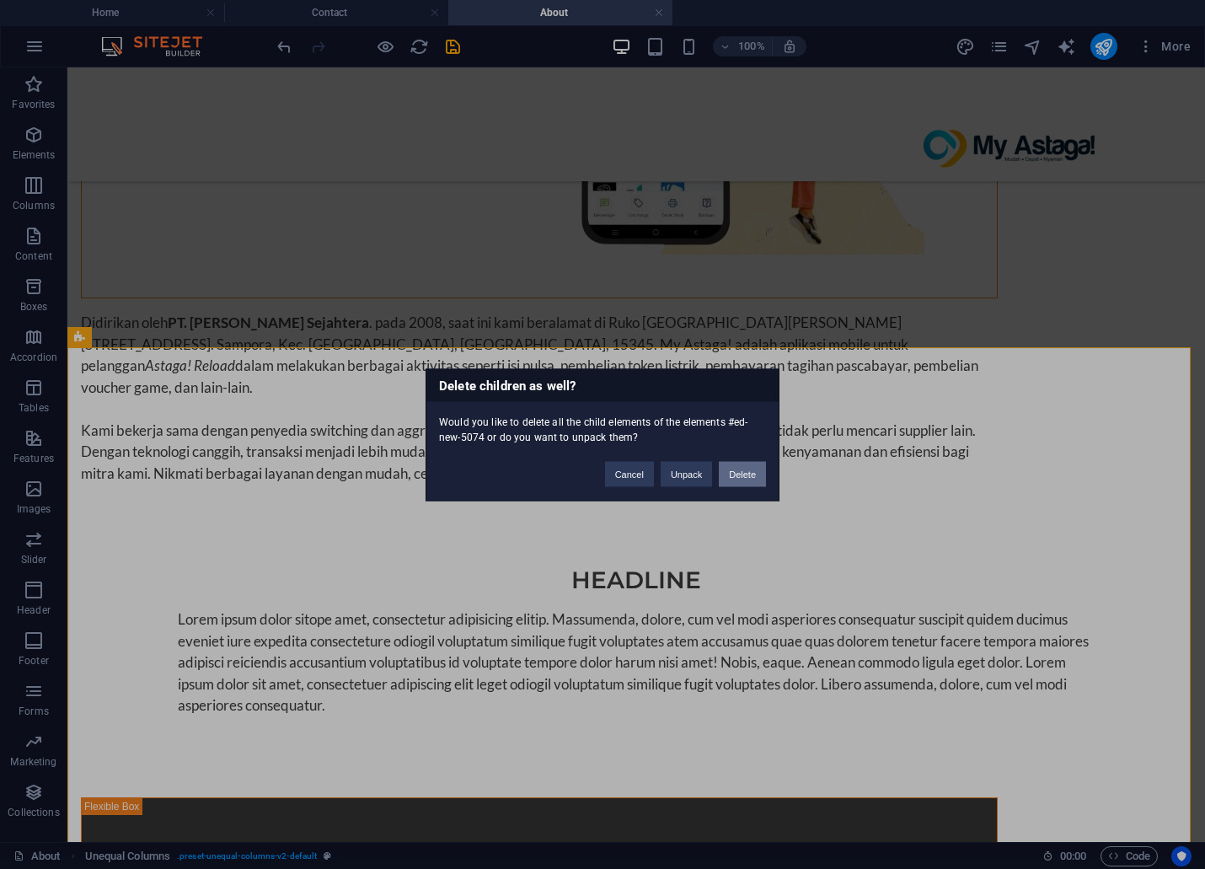
click at [750, 474] on button "Delete" at bounding box center [742, 473] width 47 height 25
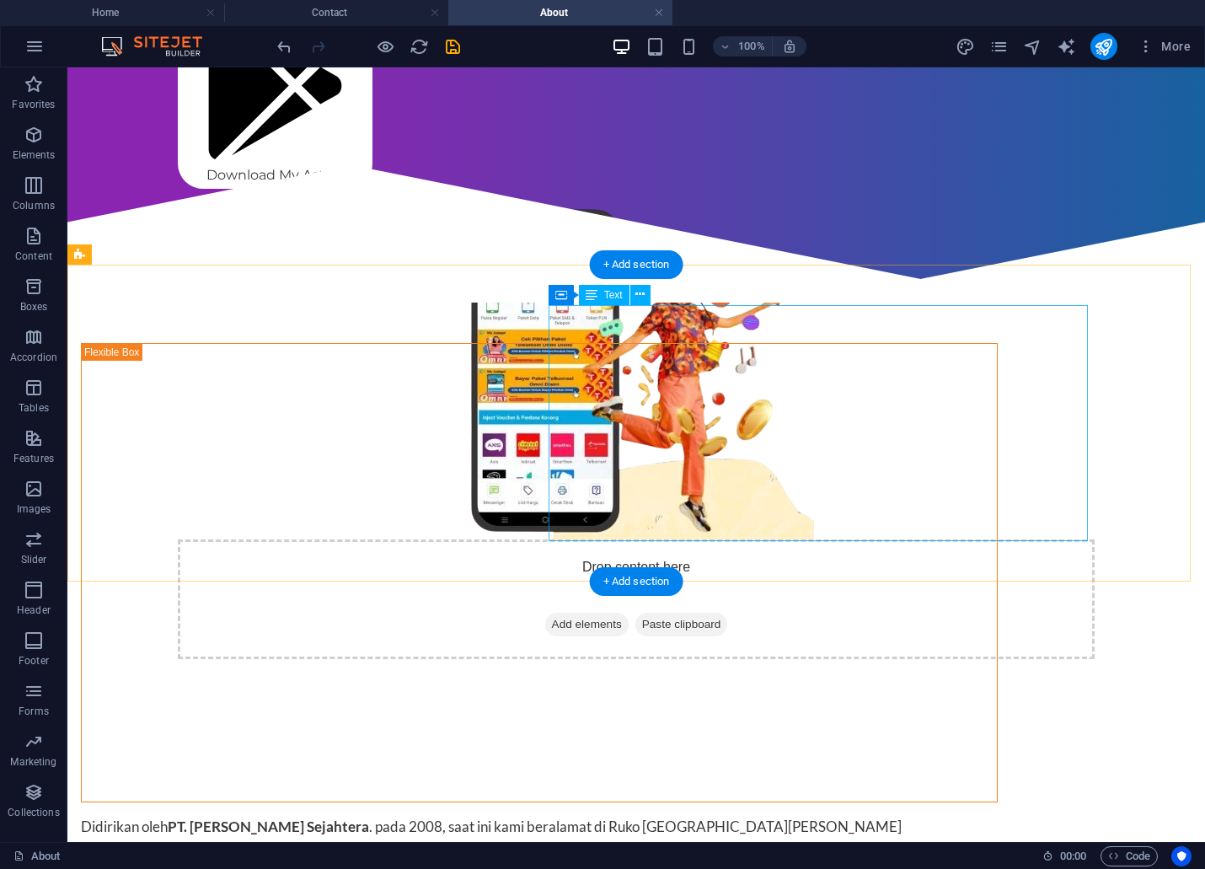
scroll to position [591, 0]
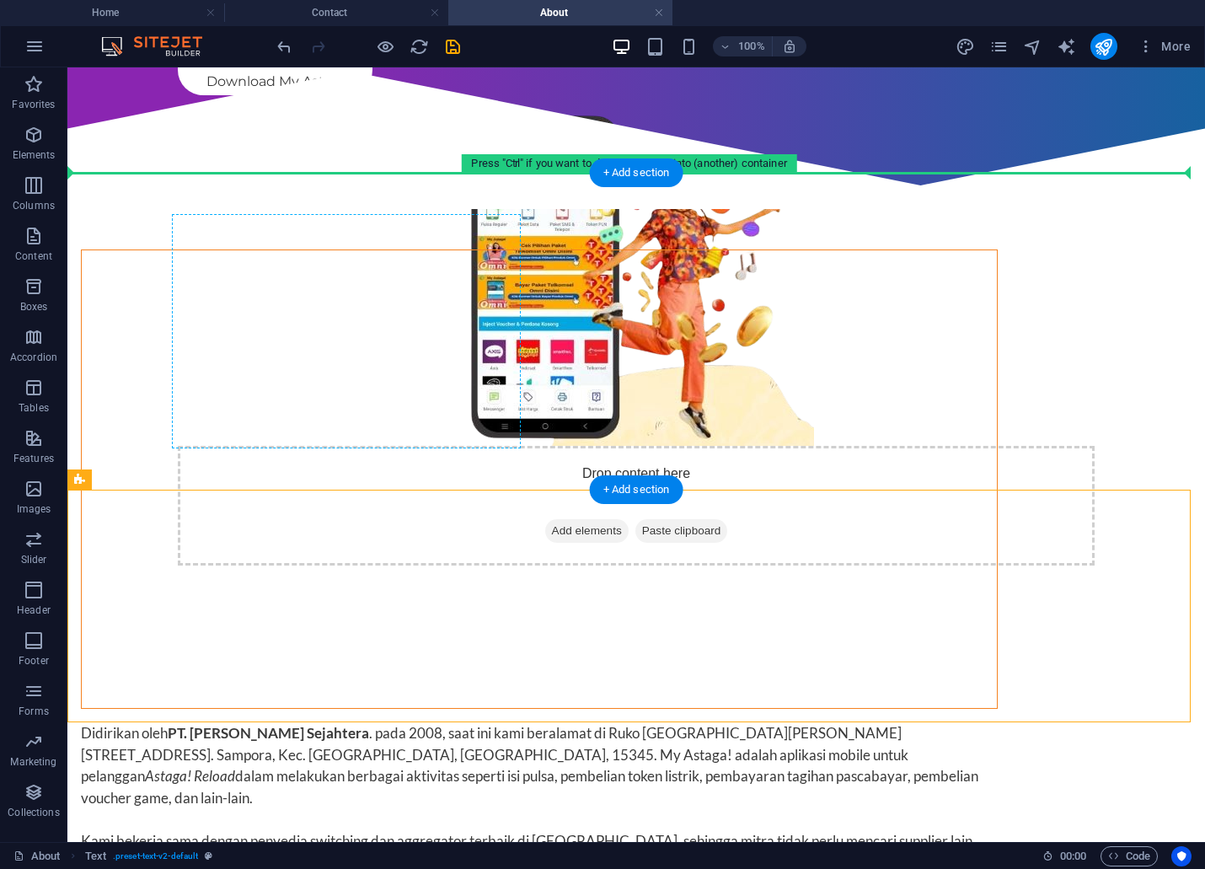
drag, startPoint x: 379, startPoint y: 508, endPoint x: 430, endPoint y: 216, distance: 296.7
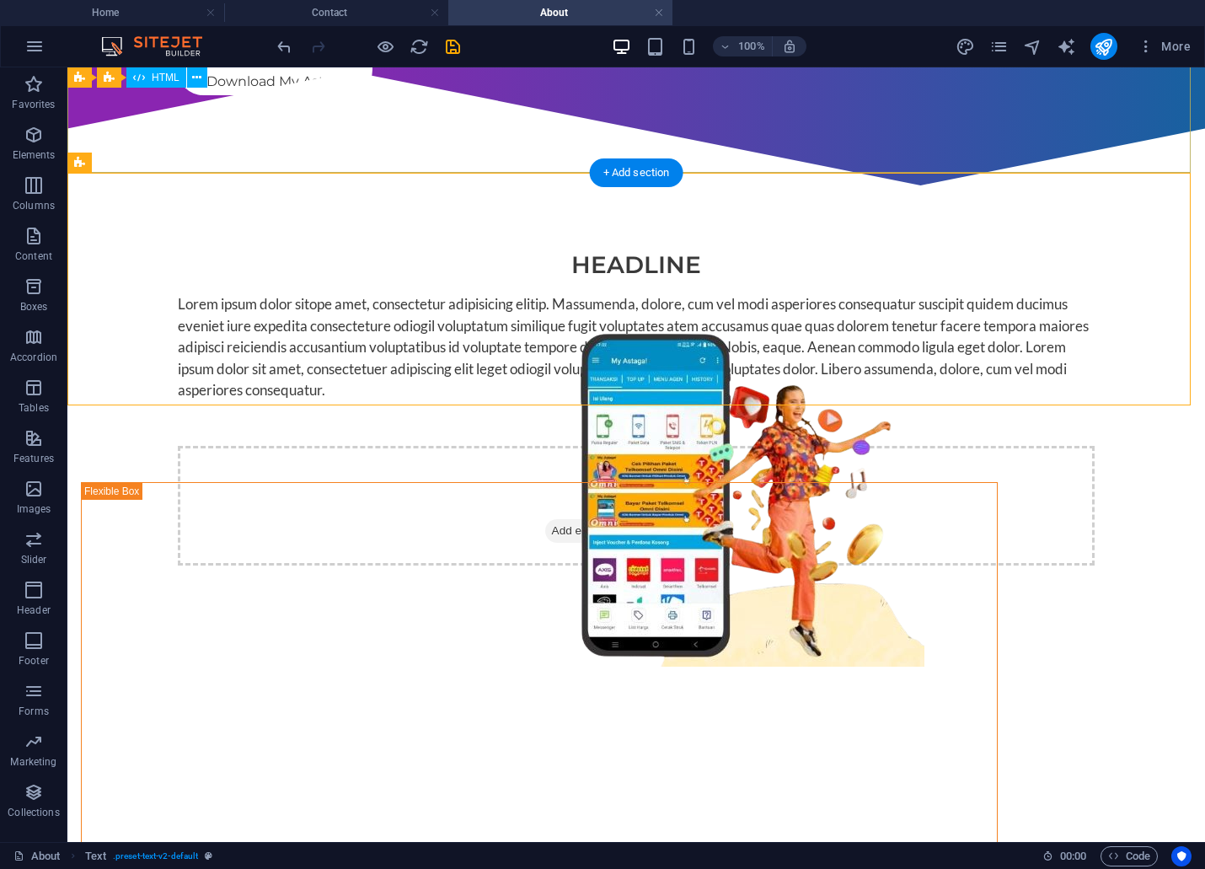
click at [1046, 167] on div at bounding box center [635, 128] width 1137 height 162
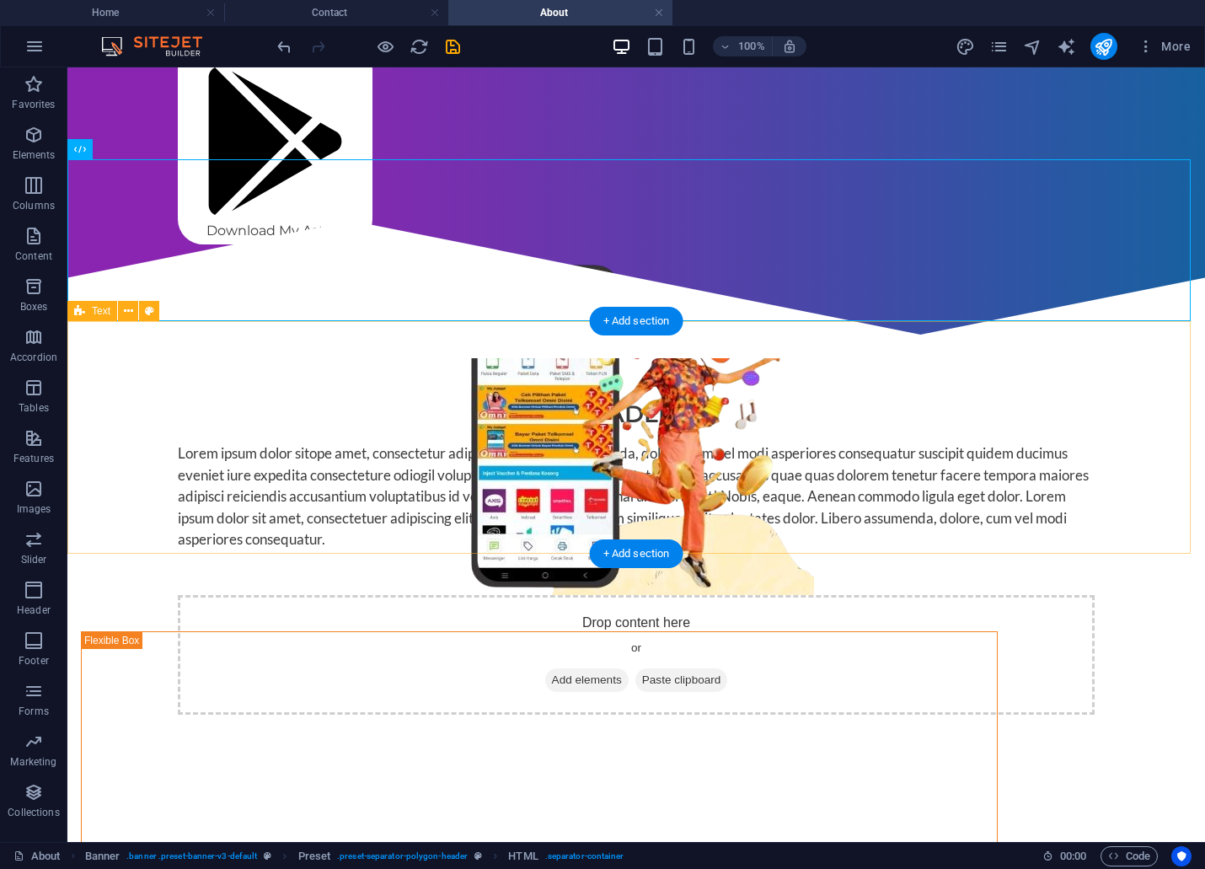
scroll to position [404, 0]
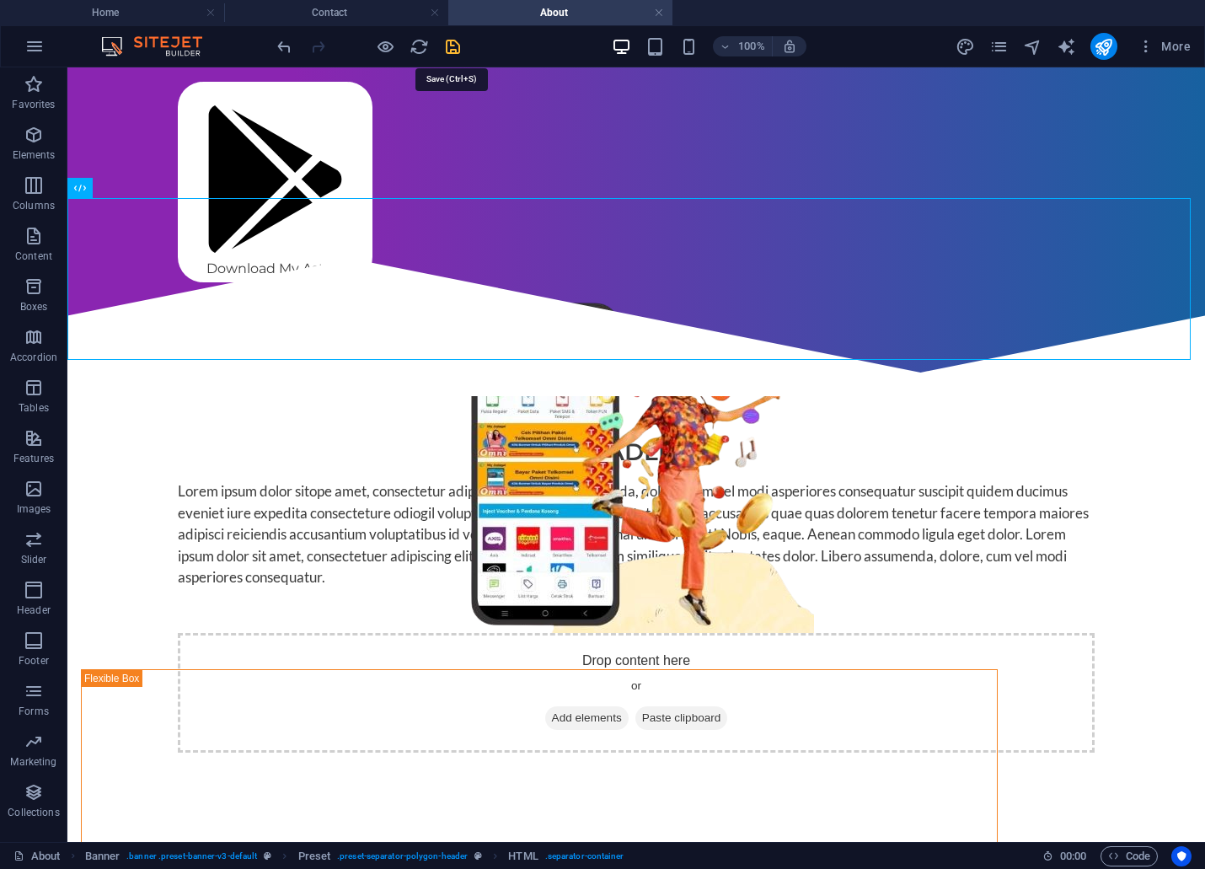
click at [456, 40] on icon "save" at bounding box center [452, 46] width 19 height 19
